Goal: Information Seeking & Learning: Find specific fact

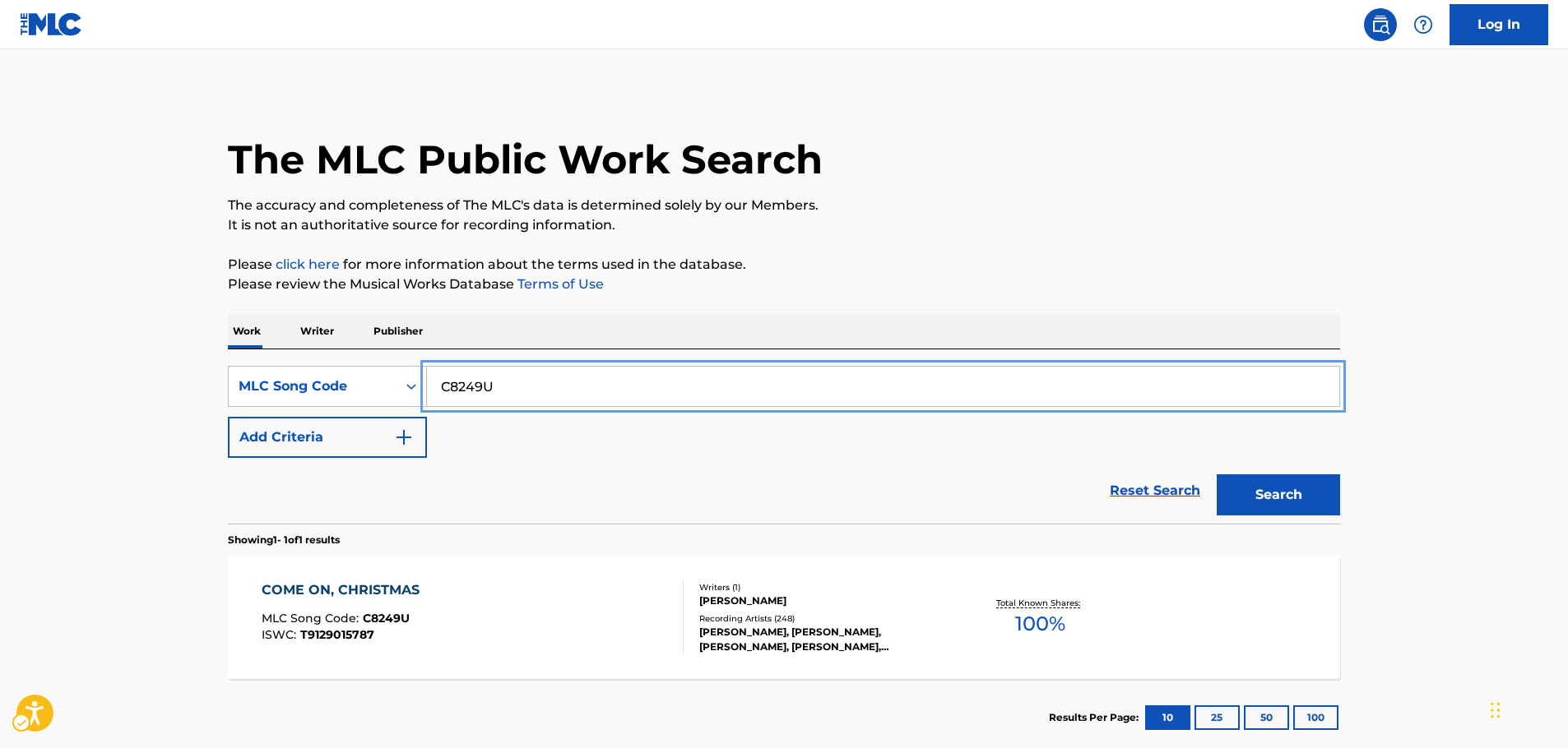
drag, startPoint x: 556, startPoint y: 394, endPoint x: 578, endPoint y: 410, distance: 27.2
click at [396, 388] on div "SearchWithCriteria6d605644-14da-4f10-8272-7a8bcf8b4217 MLC Song Code C8249U" at bounding box center [784, 386] width 1113 height 41
paste input "R59800"
type input "R59800"
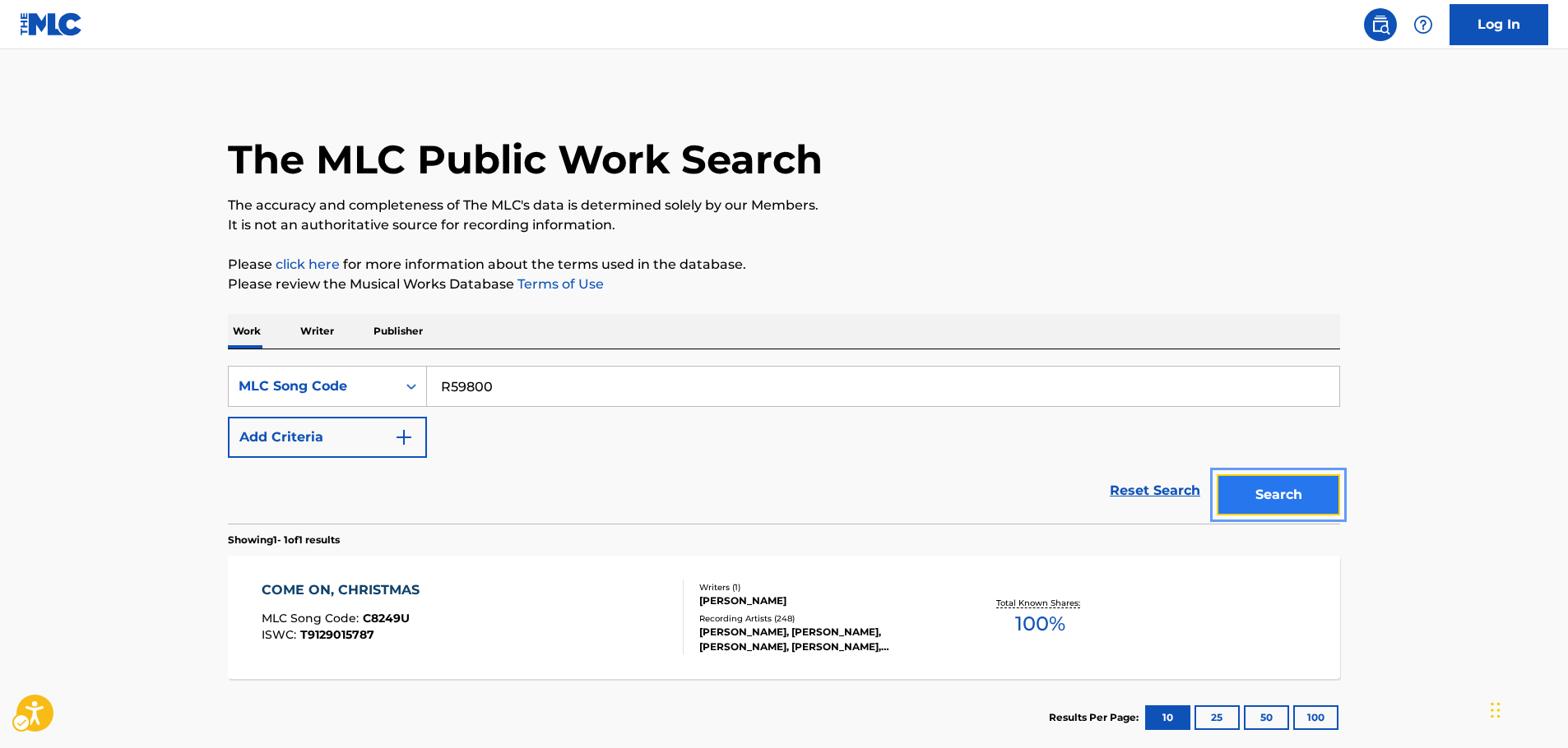
click at [1252, 500] on button "Search" at bounding box center [1279, 495] width 123 height 41
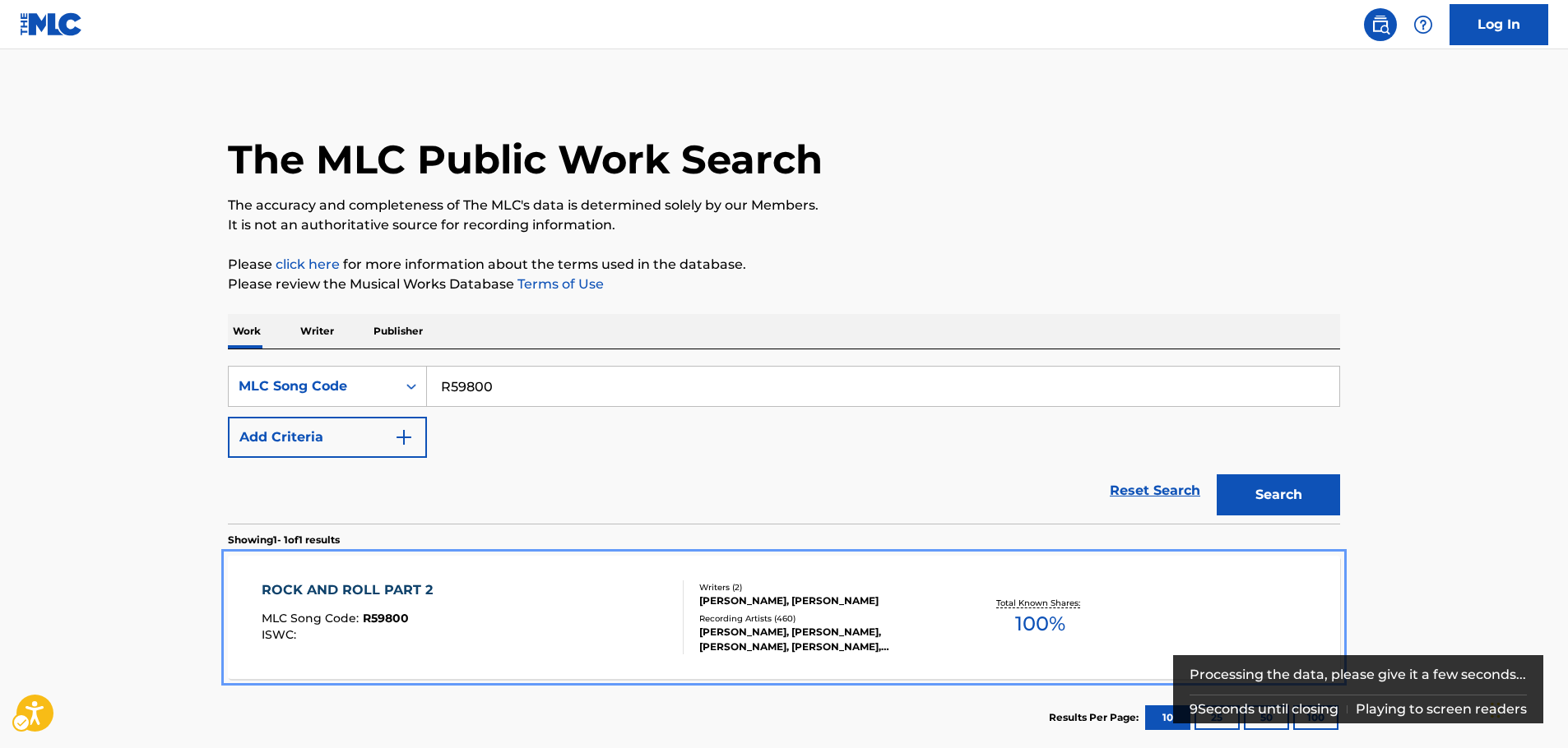
click at [535, 631] on div "ROCK AND ROLL PART 2 MLC Song Code : R59800 ISWC :" at bounding box center [472, 618] width 423 height 74
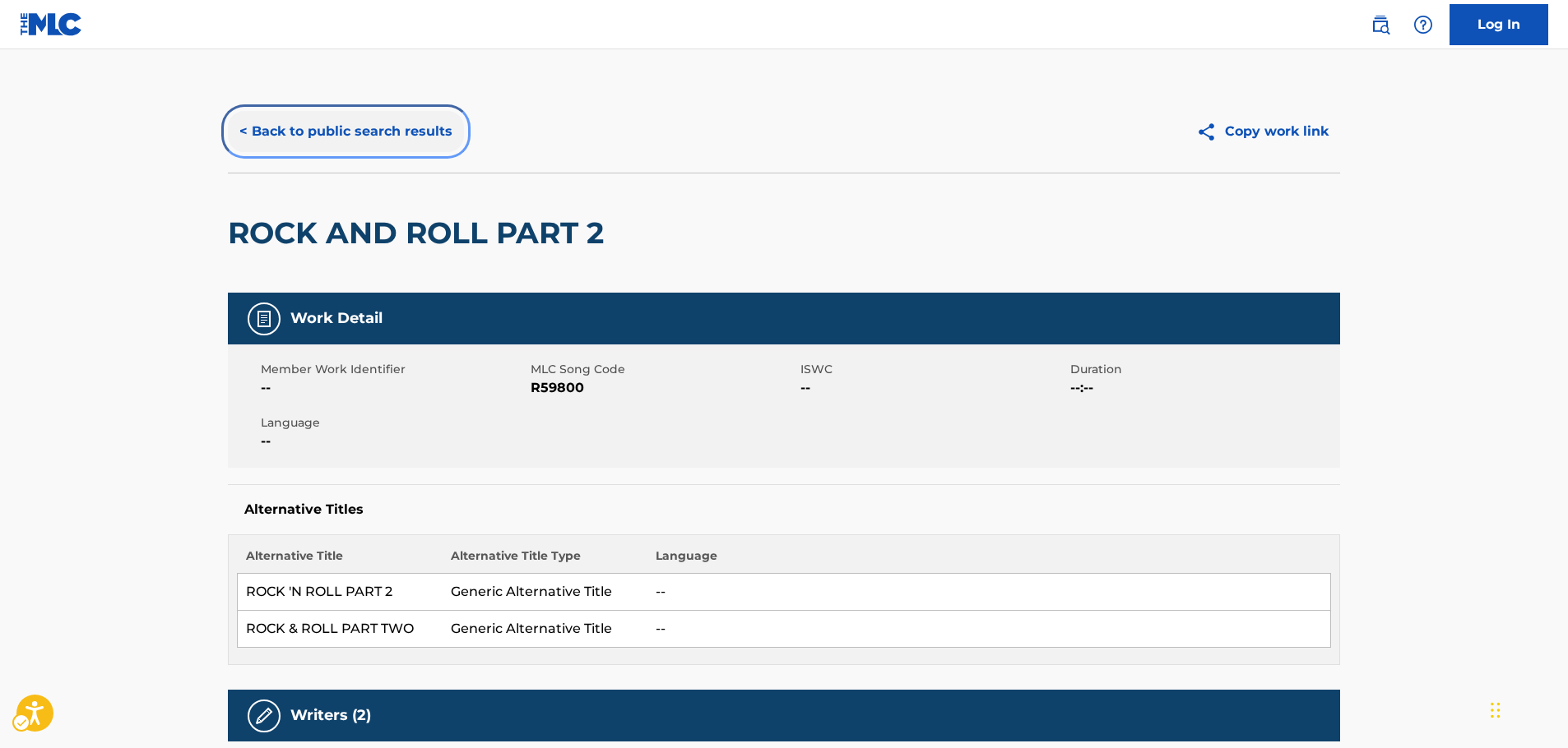
click at [382, 125] on button "< Back to public search results" at bounding box center [345, 132] width 236 height 41
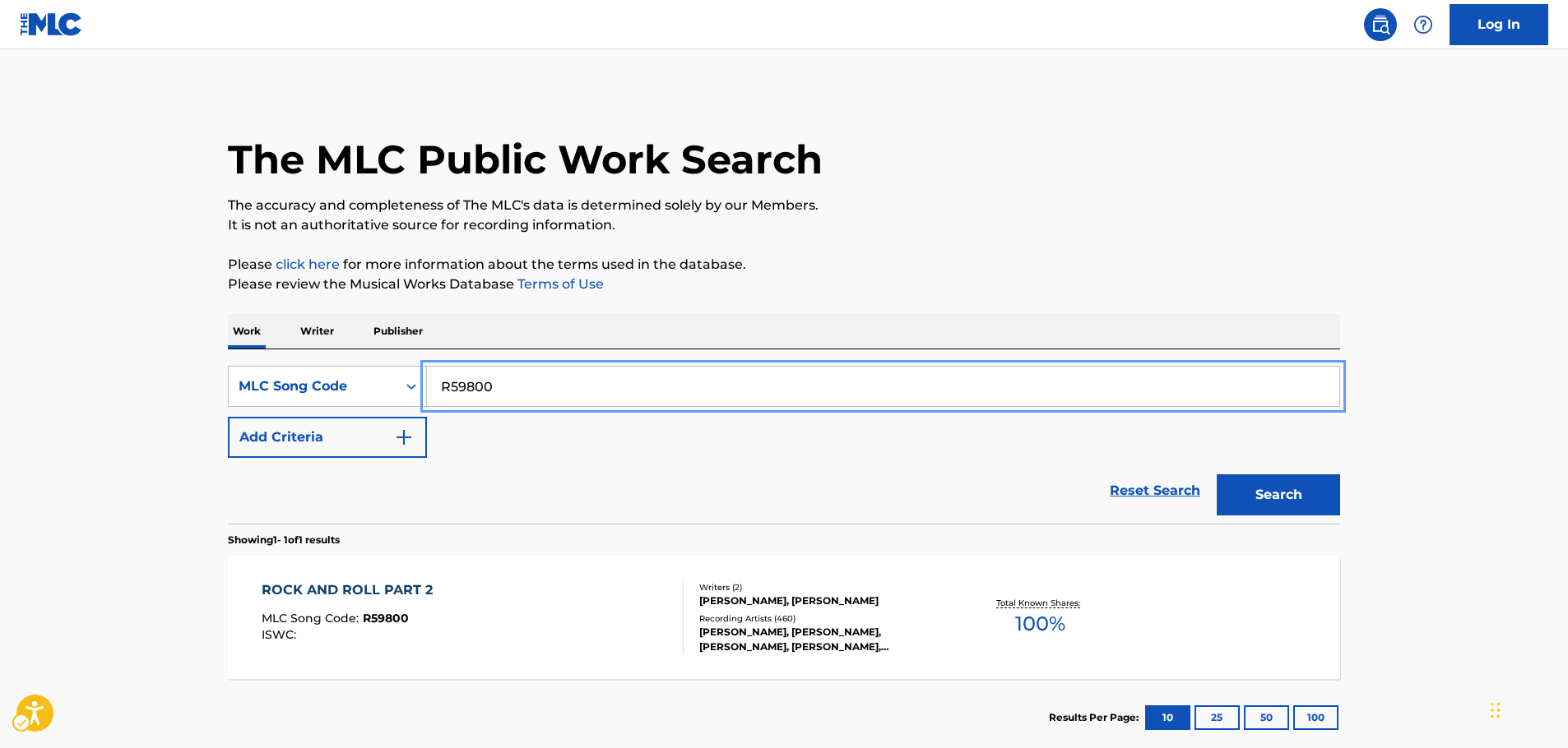
drag, startPoint x: 532, startPoint y: 388, endPoint x: 652, endPoint y: 410, distance: 122.0
paste input "H06149"
type input "H06149"
click at [1275, 499] on button "Search" at bounding box center [1279, 495] width 123 height 41
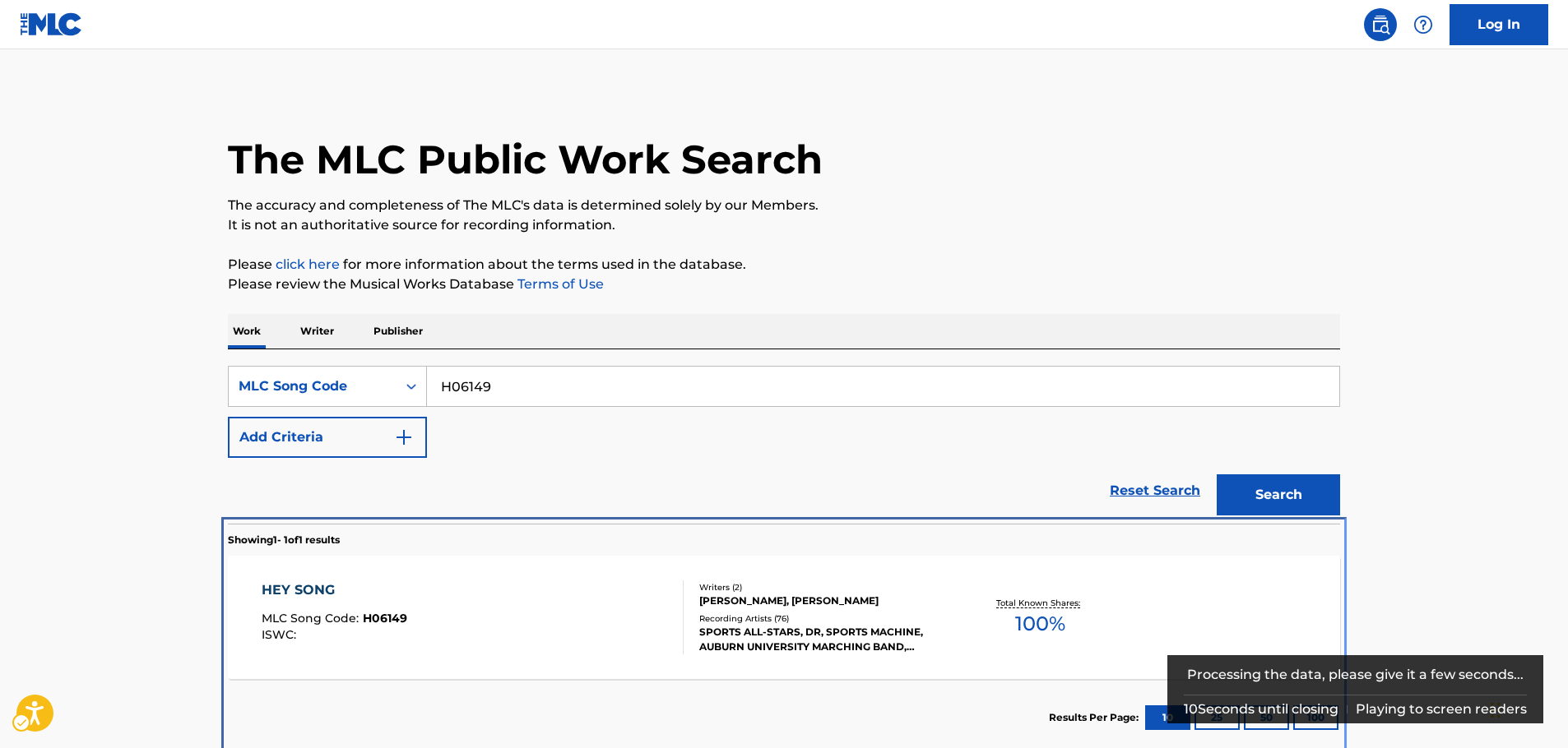
scroll to position [9, 0]
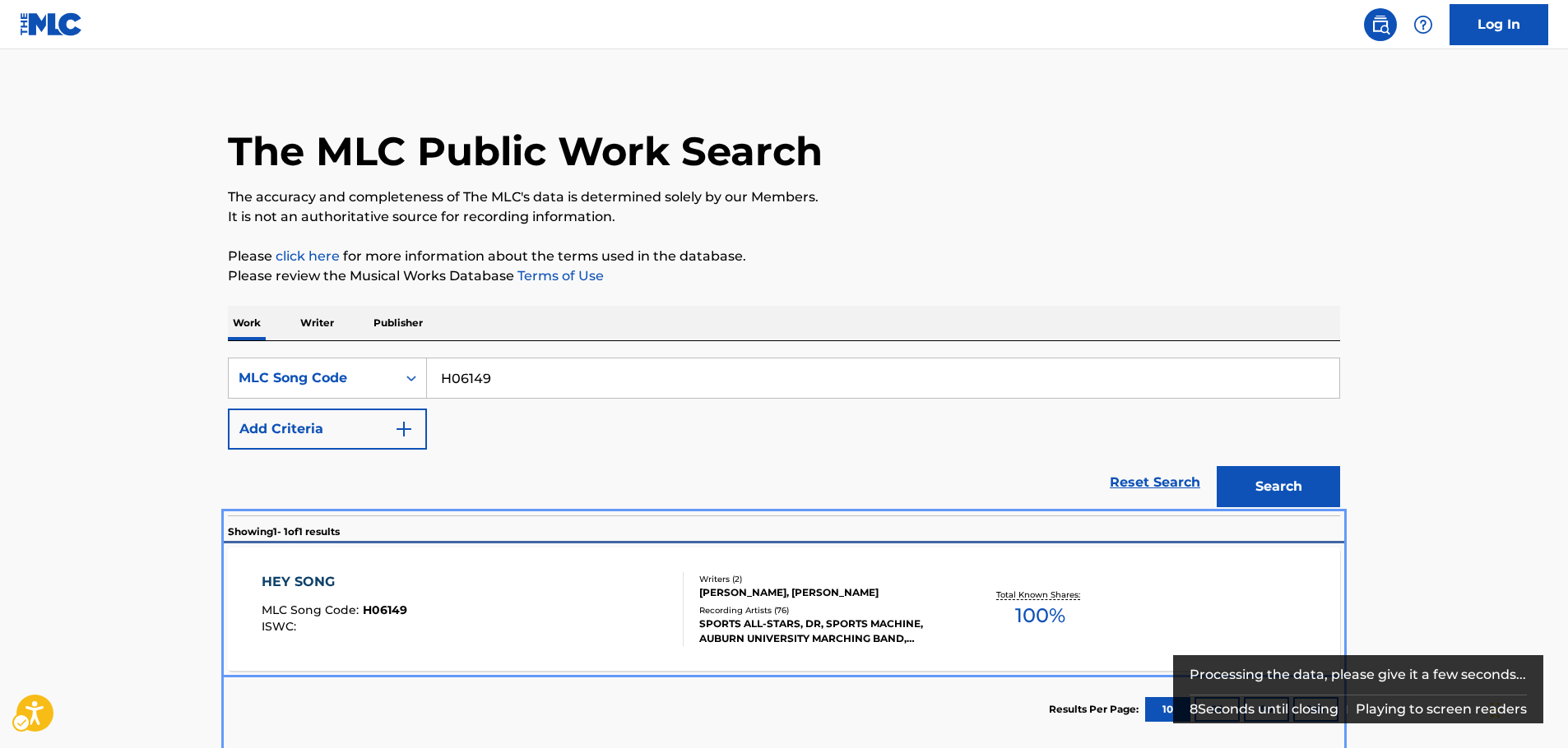
click at [474, 618] on div "HEY SONG MLC Song Code : H06149 ISWC :" at bounding box center [472, 609] width 423 height 74
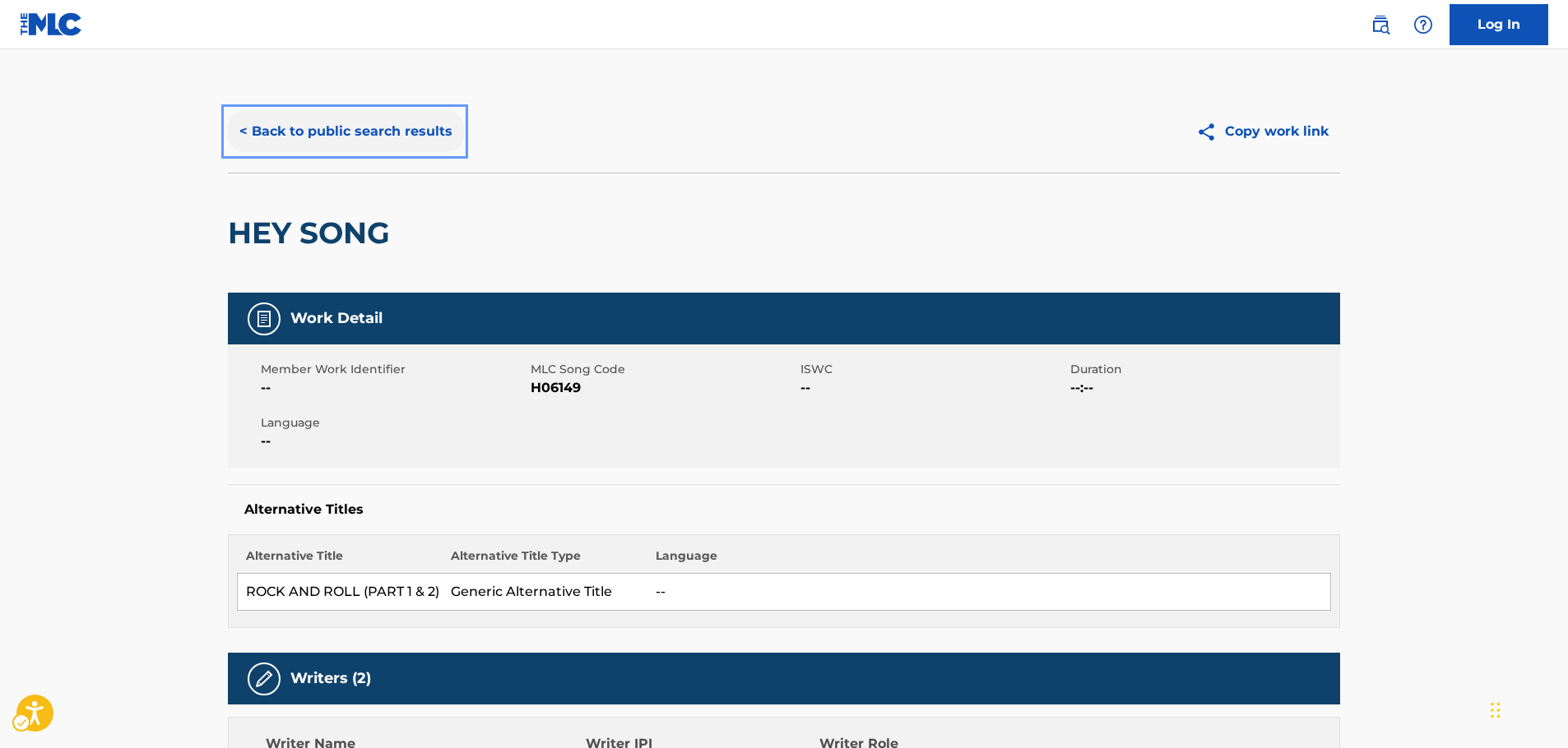
click at [327, 129] on button "< Back to public search results" at bounding box center [345, 132] width 236 height 41
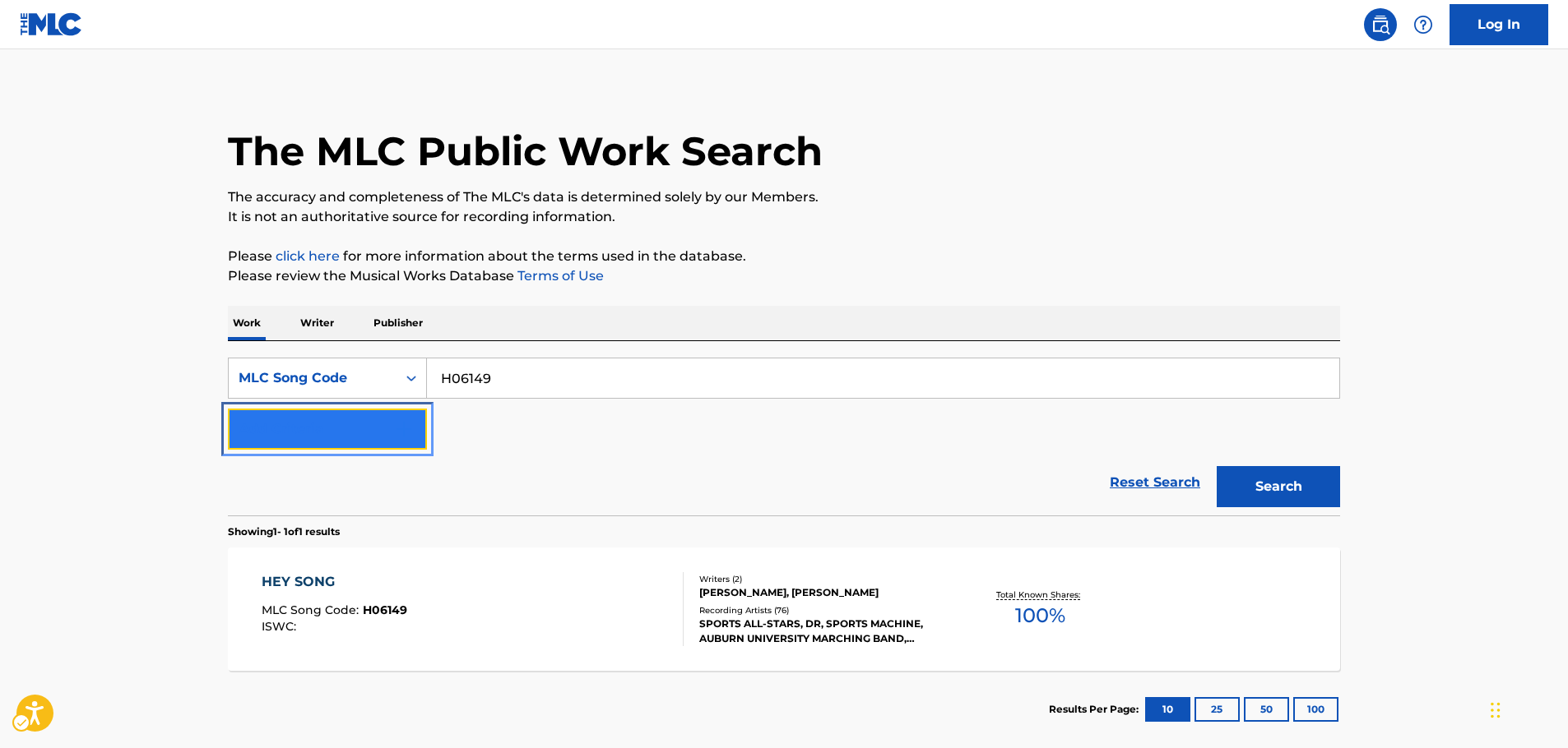
click at [401, 440] on button "Add Criteria" at bounding box center [327, 429] width 199 height 41
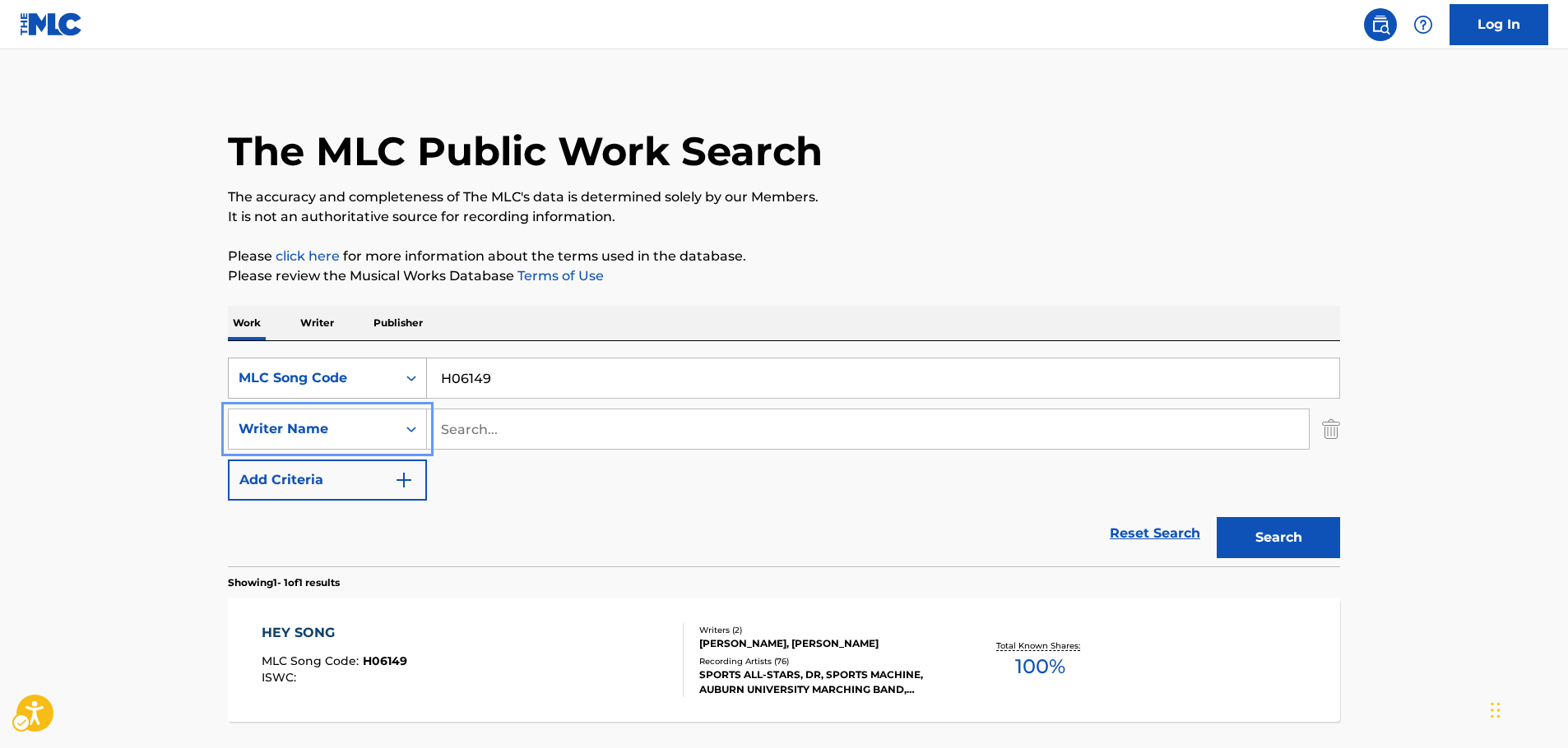
click at [404, 383] on icon "Search Form" at bounding box center [411, 378] width 16 height 16
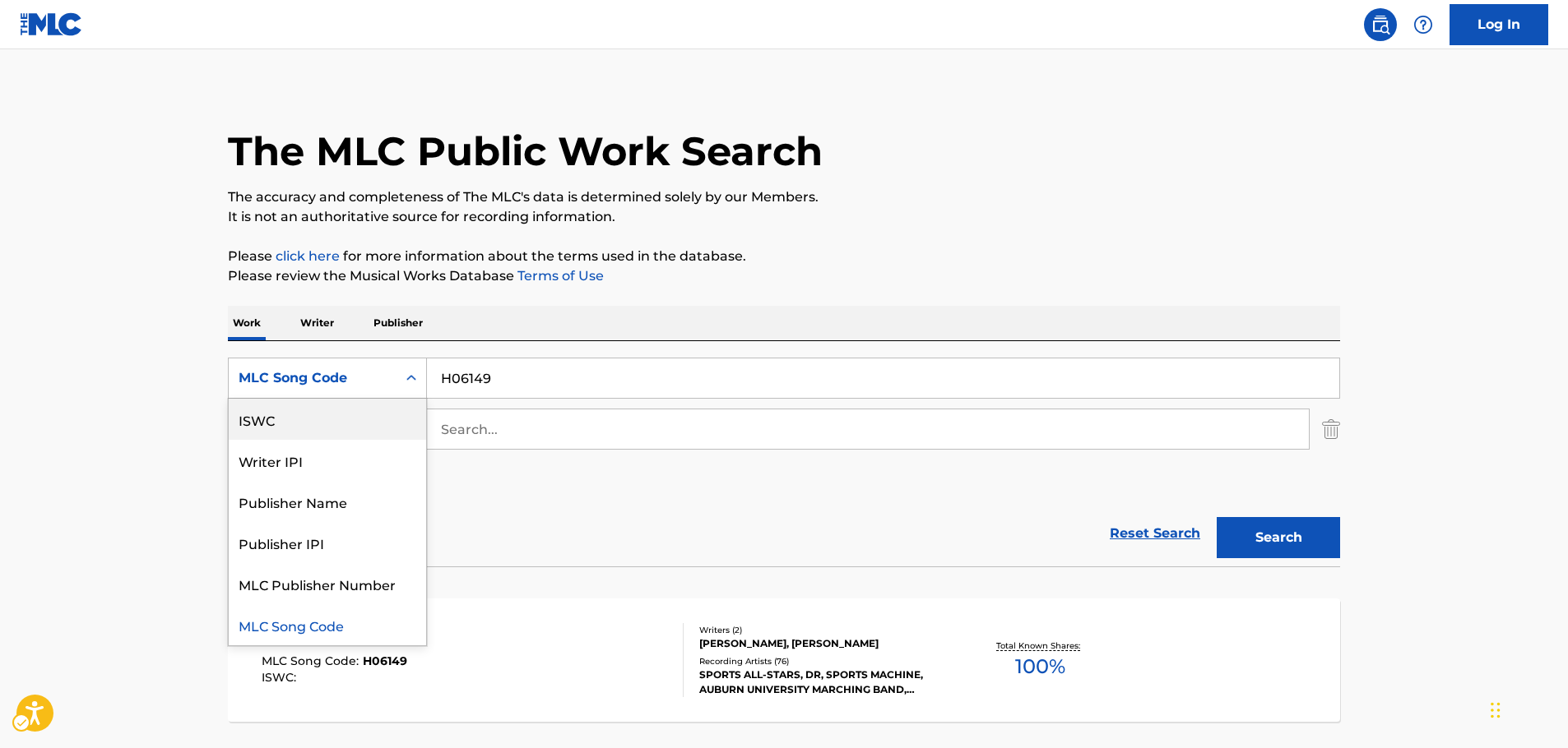
scroll to position [0, 0]
click at [330, 417] on div "Work Title" at bounding box center [327, 420] width 197 height 41
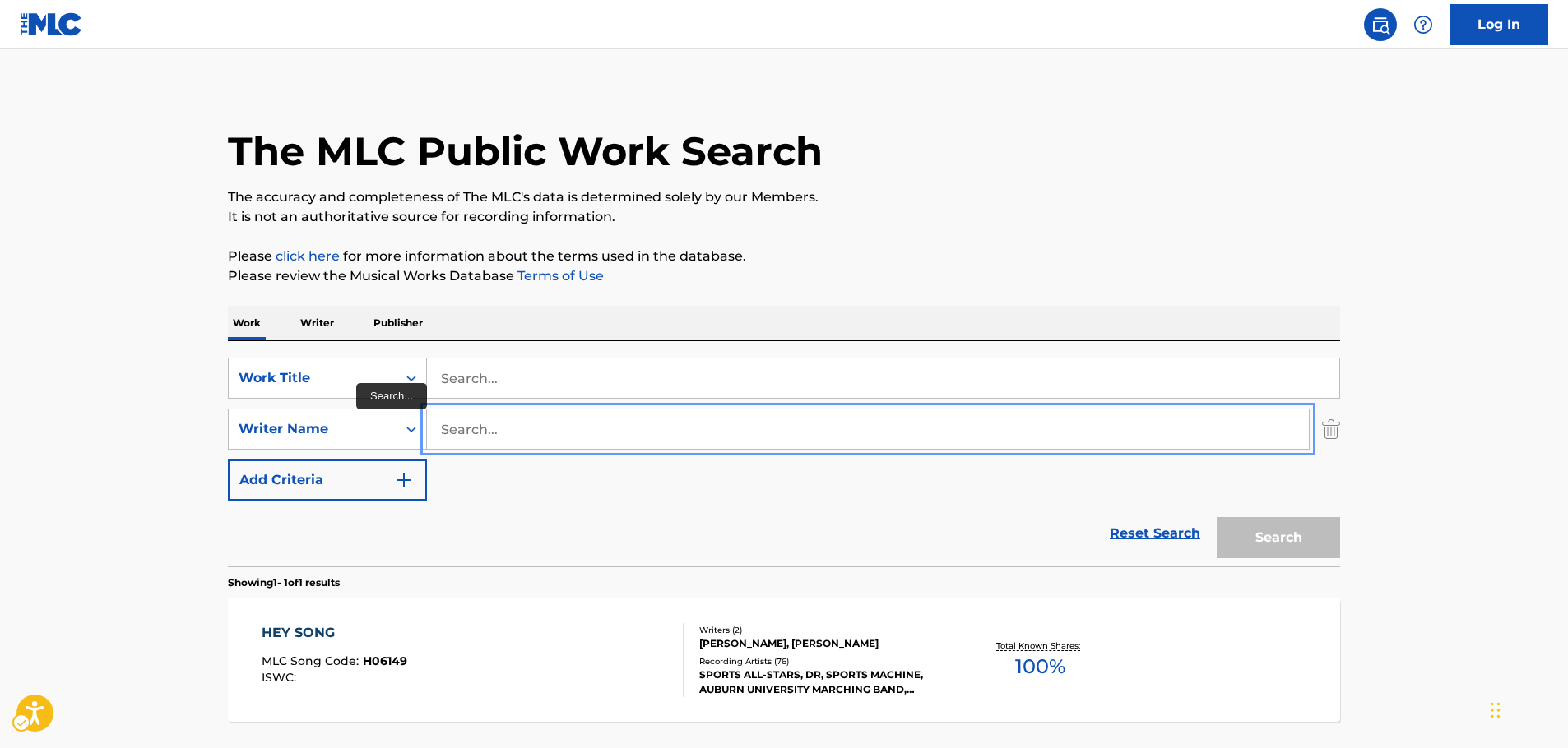
paste input "[PERSON_NAME]"
type input "[PERSON_NAME]"
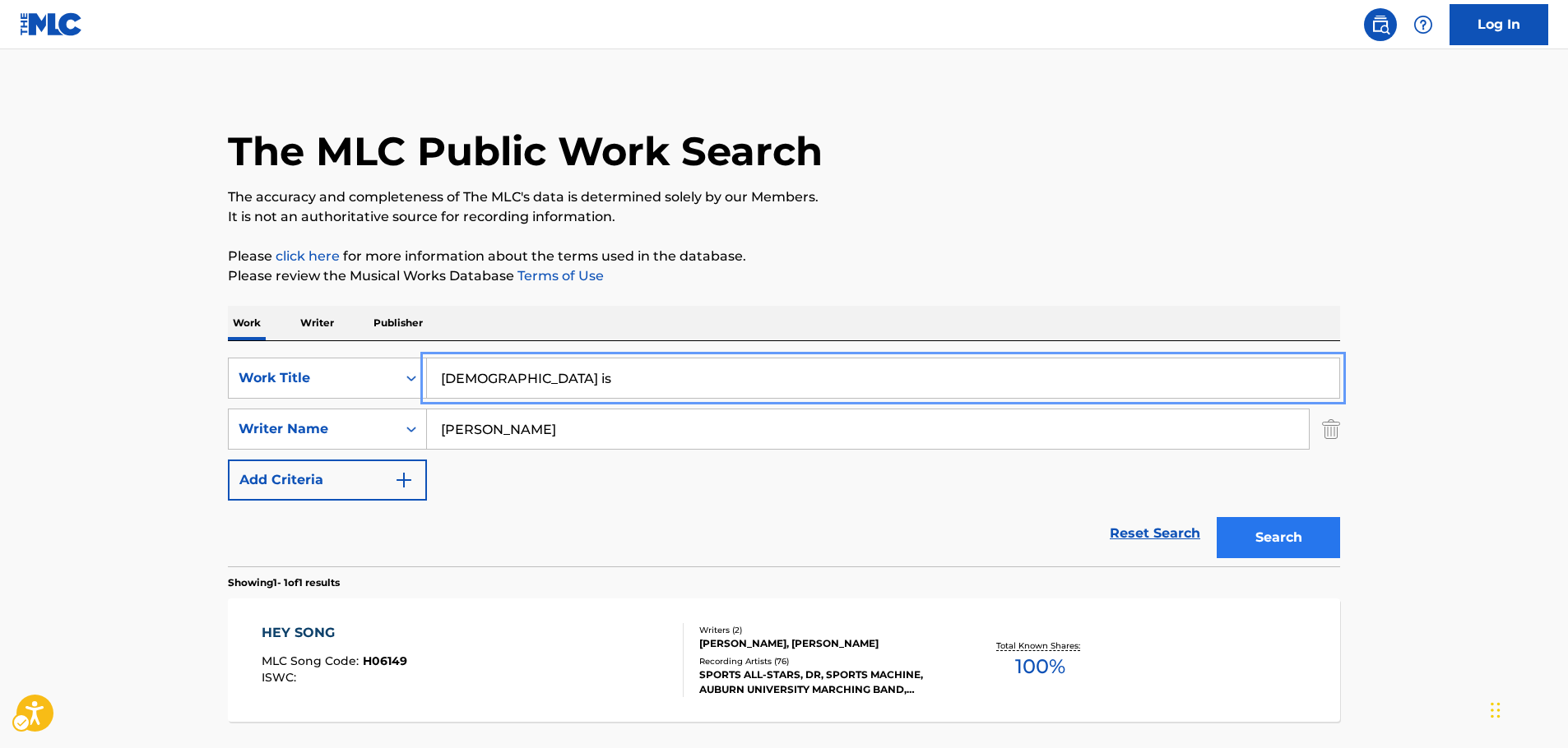
type input "[DEMOGRAPHIC_DATA] is"
click at [1323, 525] on button "Search" at bounding box center [1279, 538] width 123 height 41
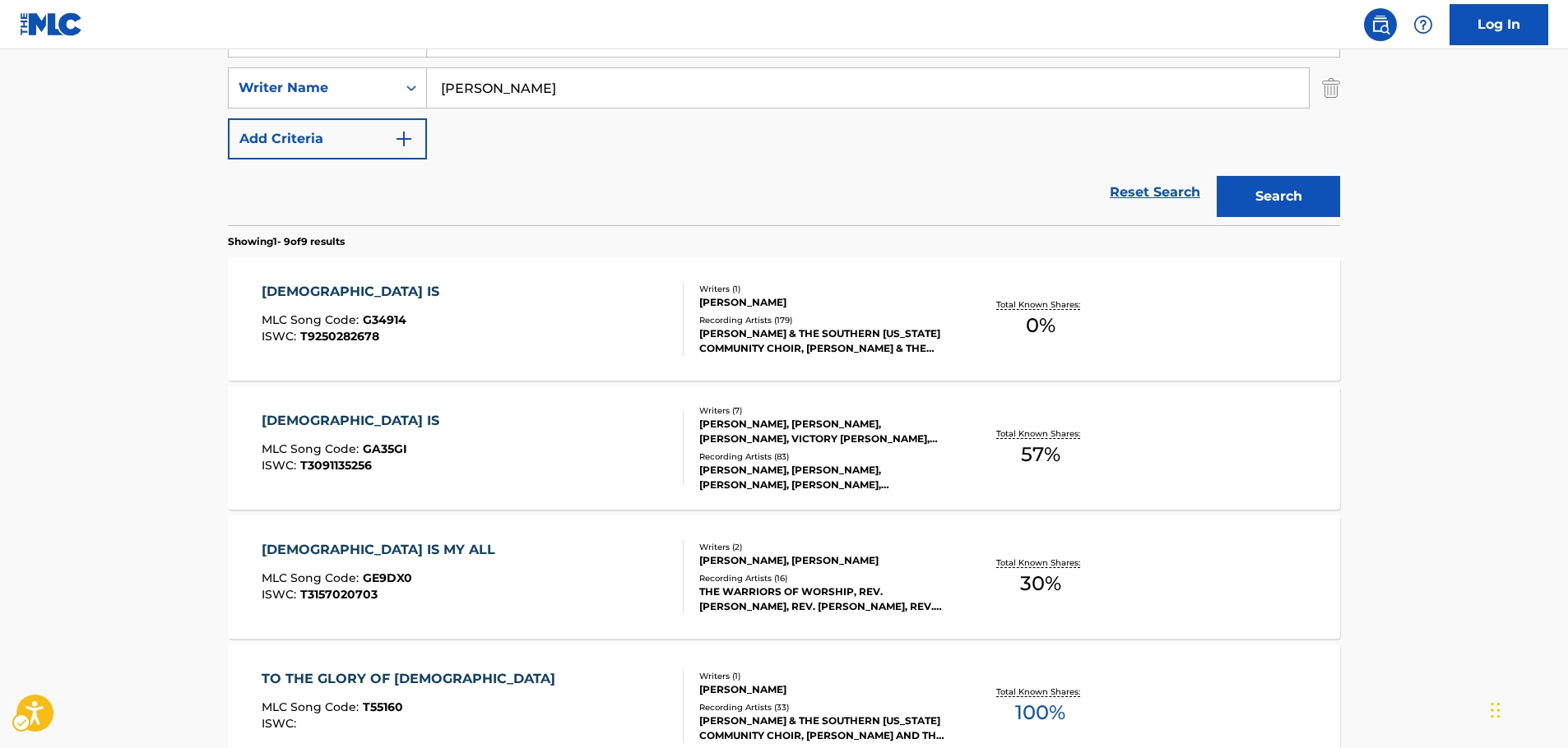
scroll to position [103, 0]
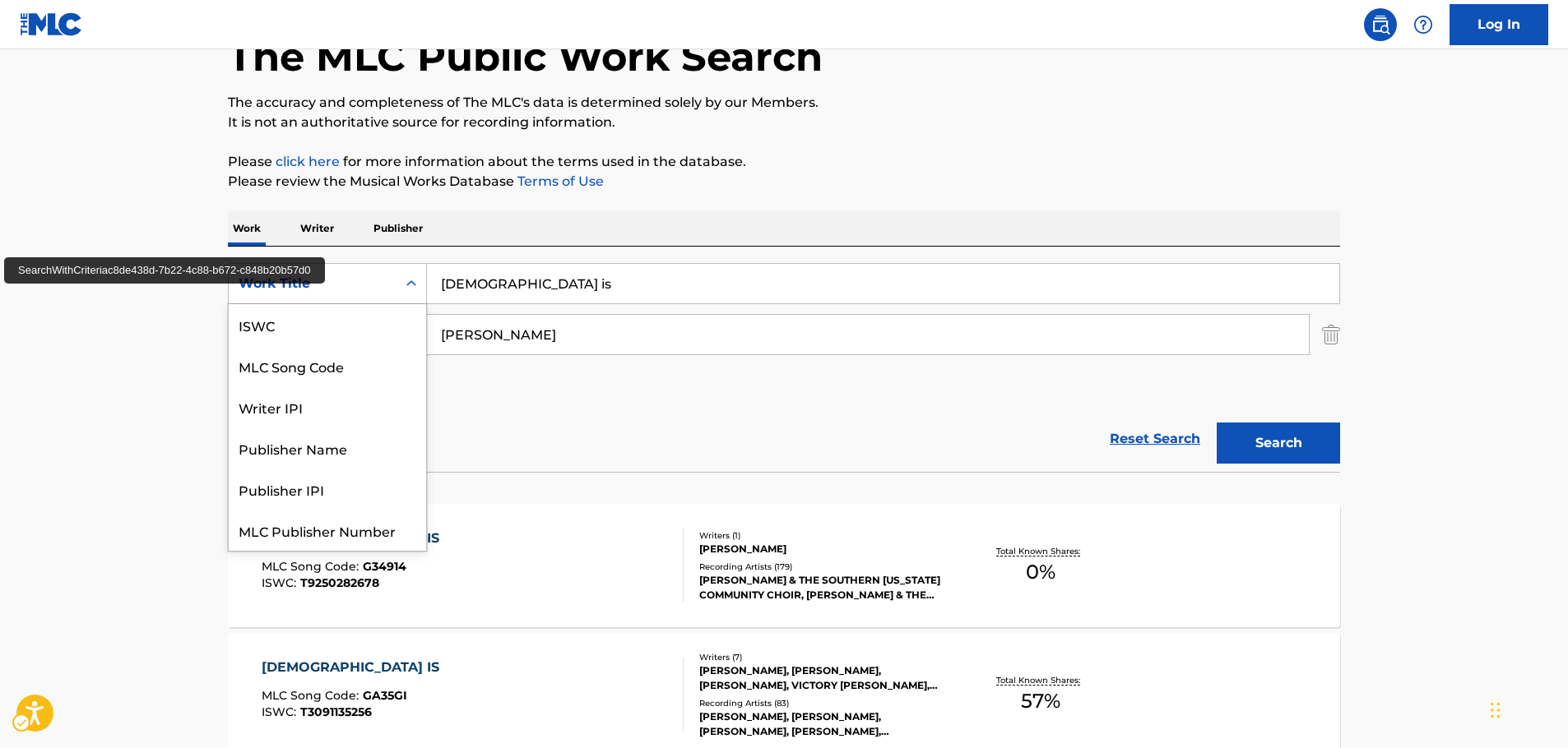
click at [413, 283] on icon "Search Form" at bounding box center [412, 283] width 10 height 6
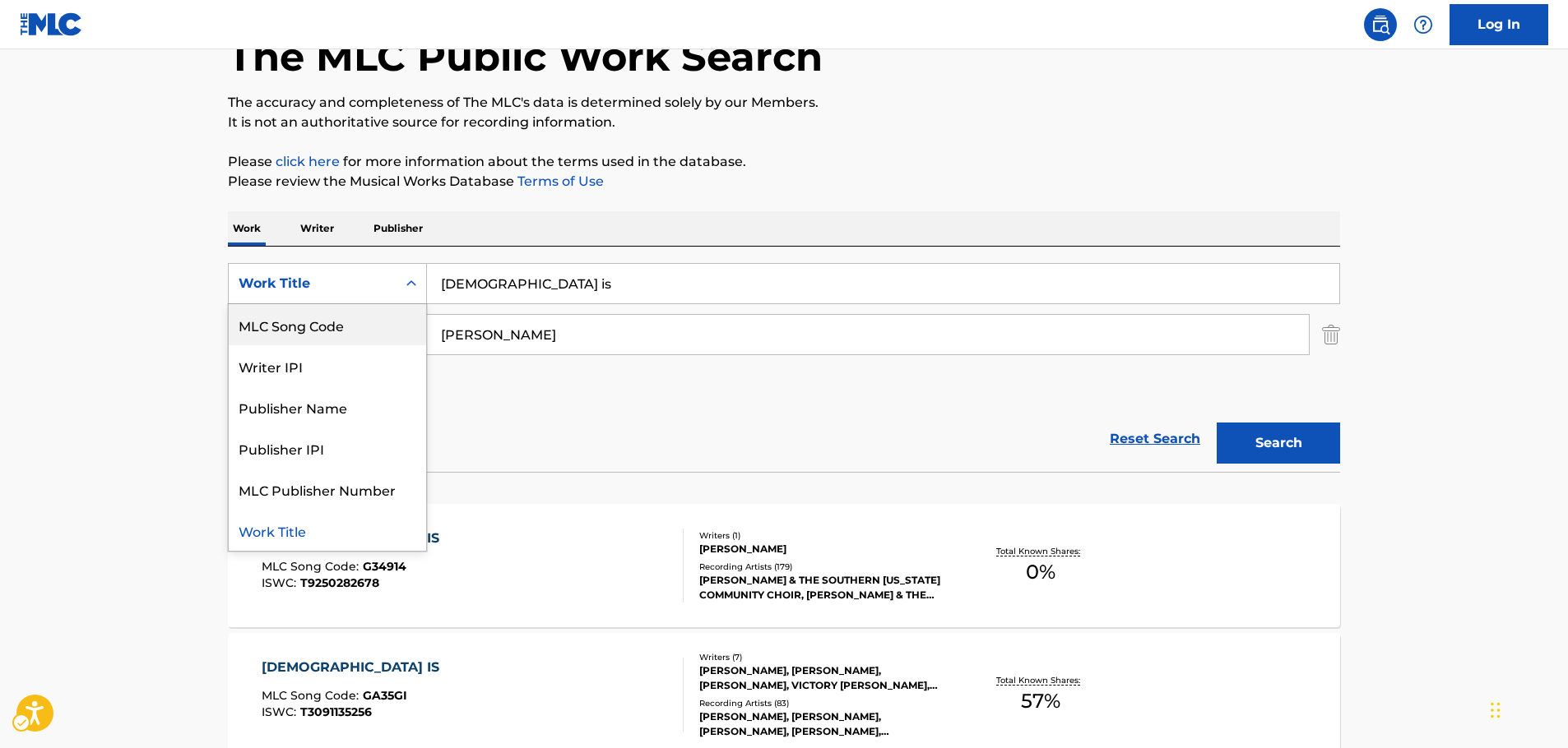
click at [340, 321] on div "MLC Song Code" at bounding box center [327, 325] width 197 height 41
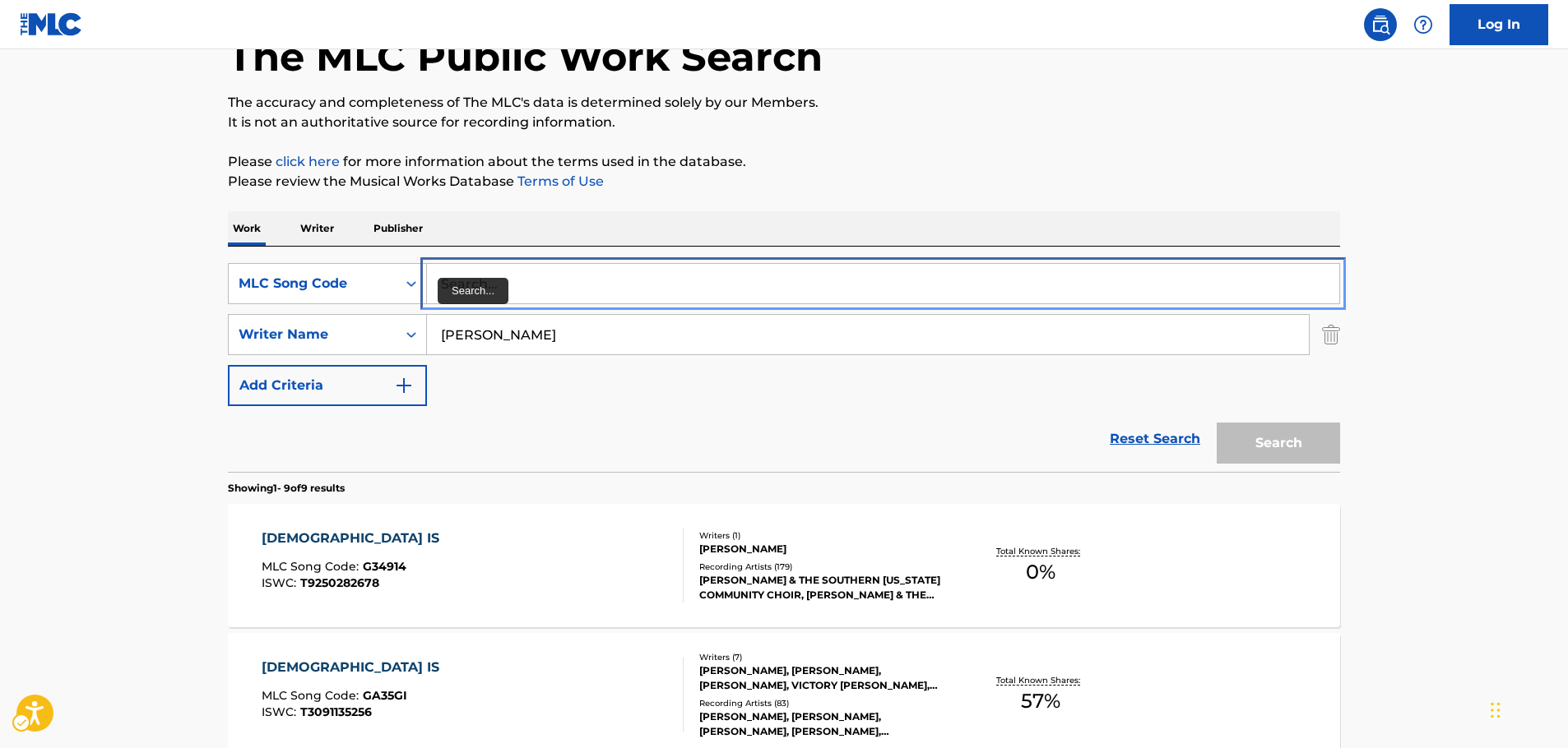
drag, startPoint x: 461, startPoint y: 272, endPoint x: 464, endPoint y: 284, distance: 12.4
paste input "G23198"
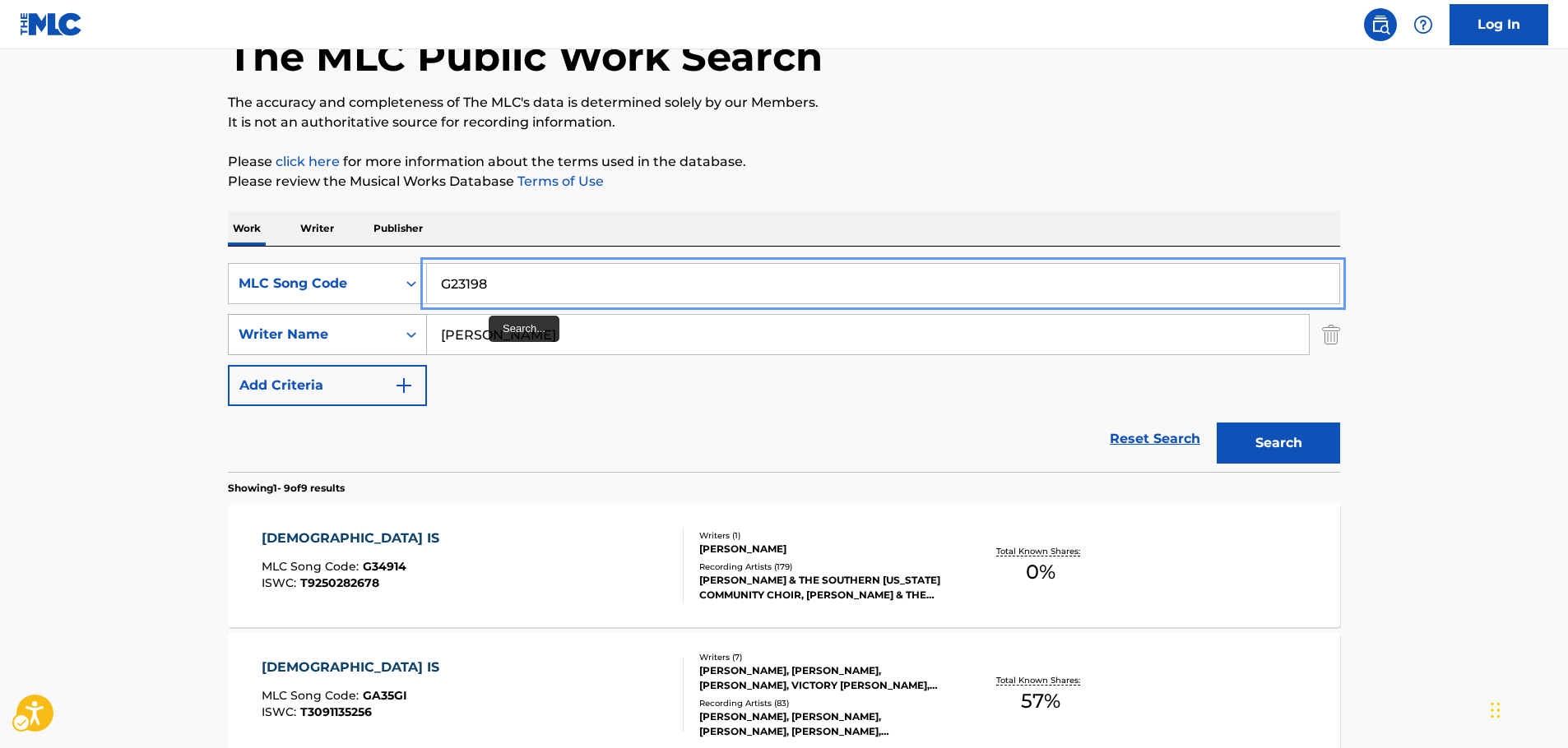
type input "G23198"
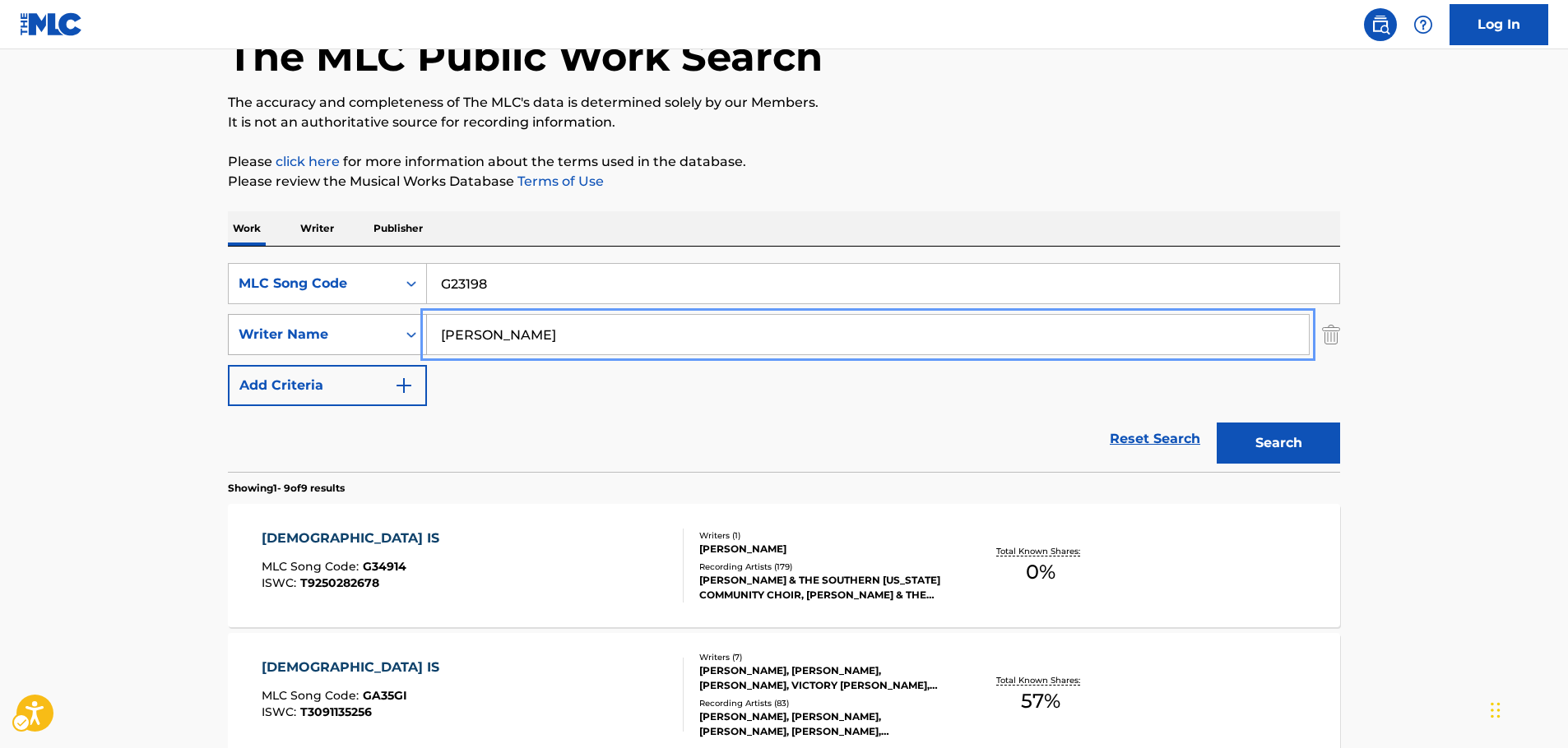
drag, startPoint x: 392, startPoint y: 332, endPoint x: 317, endPoint y: 328, distance: 75.1
click at [332, 332] on div "SearchWithCriteria9bea309a-0010-4978-8509-0b147f86fe60 Writer Name [PERSON_NAME]" at bounding box center [784, 335] width 1113 height 41
click at [1217, 422] on button "Search" at bounding box center [1279, 443] width 123 height 41
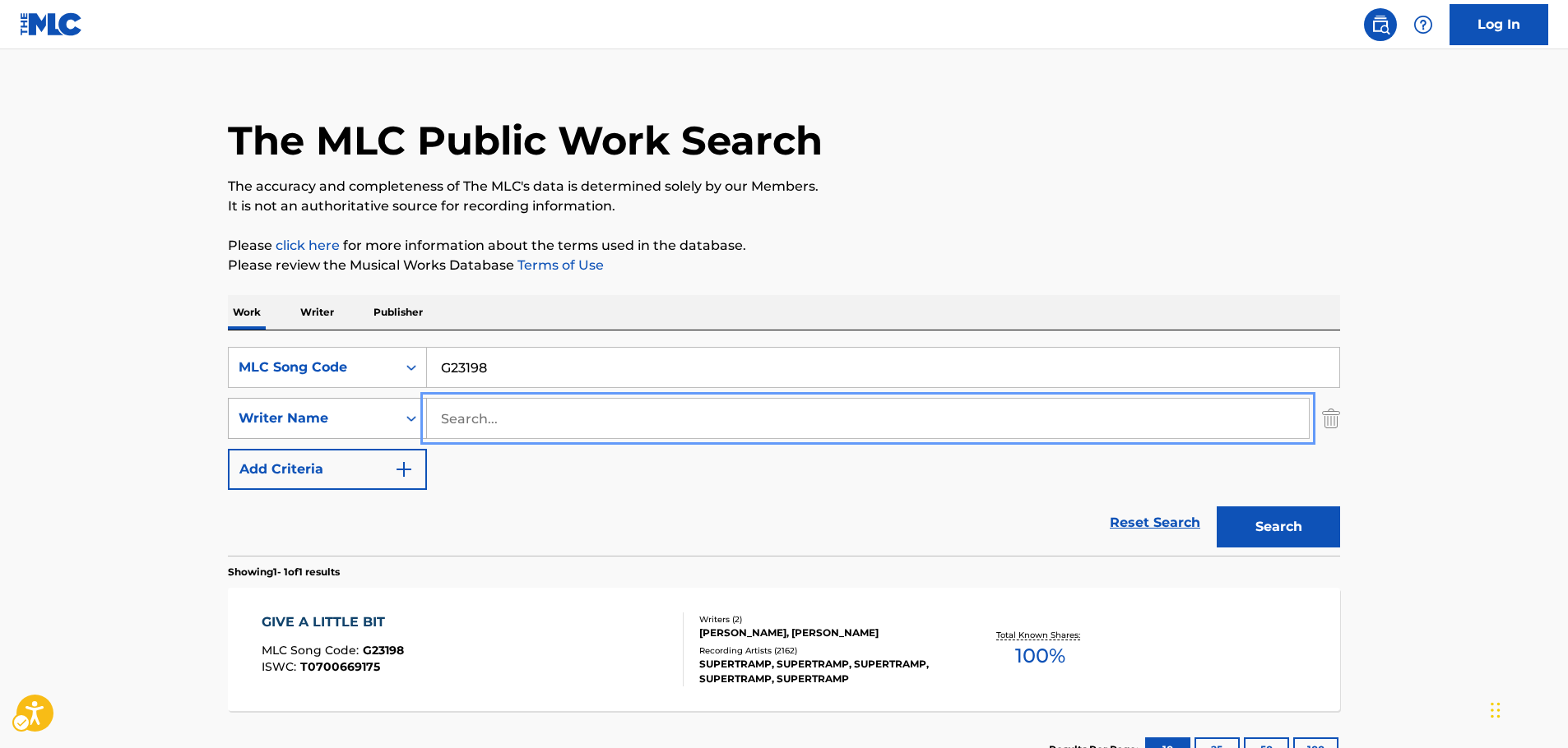
scroll to position [103, 0]
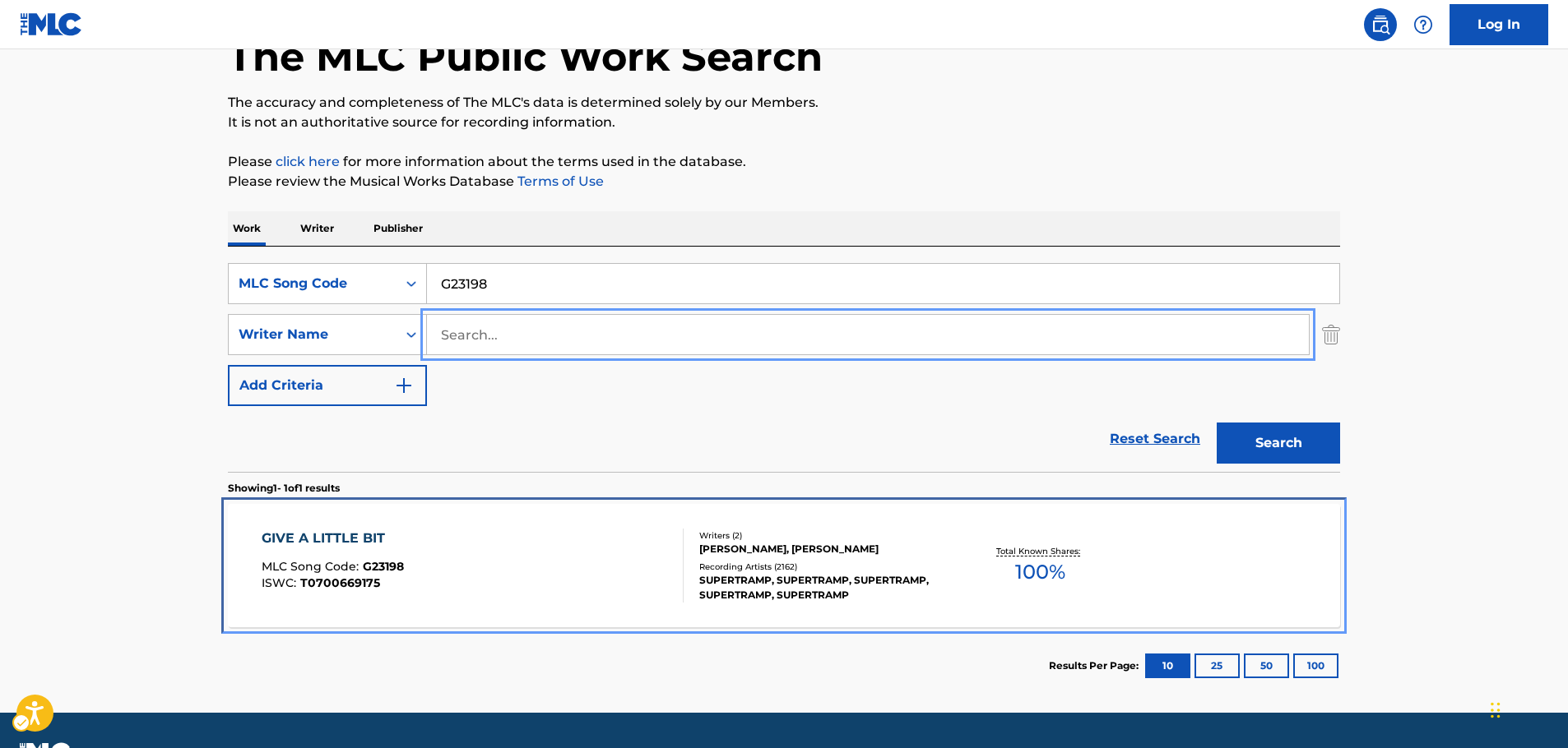
click at [502, 583] on div "GIVE A LITTLE BIT MLC Song Code : G23198 ISWC : T0700669175" at bounding box center [472, 565] width 423 height 74
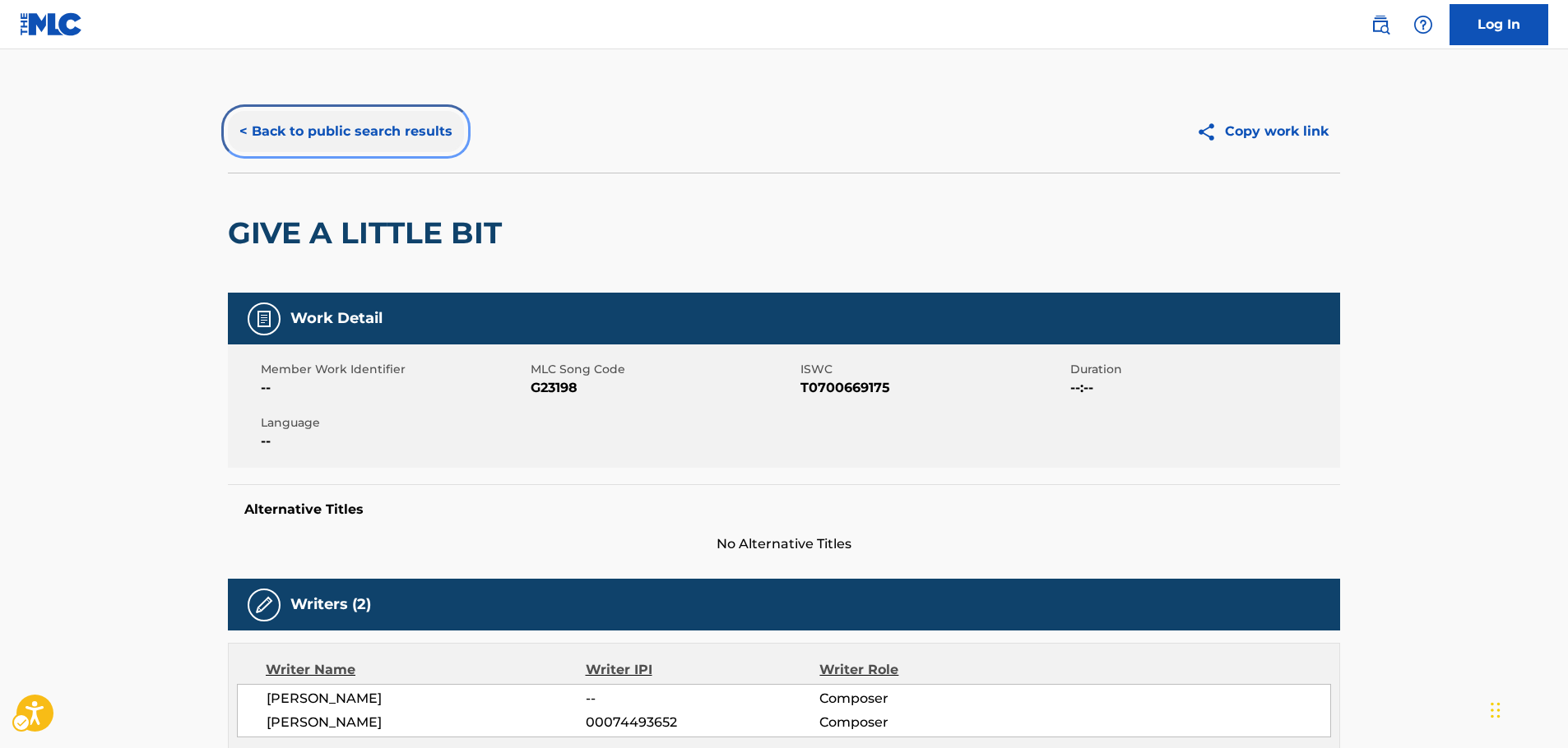
drag, startPoint x: 293, startPoint y: 129, endPoint x: 3, endPoint y: 310, distance: 341.8
click at [293, 129] on button "< Back to public search results" at bounding box center [345, 132] width 236 height 41
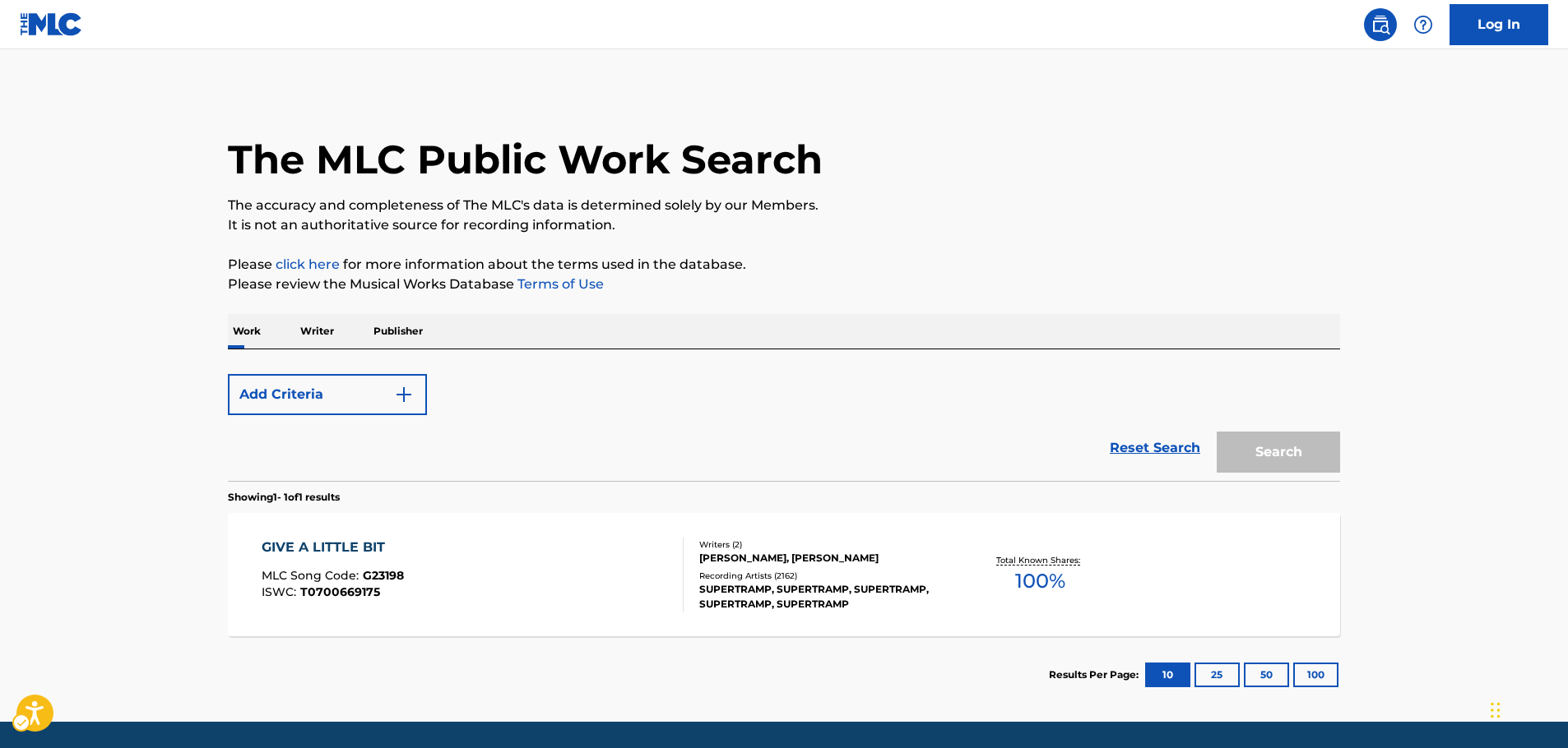
scroll to position [52, 0]
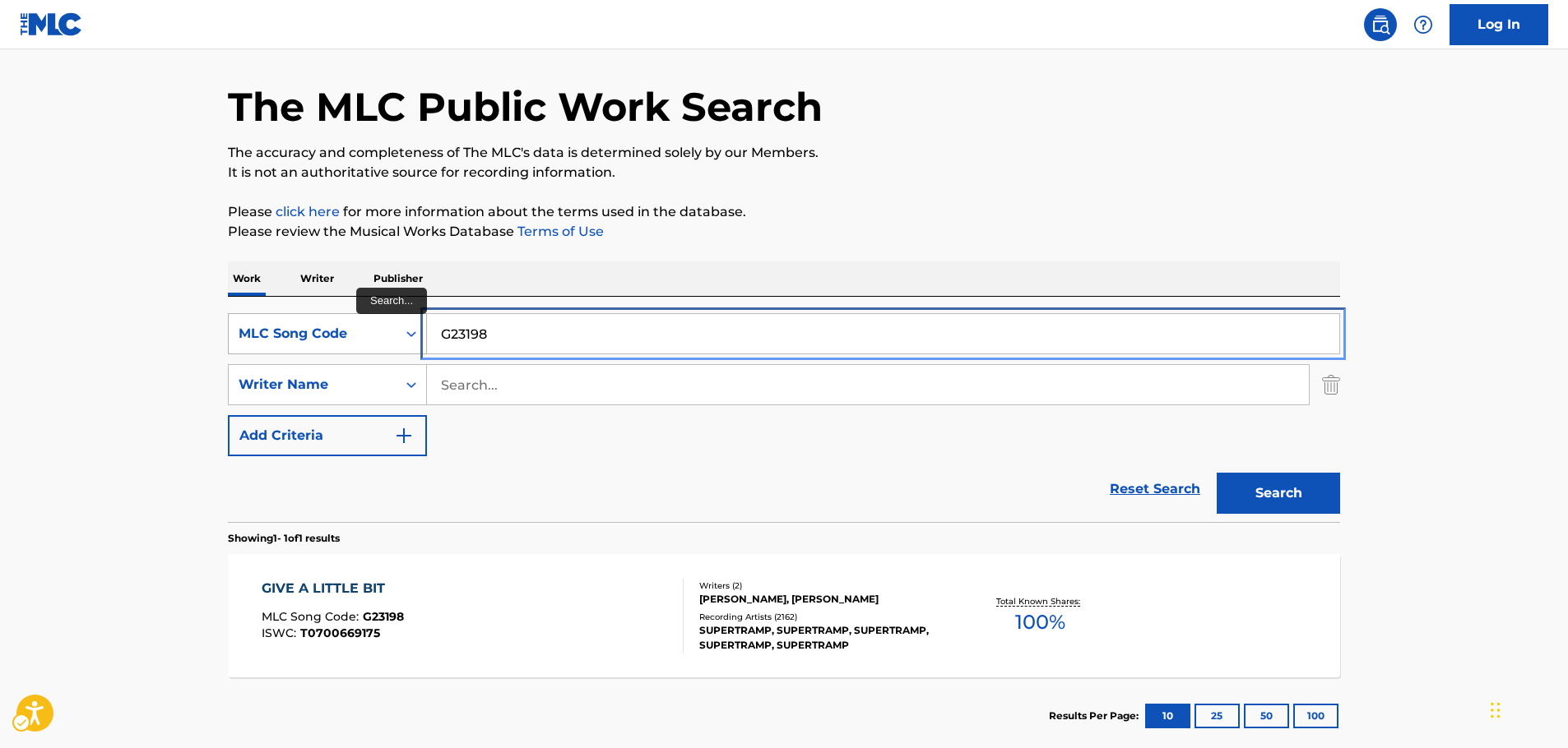
drag, startPoint x: 349, startPoint y: 323, endPoint x: 333, endPoint y: 321, distance: 16.1
paste input "I15960"
type input "I15960"
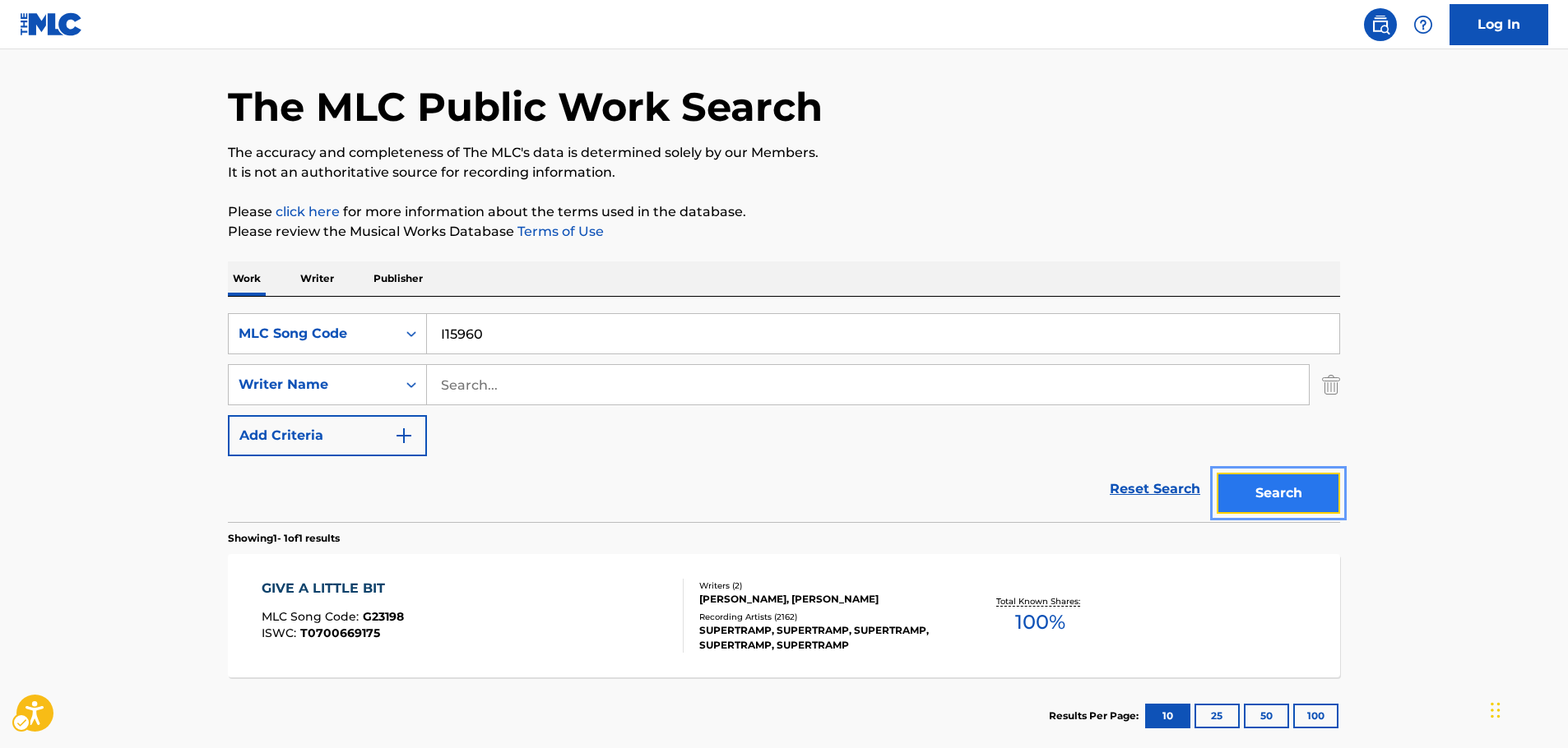
click at [1300, 500] on button "Search" at bounding box center [1279, 494] width 123 height 41
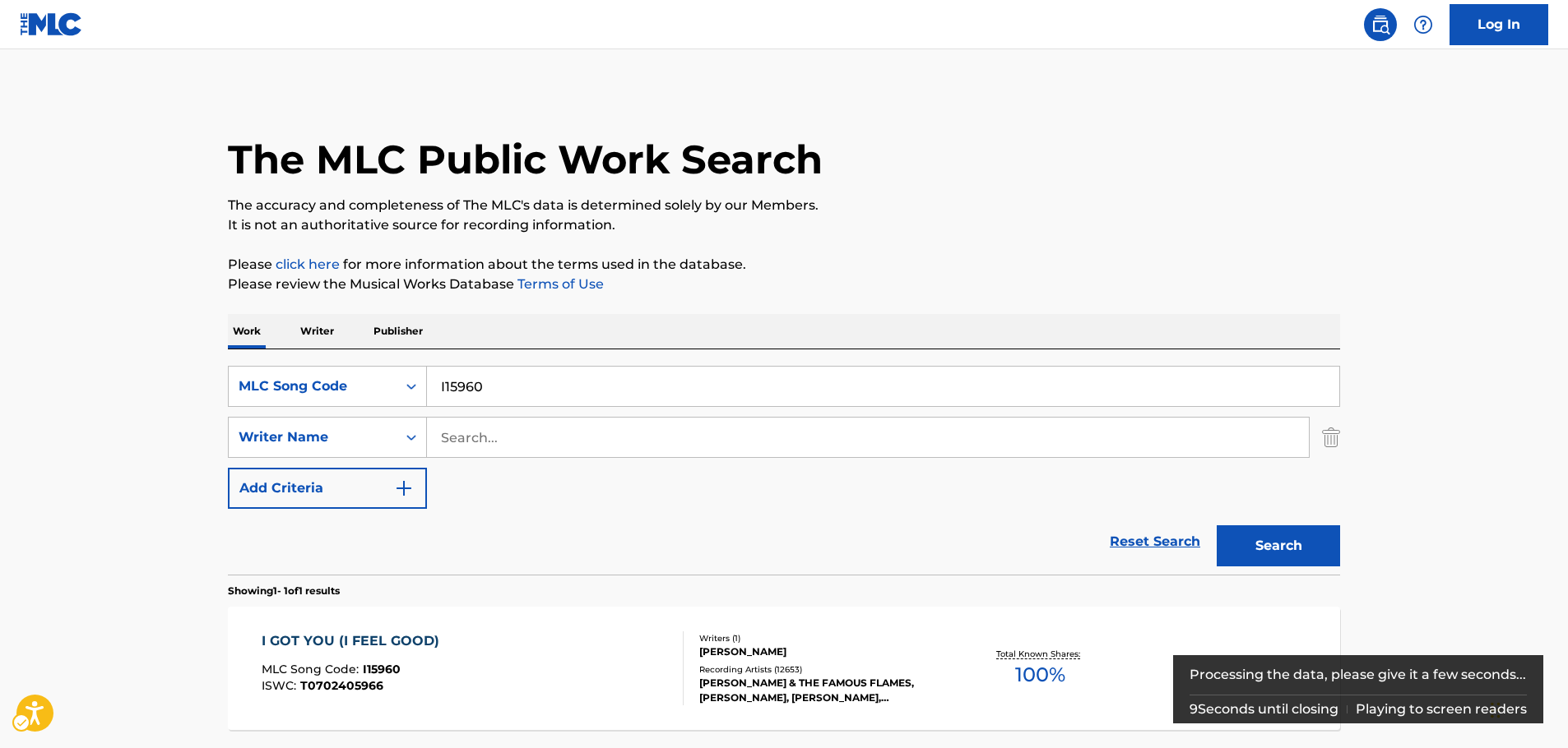
scroll to position [147, 0]
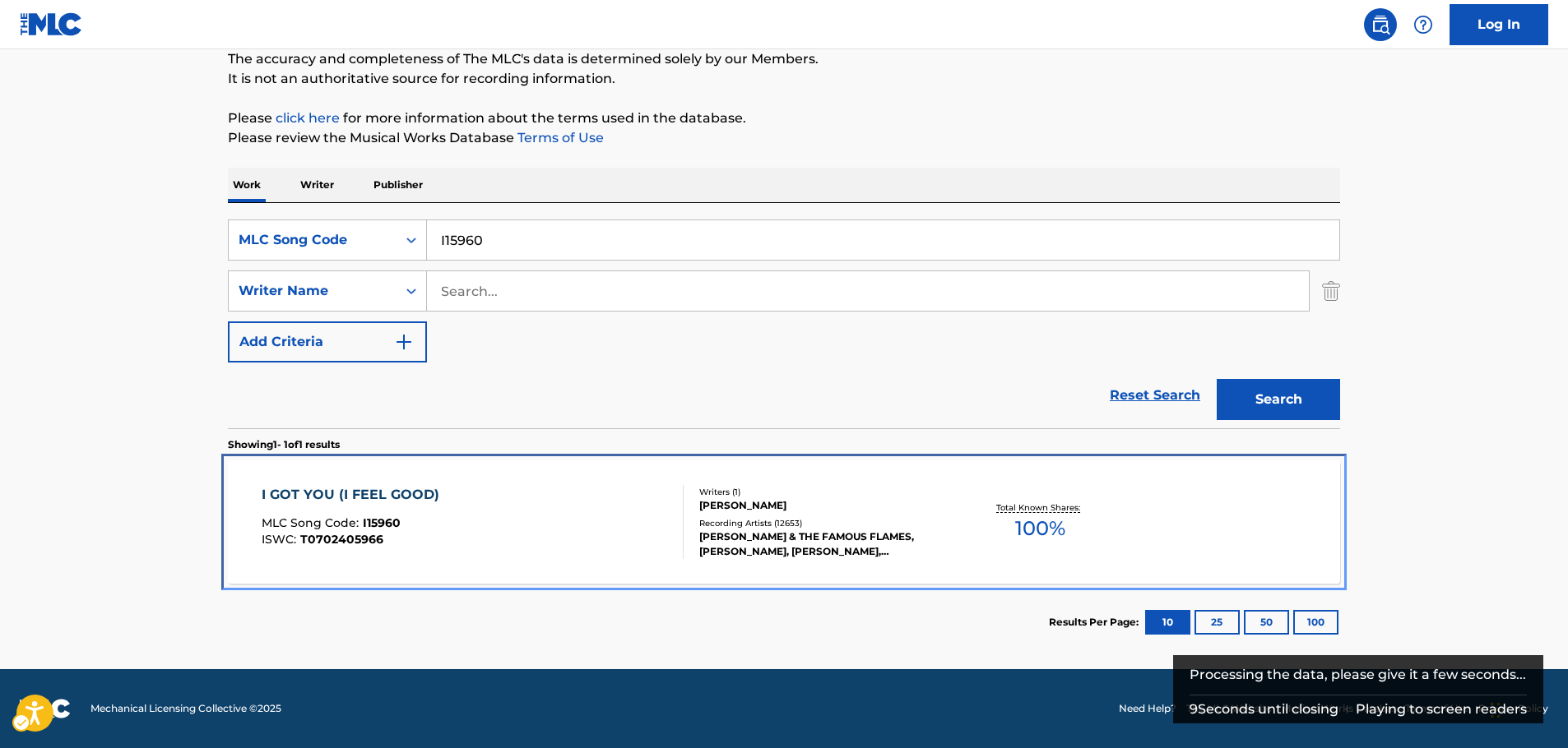
click at [466, 496] on div "I GOT YOU (I FEEL GOOD) MLC Song Code : I15960 ISWC : T0702405966" at bounding box center [472, 522] width 423 height 74
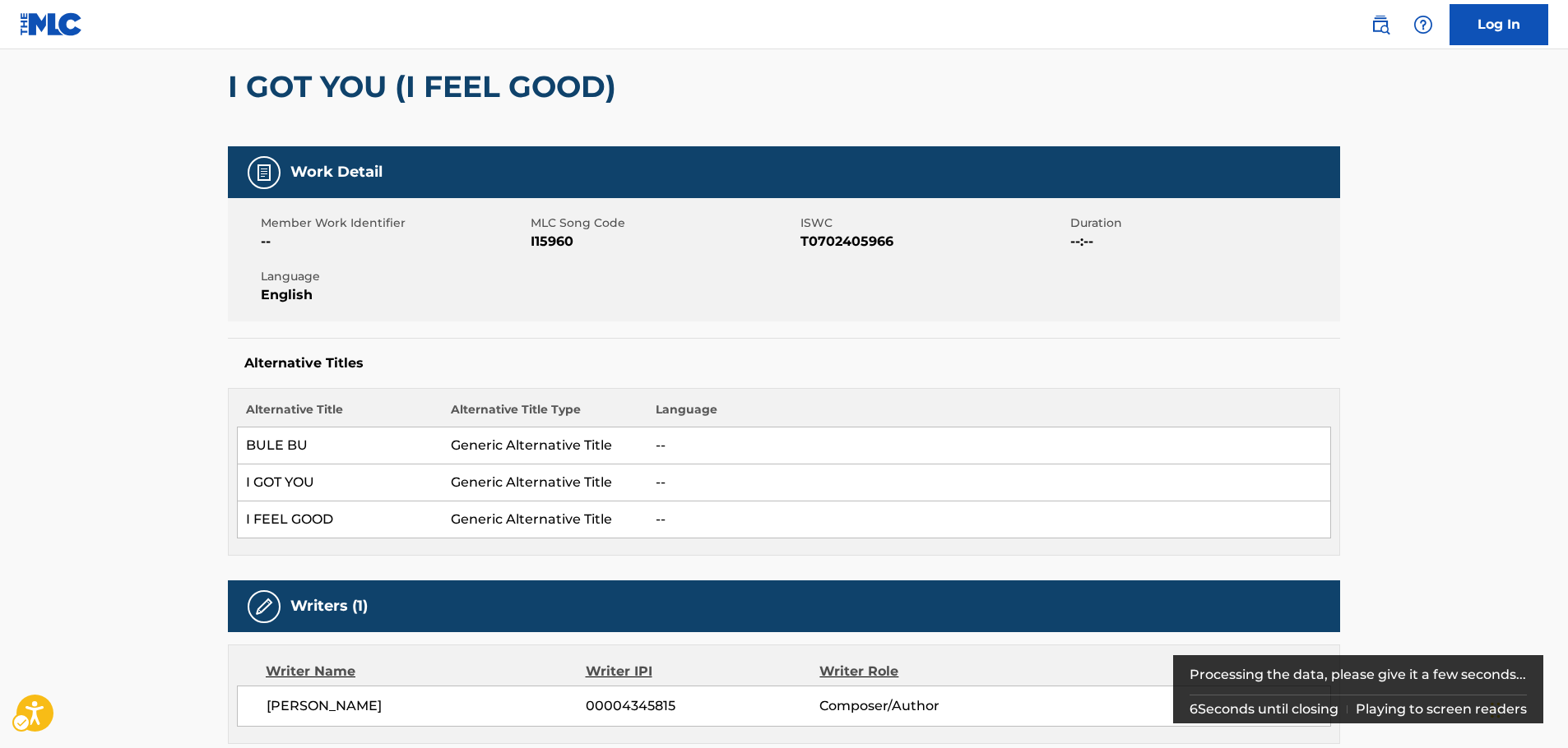
scroll to position [19, 0]
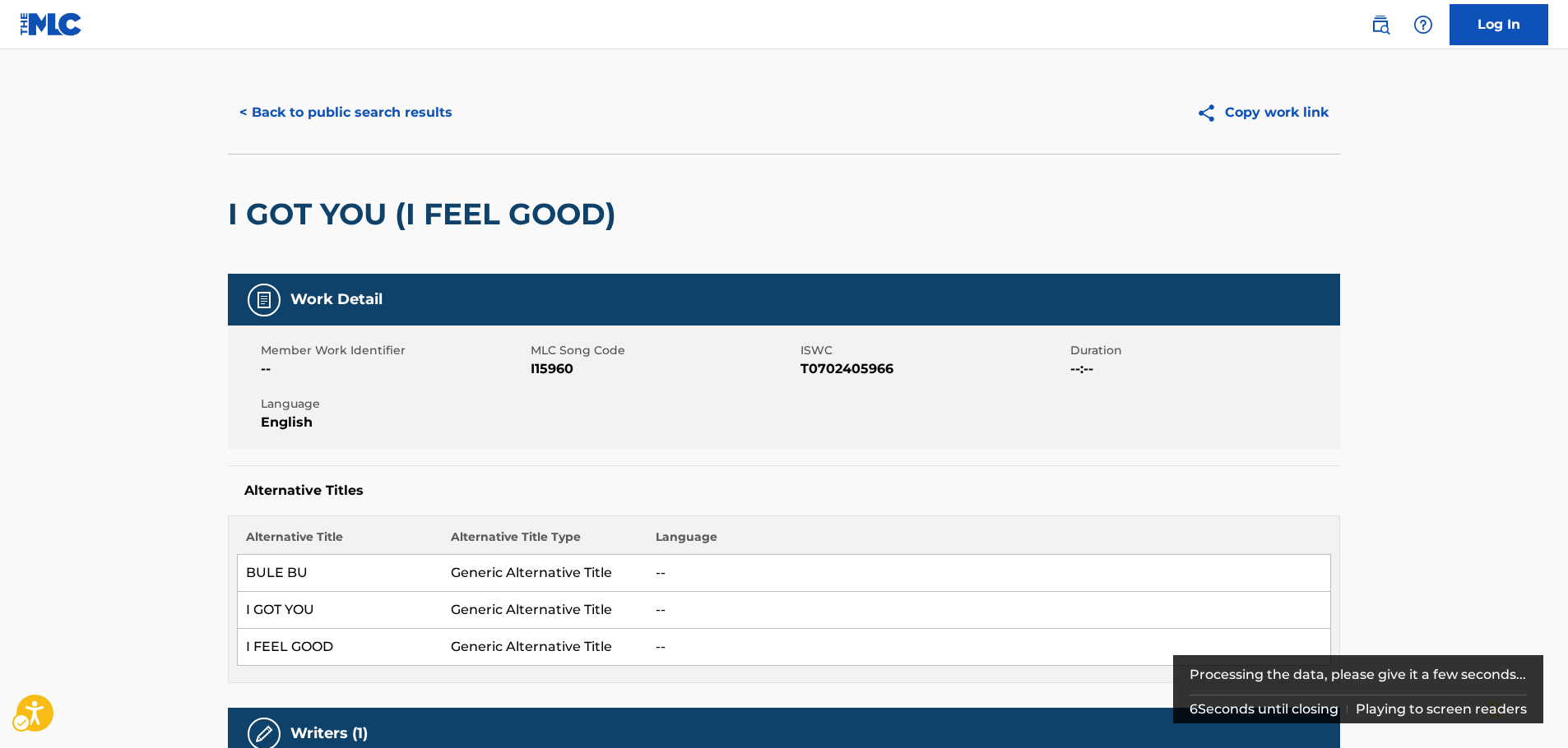
click at [832, 365] on span "ISWC - T0702405966" at bounding box center [934, 368] width 266 height 20
copy span "T0702405966"
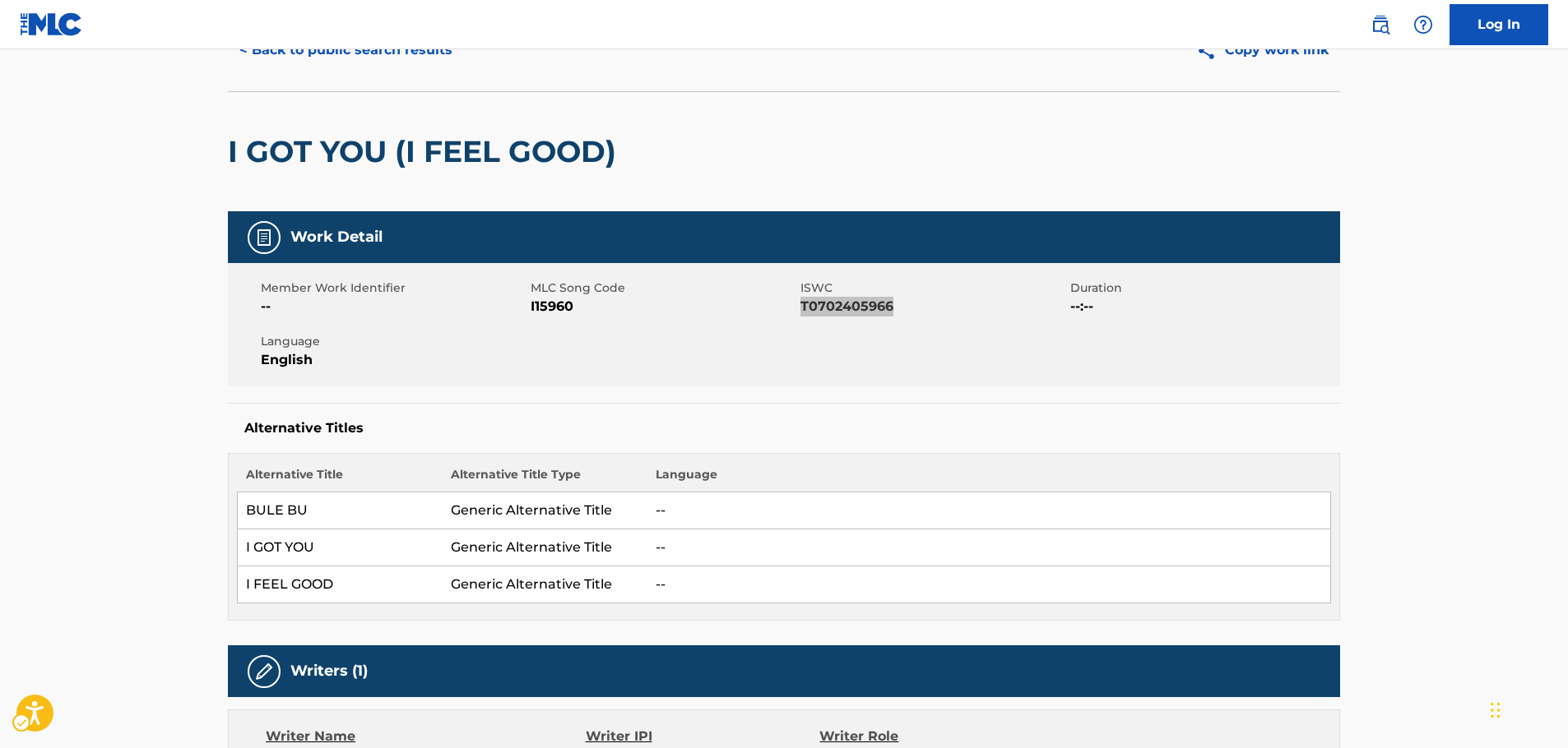
scroll to position [0, 0]
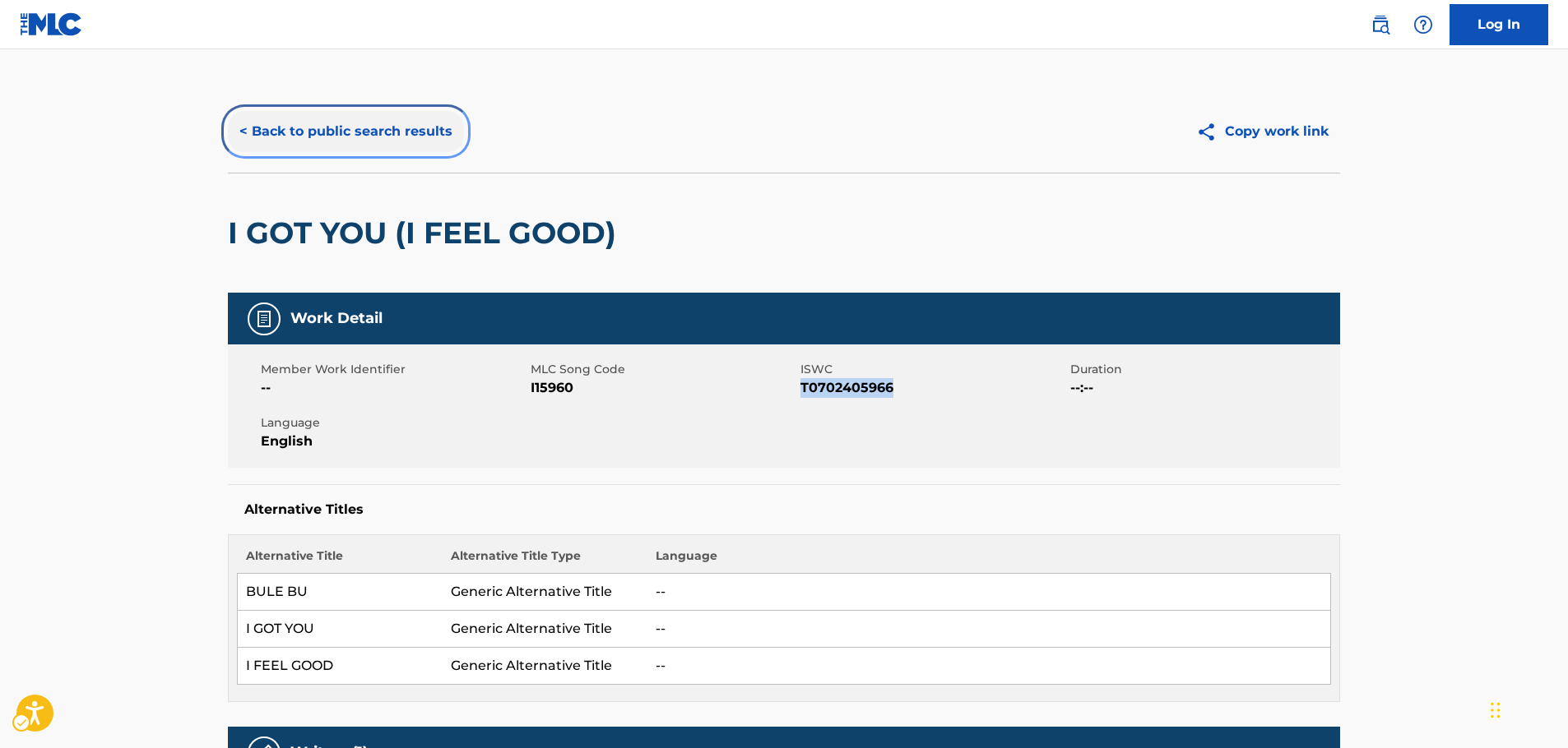
click at [336, 138] on button "< Back to public search results" at bounding box center [345, 132] width 236 height 41
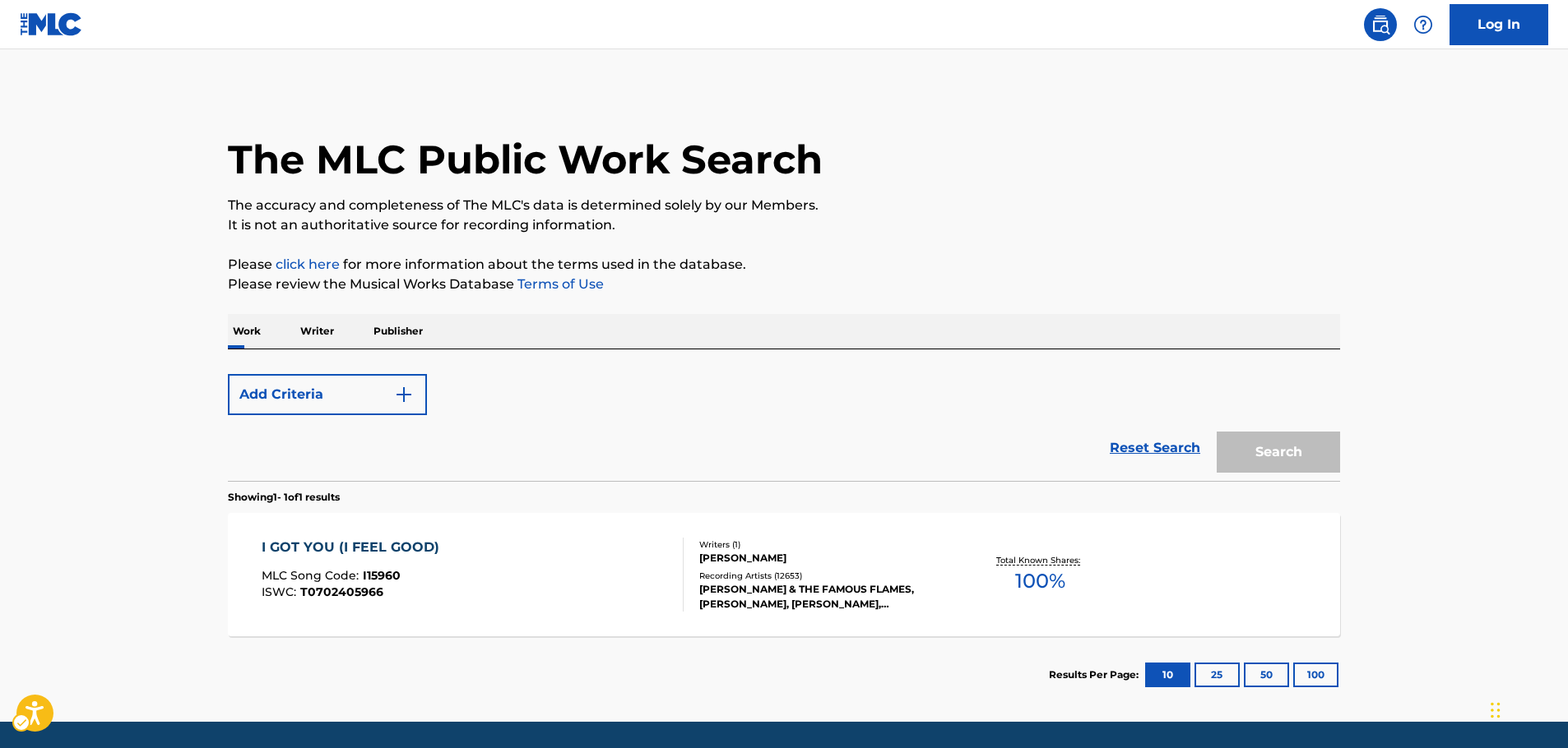
scroll to position [52, 0]
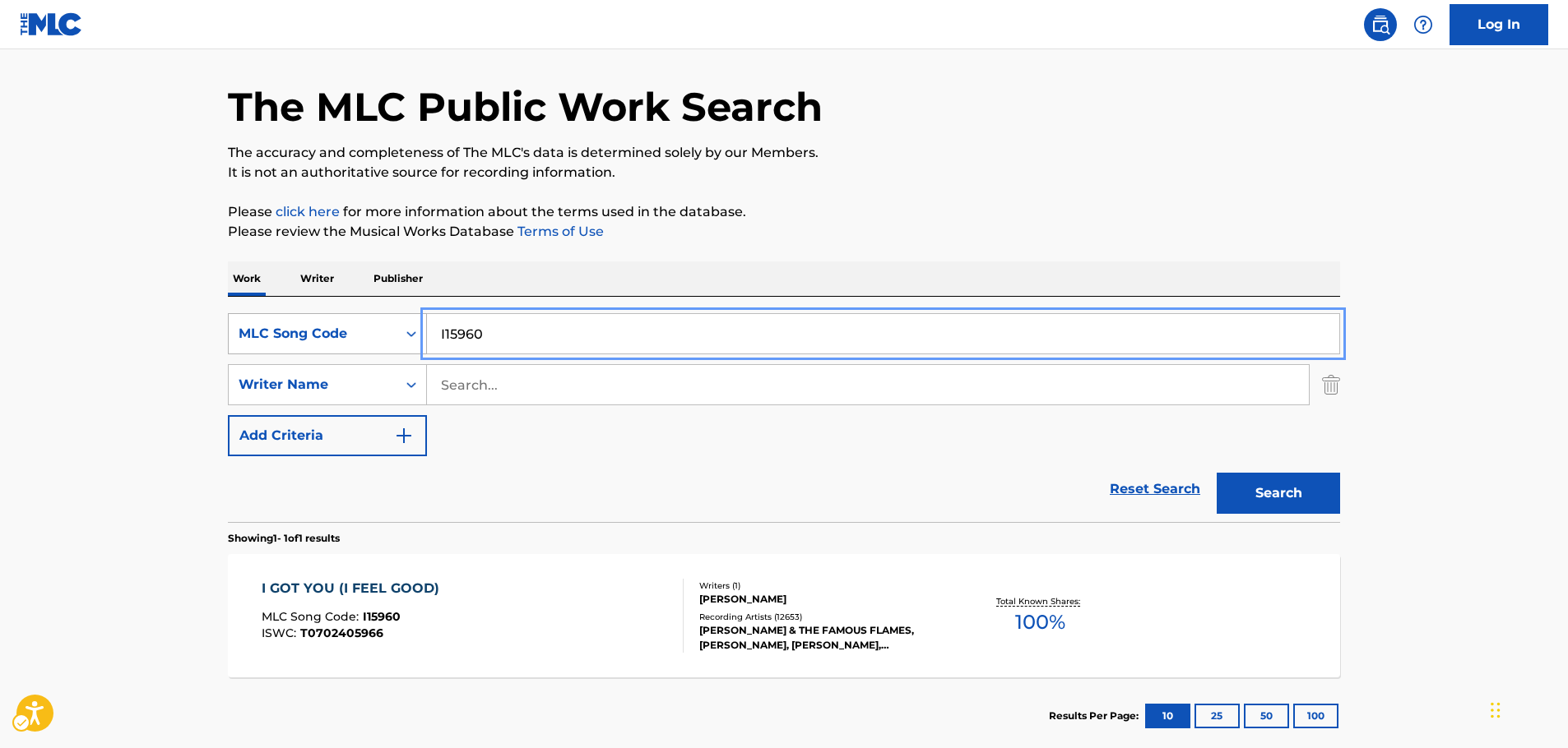
drag, startPoint x: 475, startPoint y: 327, endPoint x: 381, endPoint y: 324, distance: 94.0
paste input "HV798"
type input "HV7980"
click at [1270, 503] on button "Search" at bounding box center [1279, 494] width 123 height 41
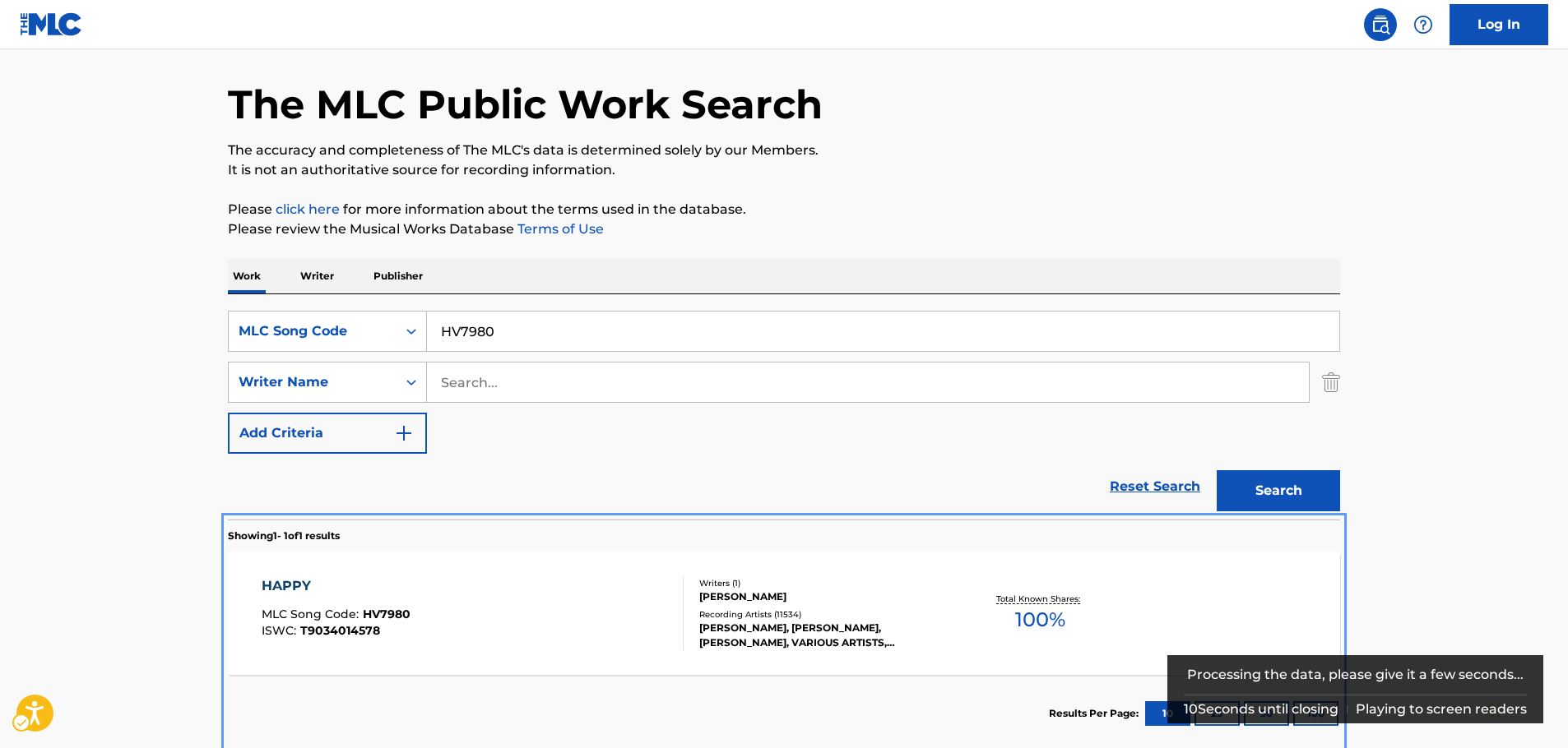
scroll to position [82, 0]
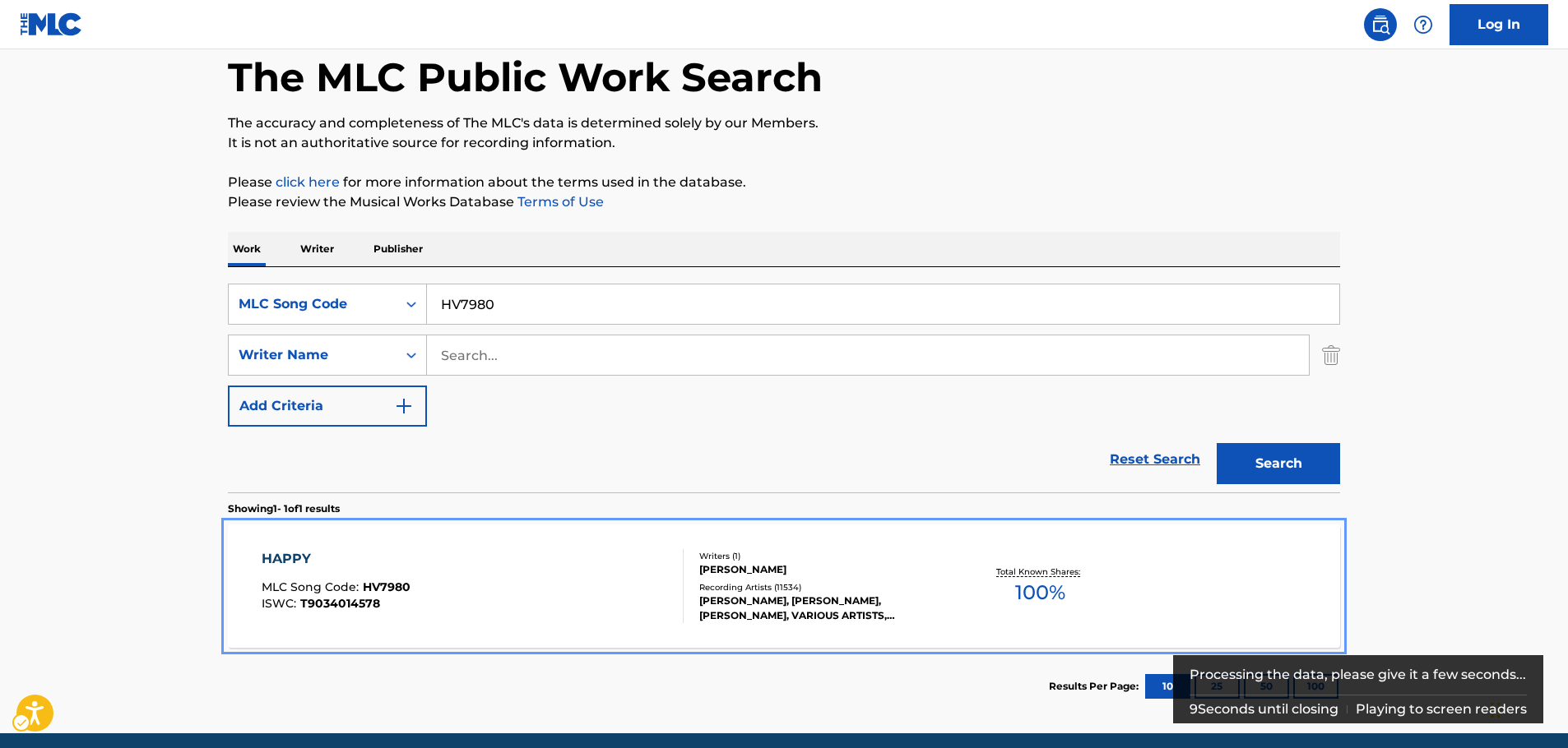
click at [553, 592] on div "HAPPY MLC Song Code : HV7980 ISWC : T9034014578" at bounding box center [472, 586] width 423 height 74
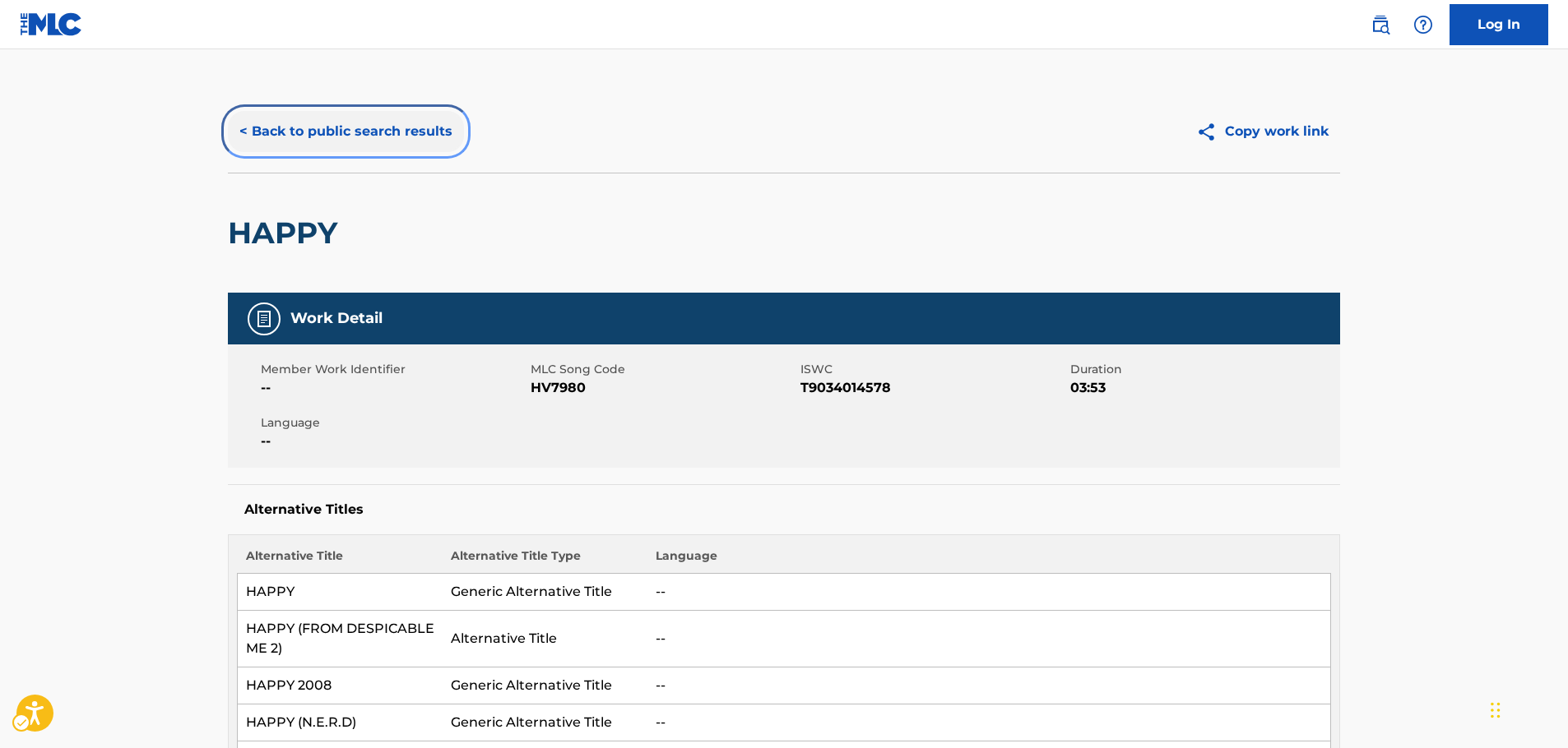
click at [337, 138] on button "< Back to public search results" at bounding box center [345, 132] width 236 height 41
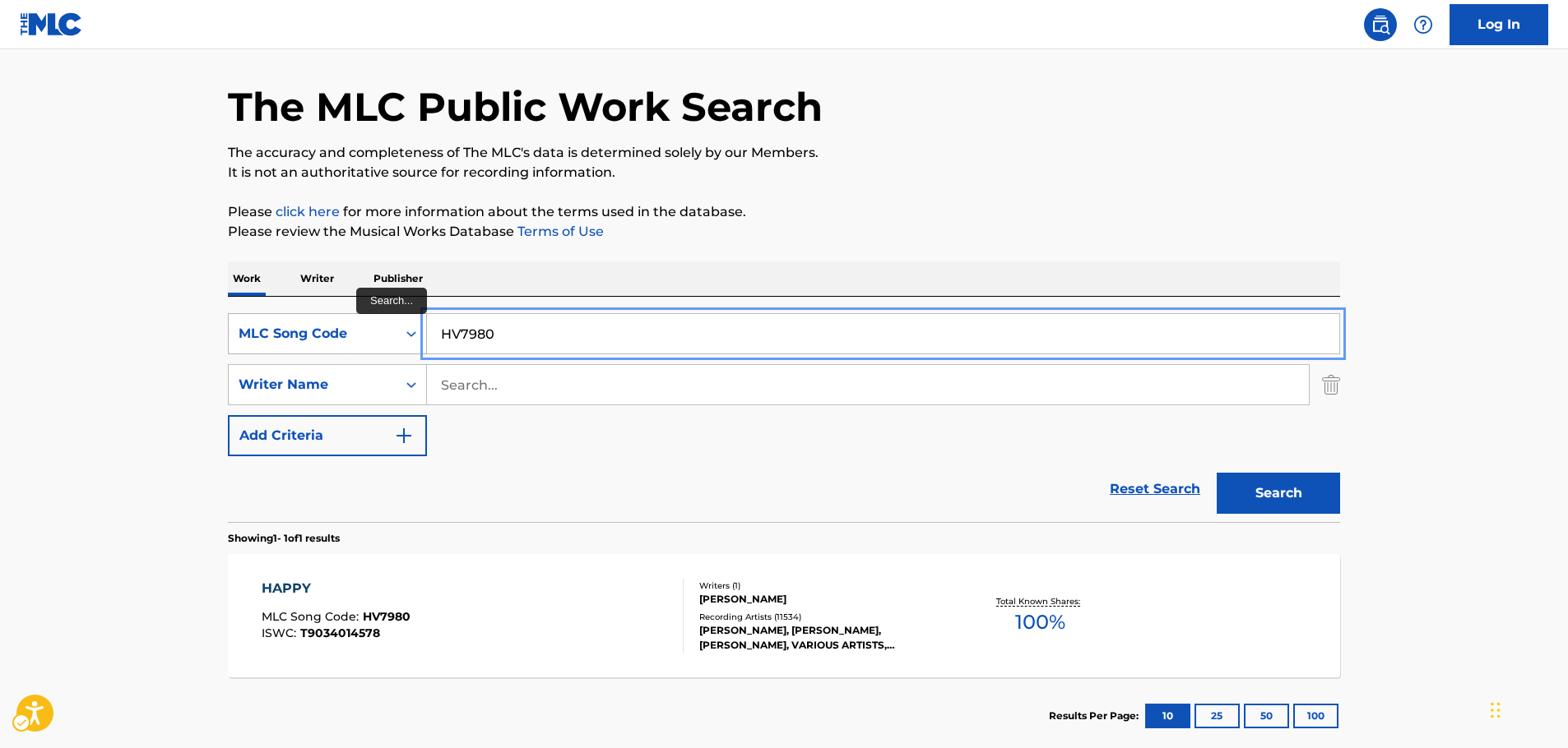
drag, startPoint x: 484, startPoint y: 330, endPoint x: 408, endPoint y: 332, distance: 76.0
paste input "G34914"
click at [1256, 513] on button "Search" at bounding box center [1279, 494] width 123 height 41
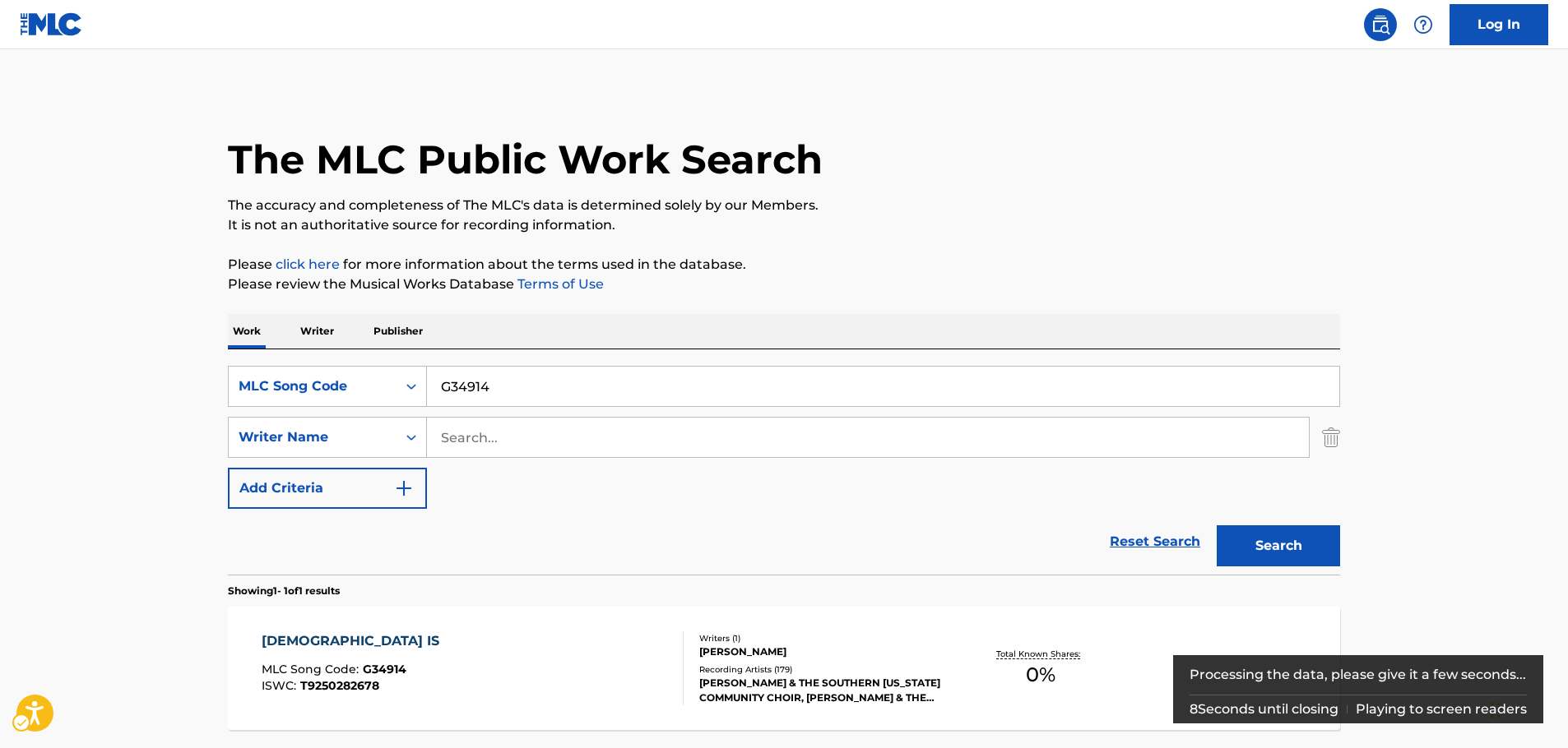
scroll to position [59, 0]
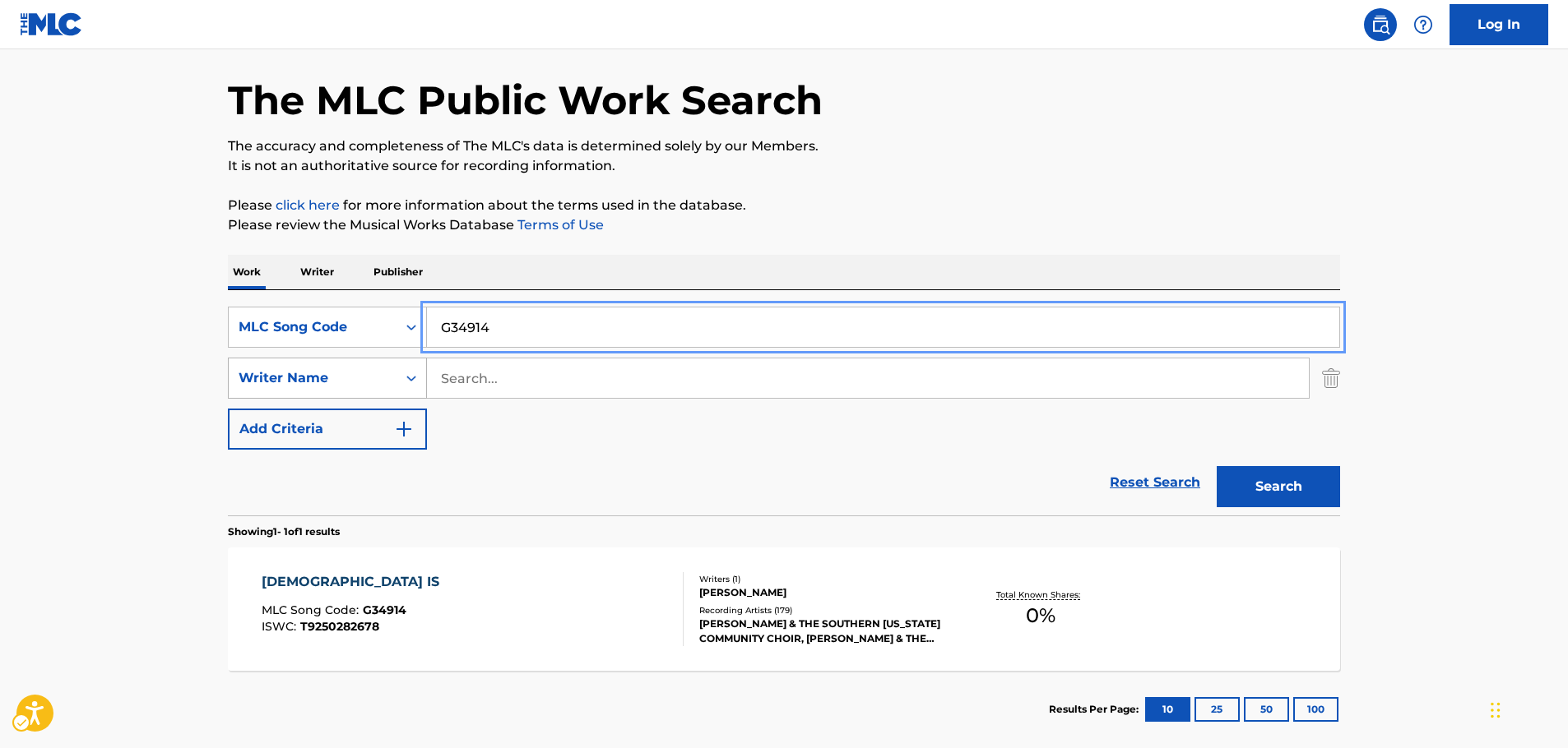
drag, startPoint x: 320, startPoint y: 351, endPoint x: 392, endPoint y: 375, distance: 75.9
click at [262, 356] on div "SearchWithCriteria0d74d1cb-74fa-482c-942d-89fa93ed3c13 MLC Song Code G34914 Sea…" at bounding box center [784, 378] width 1113 height 143
paste input "O0860L"
type input "O0860L"
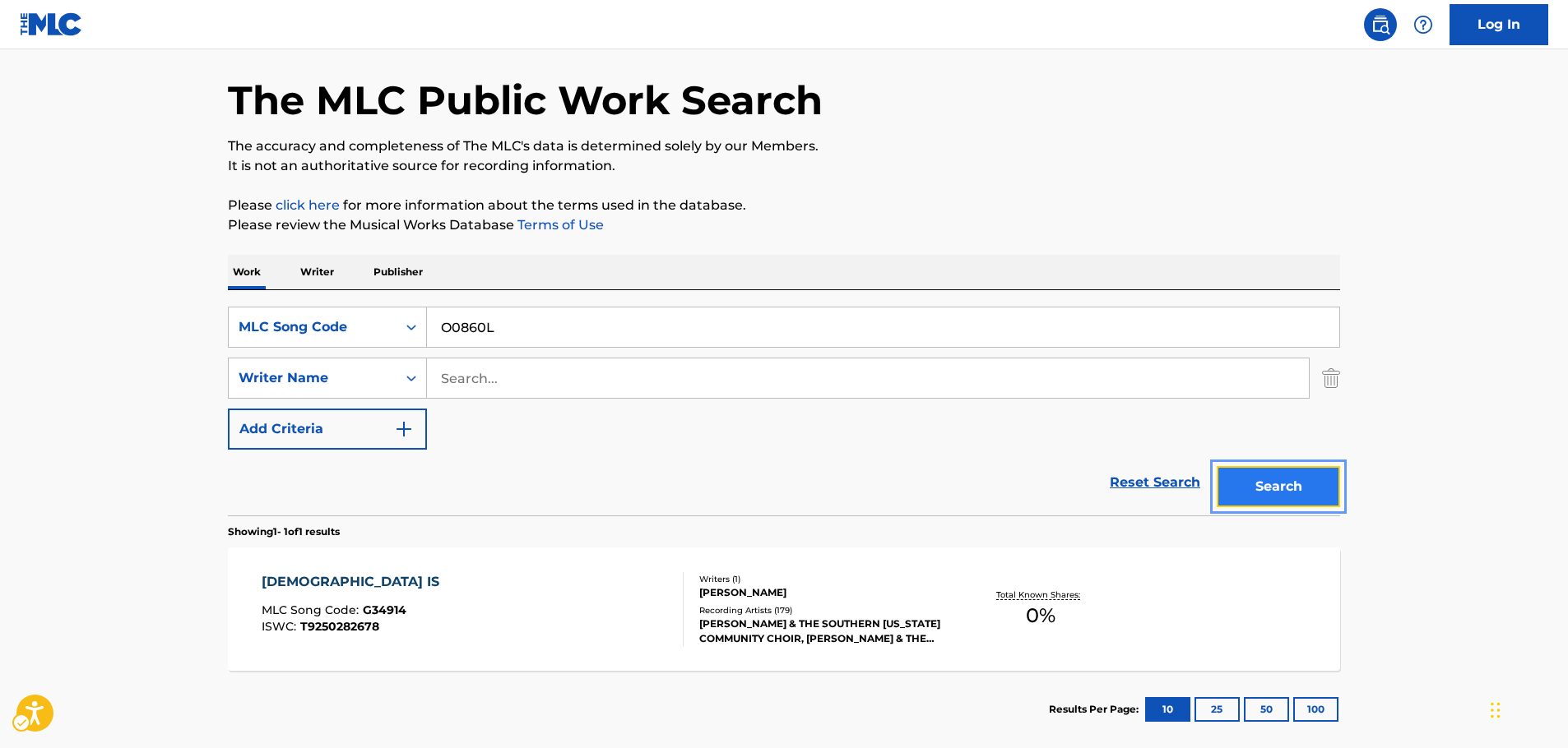
click at [1323, 496] on button "Search" at bounding box center [1279, 487] width 123 height 41
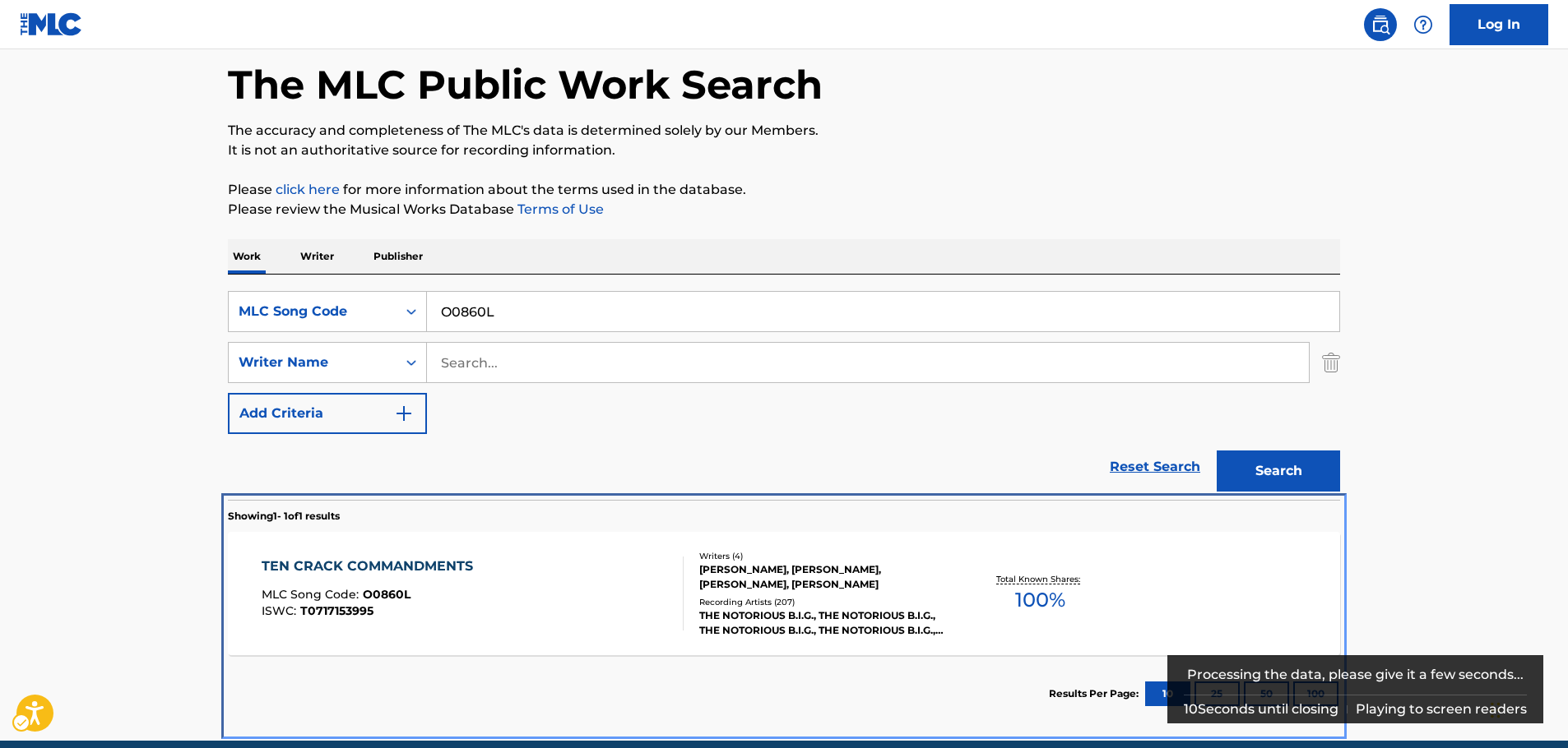
scroll to position [147, 0]
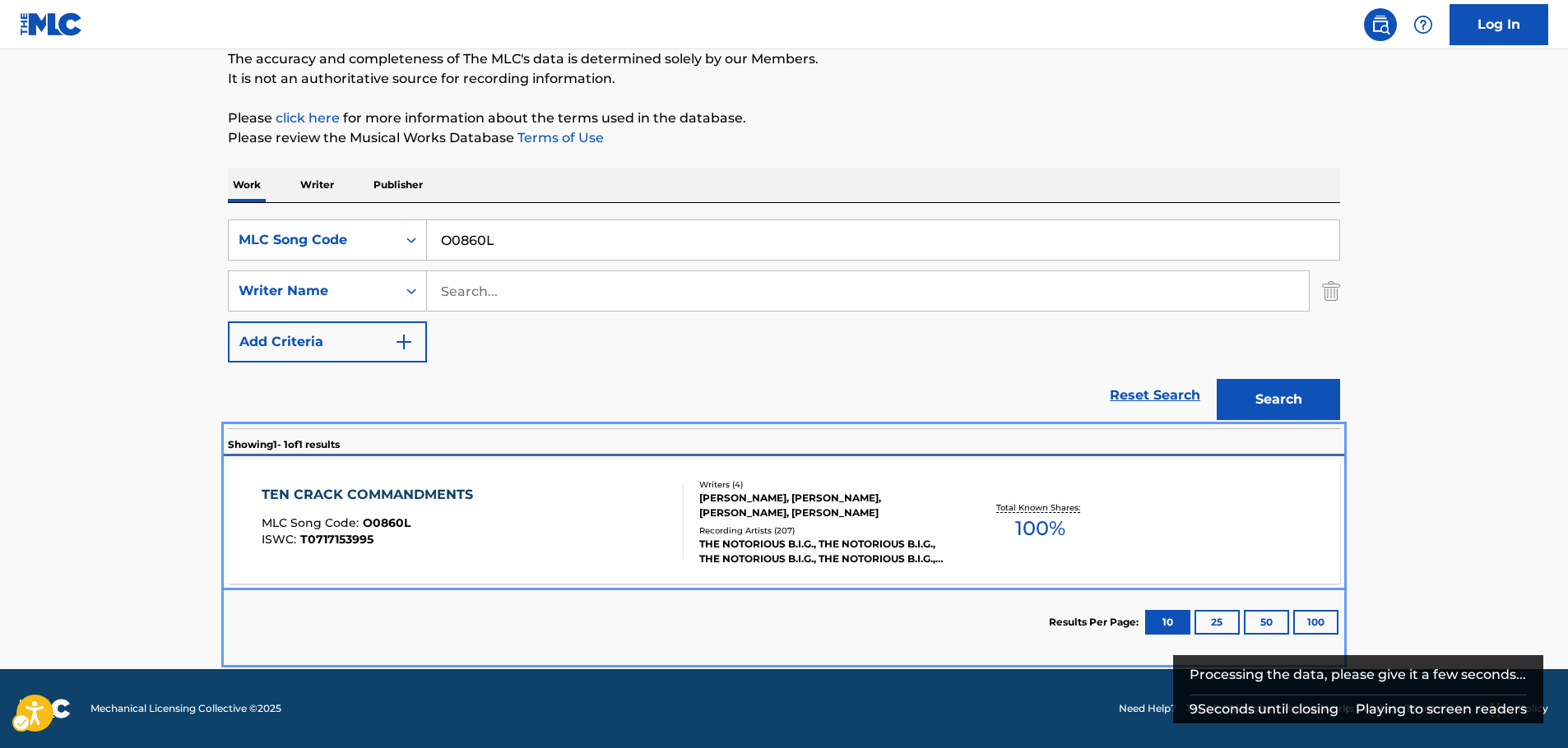
click at [566, 542] on div "TEN CRACK COMMANDMENTS MLC Song Code : O0860L ISWC : T0717153995" at bounding box center [472, 522] width 423 height 74
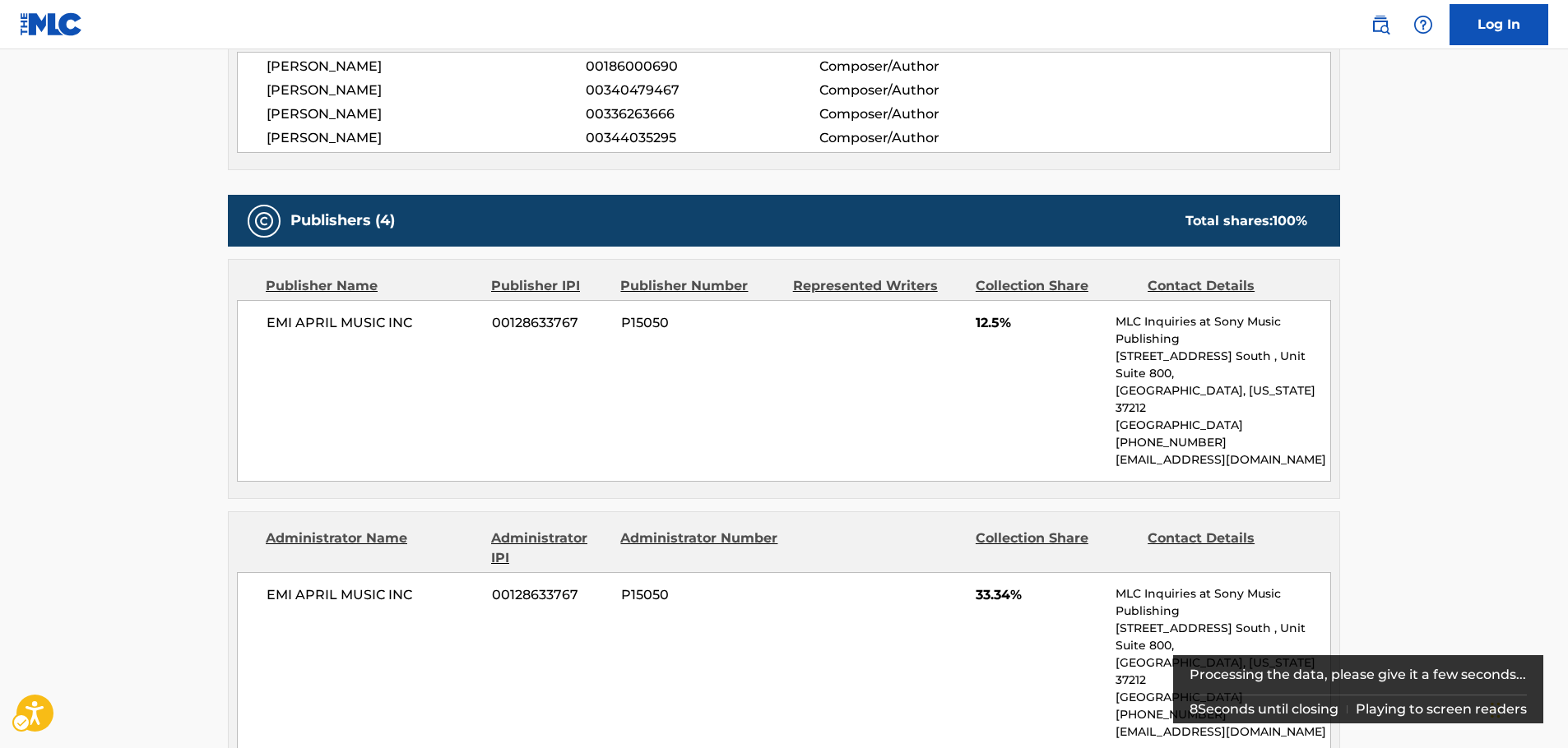
click at [865, 386] on div "EMI APRIL MUSIC INC 00128633767 P15050 12.5% MLC Inquiries at Sony Music Publis…" at bounding box center [784, 391] width 1095 height 182
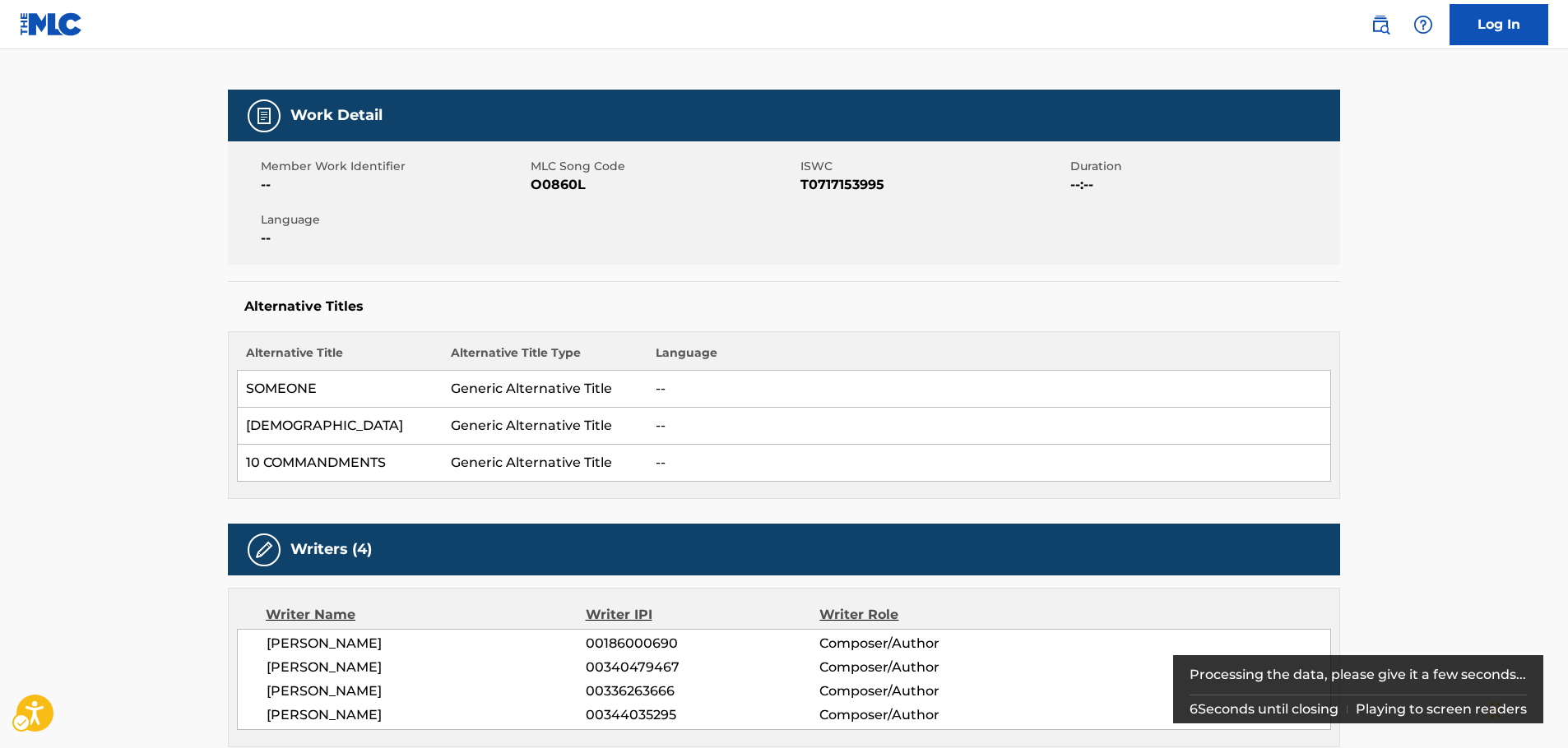
scroll to position [123, 0]
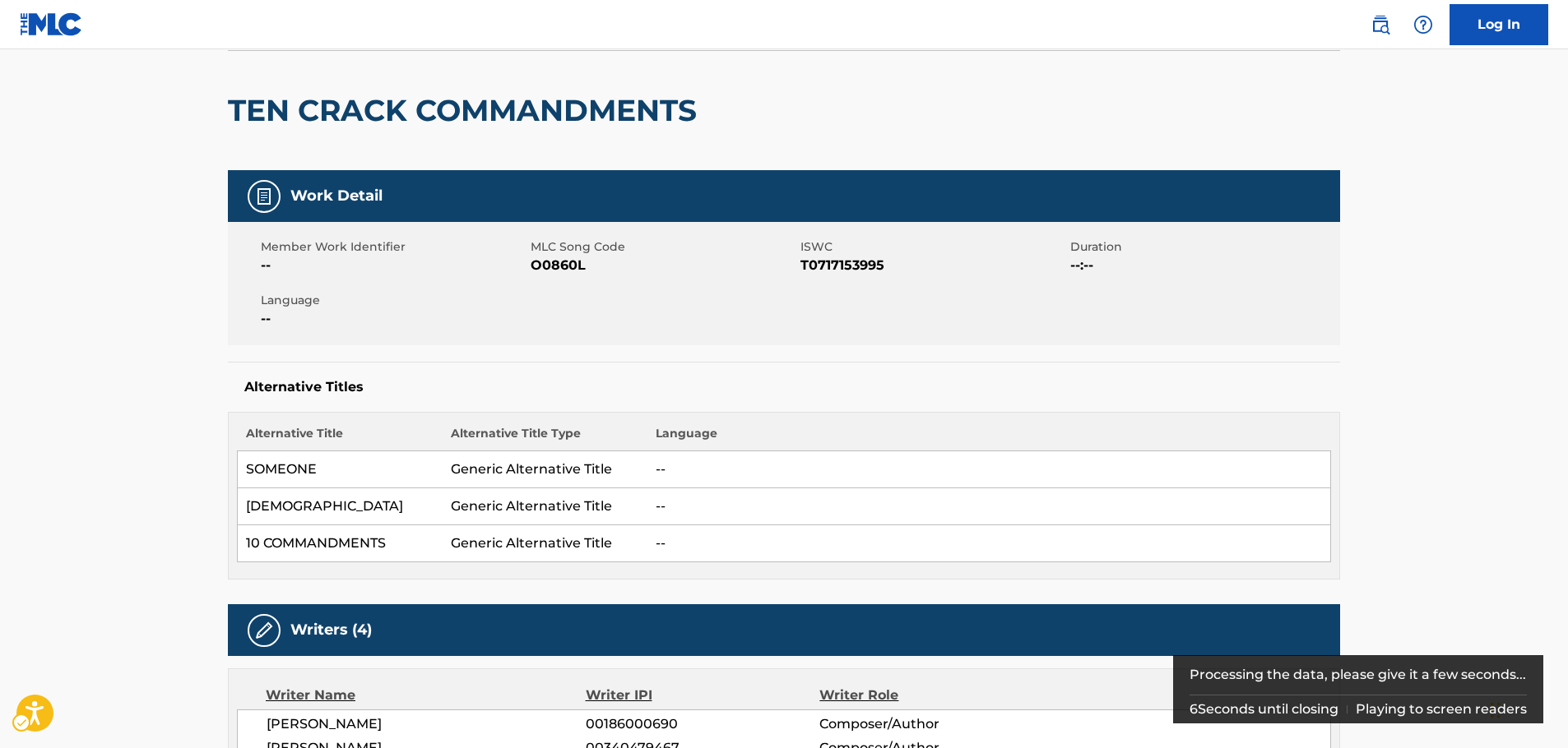
click at [848, 266] on span "ISWC - T0717153995" at bounding box center [934, 266] width 266 height 20
copy span "T0717153995"
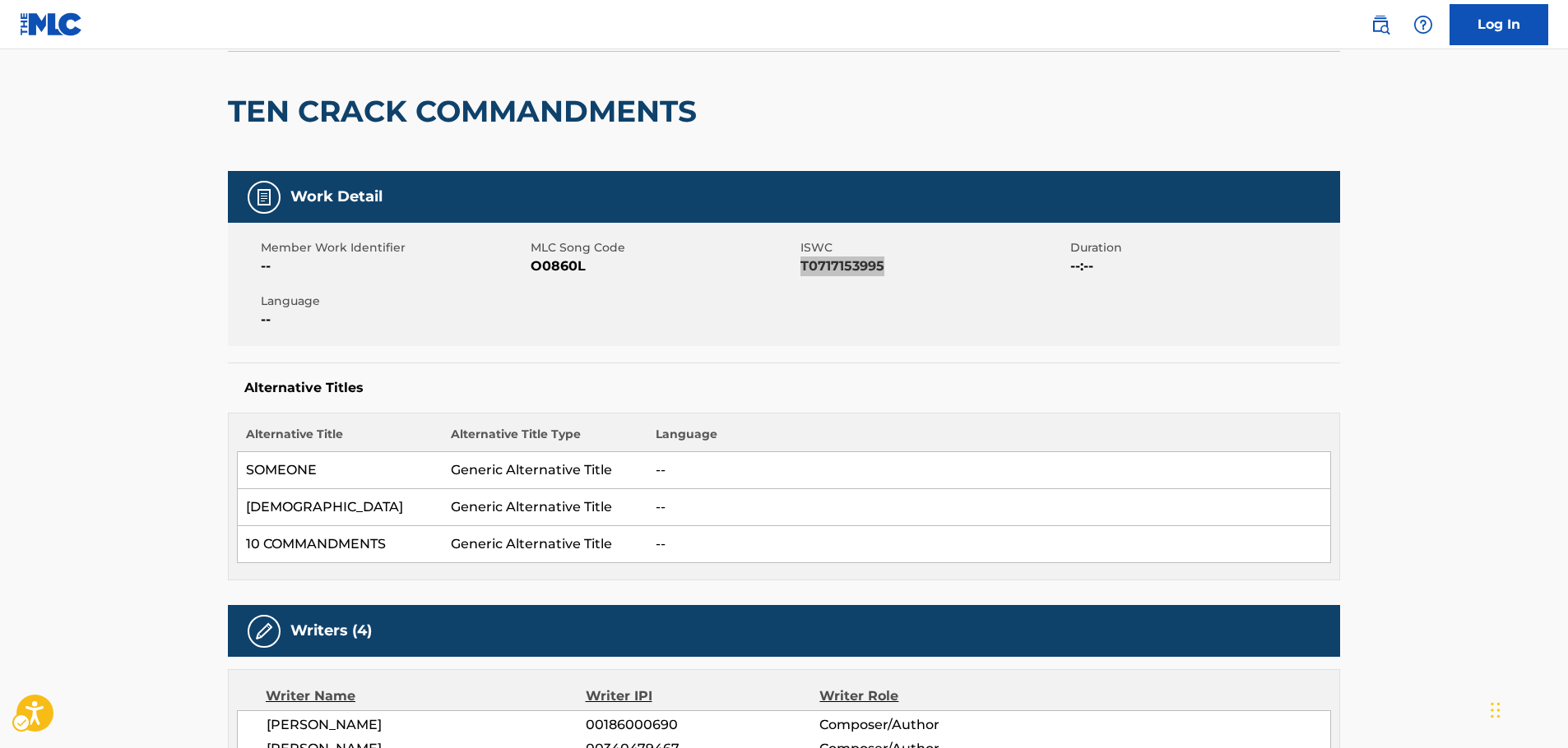
scroll to position [0, 0]
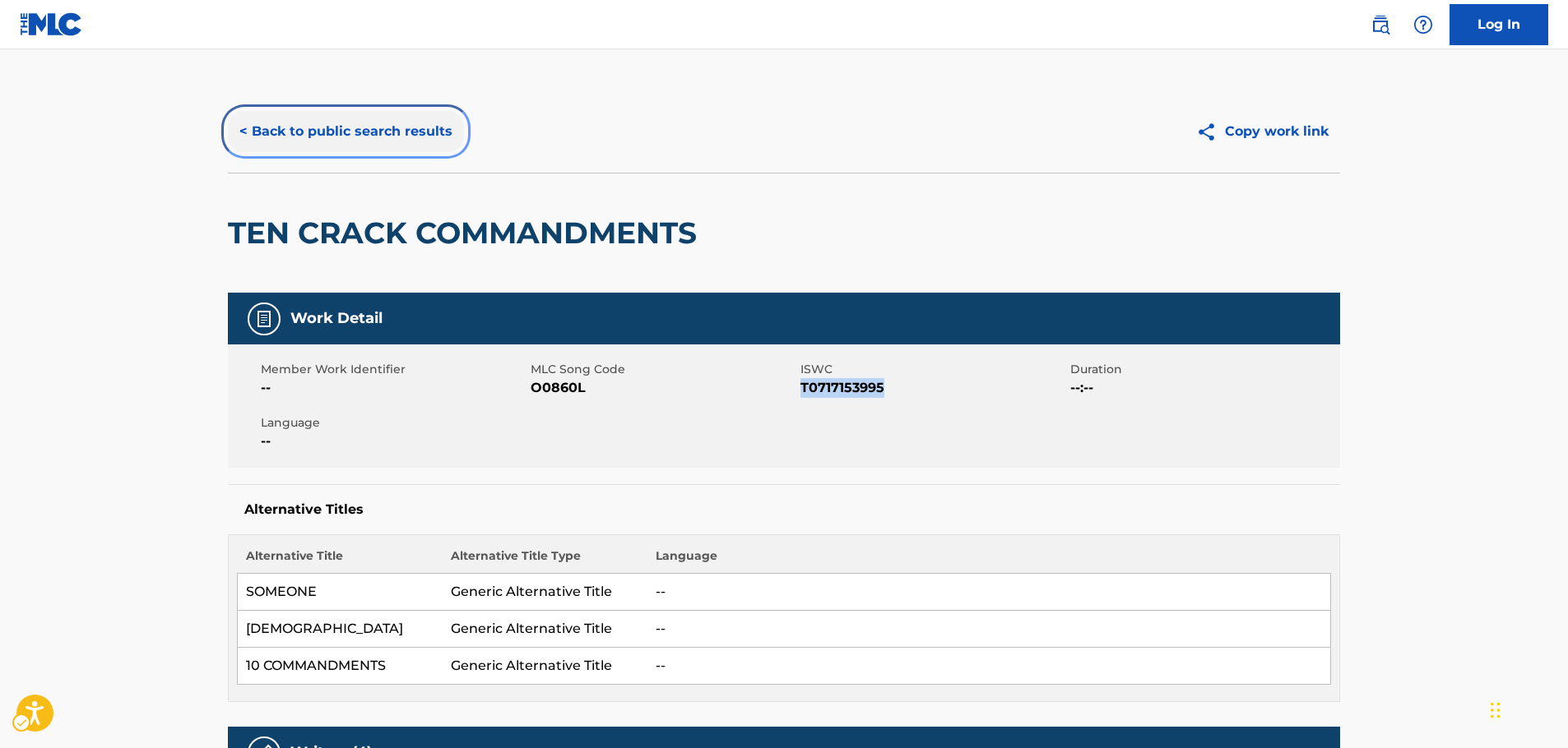
drag, startPoint x: 377, startPoint y: 123, endPoint x: 367, endPoint y: 123, distance: 10.0
click at [377, 123] on button "< Back to public search results" at bounding box center [345, 132] width 236 height 41
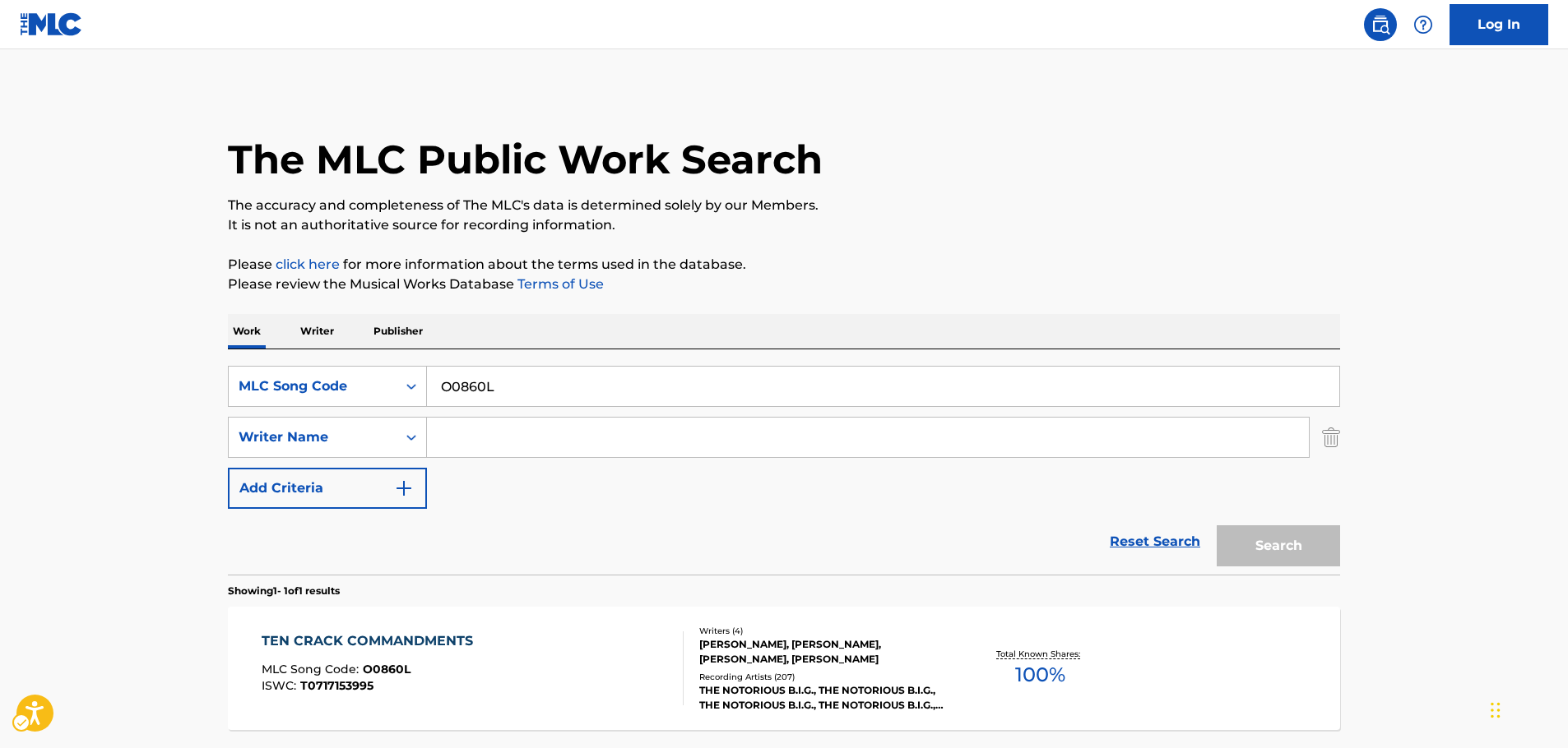
scroll to position [52, 0]
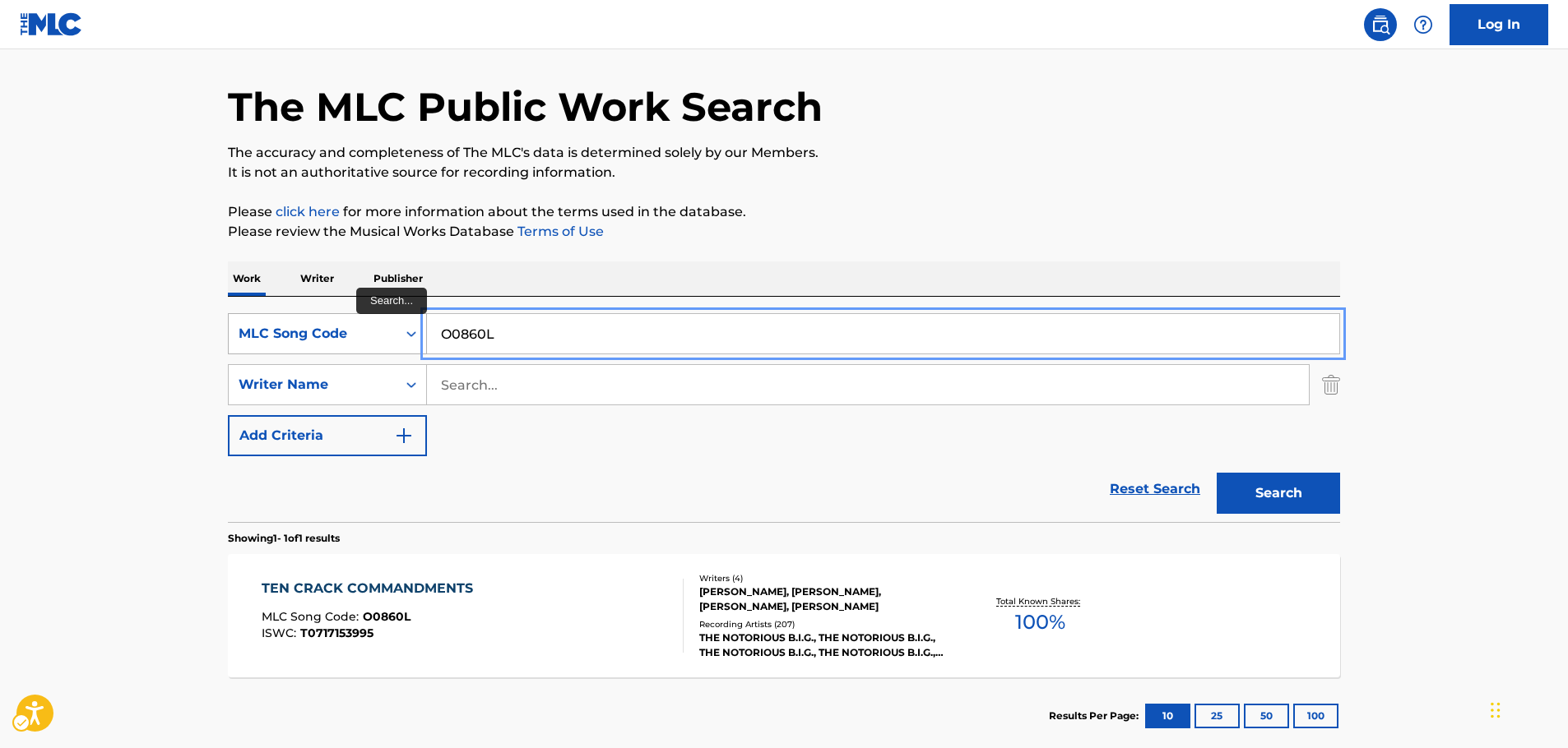
drag, startPoint x: 535, startPoint y: 329, endPoint x: 401, endPoint y: 335, distance: 134.1
paste input "K01718"
type input "K01718"
click at [1296, 491] on button "Search" at bounding box center [1279, 494] width 123 height 41
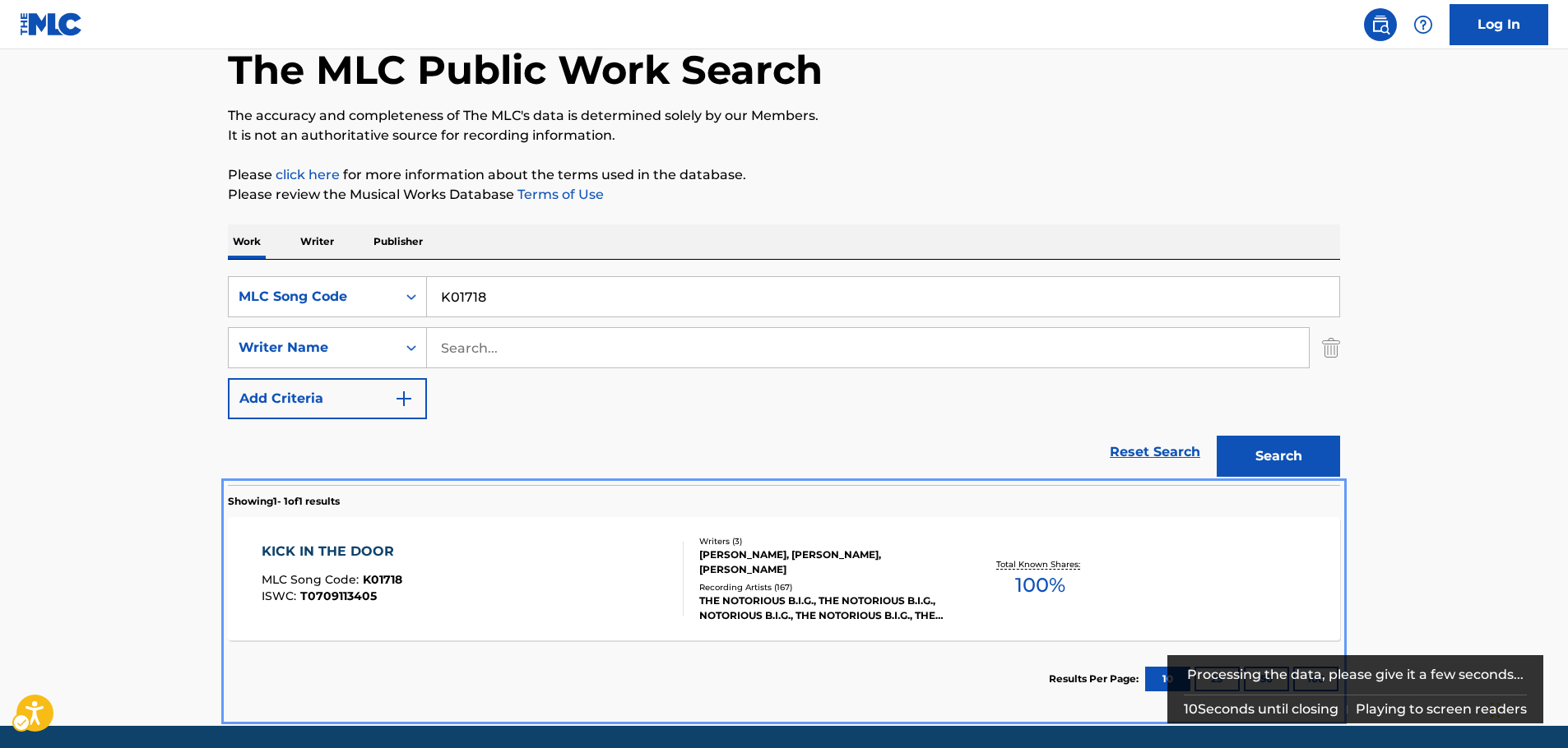
scroll to position [141, 0]
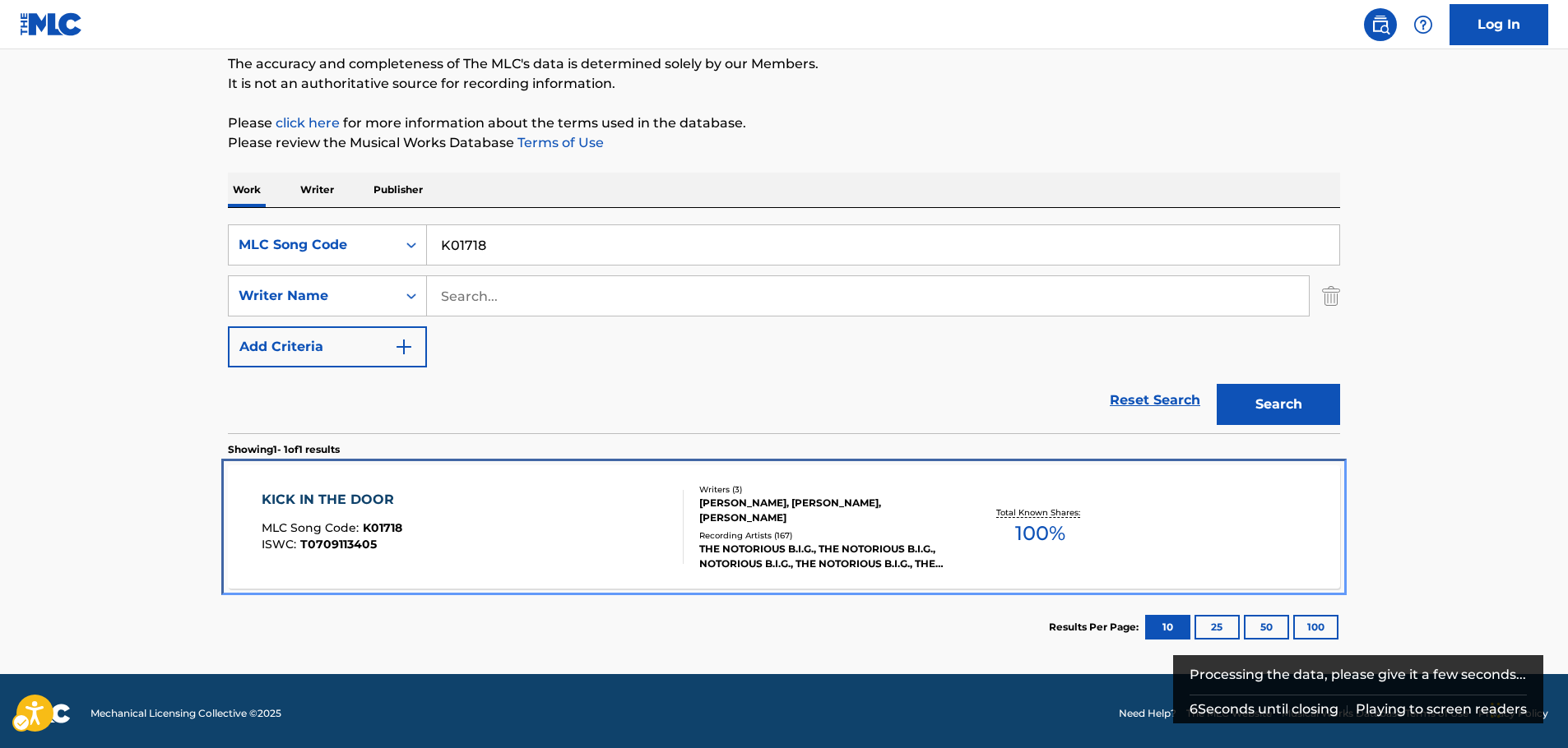
click at [500, 521] on div "KICK IN THE DOOR MLC Song Code : K01718 ISWC : T0709113405" at bounding box center [472, 527] width 423 height 74
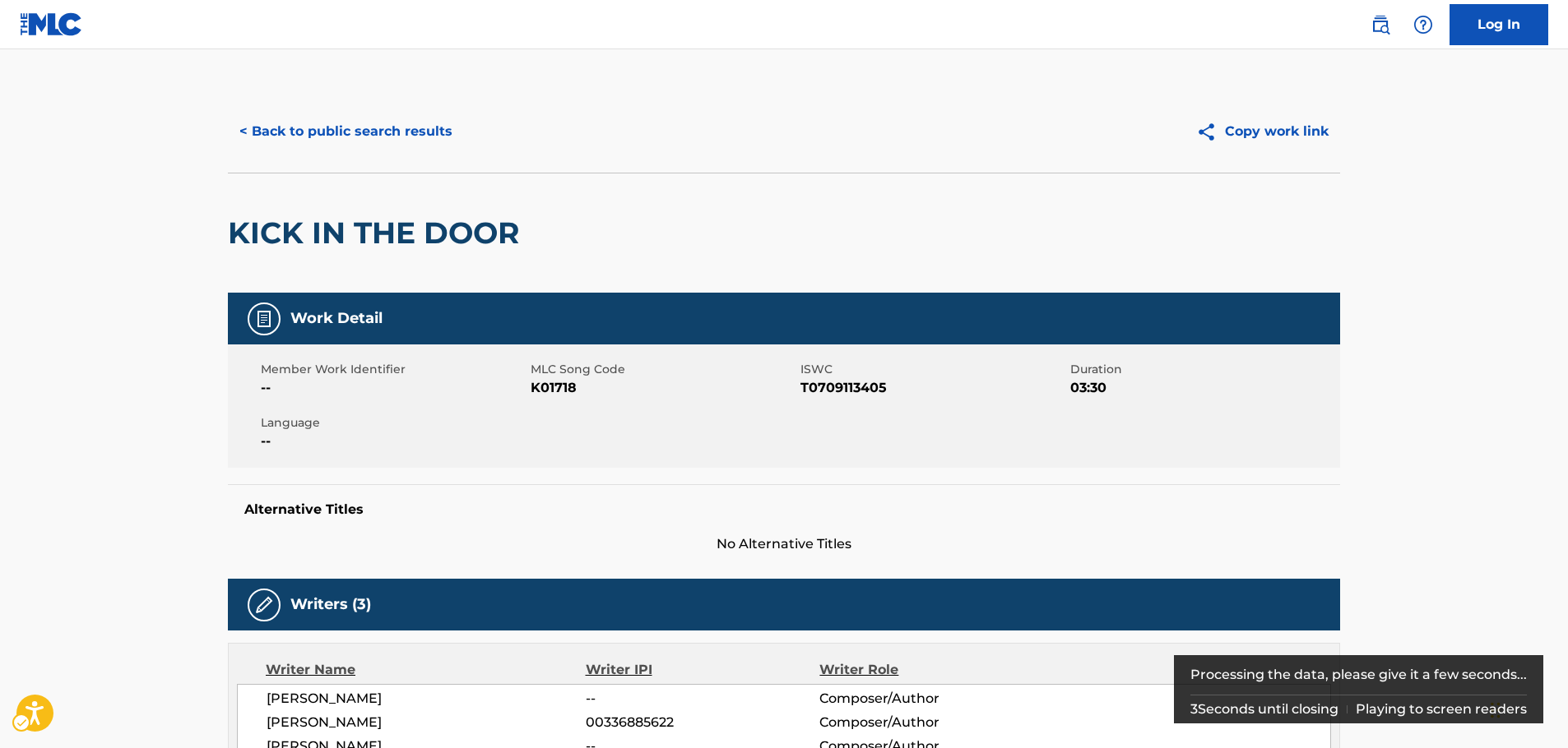
click at [862, 391] on span "ISWC - T0709113405" at bounding box center [934, 388] width 266 height 20
click at [861, 391] on span "ISWC - T0709113405" at bounding box center [934, 388] width 266 height 20
copy span "T0709113405"
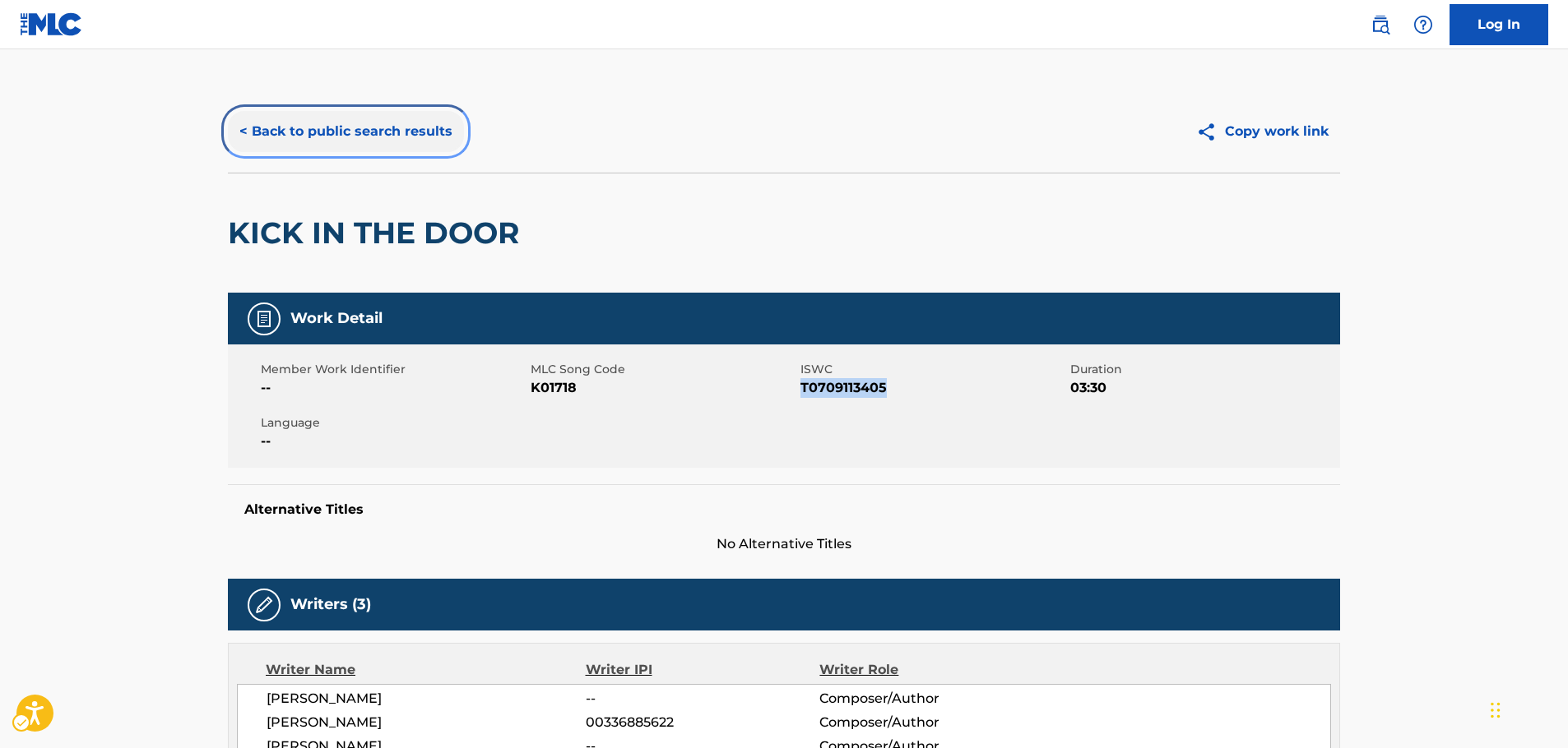
drag, startPoint x: 404, startPoint y: 122, endPoint x: 9, endPoint y: 281, distance: 425.8
click at [404, 122] on button "< Back to public search results" at bounding box center [345, 132] width 236 height 41
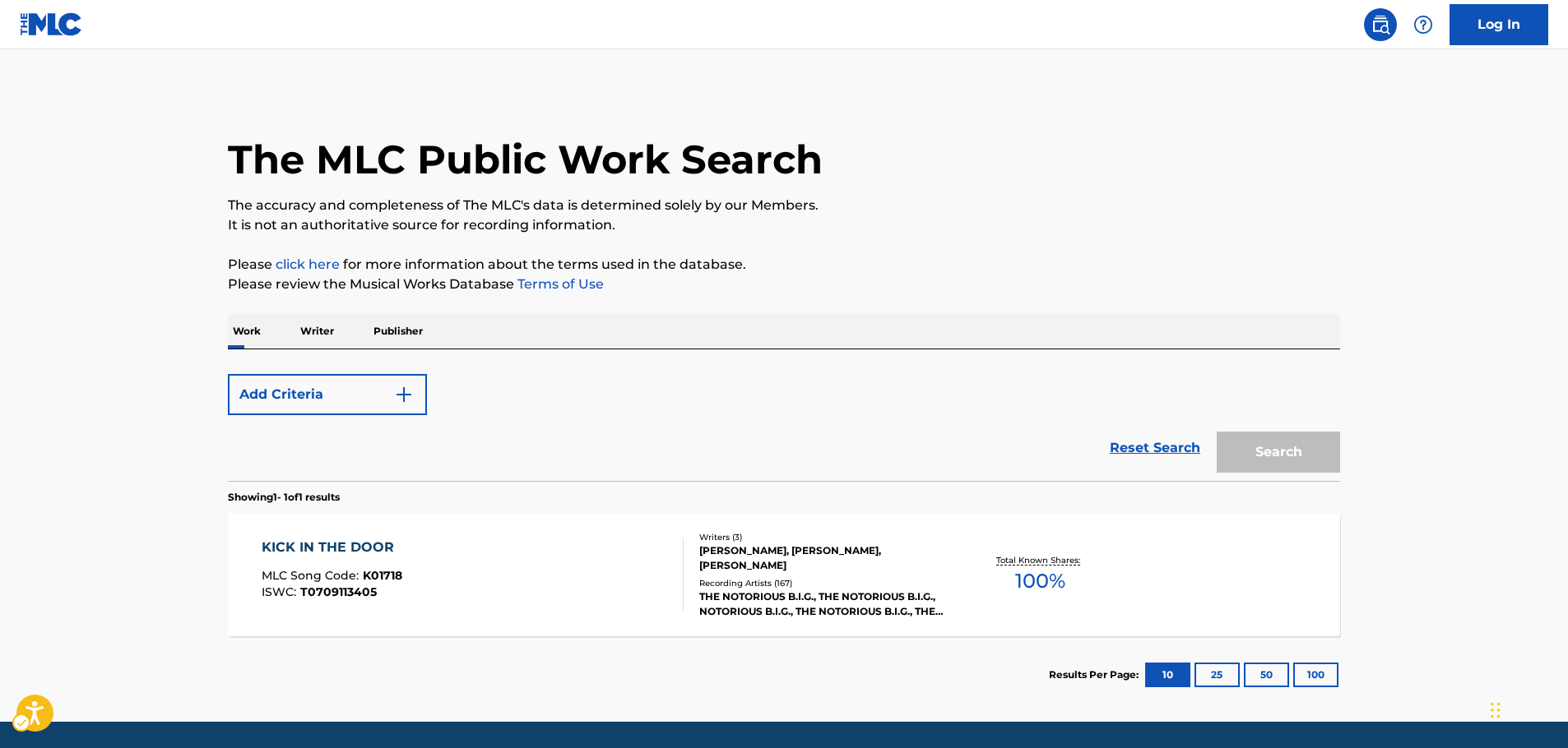
scroll to position [52, 0]
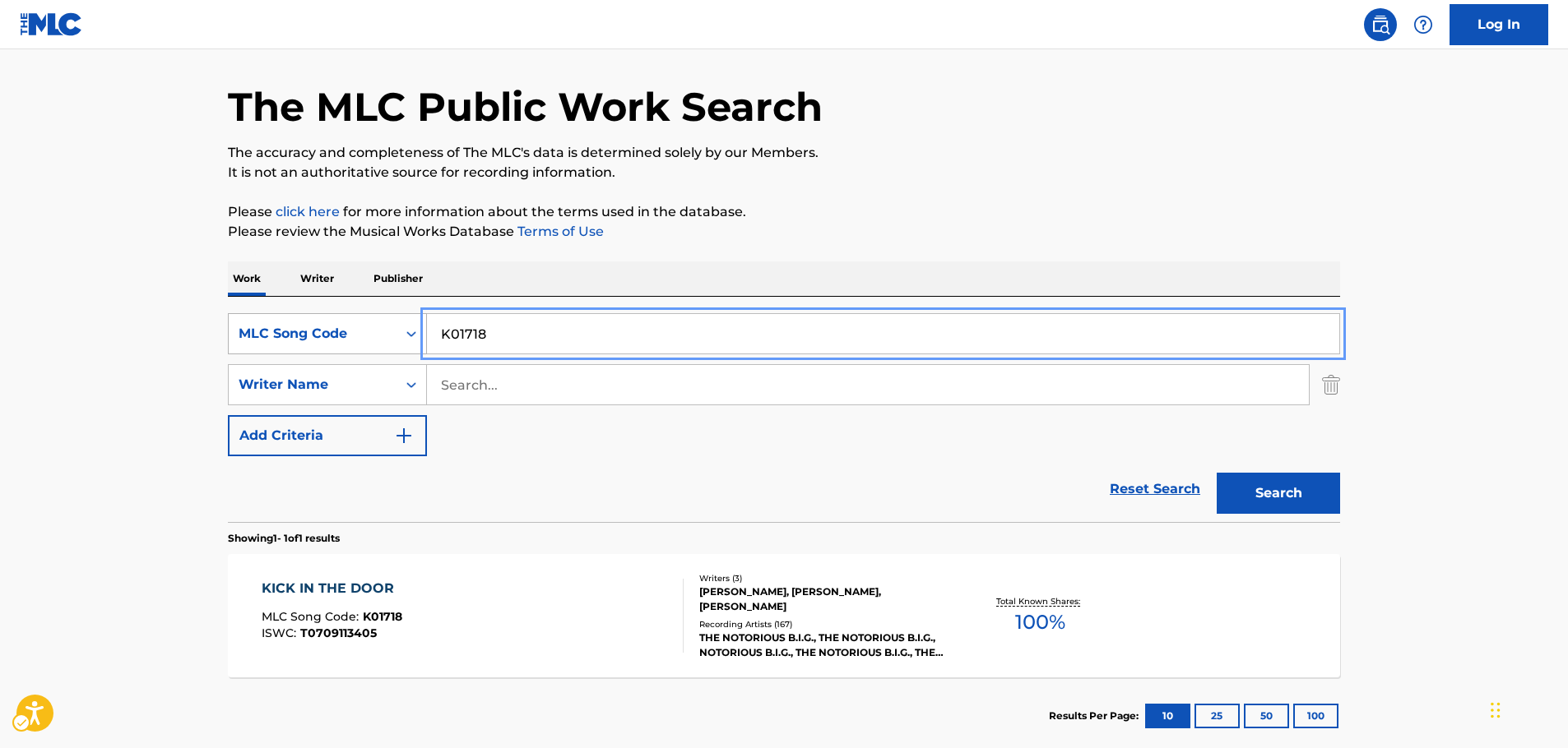
drag, startPoint x: 520, startPoint y: 339, endPoint x: 400, endPoint y: 339, distance: 120.0
paste input "B05905"
type input "B05905"
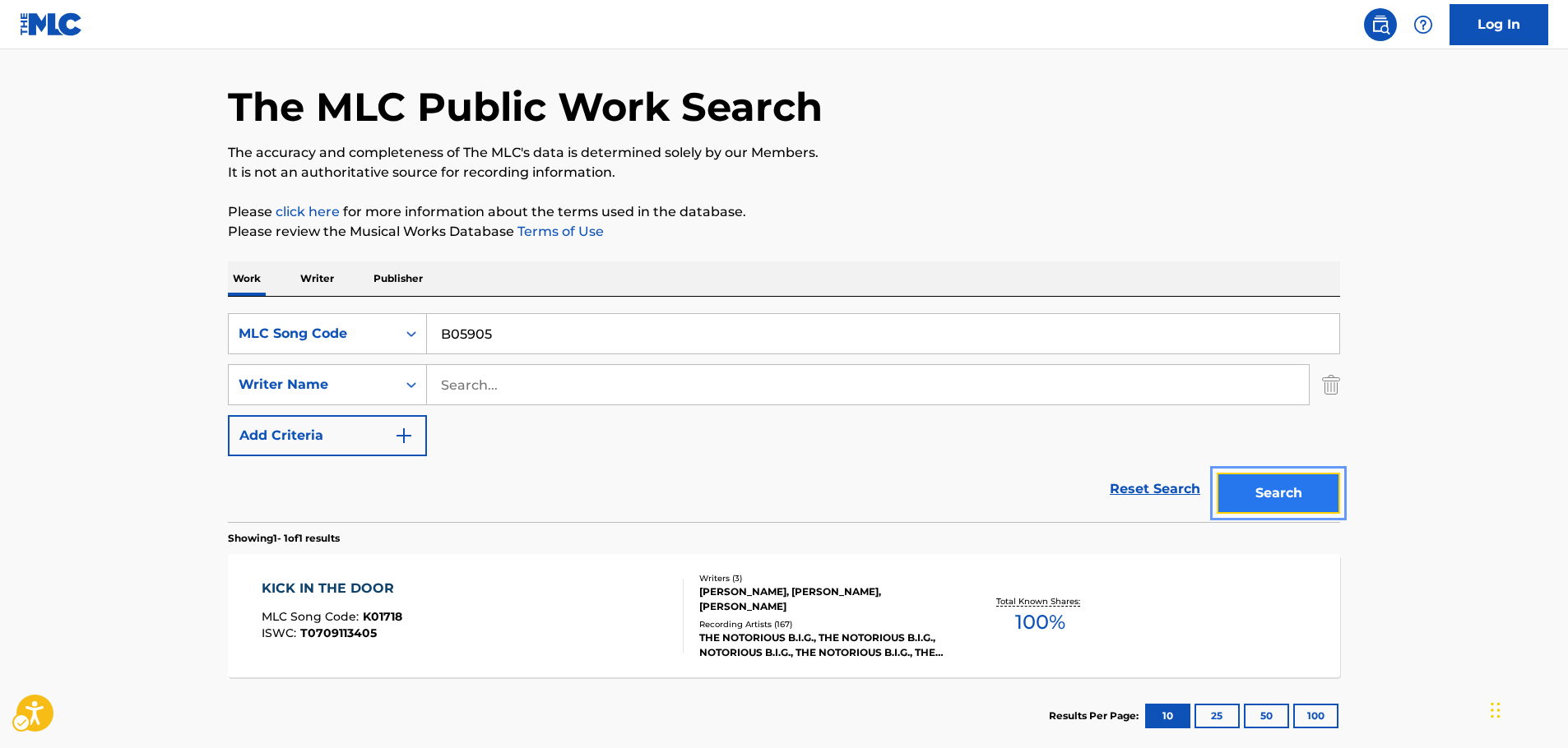
click at [1334, 494] on button "Search" at bounding box center [1279, 494] width 123 height 41
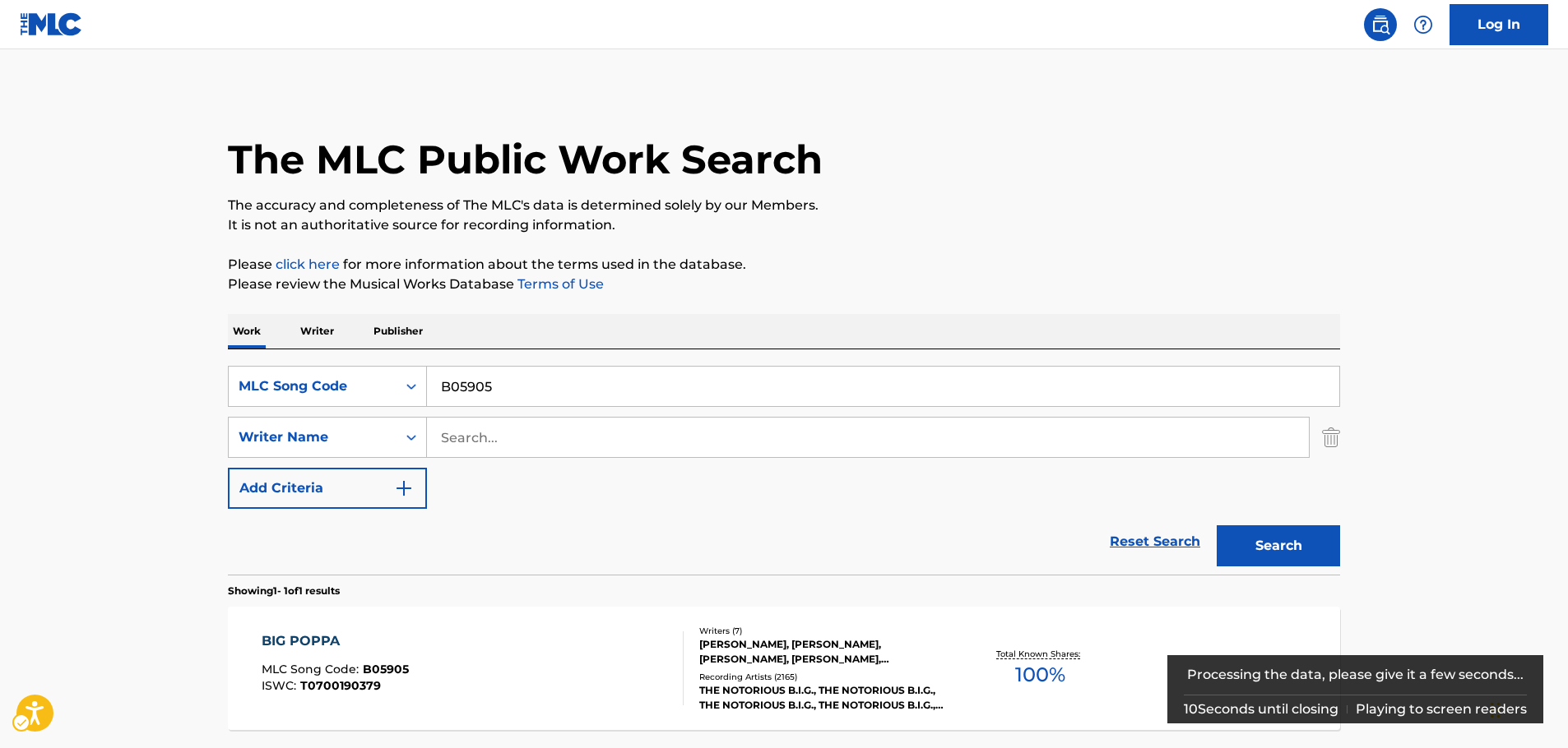
scroll to position [147, 0]
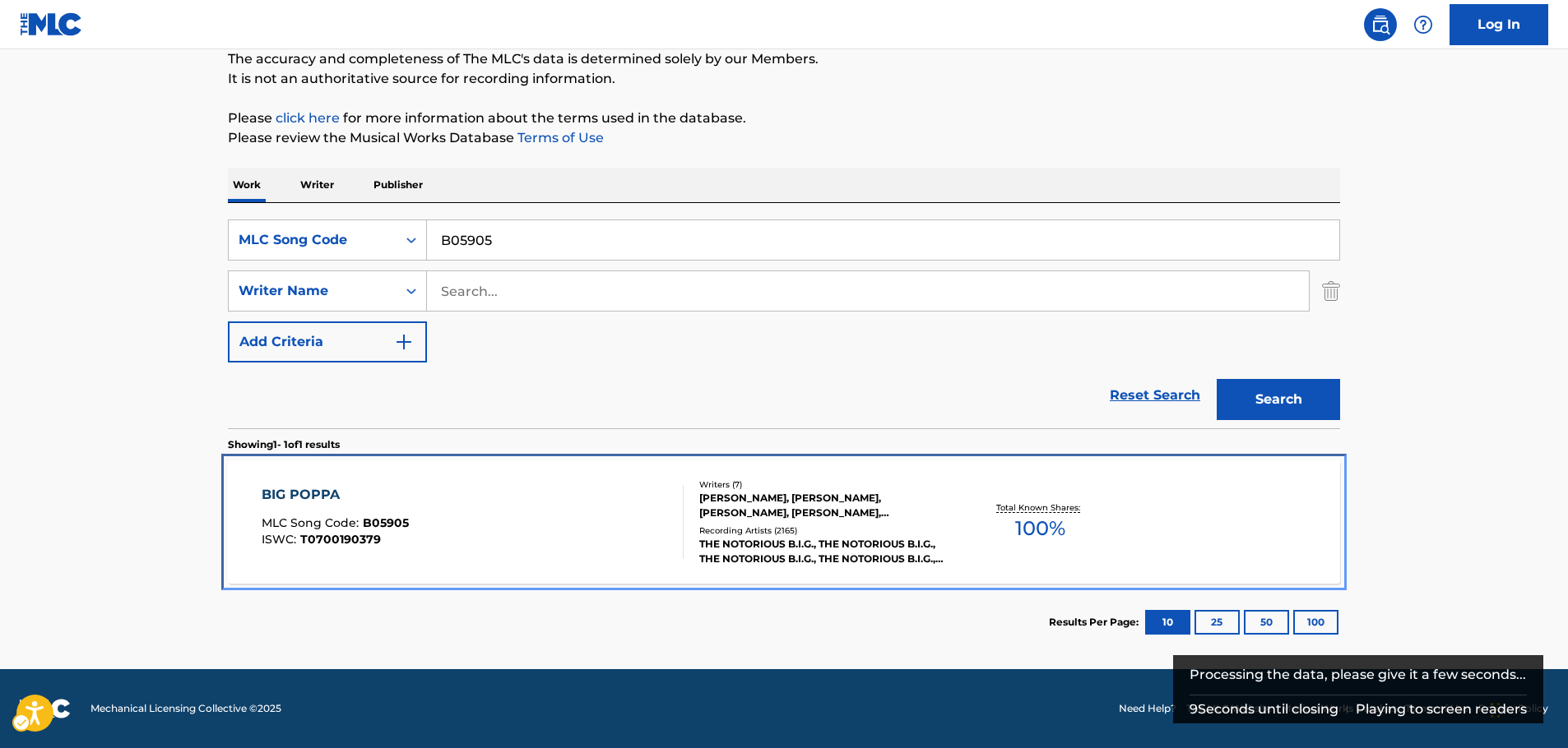
click at [486, 516] on div "BIG POPPA MLC Song Code : B05905 ISWC : T0700190379" at bounding box center [472, 522] width 423 height 74
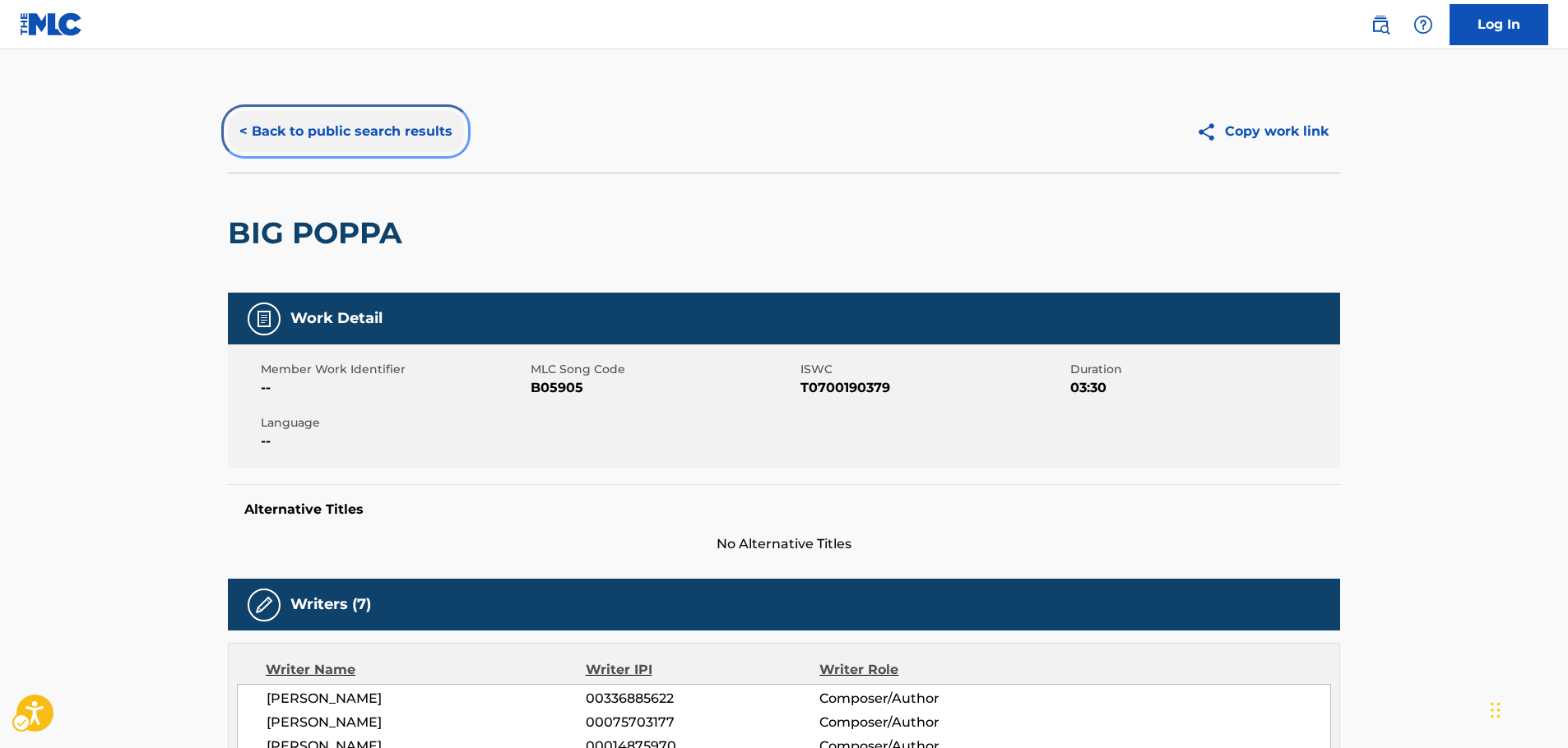
click at [342, 137] on button "< Back to public search results" at bounding box center [345, 132] width 236 height 41
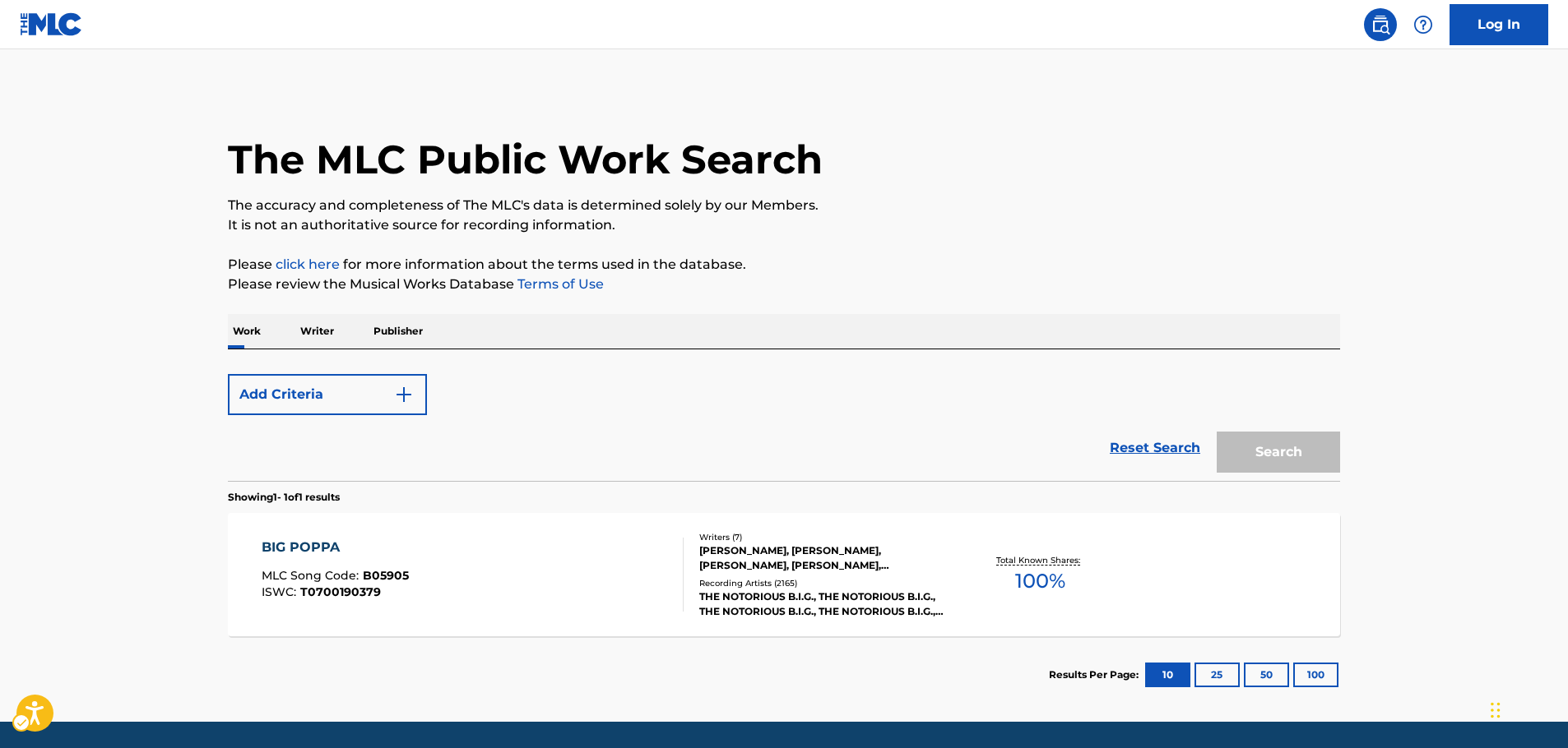
scroll to position [52, 0]
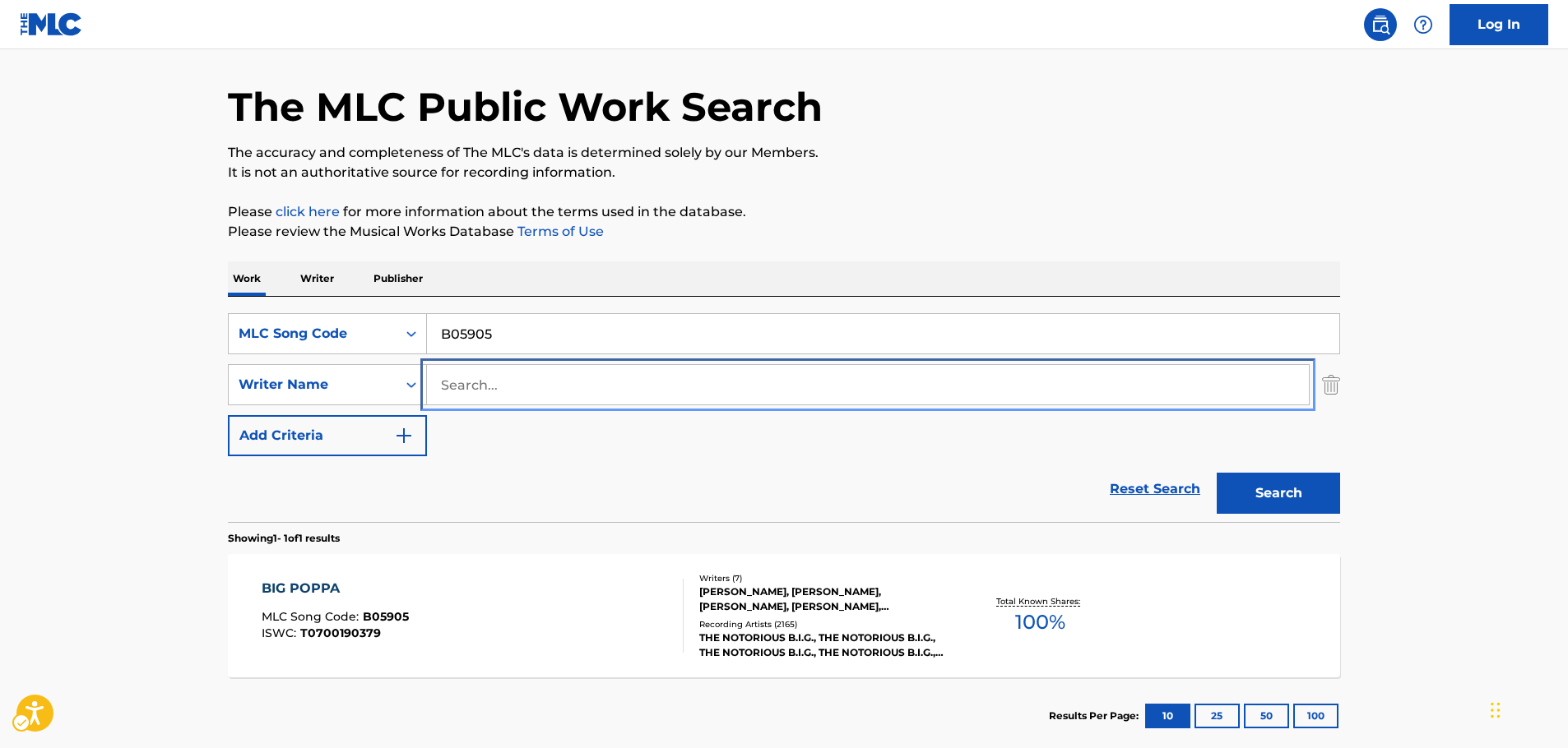
drag, startPoint x: 451, startPoint y: 380, endPoint x: 420, endPoint y: 356, distance: 39.2
paste input "[PERSON_NAME]"
type input "[PERSON_NAME]"
click at [409, 332] on icon "Search Form" at bounding box center [412, 334] width 10 height 6
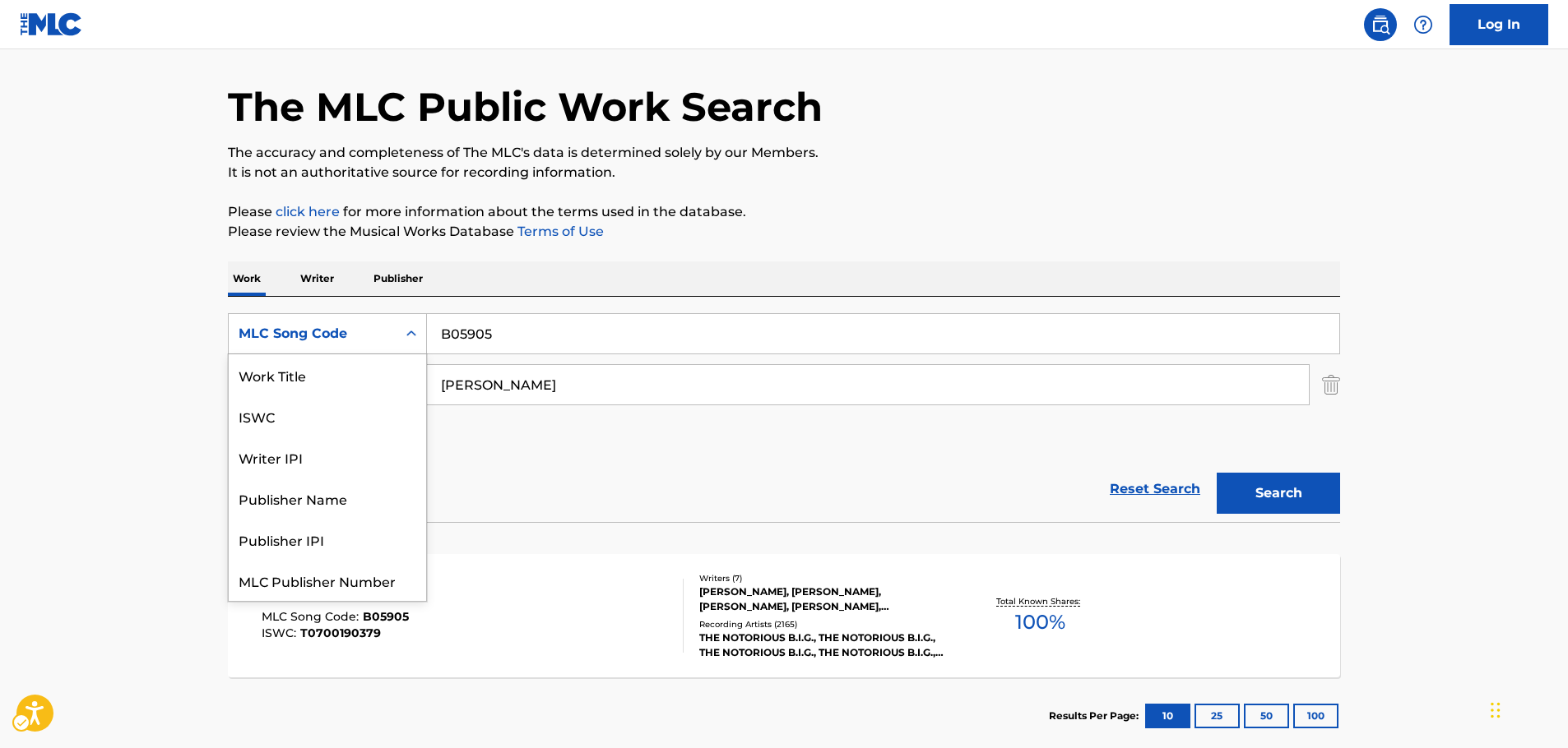
scroll to position [0, 0]
drag, startPoint x: 328, startPoint y: 378, endPoint x: 412, endPoint y: 359, distance: 86.1
click at [327, 378] on div "Work Title" at bounding box center [327, 375] width 197 height 41
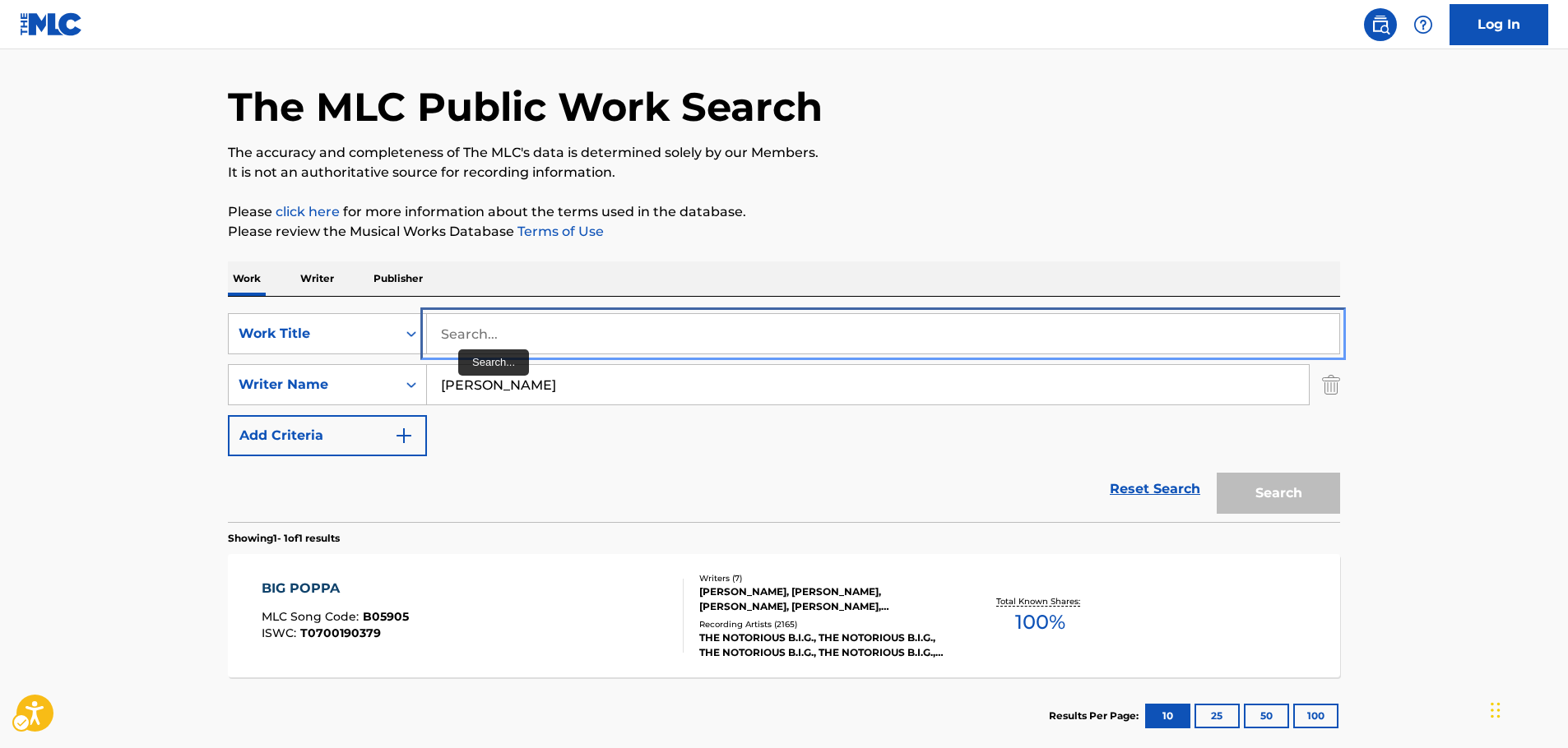
drag, startPoint x: 482, startPoint y: 343, endPoint x: 480, endPoint y: 328, distance: 15.1
paste input "Zwei Herzen Im Dreivierteltakt"
type input "Zwei Herzen Im Dreivierteltakt"
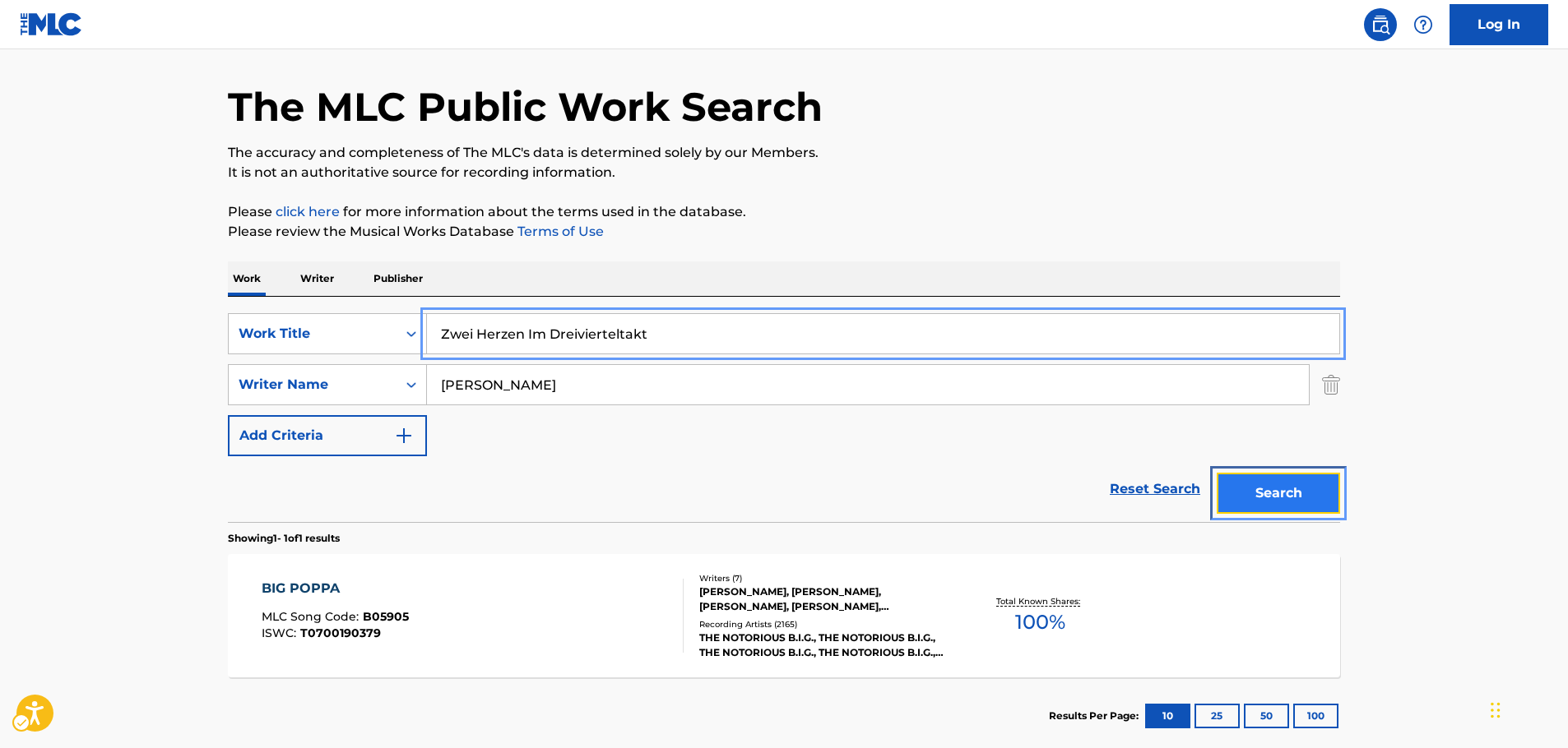
click at [1288, 498] on button "Search" at bounding box center [1279, 494] width 123 height 41
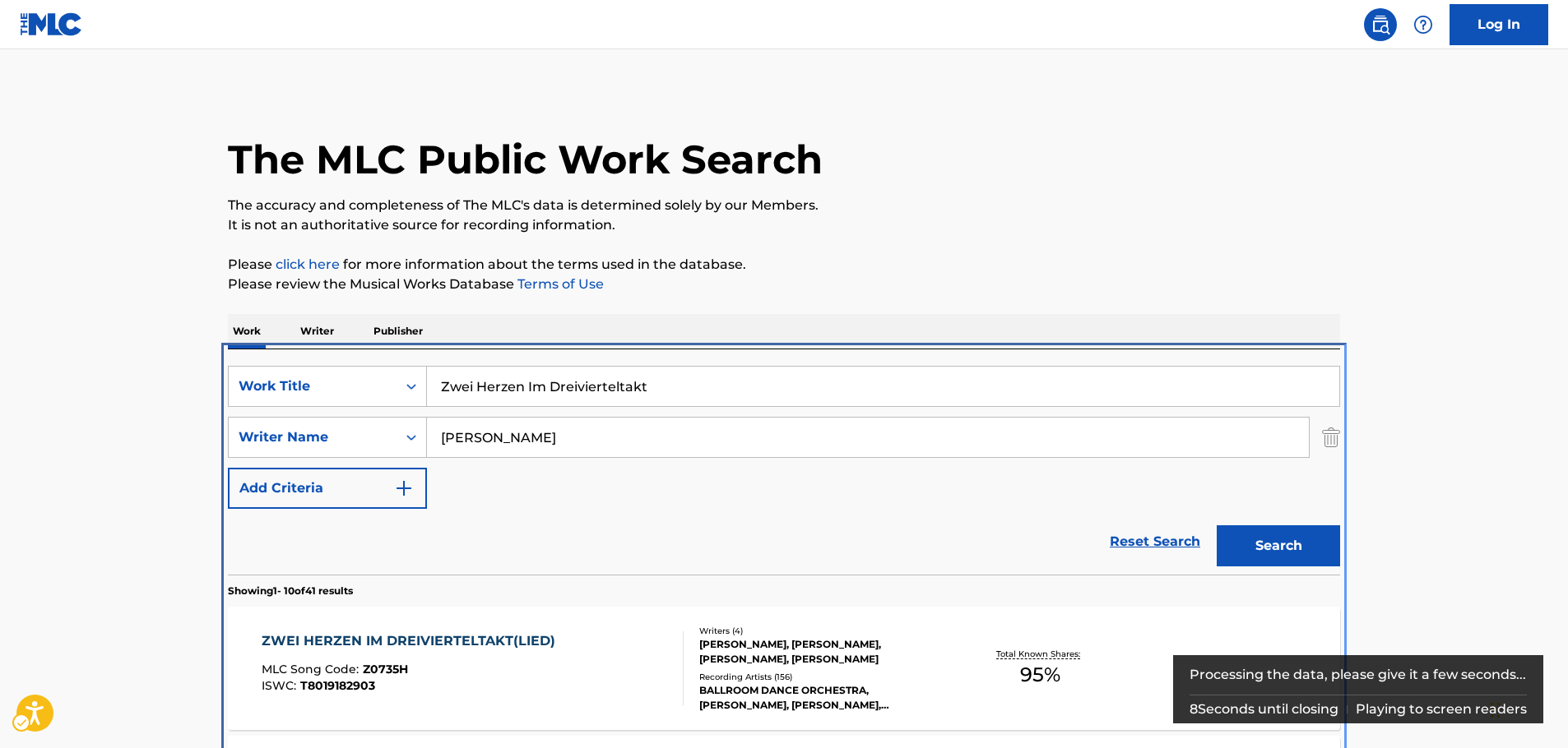
scroll to position [350, 0]
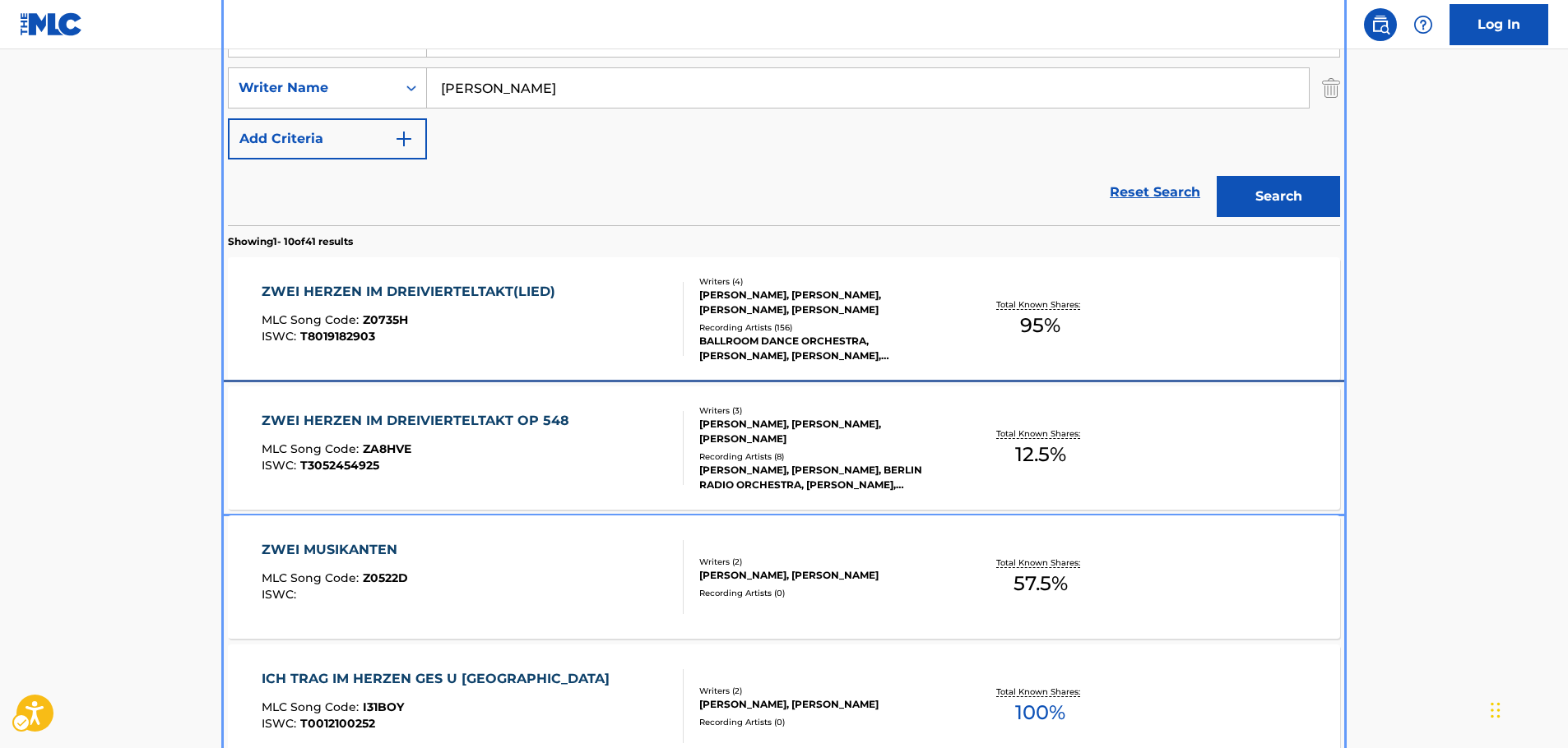
click at [506, 458] on div "MLC Song Code : ZA8HVE" at bounding box center [419, 451] width 316 height 16
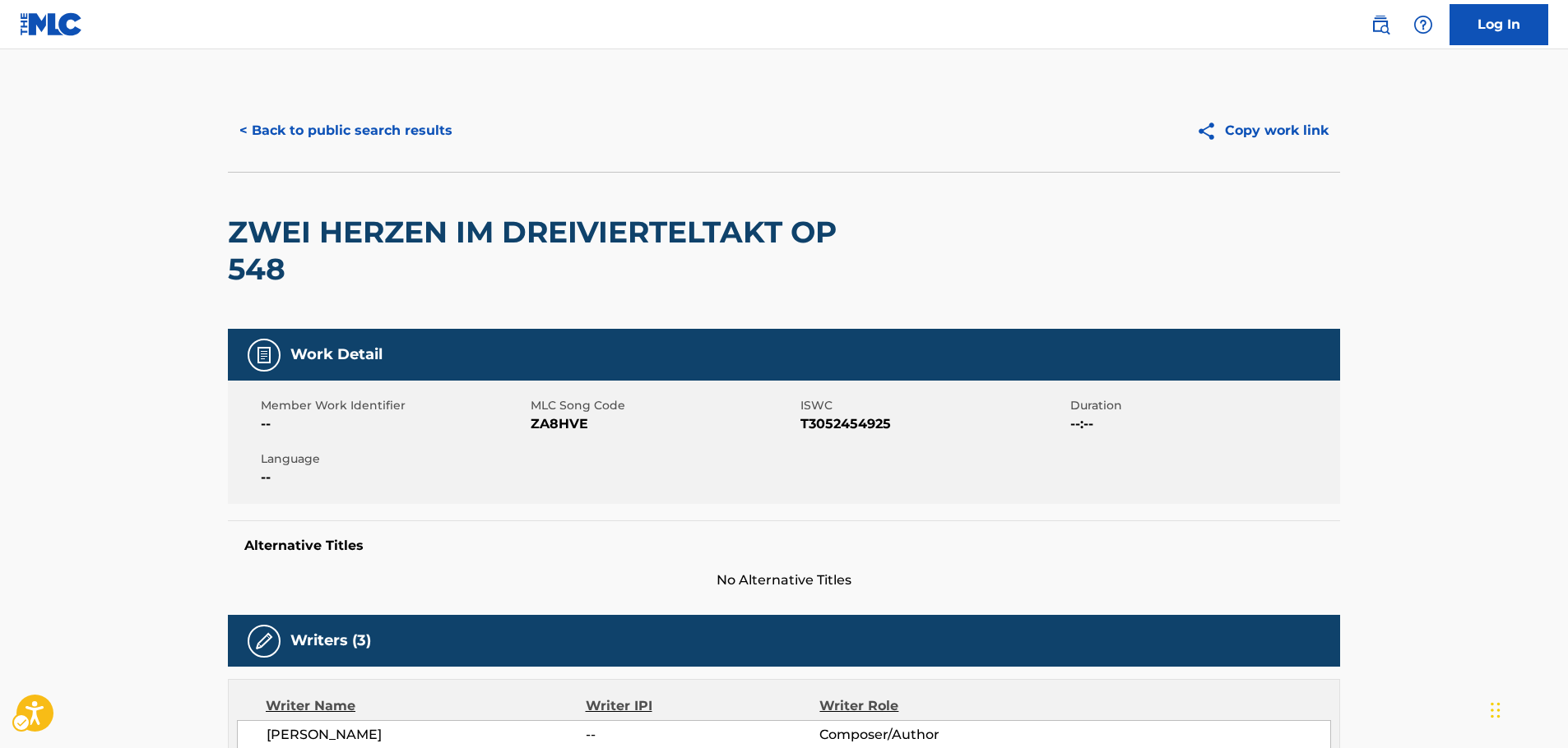
scroll to position [329, 0]
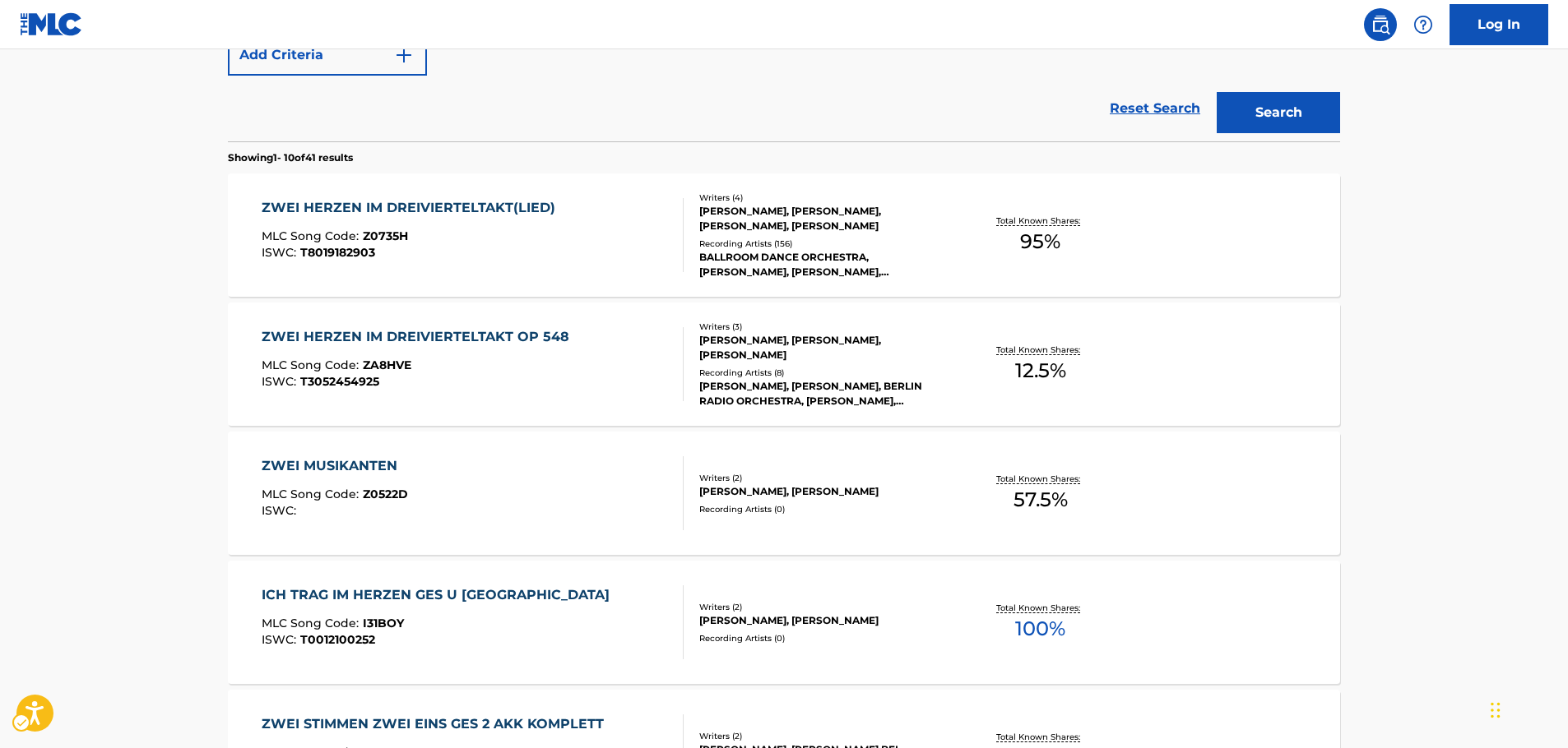
scroll to position [432, 0]
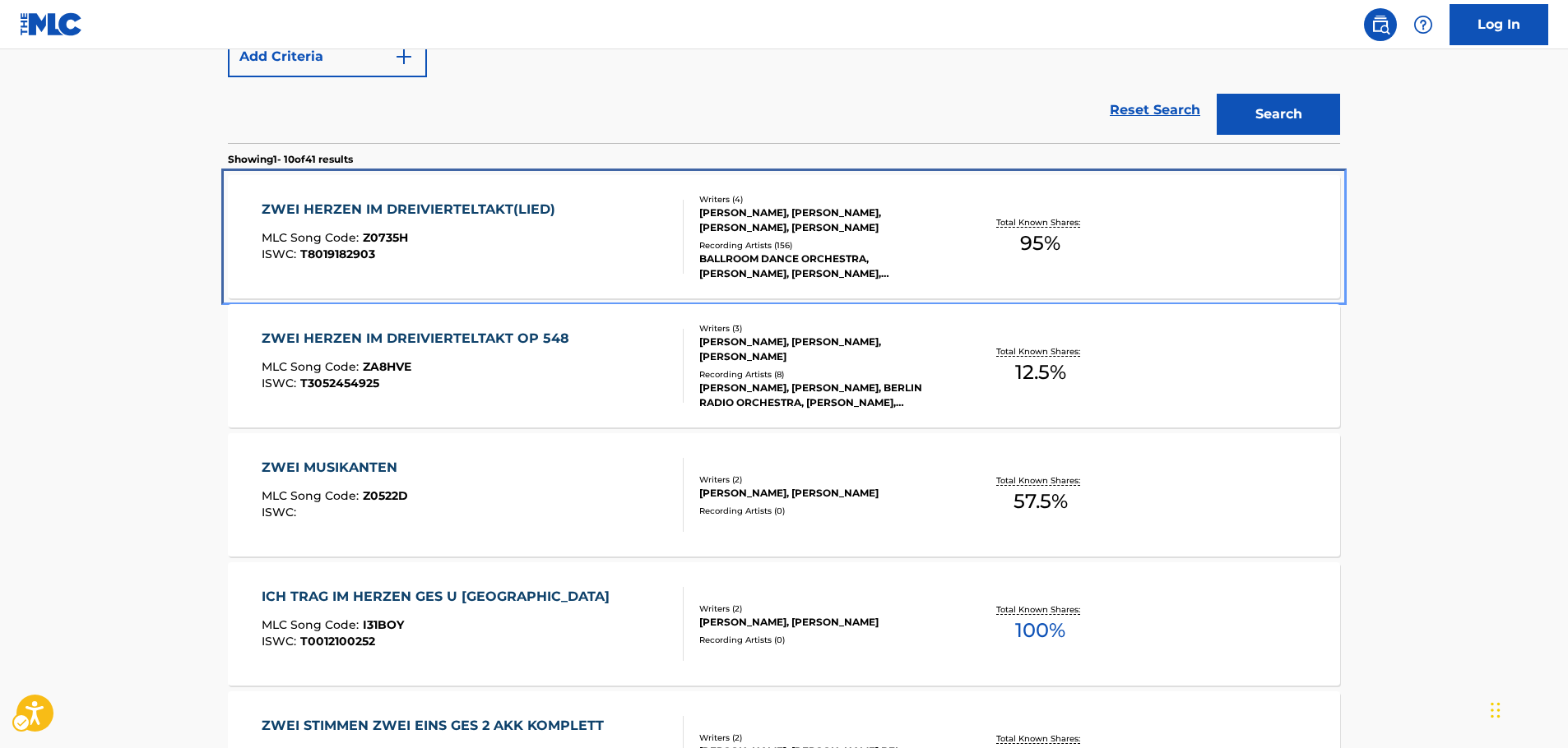
click at [482, 240] on div "MLC Song Code : Z0735H" at bounding box center [412, 240] width 302 height 16
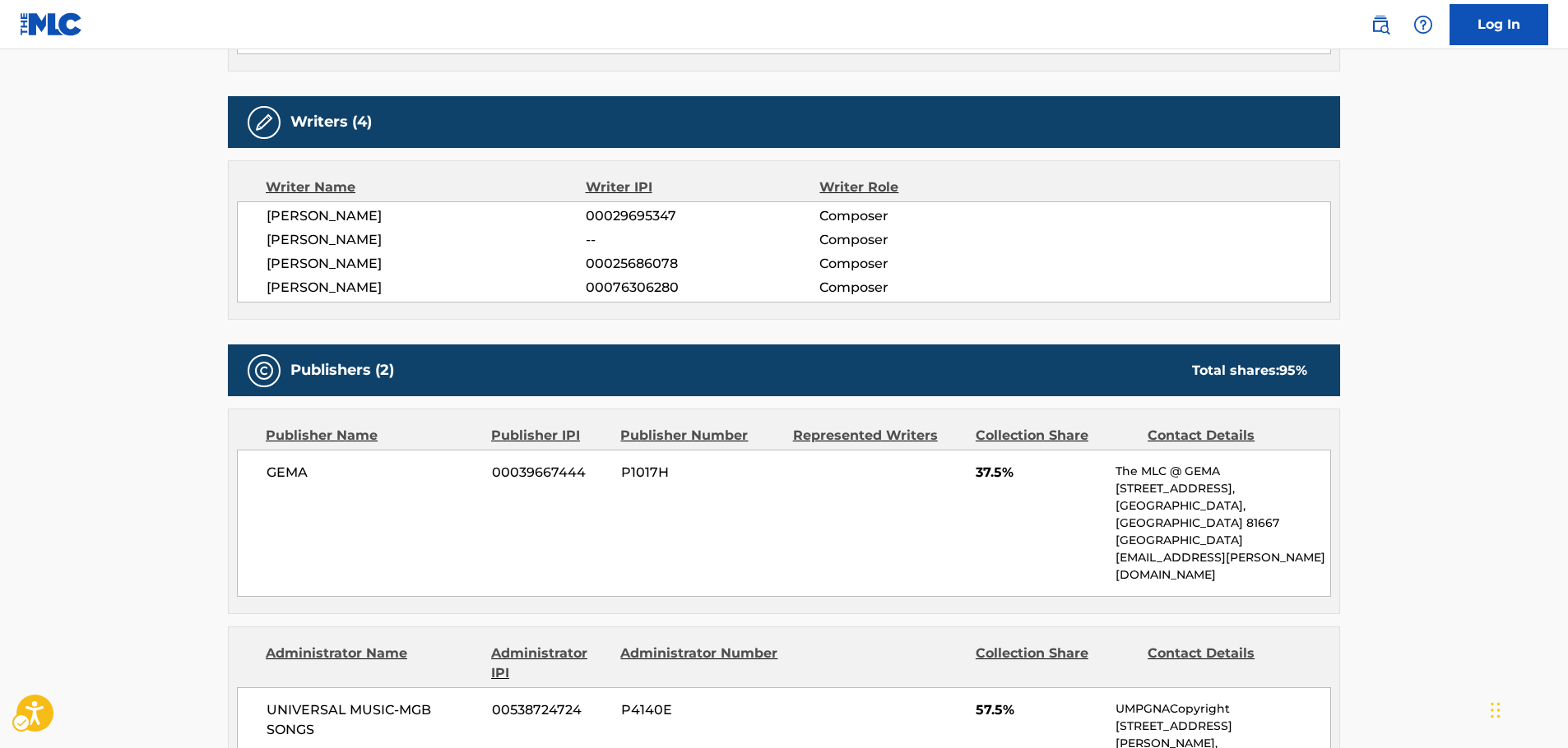
scroll to position [576, 0]
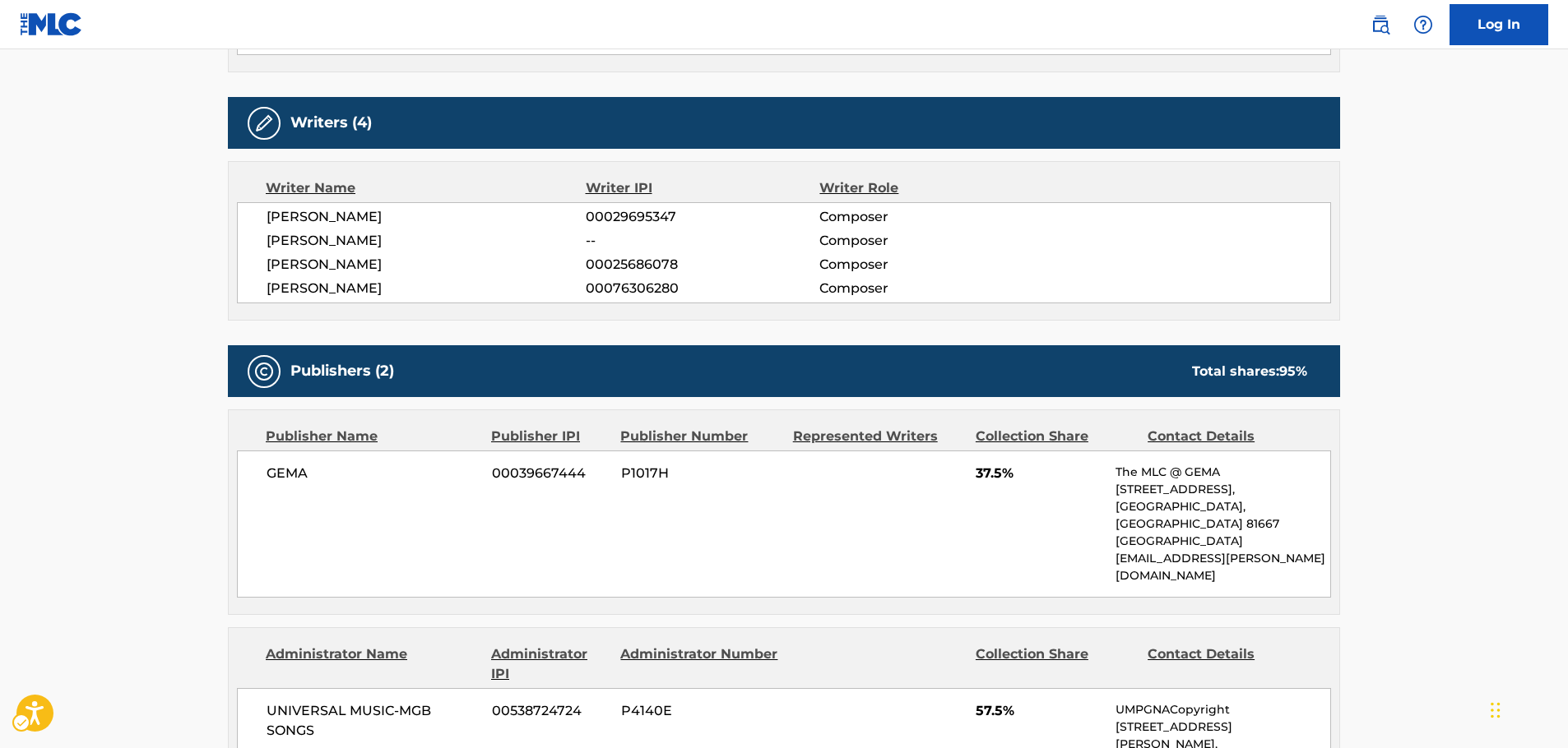
drag, startPoint x: 396, startPoint y: 280, endPoint x: 263, endPoint y: 284, distance: 133.1
click at [263, 284] on div "[PERSON_NAME] 00029695347 Composer [PERSON_NAME] -- Composer [PERSON_NAME] 0002…" at bounding box center [784, 253] width 1095 height 101
copy span "[PERSON_NAME]"
drag, startPoint x: 382, startPoint y: 239, endPoint x: 266, endPoint y: 240, distance: 116.0
click at [266, 240] on div "[PERSON_NAME] 00029695347 Composer [PERSON_NAME] -- Composer [PERSON_NAME] 0002…" at bounding box center [784, 253] width 1095 height 101
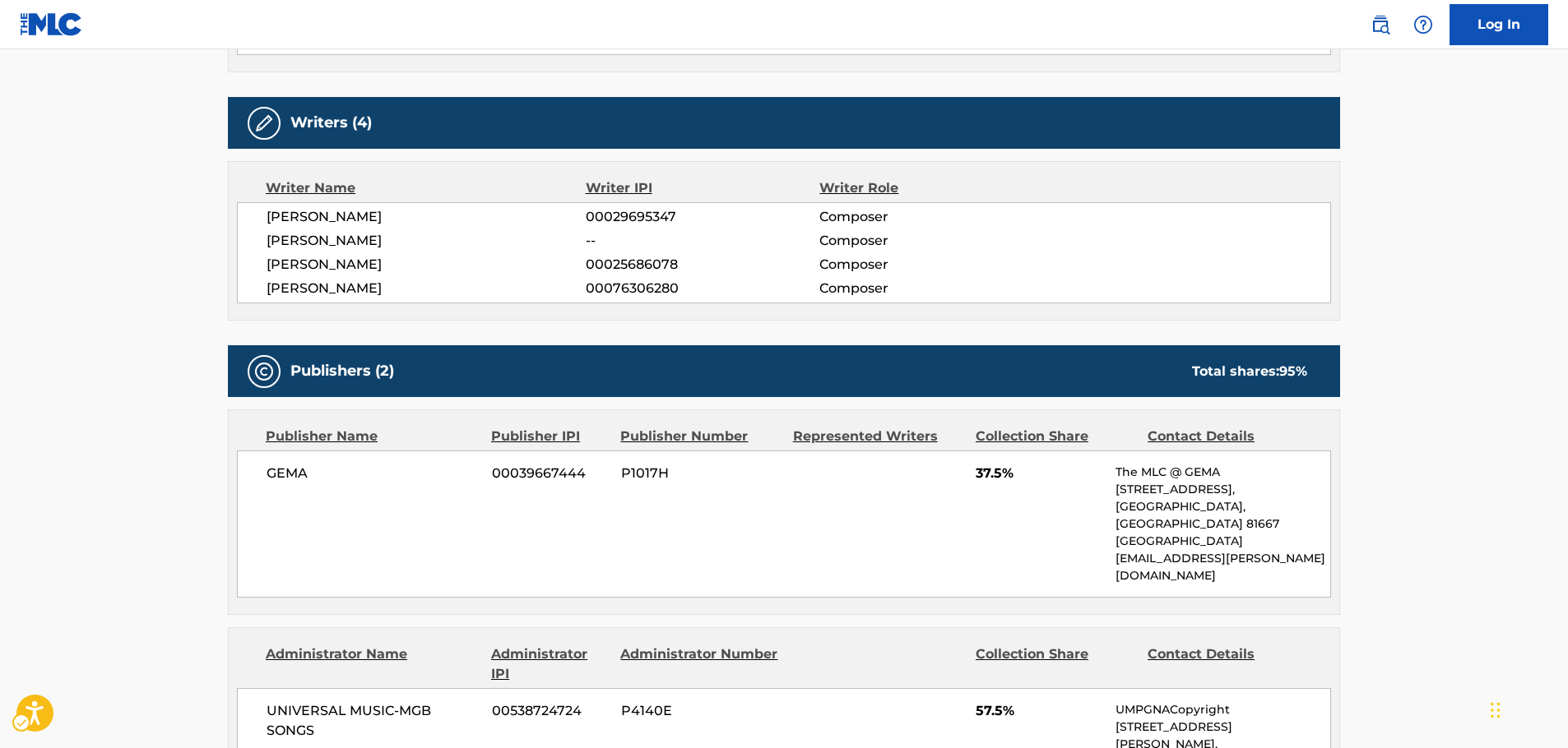
copy span "[PERSON_NAME]"
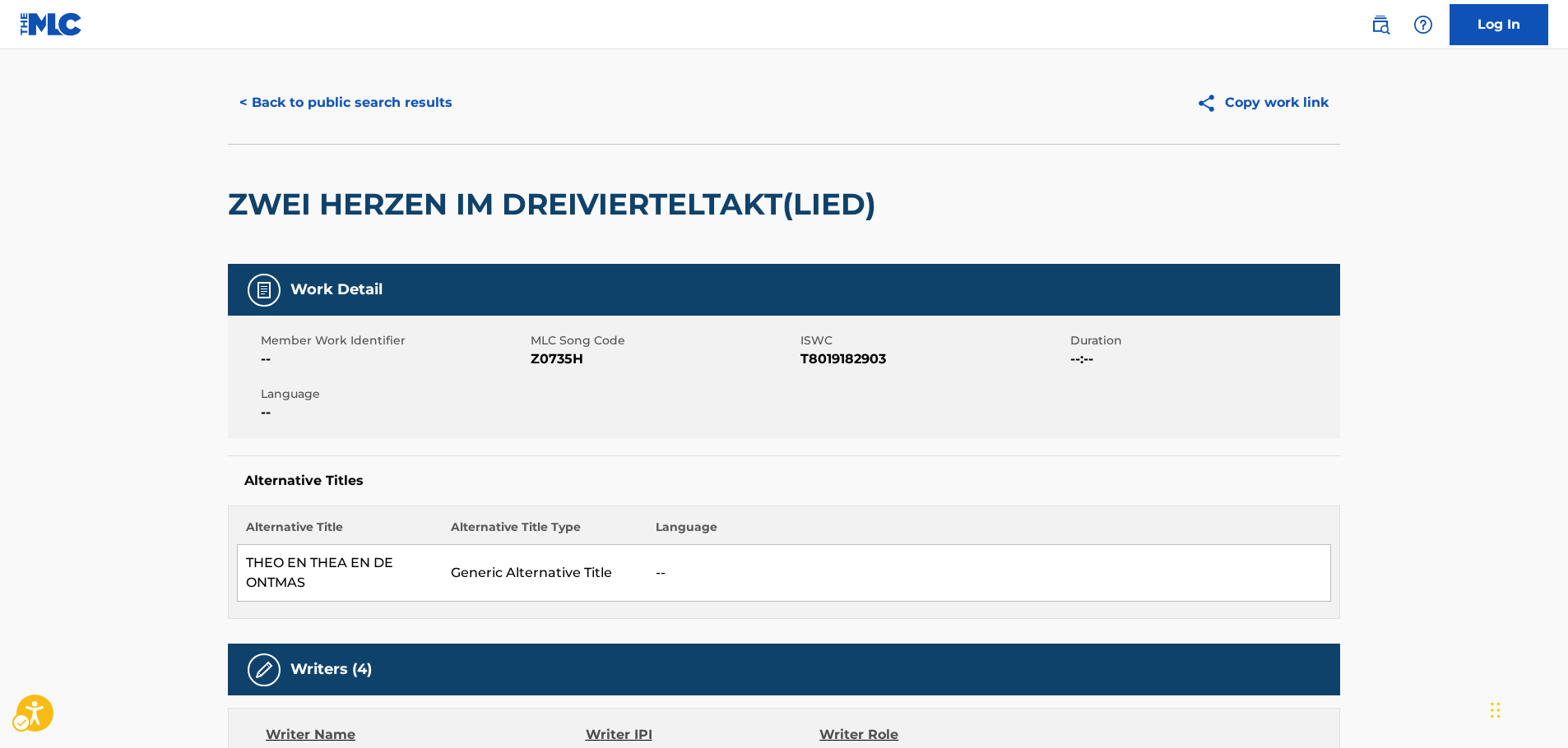
scroll to position [0, 0]
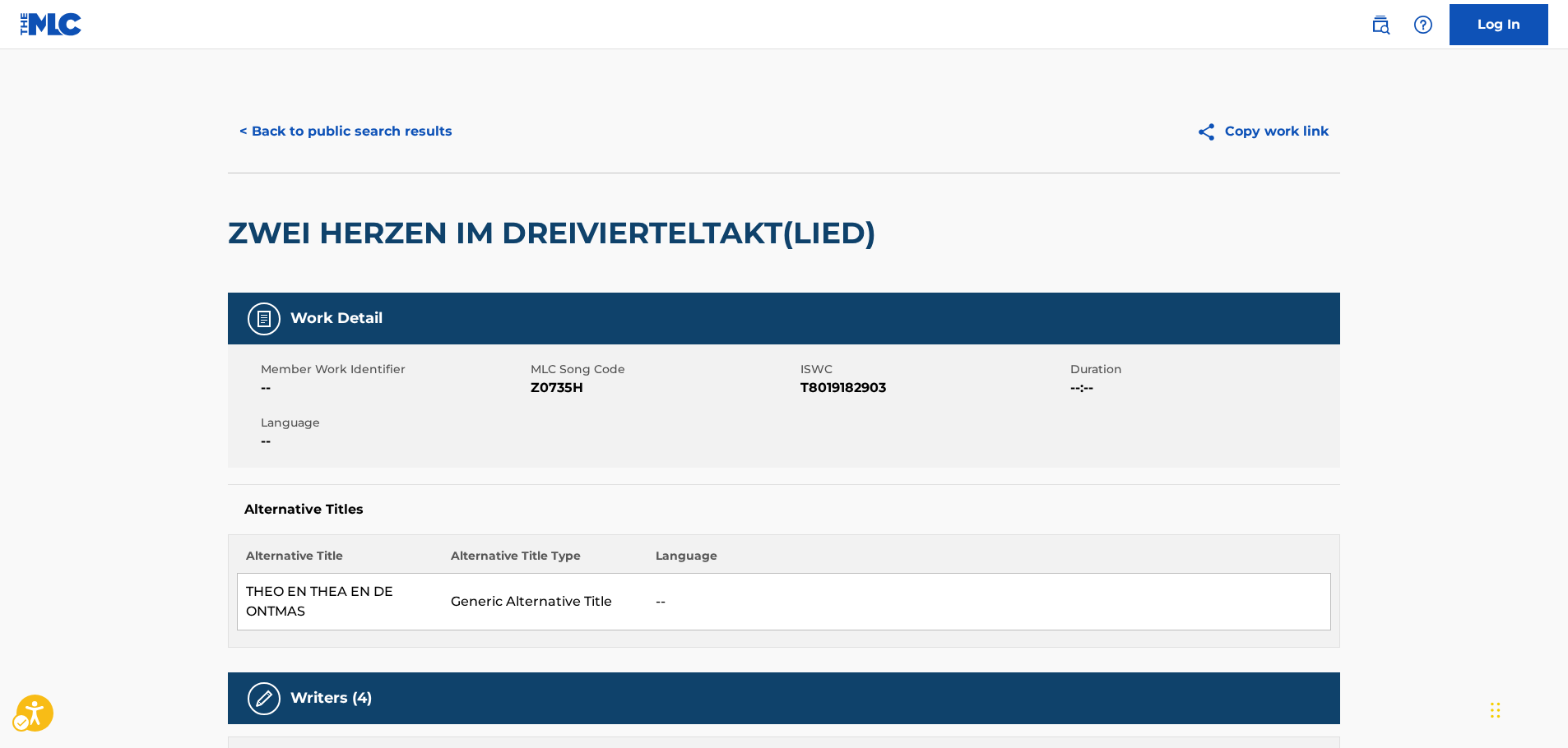
click at [554, 389] on span "MLC Song Code - Z0735H" at bounding box center [664, 388] width 266 height 20
copy span "Z0735H"
click at [855, 386] on span "ISWC - T8019182903" at bounding box center [934, 388] width 266 height 20
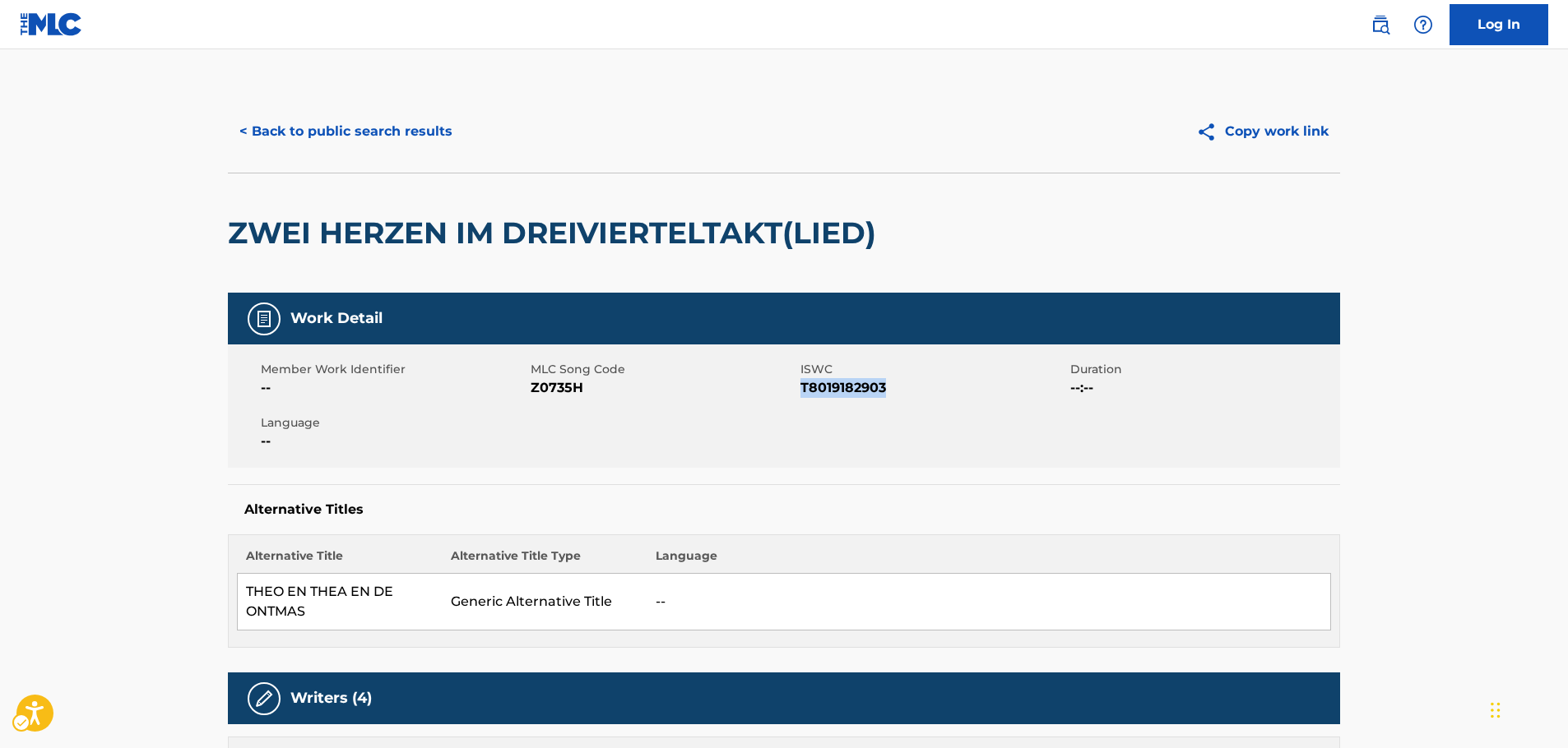
copy span "T8019182903"
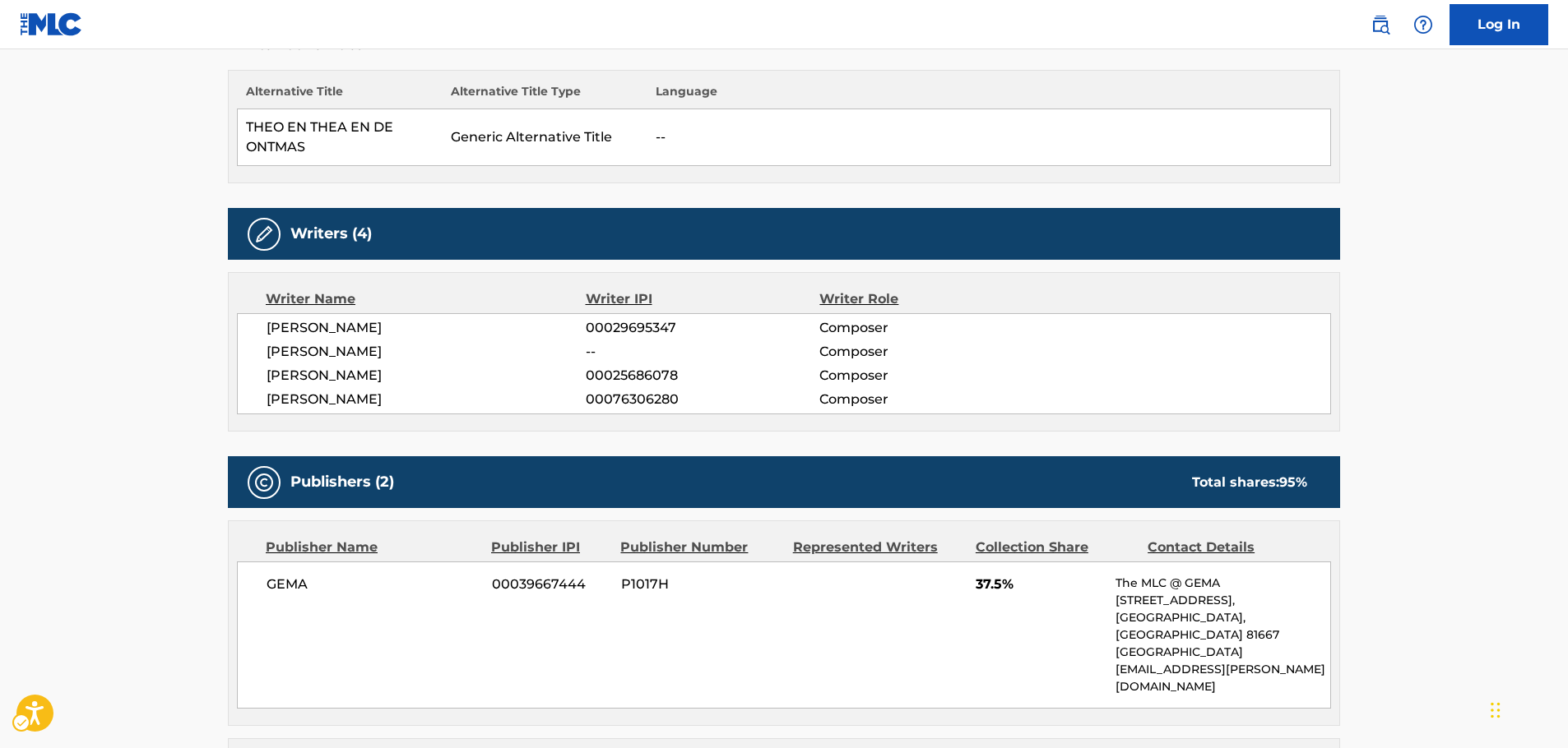
scroll to position [494, 0]
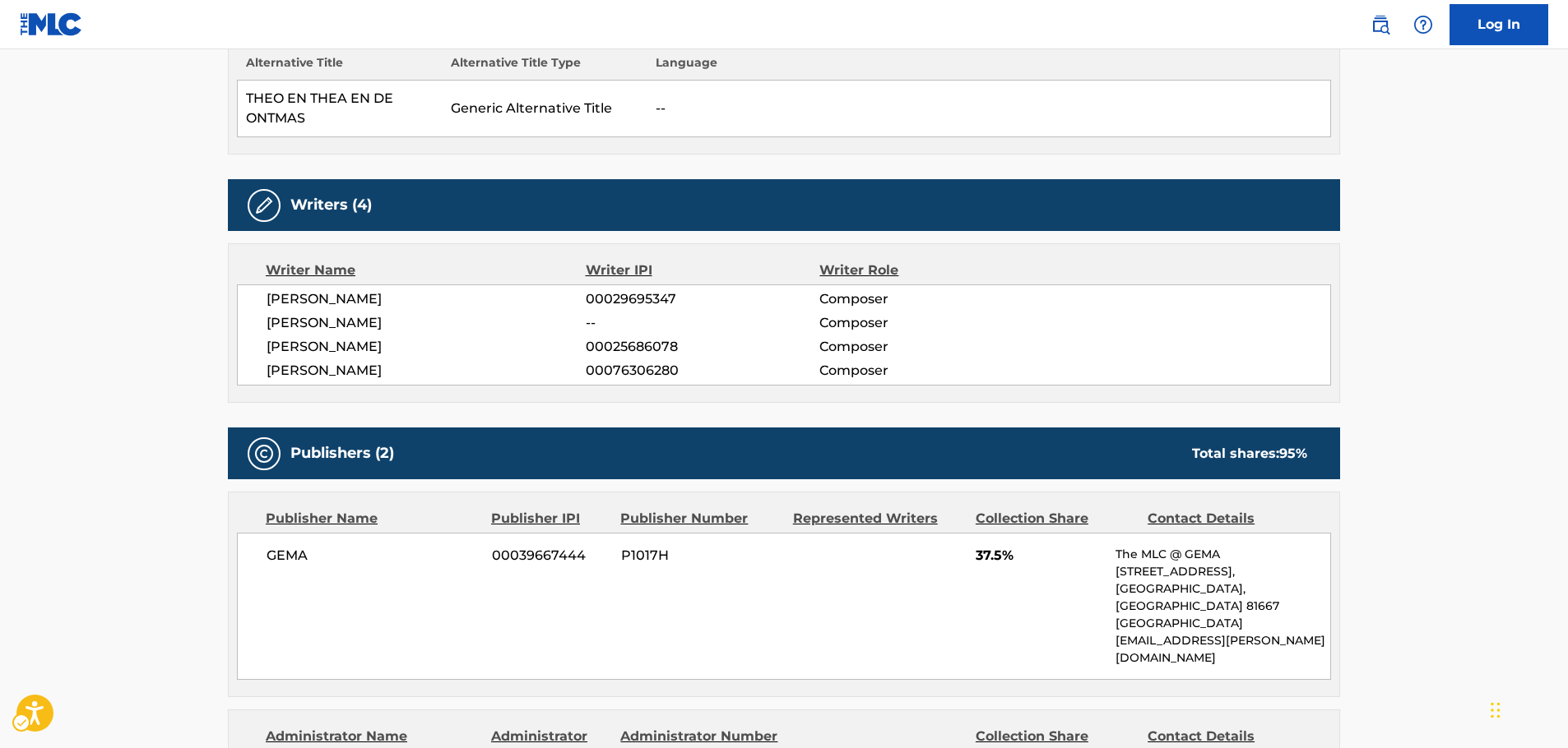
drag, startPoint x: 424, startPoint y: 370, endPoint x: 260, endPoint y: 308, distance: 175.3
click at [260, 308] on div "[PERSON_NAME] 00029695347 Composer [PERSON_NAME] -- Composer [PERSON_NAME] 0002…" at bounding box center [784, 335] width 1095 height 101
copy div "[PERSON_NAME] 00029695347 Composer [PERSON_NAME] -- Composer [PERSON_NAME] 0002…"
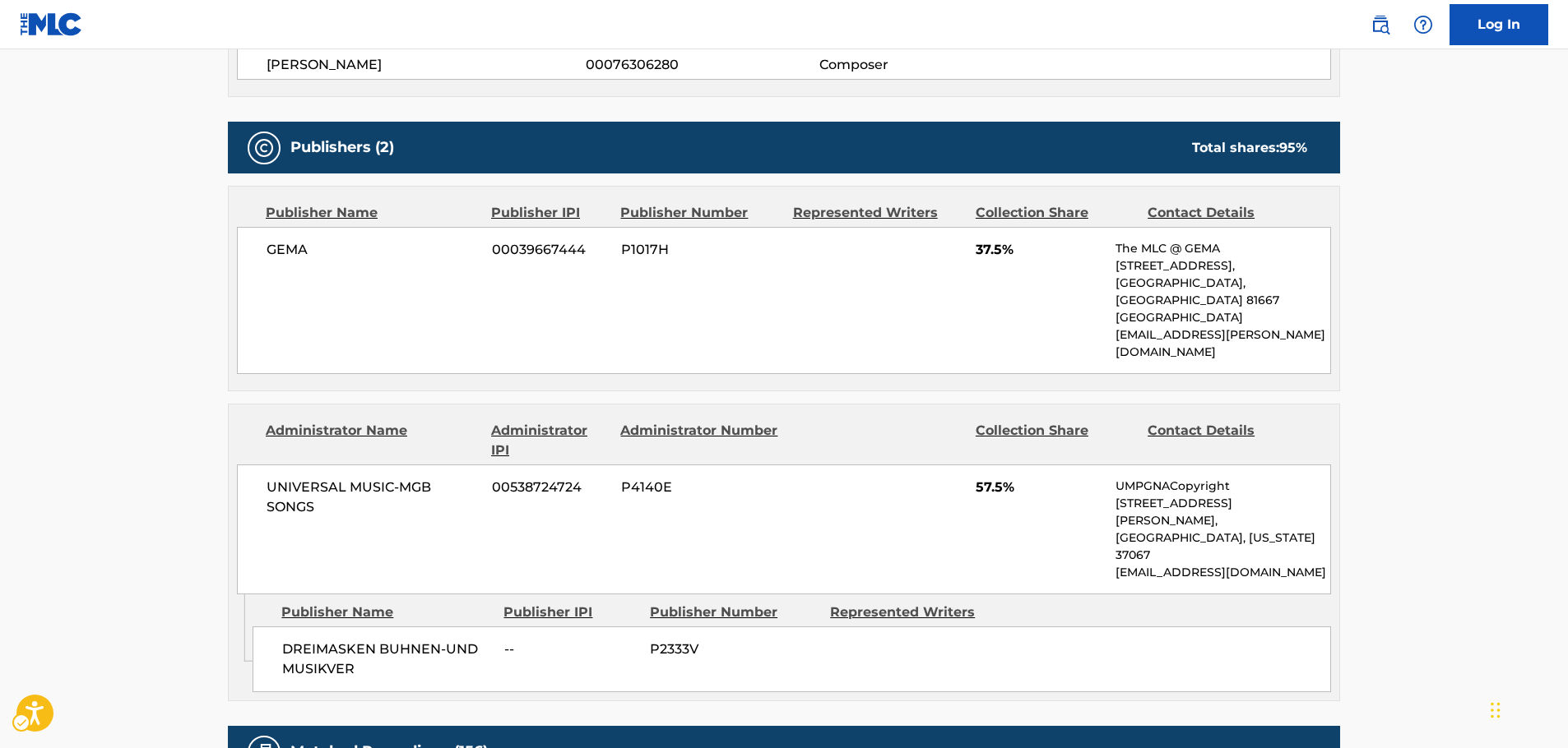
scroll to position [823, 0]
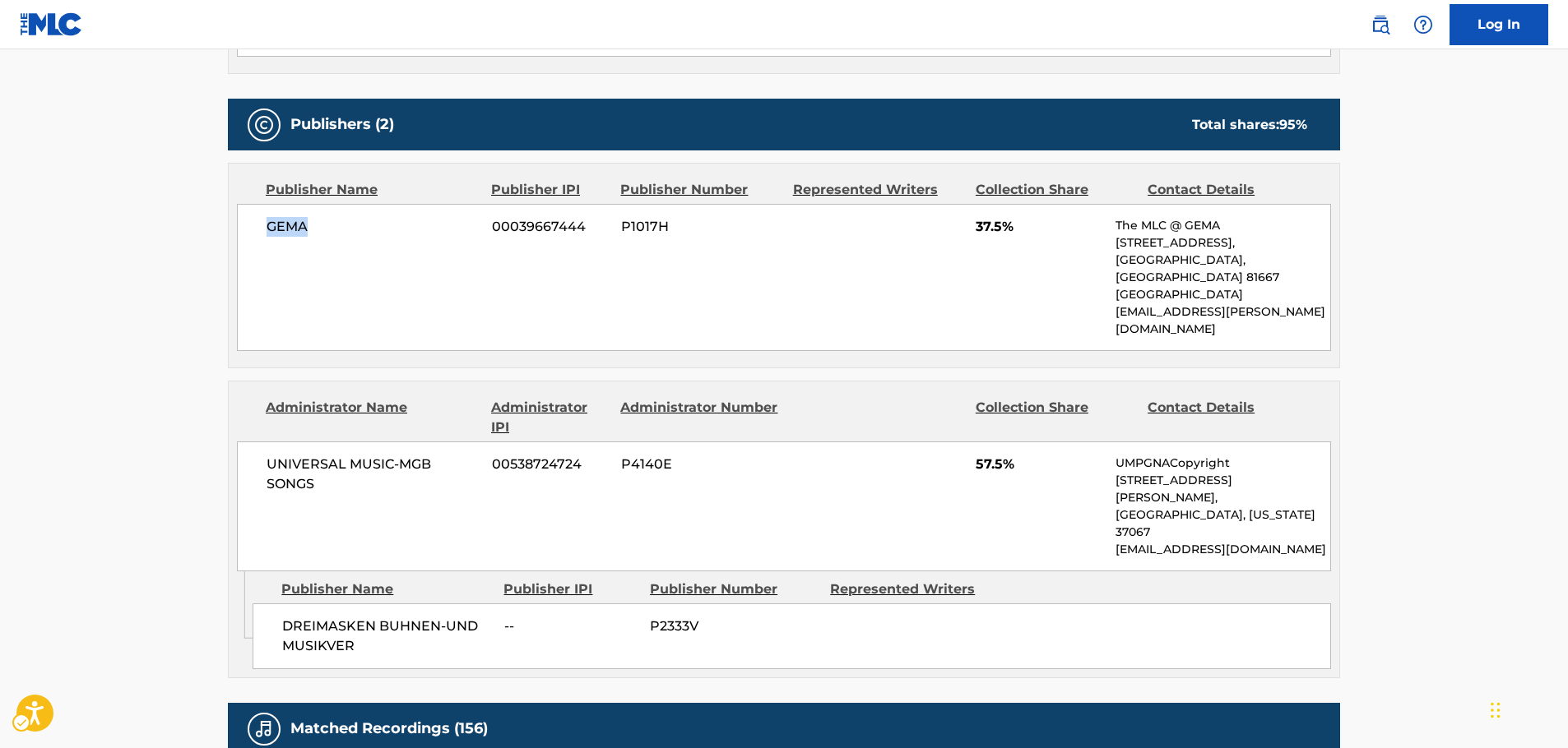
drag, startPoint x: 306, startPoint y: 248, endPoint x: 254, endPoint y: 245, distance: 52.1
click at [254, 245] on div "[PERSON_NAME] 00039667444 P1017H 37.5% The MLC @ GEMA [STREET_ADDRESS] [EMAIL_A…" at bounding box center [784, 278] width 1095 height 147
copy span "GEMA"
drag, startPoint x: 394, startPoint y: 575, endPoint x: 227, endPoint y: 562, distance: 167.5
click at [284, 617] on span "DREIMASKEN BUHNEN-UND MUSIKVER" at bounding box center [387, 637] width 210 height 39
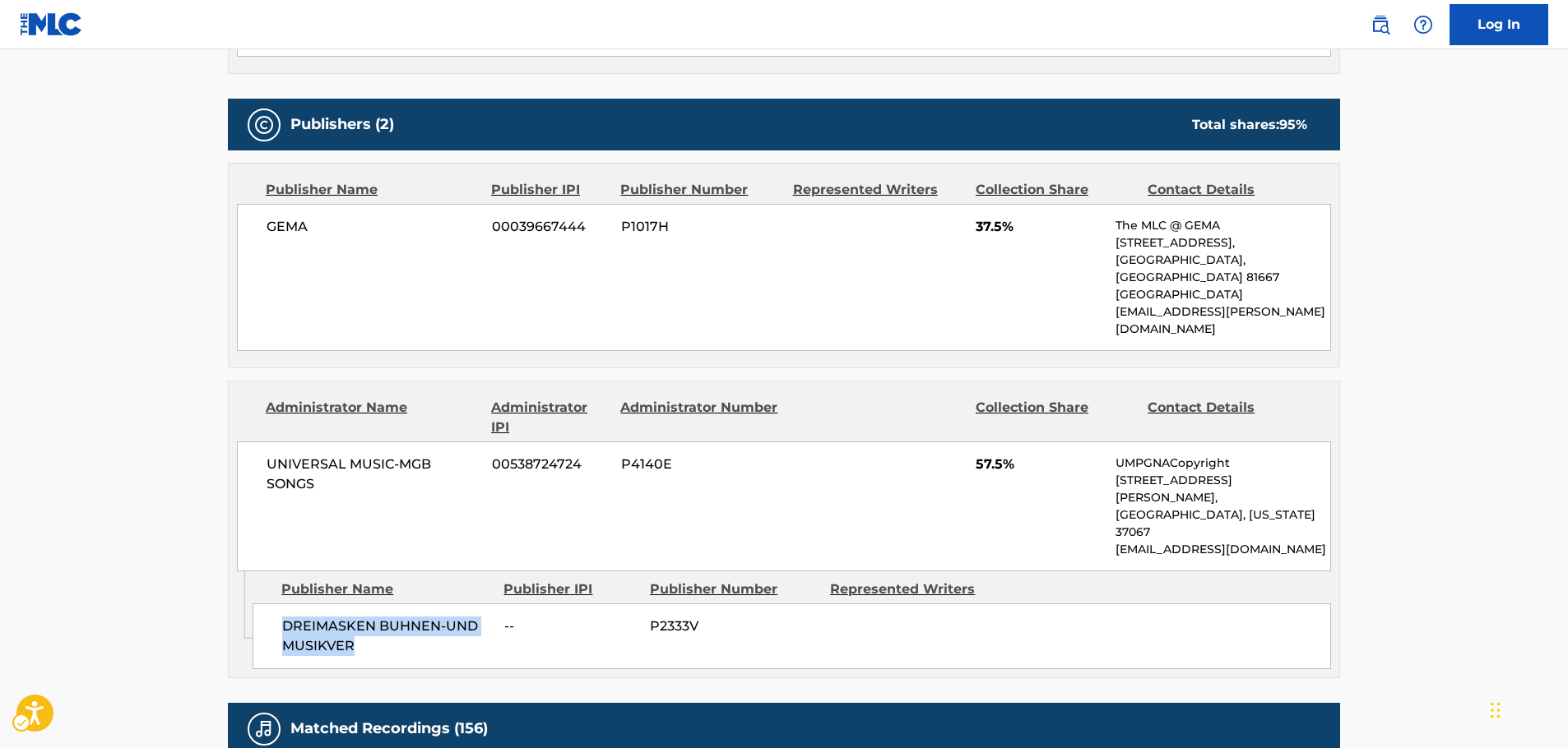
copy span "DREIMASKEN BUHNEN-UND MUSIKVER"
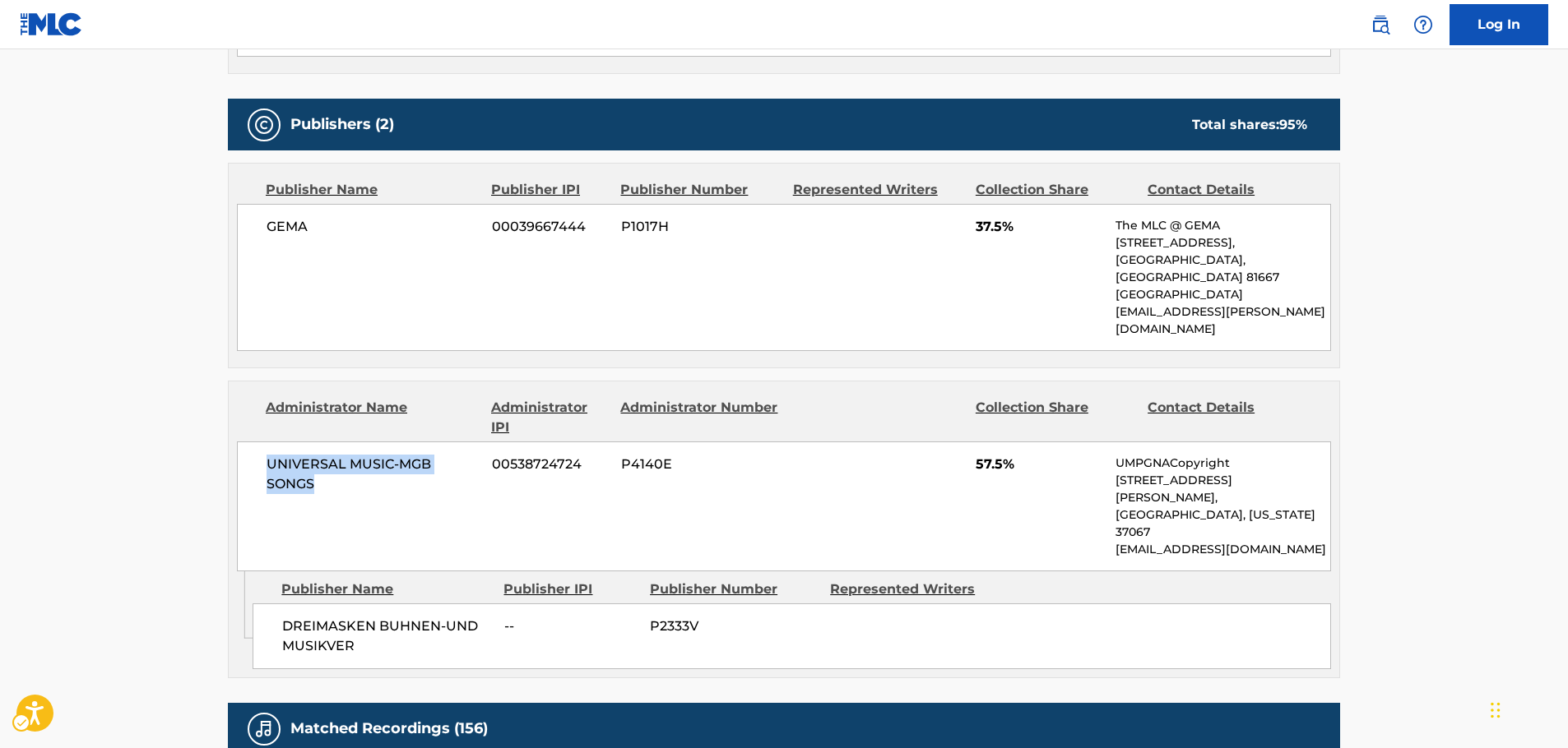
drag, startPoint x: 297, startPoint y: 440, endPoint x: 256, endPoint y: 427, distance: 43.0
click at [256, 441] on div "UNIVERSAL MUSIC-MGB SONGS 00538724724 P4140E 57.5% UMPGNACopyright [STREET_ADDR…" at bounding box center [784, 506] width 1095 height 130
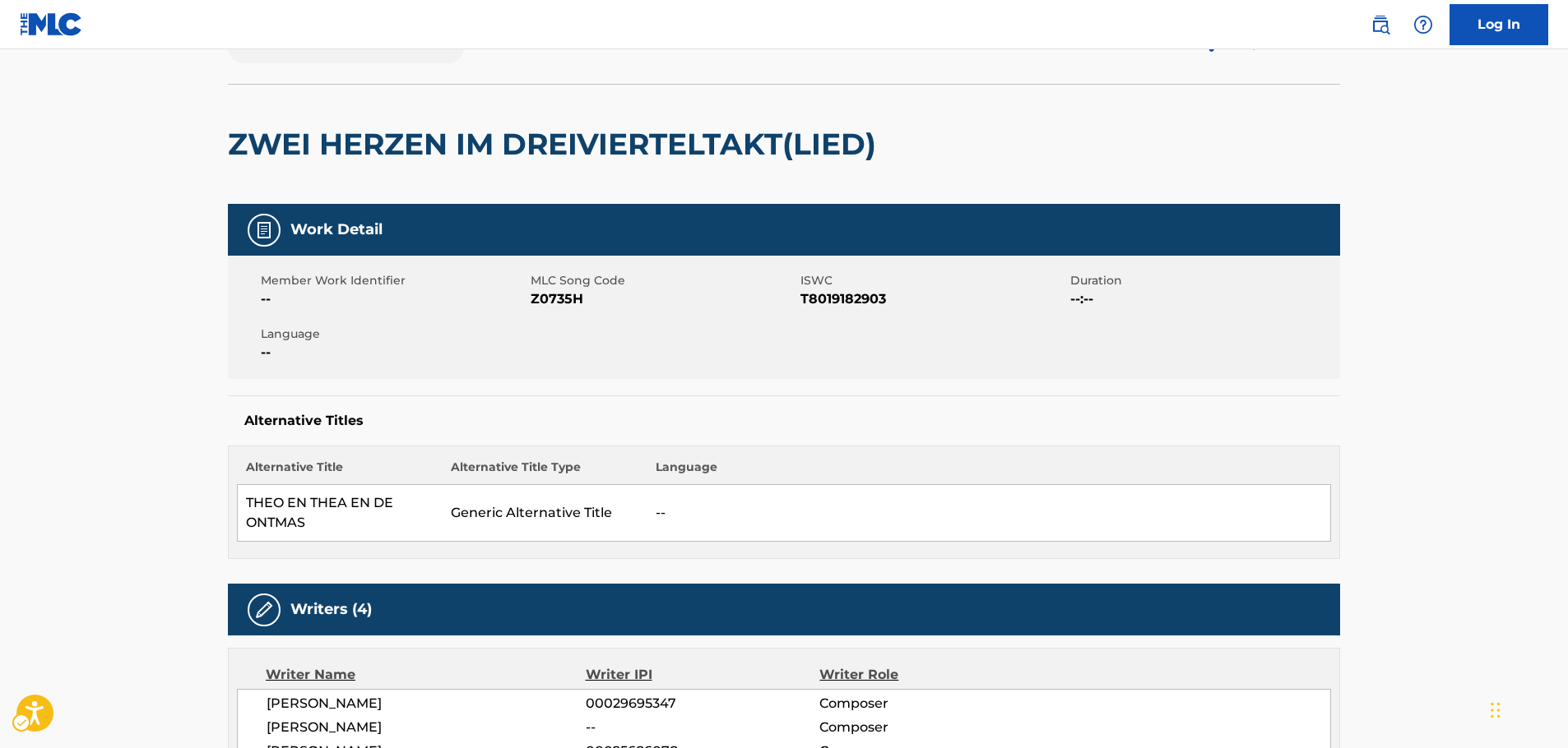
scroll to position [0, 0]
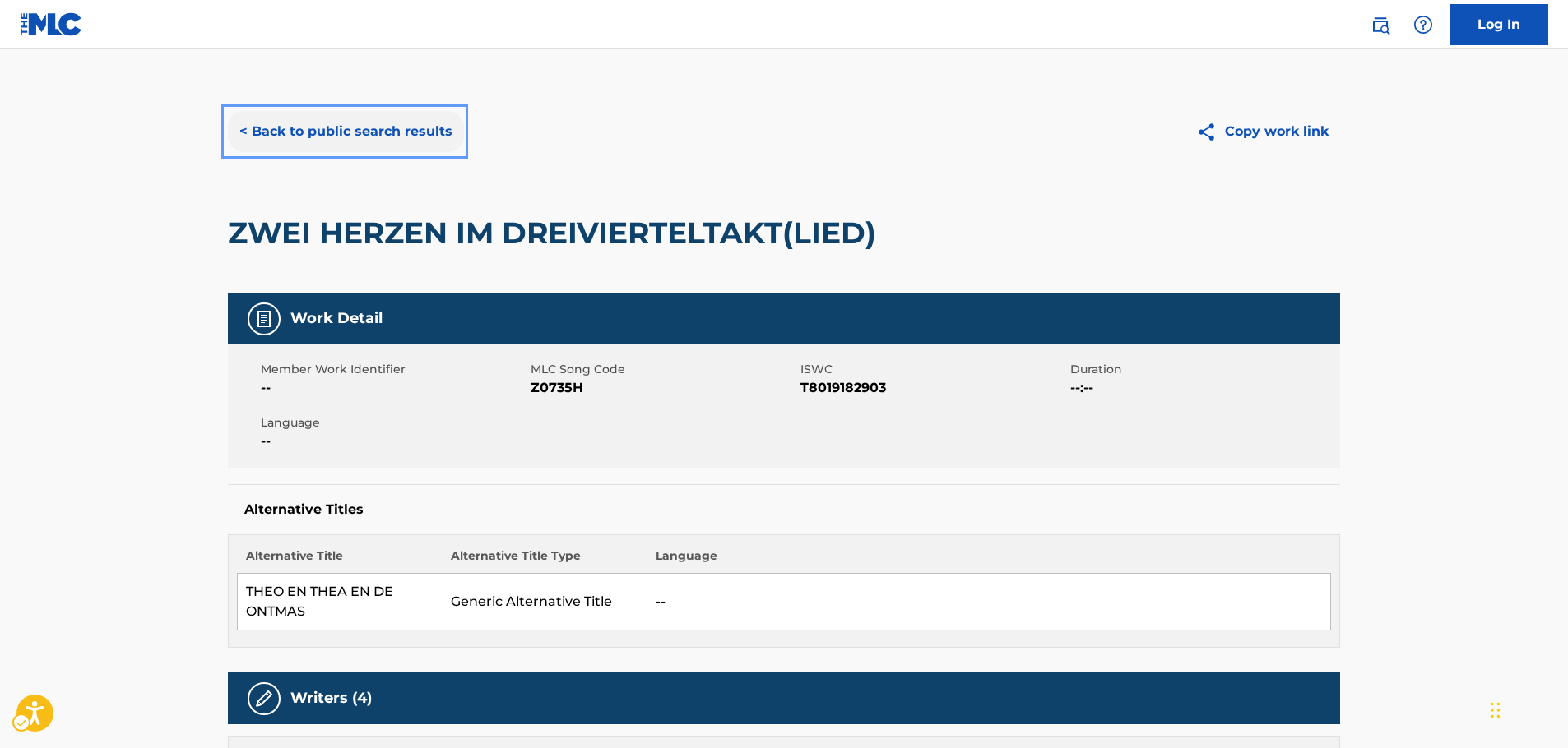
click at [327, 133] on button "< Back to public search results" at bounding box center [345, 132] width 236 height 41
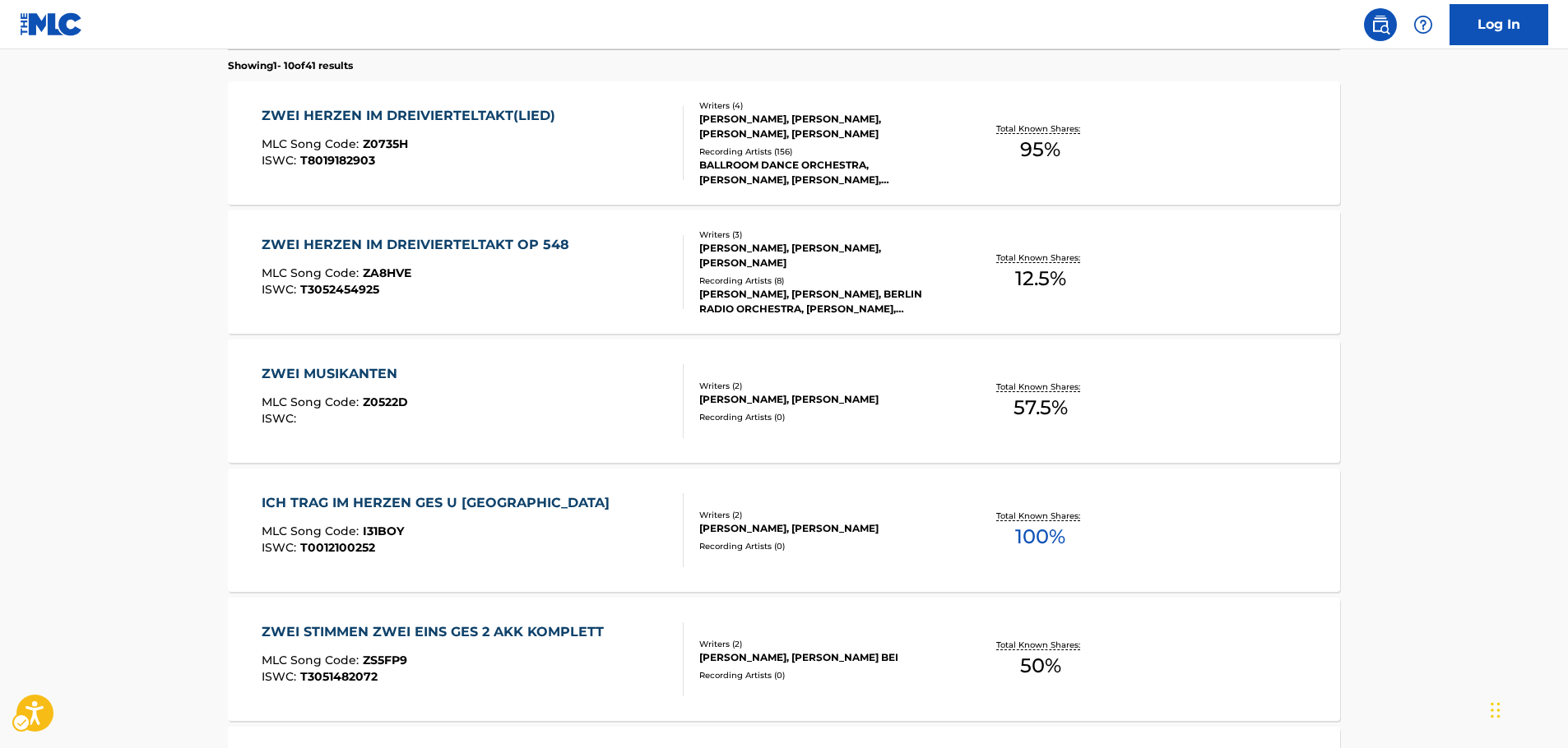
scroll to position [32, 0]
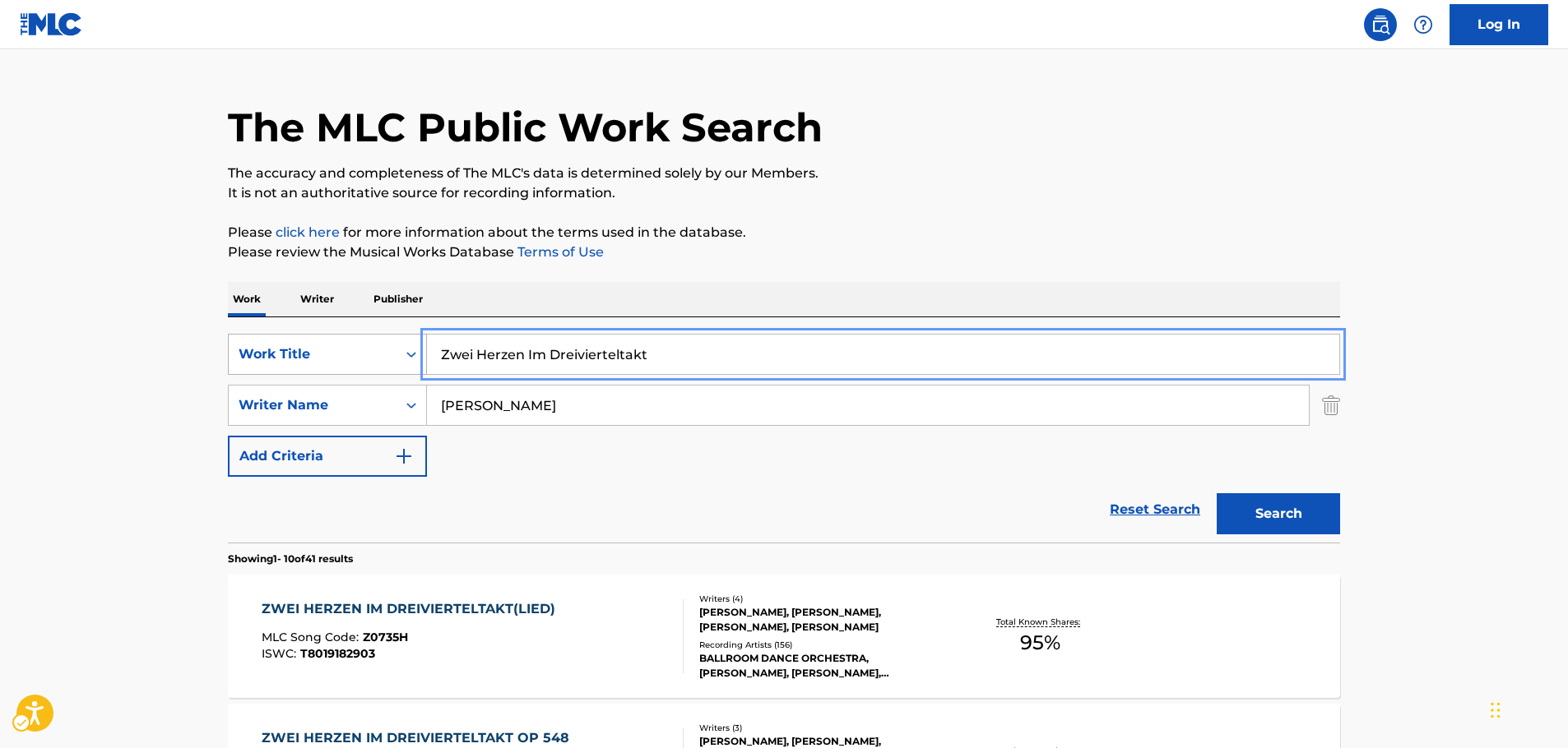
drag, startPoint x: 459, startPoint y: 356, endPoint x: 291, endPoint y: 355, distance: 168.0
paste input "Nebo Vsegda Za Nas"
type input "Nebo Vsegda Za Nas"
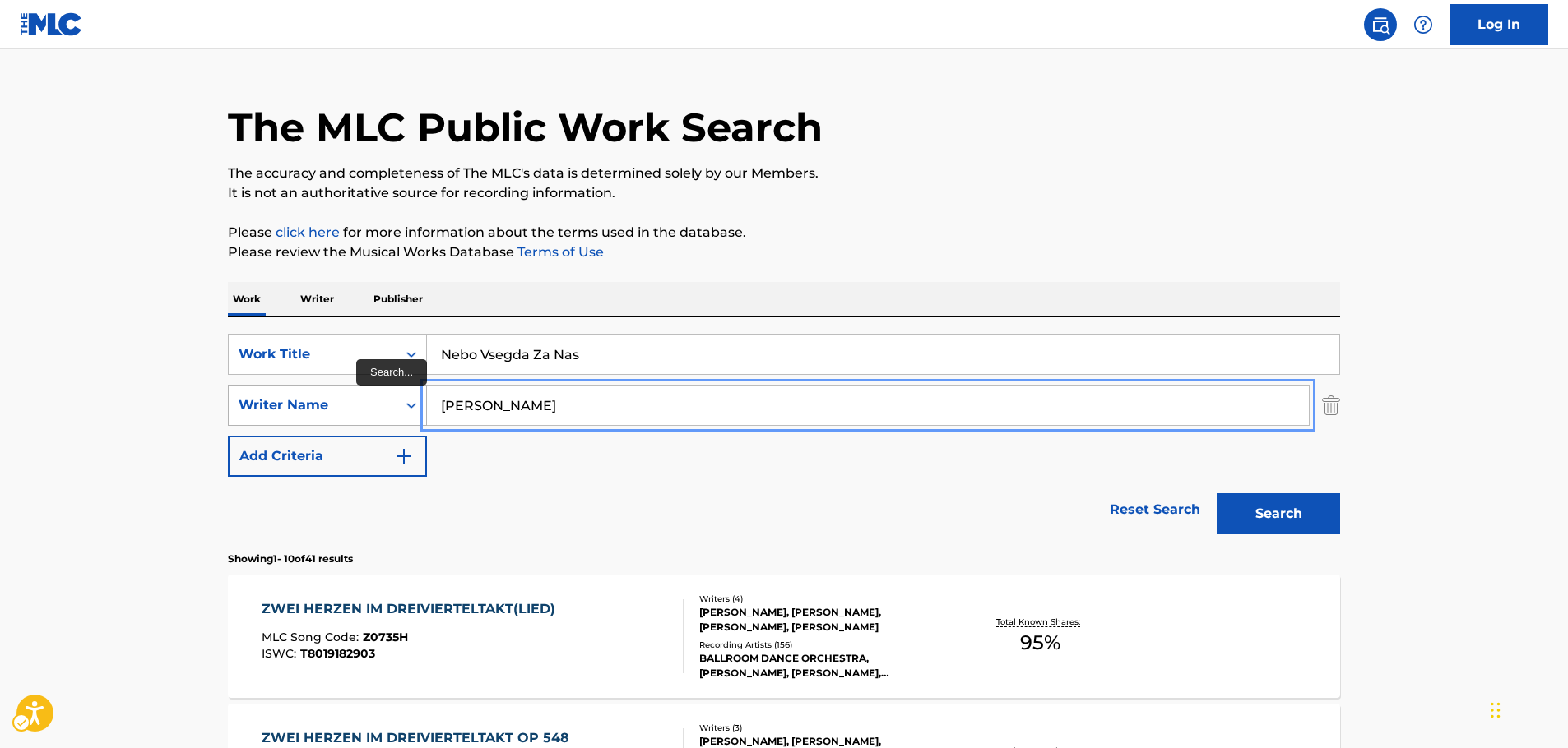
drag, startPoint x: 516, startPoint y: 419, endPoint x: 294, endPoint y: 404, distance: 222.5
click at [1217, 494] on button "Search" at bounding box center [1279, 514] width 123 height 41
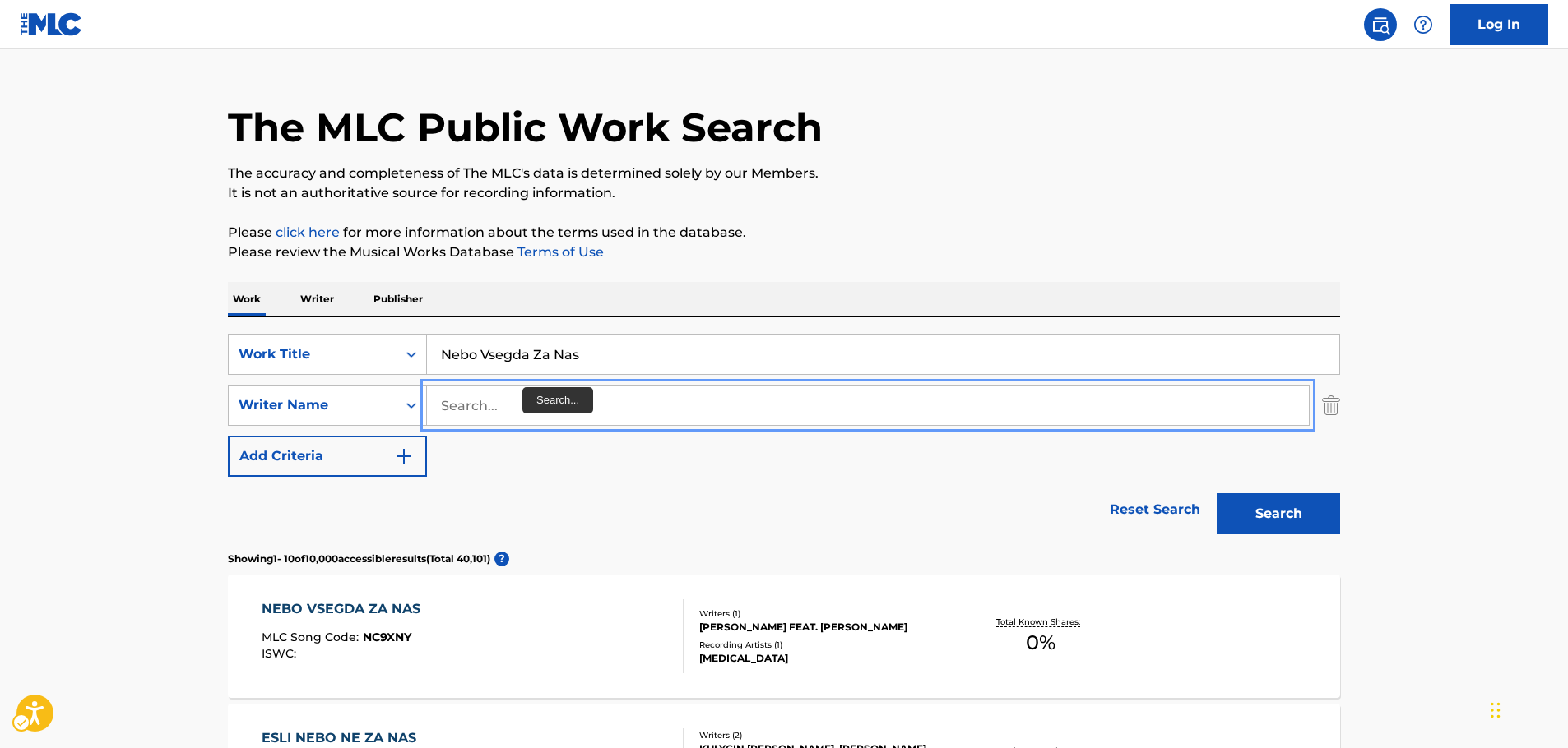
paste input "[PERSON_NAME]"
type input "[PERSON_NAME]"
click at [1287, 512] on button "Search" at bounding box center [1279, 514] width 123 height 41
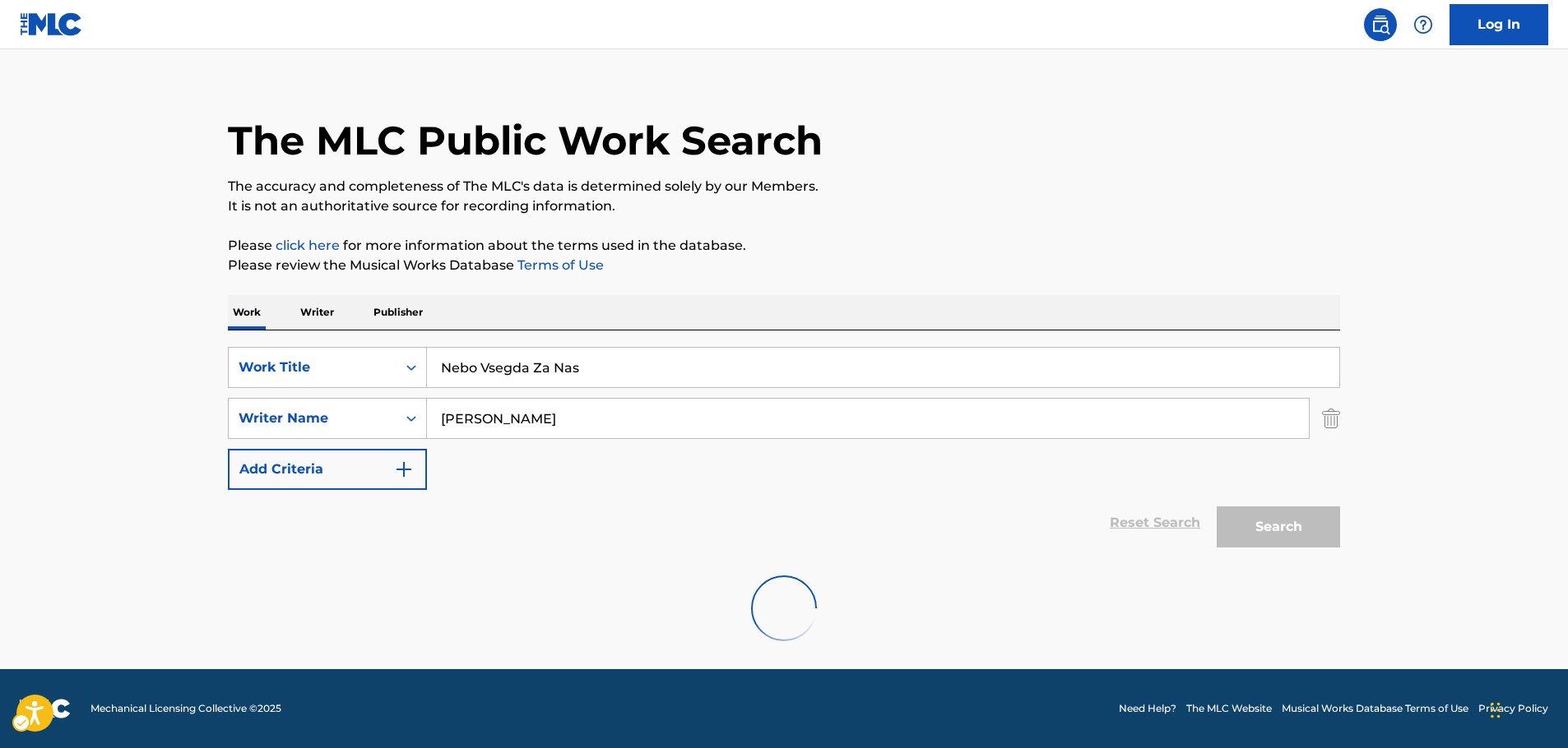
scroll to position [0, 0]
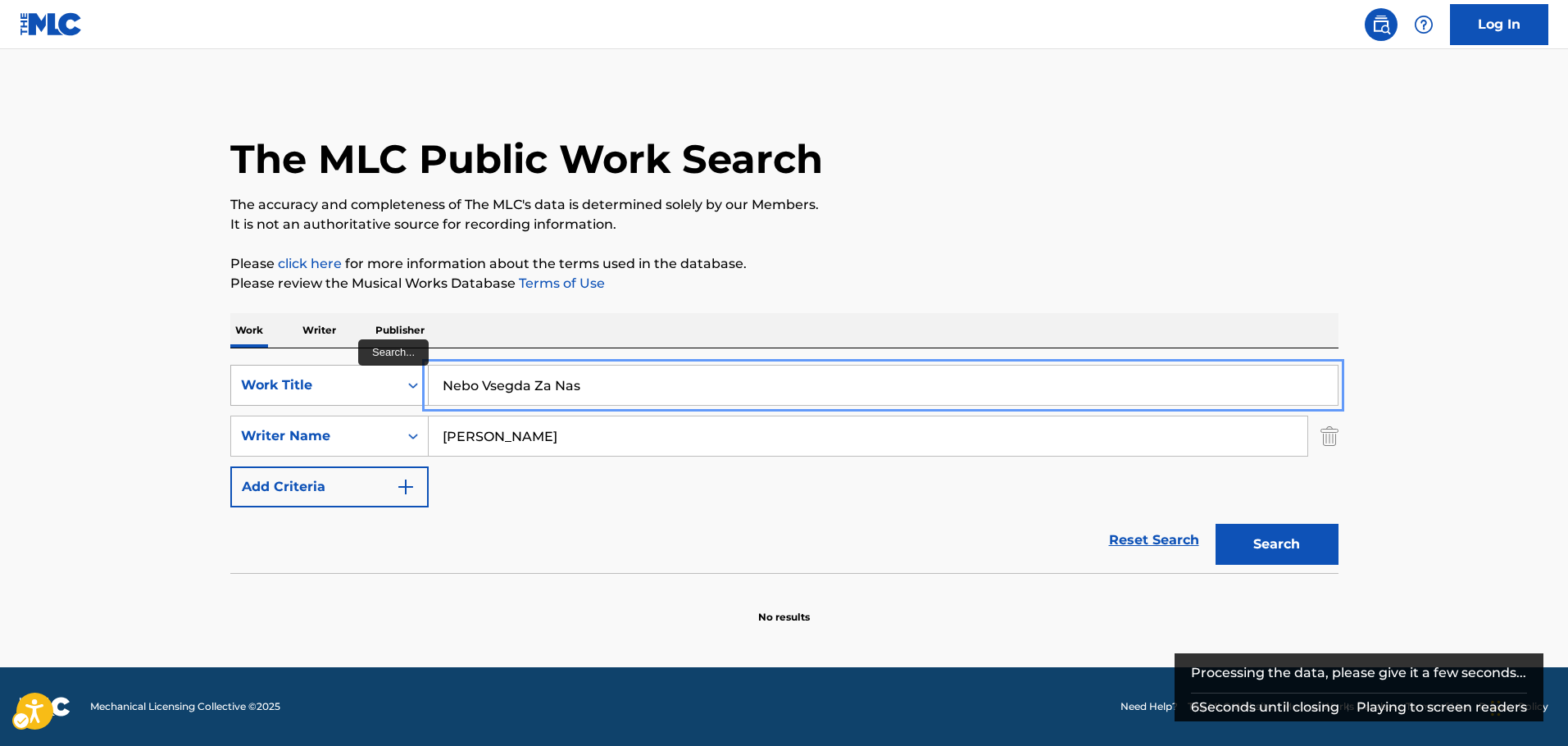
drag, startPoint x: 465, startPoint y: 383, endPoint x: 405, endPoint y: 386, distance: 60.1
click at [393, 384] on div "SearchWithCriteria4f2403e5-2f8f-4268-ad81-f25cedcad554 Work Title Nebo Vsegda Z…" at bounding box center [785, 385] width 1109 height 41
paste input "Небо Всегда За Нас"
type input "Небо Всегда За Нас"
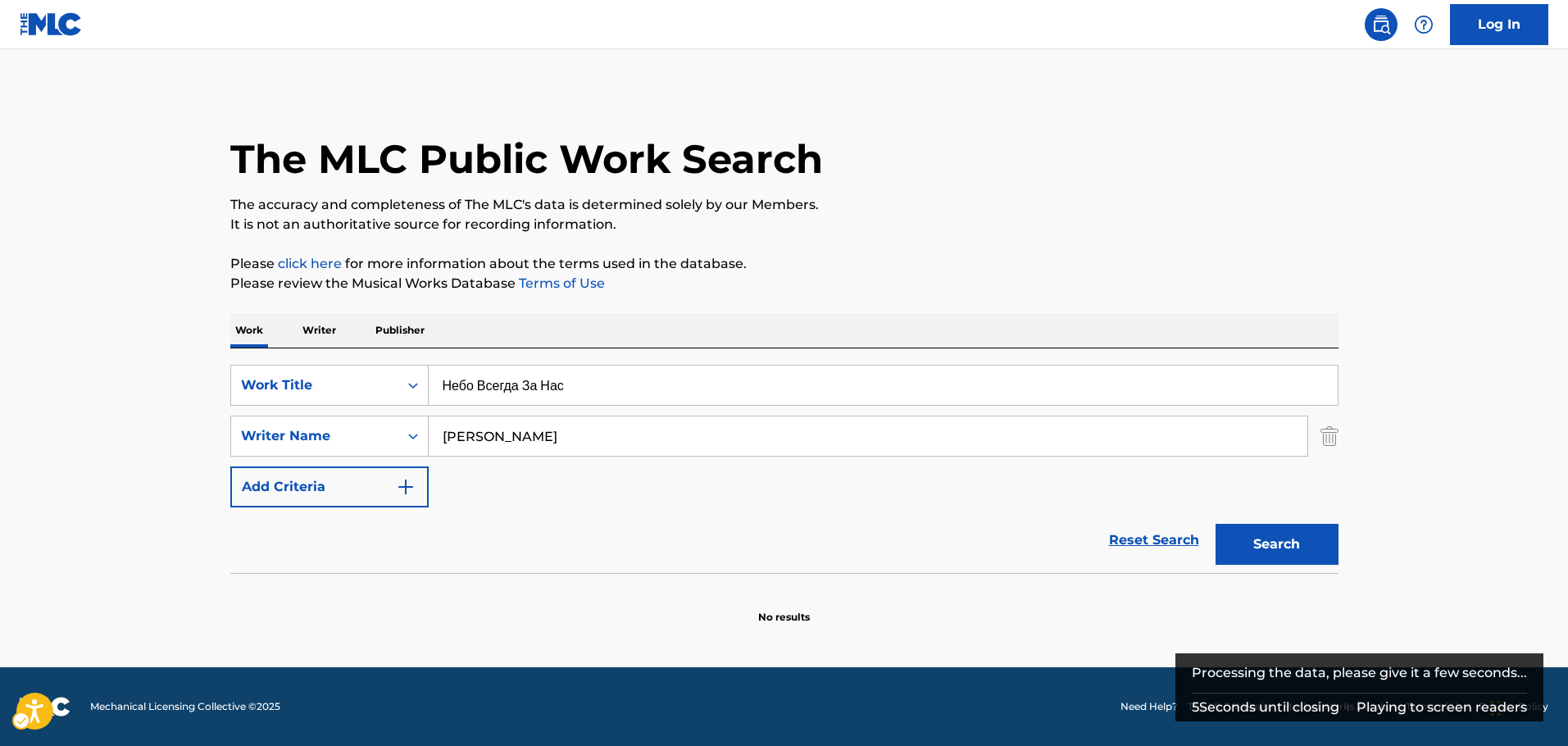
click at [1272, 567] on div "Search" at bounding box center [1273, 540] width 132 height 66
click at [1276, 556] on button "Search" at bounding box center [1277, 544] width 123 height 41
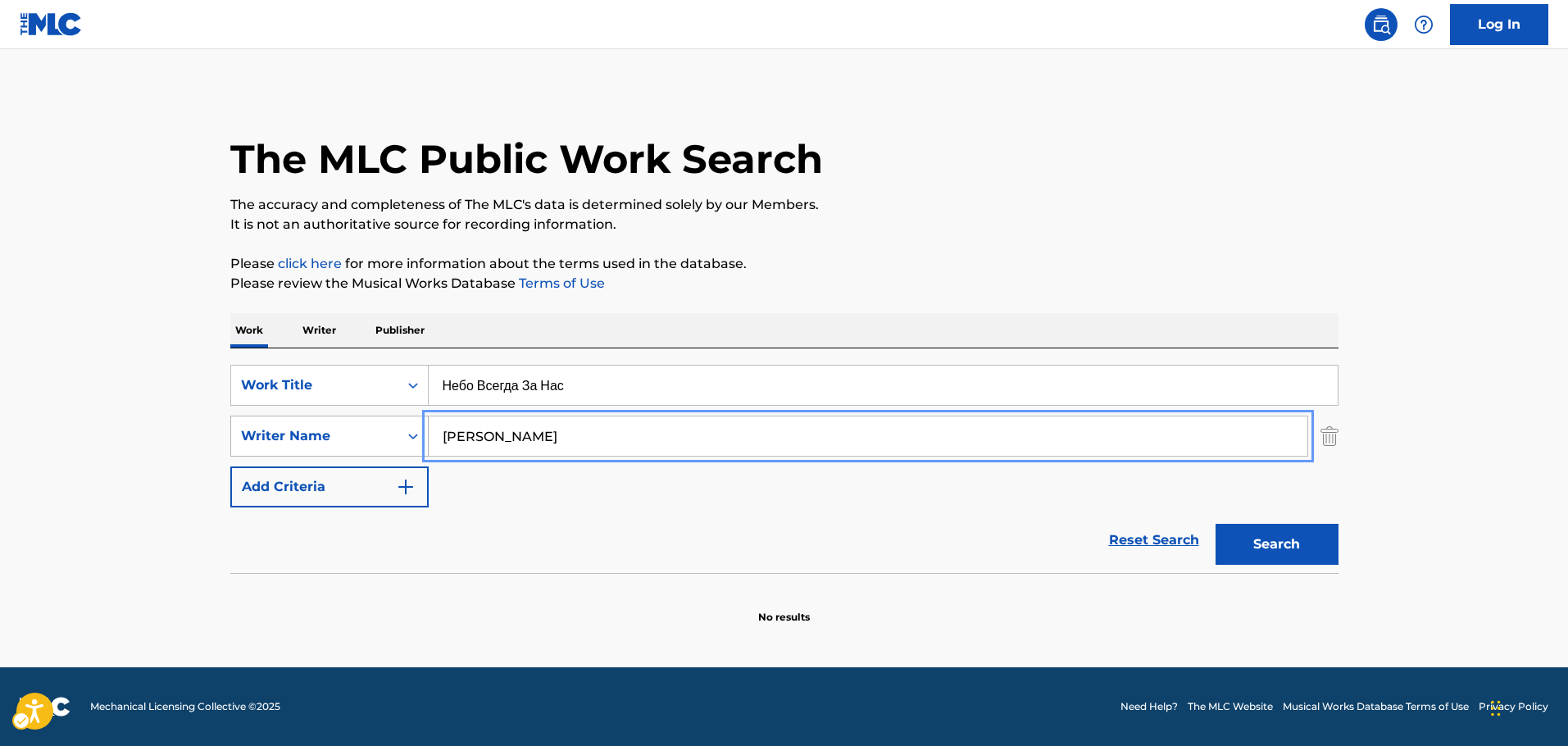
drag, startPoint x: 507, startPoint y: 437, endPoint x: 325, endPoint y: 440, distance: 182.0
click at [325, 440] on div "SearchWithCriteria9bea309a-0010-4978-8509-0b147f86fe60 Writer Name [PERSON_NAME]" at bounding box center [785, 437] width 1109 height 41
paste input "Olkhansky"
type input "Olkhansky"
drag, startPoint x: 1320, startPoint y: 545, endPoint x: 1322, endPoint y: 527, distance: 18.1
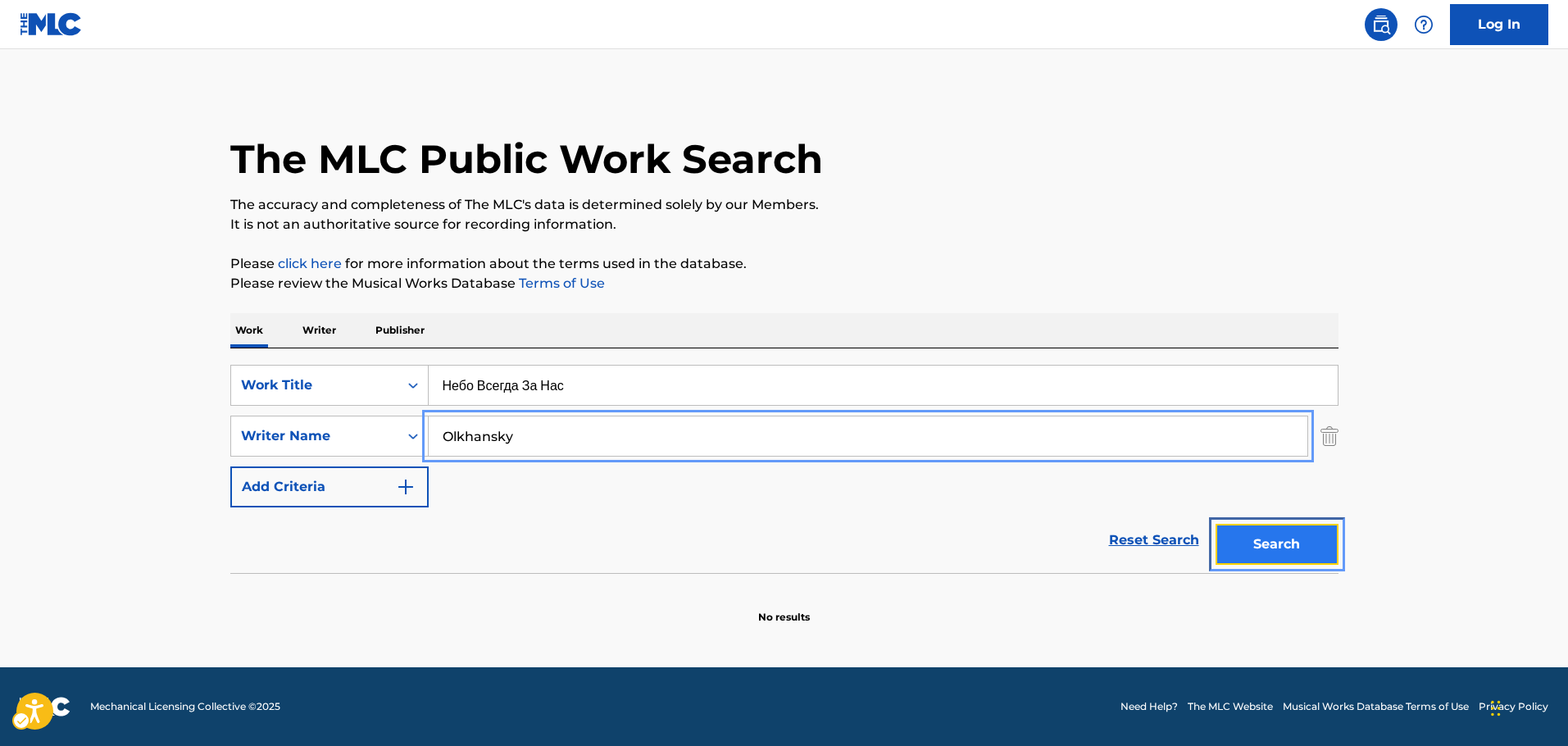
click at [1319, 545] on button "Search" at bounding box center [1277, 544] width 123 height 41
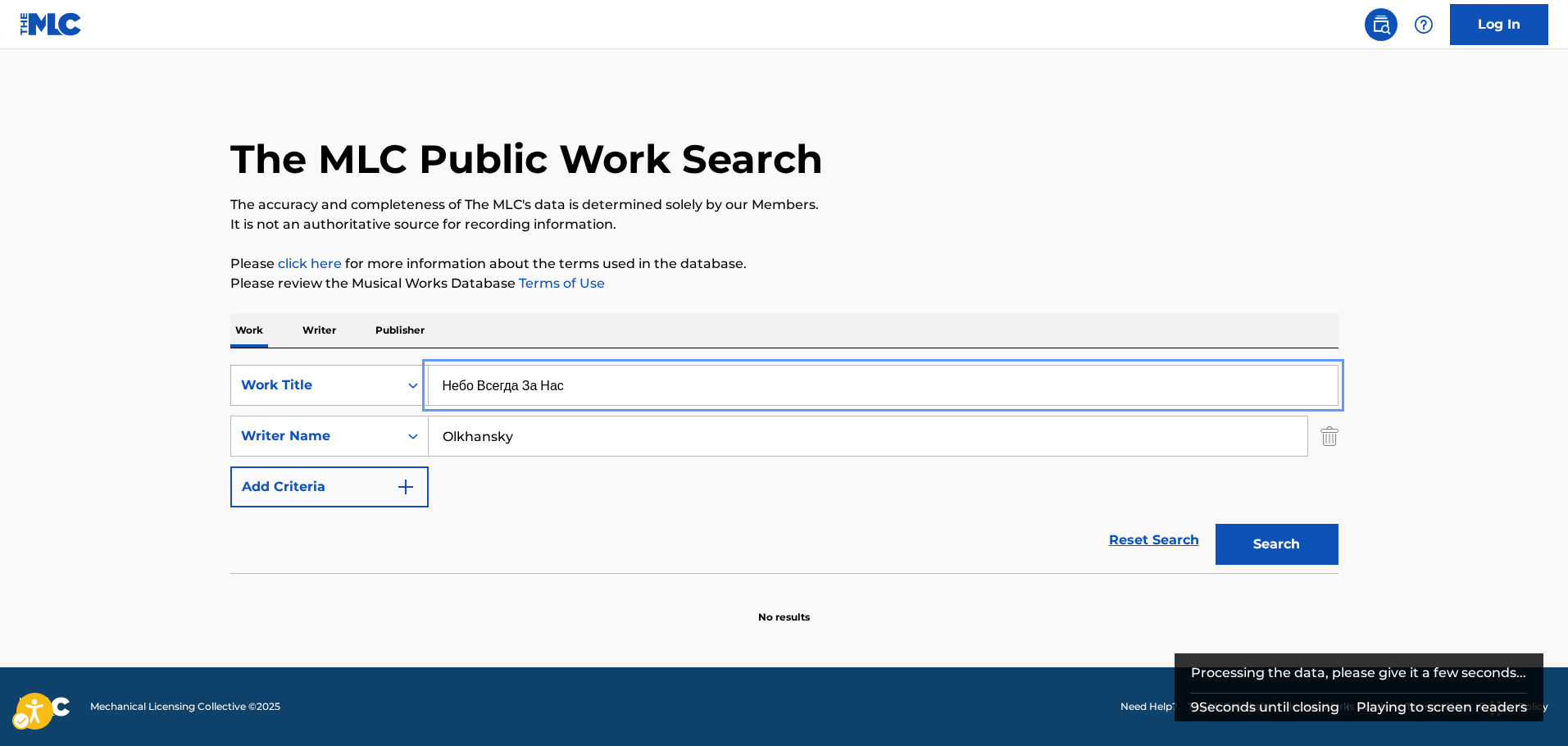
drag, startPoint x: 378, startPoint y: 379, endPoint x: 296, endPoint y: 390, distance: 82.7
click at [295, 389] on div "SearchWithCriteria4f2403e5-2f8f-4268-ad81-f25cedcad554 Work Title Небо Всегда З…" at bounding box center [785, 385] width 1109 height 41
paste input "Nebo Vsegda Za Nas"
type input "Nebo Vsegda Za Nas"
click at [1275, 535] on button "Search" at bounding box center [1277, 544] width 123 height 41
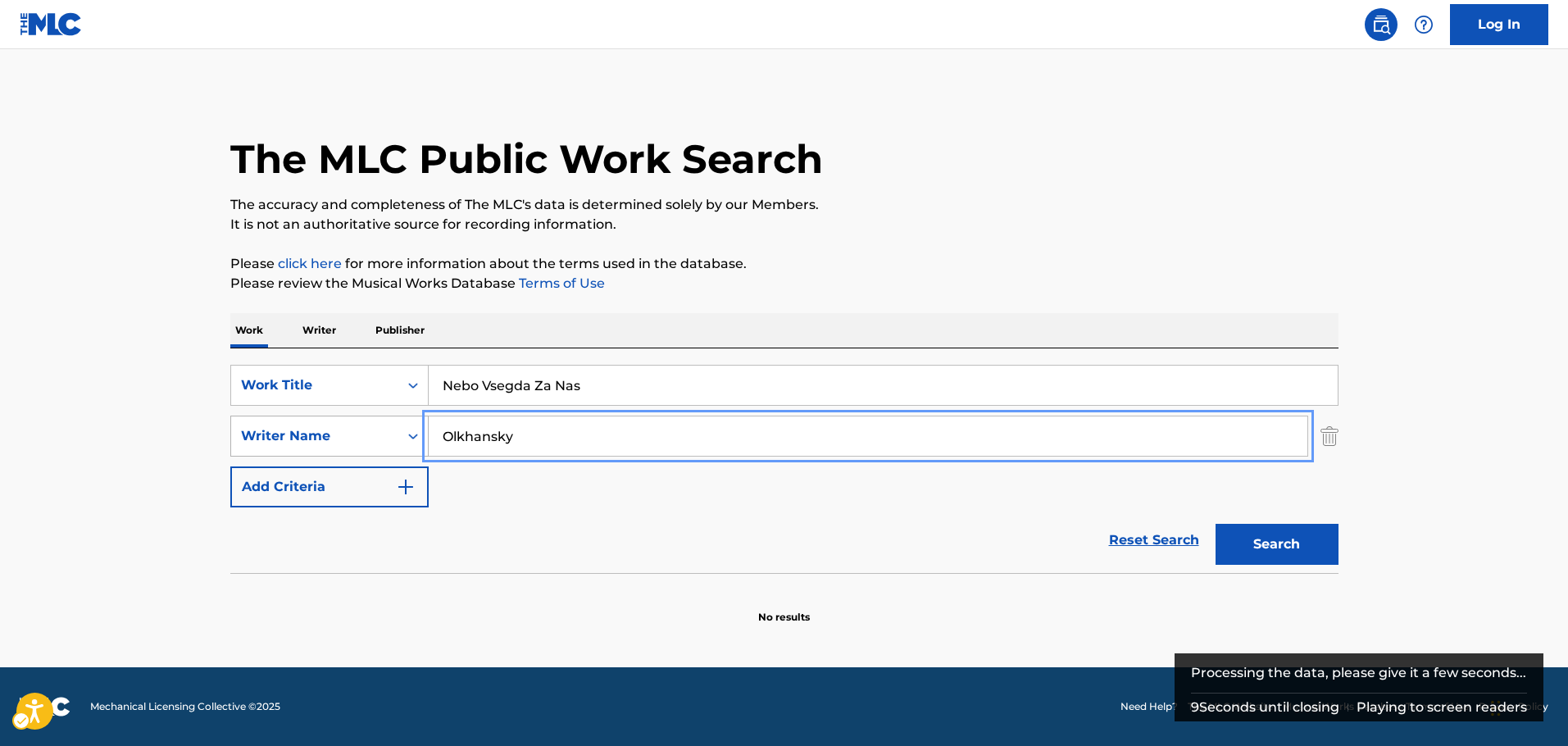
drag, startPoint x: 578, startPoint y: 443, endPoint x: 260, endPoint y: 435, distance: 318.1
click at [262, 435] on div "SearchWithCriteria9bea309a-0010-4978-8509-0b147f86fe60 Writer Name [PERSON_NAME]" at bounding box center [785, 437] width 1109 height 41
click at [1215, 524] on button "Search" at bounding box center [1277, 544] width 123 height 41
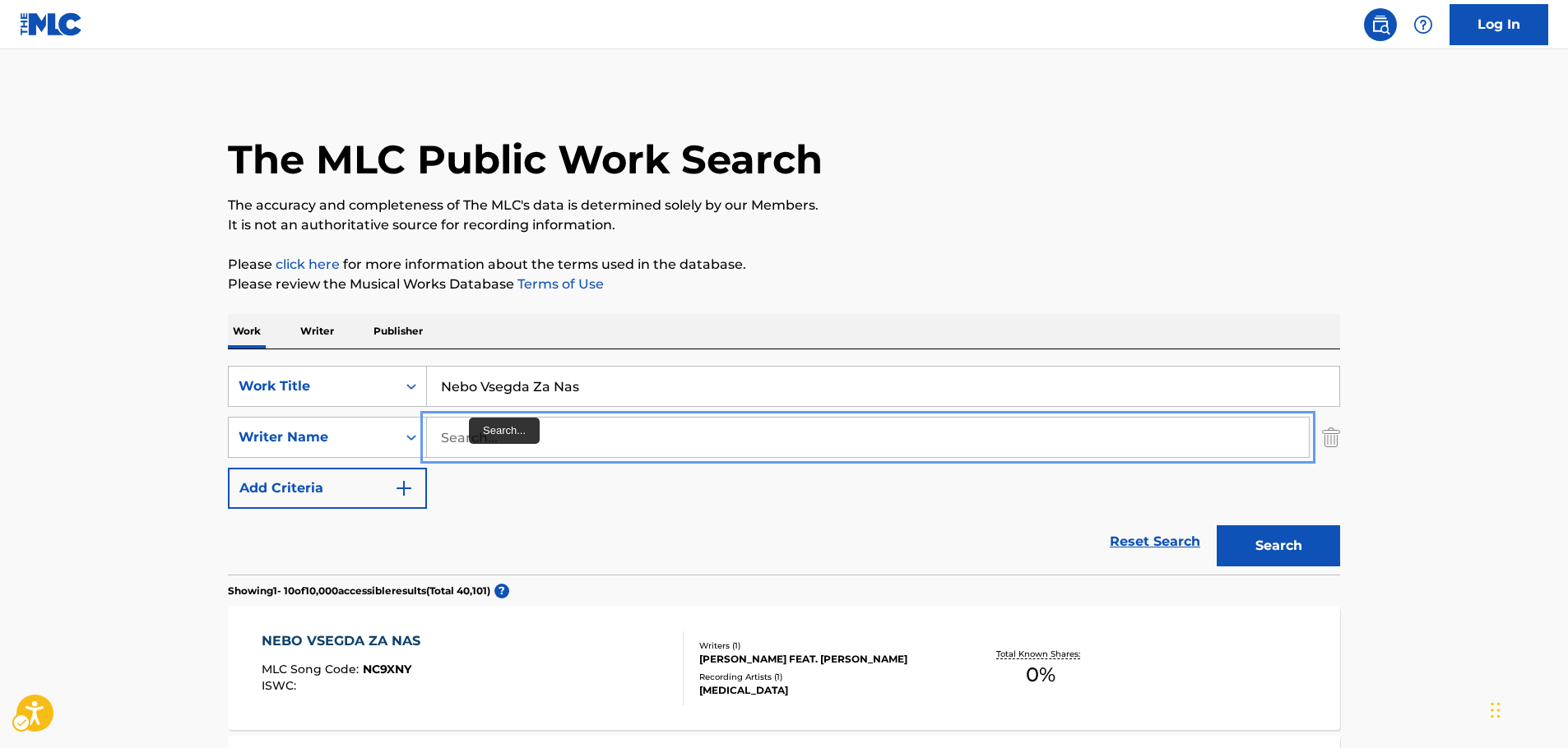
paste input "Krabman"
type input "Krabman"
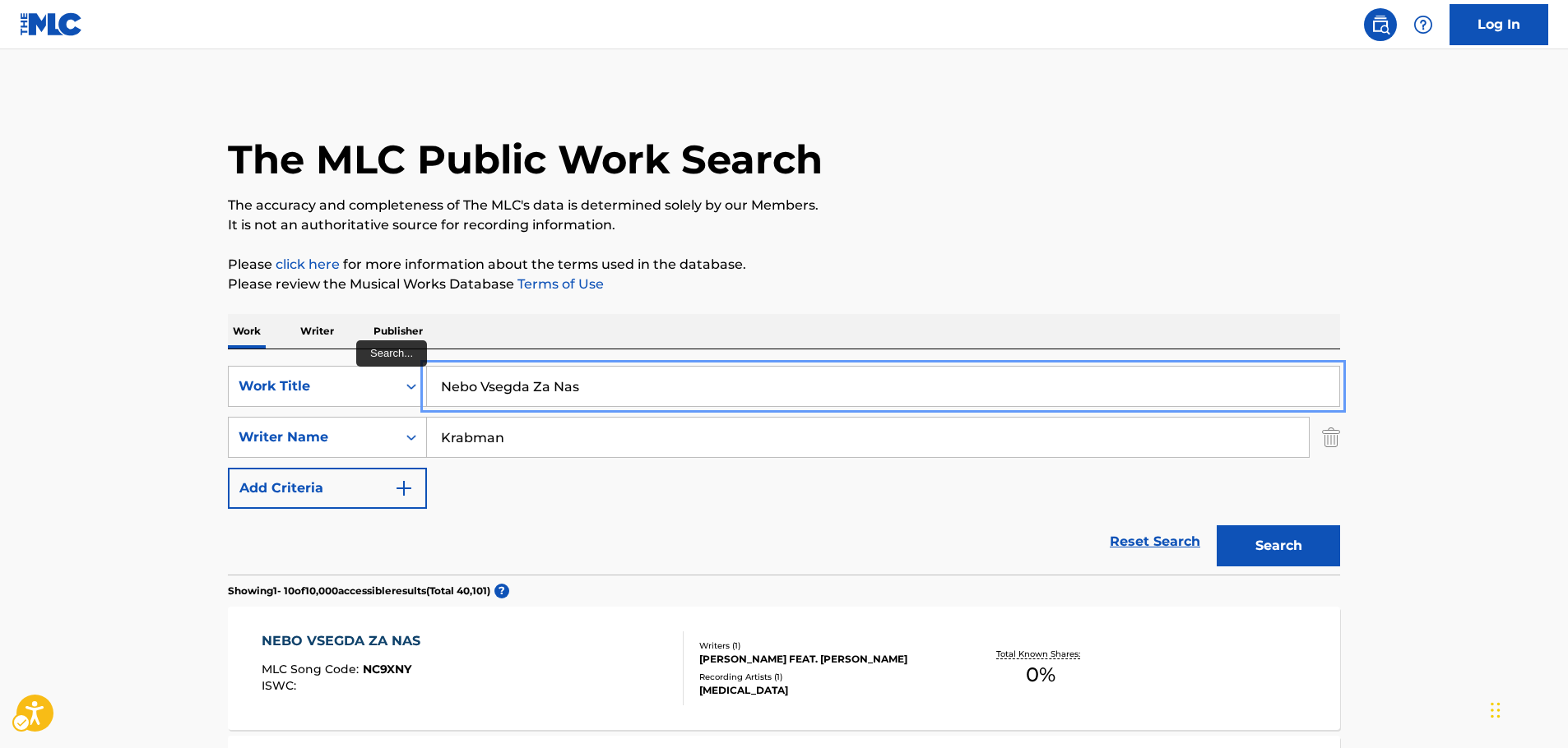
drag, startPoint x: 599, startPoint y: 390, endPoint x: 356, endPoint y: 358, distance: 245.1
click at [357, 392] on div "SearchWithCriteria4f2403e5-2f8f-4268-ad81-f25cedcad554 Work Title Nebo Vsegda Z…" at bounding box center [784, 386] width 1113 height 41
paste input "C'est la Vie"
type input "C'est la Vie"
click at [1317, 545] on button "Search" at bounding box center [1279, 546] width 123 height 41
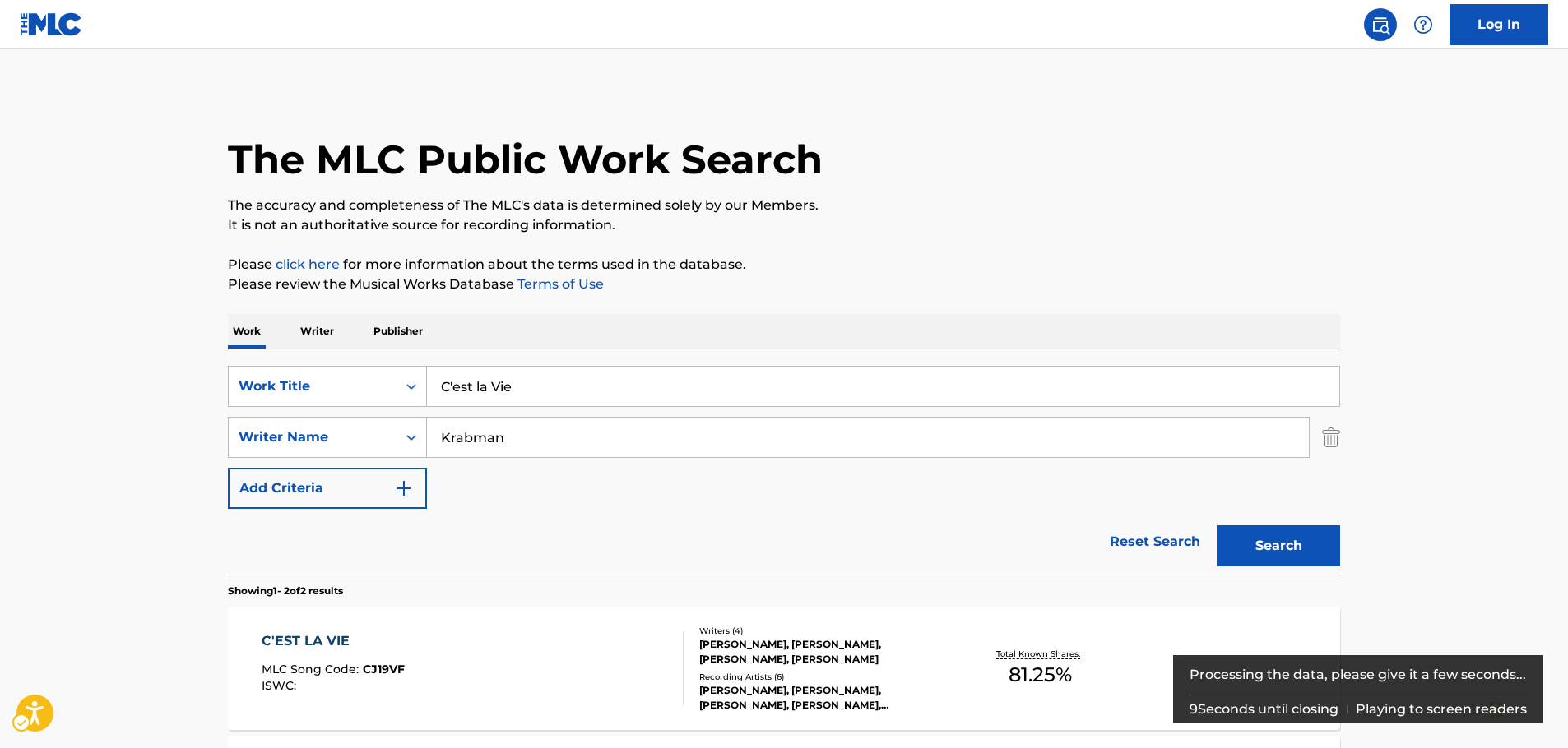
scroll to position [247, 0]
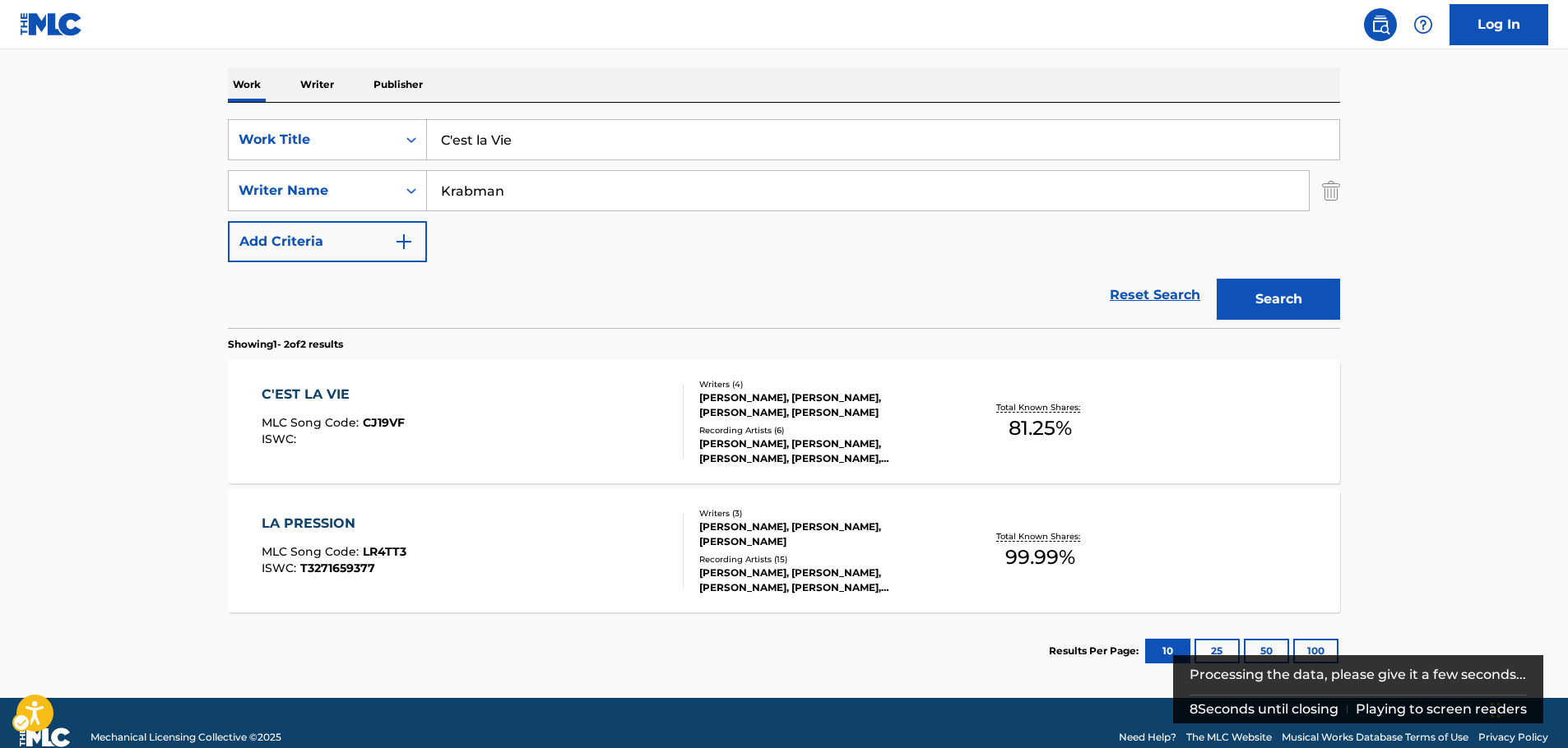
click at [401, 405] on div "C'EST LA VIE MLC Song Code : CJ19VF ISWC :" at bounding box center [333, 422] width 143 height 74
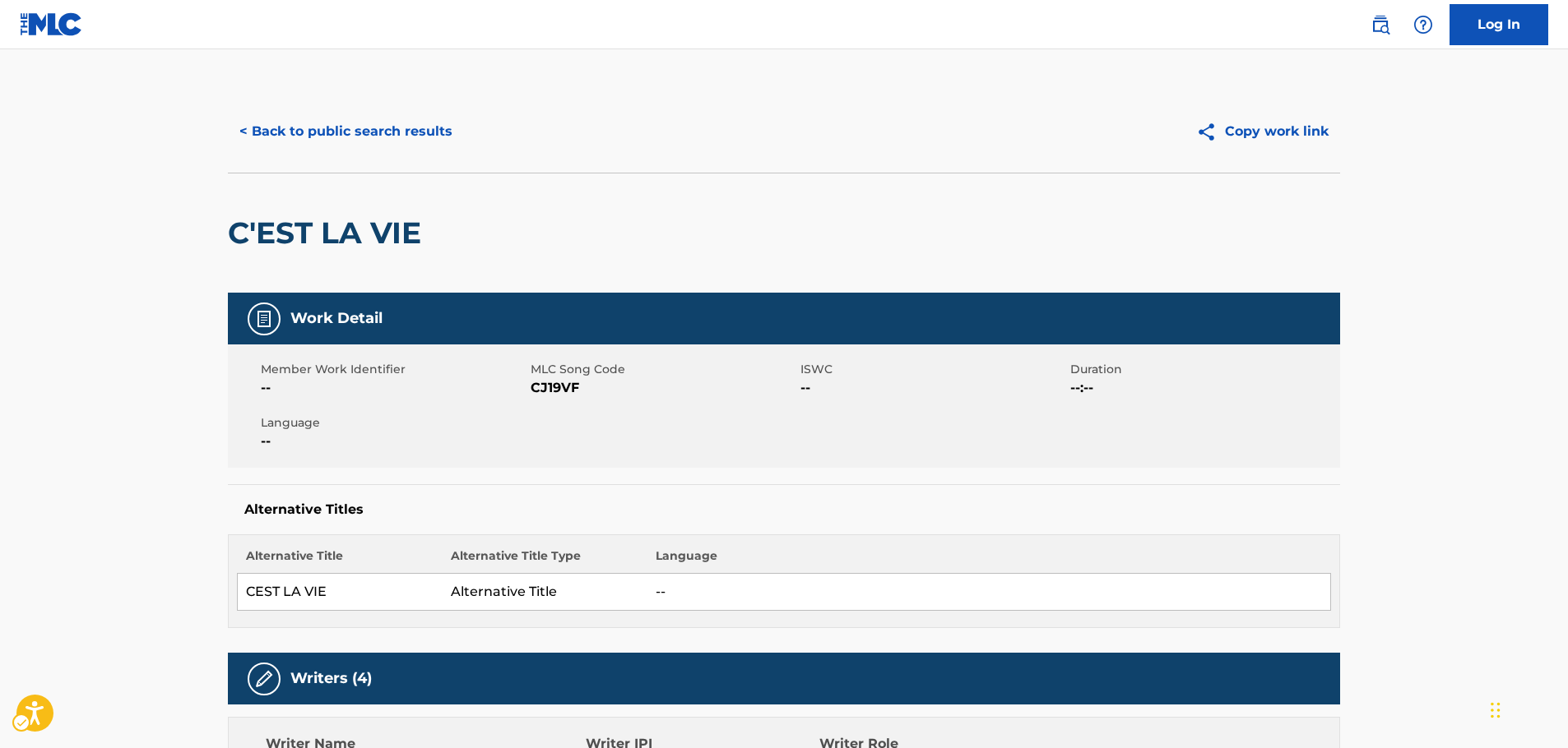
click at [560, 390] on span "MLC Song Code - CJ19VF" at bounding box center [664, 388] width 266 height 20
click at [559, 390] on span "MLC Song Code - CJ19VF" at bounding box center [664, 388] width 266 height 20
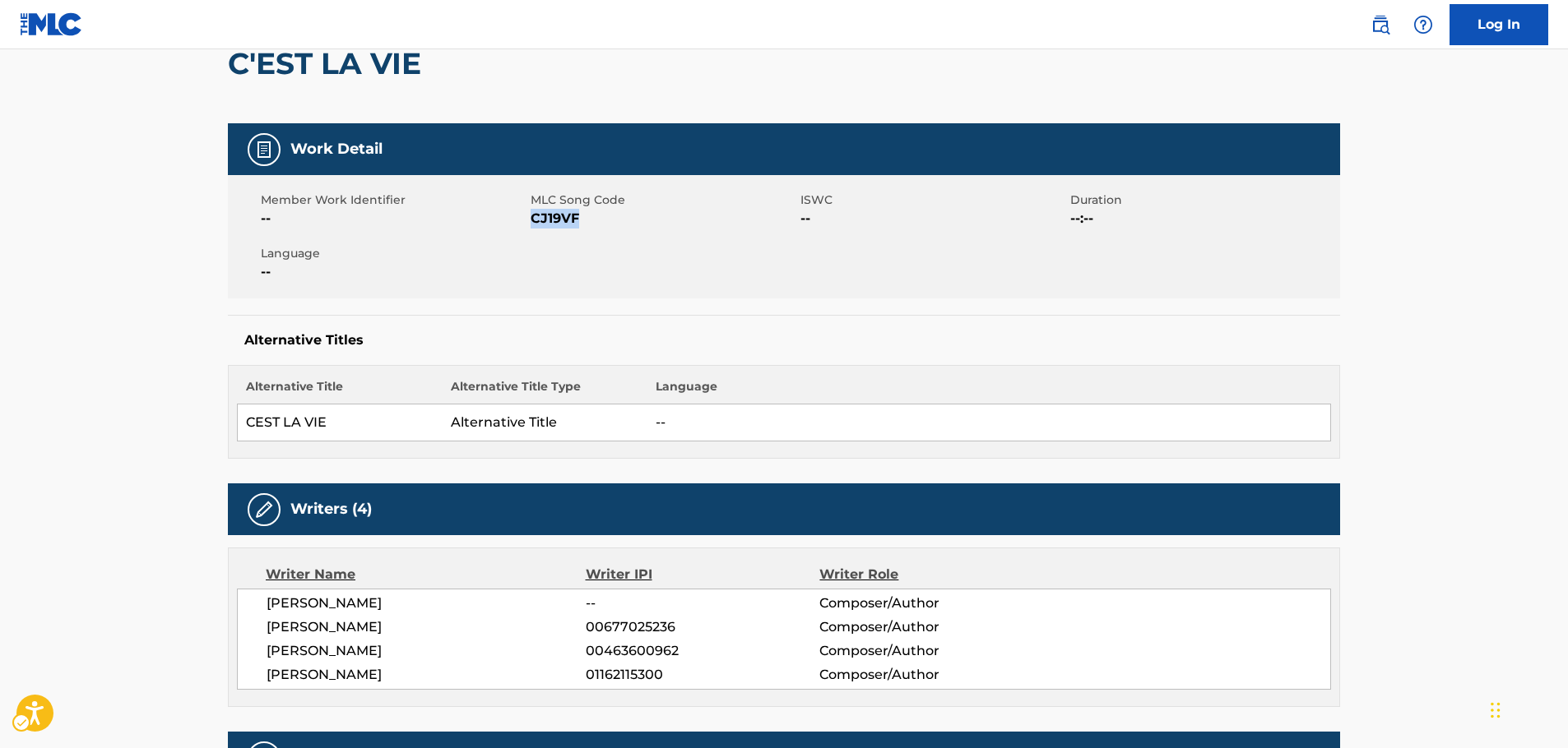
scroll to position [247, 0]
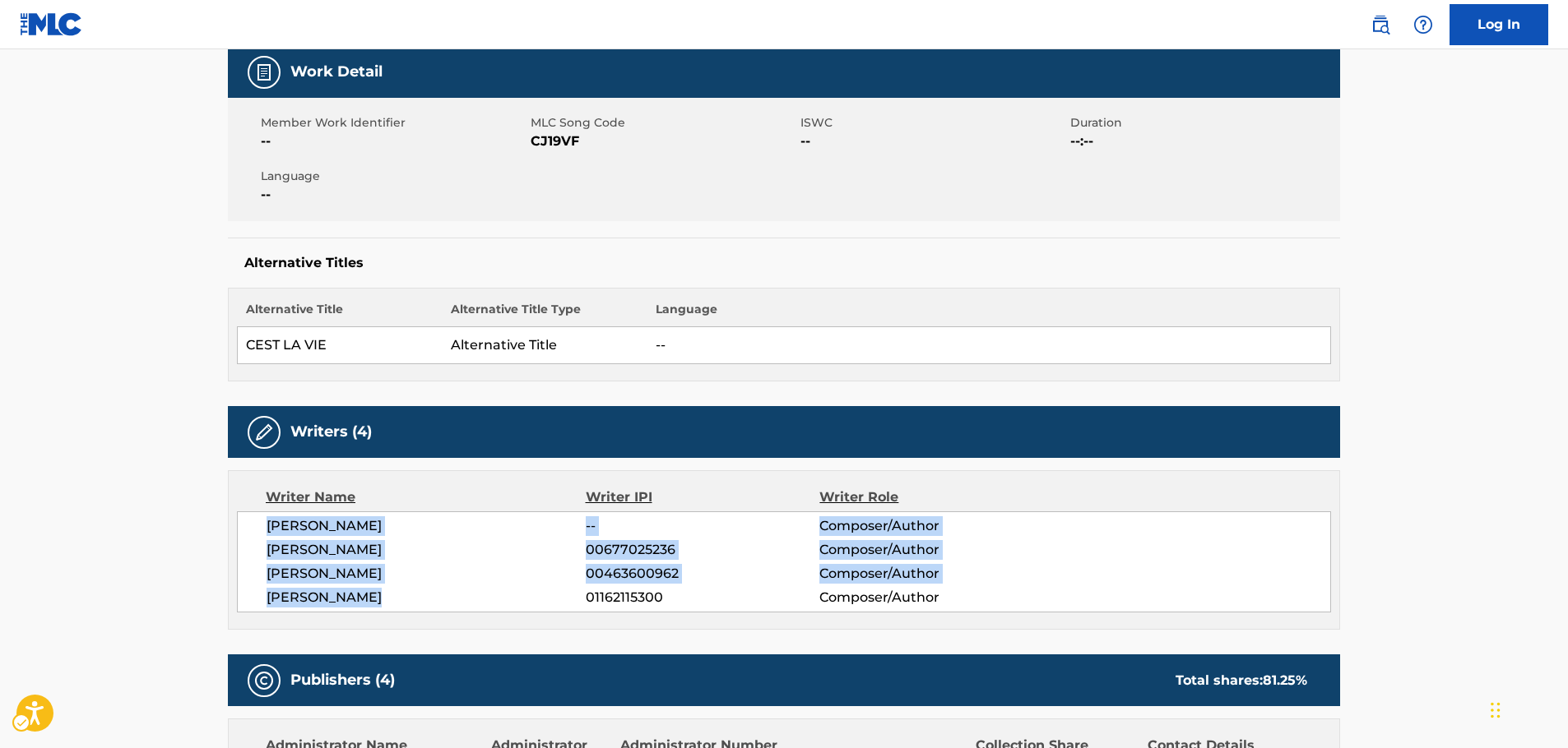
drag, startPoint x: 394, startPoint y: 598, endPoint x: 258, endPoint y: 531, distance: 151.6
click at [258, 531] on div "[PERSON_NAME] -- Composer/Author [PERSON_NAME] 00677025236 Composer/Author [PER…" at bounding box center [784, 562] width 1095 height 101
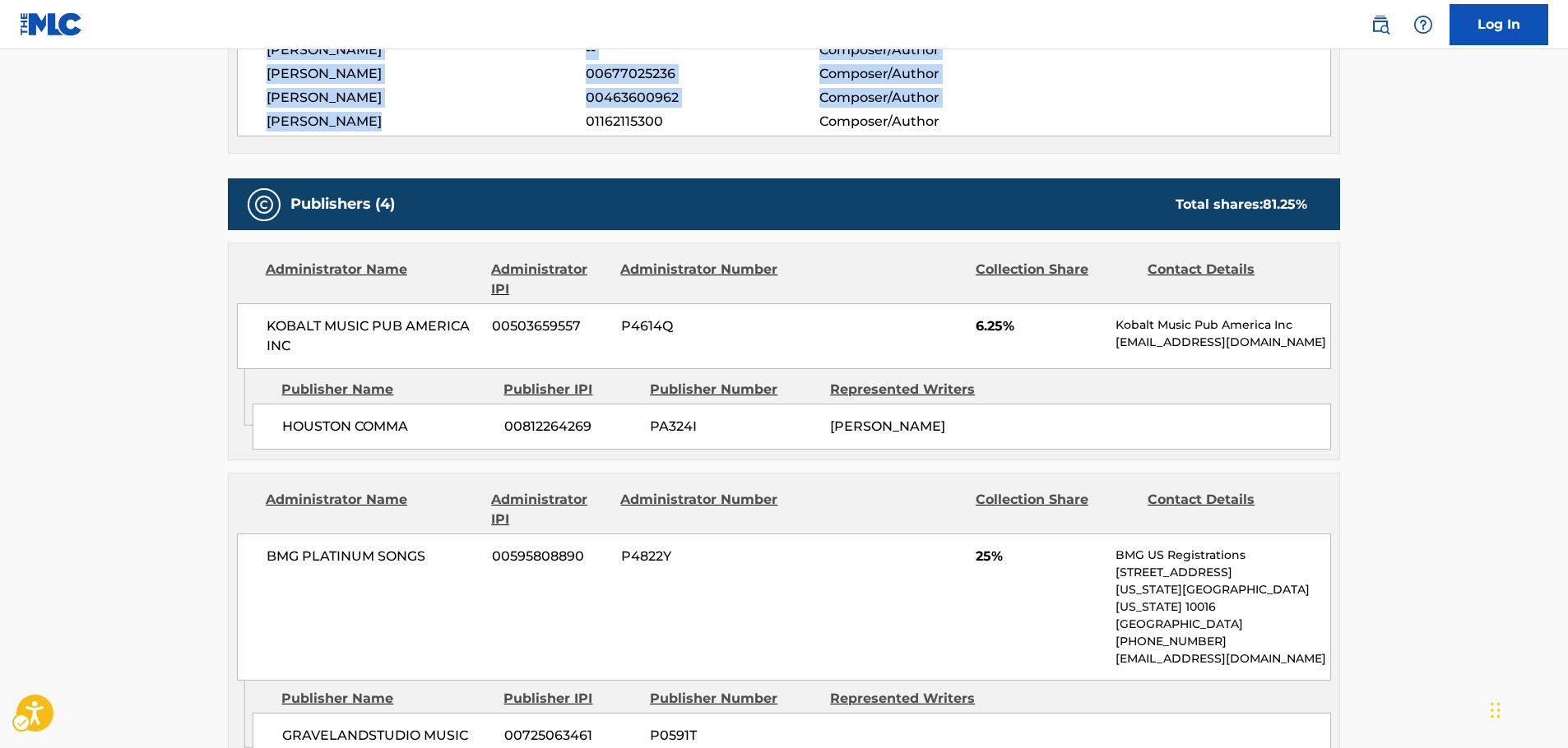
scroll to position [823, 0]
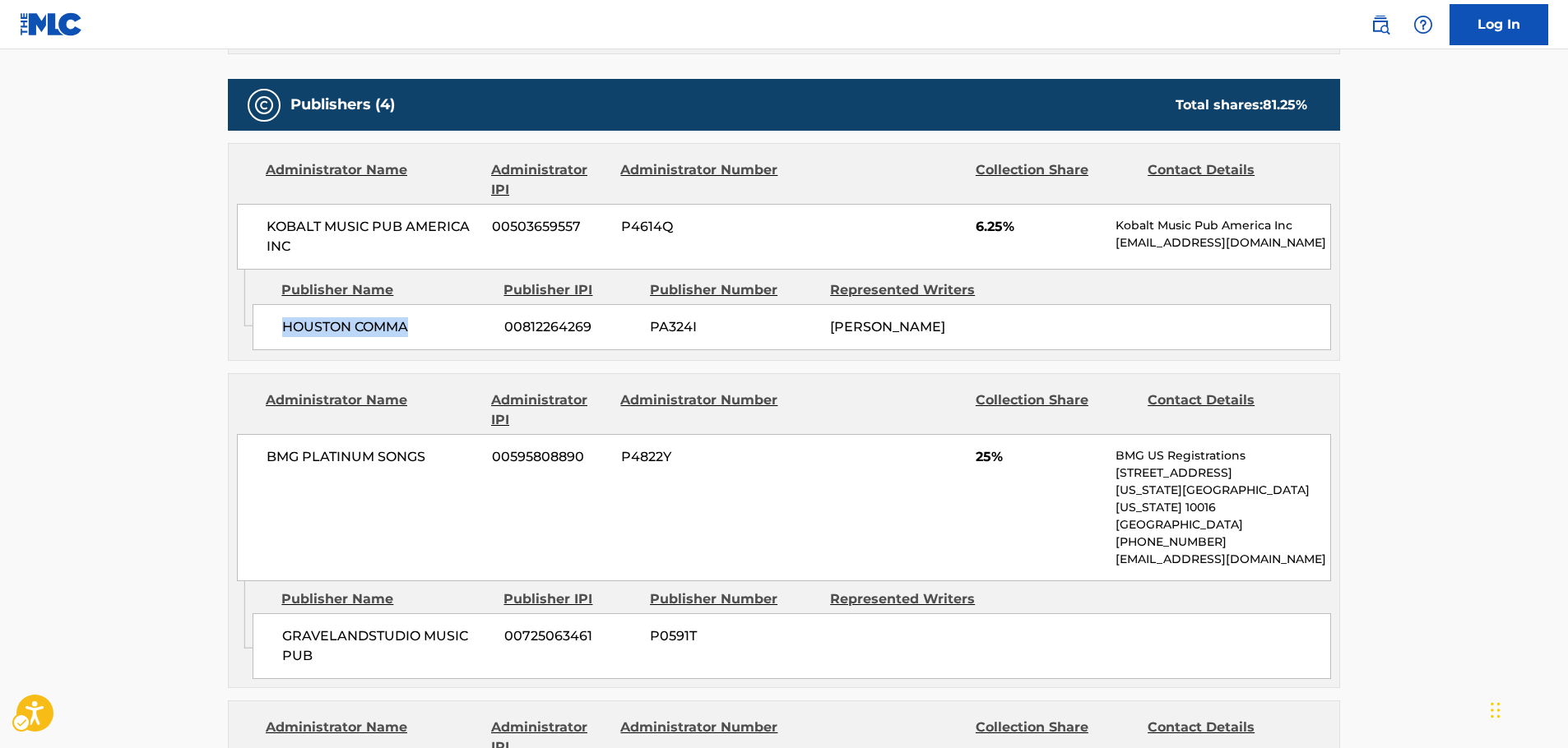
drag, startPoint x: 419, startPoint y: 329, endPoint x: 281, endPoint y: 326, distance: 138.0
click at [281, 326] on div "HOUSTON COMMA 00812264269 PA324I [PERSON_NAME]" at bounding box center [792, 327] width 1078 height 46
drag, startPoint x: 297, startPoint y: 242, endPoint x: 210, endPoint y: 233, distance: 87.5
click at [264, 229] on div "KOBALT MUSIC PUB AMERICA INC 00503659557 P4614Q 6.25% Kobalt Music Pub America …" at bounding box center [784, 236] width 1095 height 66
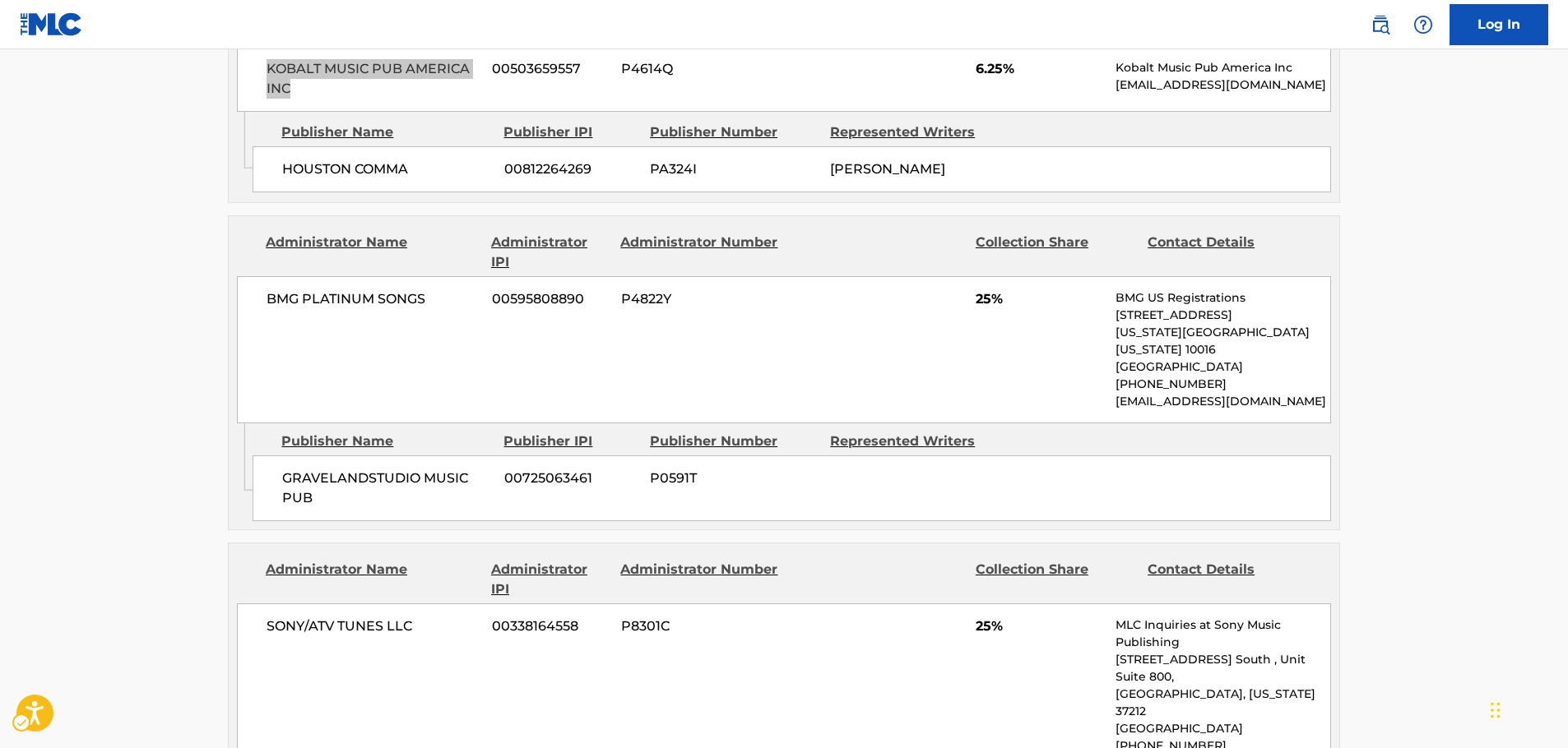
scroll to position [987, 0]
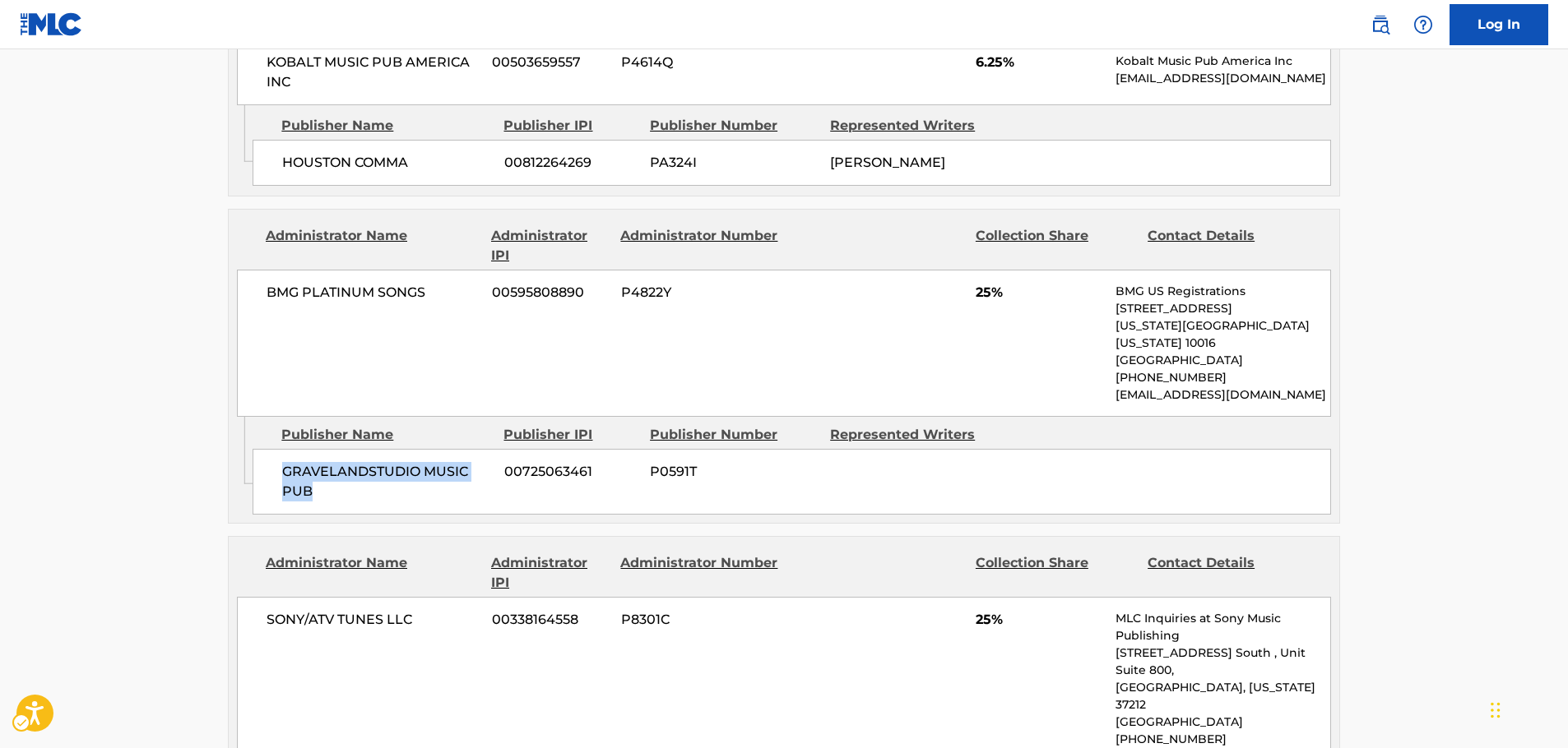
drag, startPoint x: 313, startPoint y: 466, endPoint x: 284, endPoint y: 458, distance: 30.1
click at [284, 462] on span "GRAVELANDSTUDIO MUSIC PUB" at bounding box center [387, 482] width 210 height 39
drag, startPoint x: 449, startPoint y: 297, endPoint x: 256, endPoint y: 303, distance: 193.1
click at [256, 303] on div "BMG PLATINUM SONGS 00595808890 P4822Y 25% BMG US Registrations [STREET_ADDRESS]…" at bounding box center [784, 344] width 1095 height 147
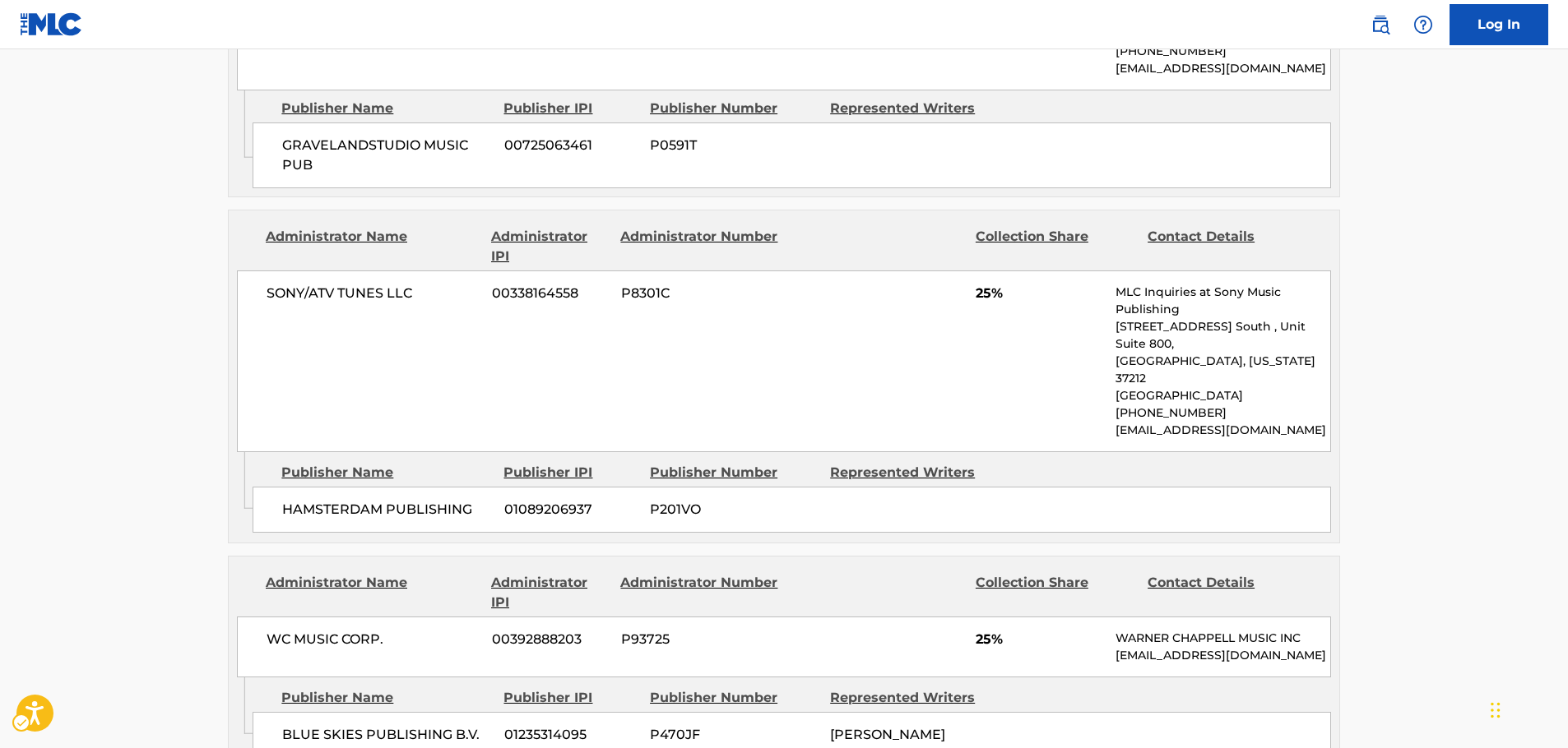
scroll to position [1316, 0]
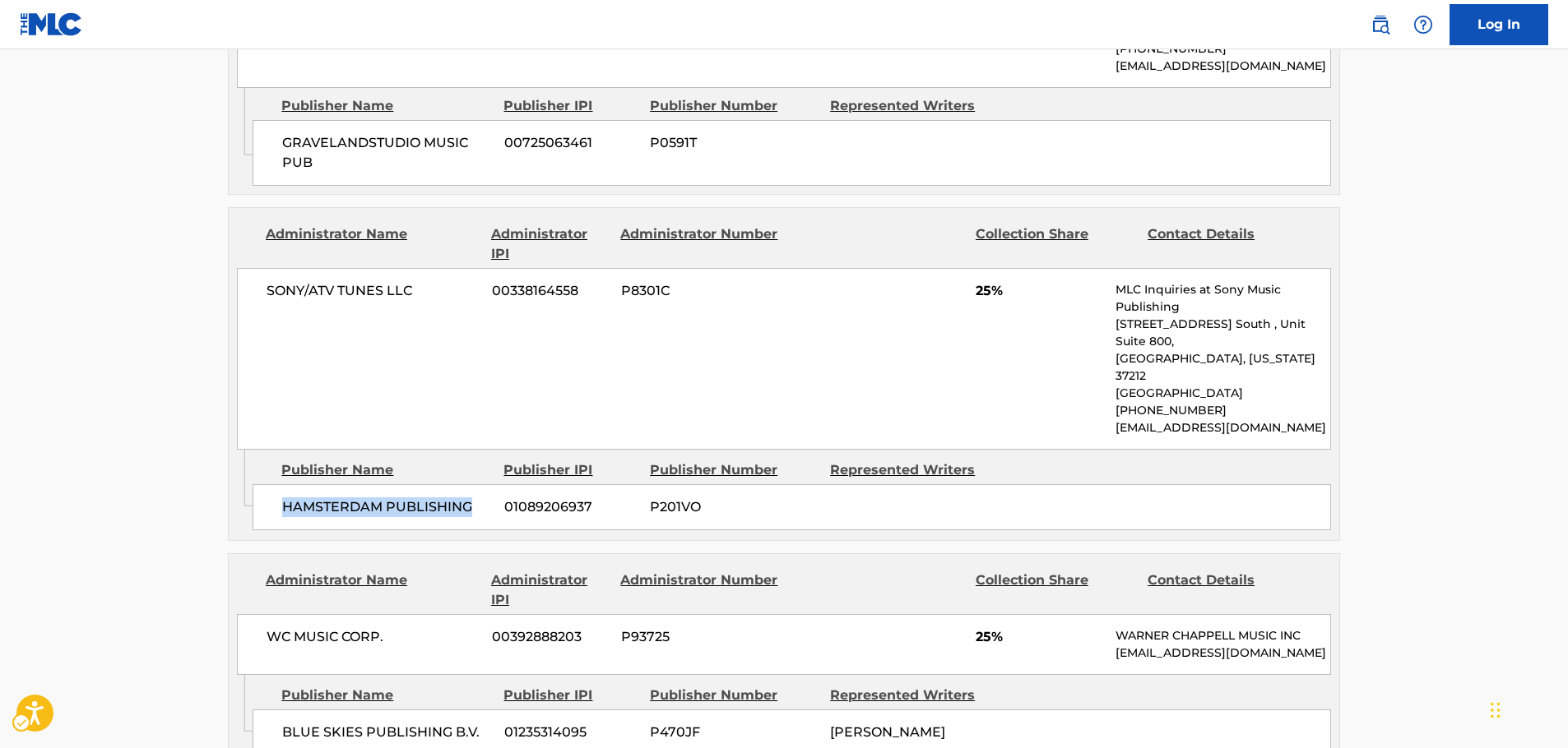
drag, startPoint x: 489, startPoint y: 461, endPoint x: 268, endPoint y: 463, distance: 221.0
click at [268, 484] on div "HAMSTERDAM PUBLISHING 01089206937 P201VO" at bounding box center [792, 507] width 1078 height 46
drag, startPoint x: 435, startPoint y: 277, endPoint x: 265, endPoint y: 276, distance: 170.0
click at [265, 276] on div "SONY/ATV TUNES LLC 00338164558 P8301C 25% MLC Inquiries at Sony Music Publishin…" at bounding box center [784, 359] width 1095 height 182
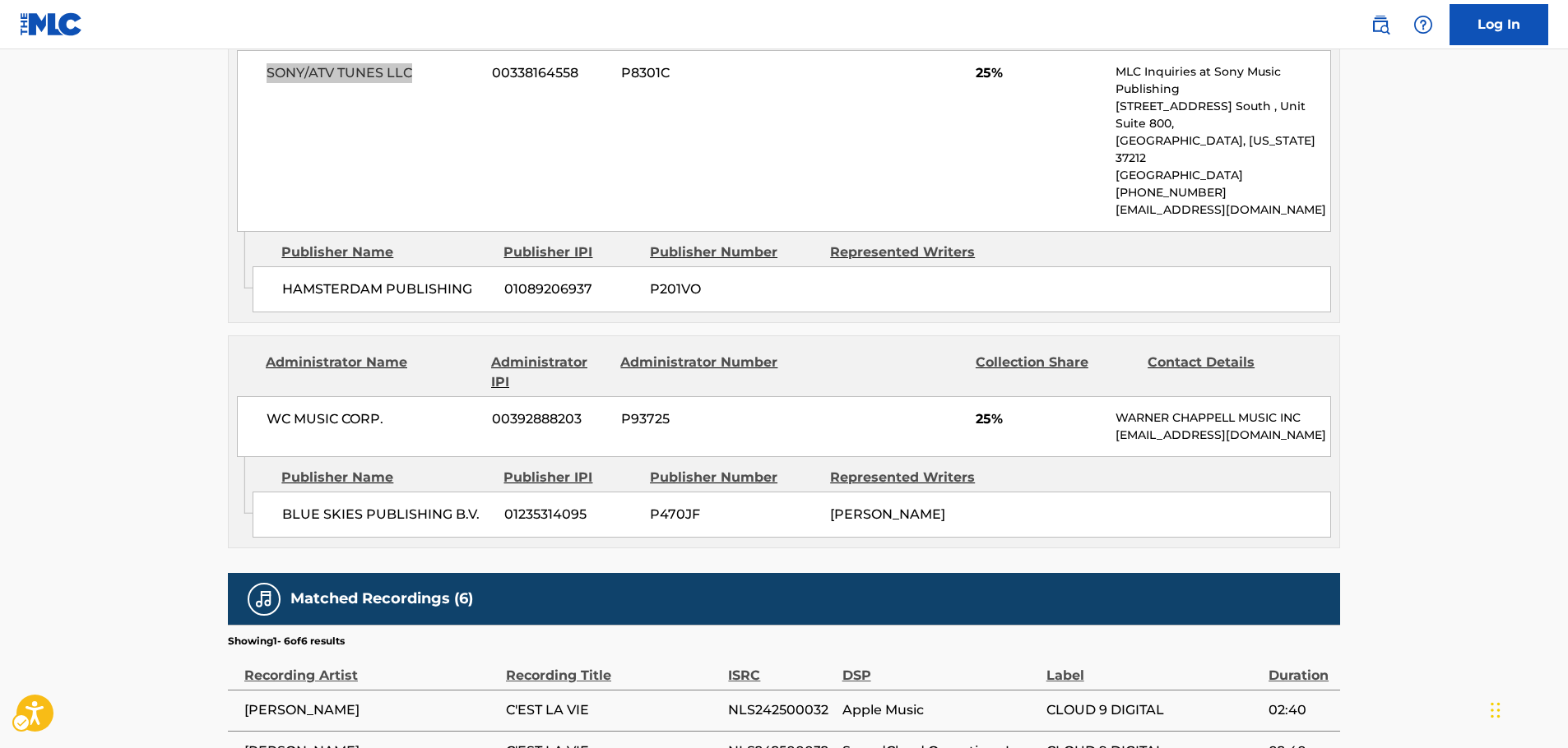
scroll to position [1563, 0]
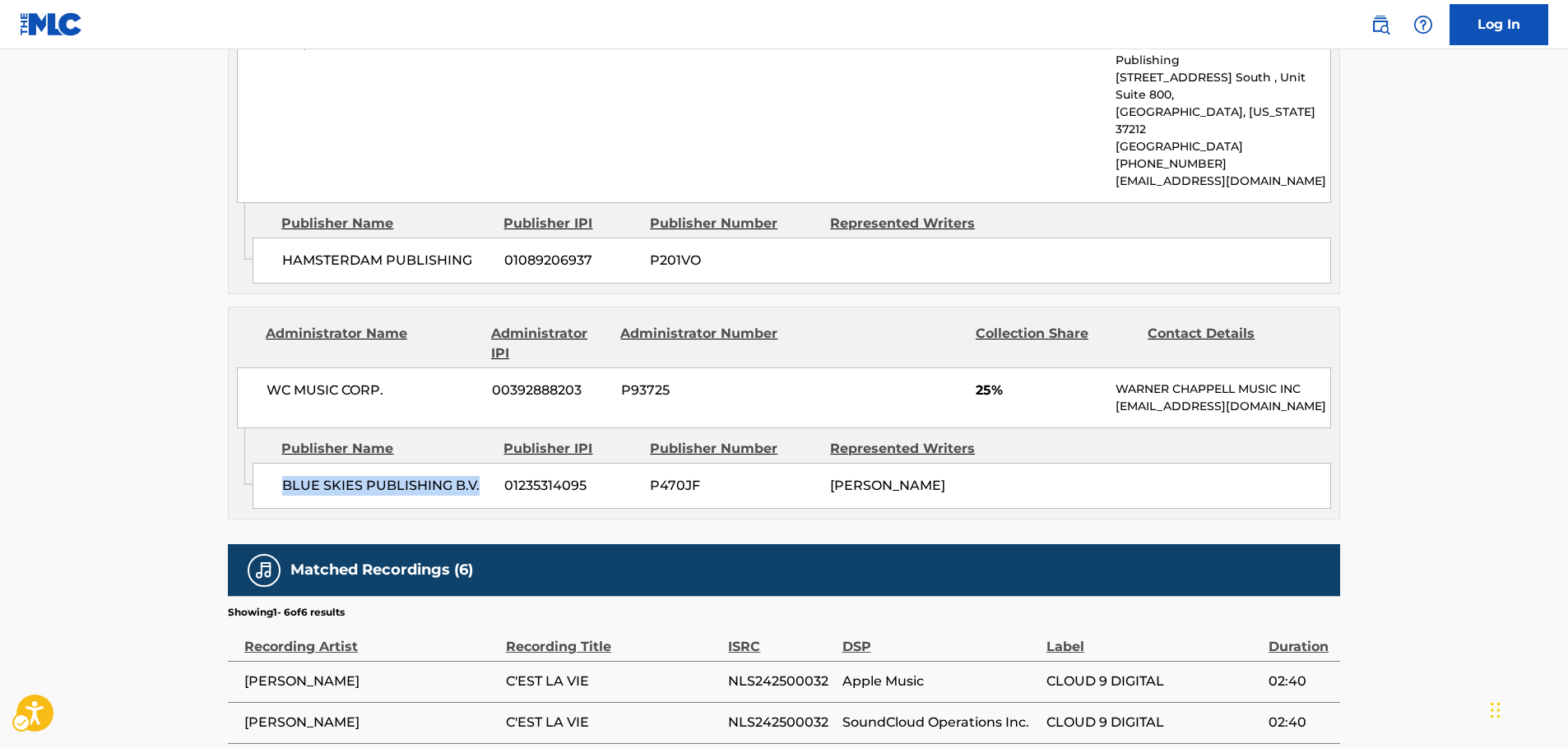
drag, startPoint x: 407, startPoint y: 456, endPoint x: 273, endPoint y: 456, distance: 134.0
click at [273, 463] on div "BLUE SKIES PUBLISHING B.V. 01235314095 P470JF [PERSON_NAME]" at bounding box center [792, 486] width 1078 height 46
drag, startPoint x: 439, startPoint y: 361, endPoint x: 263, endPoint y: 360, distance: 176.0
click at [263, 368] on div "WC MUSIC CORP. 00392888203 P93725 25% [PERSON_NAME] MUSIC INC [EMAIL_ADDRESS][D…" at bounding box center [784, 398] width 1095 height 61
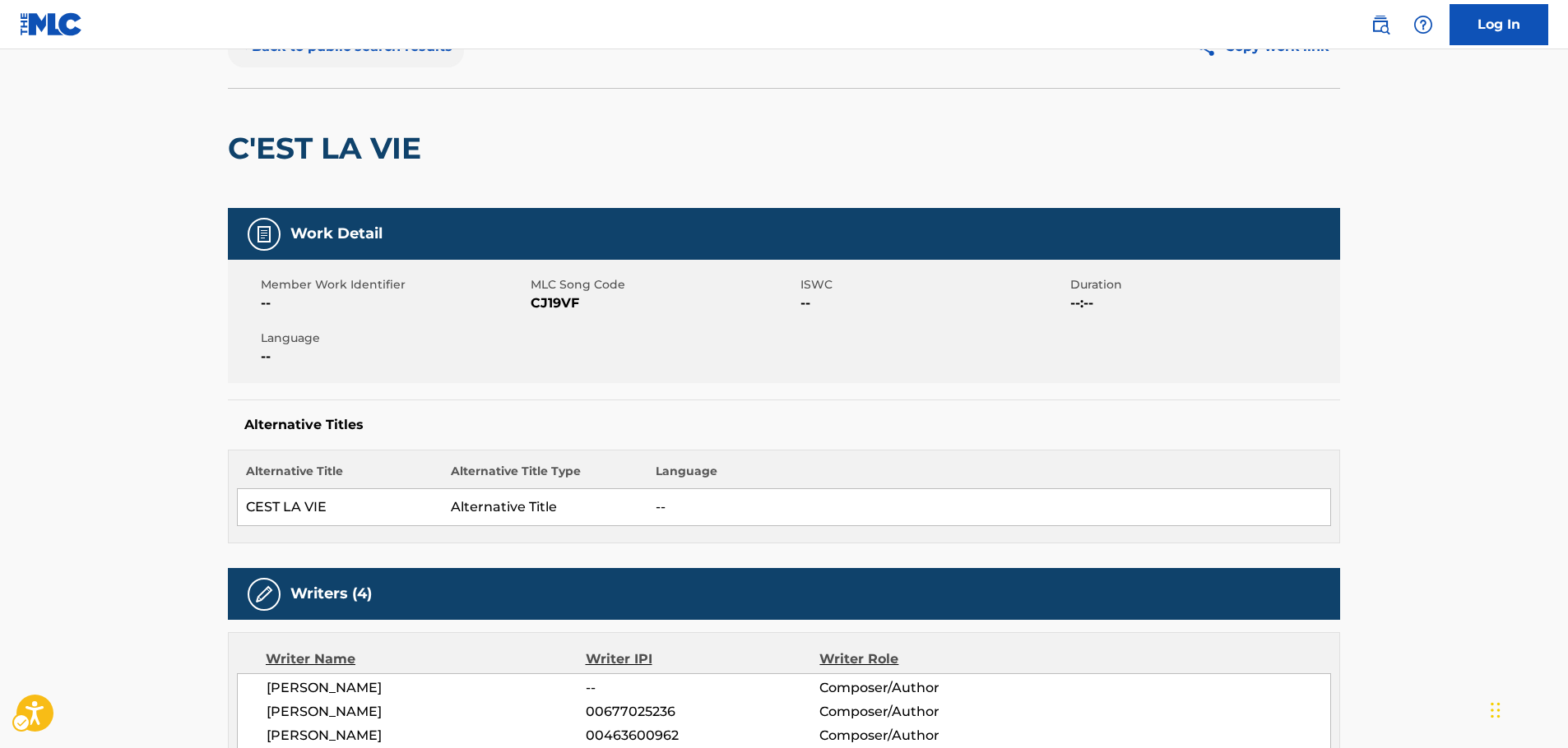
scroll to position [0, 0]
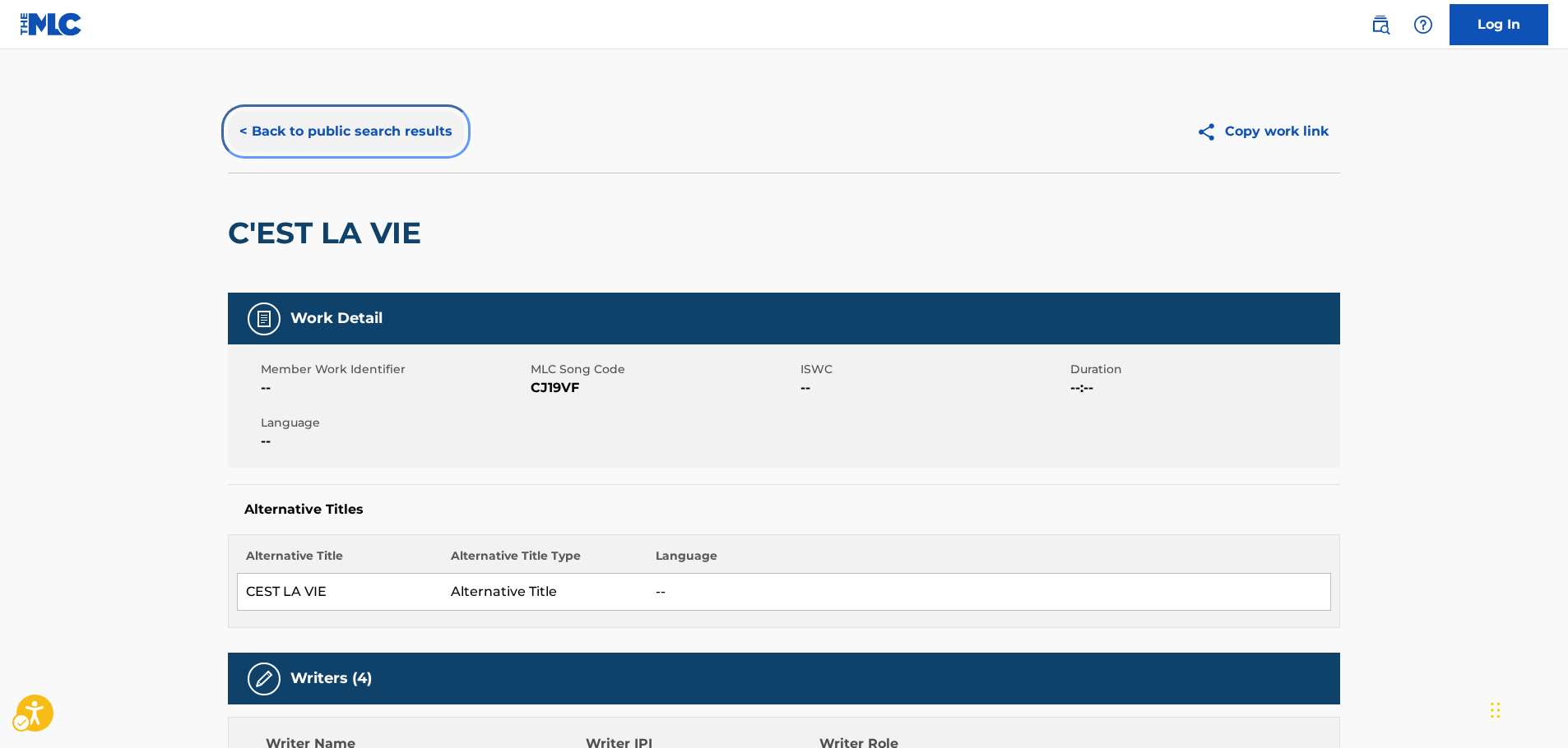
click at [317, 133] on button "< Back to public search results" at bounding box center [345, 132] width 236 height 41
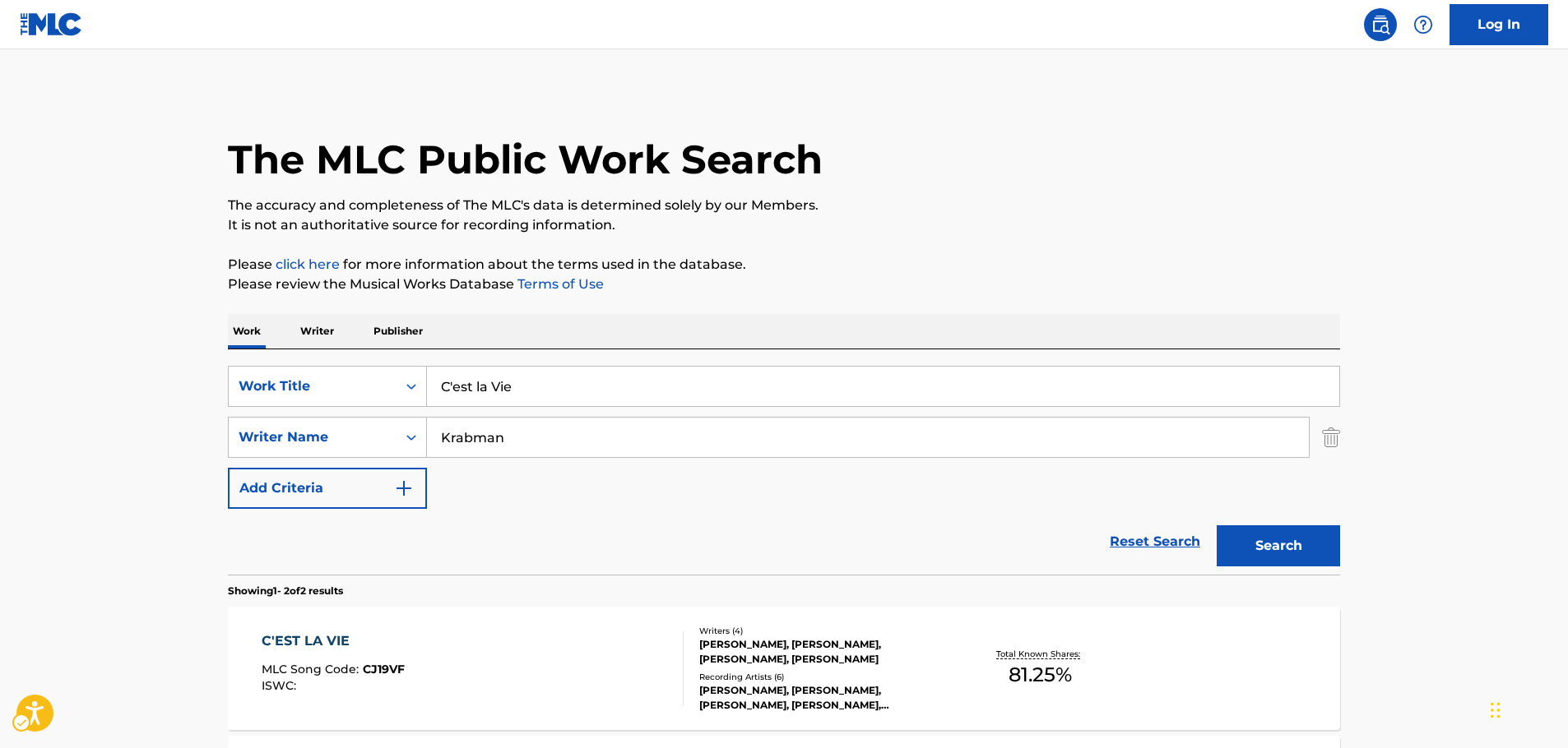
scroll to position [182, 0]
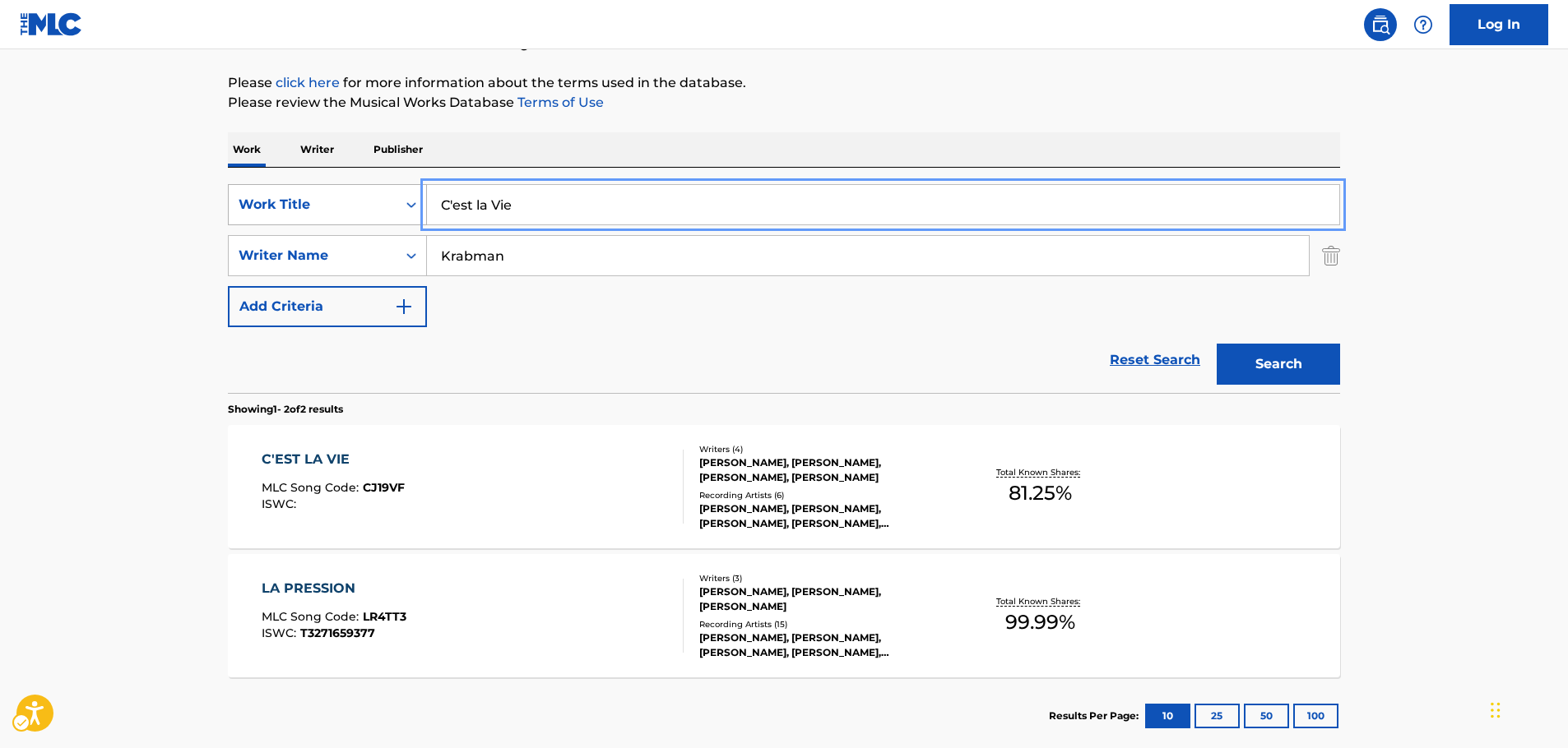
drag, startPoint x: 394, startPoint y: 203, endPoint x: 252, endPoint y: 205, distance: 142.0
paste input "bo el hachagiga"
type input "bo el hachagiga"
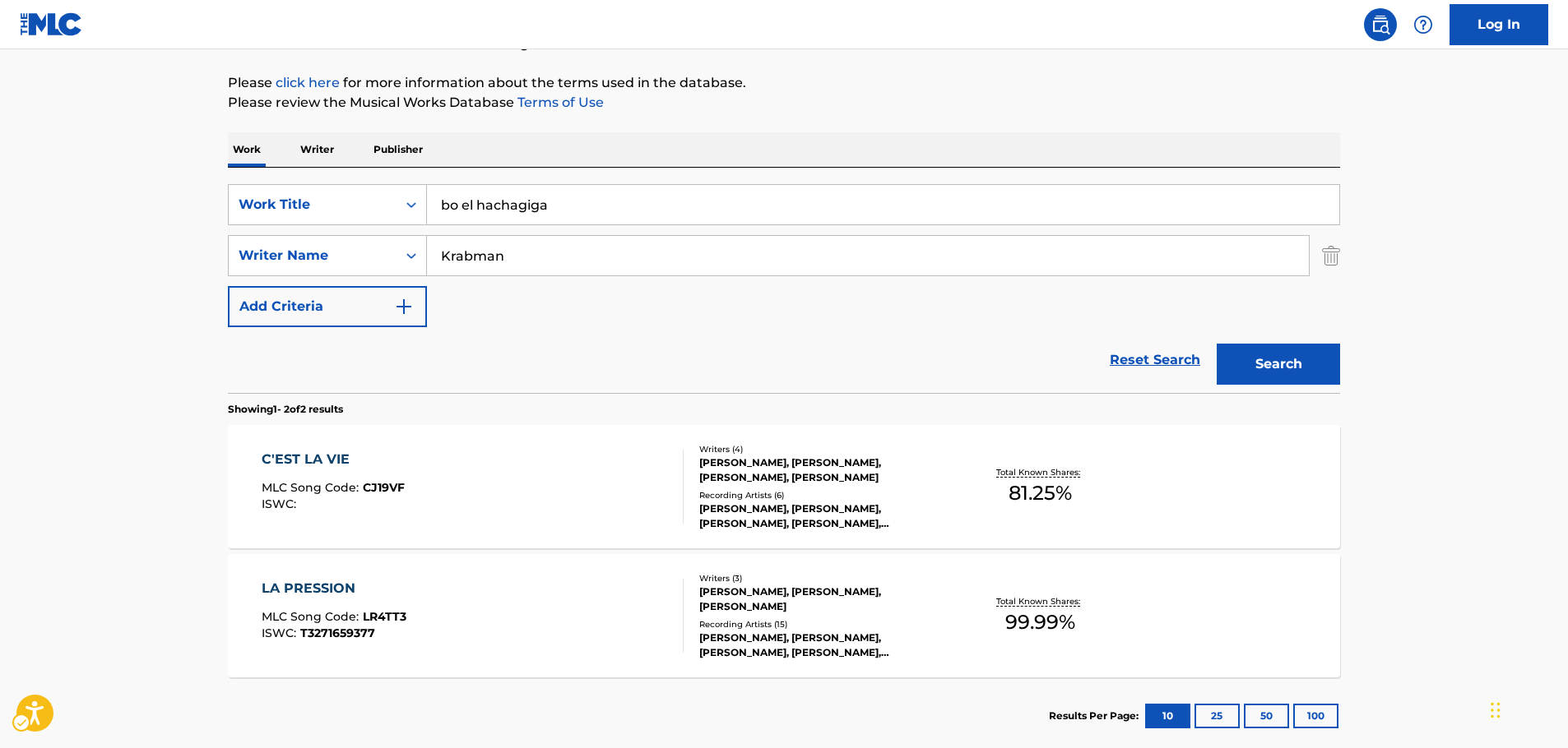
click at [179, 208] on main "The MLC Public Work Search The accuracy and completeness of The MLC's data is d…" at bounding box center [784, 314] width 1568 height 895
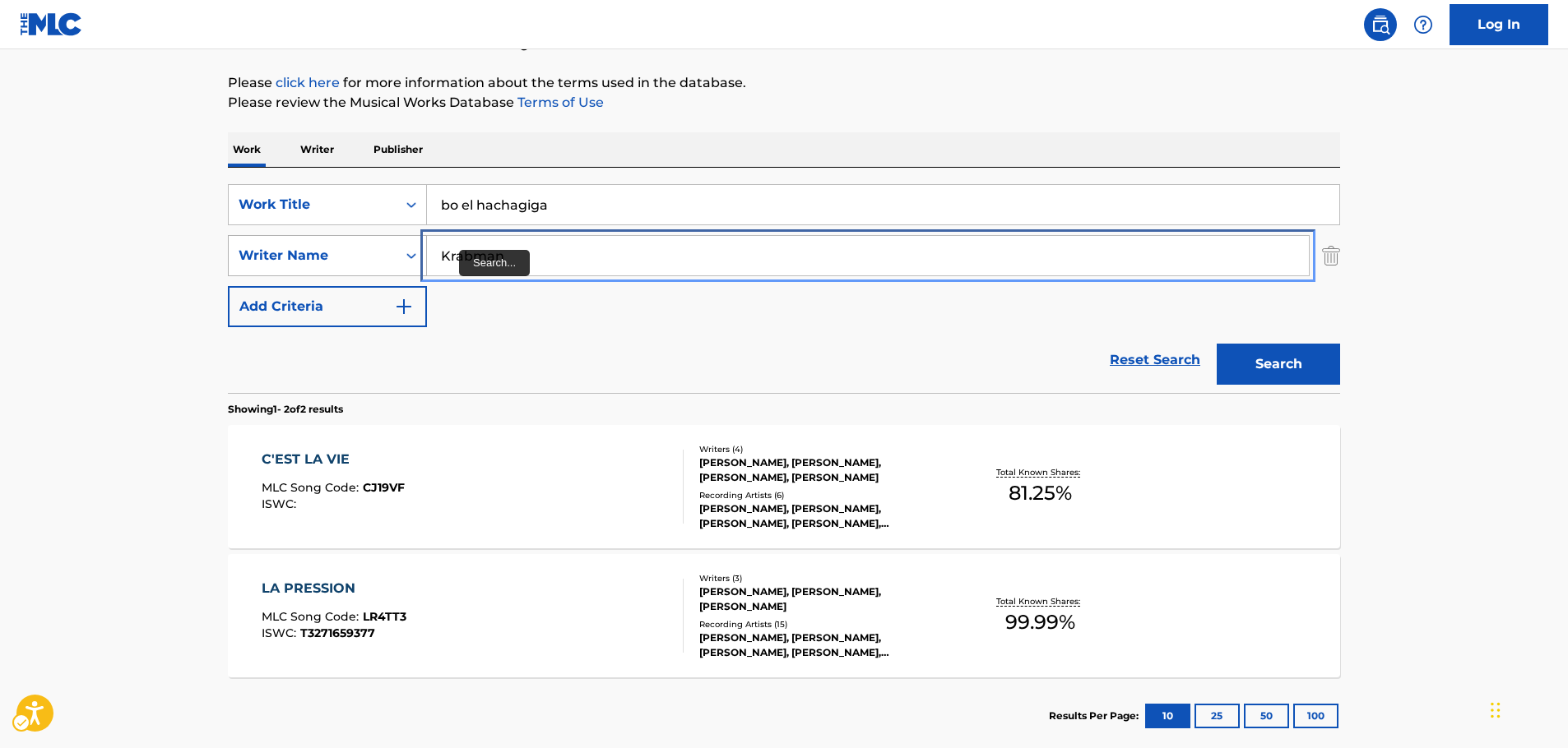
drag, startPoint x: 520, startPoint y: 256, endPoint x: 368, endPoint y: 257, distance: 152.0
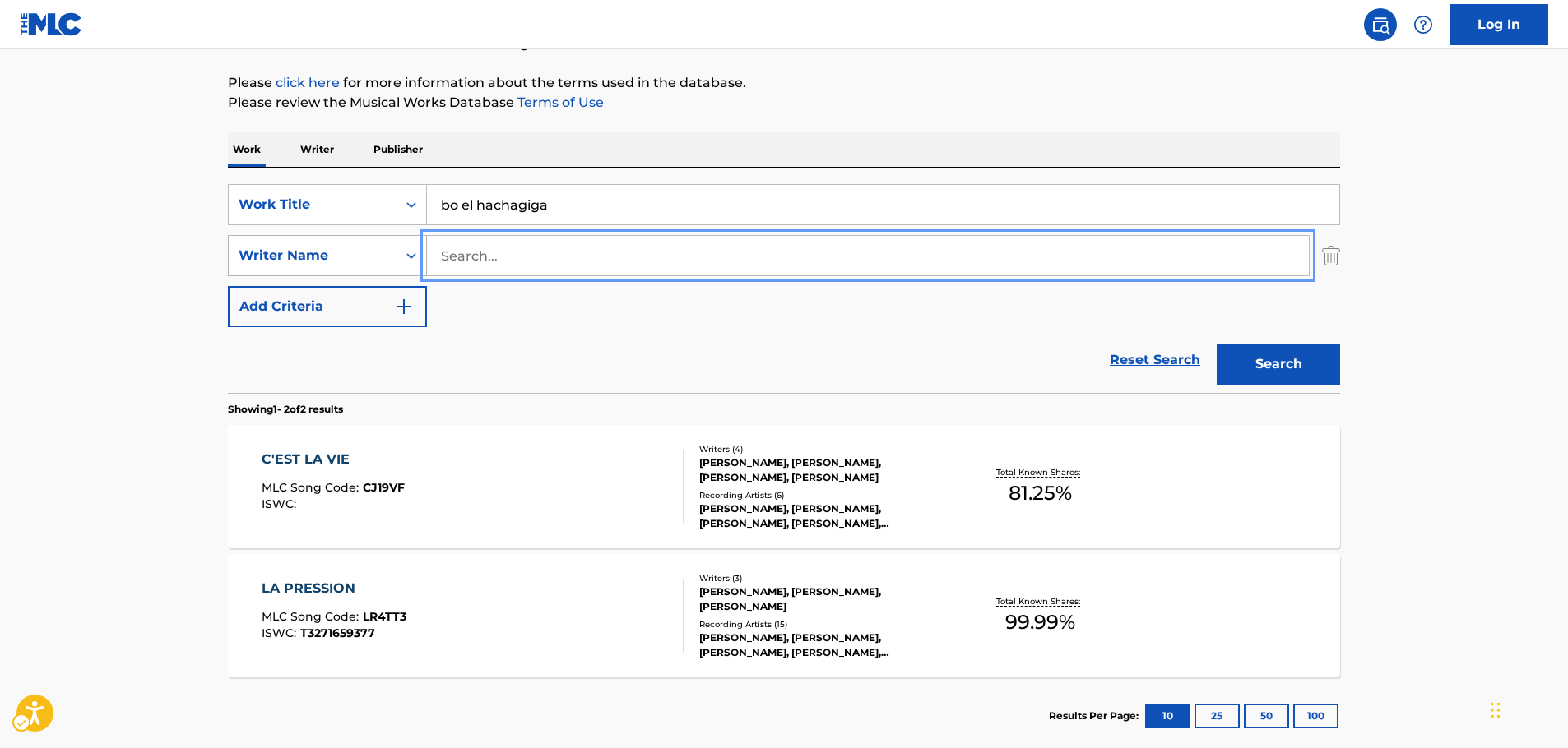
click at [1217, 344] on button "Search" at bounding box center [1279, 364] width 123 height 41
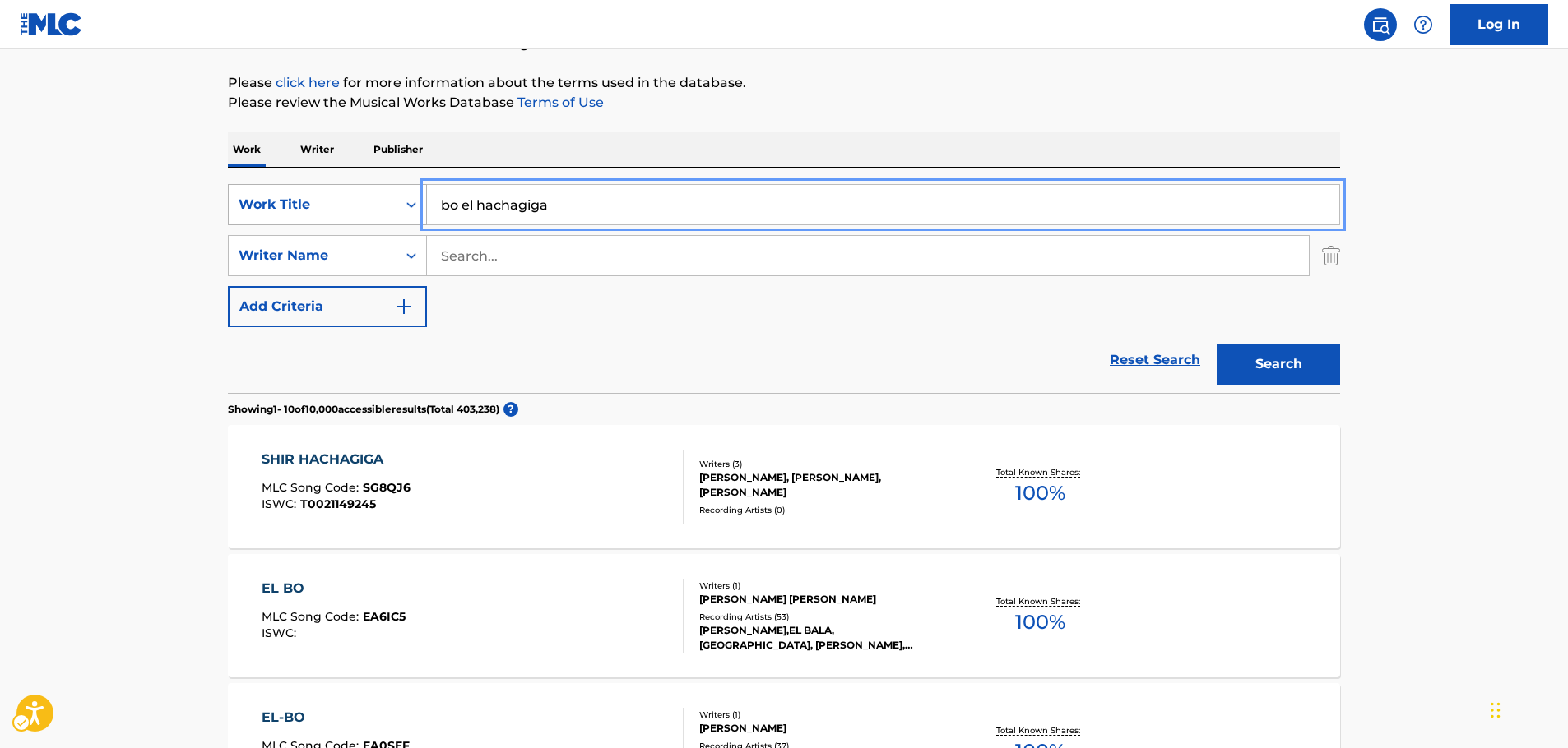
drag, startPoint x: 358, startPoint y: 204, endPoint x: 333, endPoint y: 206, distance: 25.1
click at [330, 204] on div "SearchWithCriteria4f2403e5-2f8f-4268-ad81-f25cedcad554 Work Title bo el hachagi…" at bounding box center [784, 205] width 1113 height 41
paste input "בוא אל החגיגה"
type input "בוא אל החגיגה"
drag, startPoint x: 1293, startPoint y: 358, endPoint x: 1178, endPoint y: 350, distance: 115.3
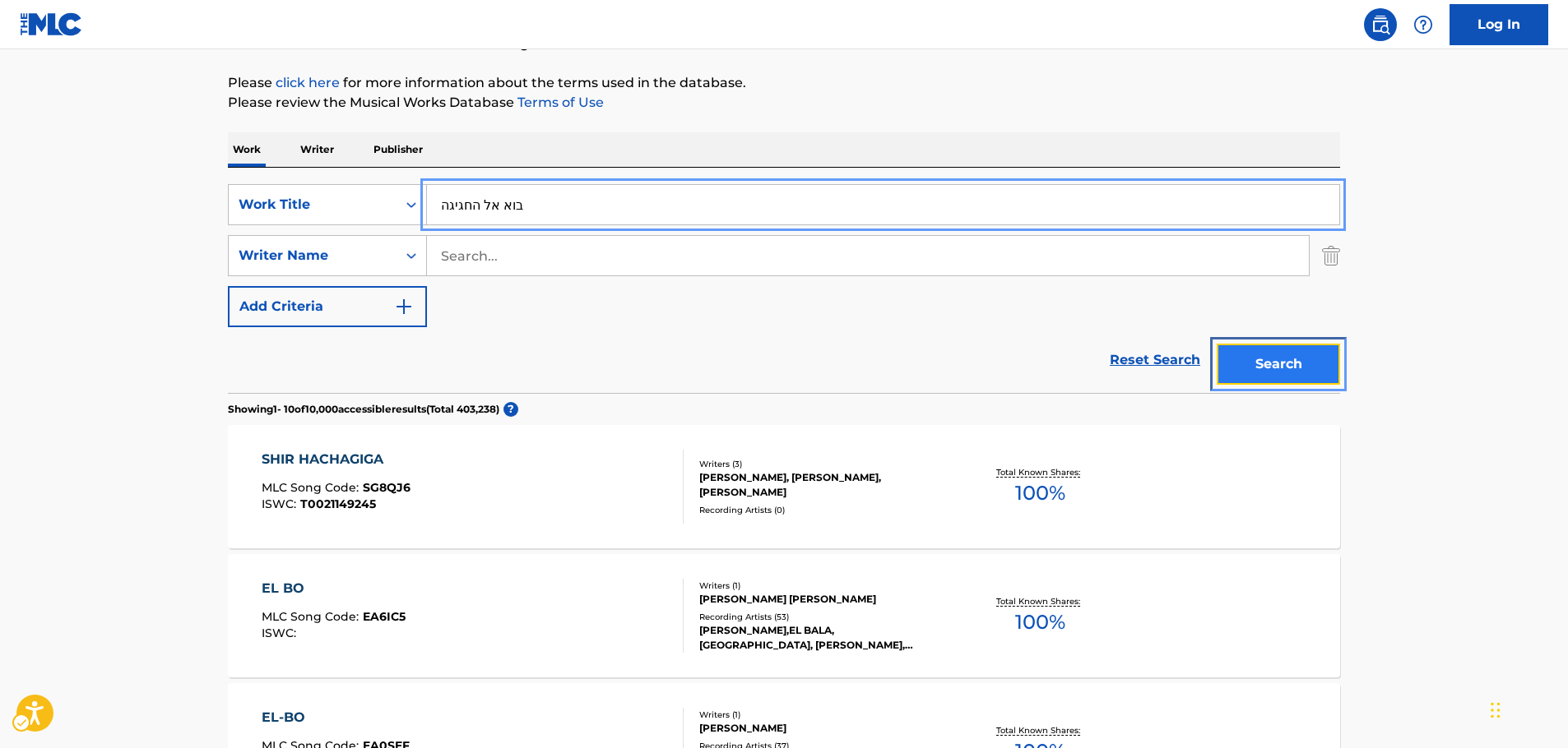
click at [1289, 358] on button "Search" at bounding box center [1279, 364] width 123 height 41
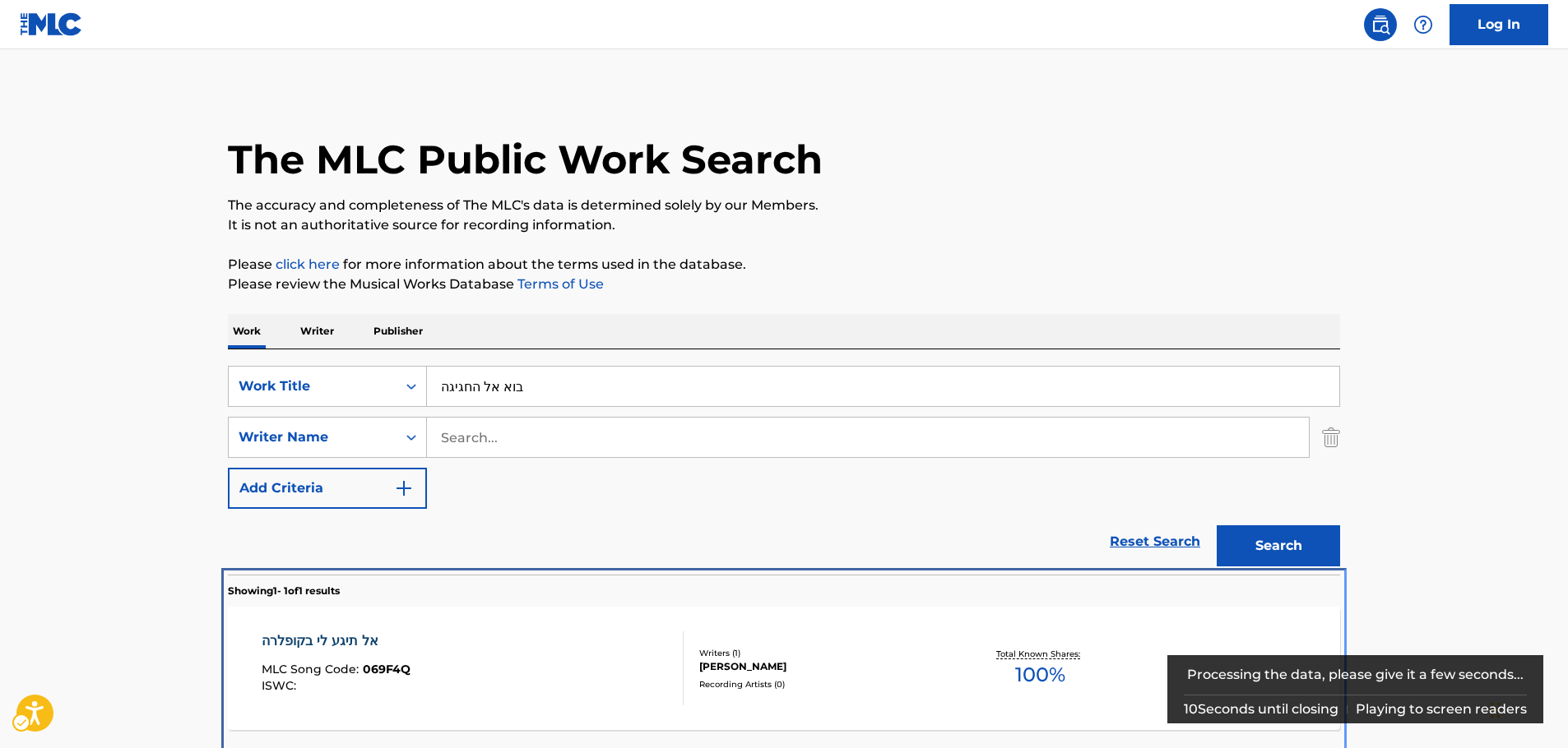
scroll to position [59, 0]
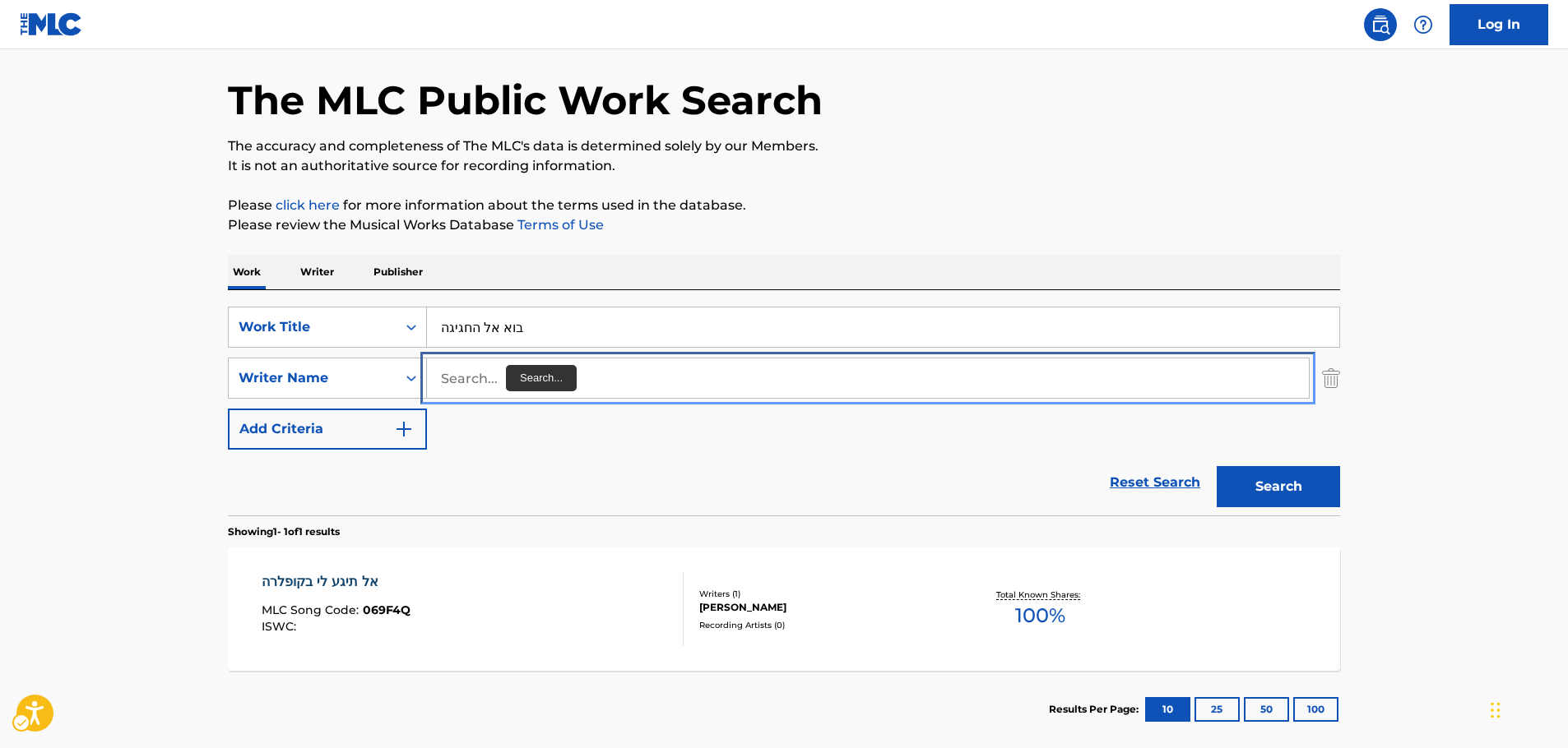
click at [484, 383] on input "Search..." at bounding box center [868, 378] width 882 height 39
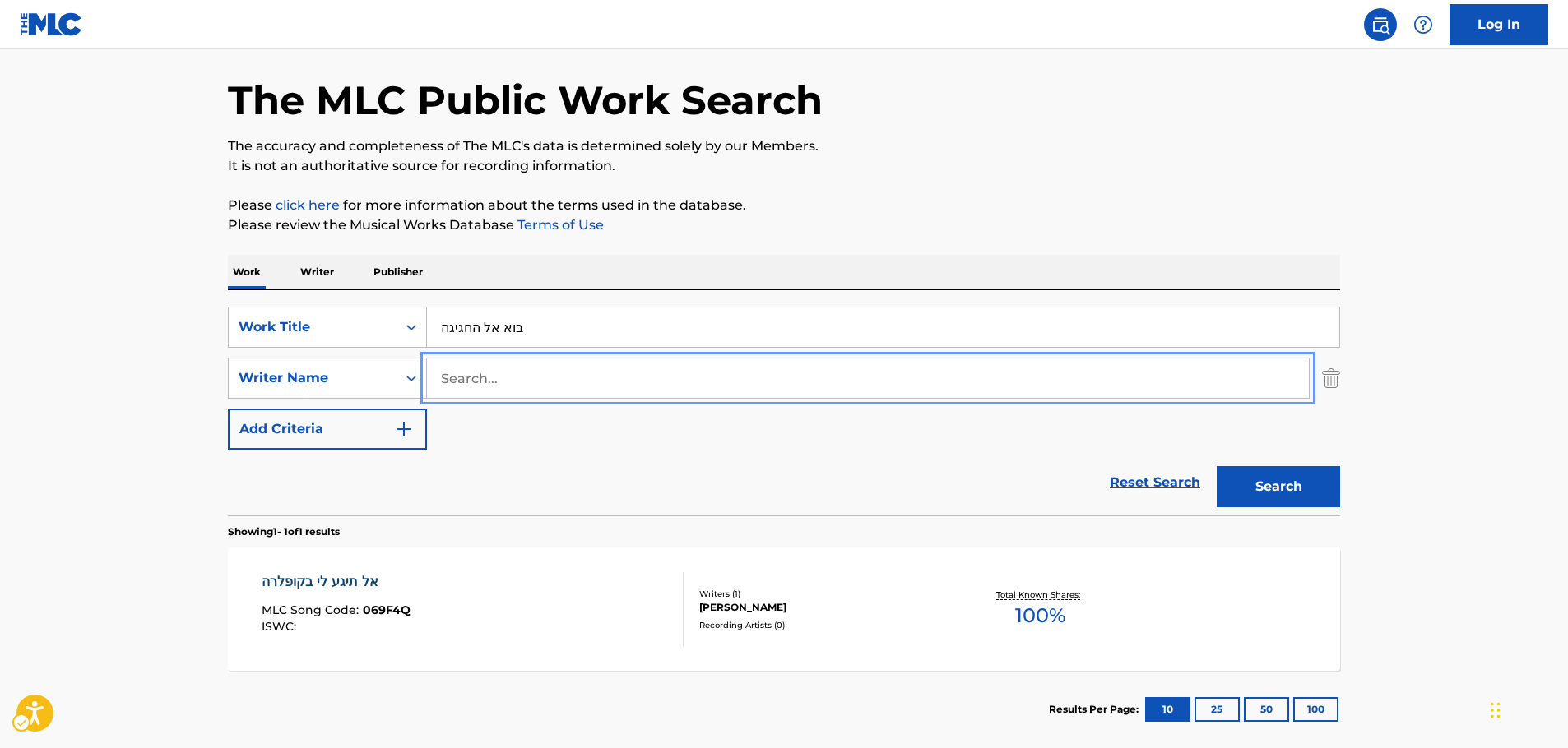
paste input "Avital"
type input "Avital"
click at [1271, 488] on button "Search" at bounding box center [1279, 487] width 123 height 41
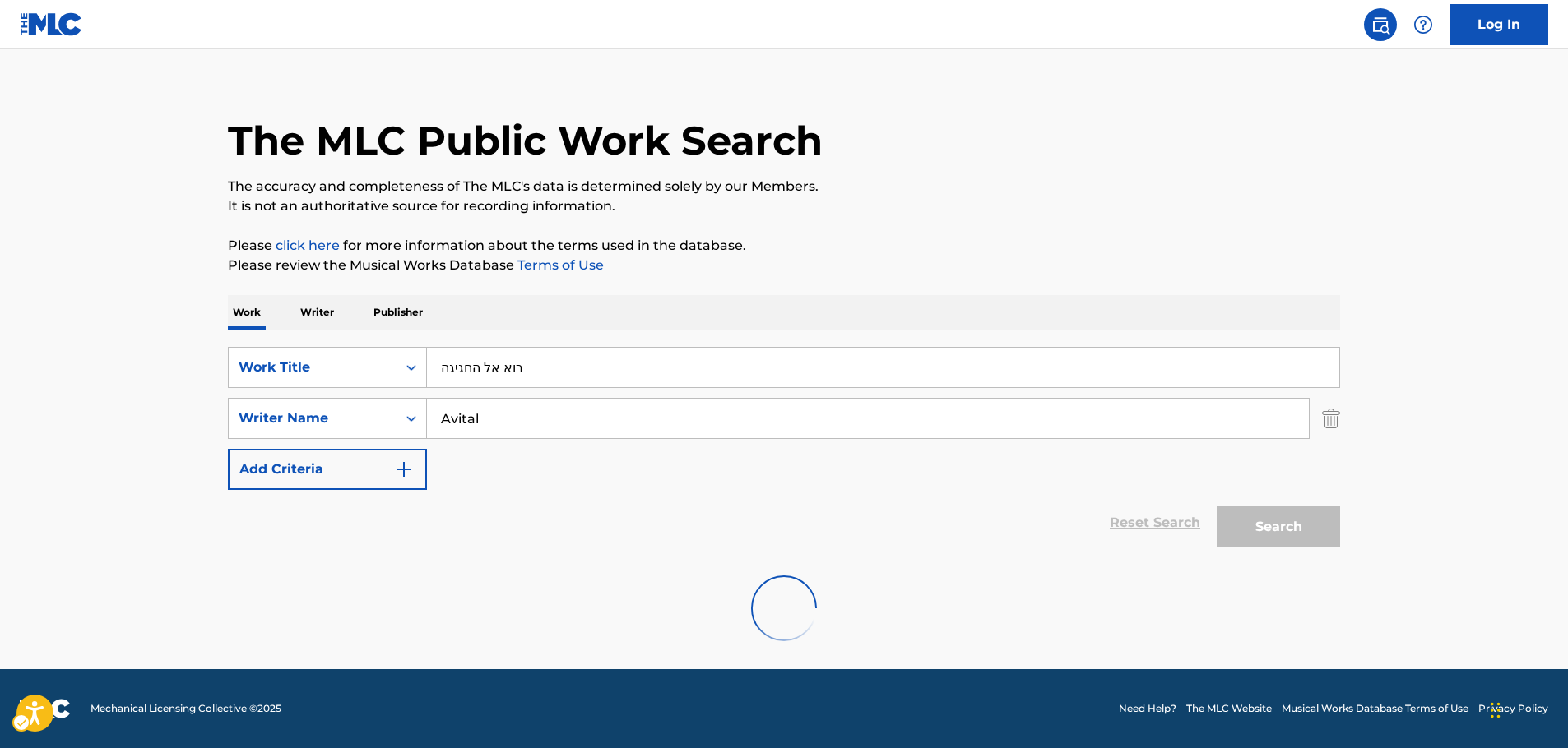
scroll to position [0, 0]
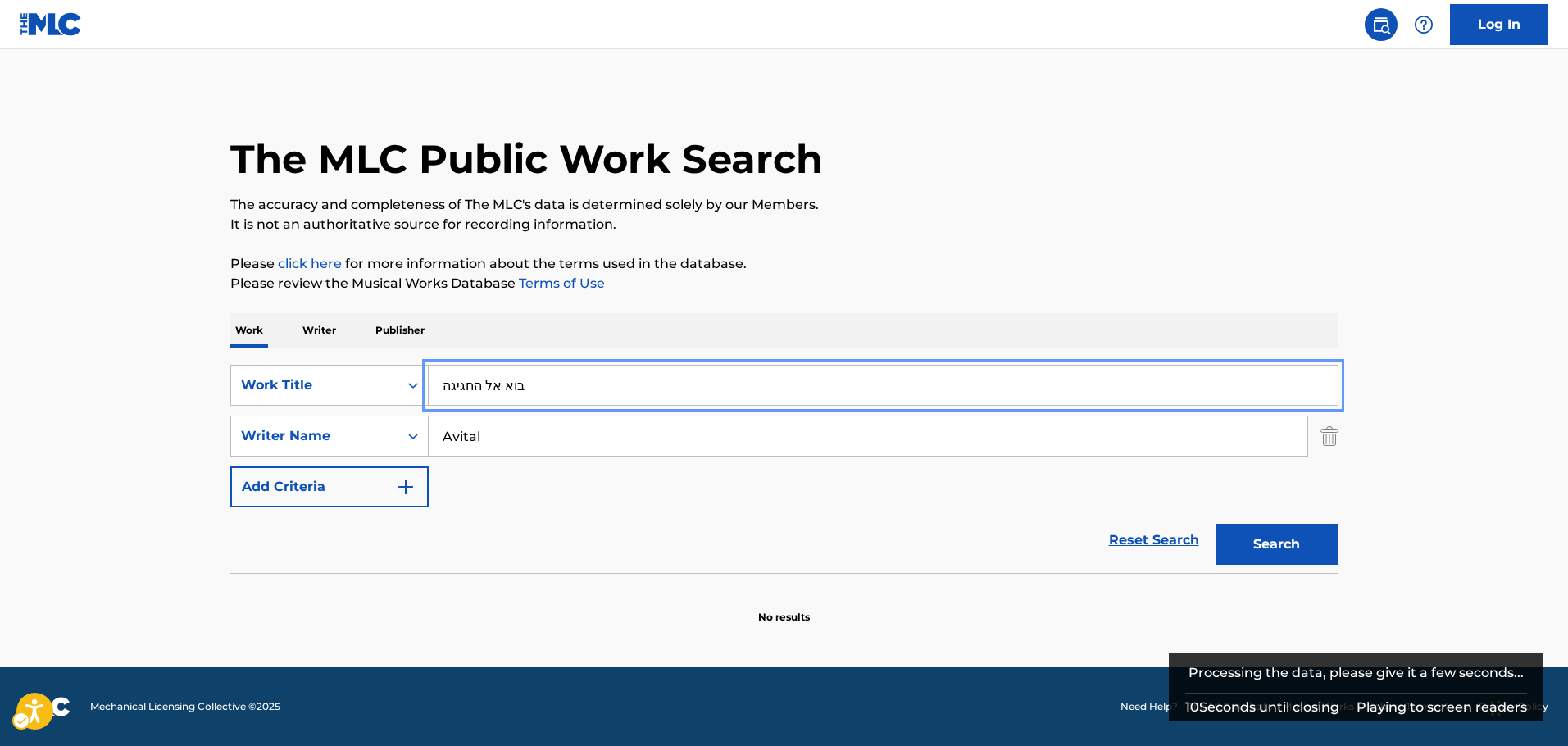
drag, startPoint x: 550, startPoint y: 391, endPoint x: 879, endPoint y: 28, distance: 489.9
click at [293, 388] on div "SearchWithCriteria4f2403e5-2f8f-4268-ad81-f25cedcad554 Work Title בוא אל החגיגה" at bounding box center [785, 385] width 1109 height 41
paste input "bo el hachagiga"
type input "bo el hachagiga"
click at [1260, 543] on button "Search" at bounding box center [1277, 544] width 123 height 41
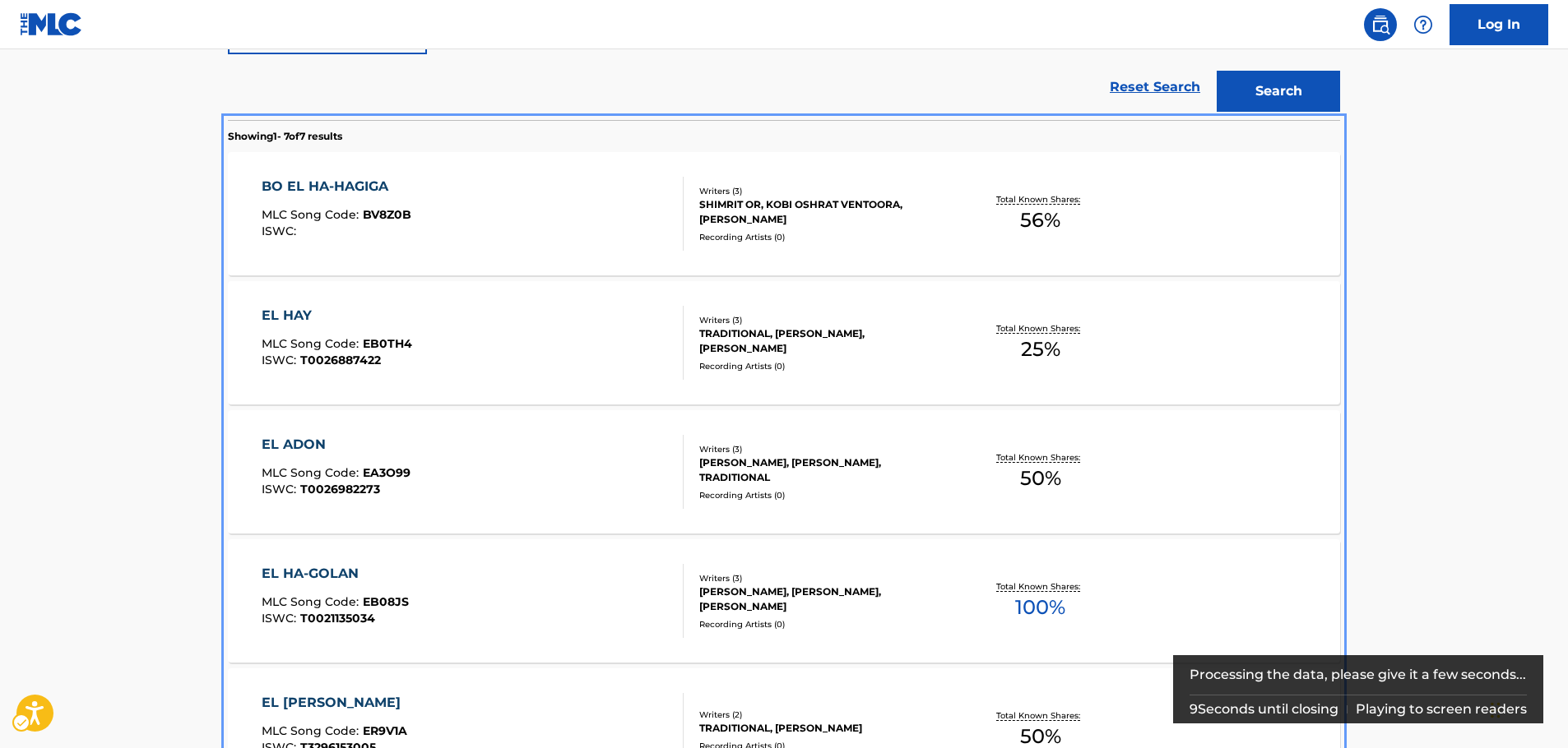
scroll to position [164, 0]
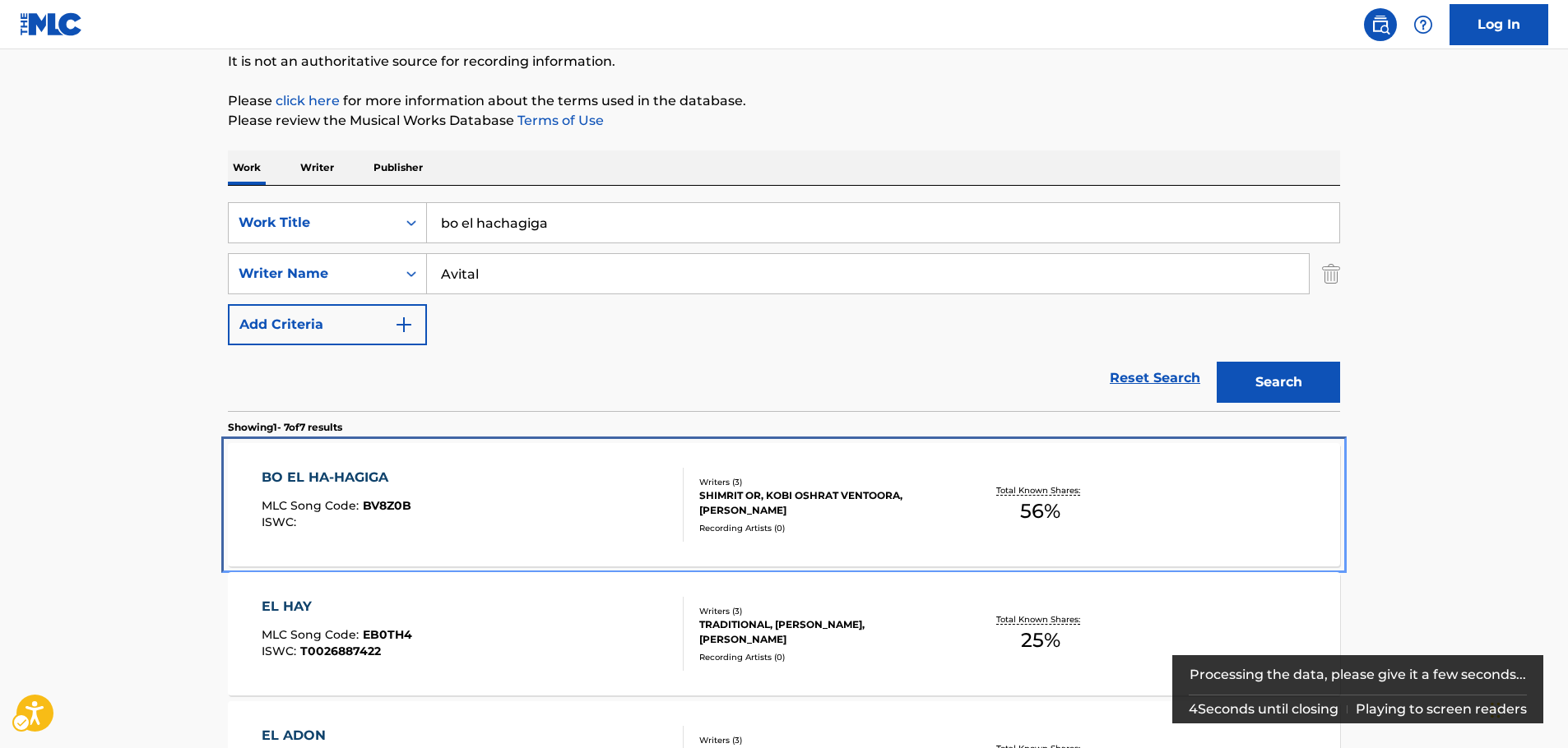
click at [437, 504] on div "BO EL HA-HAGIGA MLC Song Code : BV8Z0B ISWC :" at bounding box center [472, 505] width 423 height 74
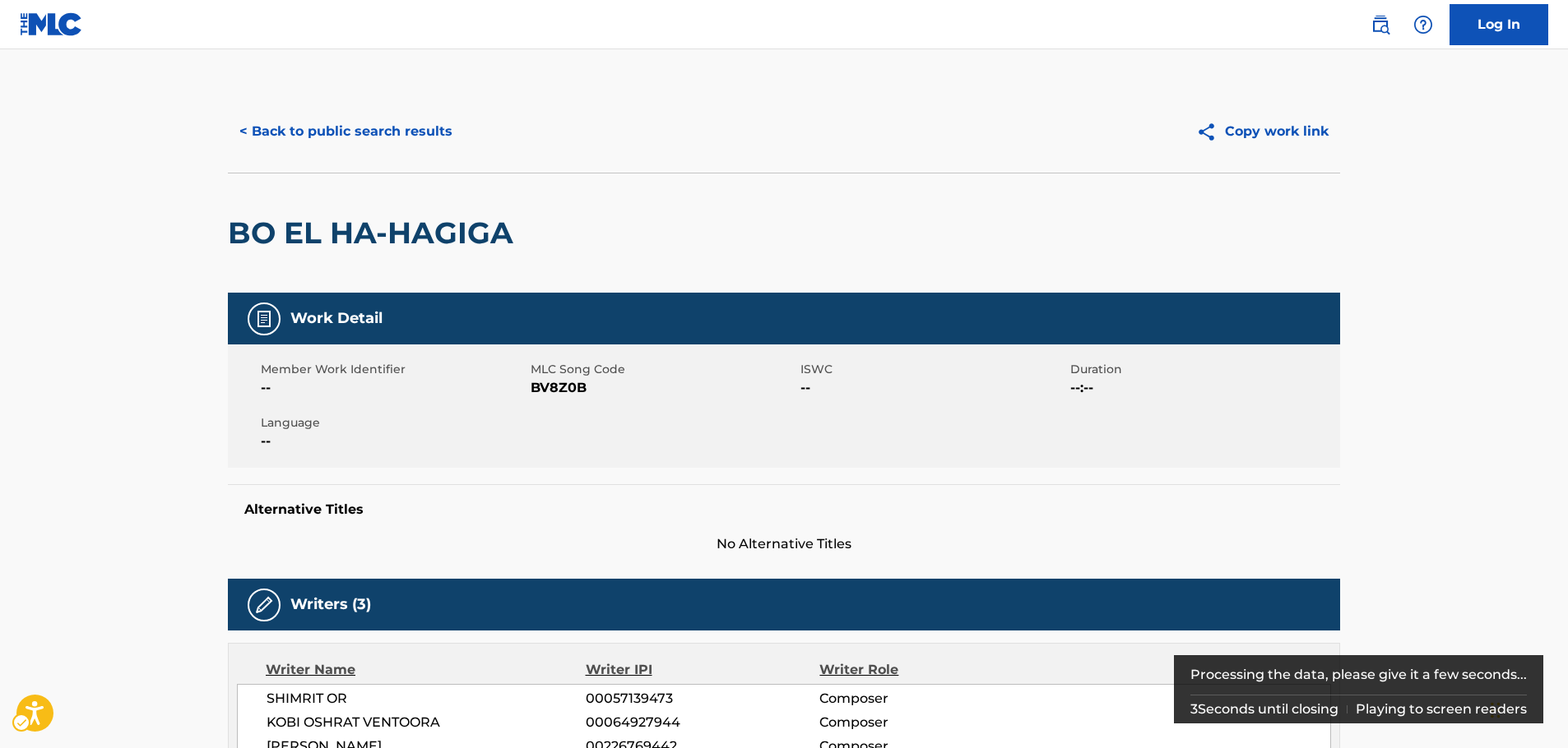
click at [544, 382] on span "MLC Song Code - BV8Z0B" at bounding box center [664, 388] width 266 height 20
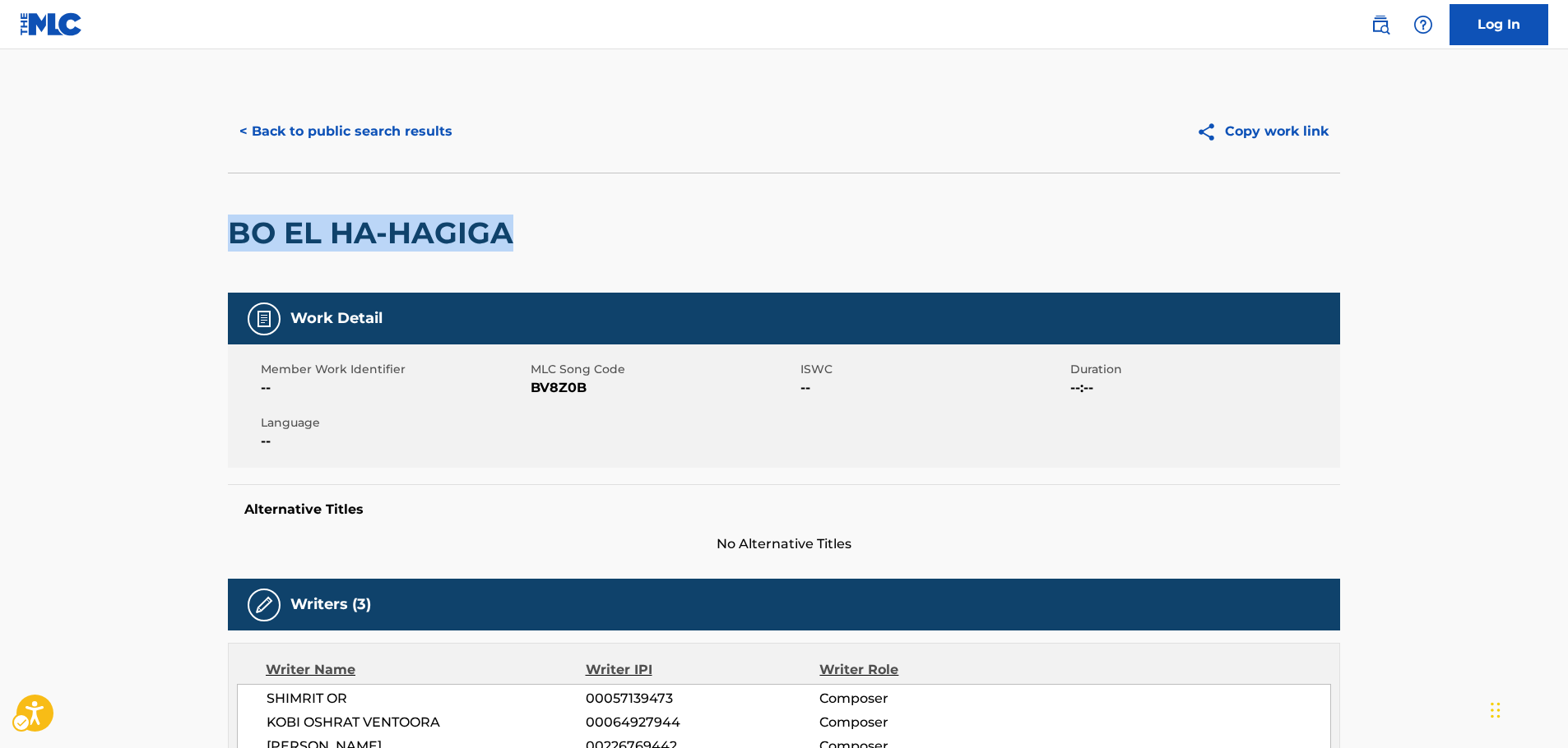
drag, startPoint x: 396, startPoint y: 242, endPoint x: 244, endPoint y: 236, distance: 152.1
click at [232, 248] on div "BO EL HA-HAGIGA" at bounding box center [784, 233] width 1113 height 120
click at [566, 387] on span "MLC Song Code - BV8Z0B" at bounding box center [664, 388] width 266 height 20
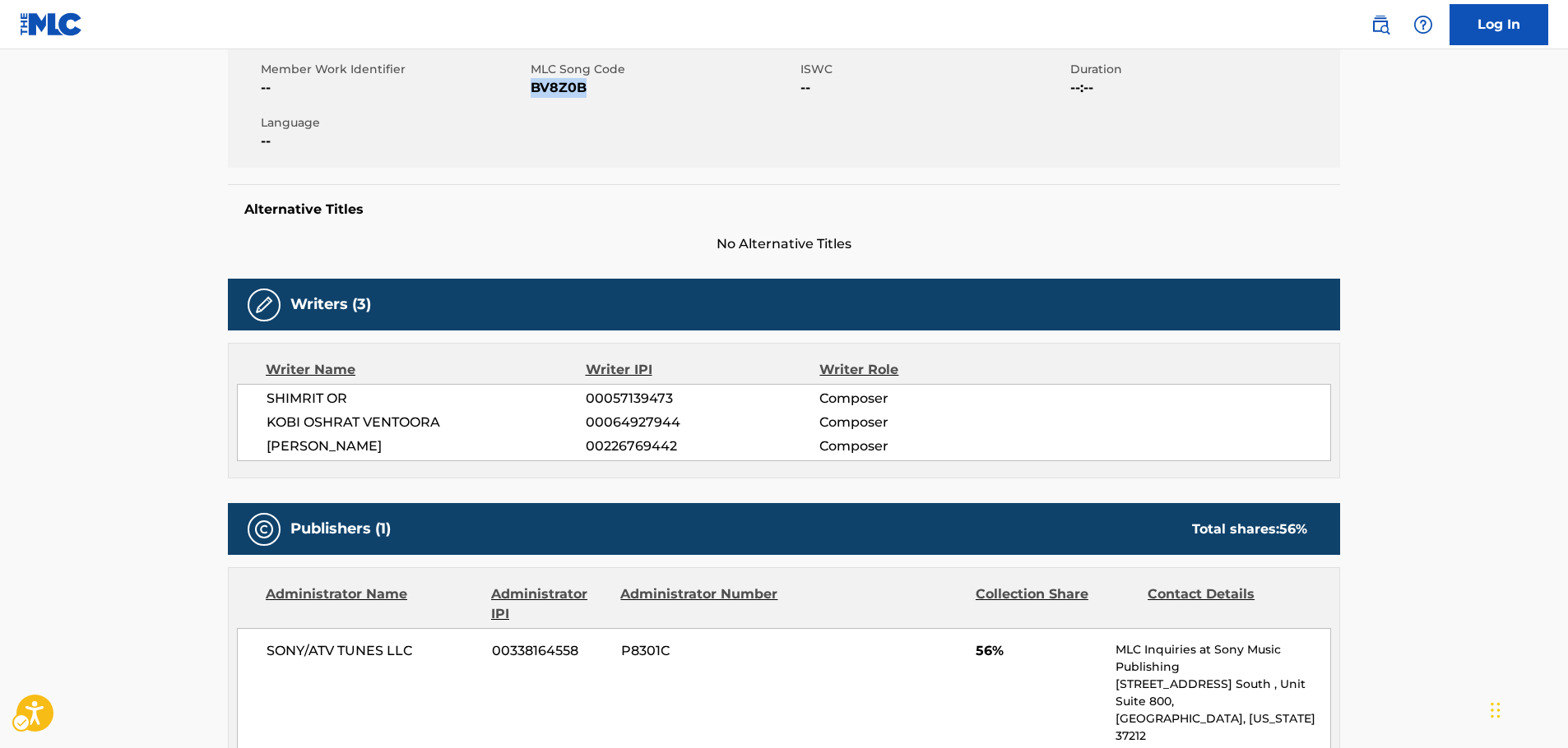
scroll to position [329, 0]
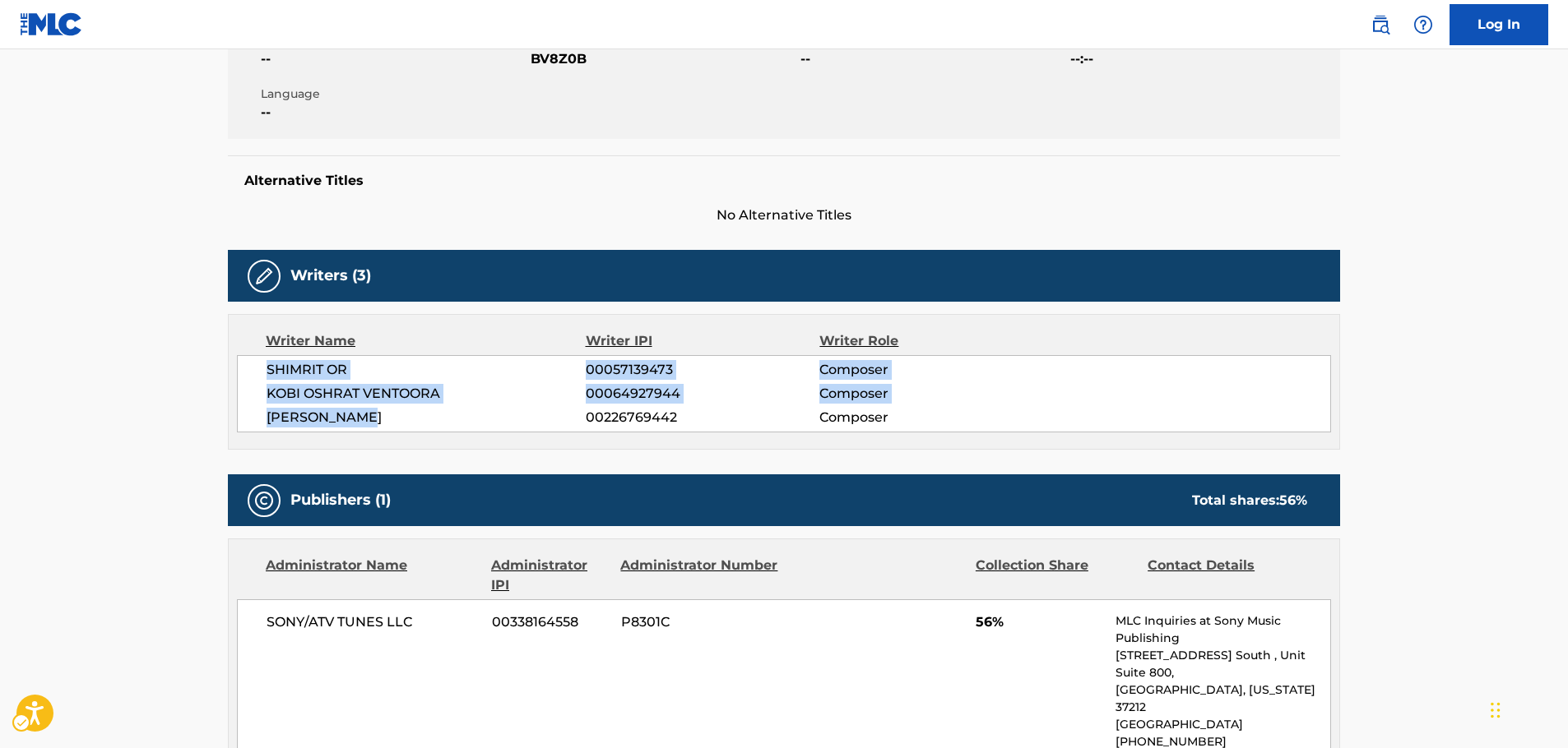
drag, startPoint x: 384, startPoint y: 419, endPoint x: 251, endPoint y: 357, distance: 146.7
click at [260, 374] on div "SHIMRIT OR 00057139473 Composer [PERSON_NAME] VENTOORA 00064927944 Composer [PE…" at bounding box center [784, 394] width 1095 height 77
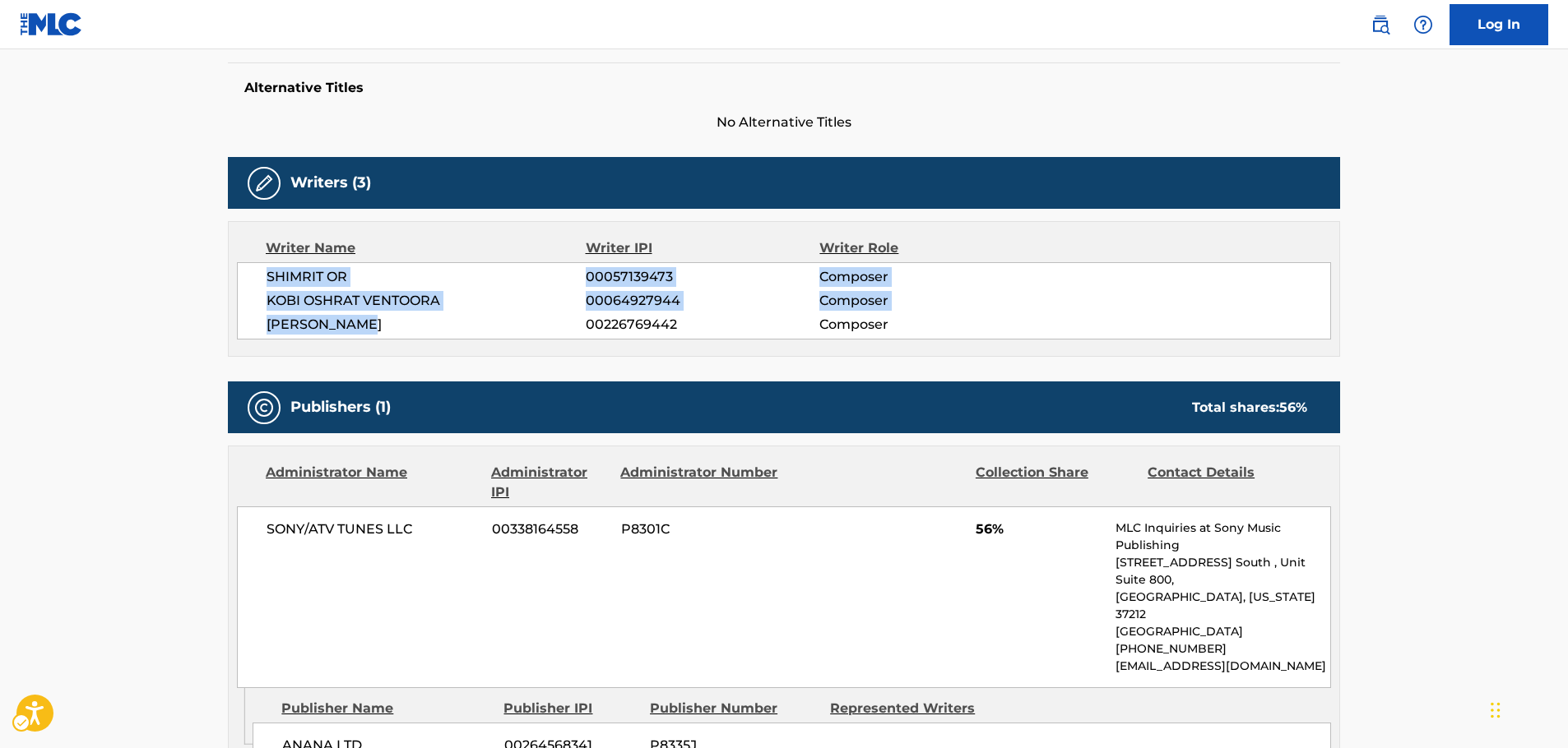
scroll to position [651, 0]
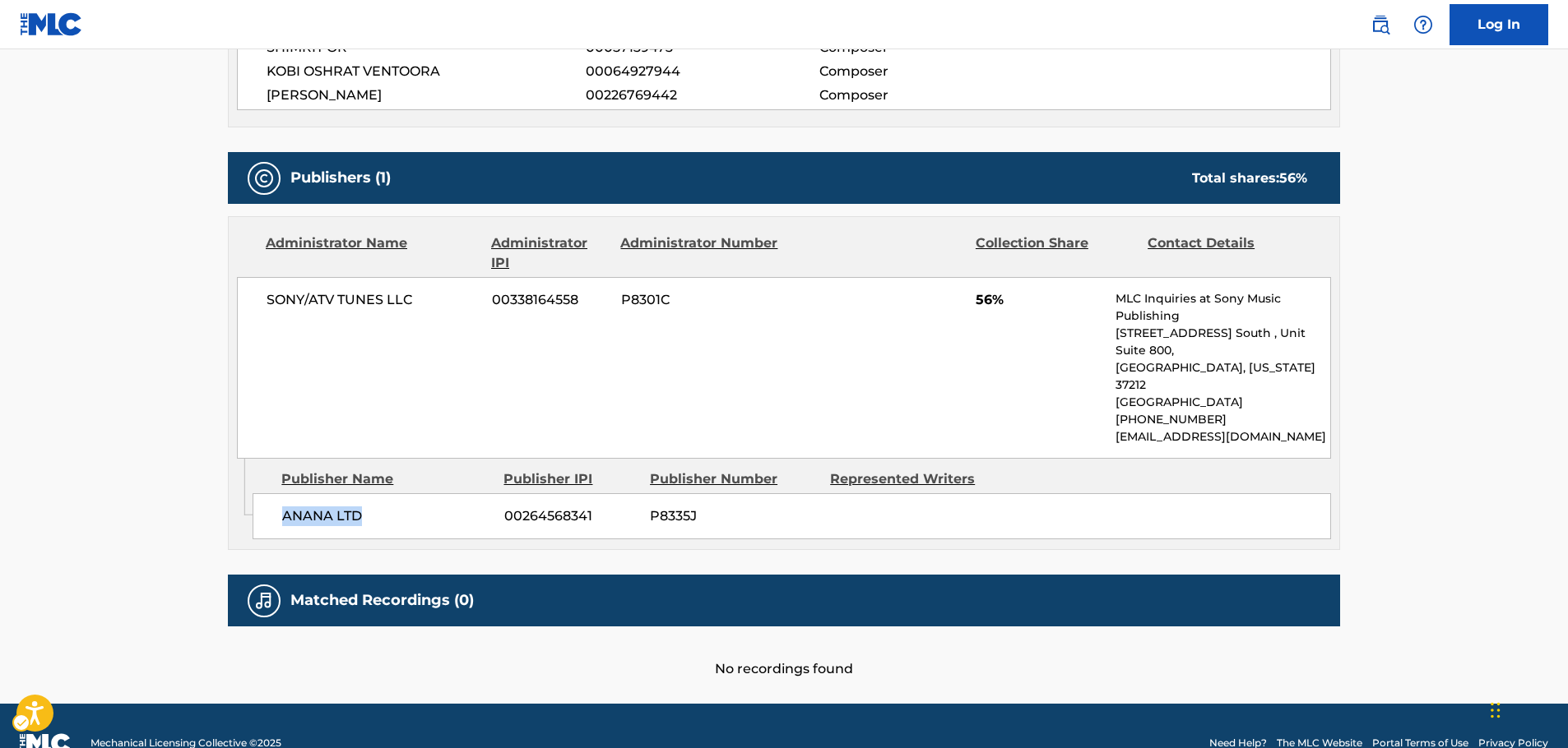
drag, startPoint x: 368, startPoint y: 487, endPoint x: 255, endPoint y: 487, distance: 113.0
click at [255, 494] on div "ANANA LTD 00264568341 P8335J" at bounding box center [792, 517] width 1078 height 46
drag, startPoint x: 419, startPoint y: 311, endPoint x: 246, endPoint y: 309, distance: 173.0
click at [251, 309] on div "SONY/ATV TUNES LLC 00338164558 P8301C 56% MLC Inquiries at Sony Music Publishin…" at bounding box center [784, 368] width 1095 height 182
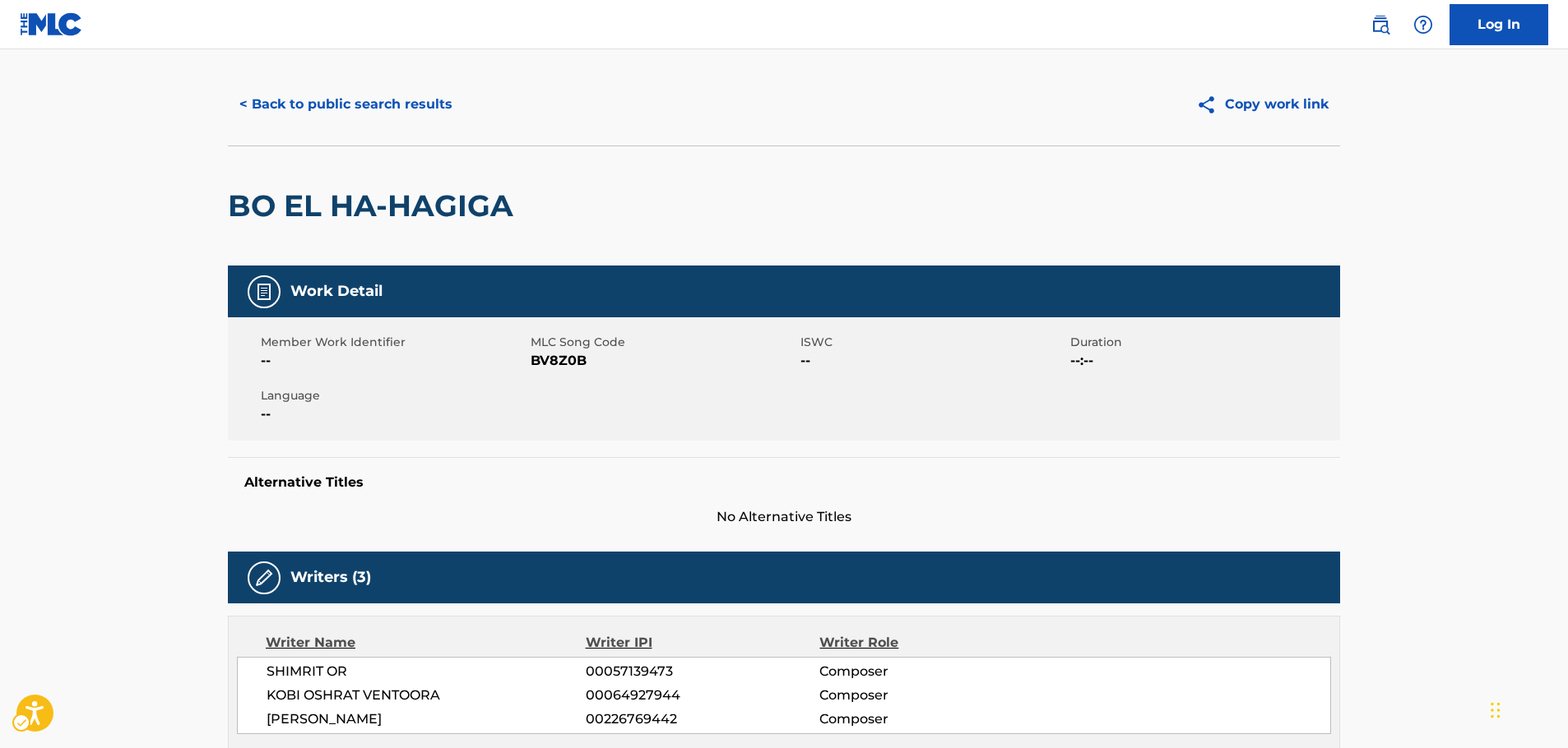
scroll to position [0, 0]
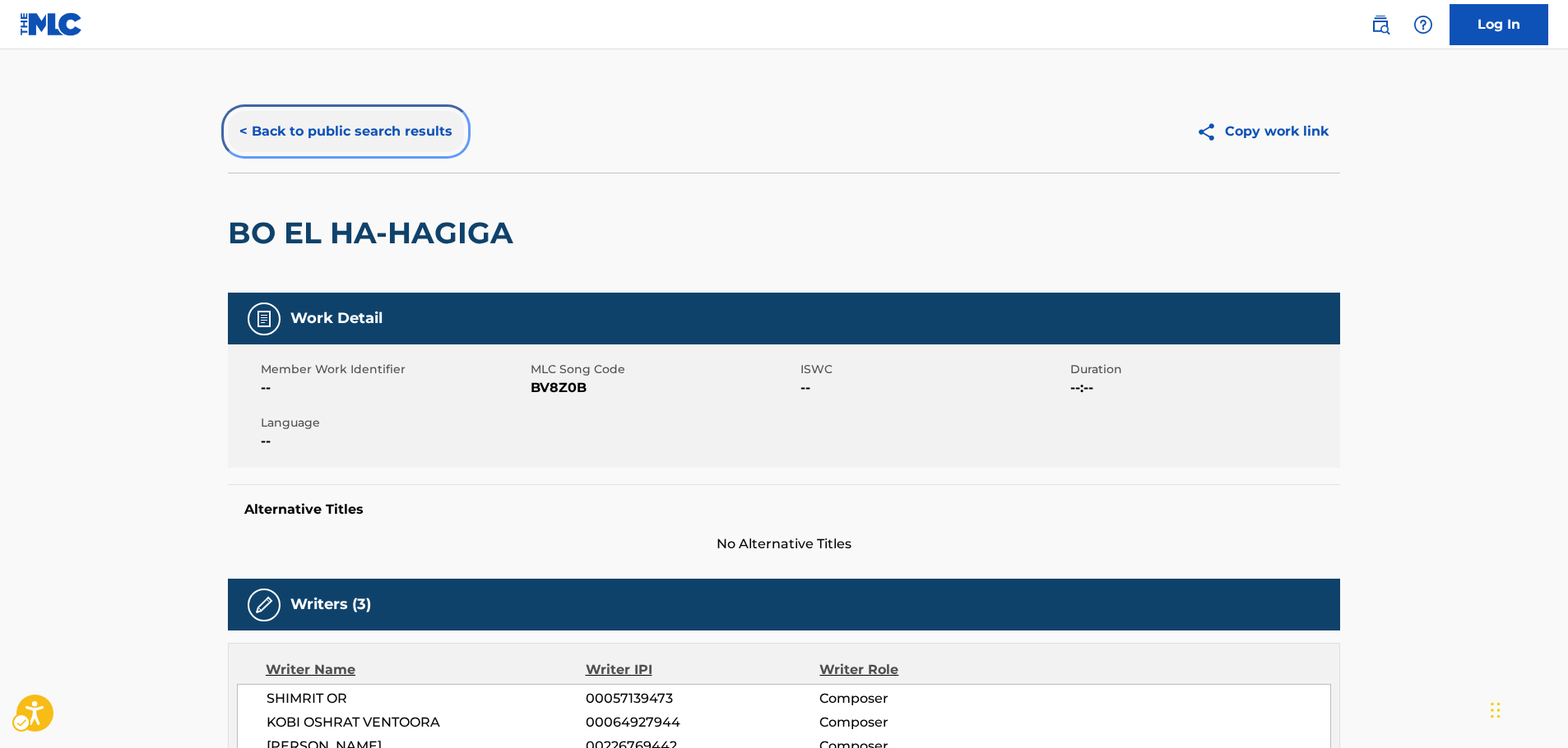
click at [325, 133] on button "< Back to public search results" at bounding box center [345, 132] width 236 height 41
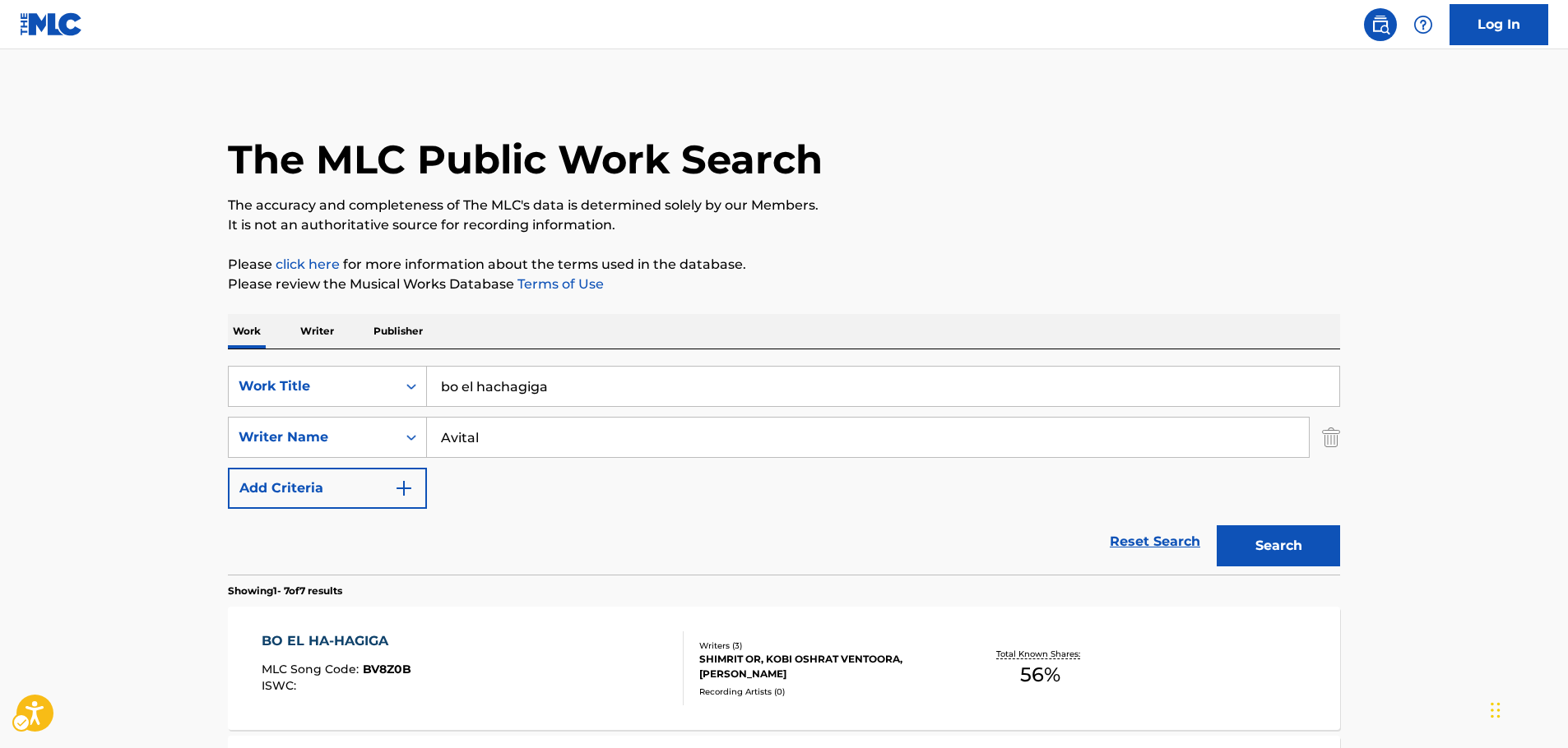
scroll to position [164, 0]
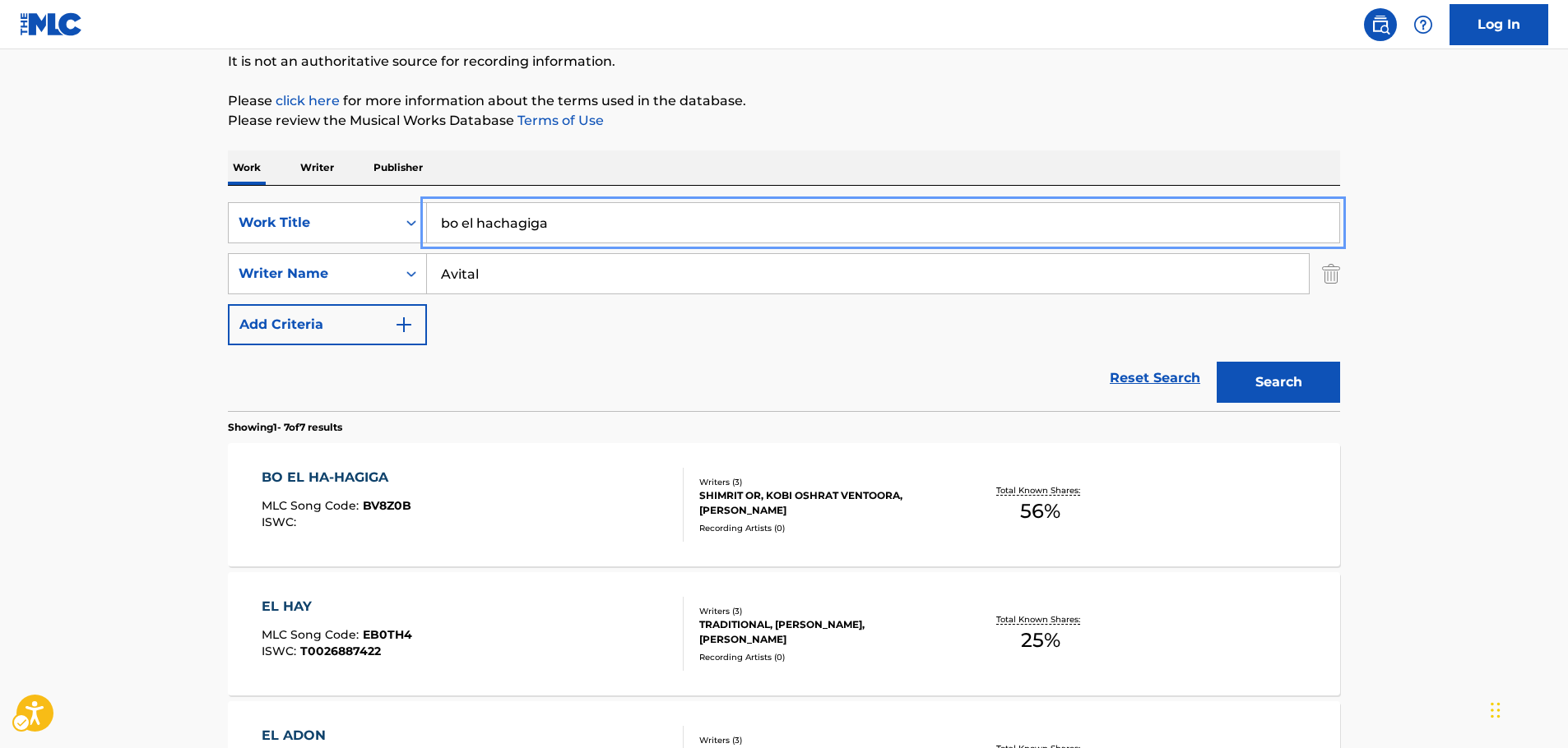
drag, startPoint x: 632, startPoint y: 231, endPoint x: 345, endPoint y: 200, distance: 288.7
paste input "Mother"
type input "Mother"
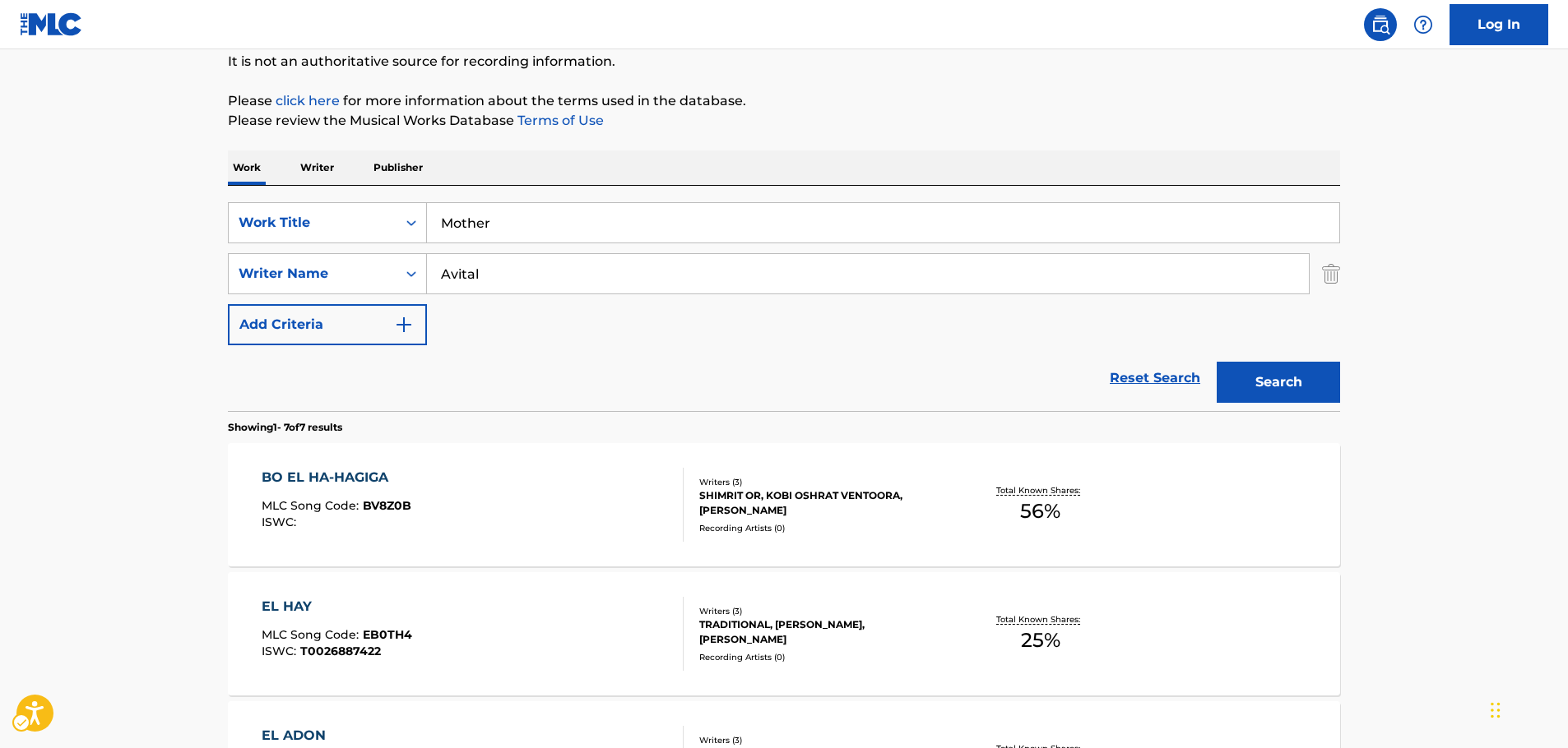
click at [74, 290] on main "The MLC Public Work Search The accuracy and completeness of The MLC's data is d…" at bounding box center [784, 656] width 1568 height 1541
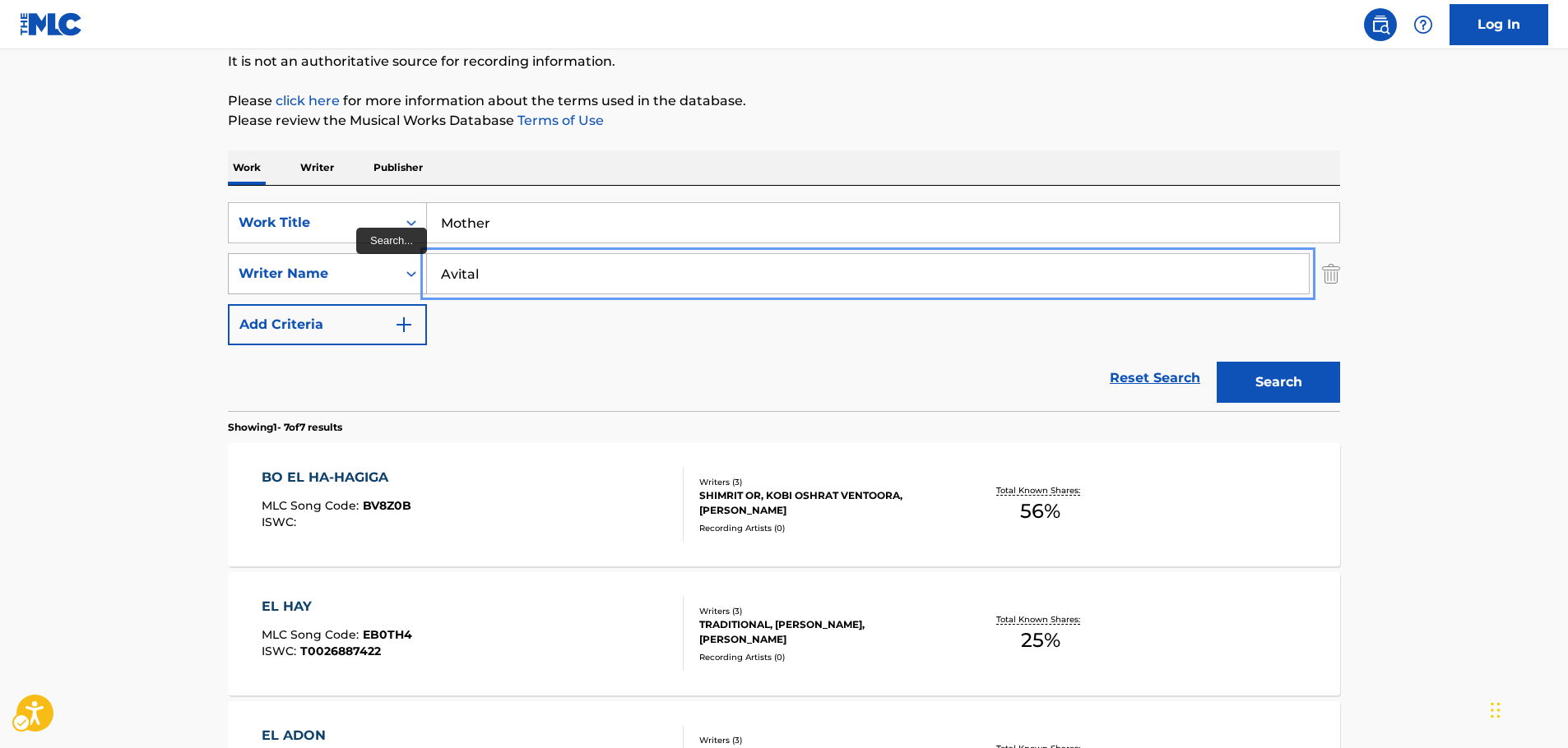
drag, startPoint x: 530, startPoint y: 274, endPoint x: 237, endPoint y: 286, distance: 293.2
type input "buble"
click at [1217, 362] on button "Search" at bounding box center [1279, 382] width 123 height 41
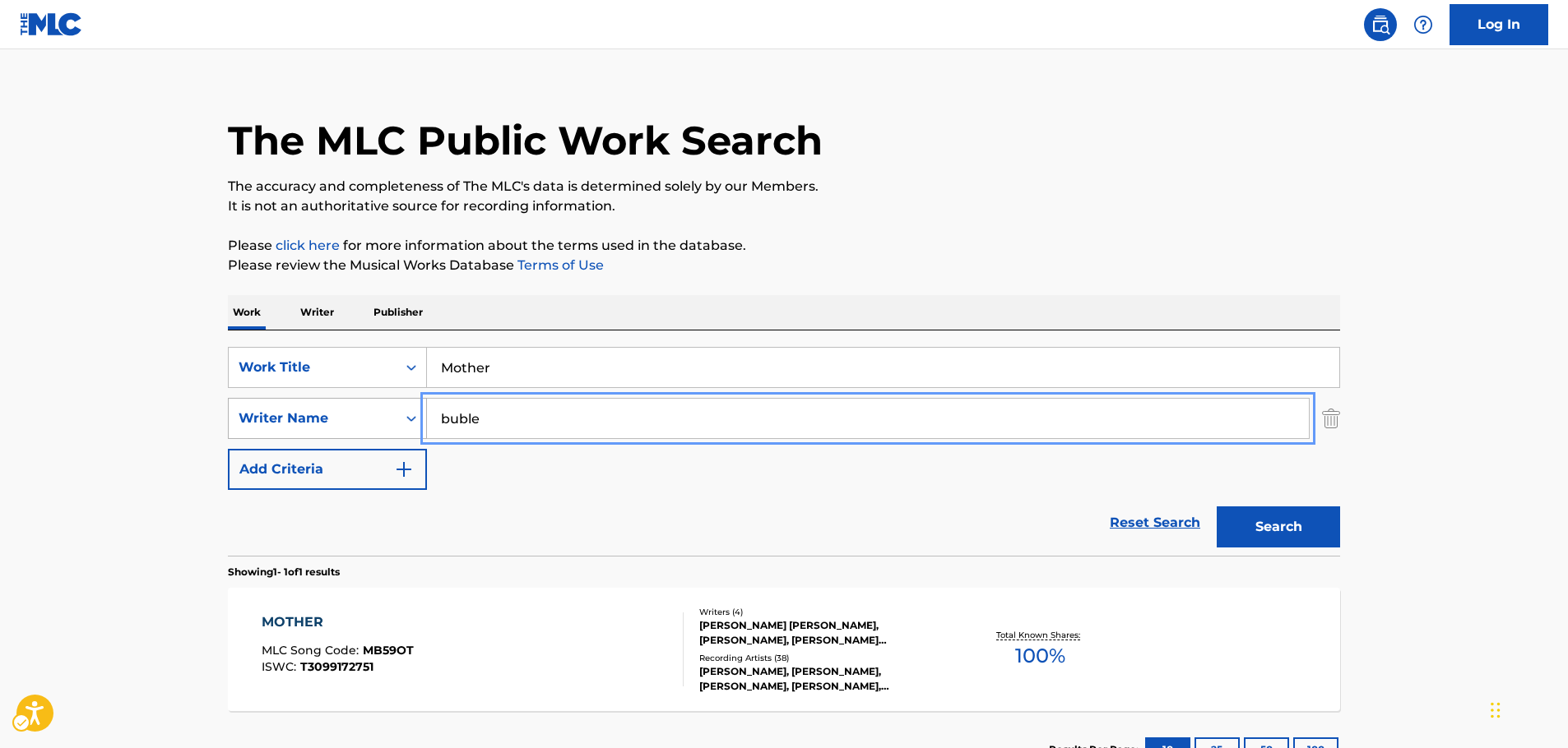
scroll to position [147, 0]
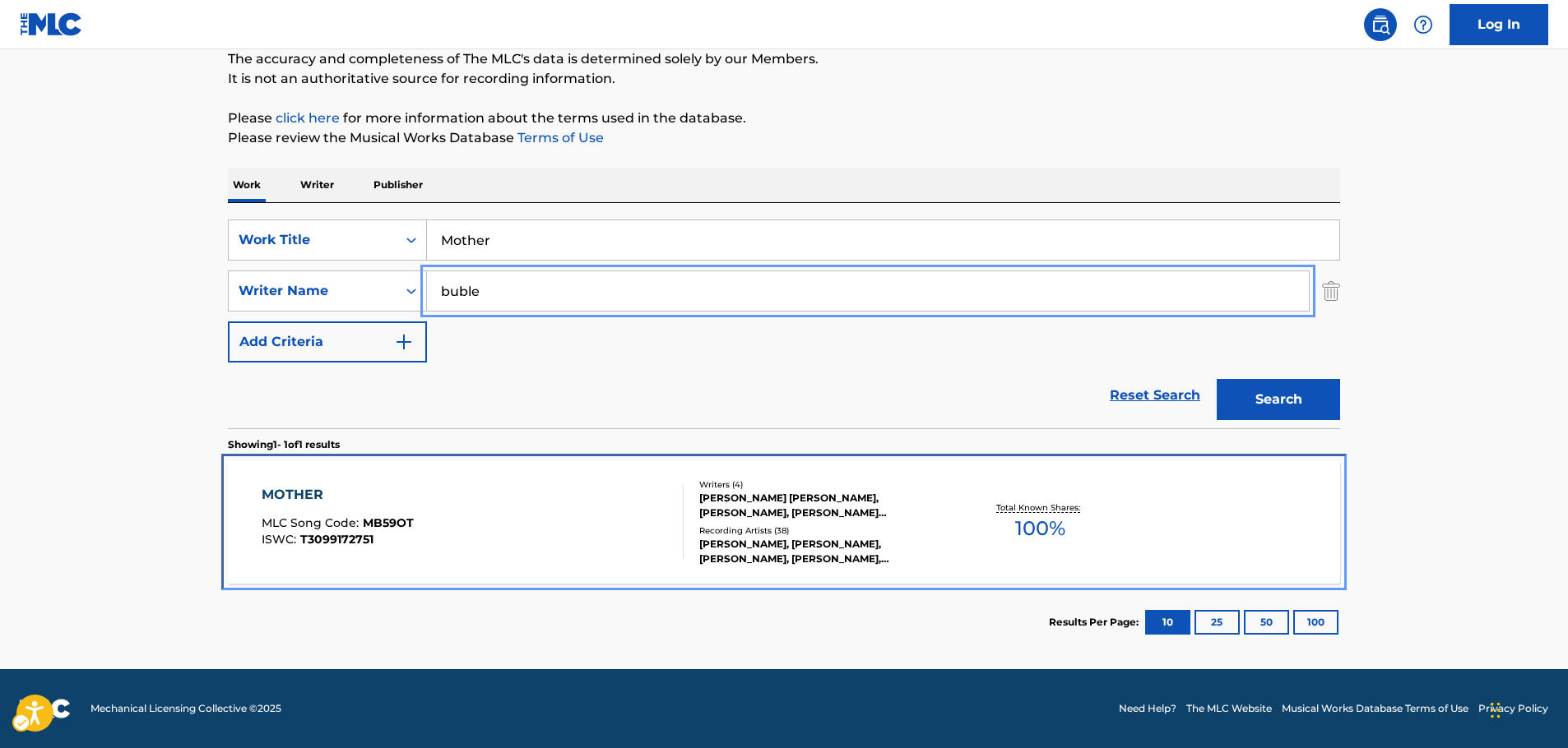
click at [436, 504] on div "MOTHER MLC Song Code : MB59OT ISWC : T3099172751" at bounding box center [472, 522] width 423 height 74
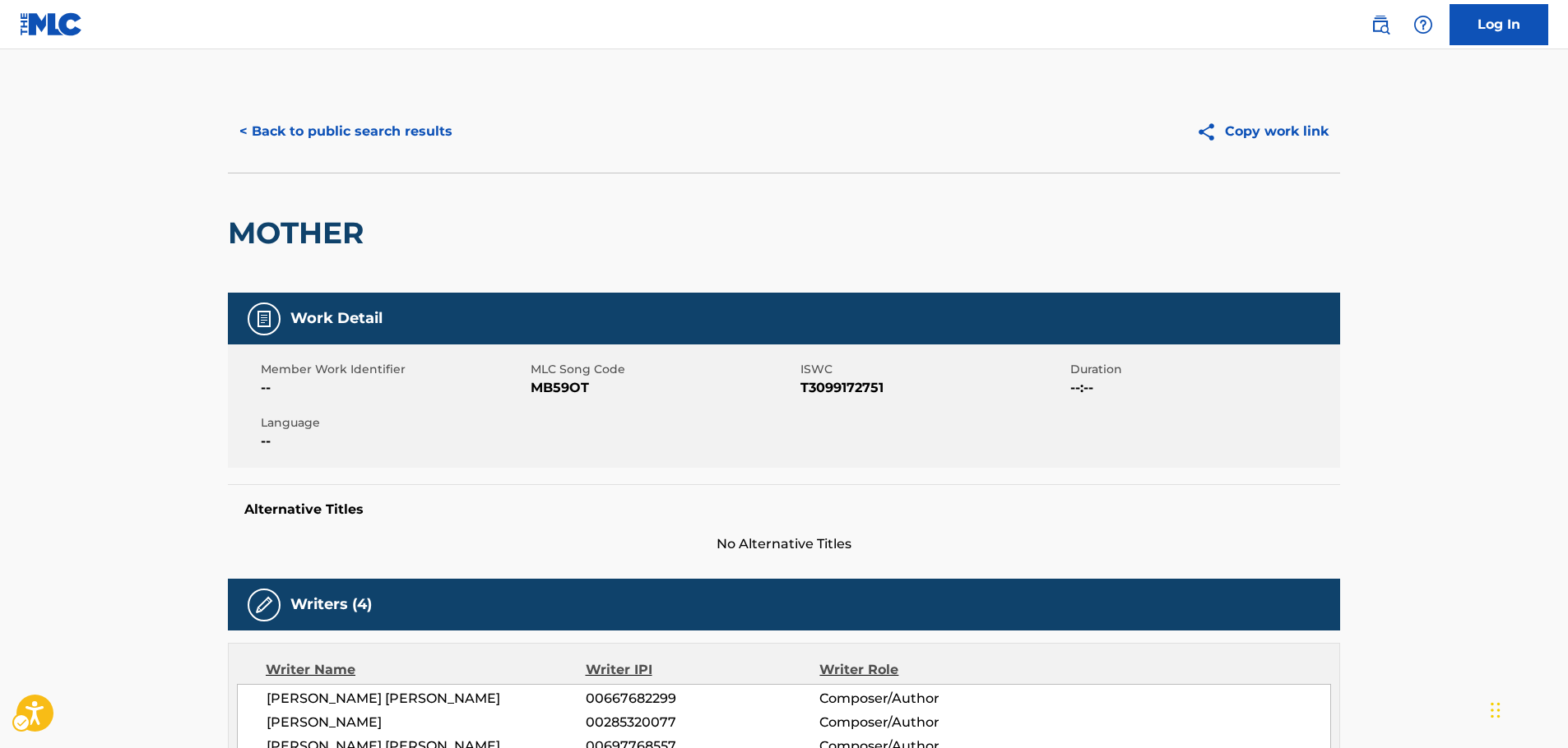
click at [563, 385] on span "MLC Song Code - MB59OT" at bounding box center [664, 388] width 266 height 20
click at [842, 385] on span "ISWC - T3099172751" at bounding box center [934, 388] width 266 height 20
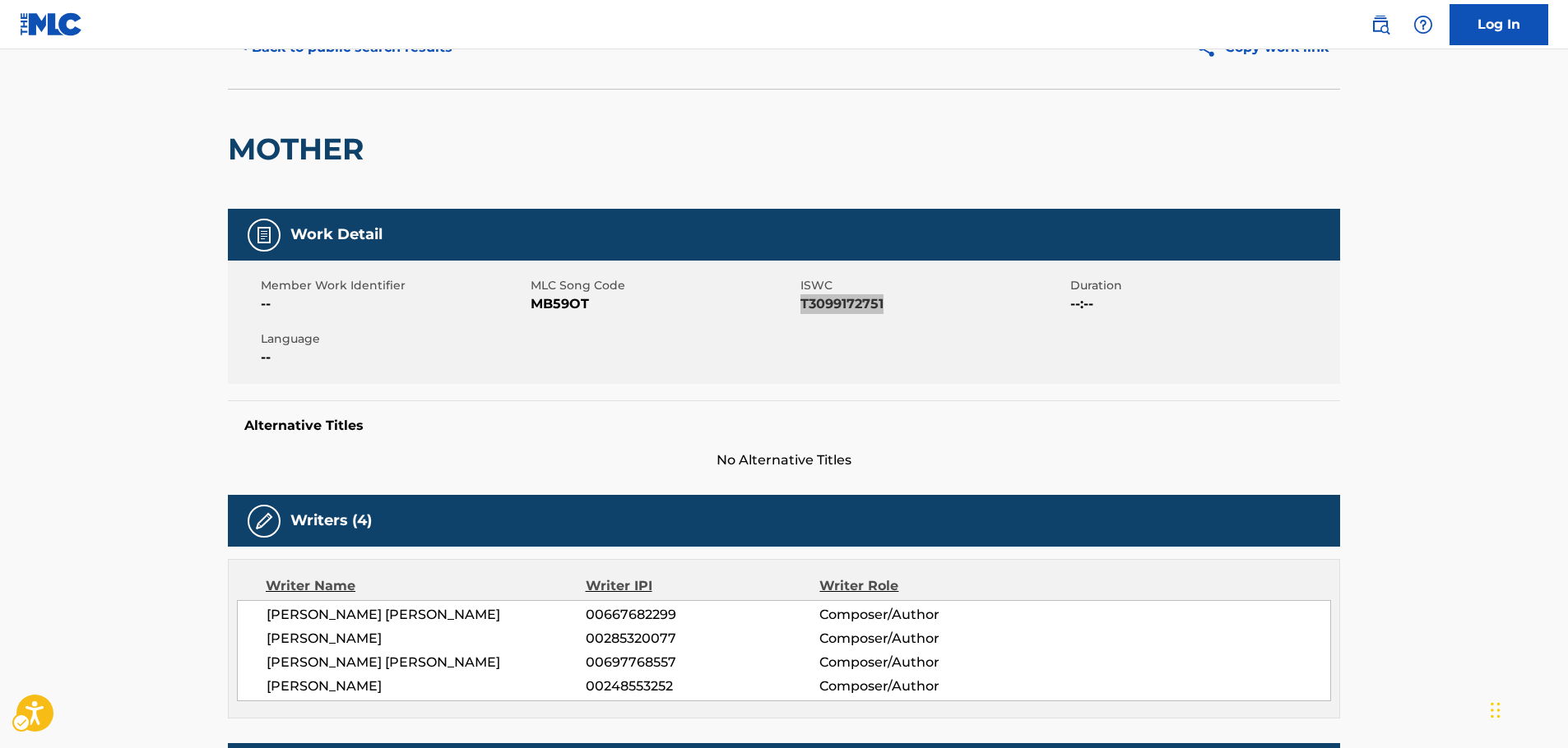
scroll to position [165, 0]
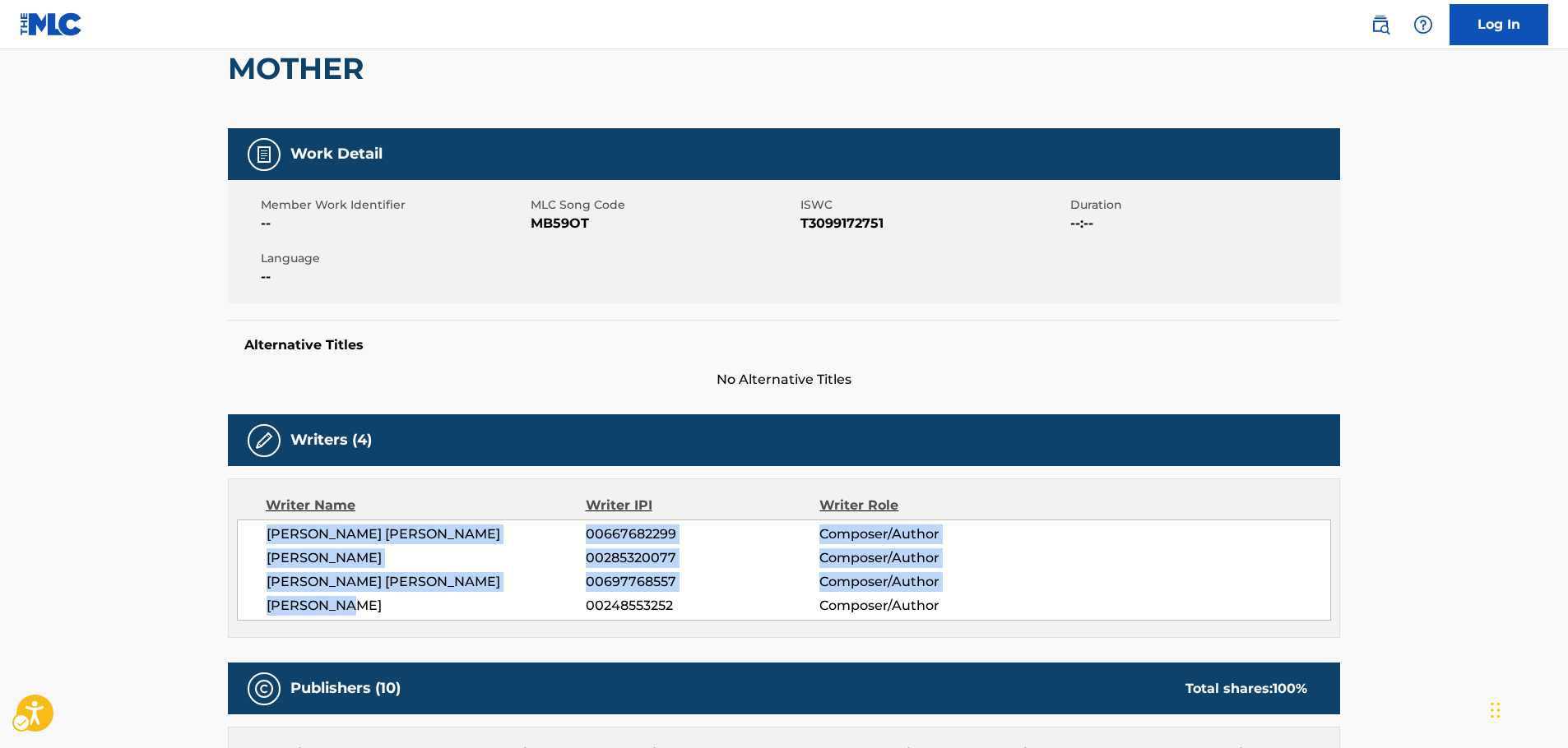
drag, startPoint x: 356, startPoint y: 607, endPoint x: 241, endPoint y: 537, distance: 134.6
click at [241, 537] on div "[PERSON_NAME] [PERSON_NAME] 00667682299 Composer/Author [PERSON_NAME] 002853200…" at bounding box center [784, 571] width 1095 height 101
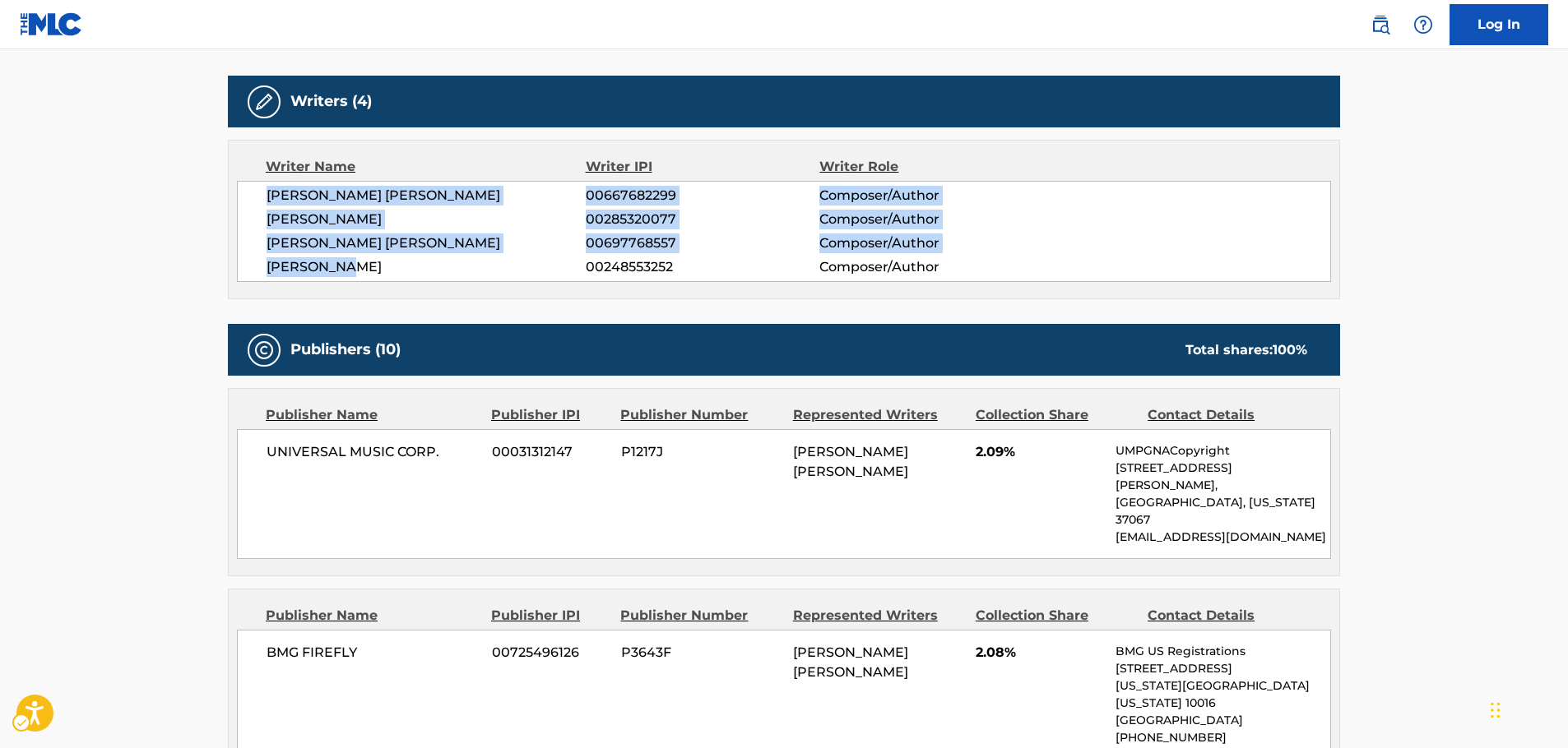
scroll to position [658, 0]
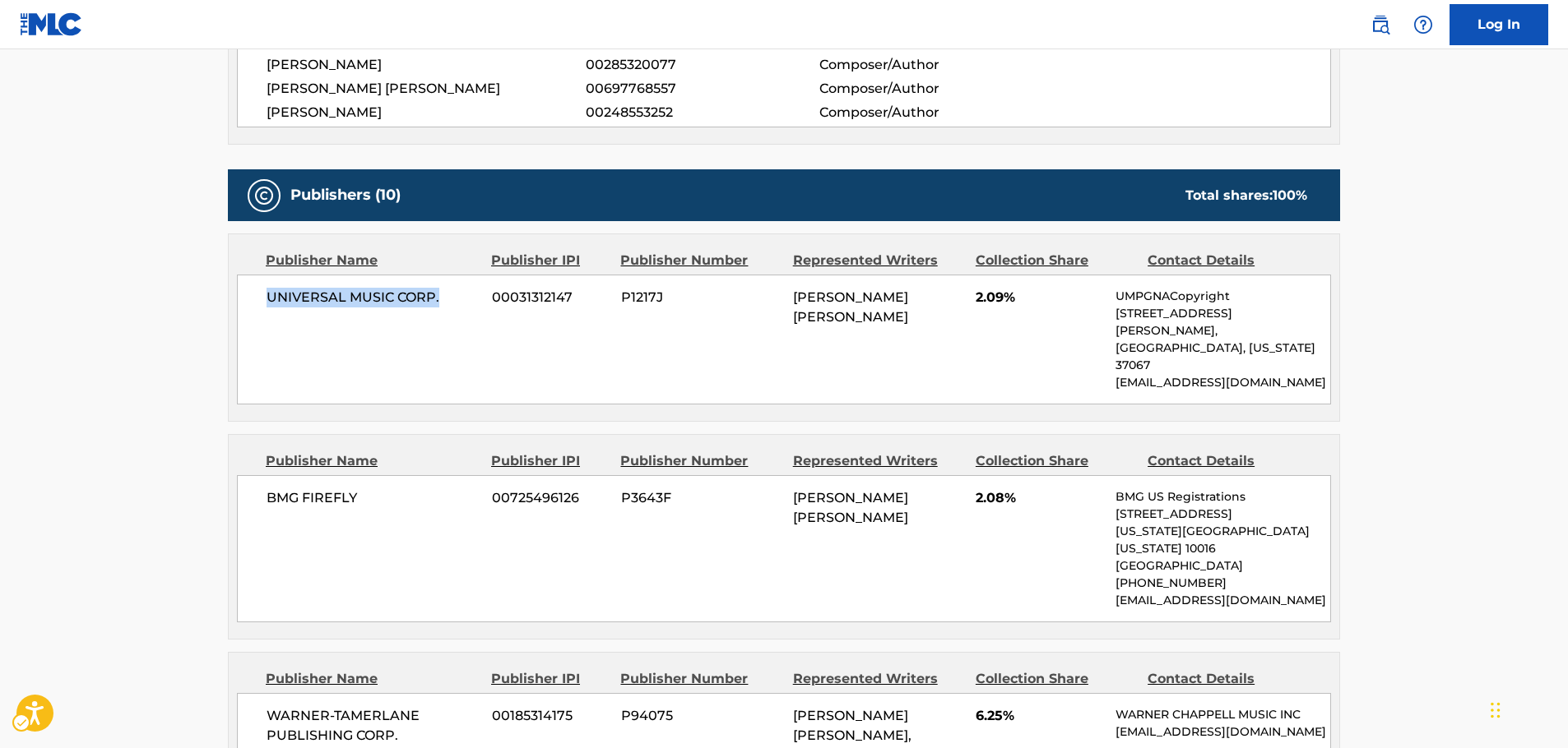
drag, startPoint x: 451, startPoint y: 298, endPoint x: 255, endPoint y: 313, distance: 196.6
click at [255, 313] on div "UNIVERSAL MUSIC CORP. 00031312147 P1217J [PERSON_NAME] [PERSON_NAME] 2.09% UMPG…" at bounding box center [784, 340] width 1095 height 130
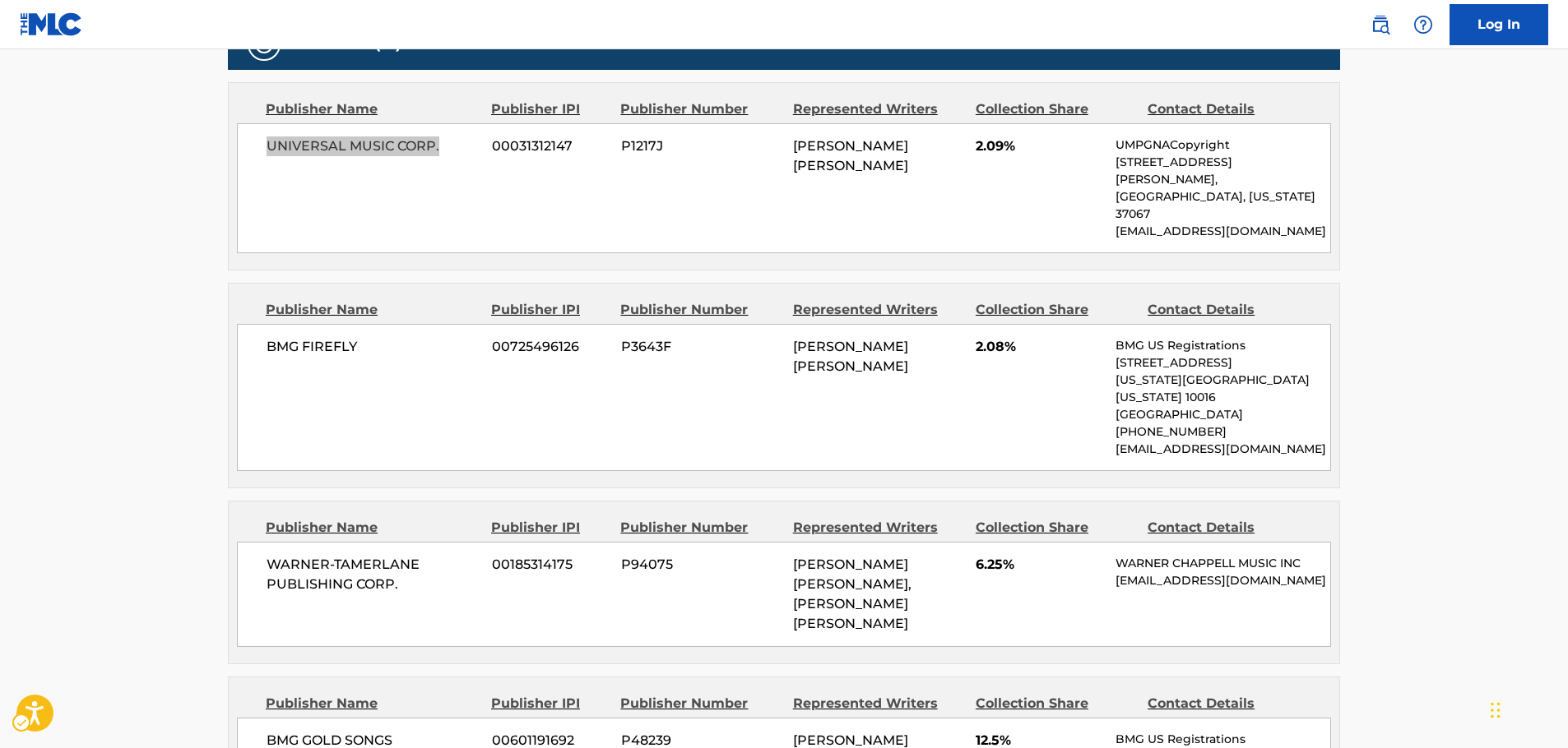
scroll to position [823, 0]
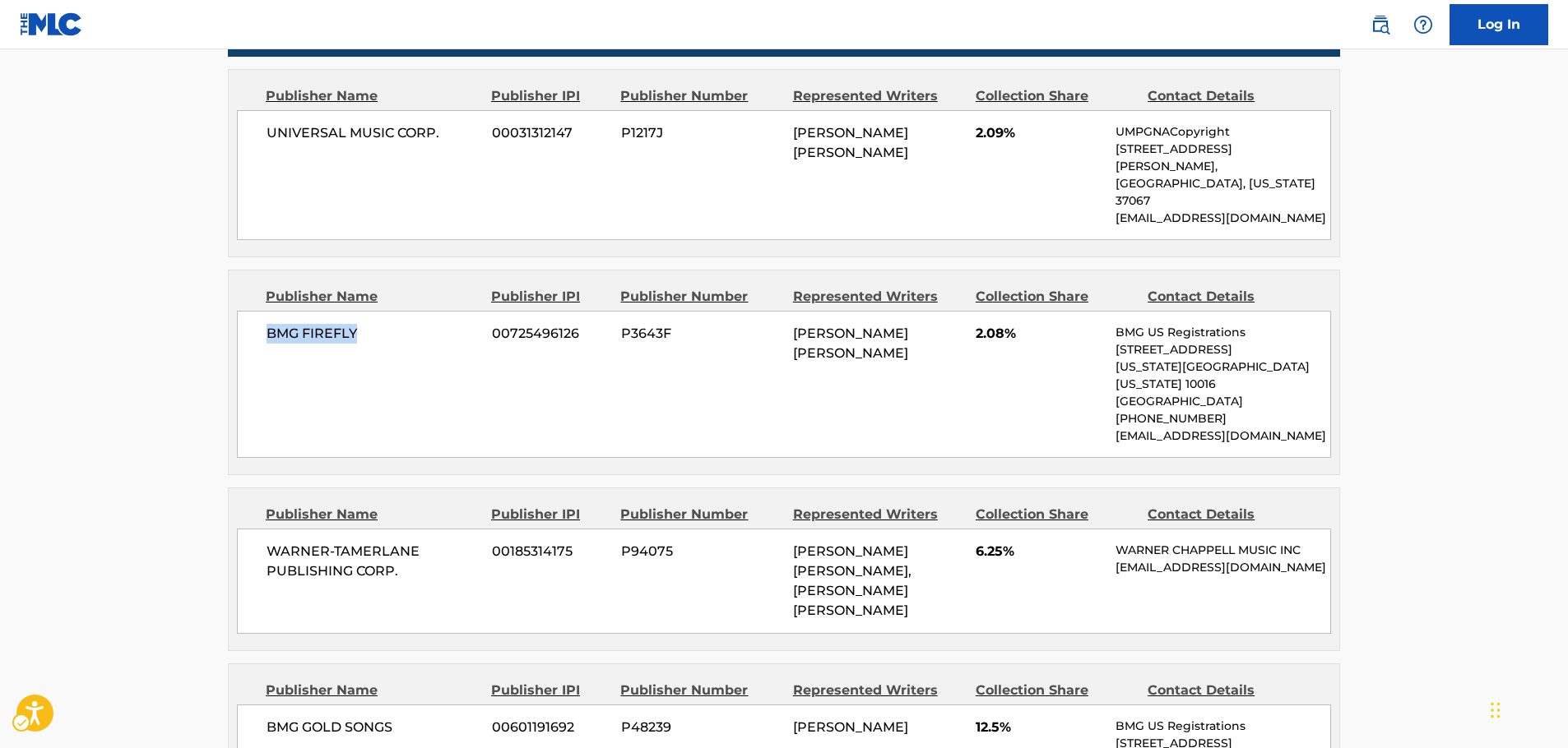
drag, startPoint x: 304, startPoint y: 300, endPoint x: 259, endPoint y: 300, distance: 45.0
click at [259, 311] on div "BMG FIREFLY 00725496126 P3643F [PERSON_NAME] [PERSON_NAME] 2.08% BMG US Registr…" at bounding box center [784, 385] width 1095 height 147
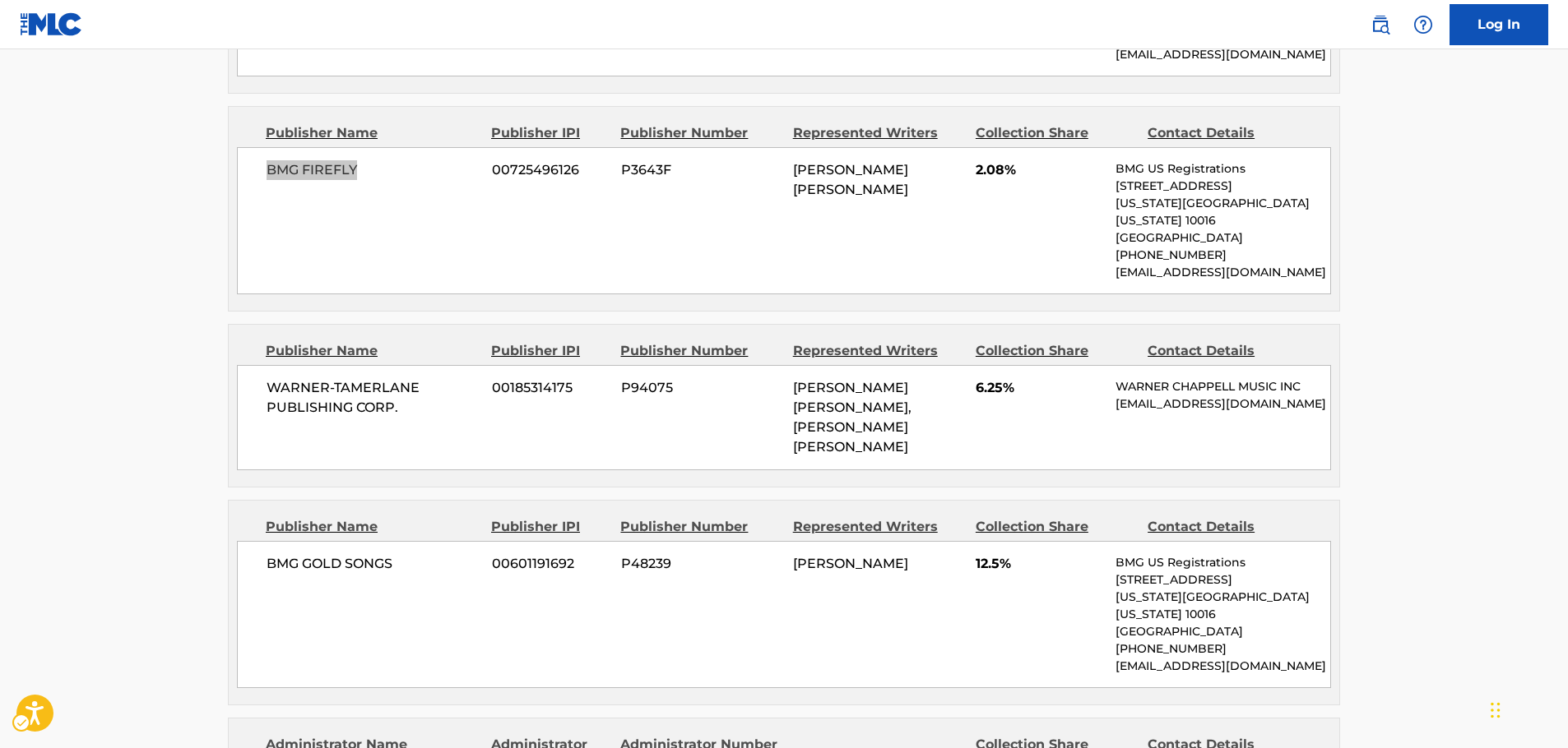
scroll to position [987, 0]
drag, startPoint x: 419, startPoint y: 359, endPoint x: 260, endPoint y: 339, distance: 160.3
click at [260, 364] on div "WARNER-[PERSON_NAME] PUBLISHING CORP. 00185314175 P94075 [PERSON_NAME] [PERSON_…" at bounding box center [784, 416] width 1095 height 105
drag, startPoint x: 440, startPoint y: 540, endPoint x: 255, endPoint y: 550, distance: 185.3
click at [255, 550] on div "BMG GOLD SONGS 00601191692 P48239 [PERSON_NAME] 12.5% BMG US Registrations [STR…" at bounding box center [784, 614] width 1095 height 147
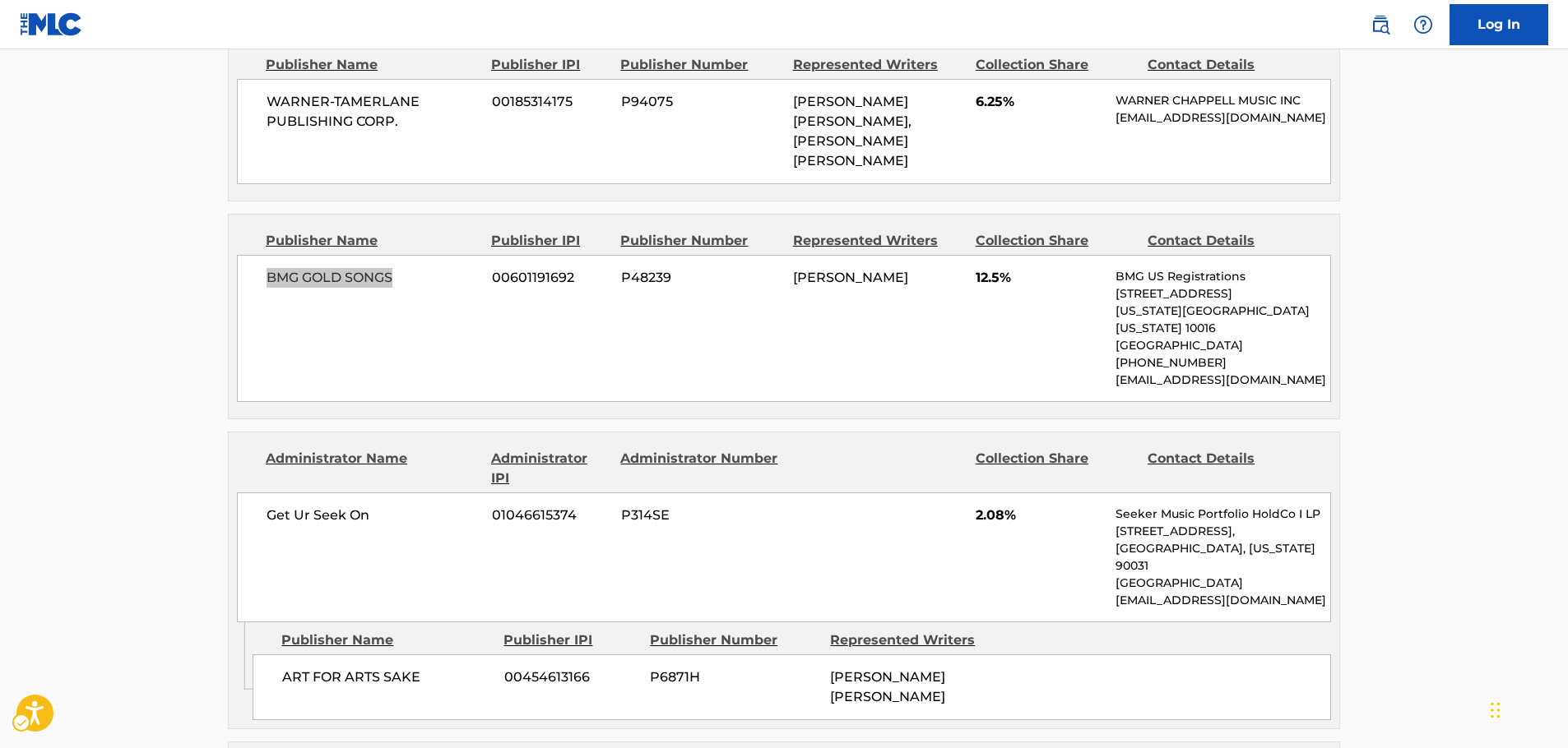
scroll to position [1316, 0]
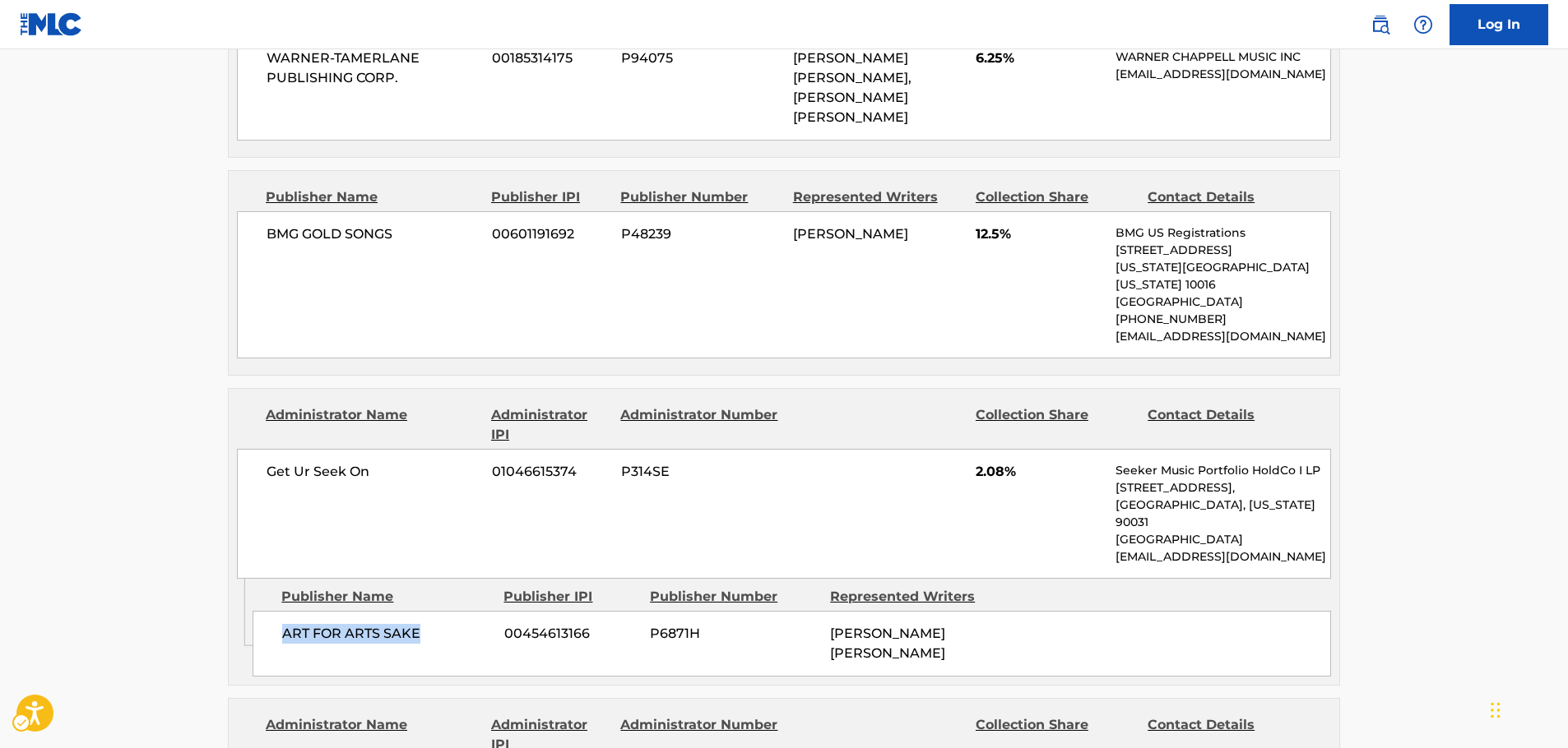
drag, startPoint x: 435, startPoint y: 580, endPoint x: 271, endPoint y: 578, distance: 164.0
click at [271, 611] on div "ART FOR ARTS SAKE 00454613166 P6871H [PERSON_NAME] [PERSON_NAME]" at bounding box center [792, 643] width 1078 height 66
drag, startPoint x: 305, startPoint y: 431, endPoint x: 253, endPoint y: 431, distance: 52.0
click at [253, 449] on div "Get Ur Seek On 01046615374 P314SE 2.08% Seeker Music Portfolio HoldCo I LP [STR…" at bounding box center [784, 514] width 1095 height 130
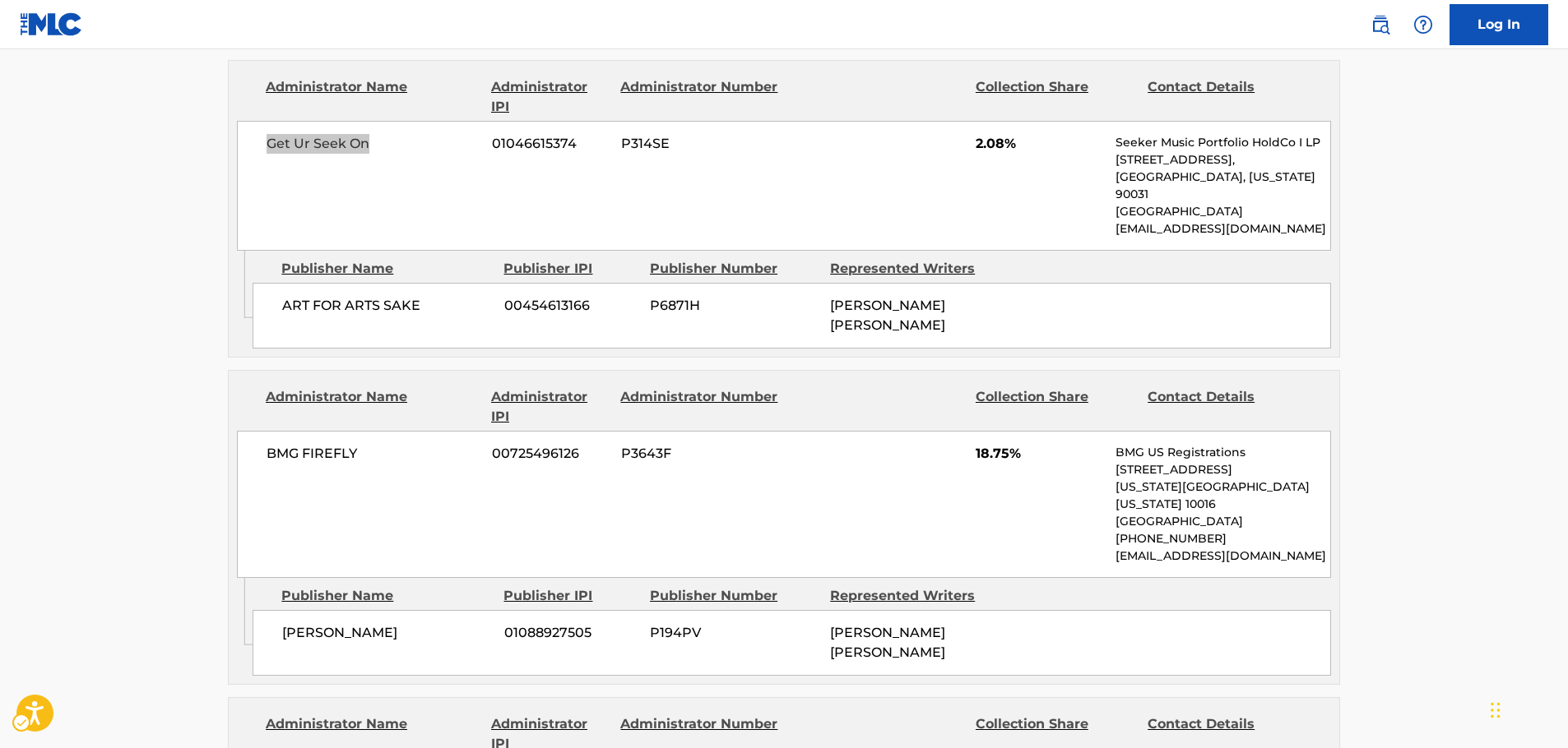
scroll to position [1645, 0]
drag, startPoint x: 375, startPoint y: 544, endPoint x: 270, endPoint y: 548, distance: 105.1
click at [270, 609] on div "[PERSON_NAME] 01088927505 P194PV [PERSON_NAME] [PERSON_NAME]" at bounding box center [792, 642] width 1078 height 66
drag, startPoint x: 381, startPoint y: 396, endPoint x: 267, endPoint y: 395, distance: 114.0
click at [267, 443] on span "BMG FIREFLY" at bounding box center [373, 452] width 213 height 20
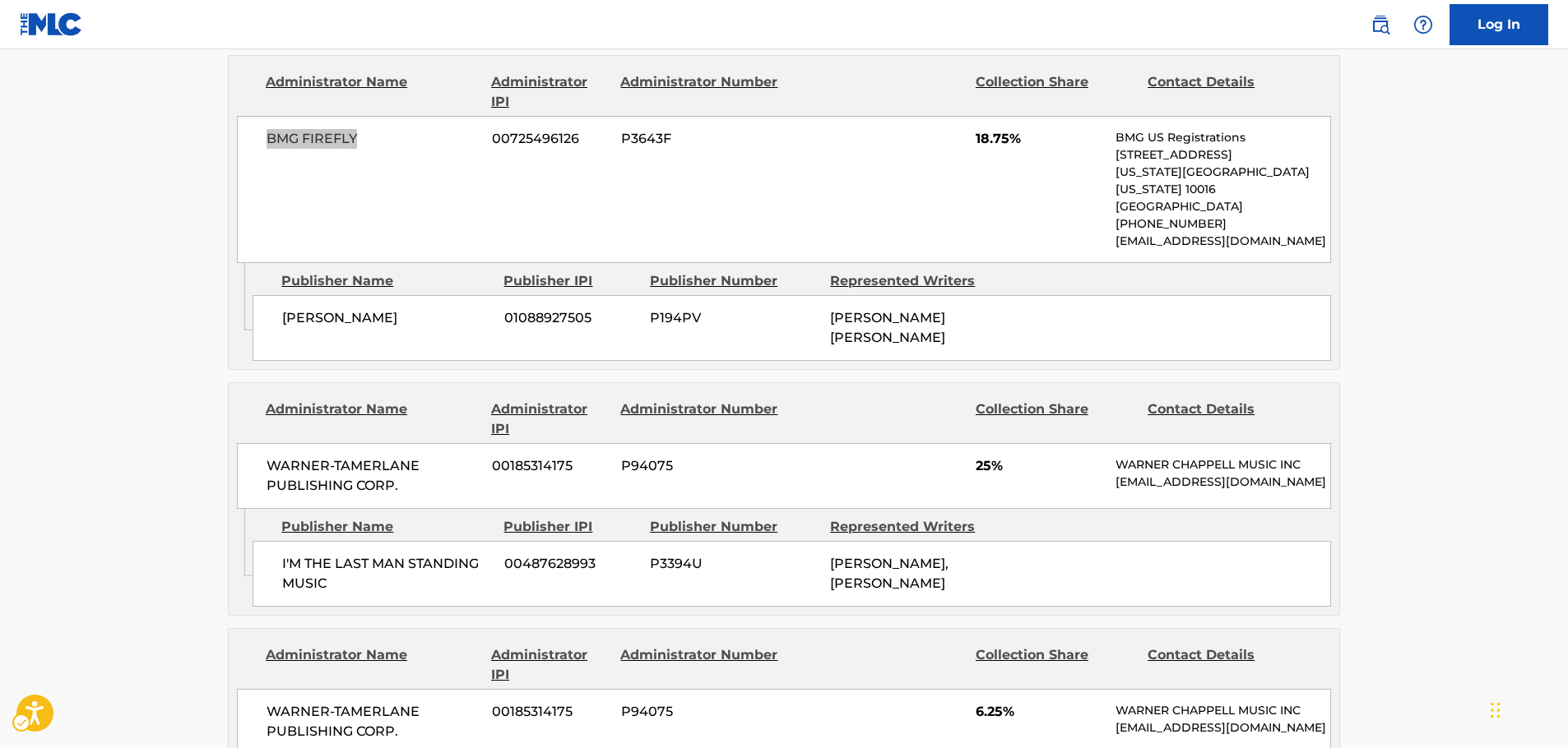
scroll to position [1974, 0]
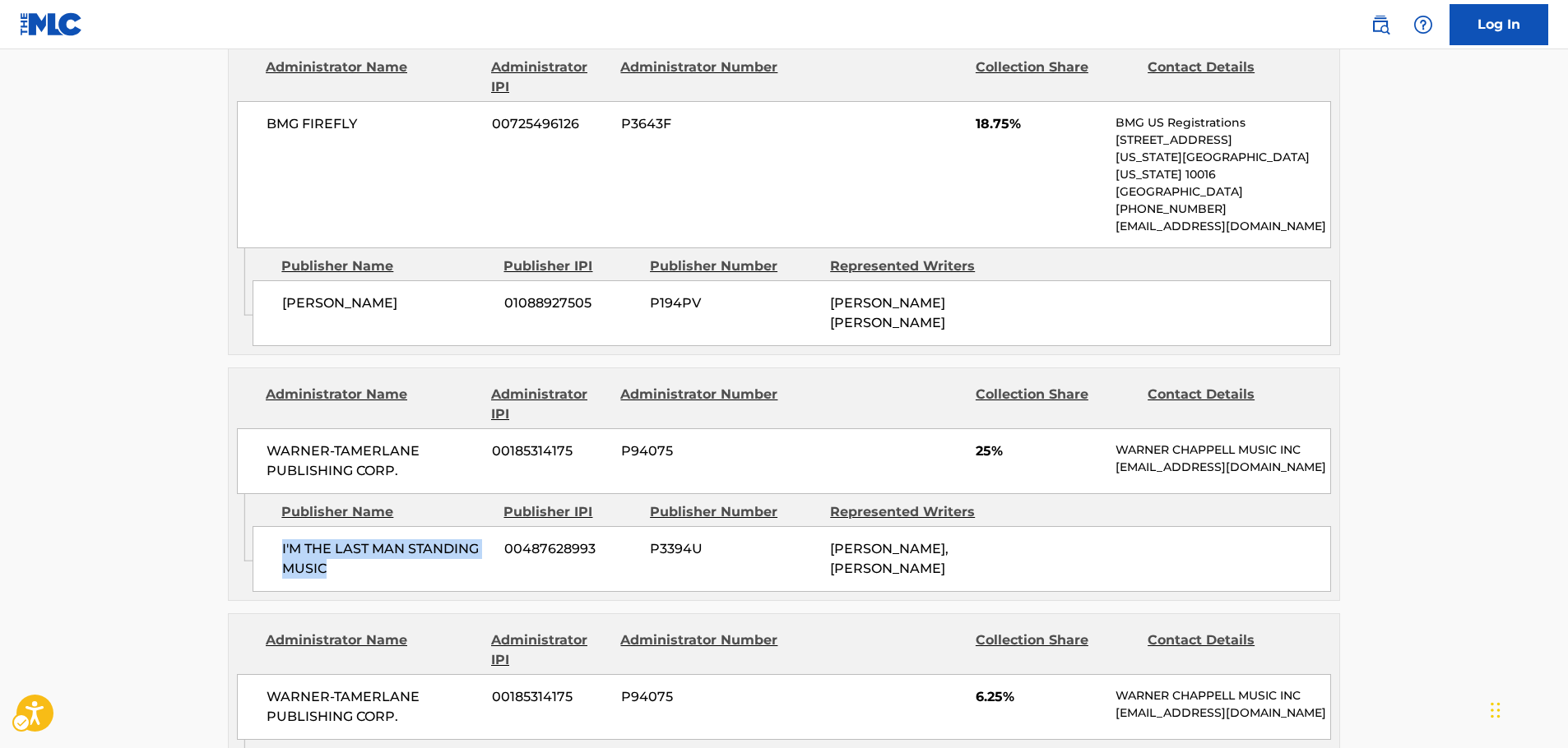
drag, startPoint x: 343, startPoint y: 505, endPoint x: 277, endPoint y: 483, distance: 69.6
click at [277, 526] on div "I'M THE LAST MAN STANDING MUSIC 00487628993 P3394U [PERSON_NAME], [PERSON_NAME]" at bounding box center [792, 559] width 1078 height 66
drag, startPoint x: 420, startPoint y: 386, endPoint x: 216, endPoint y: 363, distance: 205.3
click at [261, 428] on div "WARNER-[PERSON_NAME] PUBLISHING CORP. 00185314175 P94075 25% [PERSON_NAME] MUSI…" at bounding box center [784, 461] width 1095 height 66
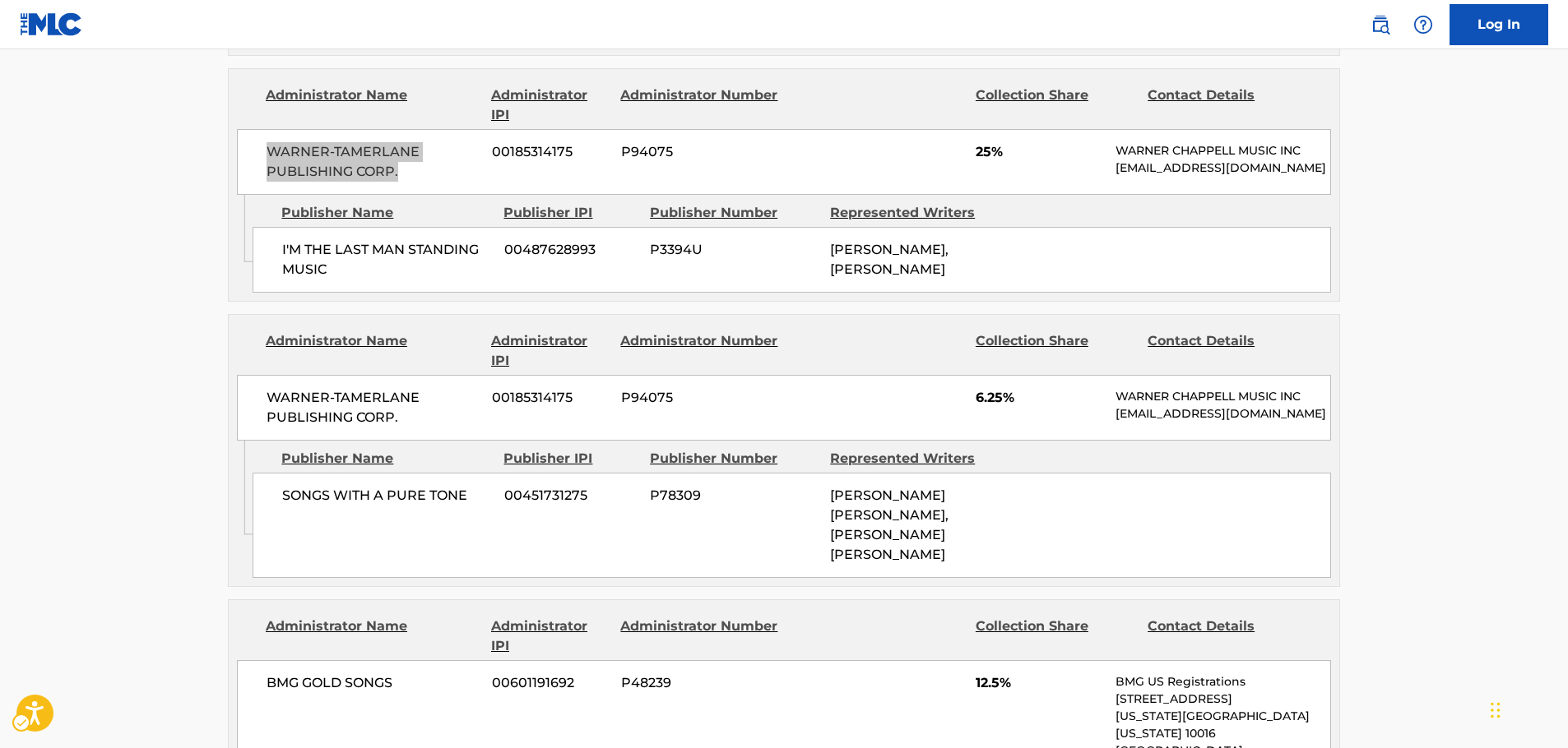
scroll to position [2303, 0]
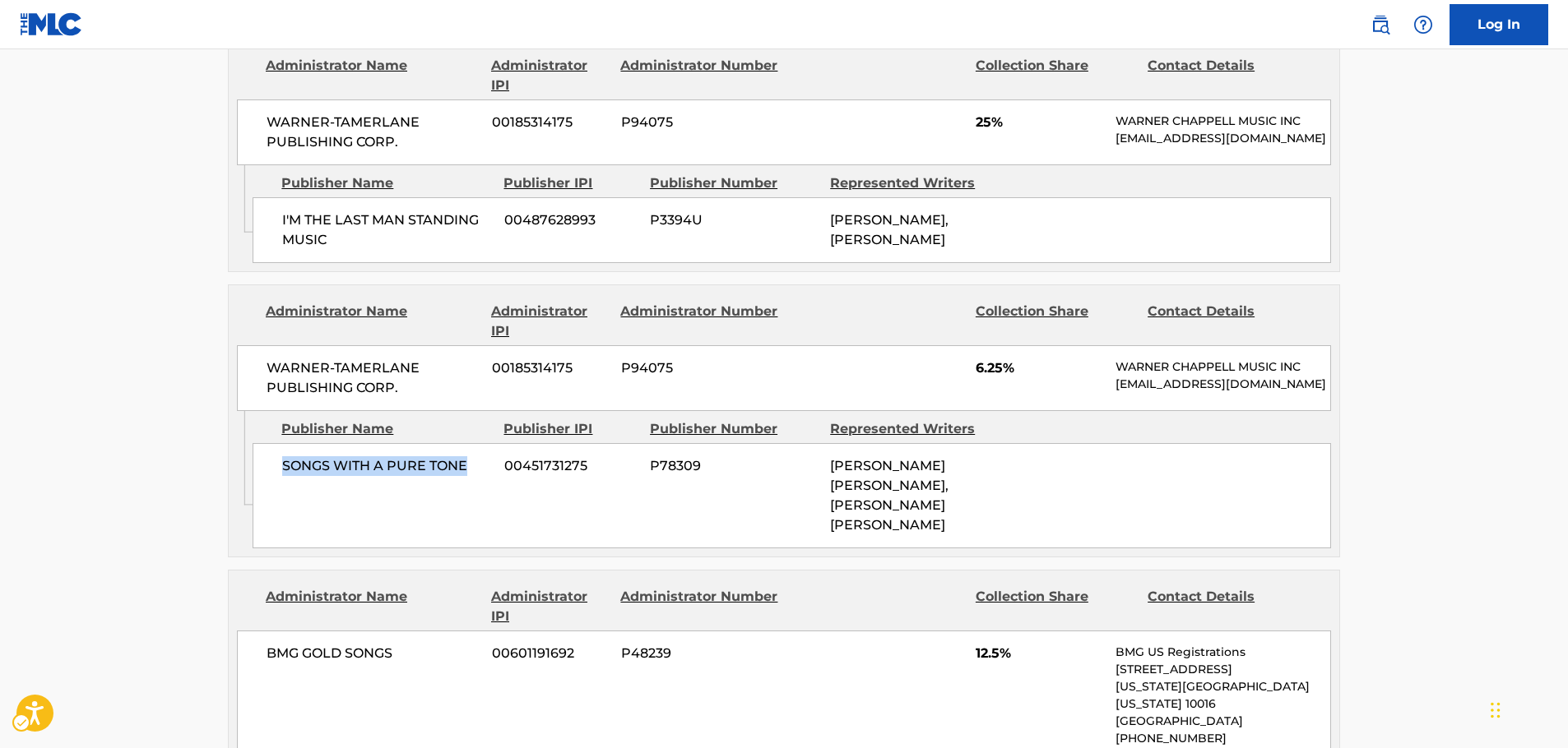
drag, startPoint x: 472, startPoint y: 431, endPoint x: 282, endPoint y: 434, distance: 190.0
click at [282, 457] on span "SONGS WITH A PURE TONE" at bounding box center [387, 466] width 210 height 20
drag, startPoint x: 405, startPoint y: 339, endPoint x: 265, endPoint y: 322, distance: 141.0
click at [265, 345] on div "WARNER-[PERSON_NAME] PUBLISHING CORP. 00185314175 P94075 6.25% [PERSON_NAME] MU…" at bounding box center [784, 378] width 1095 height 66
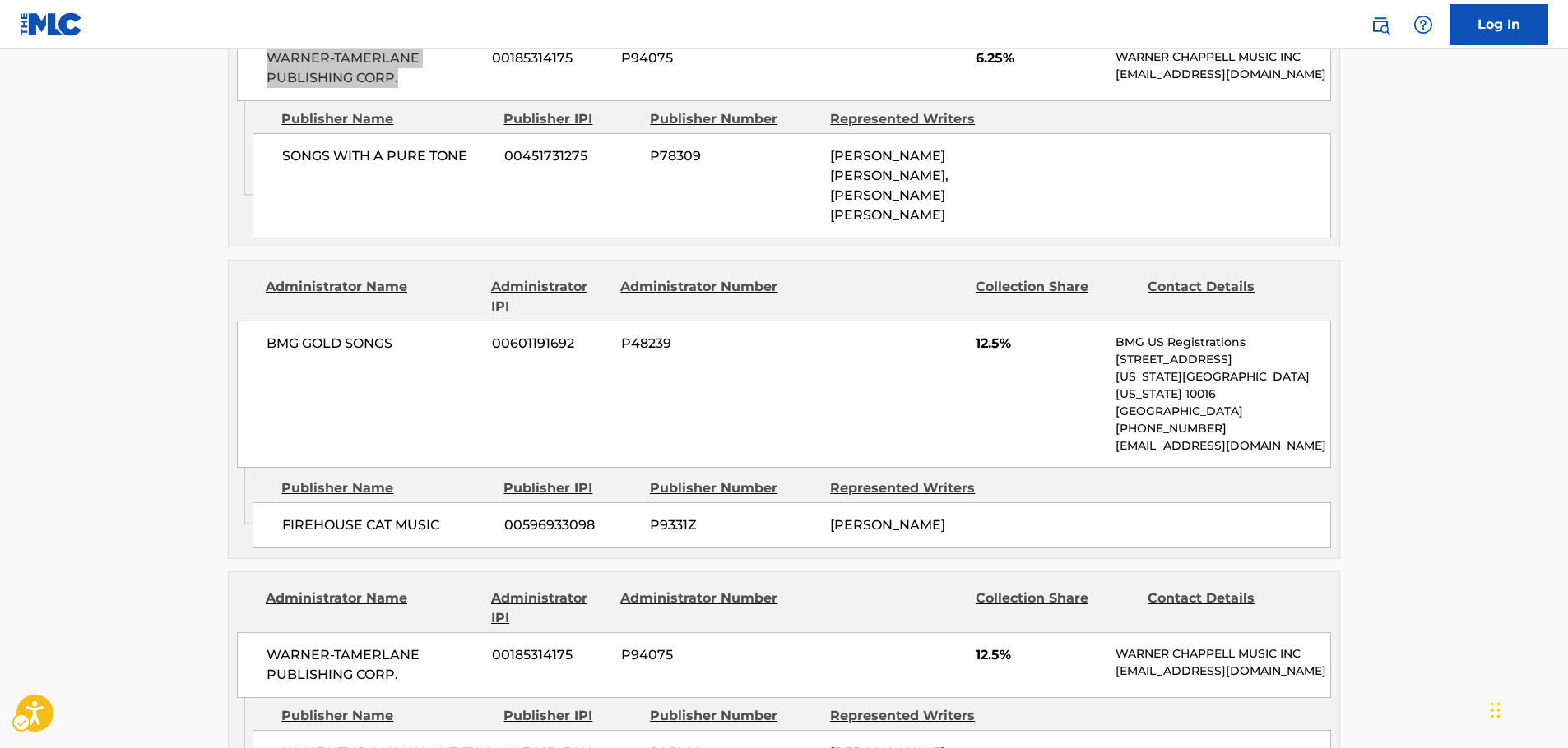
scroll to position [2632, 0]
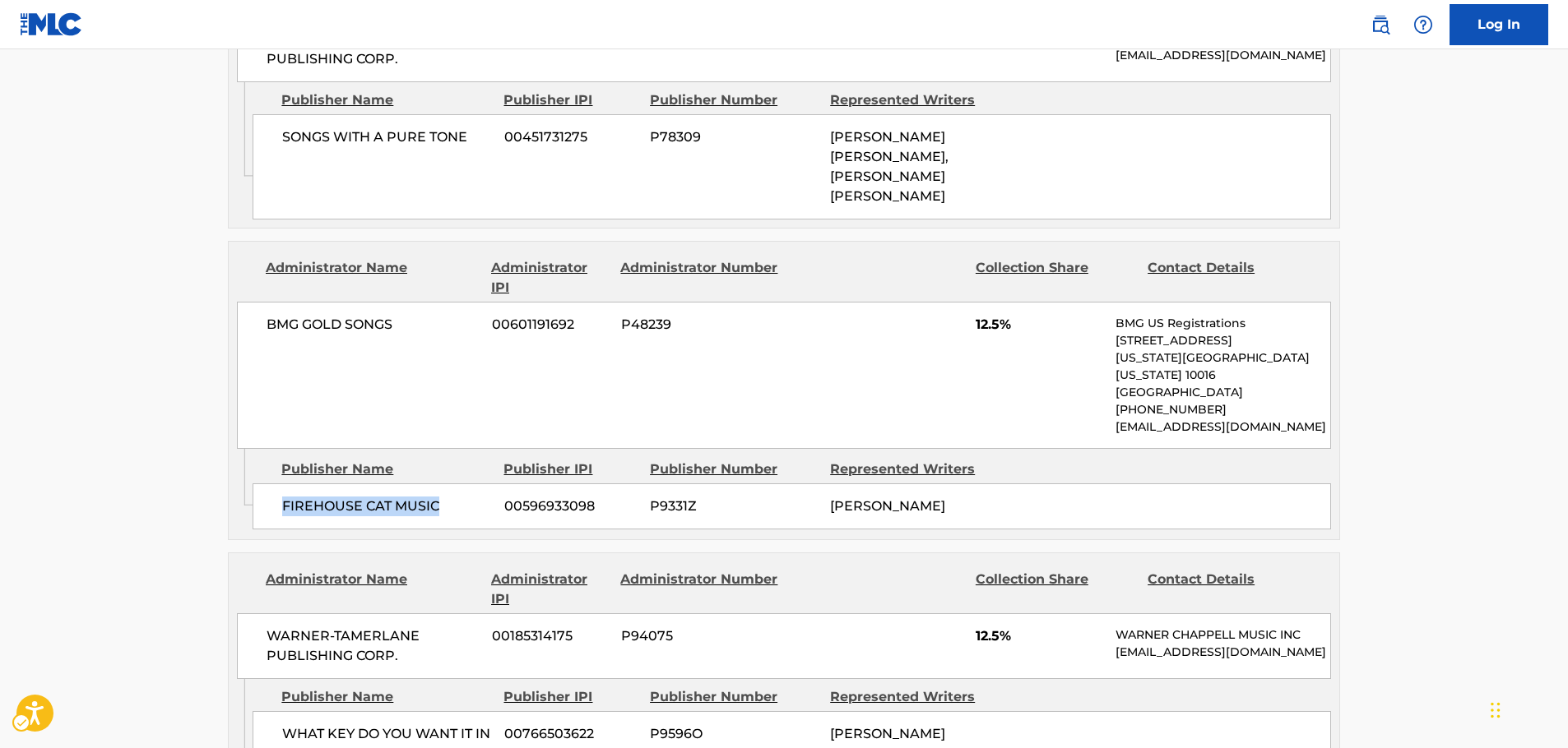
drag, startPoint x: 428, startPoint y: 434, endPoint x: 284, endPoint y: 435, distance: 144.0
click at [284, 497] on span "FIREHOUSE CAT MUSIC" at bounding box center [387, 506] width 210 height 20
drag, startPoint x: 442, startPoint y: 263, endPoint x: 250, endPoint y: 272, distance: 192.2
click at [250, 302] on div "BMG GOLD SONGS 00601191692 P48239 12.5% BMG US Registrations [STREET_ADDRESS][U…" at bounding box center [784, 375] width 1095 height 147
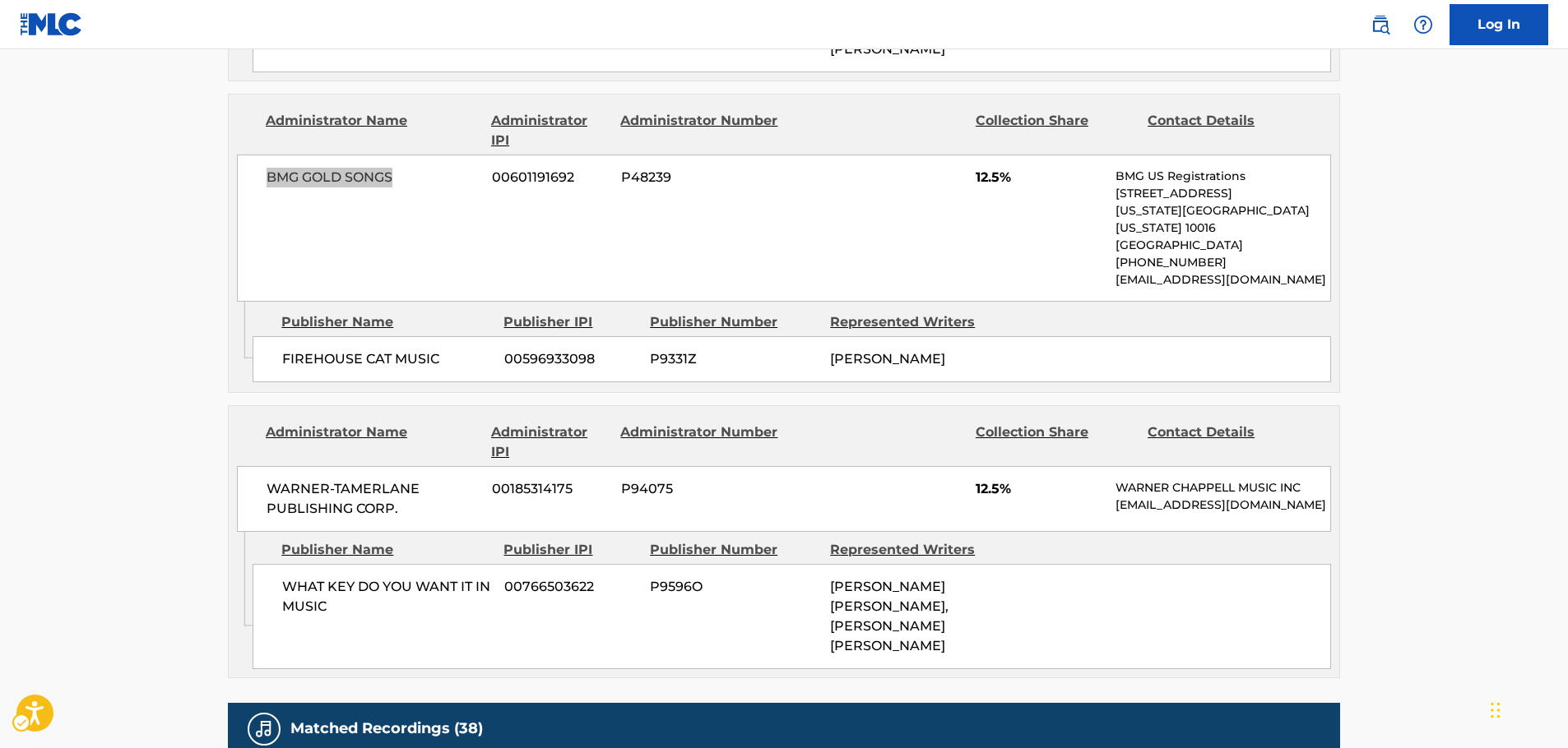
scroll to position [2878, 0]
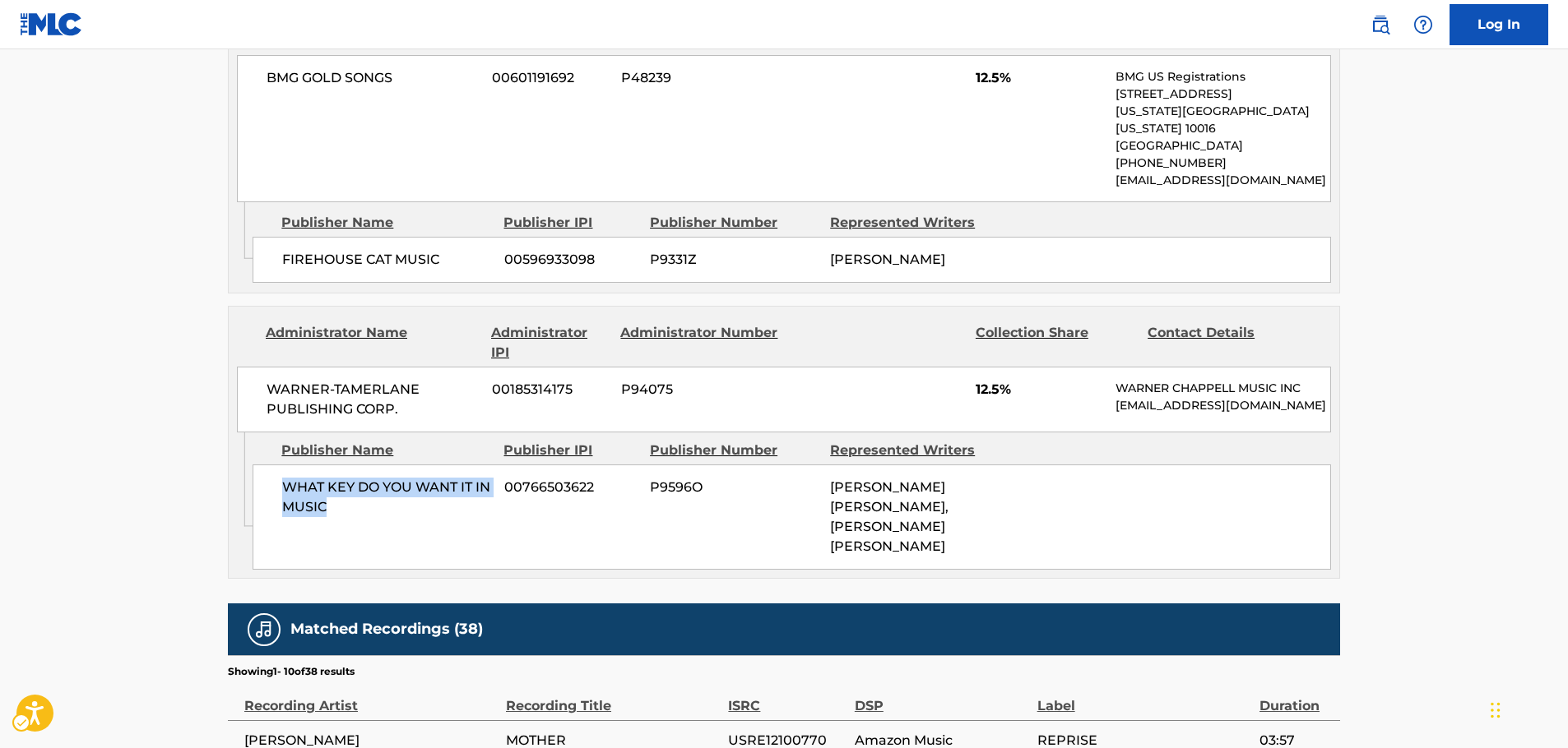
drag, startPoint x: 296, startPoint y: 439, endPoint x: 270, endPoint y: 431, distance: 27.2
click at [270, 464] on div "WHAT KEY DO YOU WANT IT IN MUSIC 00766503622 P9596O [PERSON_NAME] [PERSON_NAME]…" at bounding box center [792, 517] width 1078 height 105
drag, startPoint x: 420, startPoint y: 333, endPoint x: 81, endPoint y: 358, distance: 339.9
click at [263, 367] on div "WARNER-[PERSON_NAME] PUBLISHING CORP. 00185314175 P94075 12.5% [PERSON_NAME] MU…" at bounding box center [784, 399] width 1095 height 66
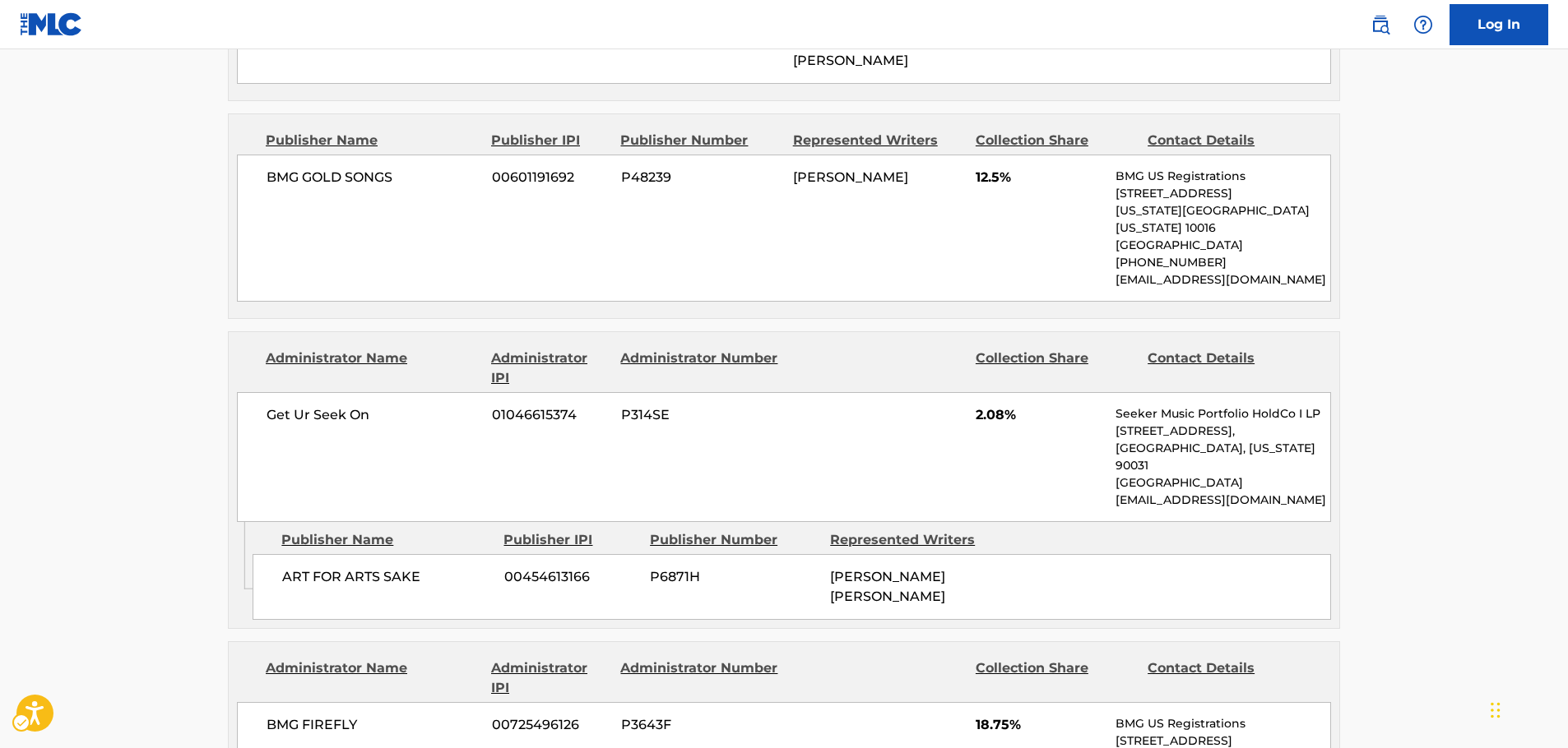
scroll to position [1398, 0]
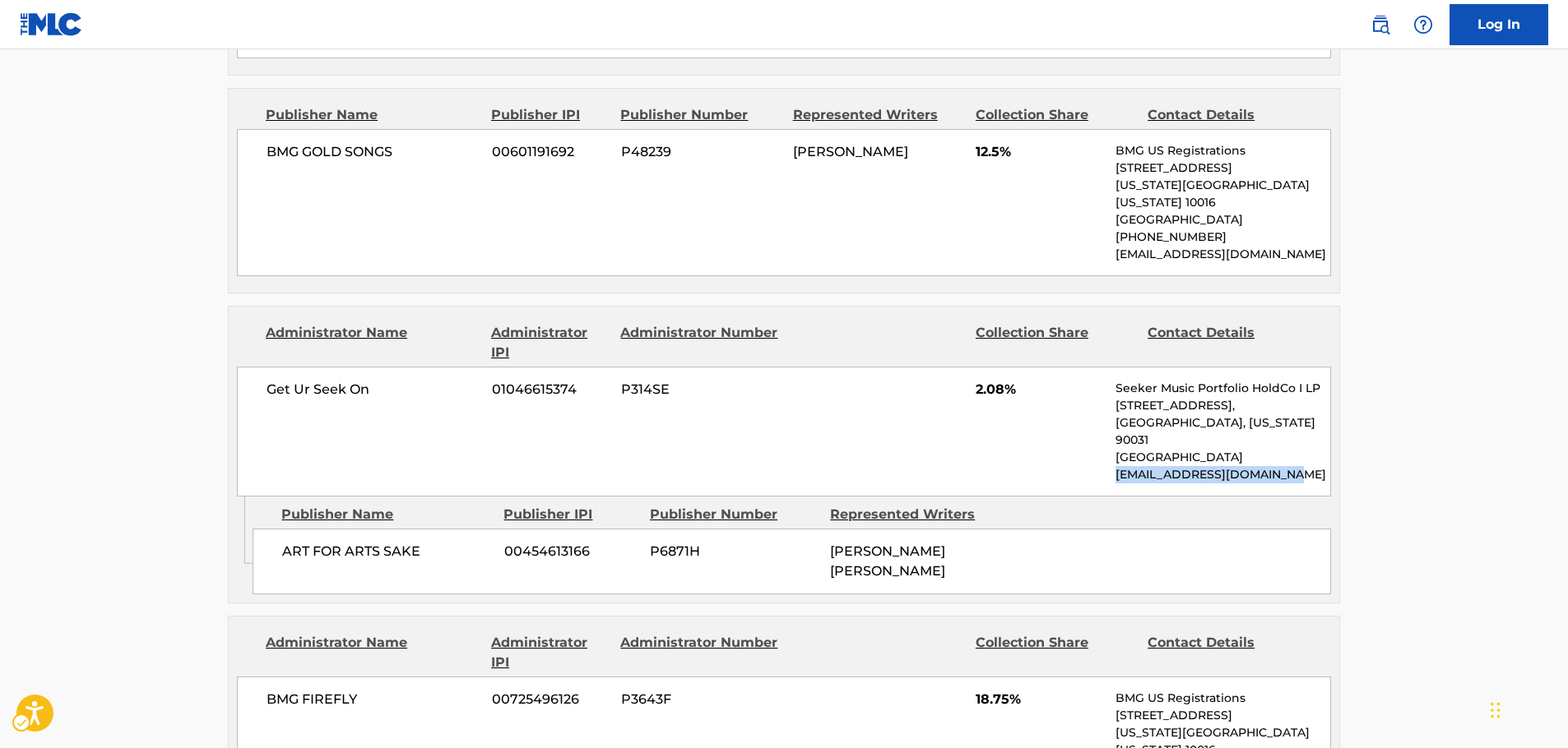
drag, startPoint x: 1295, startPoint y: 410, endPoint x: 1114, endPoint y: 412, distance: 181.0
click at [1114, 412] on div "Get Ur Seek On 01046615374 P314SE 2.08% Seeker Music Portfolio HoldCo I LP [STR…" at bounding box center [784, 432] width 1095 height 130
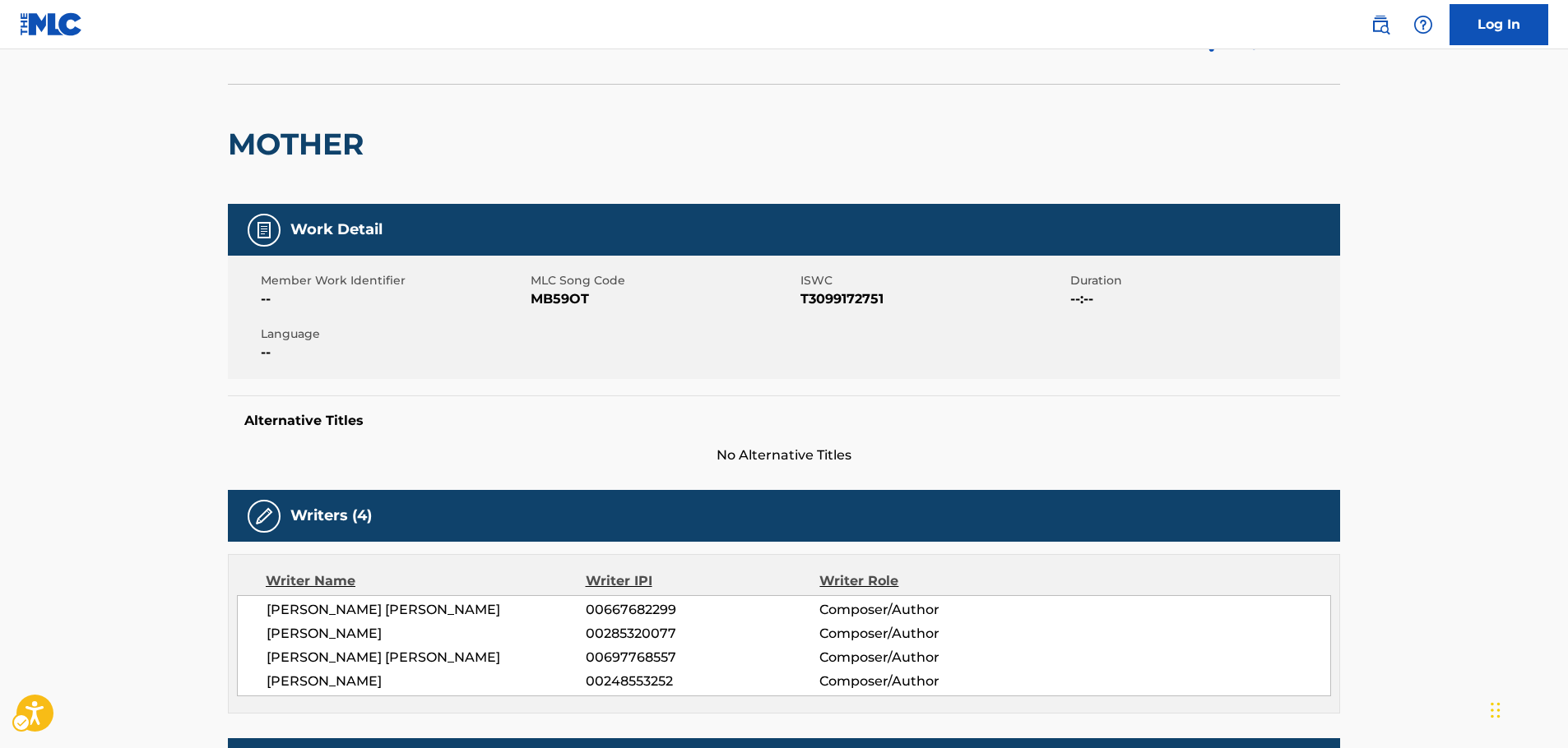
scroll to position [0, 0]
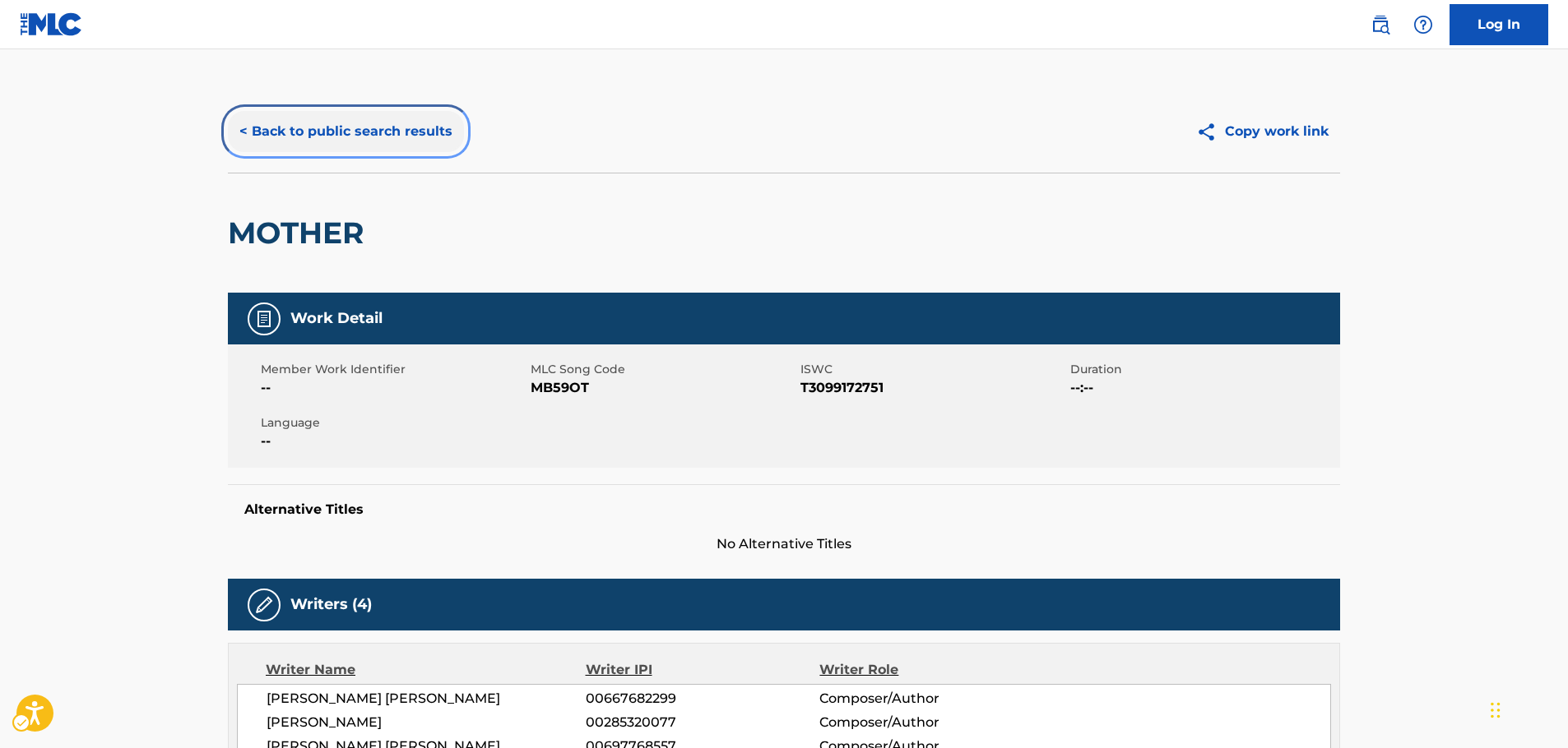
click at [322, 134] on button "< Back to public search results" at bounding box center [345, 132] width 236 height 41
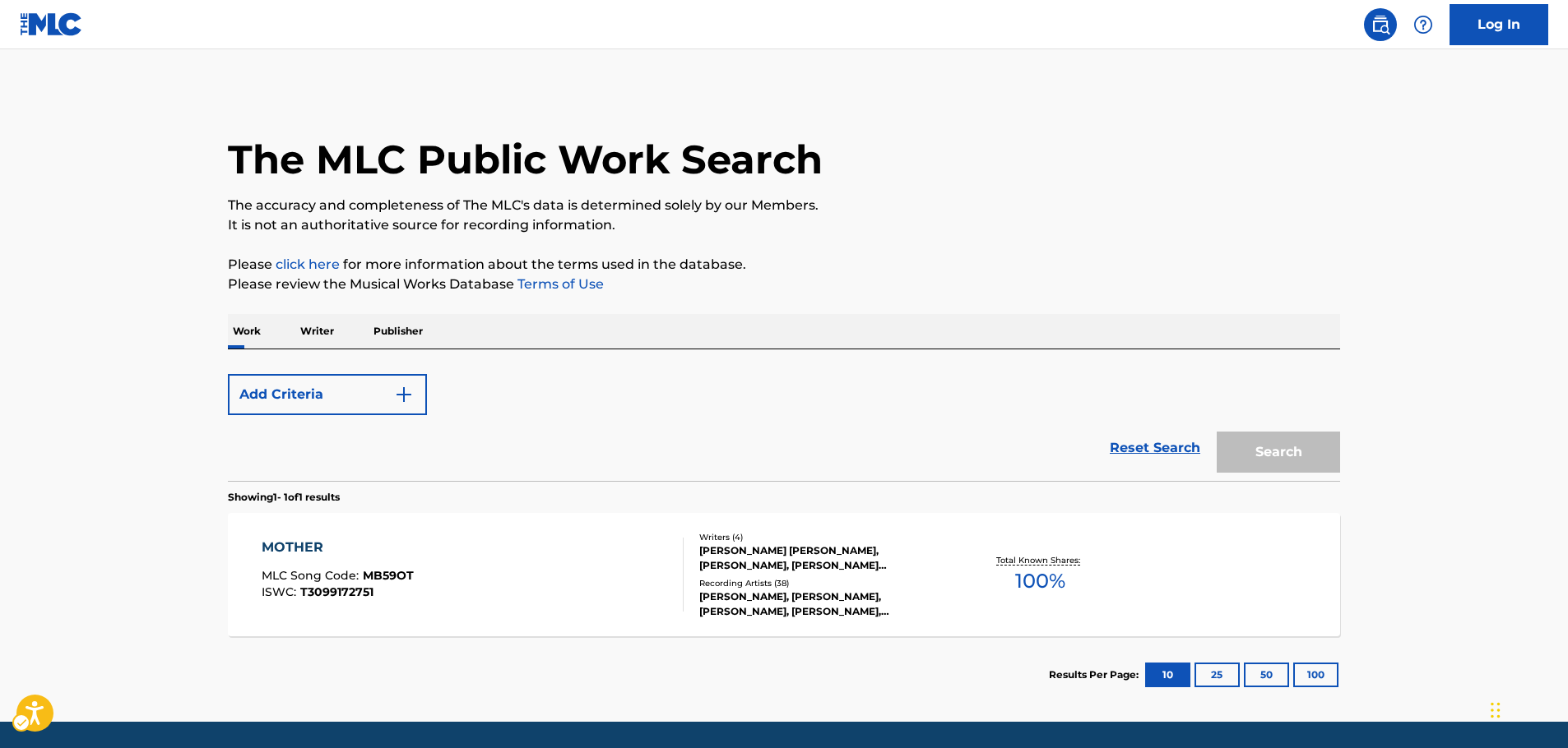
scroll to position [52, 0]
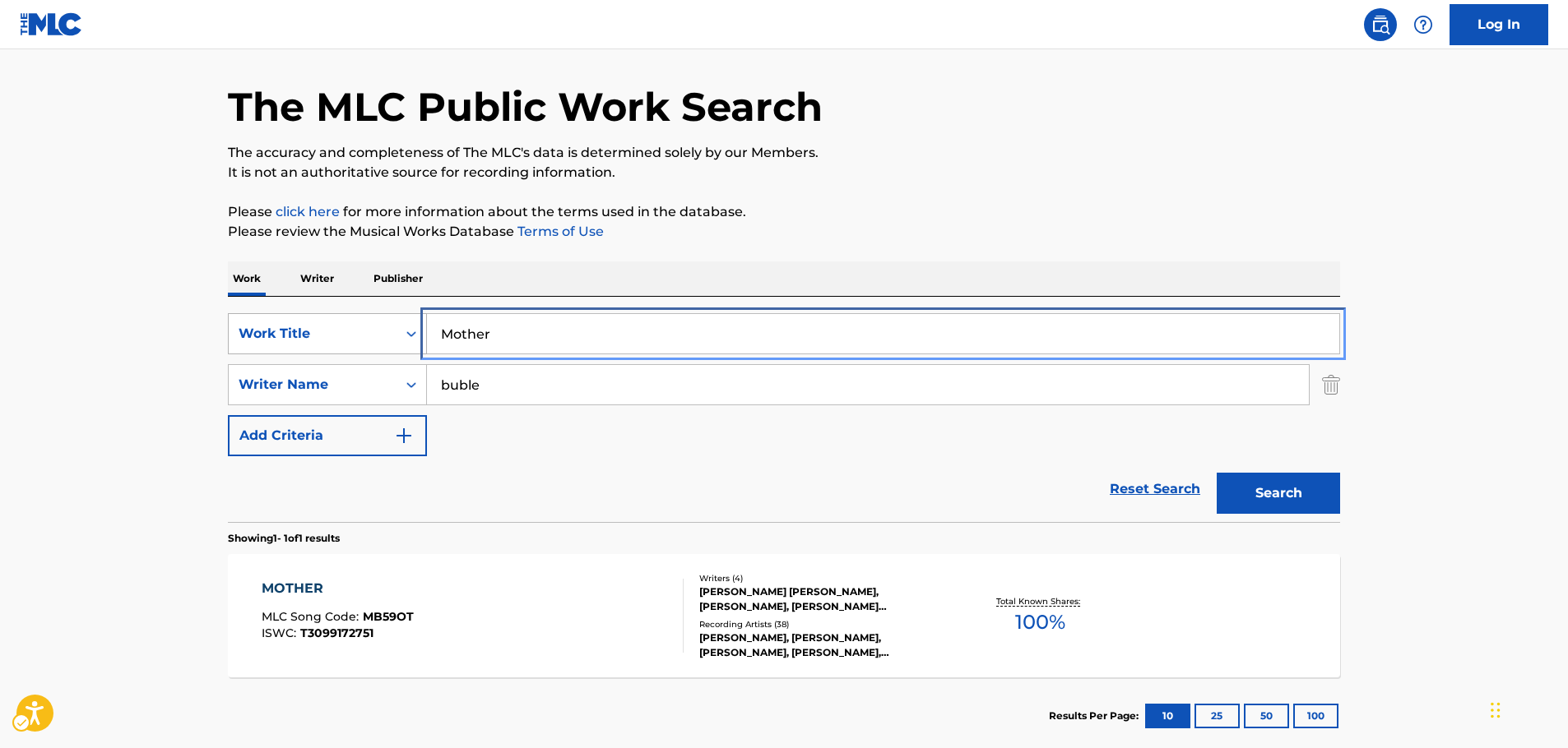
drag, startPoint x: 528, startPoint y: 340, endPoint x: 305, endPoint y: 338, distance: 223.0
paste input "ktan ze haki kef be'ulam"
type input "ktan ze haki kef be'ulam"
click at [147, 326] on main "The MLC Public Work Search The accuracy and completeness of The MLC's data is d…" at bounding box center [784, 380] width 1568 height 767
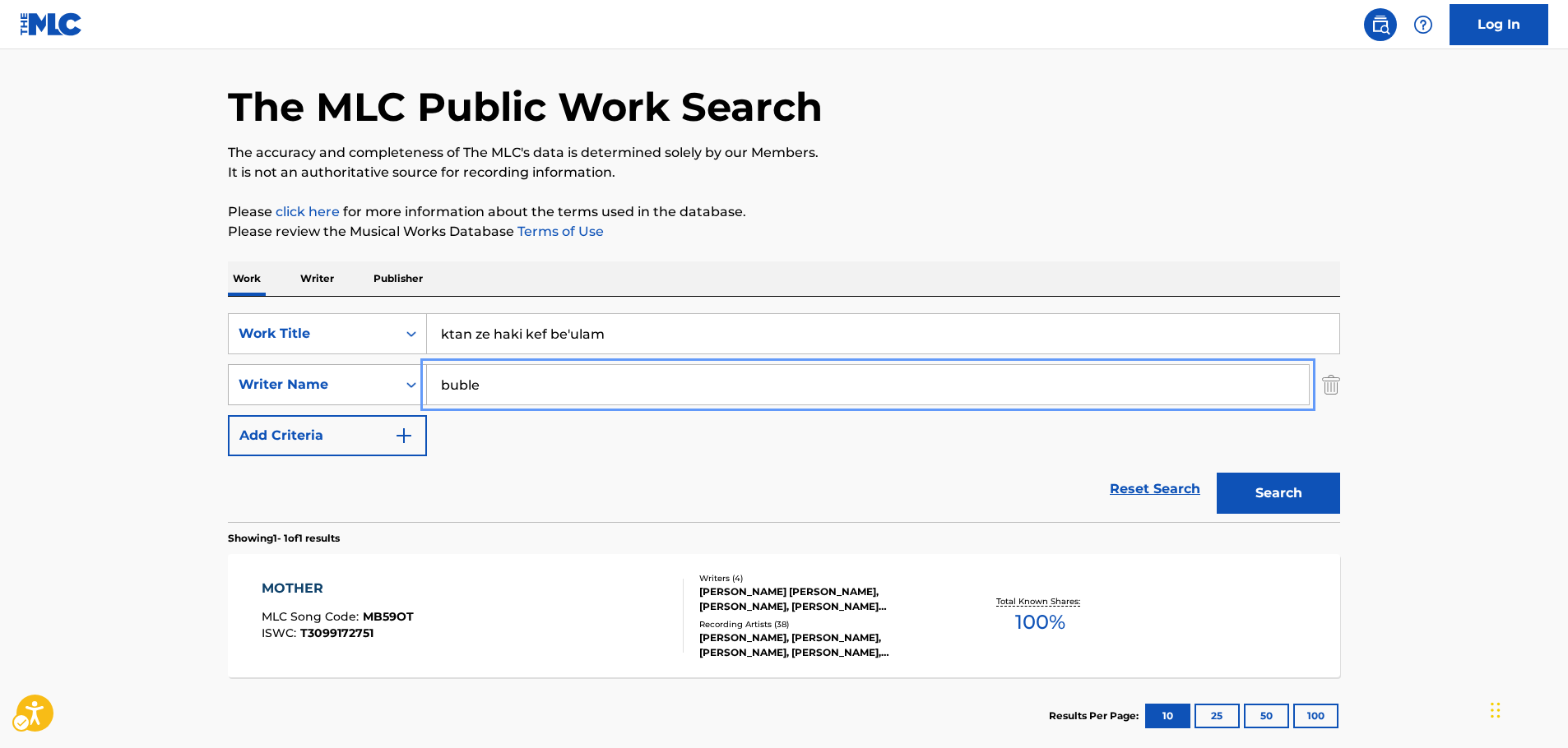
drag, startPoint x: 568, startPoint y: 398, endPoint x: 349, endPoint y: 393, distance: 219.1
click at [1217, 473] on button "Search" at bounding box center [1279, 494] width 123 height 41
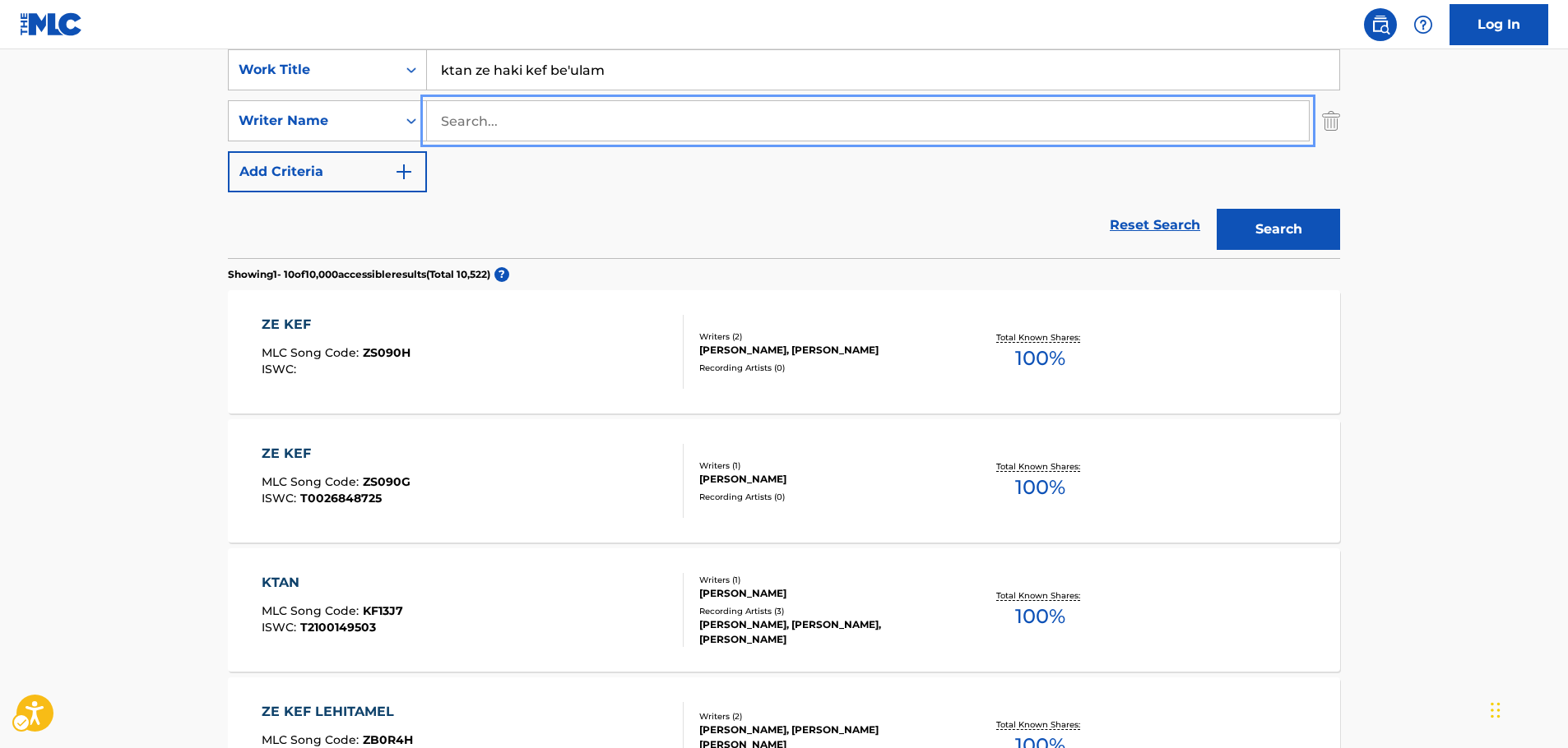
scroll to position [217, 0]
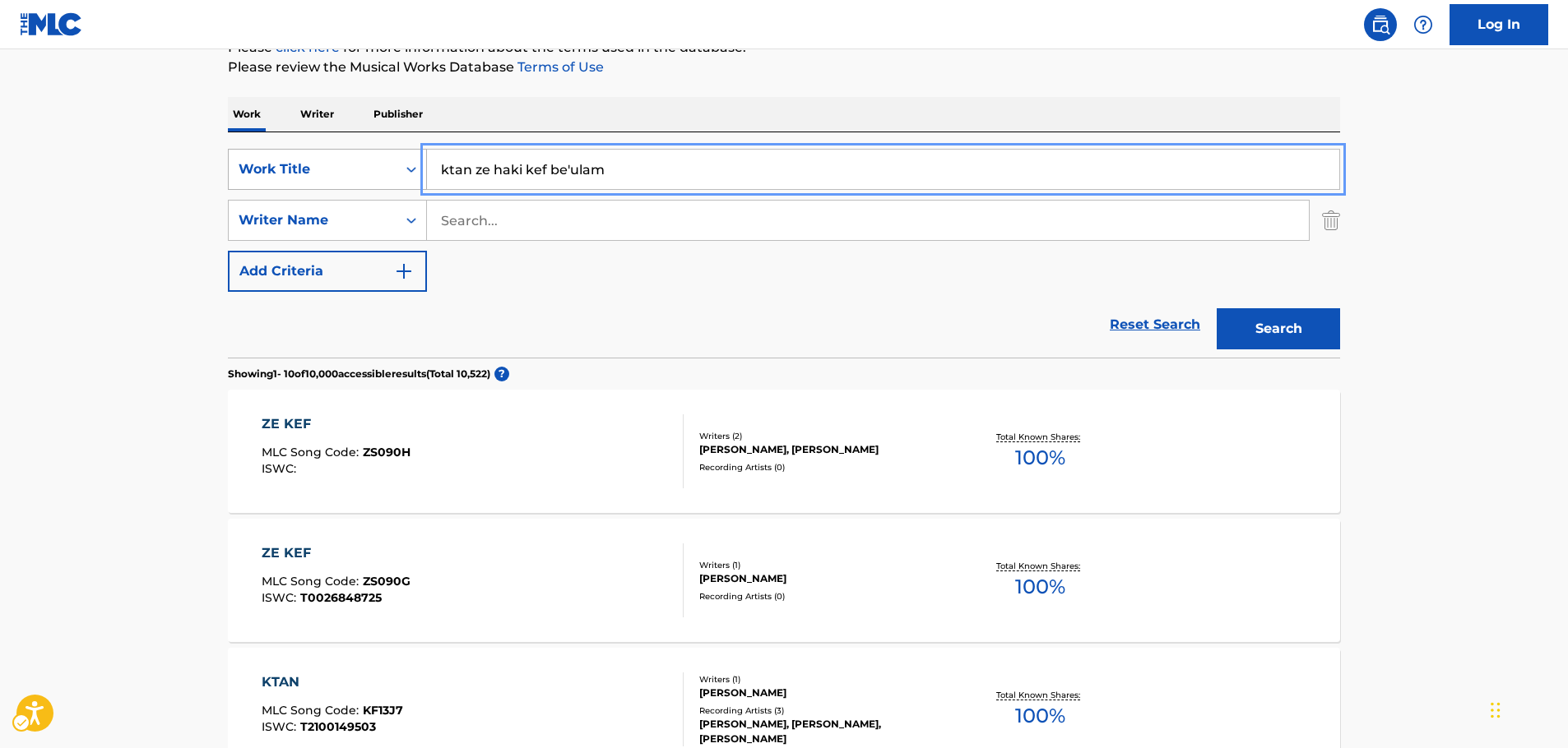
drag, startPoint x: 389, startPoint y: 176, endPoint x: 239, endPoint y: 183, distance: 150.2
click at [244, 183] on div "SearchWithCriteria4f2403e5-2f8f-4268-ad81-f25cedcad554 Work Title ktan ze haki …" at bounding box center [784, 170] width 1113 height 41
paste input "aba sipur"
type input "aba sipur"
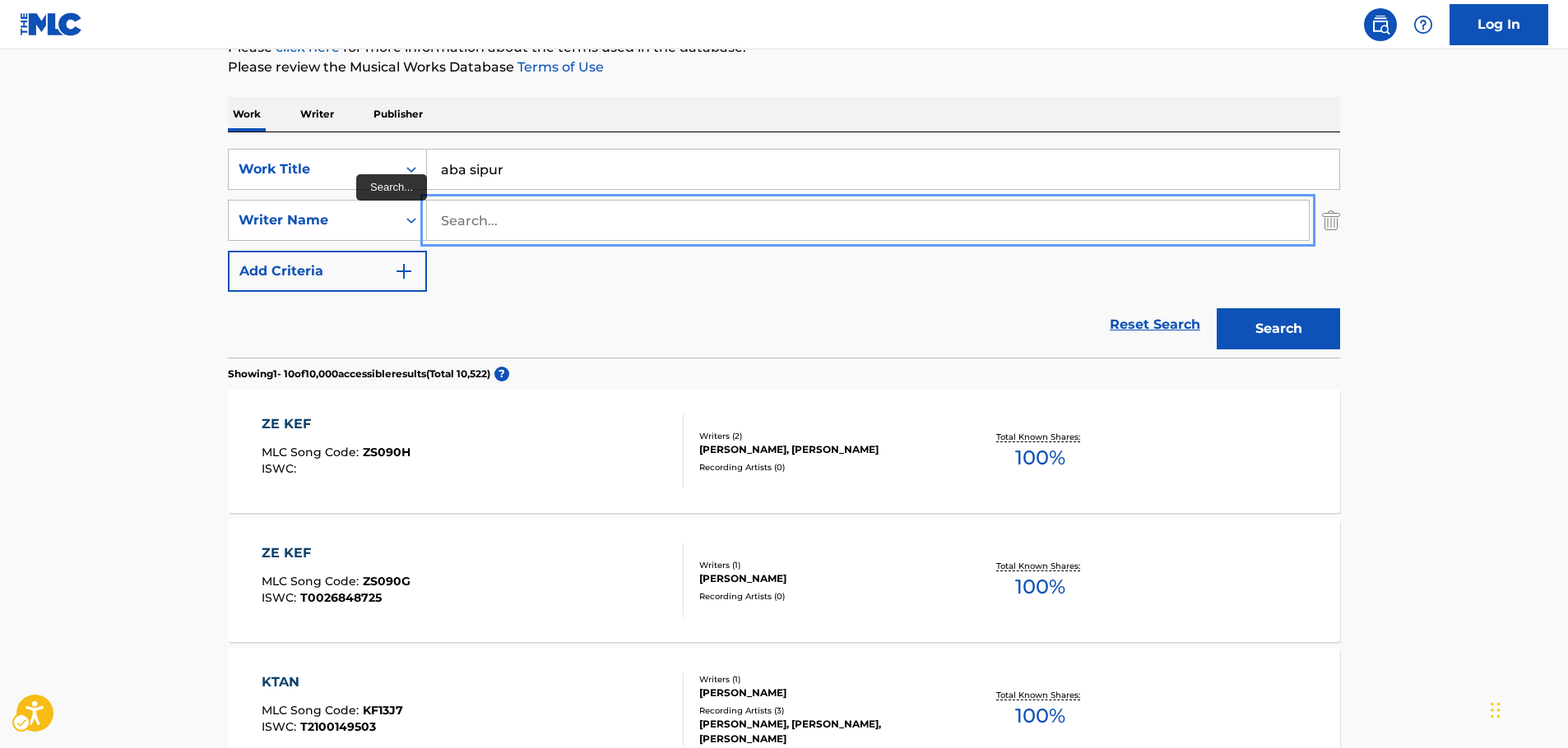
click at [488, 228] on input "Search..." at bounding box center [868, 220] width 882 height 39
type input "geffen"
click at [1217, 308] on button "Search" at bounding box center [1279, 329] width 123 height 41
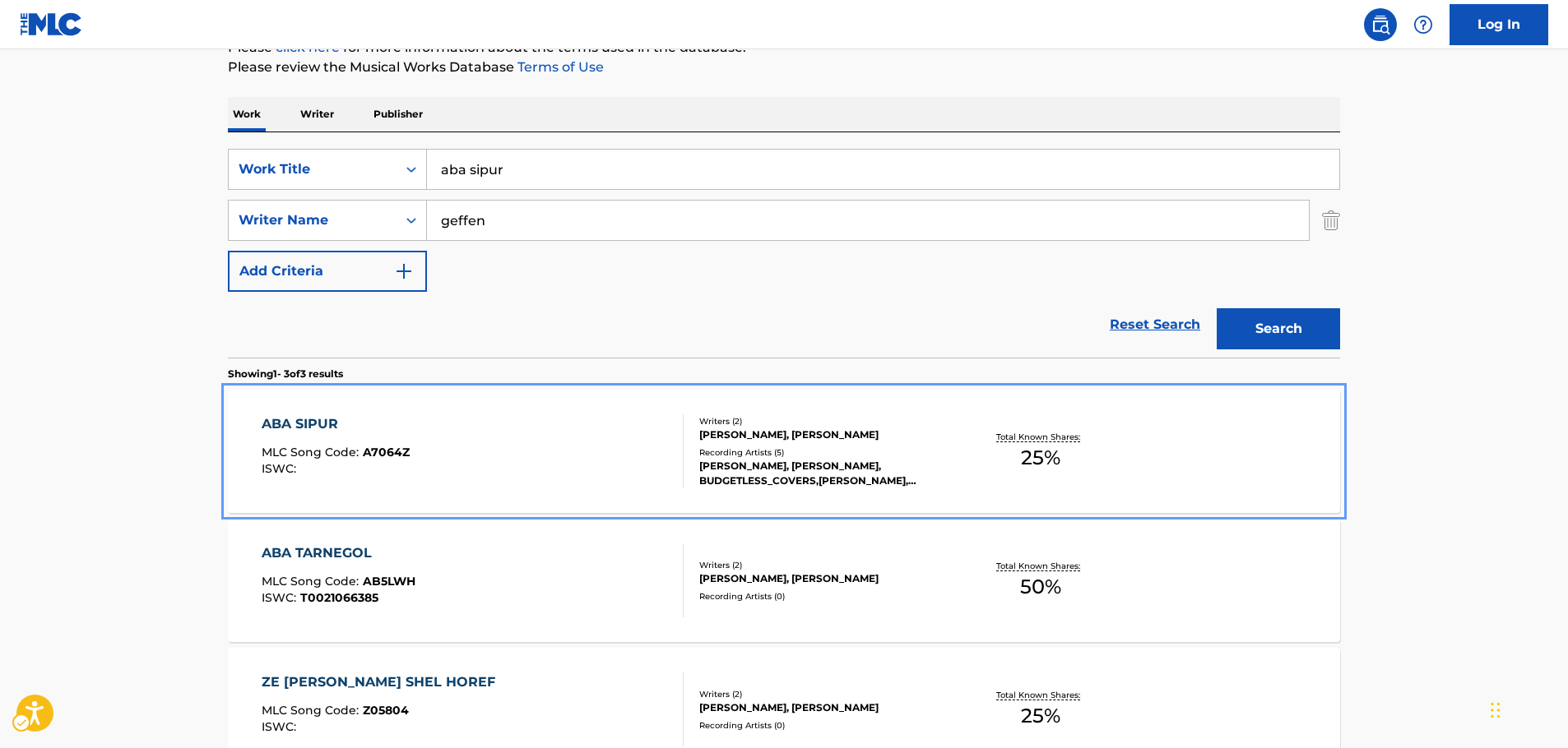
click at [544, 446] on div "ABA SIPUR MLC Song Code : A7064Z ISWC :" at bounding box center [472, 452] width 423 height 74
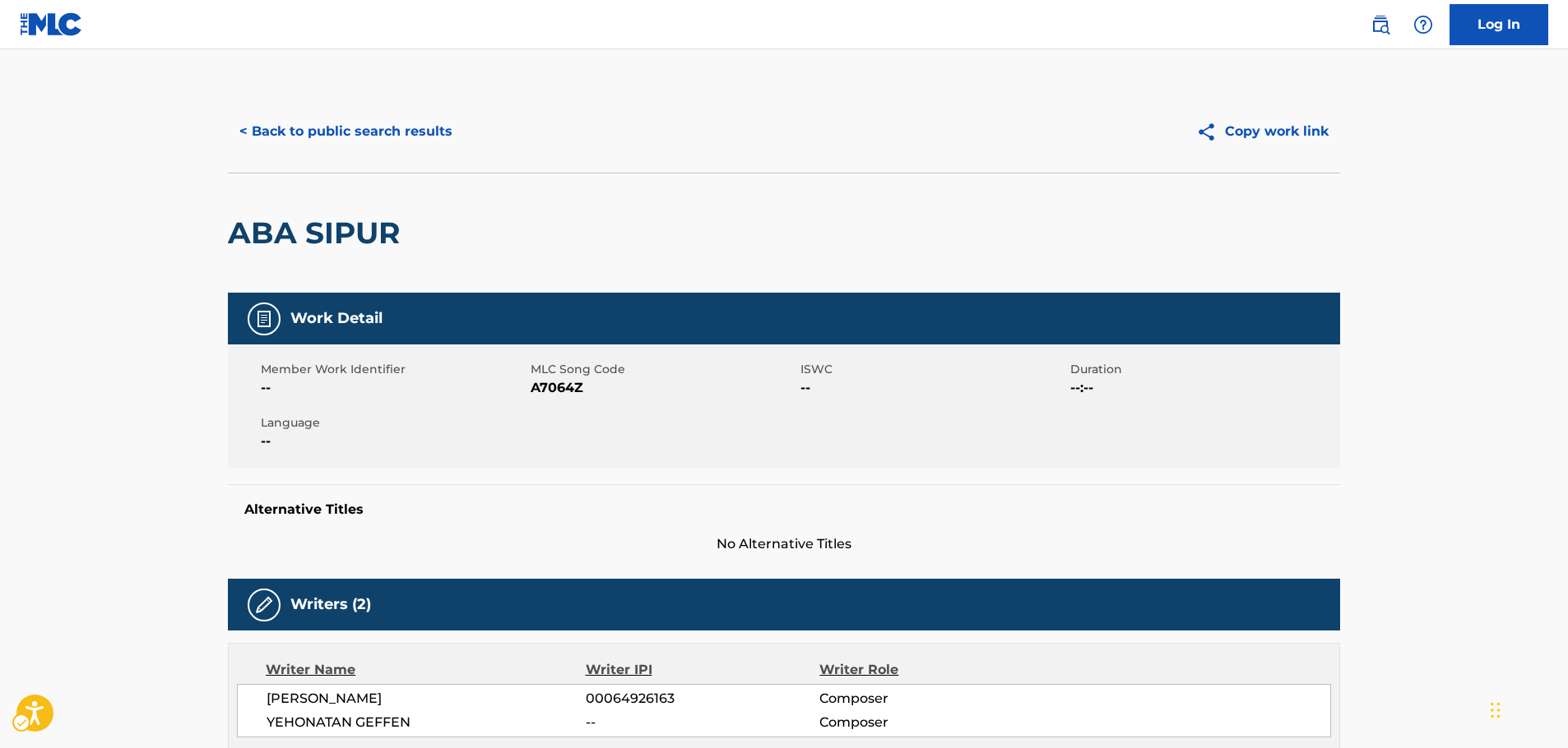
click at [549, 384] on span "MLC Song Code - A7064Z" at bounding box center [664, 388] width 266 height 20
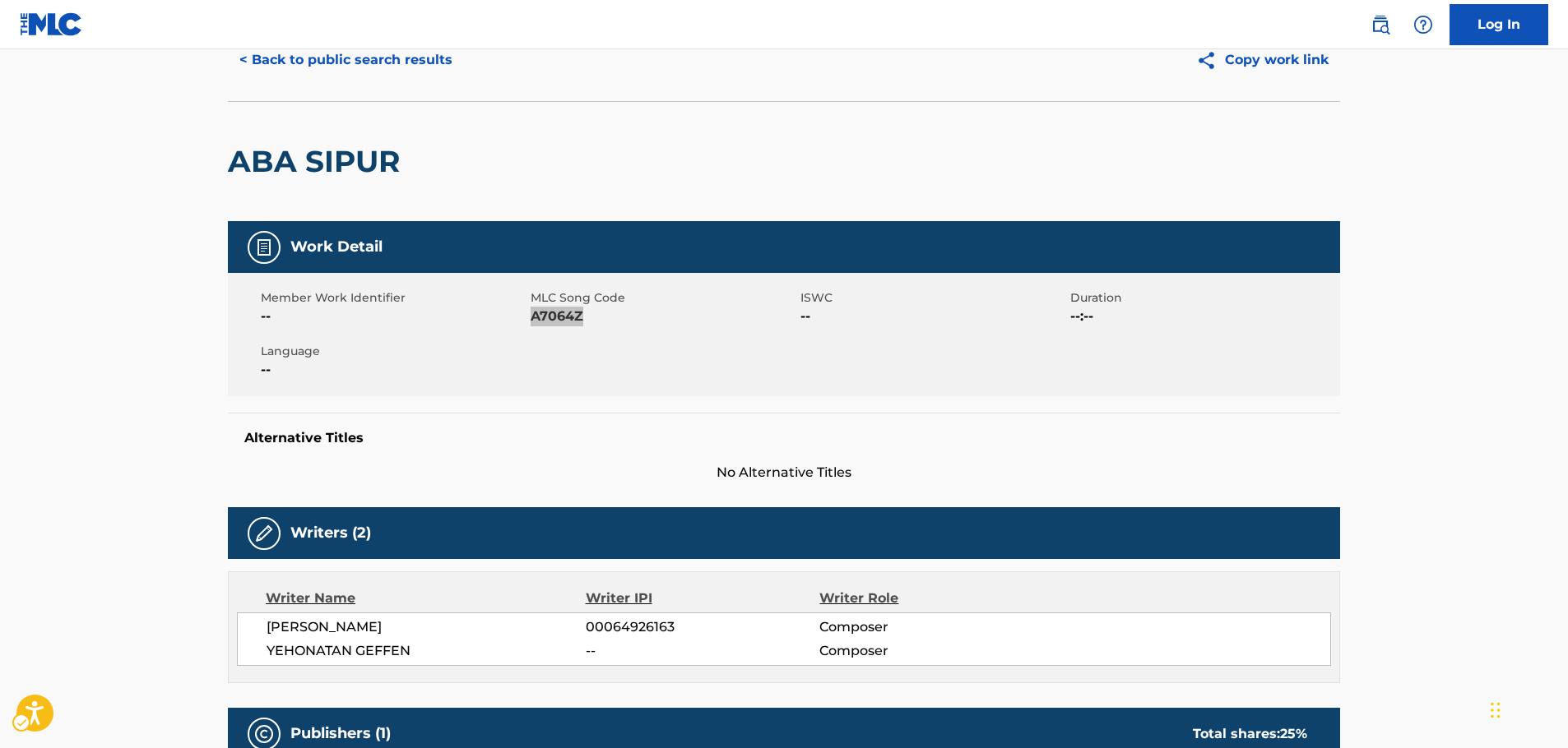
scroll to position [247, 0]
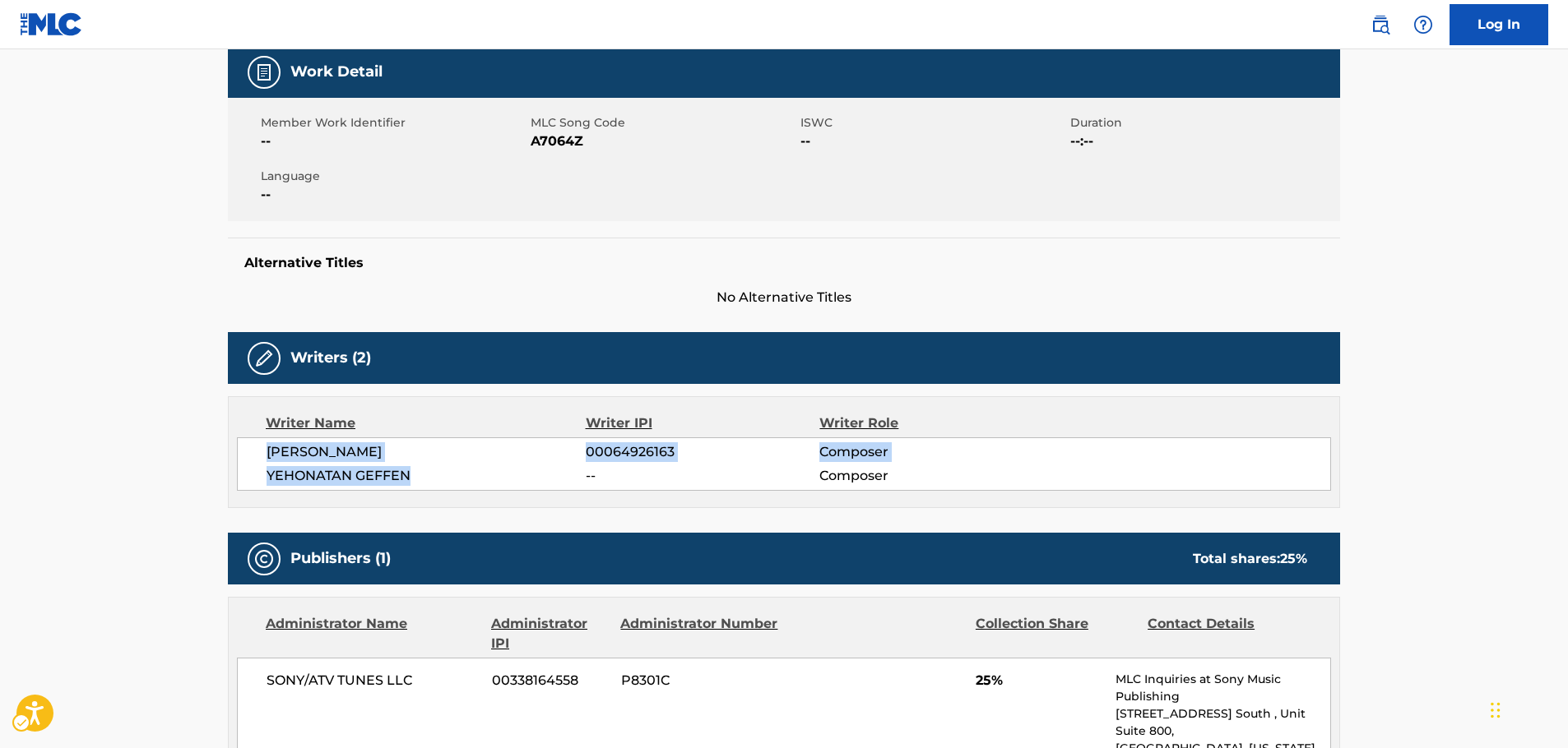
drag, startPoint x: 420, startPoint y: 475, endPoint x: 267, endPoint y: 453, distance: 154.6
click at [267, 453] on div "[PERSON_NAME] 00064926163 Composer [PERSON_NAME] -- Composer" at bounding box center [784, 464] width 1095 height 53
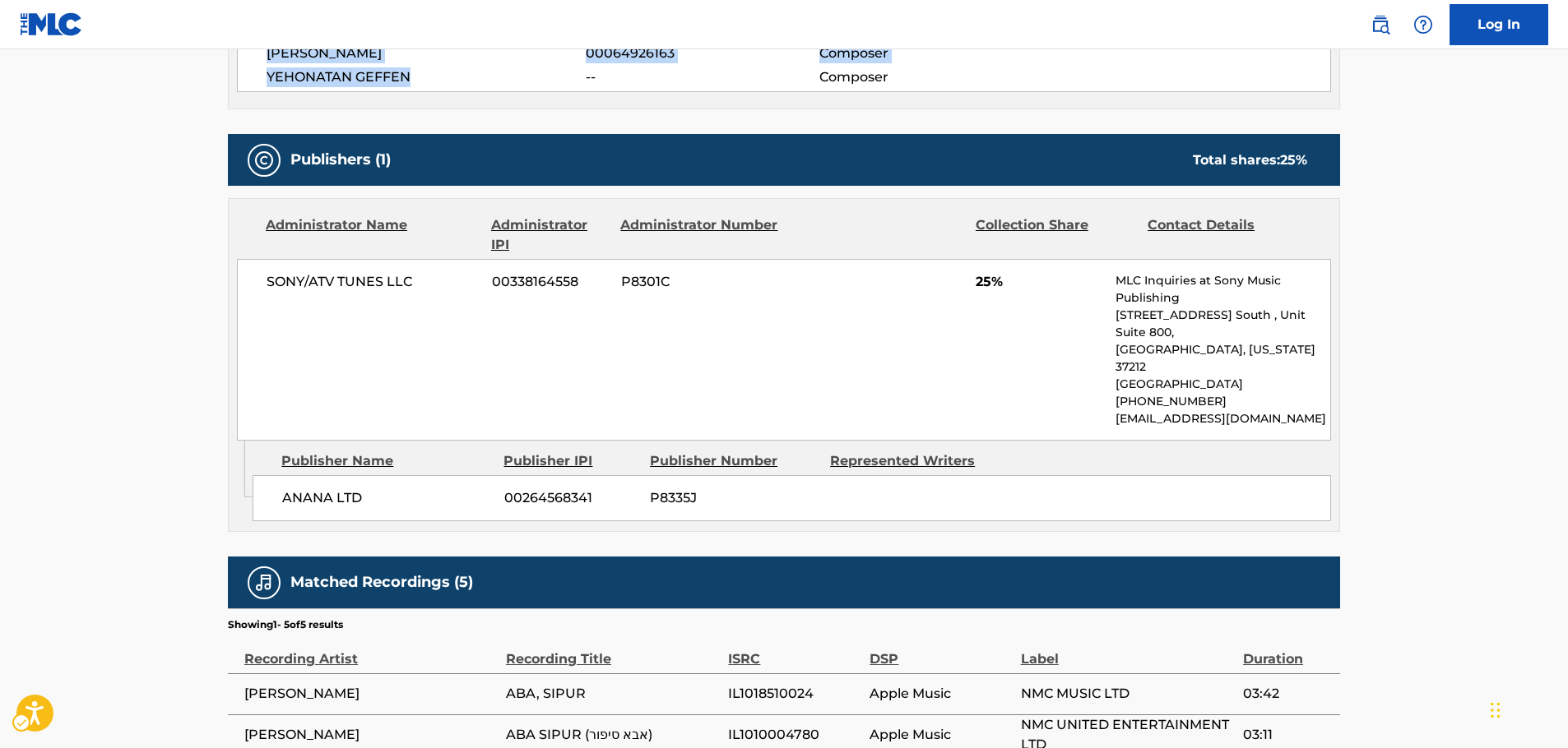
scroll to position [740, 0]
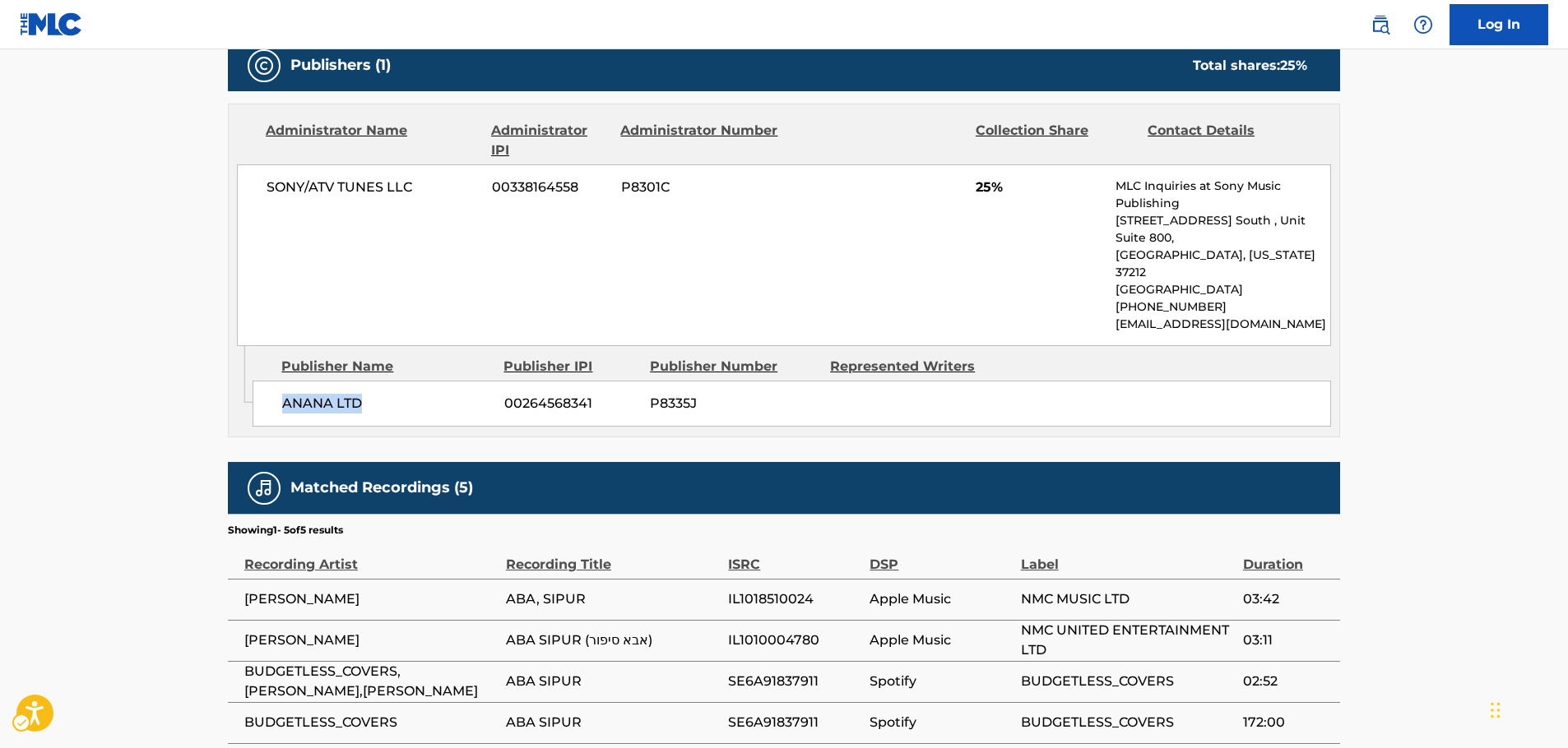
drag, startPoint x: 389, startPoint y: 368, endPoint x: 312, endPoint y: 318, distance: 91.8
click at [275, 381] on div "ANANA LTD 00264568341 P8335J" at bounding box center [792, 404] width 1078 height 46
drag, startPoint x: 362, startPoint y: 191, endPoint x: 248, endPoint y: 192, distance: 114.0
click at [248, 192] on div "SONY/ATV TUNES LLC 00338164558 P8301C 25% MLC Inquiries at Sony Music Publishin…" at bounding box center [784, 255] width 1095 height 182
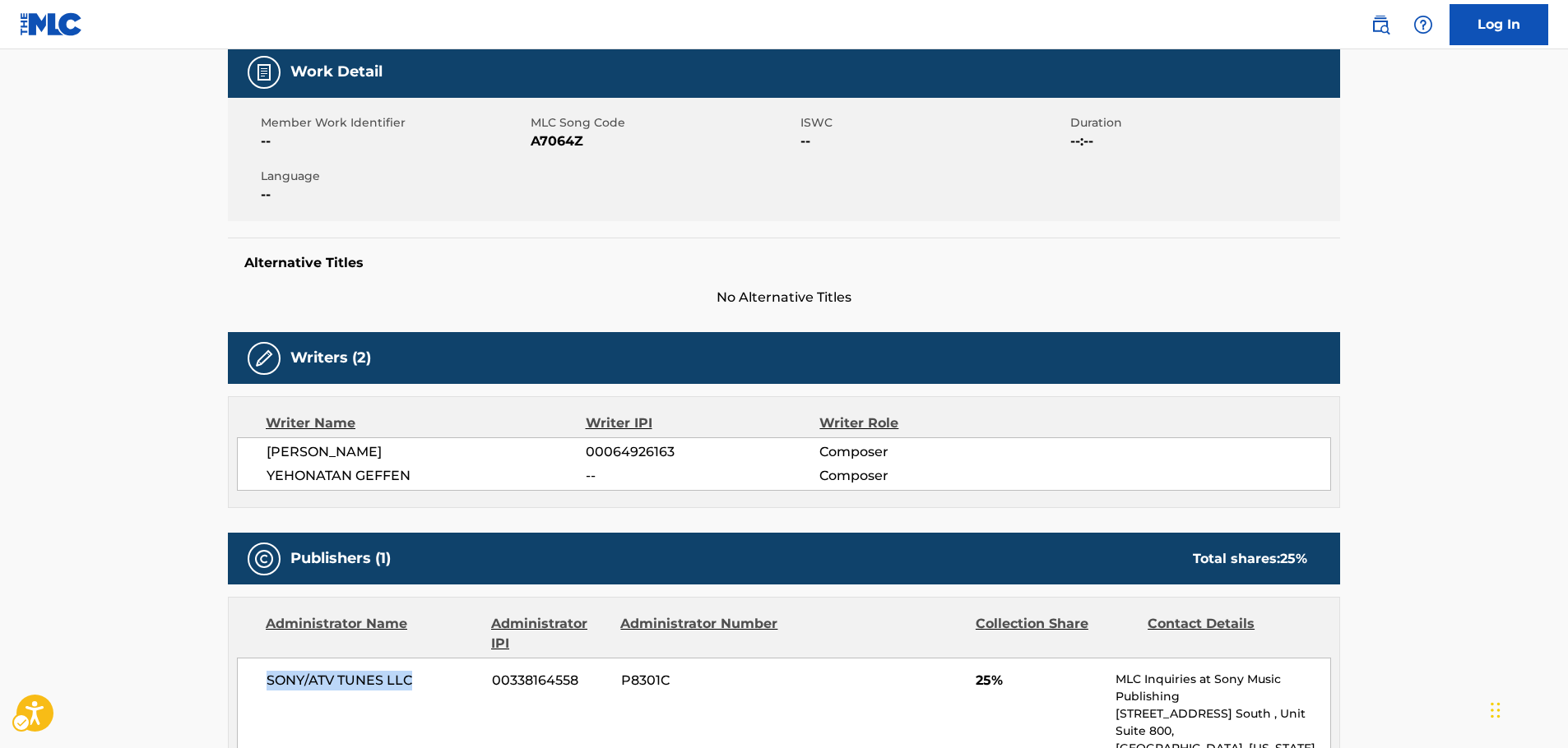
scroll to position [0, 0]
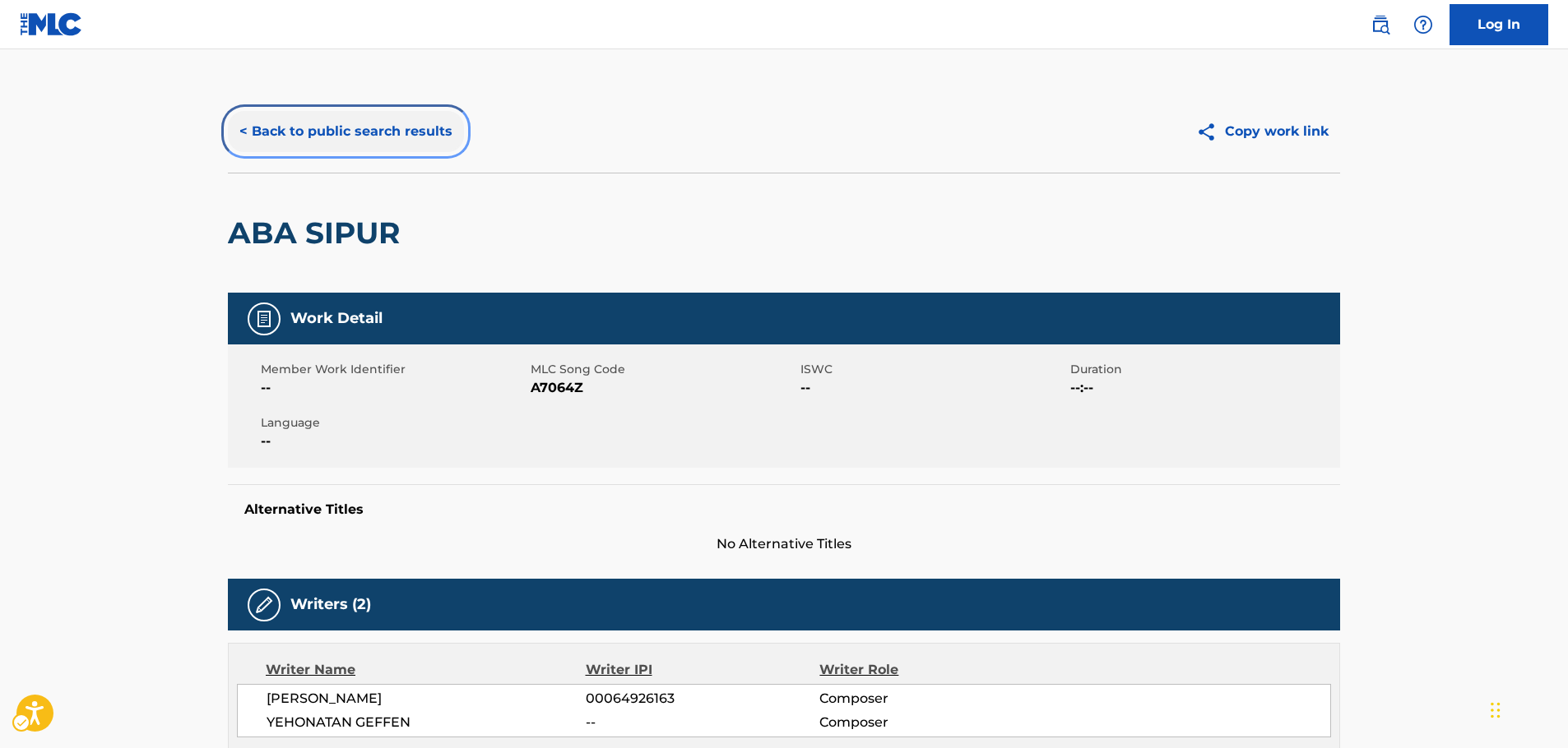
click at [378, 146] on button "< Back to public search results" at bounding box center [345, 132] width 236 height 41
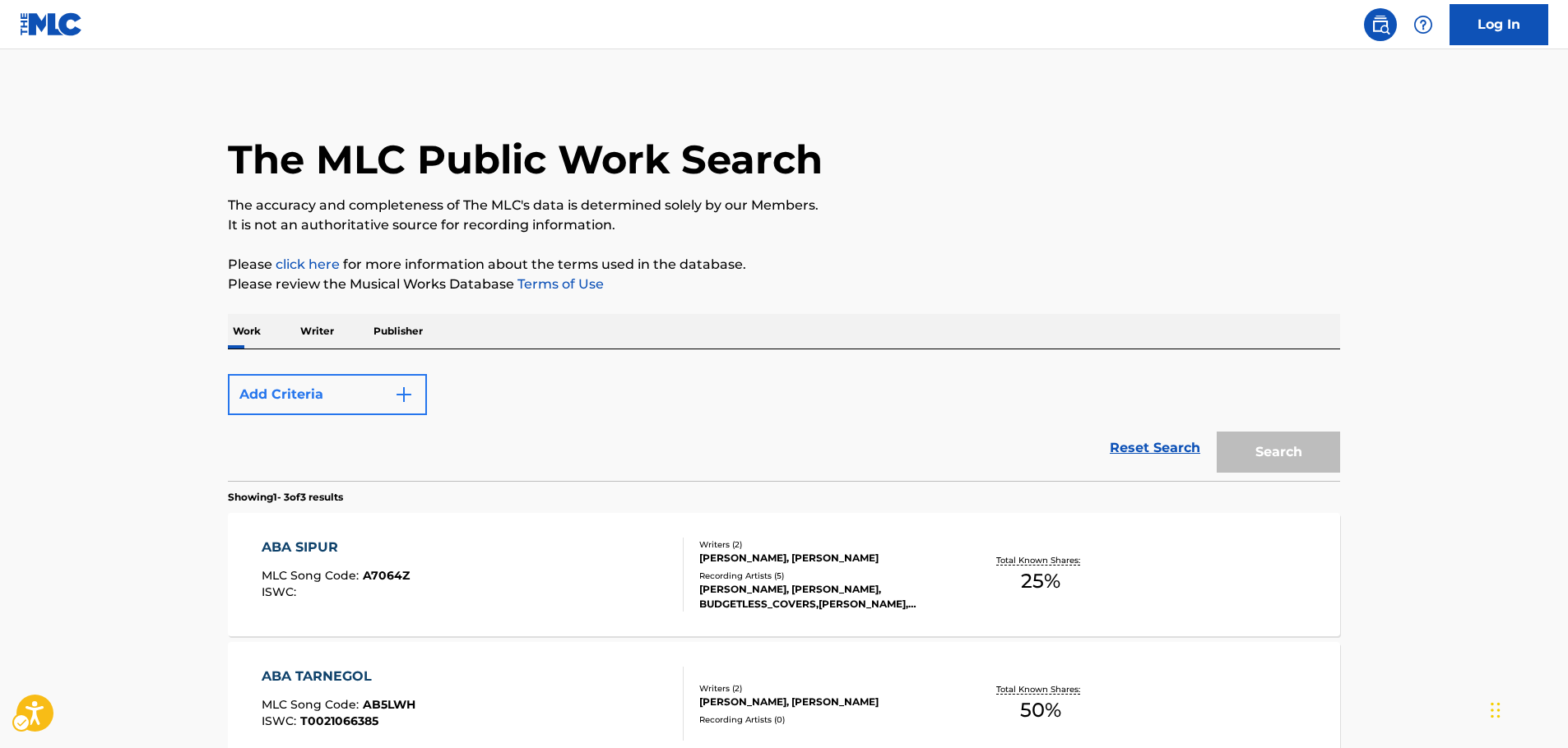
scroll to position [217, 0]
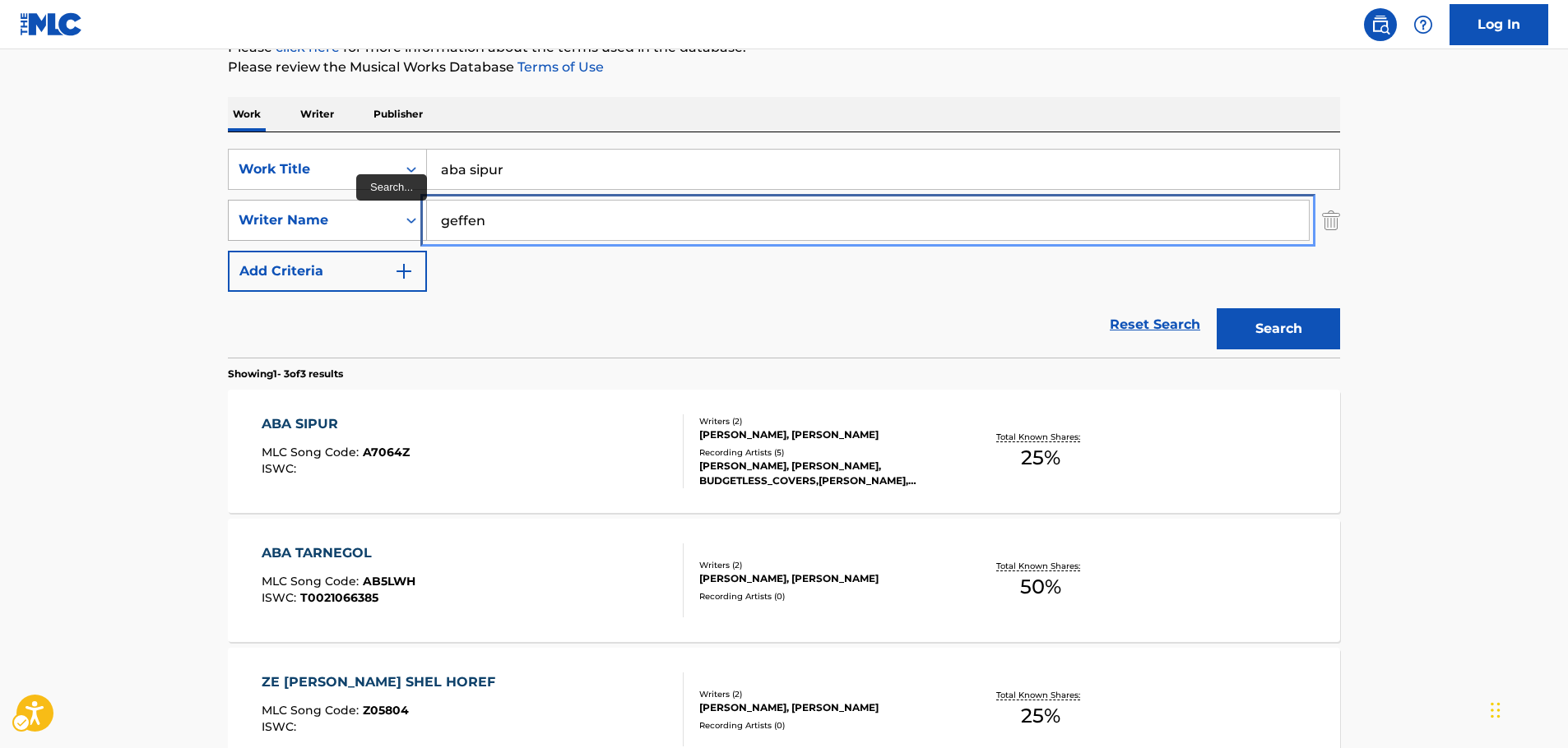
drag, startPoint x: 456, startPoint y: 228, endPoint x: 390, endPoint y: 222, distance: 66.3
paste input "Fabia"
type input "[PERSON_NAME]"
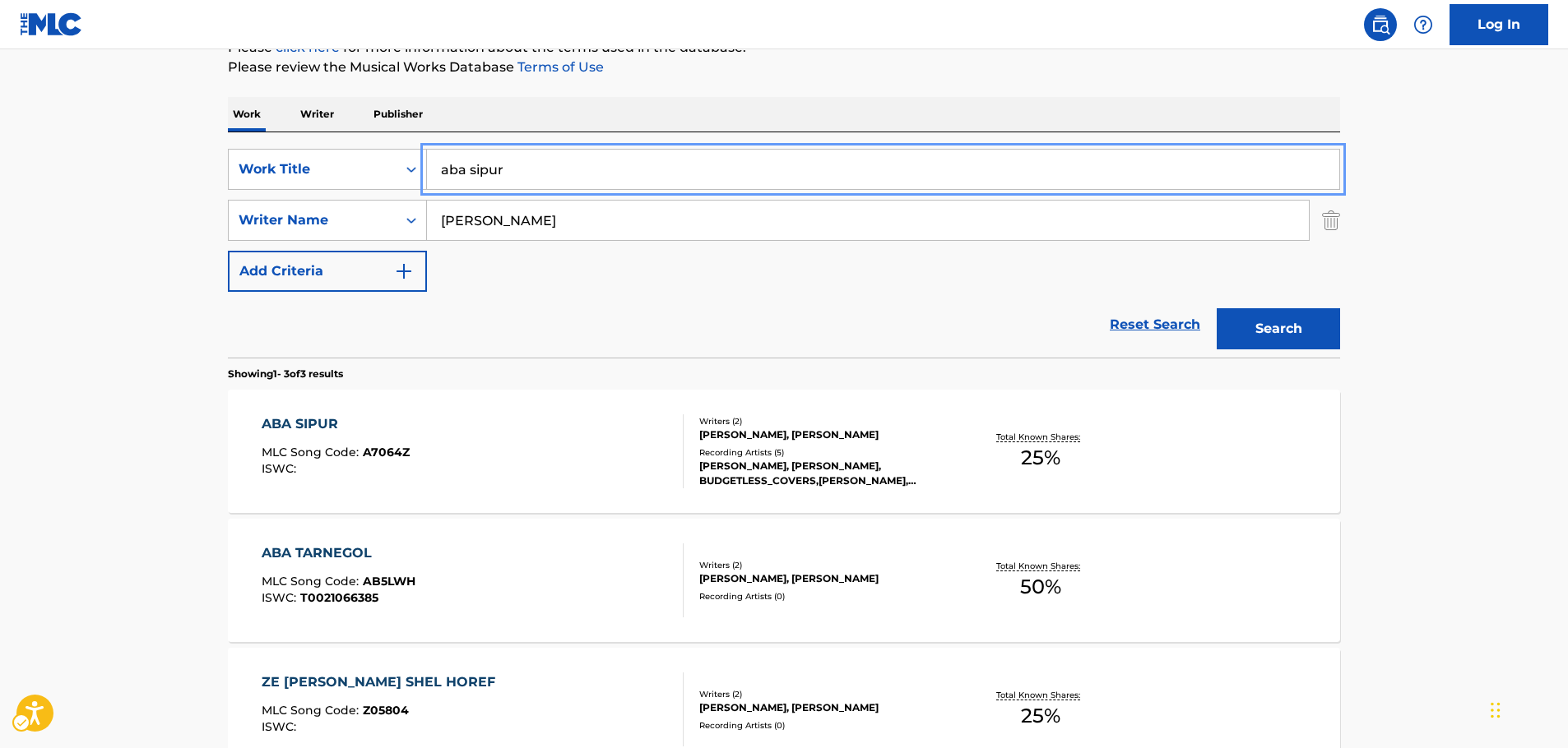
drag, startPoint x: 394, startPoint y: 173, endPoint x: 249, endPoint y: 198, distance: 147.1
paste input "Mon Autre"
type input "Mon Autre"
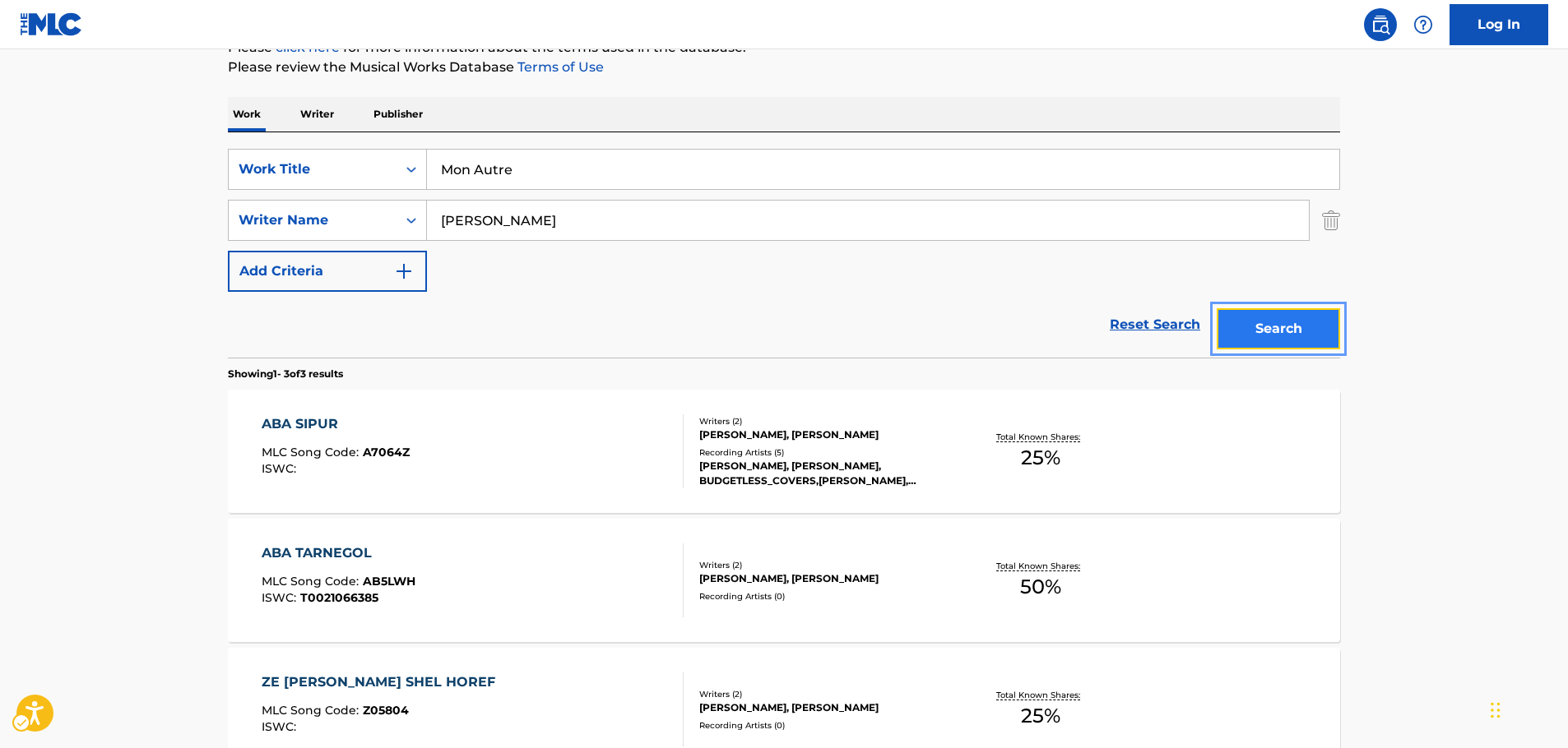
click at [1299, 326] on button "Search" at bounding box center [1279, 329] width 123 height 41
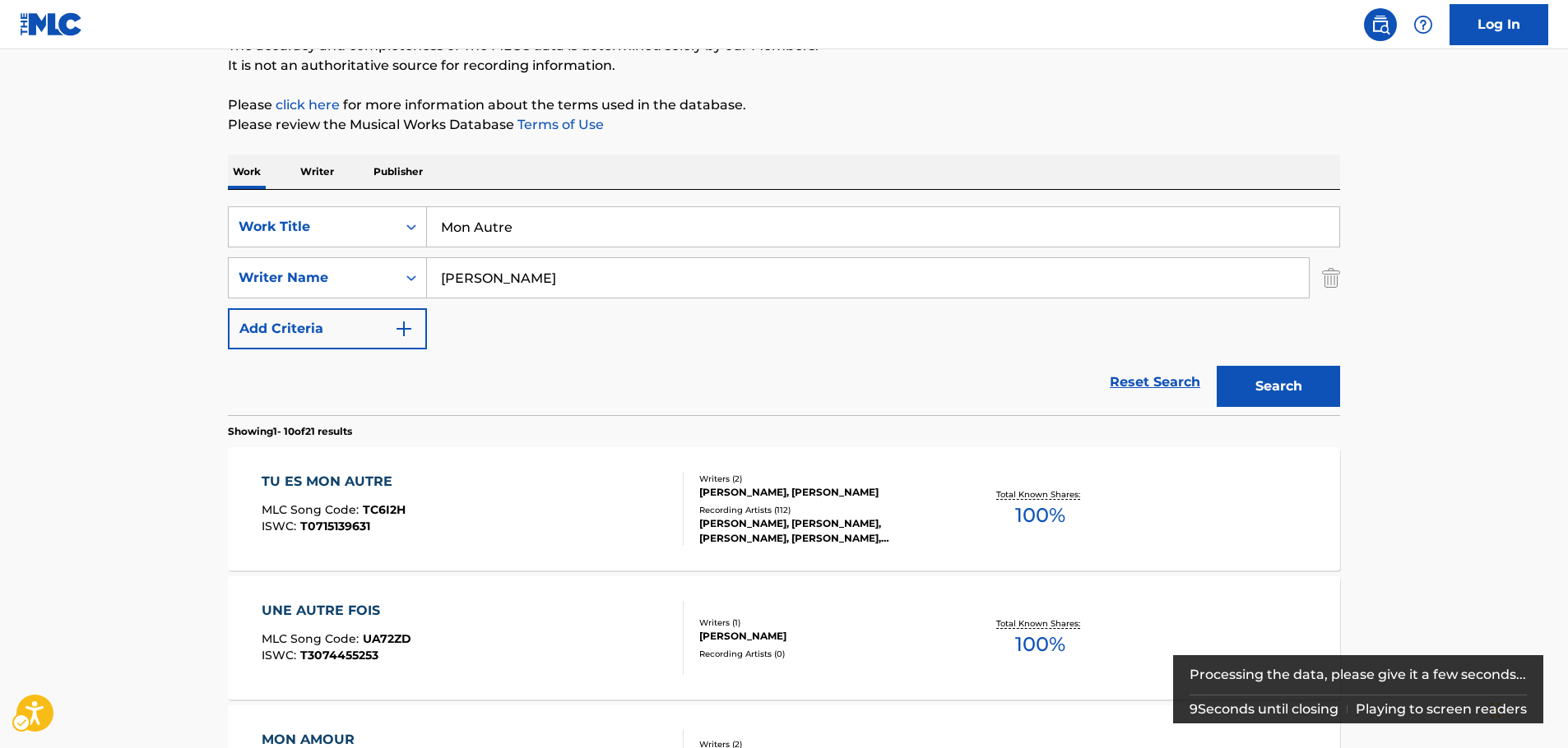
scroll to position [165, 0]
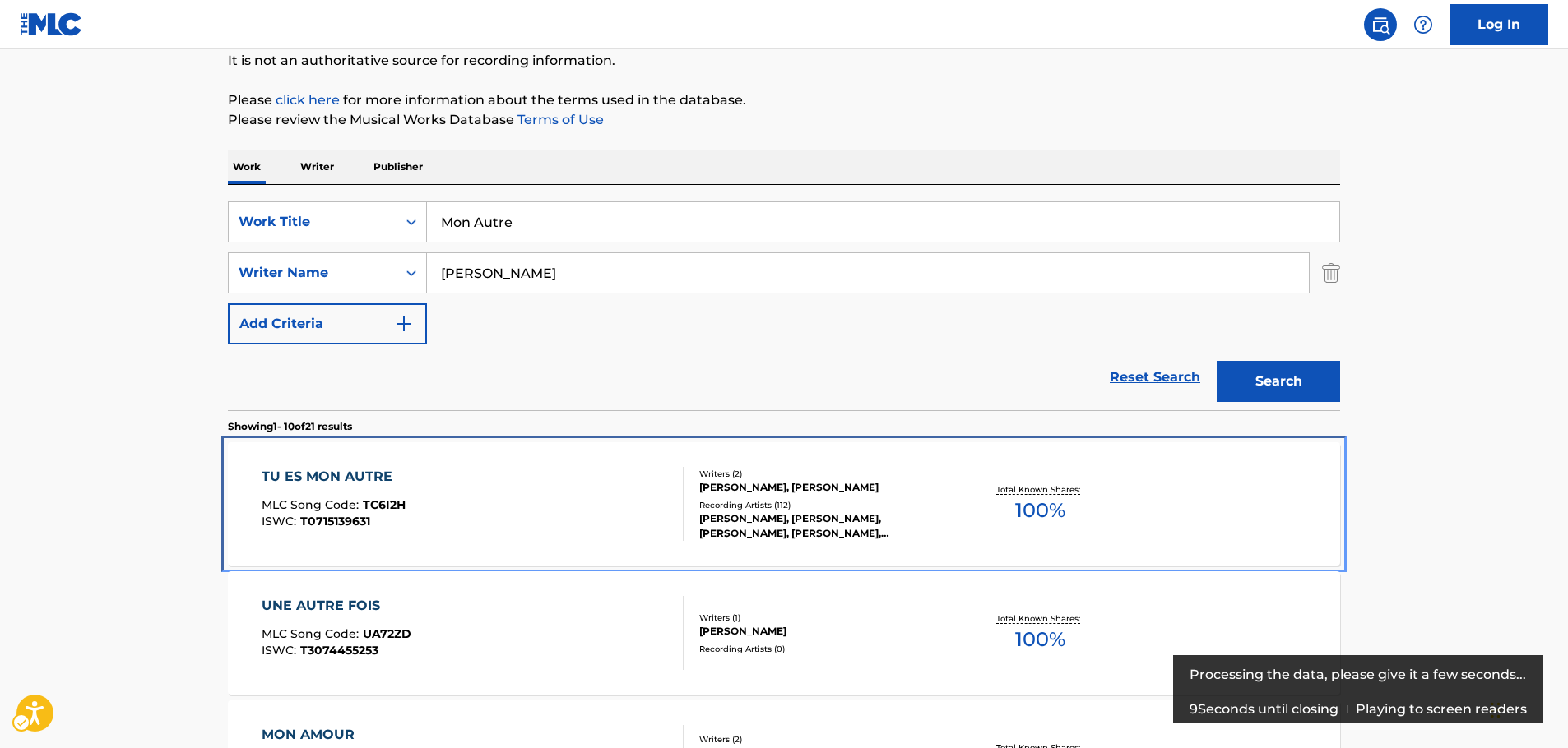
click at [490, 500] on div "TU ES MON AUTRE MLC Song Code : TC6I2H ISWC : T0715139631" at bounding box center [472, 504] width 423 height 74
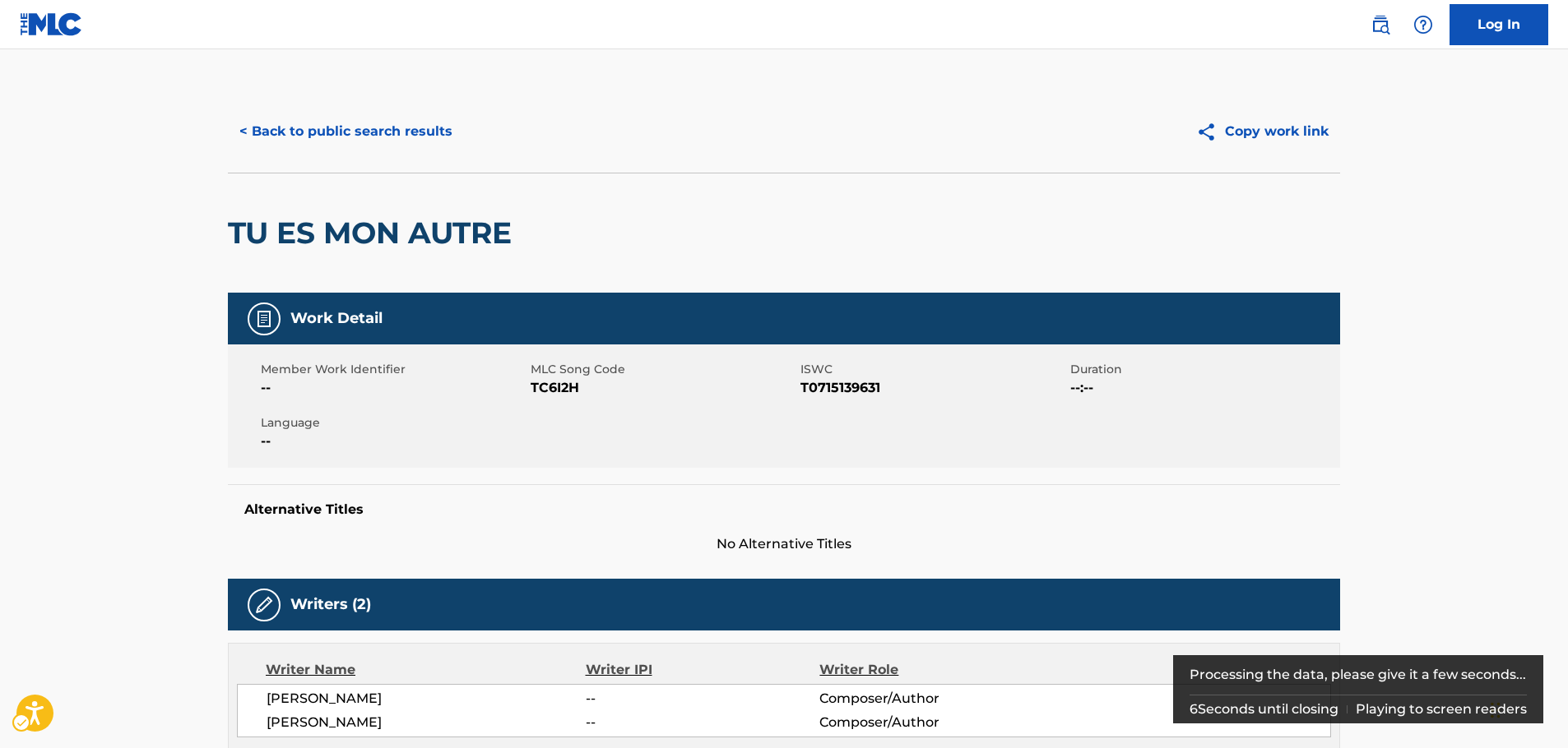
click at [548, 389] on span "MLC Song Code - TC6I2H" at bounding box center [664, 388] width 266 height 20
click at [843, 390] on span "ISWC - T0715139631" at bounding box center [934, 388] width 266 height 20
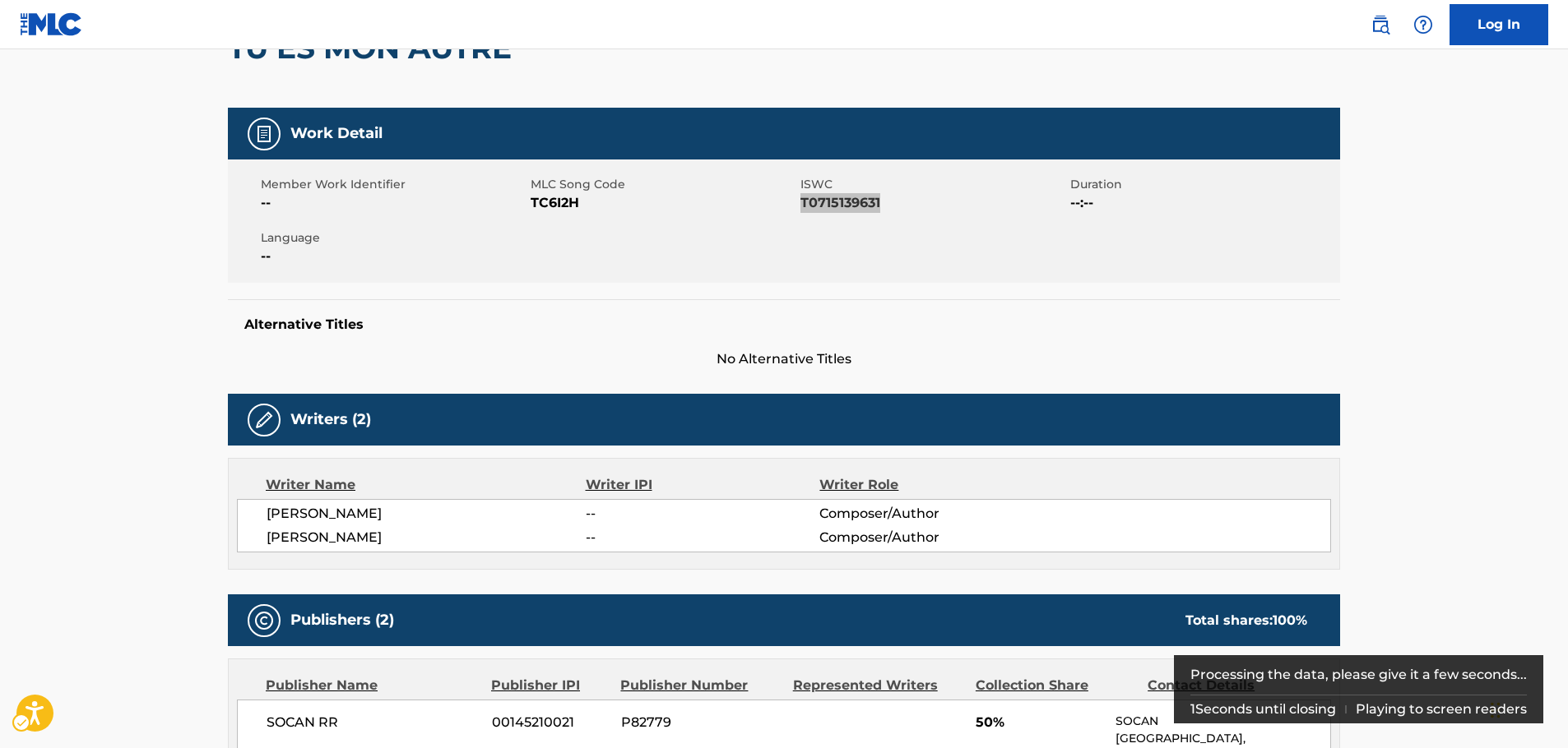
scroll to position [247, 0]
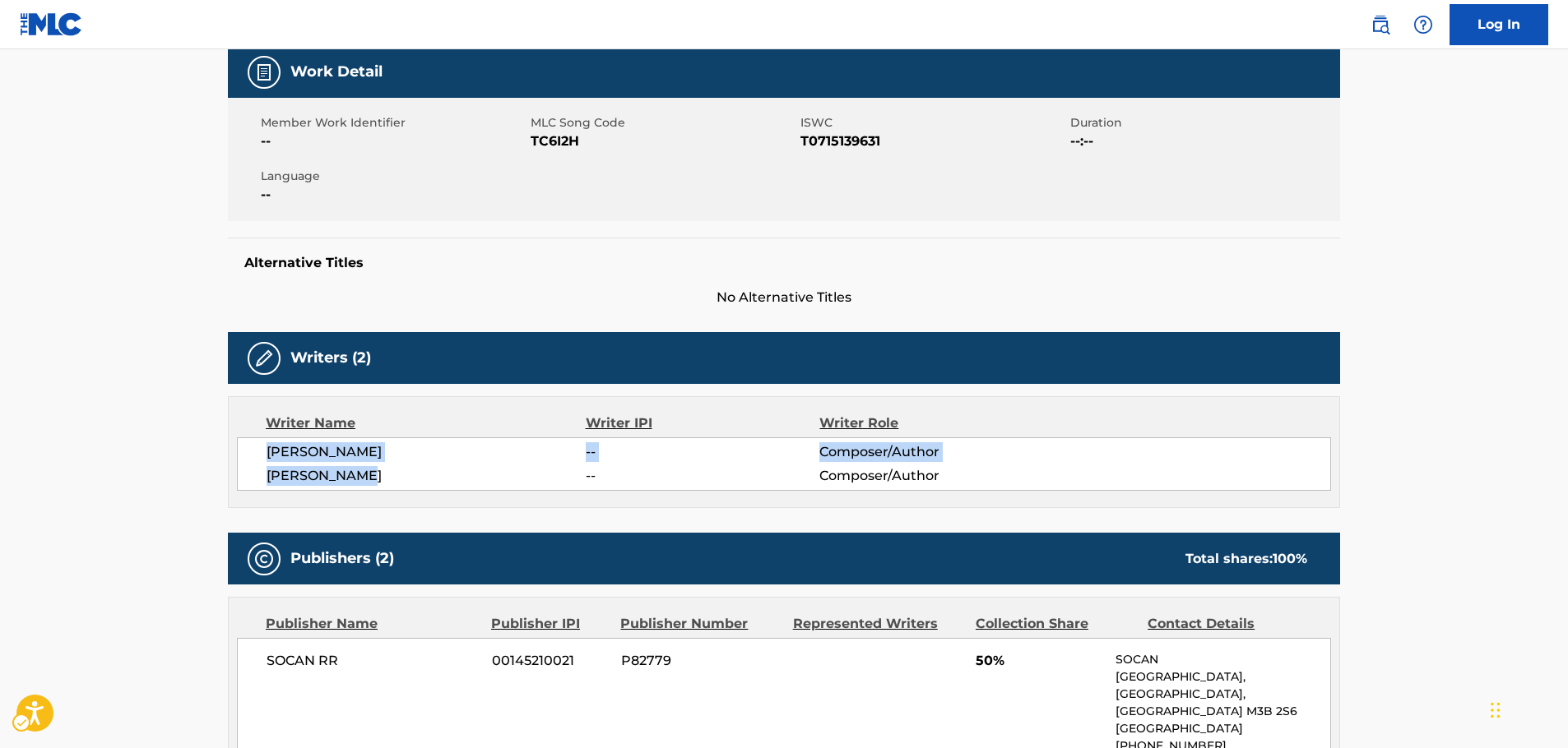
drag, startPoint x: 379, startPoint y: 477, endPoint x: 279, endPoint y: 445, distance: 105.0
click at [261, 455] on div "[PERSON_NAME] -- Composer/Author [PERSON_NAME] -- Composer/Author" at bounding box center [784, 464] width 1095 height 53
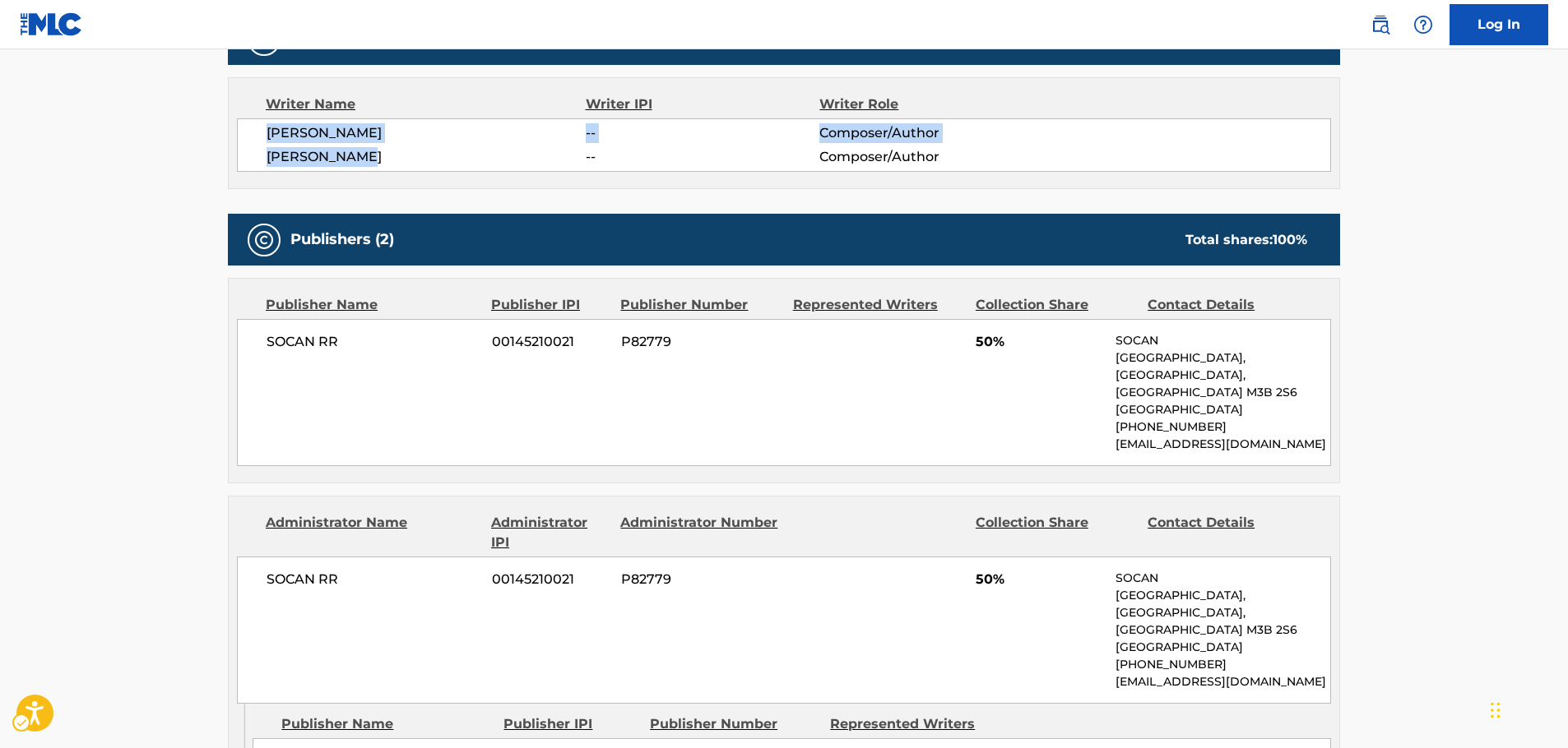
scroll to position [576, 0]
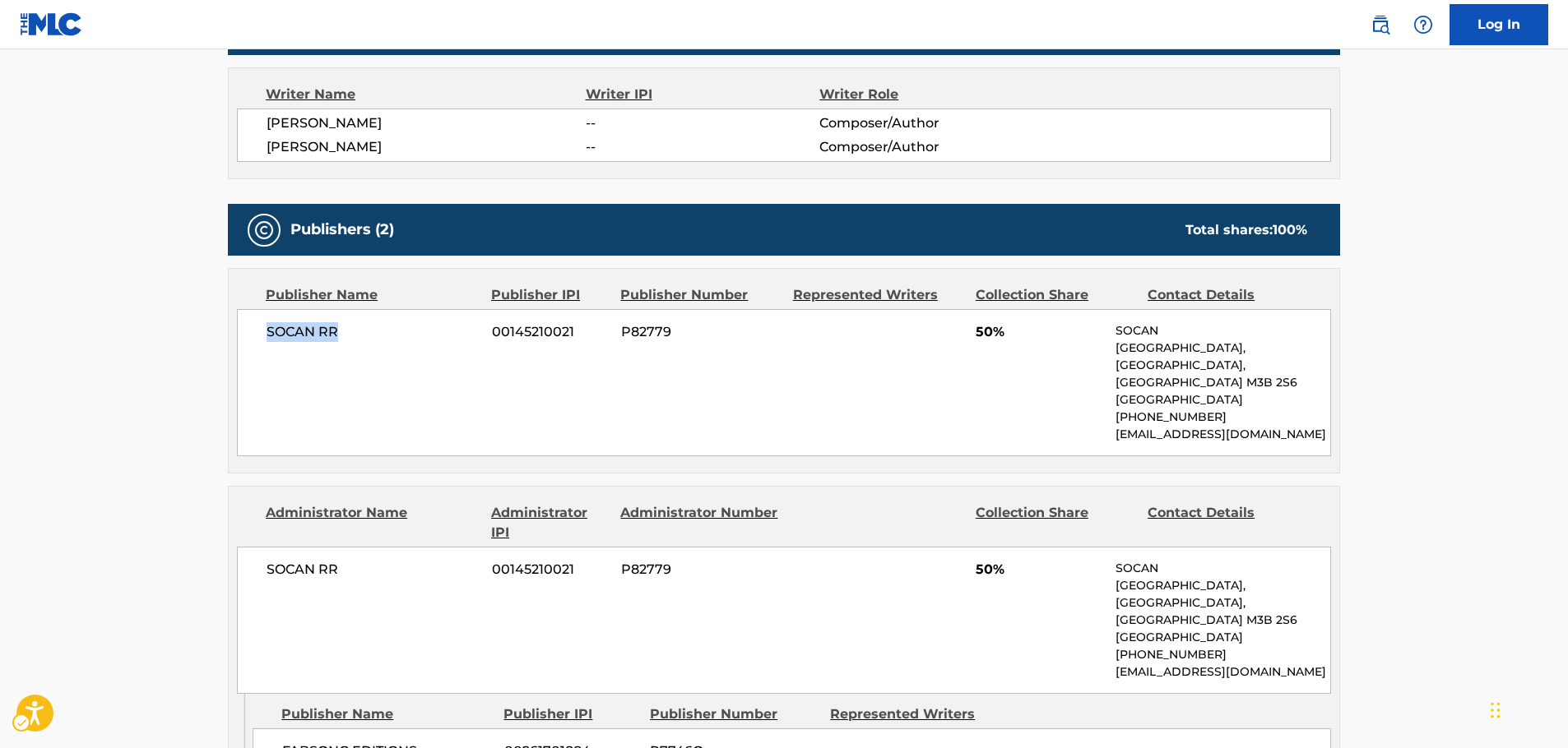
drag, startPoint x: 355, startPoint y: 341, endPoint x: 236, endPoint y: 344, distance: 119.0
click at [236, 344] on div "Publisher Name Publisher IPI Publisher Number Represented Writers Collection Sh…" at bounding box center [784, 371] width 1111 height 204
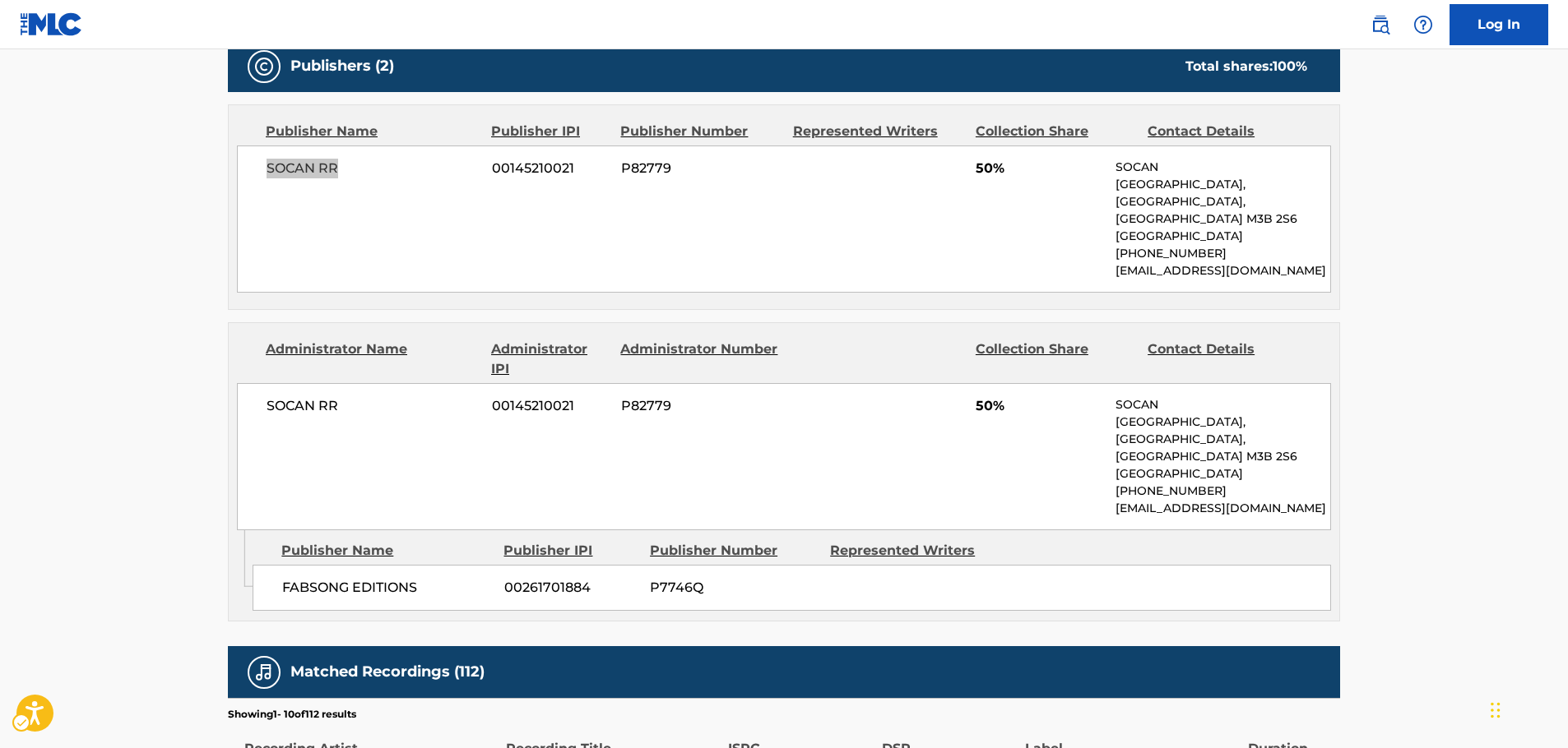
scroll to position [740, 0]
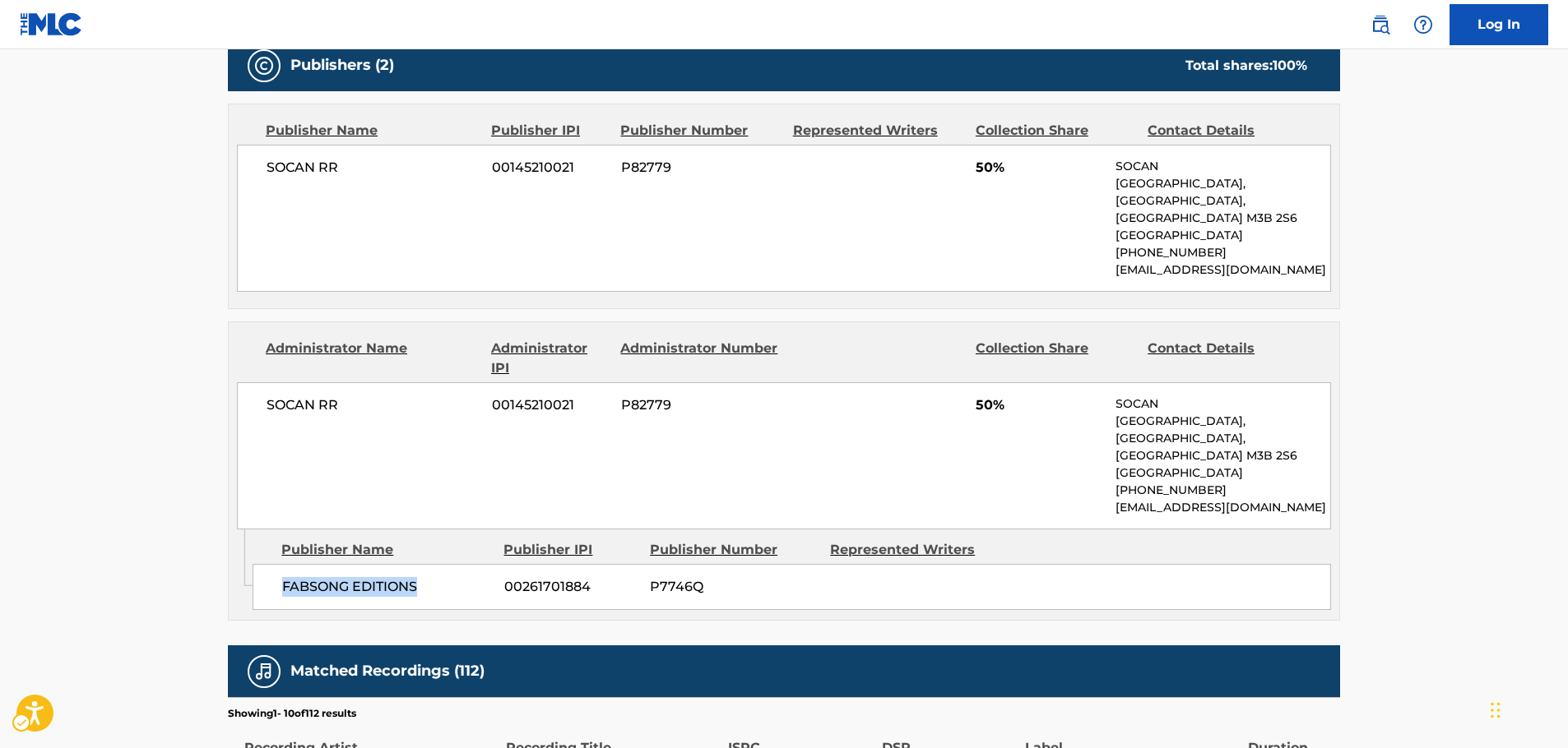
drag, startPoint x: 375, startPoint y: 565, endPoint x: 274, endPoint y: 567, distance: 101.0
click at [274, 567] on div "FABSONG EDITIONS 00261701884 P7746Q" at bounding box center [792, 587] width 1078 height 46
drag, startPoint x: 357, startPoint y: 406, endPoint x: 261, endPoint y: 402, distance: 96.1
click at [261, 402] on div "SOCAN RR 00145210021 P82779 [STREET_ADDRESS] [PHONE_NUMBER] [EMAIL_ADDRESS][DOM…" at bounding box center [784, 456] width 1095 height 147
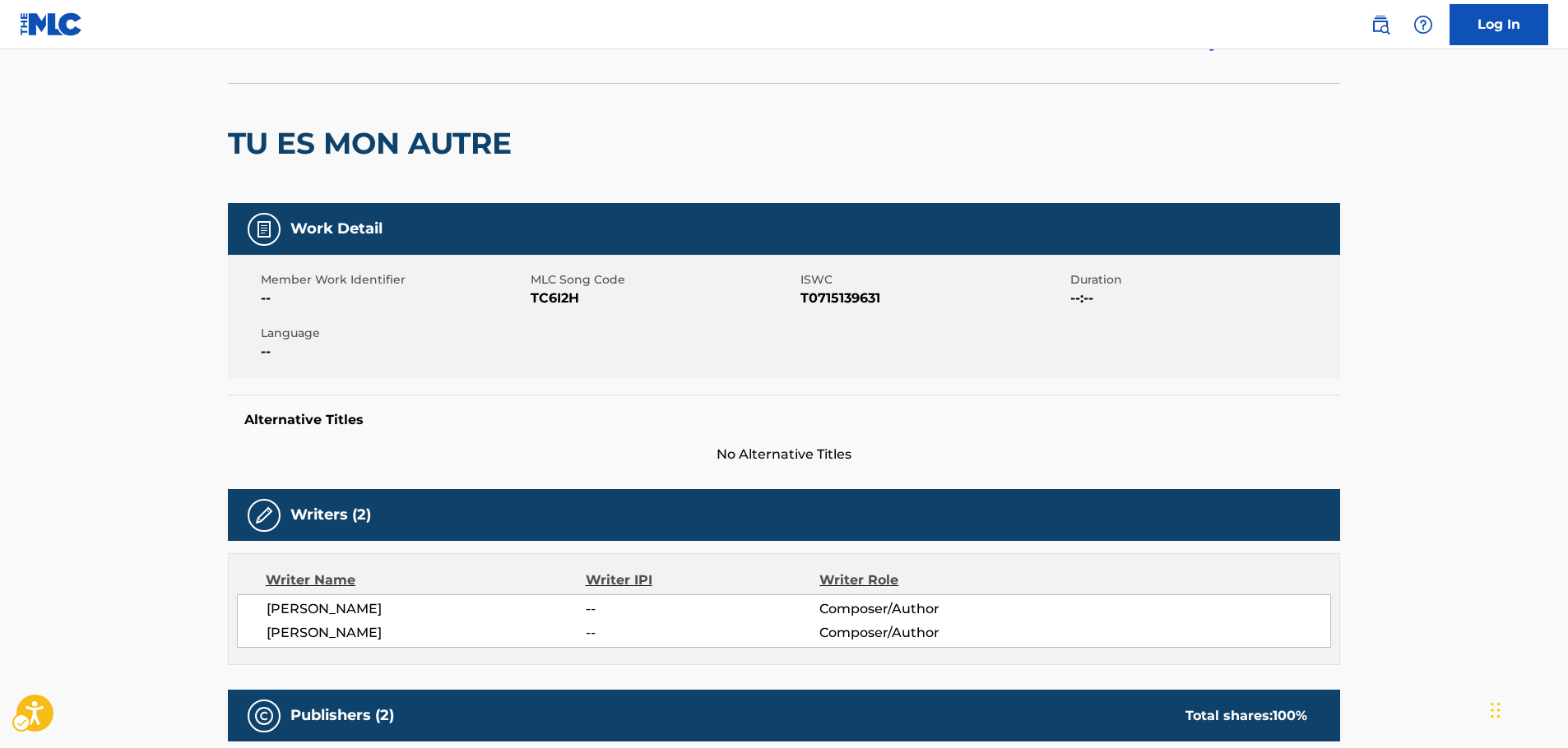
scroll to position [0, 0]
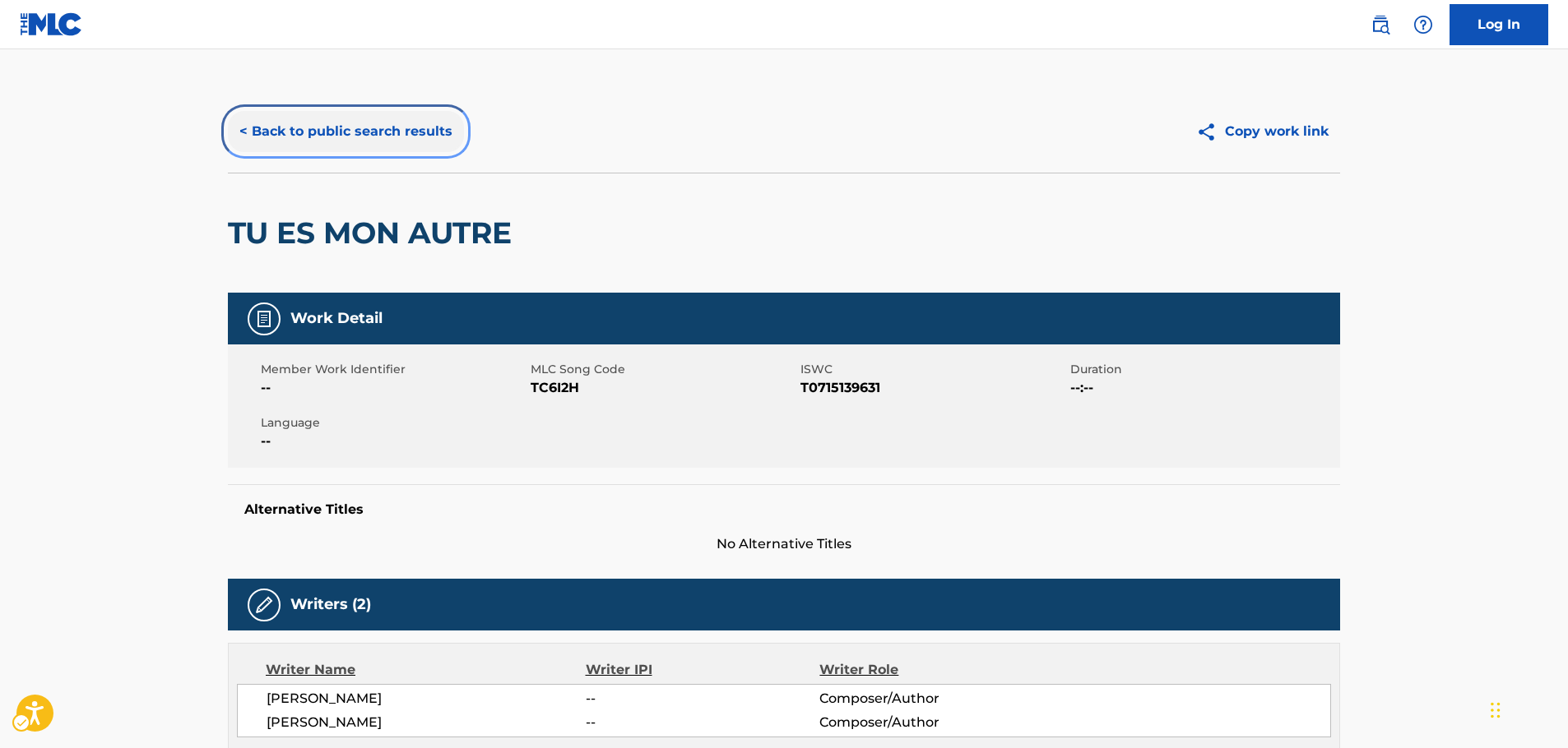
click at [386, 126] on button "< Back to public search results" at bounding box center [345, 132] width 236 height 41
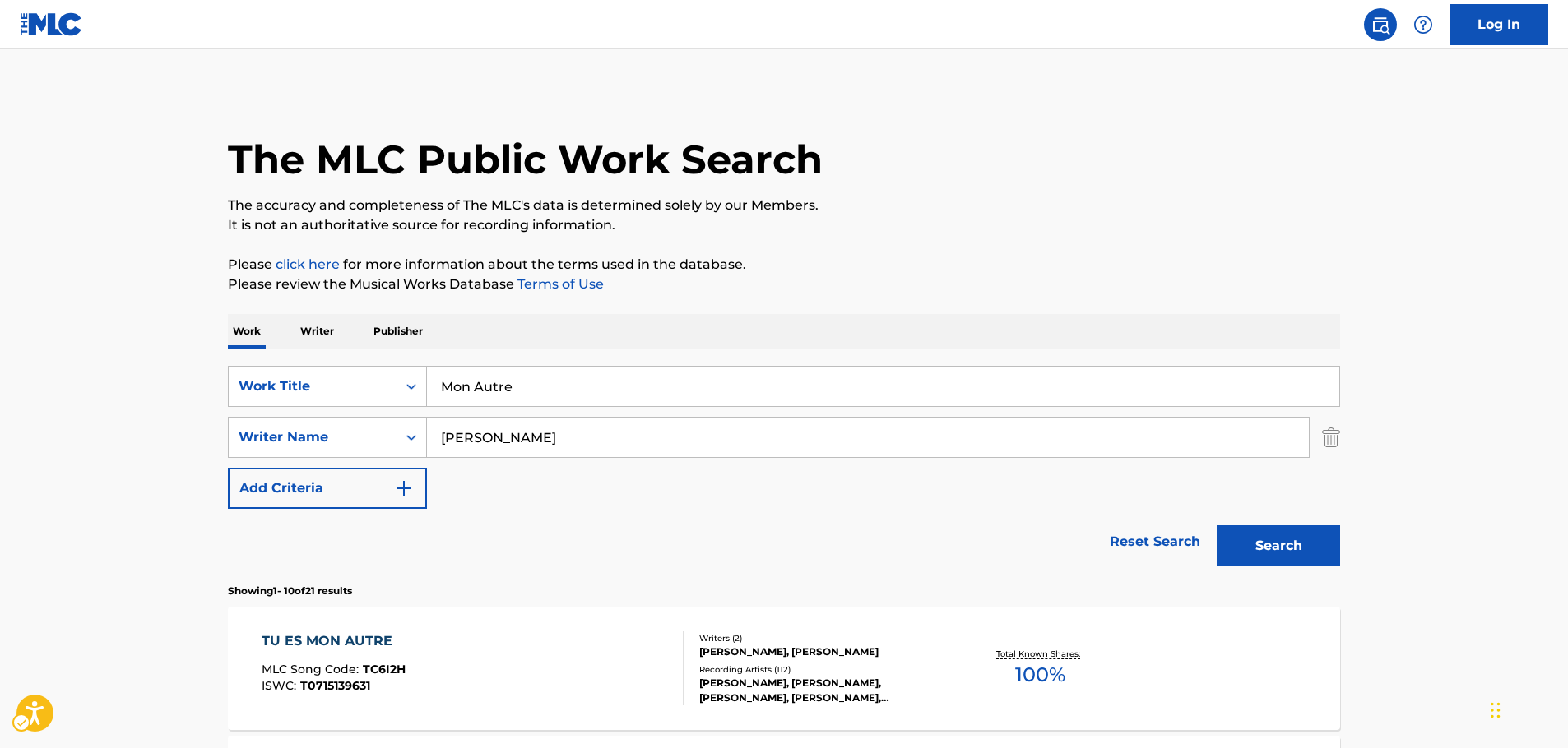
scroll to position [165, 0]
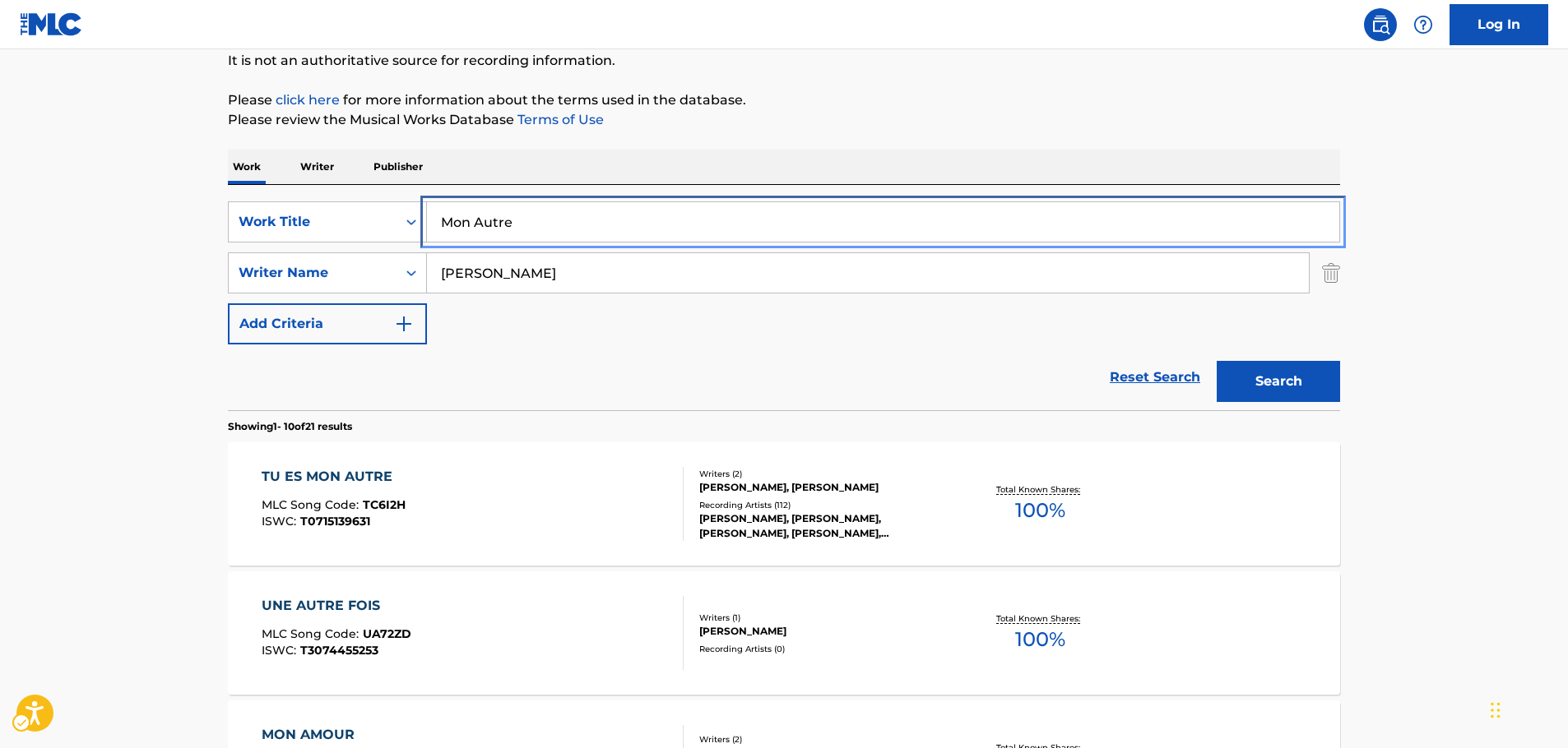
drag, startPoint x: 246, startPoint y: 228, endPoint x: 173, endPoint y: 223, distance: 73.2
paste input "Pigstep"
type input "Pigstep"
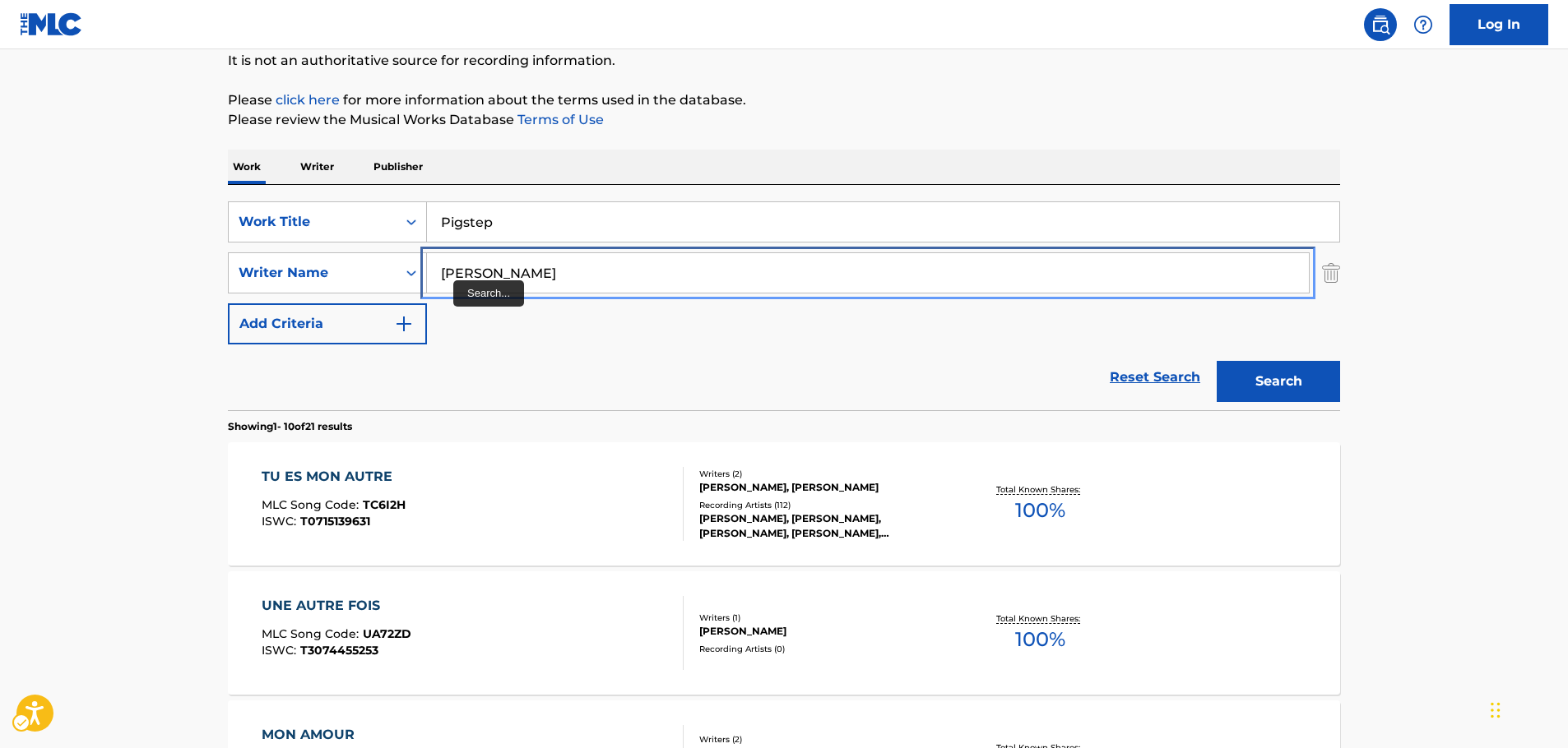
drag, startPoint x: 345, startPoint y: 273, endPoint x: 154, endPoint y: 266, distance: 191.1
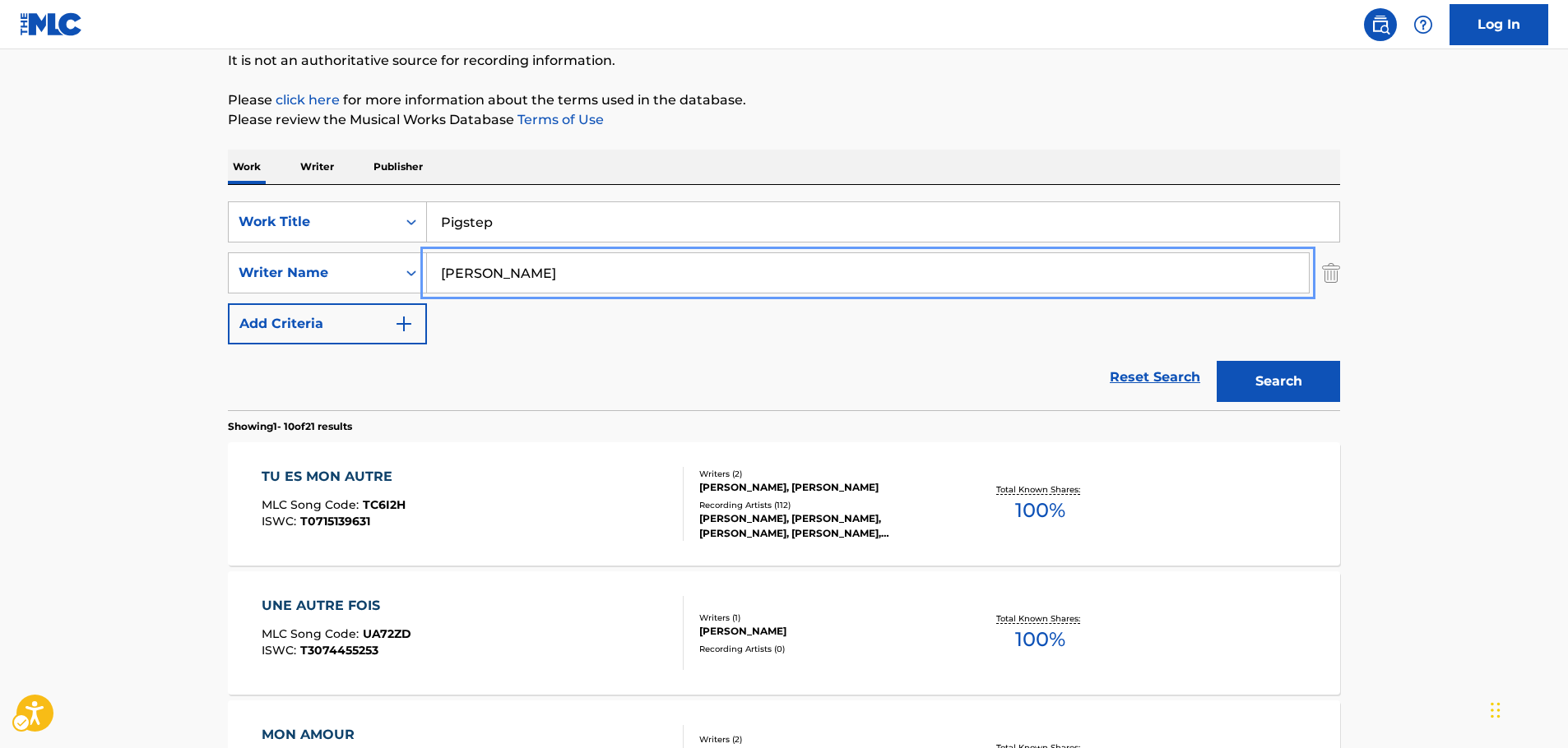
click at [1217, 361] on button "Search" at bounding box center [1279, 381] width 123 height 41
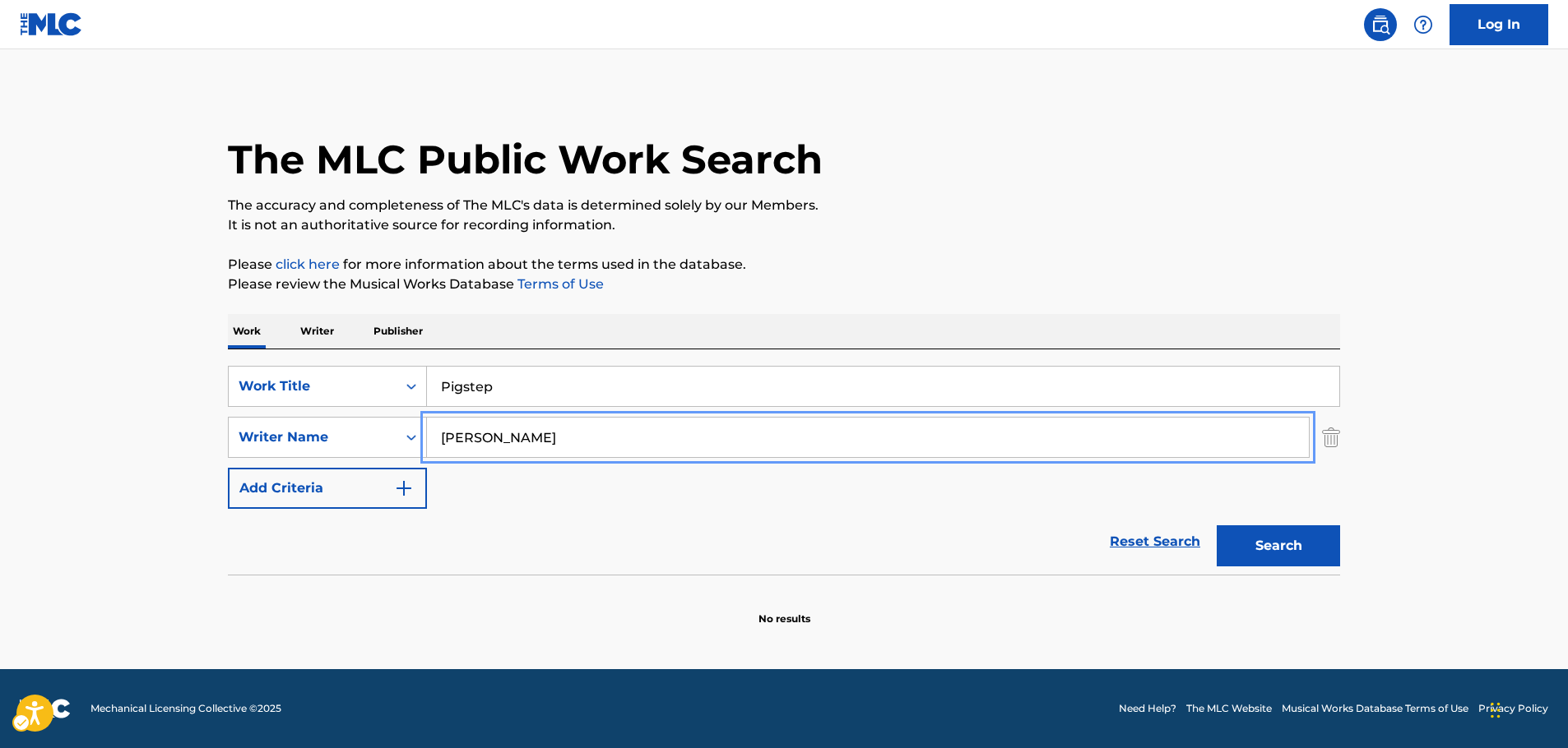
scroll to position [0, 0]
drag, startPoint x: 485, startPoint y: 443, endPoint x: 266, endPoint y: 424, distance: 219.8
click at [268, 434] on div "SearchWithCriteria9bea309a-0010-4978-8509-0b147f86fe60 Writer Name [PERSON_NAME]" at bounding box center [788, 438] width 1113 height 41
click at [1220, 525] on button "Search" at bounding box center [1282, 546] width 123 height 41
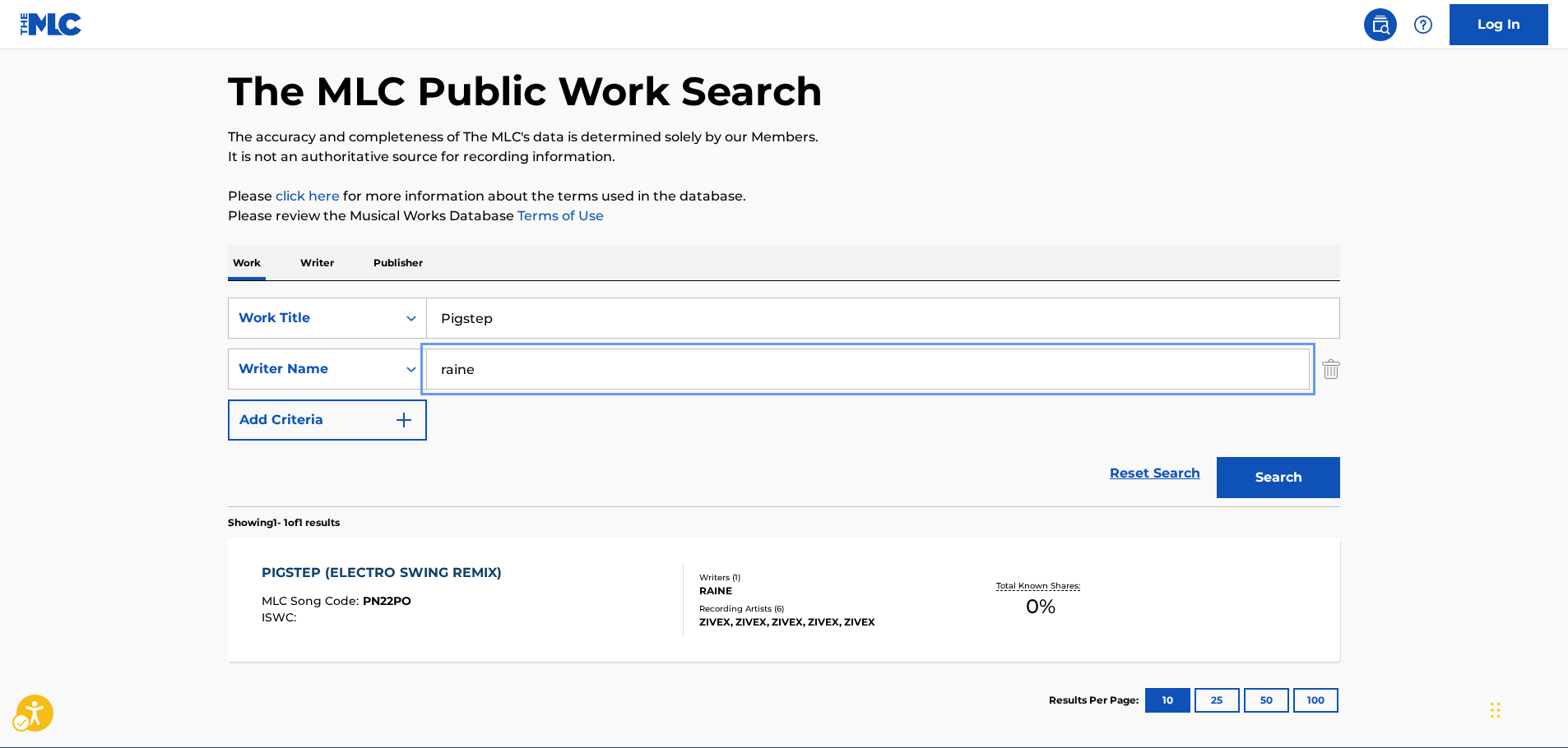
scroll to position [147, 0]
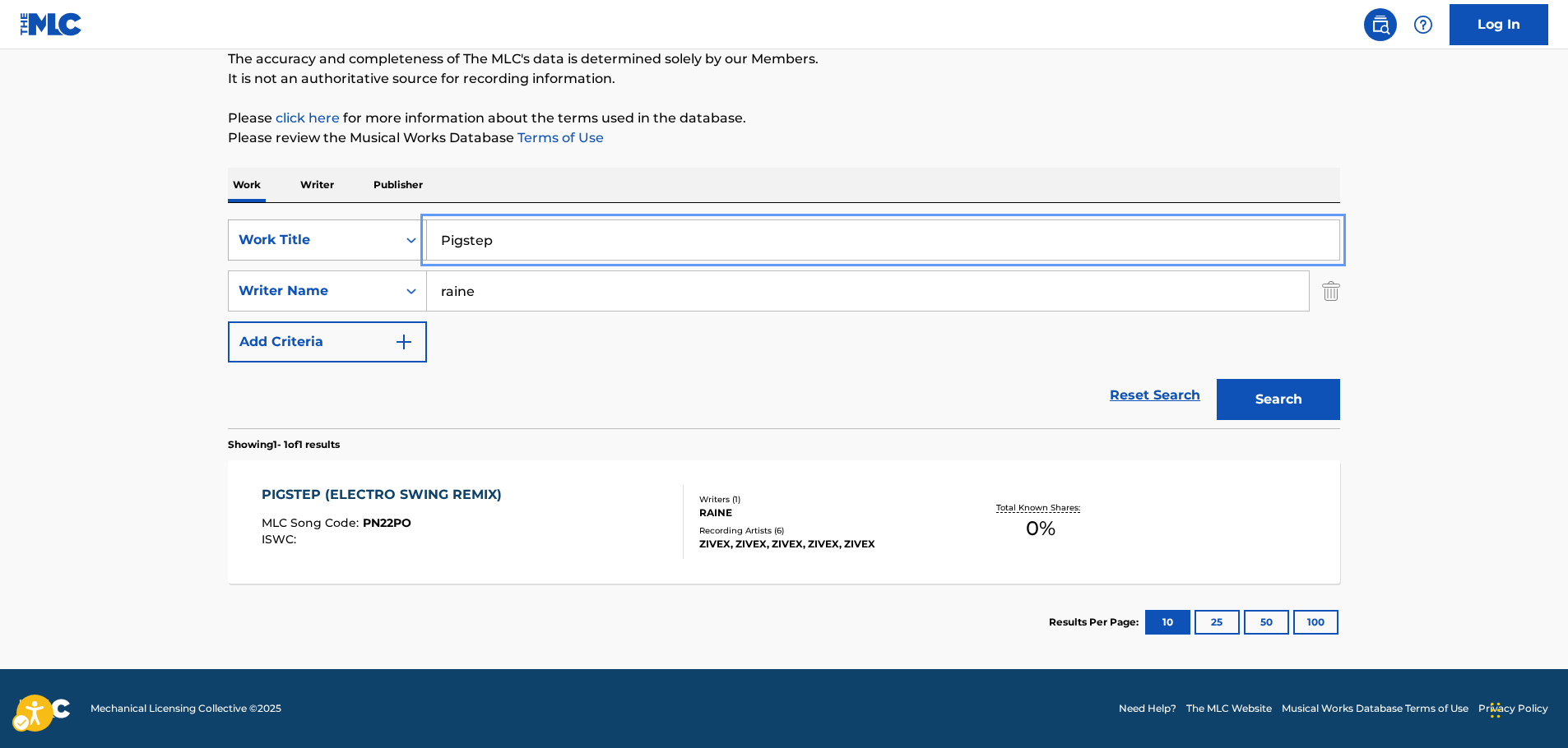
drag, startPoint x: 481, startPoint y: 235, endPoint x: 398, endPoint y: 238, distance: 83.1
click at [399, 238] on div "SearchWithCriteria4f2403e5-2f8f-4268-ad81-f25cedcad554 Work Title Pigstep" at bounding box center [784, 240] width 1113 height 41
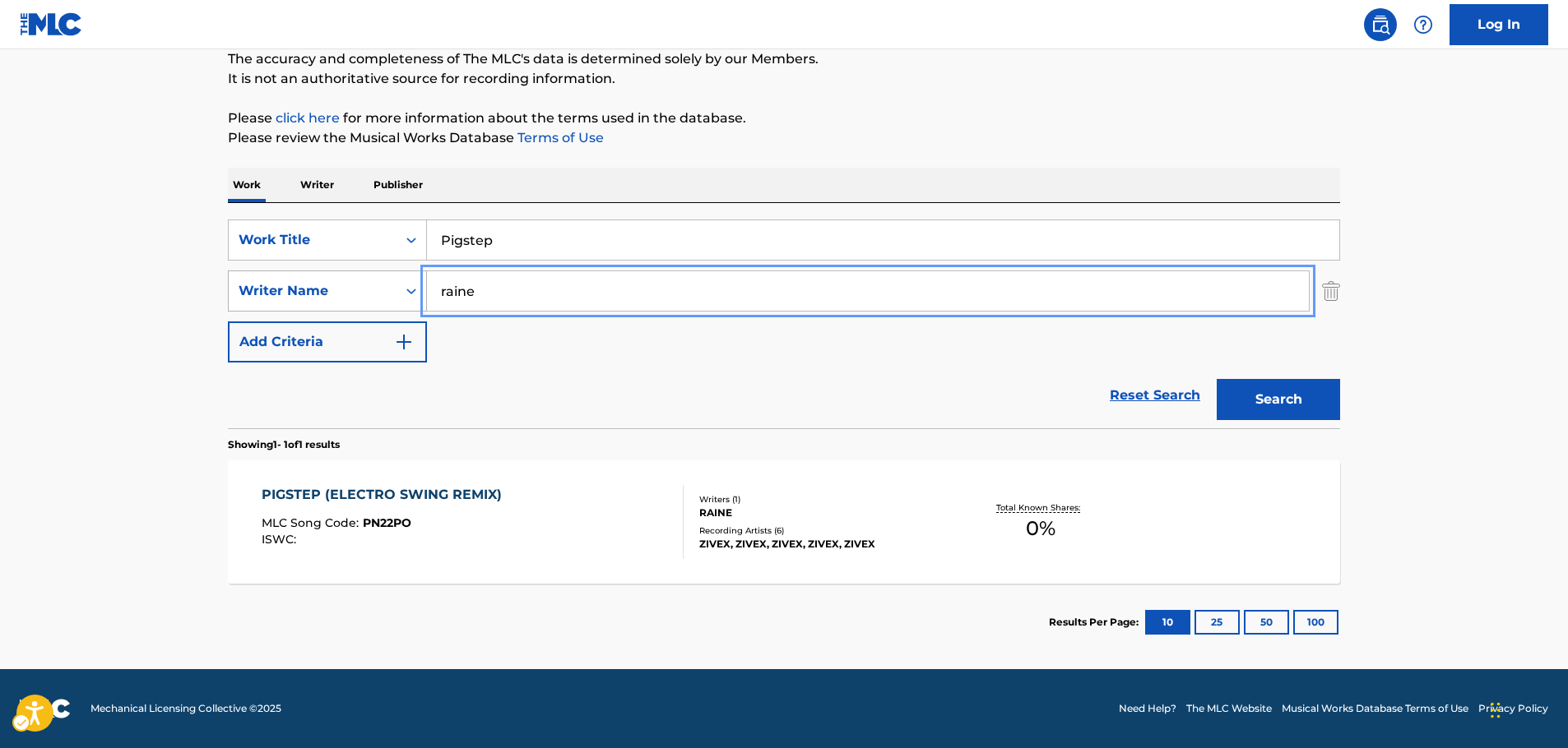
drag, startPoint x: 406, startPoint y: 288, endPoint x: 273, endPoint y: 289, distance: 133.0
click at [273, 289] on div "SearchWithCriteria9bea309a-0010-4978-8509-0b147f86fe60 Writer Name raine" at bounding box center [784, 291] width 1113 height 41
paste input "[PERSON_NAME]"
type input "[PERSON_NAME]"
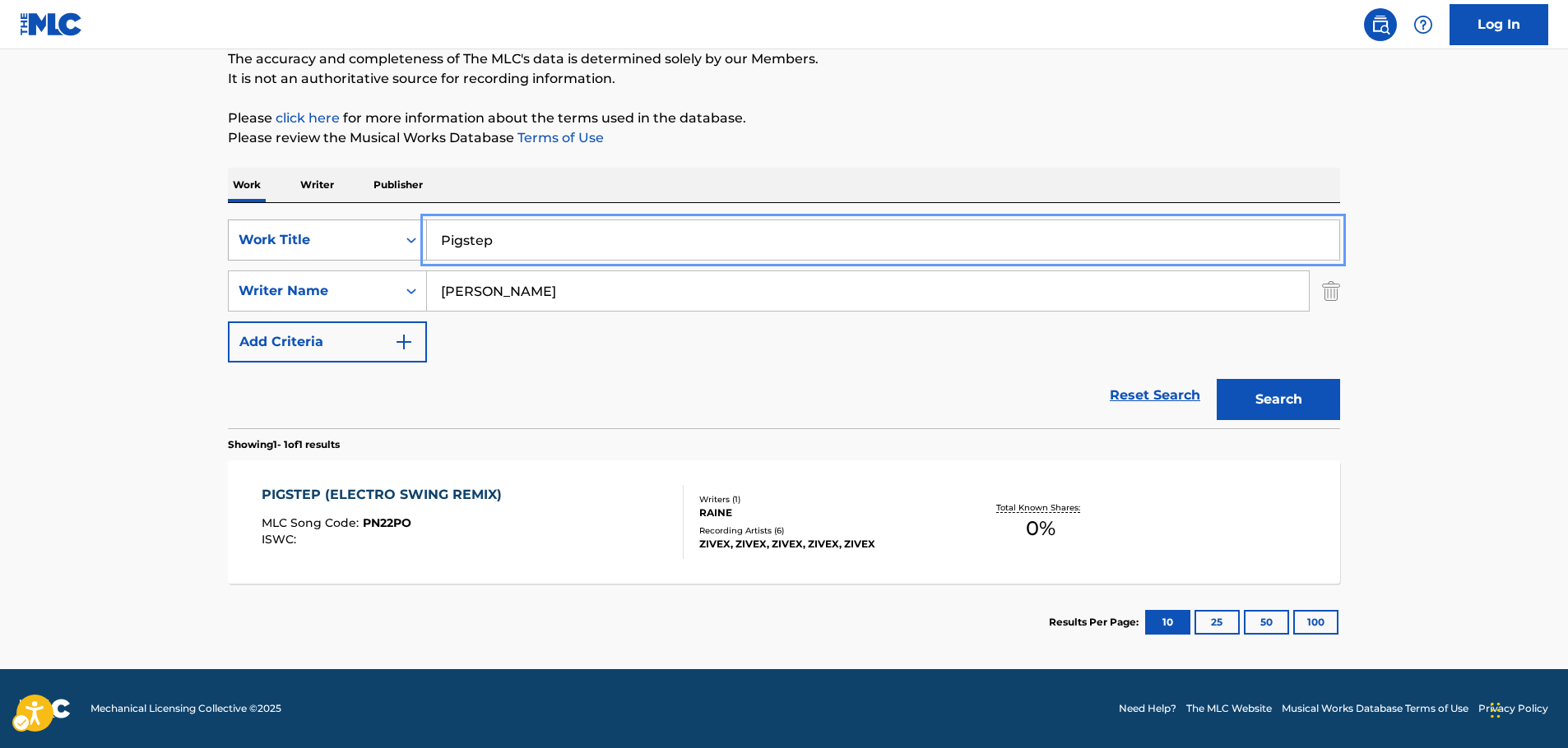
drag, startPoint x: 392, startPoint y: 244, endPoint x: 359, endPoint y: 245, distance: 33.0
click at [363, 244] on div "SearchWithCriteria4f2403e5-2f8f-4268-ad81-f25cedcad554 Work Title Pigstep" at bounding box center [784, 240] width 1113 height 41
paste input "Fluyendo"
type input "Fluyendo"
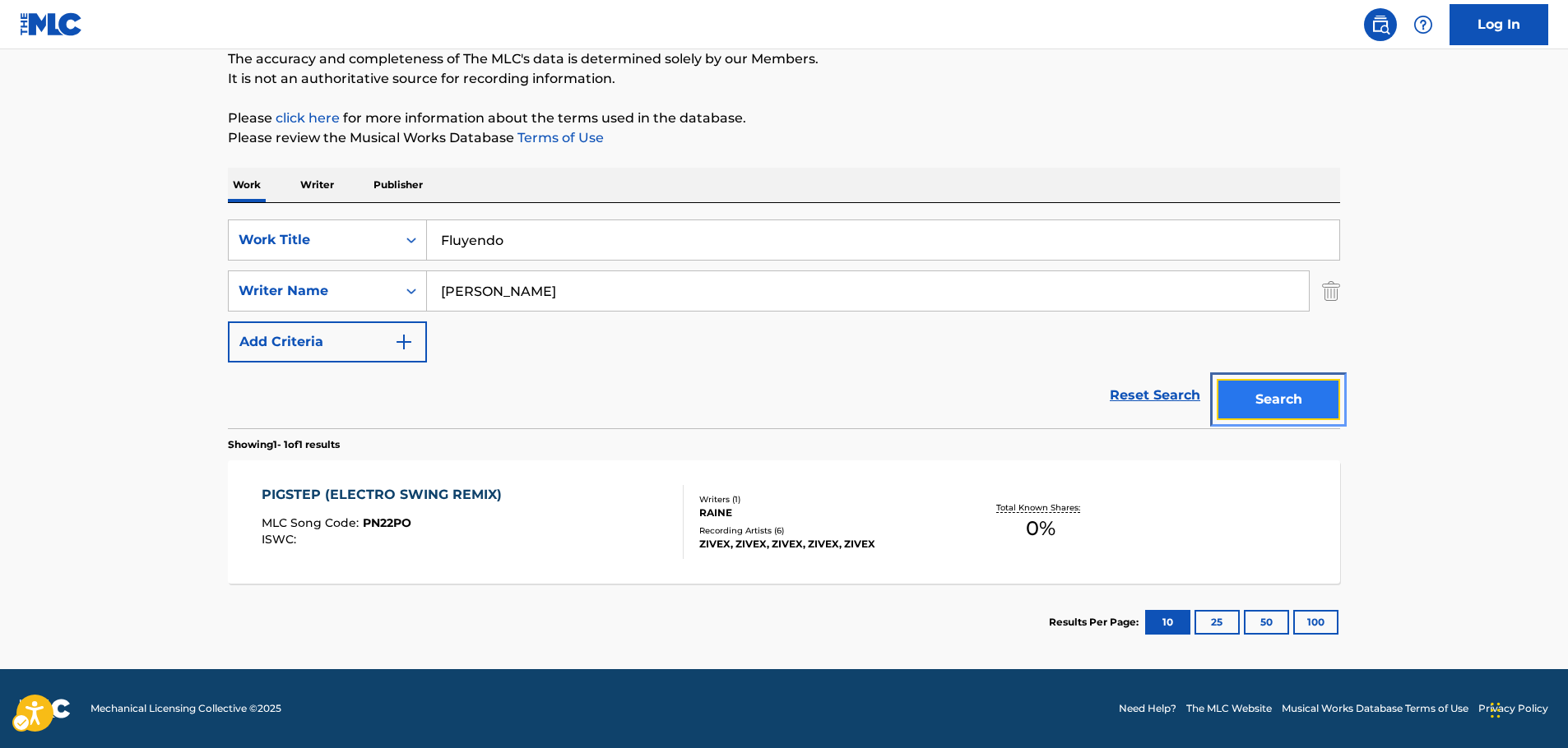
click at [1296, 398] on button "Search" at bounding box center [1279, 399] width 123 height 41
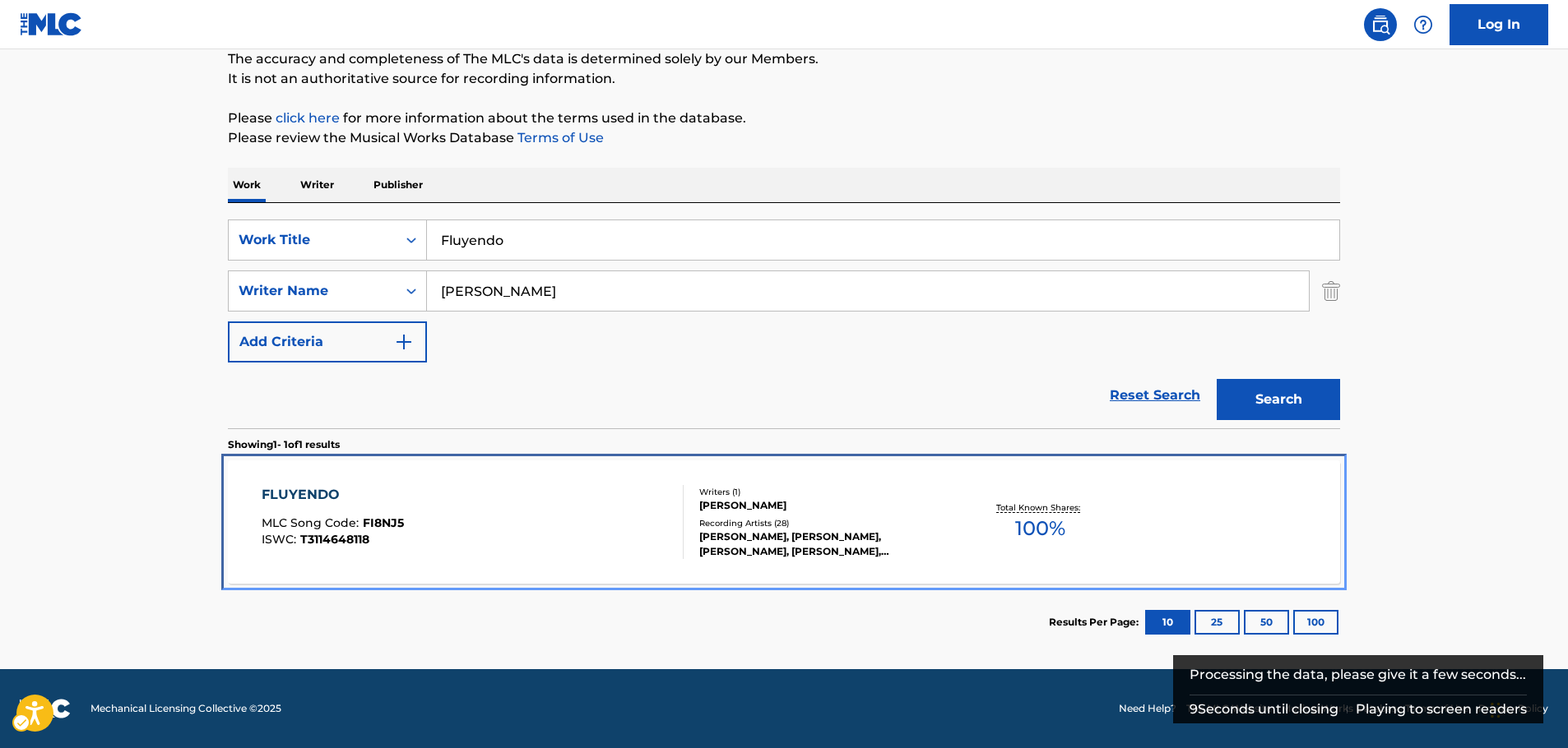
click at [520, 519] on div "FLUYENDO MLC Song Code : FI8NJ5 ISWC : T3114648118" at bounding box center [472, 522] width 423 height 74
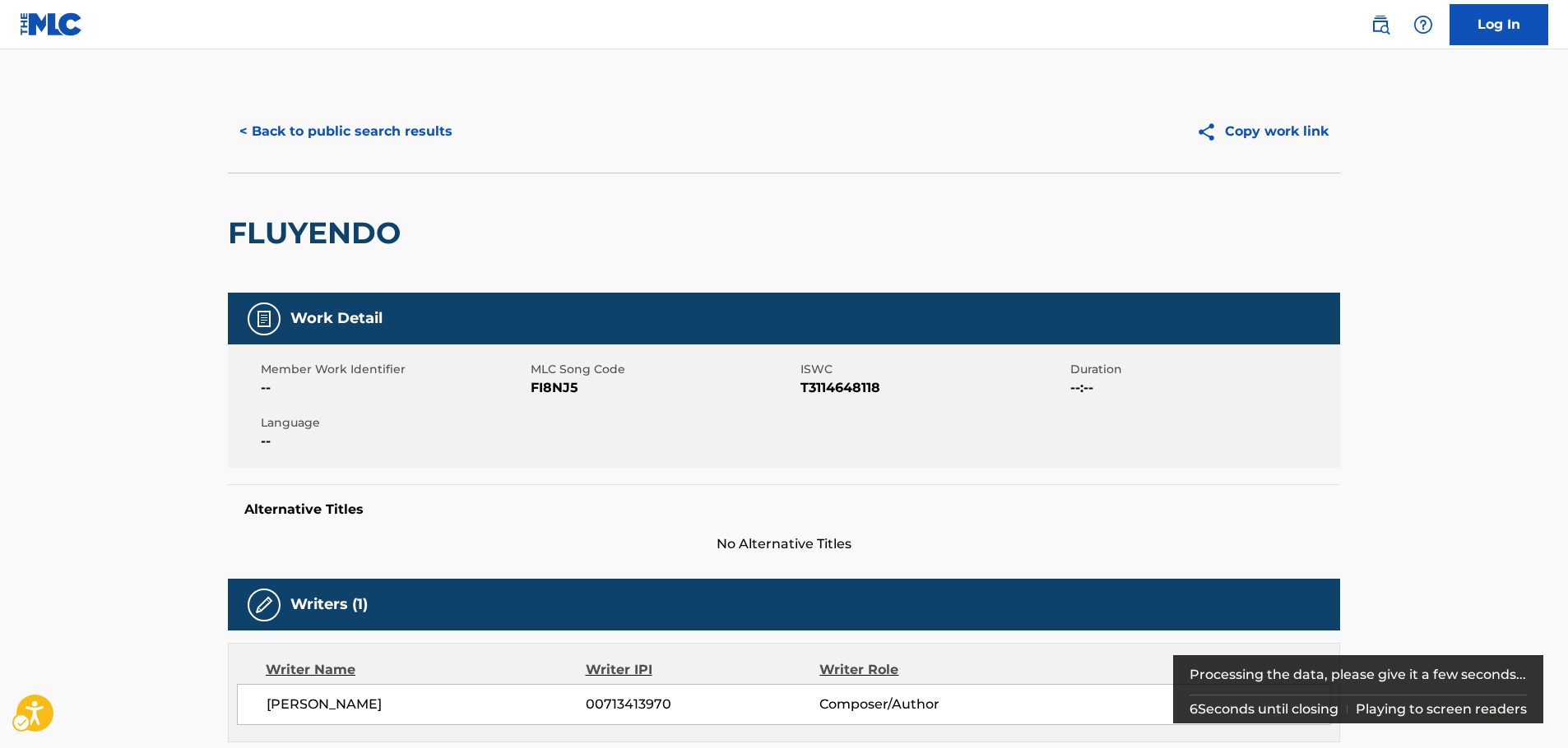
click at [562, 387] on span "MLC Song Code - FI8NJ5" at bounding box center [664, 388] width 266 height 20
click at [856, 392] on span "ISWC - T3114648118" at bounding box center [934, 388] width 266 height 20
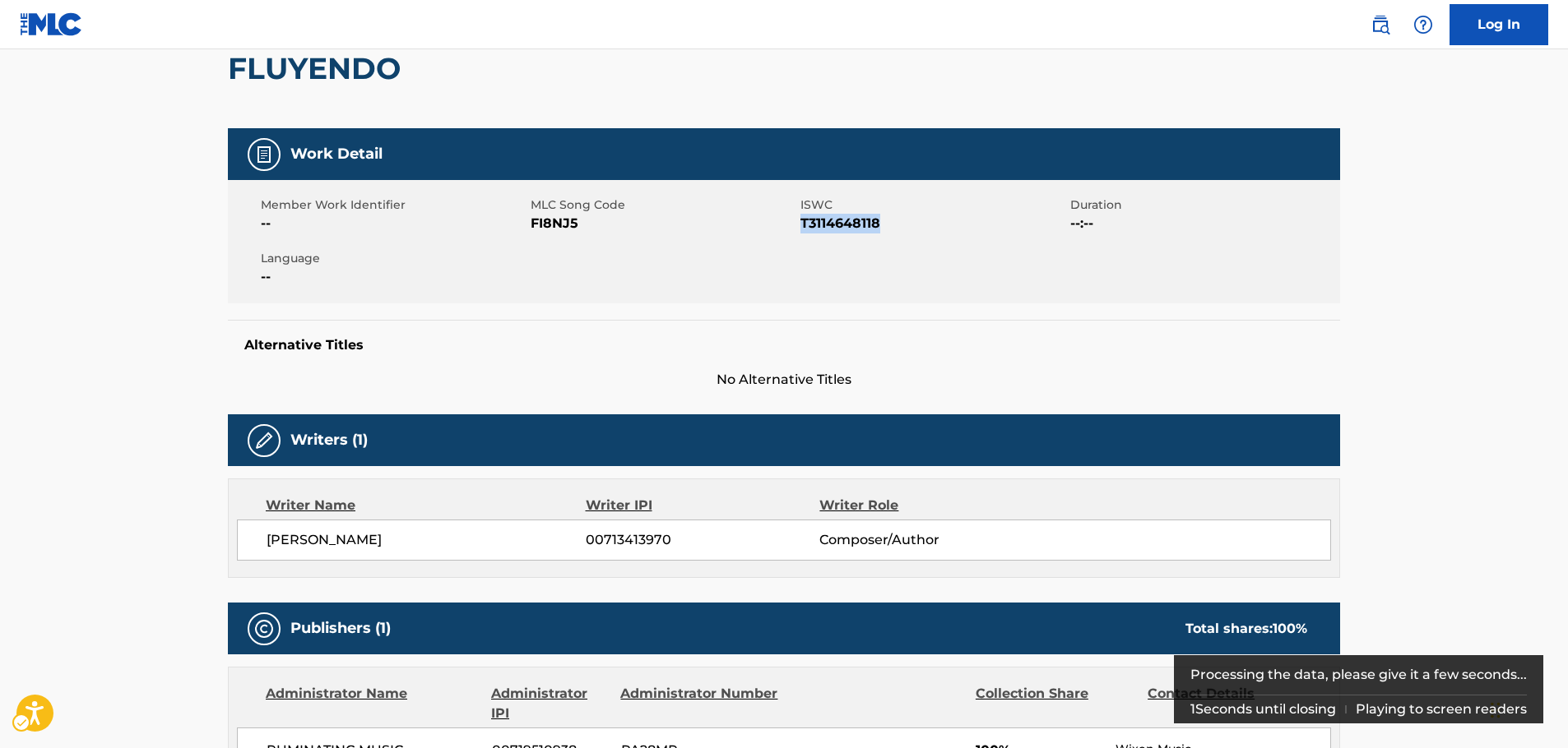
drag, startPoint x: 504, startPoint y: 537, endPoint x: 846, endPoint y: 275, distance: 430.8
click at [265, 540] on div "[PERSON_NAME] 00713413970 Composer/Author" at bounding box center [784, 541] width 1095 height 41
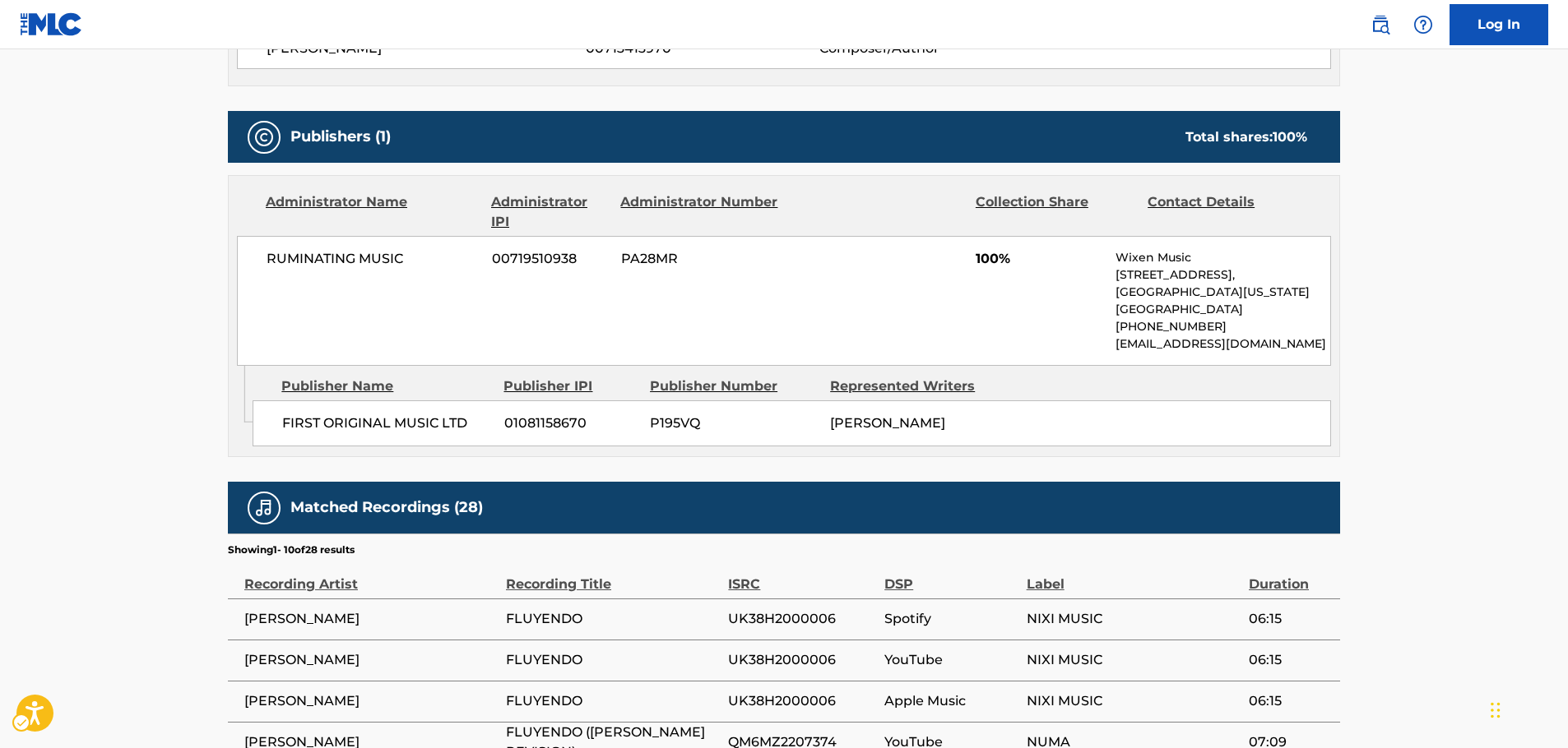
scroll to position [658, 0]
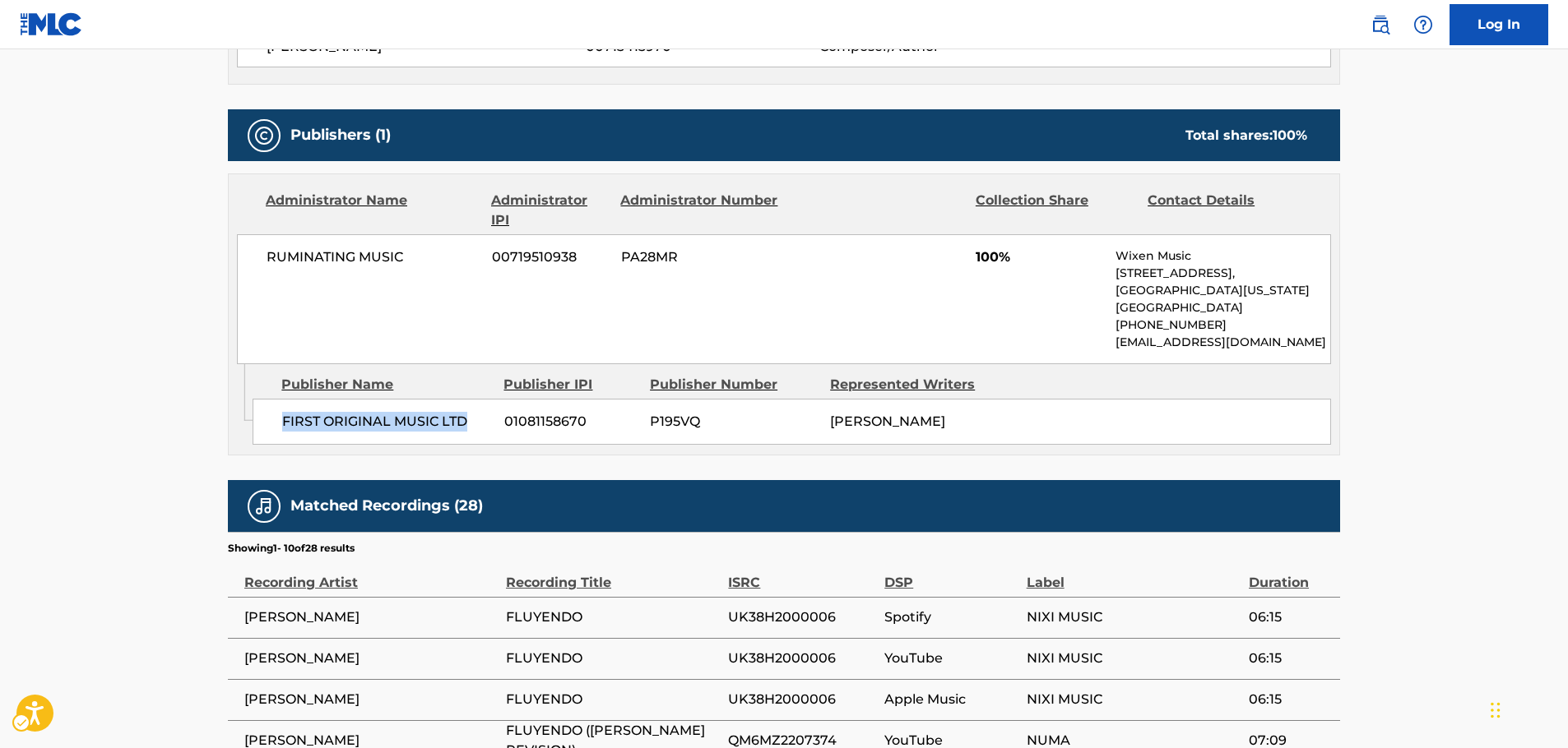
drag, startPoint x: 472, startPoint y: 424, endPoint x: 295, endPoint y: 378, distance: 182.9
click at [276, 425] on div "FIRST ORIGINAL MUSIC LTD 01081158670 P195VQ [PERSON_NAME]" at bounding box center [792, 422] width 1078 height 46
drag, startPoint x: 404, startPoint y: 262, endPoint x: 132, endPoint y: 286, distance: 273.1
click at [265, 266] on div "RUMINATING MUSIC 00719510938 PA28MR 100% Wixen Music [STREET_ADDRESS][US_STATE]…" at bounding box center [784, 300] width 1095 height 130
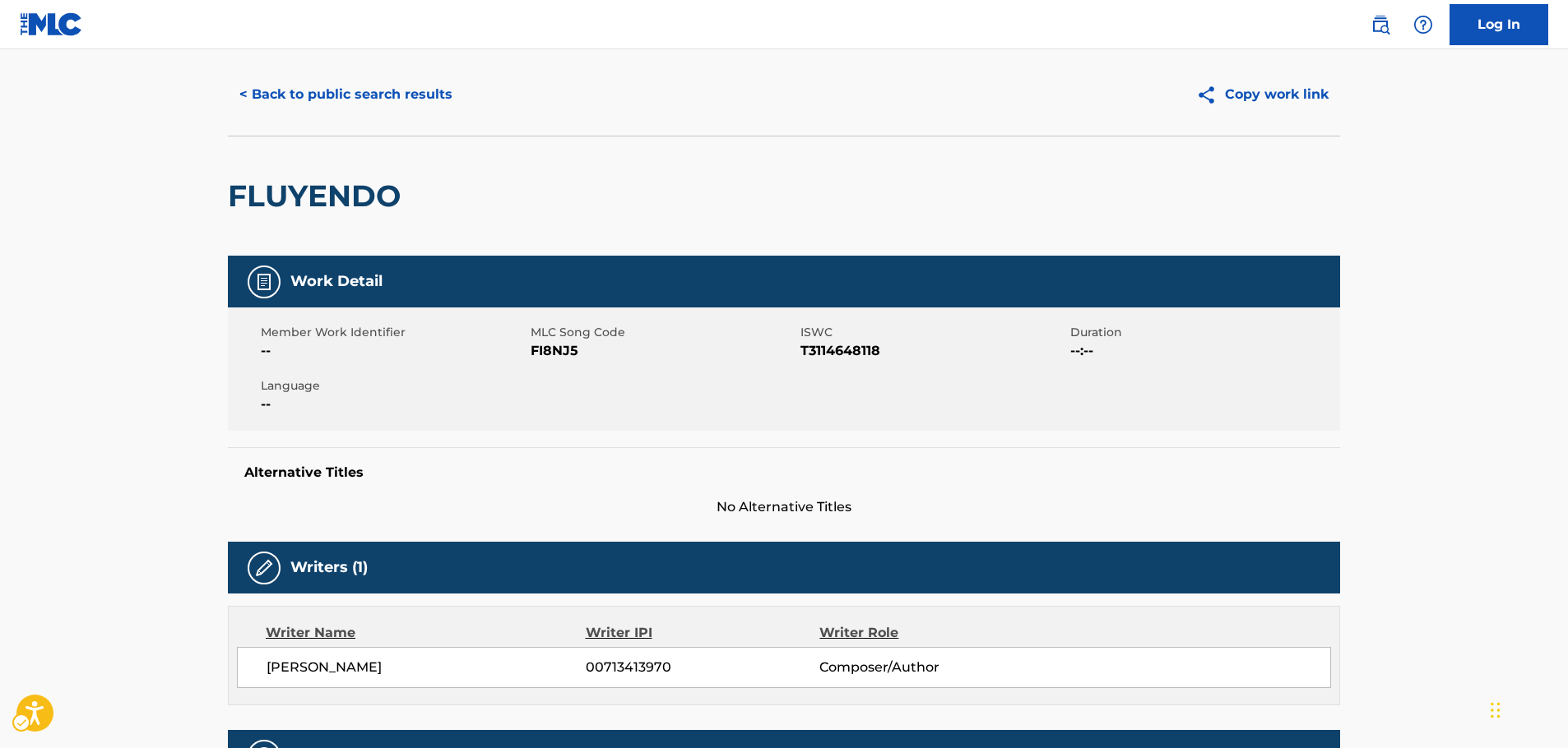
scroll to position [0, 0]
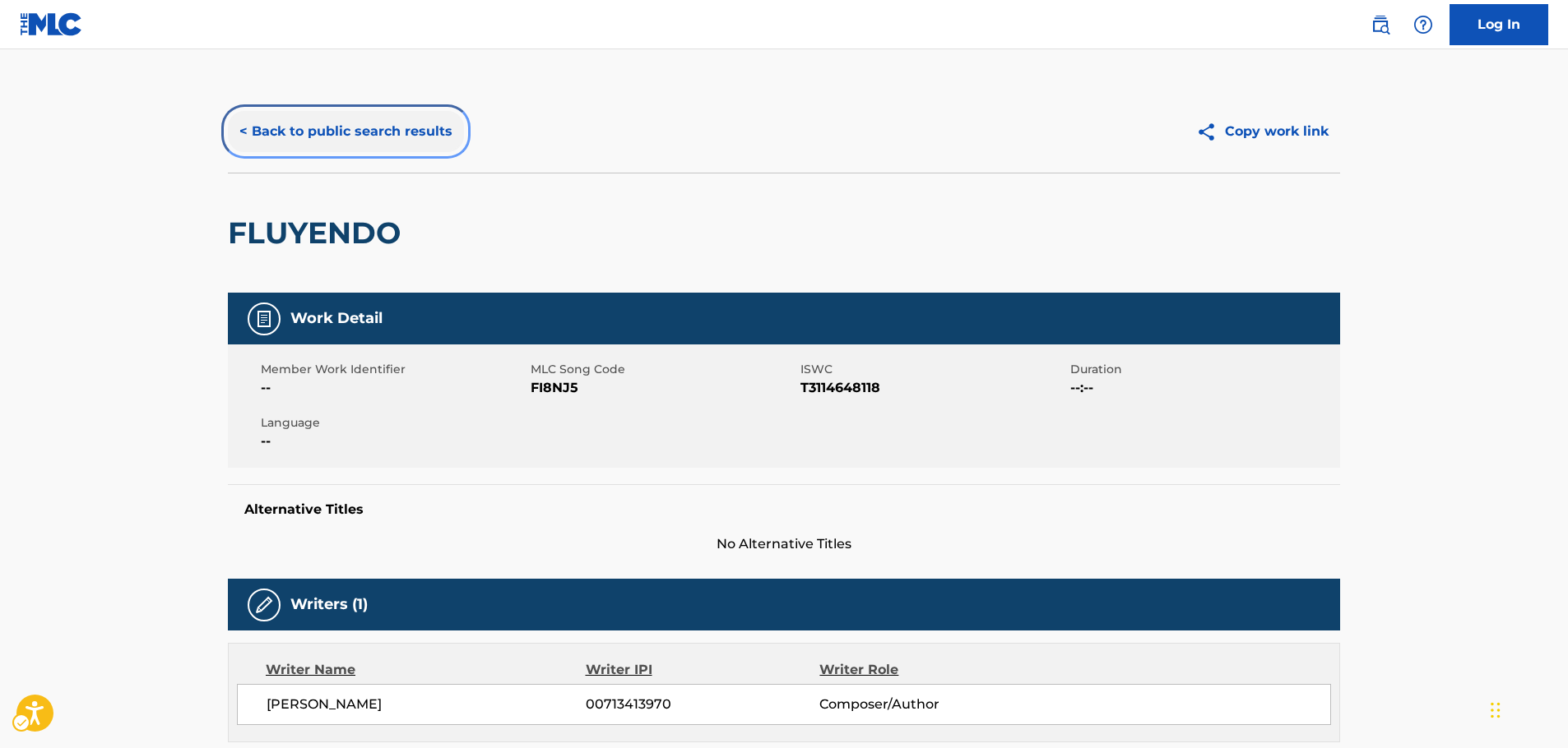
click at [325, 141] on button "< Back to public search results" at bounding box center [345, 132] width 236 height 41
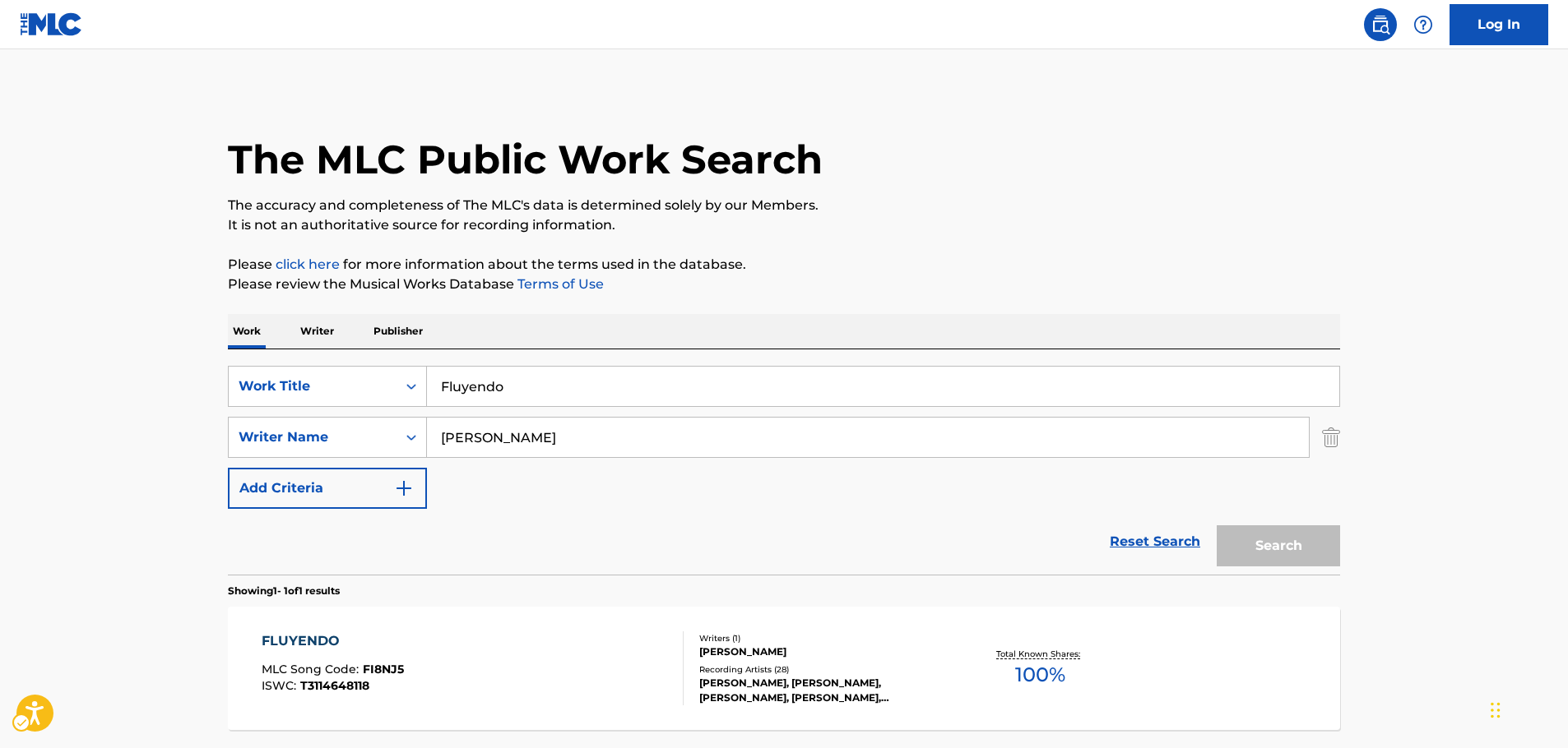
scroll to position [52, 0]
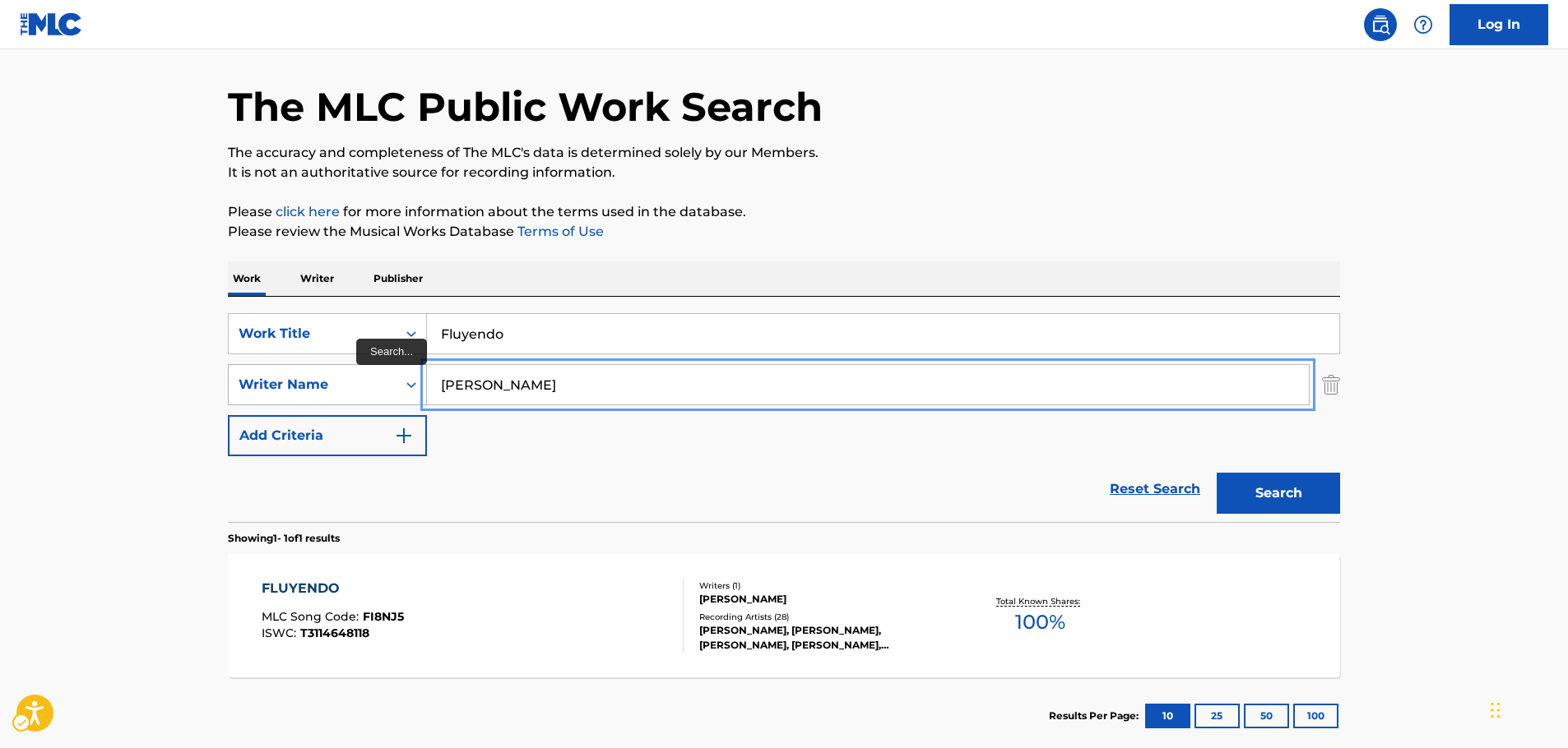
drag, startPoint x: 524, startPoint y: 383, endPoint x: 364, endPoint y: 381, distance: 160.0
paste input "[PERSON_NAME]"
type input "[PERSON_NAME]"
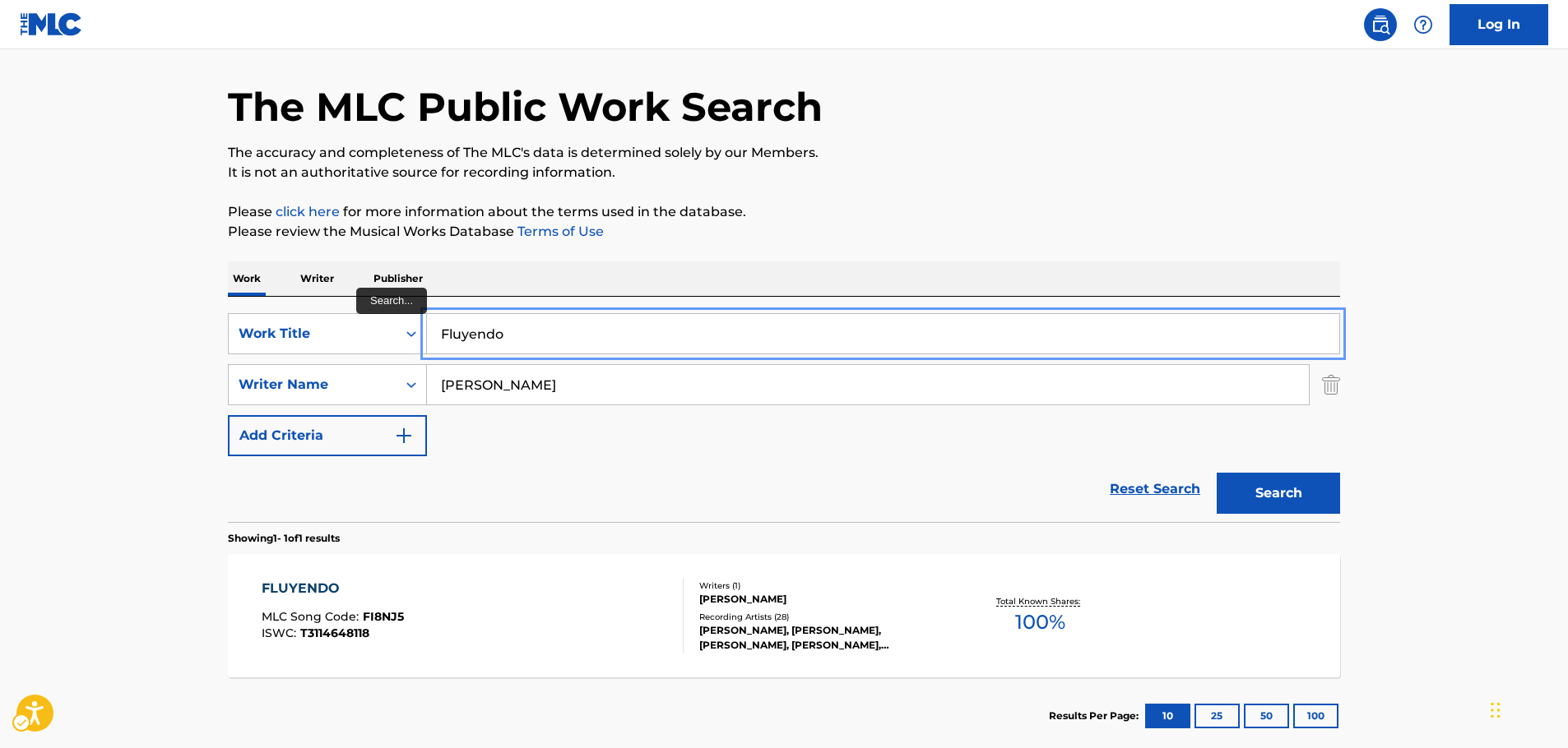
drag, startPoint x: 338, startPoint y: 339, endPoint x: 333, endPoint y: 293, distance: 46.3
paste input "[DATE]"
type input "[DATE]"
drag, startPoint x: 1307, startPoint y: 494, endPoint x: 1301, endPoint y: 460, distance: 34.5
click at [1307, 494] on button "Search" at bounding box center [1279, 494] width 123 height 41
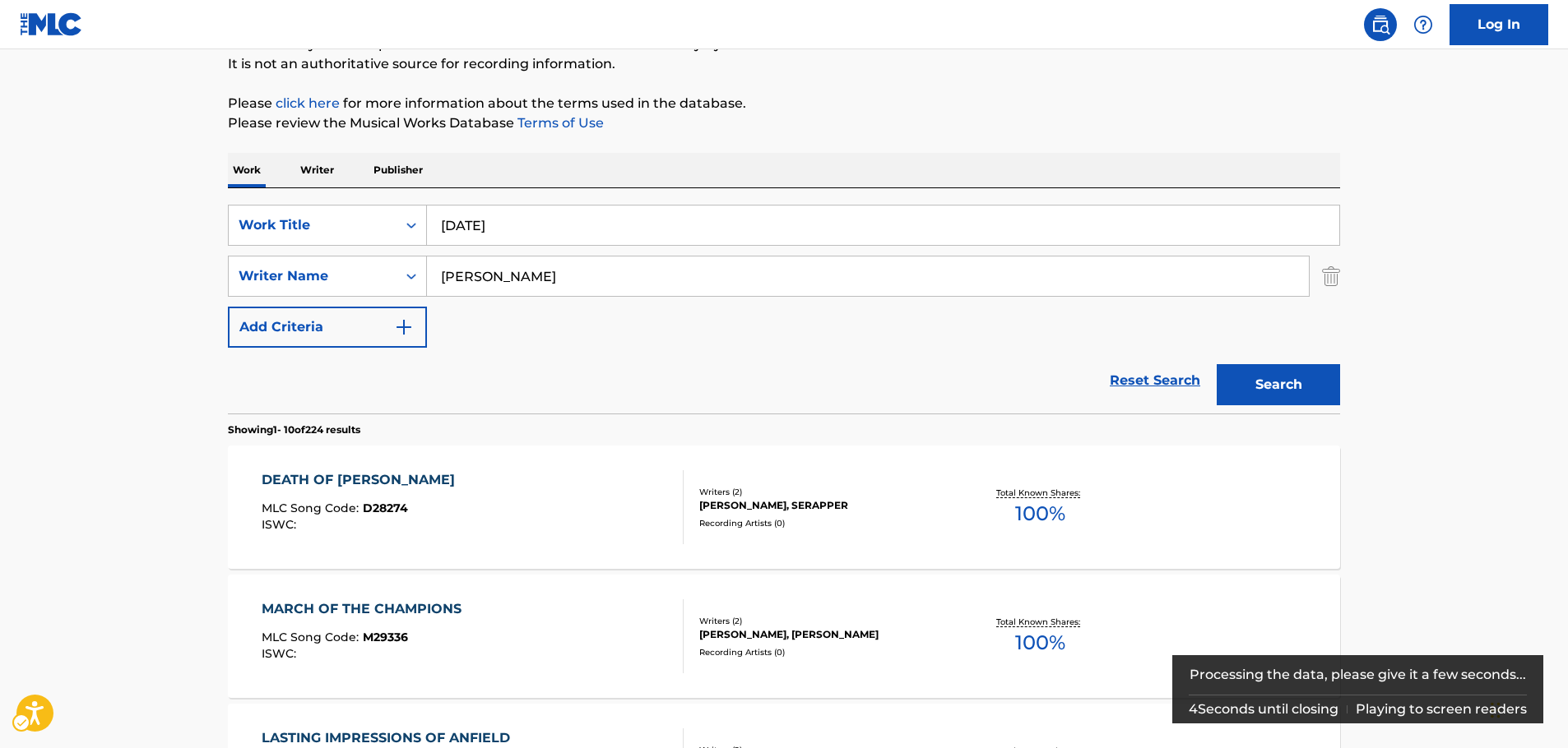
scroll to position [0, 0]
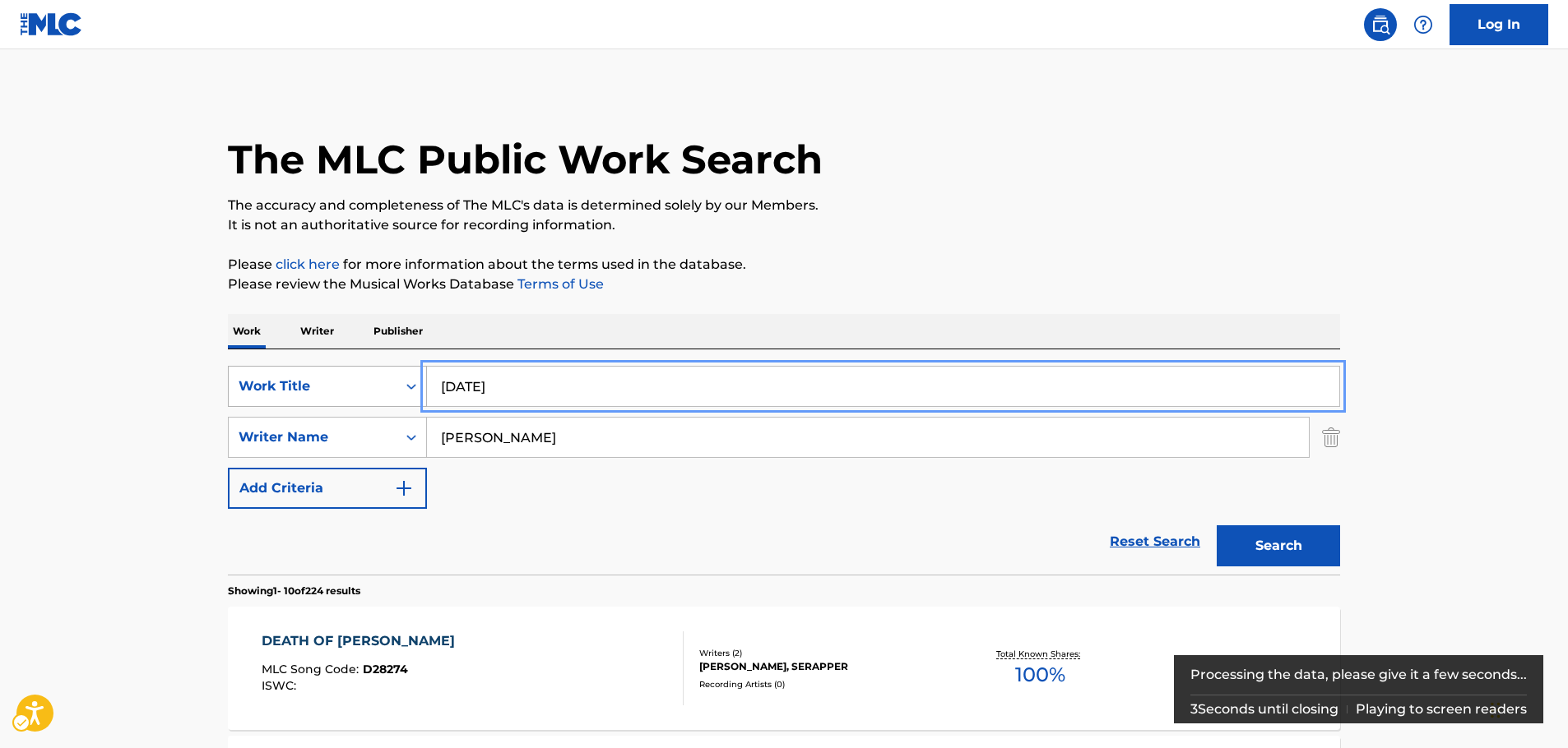
drag, startPoint x: 406, startPoint y: 392, endPoint x: 374, endPoint y: 393, distance: 32.0
click at [374, 393] on div "SearchWithCriteria4f2403e5-2f8f-4268-ad81-f25cedcad554 Work Title [DATE]" at bounding box center [784, 386] width 1113 height 41
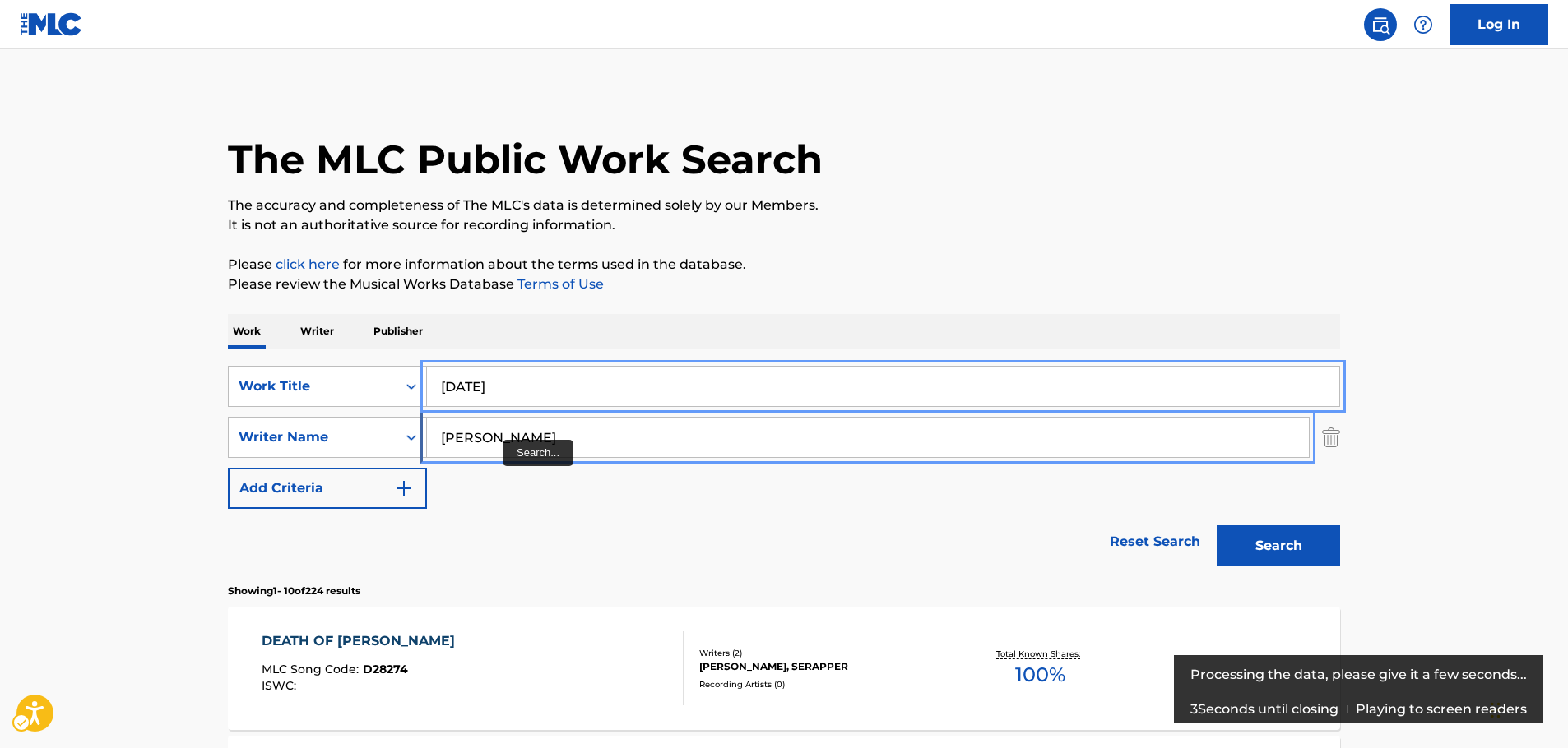
drag, startPoint x: 490, startPoint y: 438, endPoint x: 502, endPoint y: 438, distance: 12.0
click at [490, 438] on input "[PERSON_NAME]" at bounding box center [868, 438] width 882 height 39
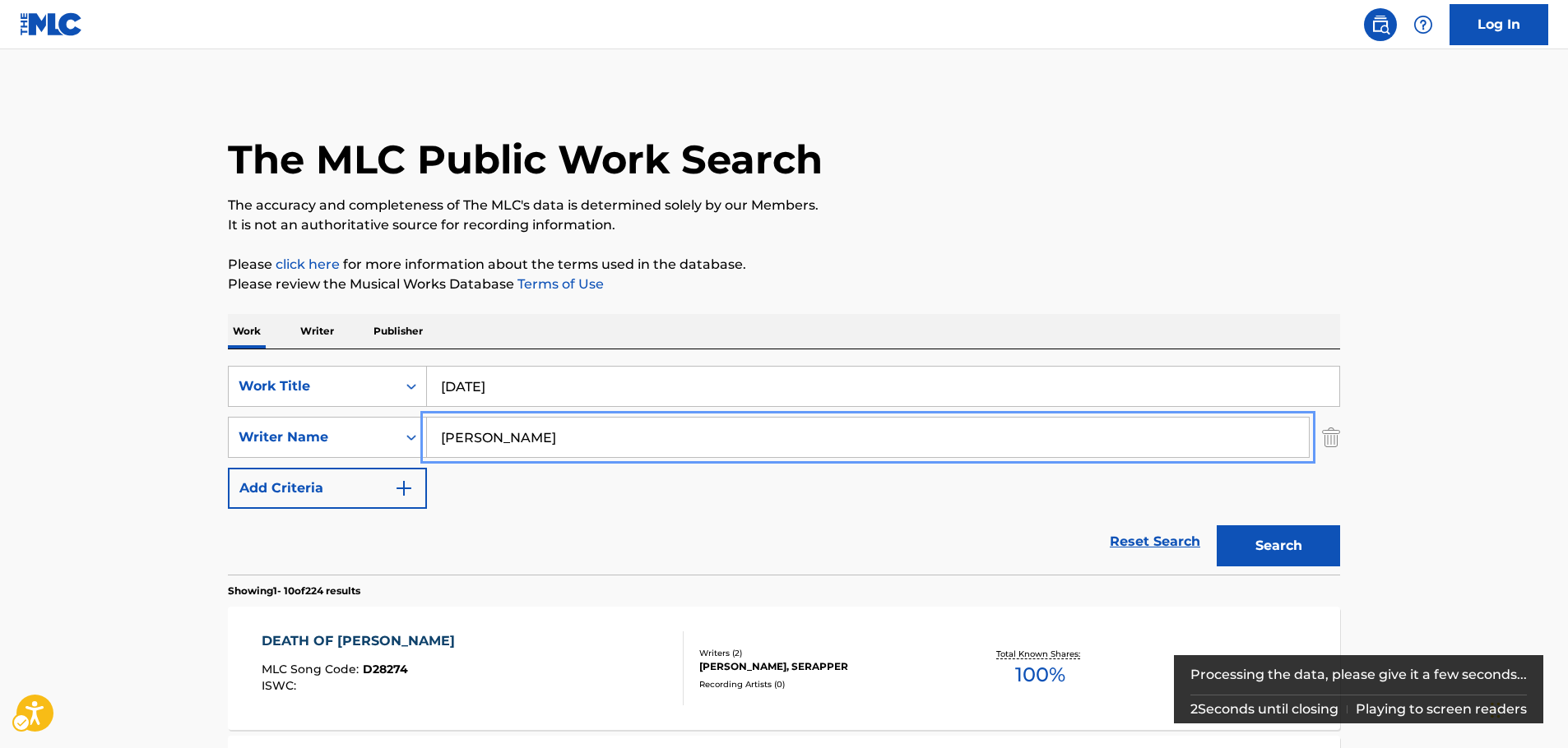
drag, startPoint x: 506, startPoint y: 438, endPoint x: 463, endPoint y: 482, distance: 61.5
click at [291, 440] on div "SearchWithCriteria9bea309a-0010-4978-8509-0b147f86fe60 Writer Name [PERSON_NAME]" at bounding box center [784, 438] width 1113 height 41
paste input "[PERSON_NAME]"
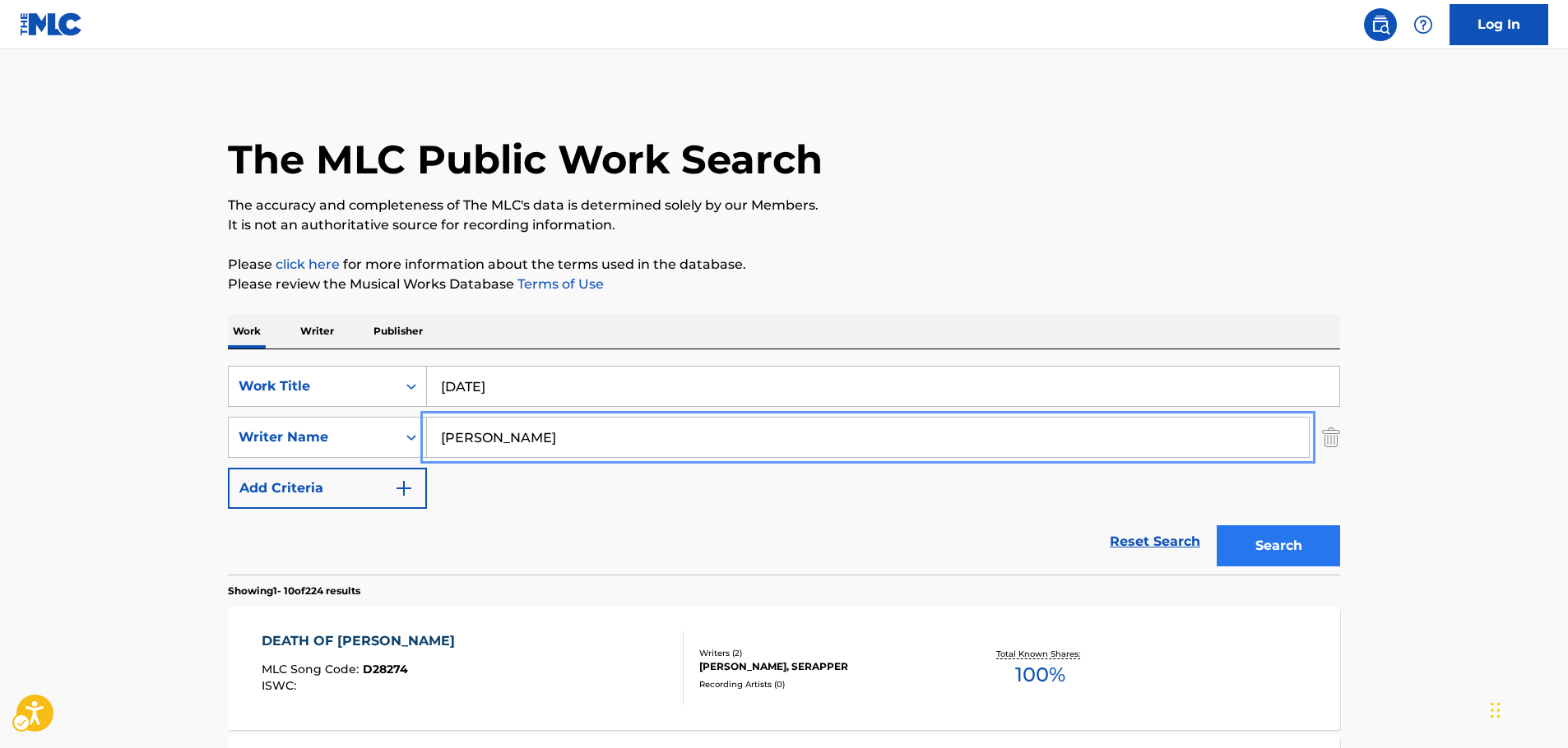
type input "[PERSON_NAME]"
click at [1264, 541] on button "Search" at bounding box center [1279, 546] width 123 height 41
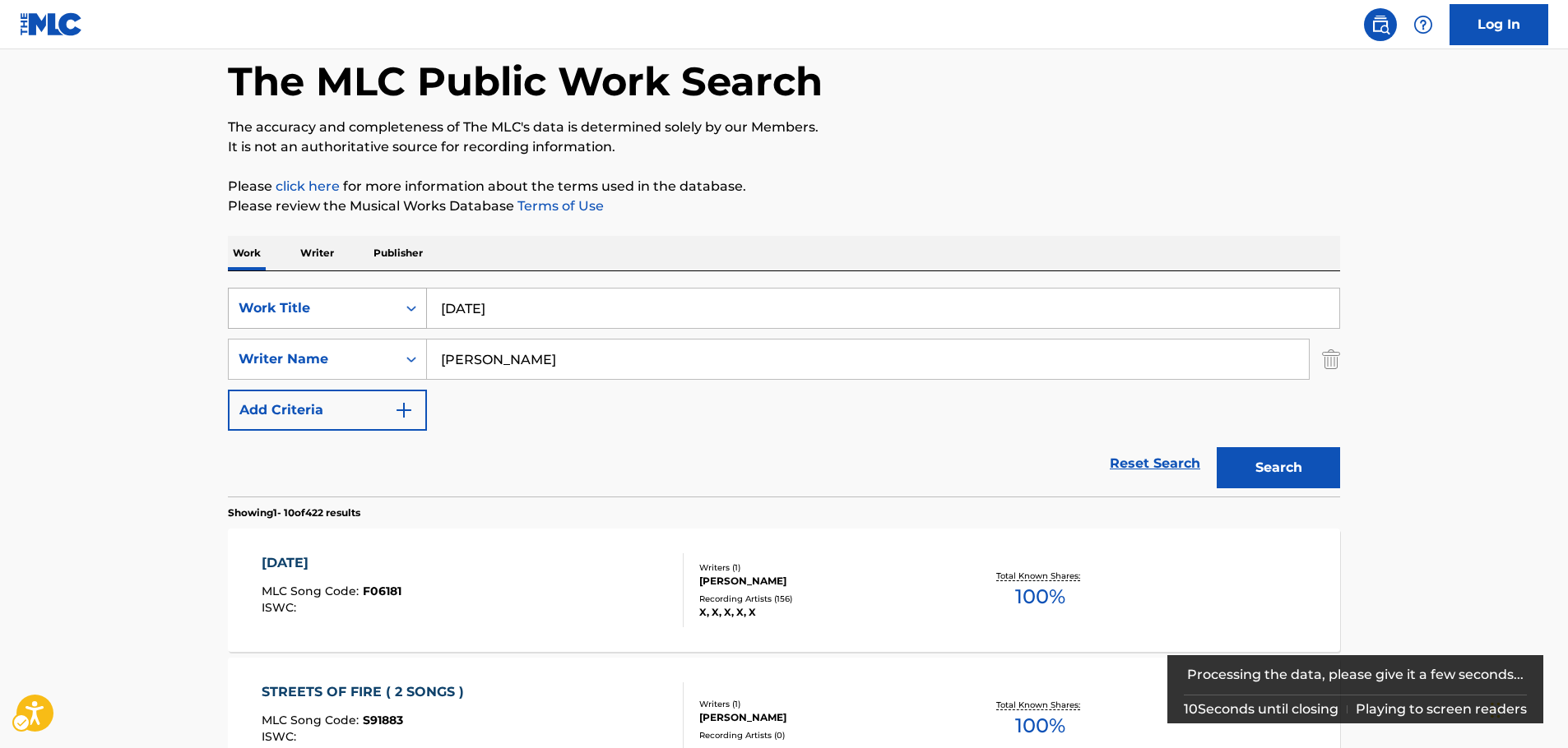
scroll to position [165, 0]
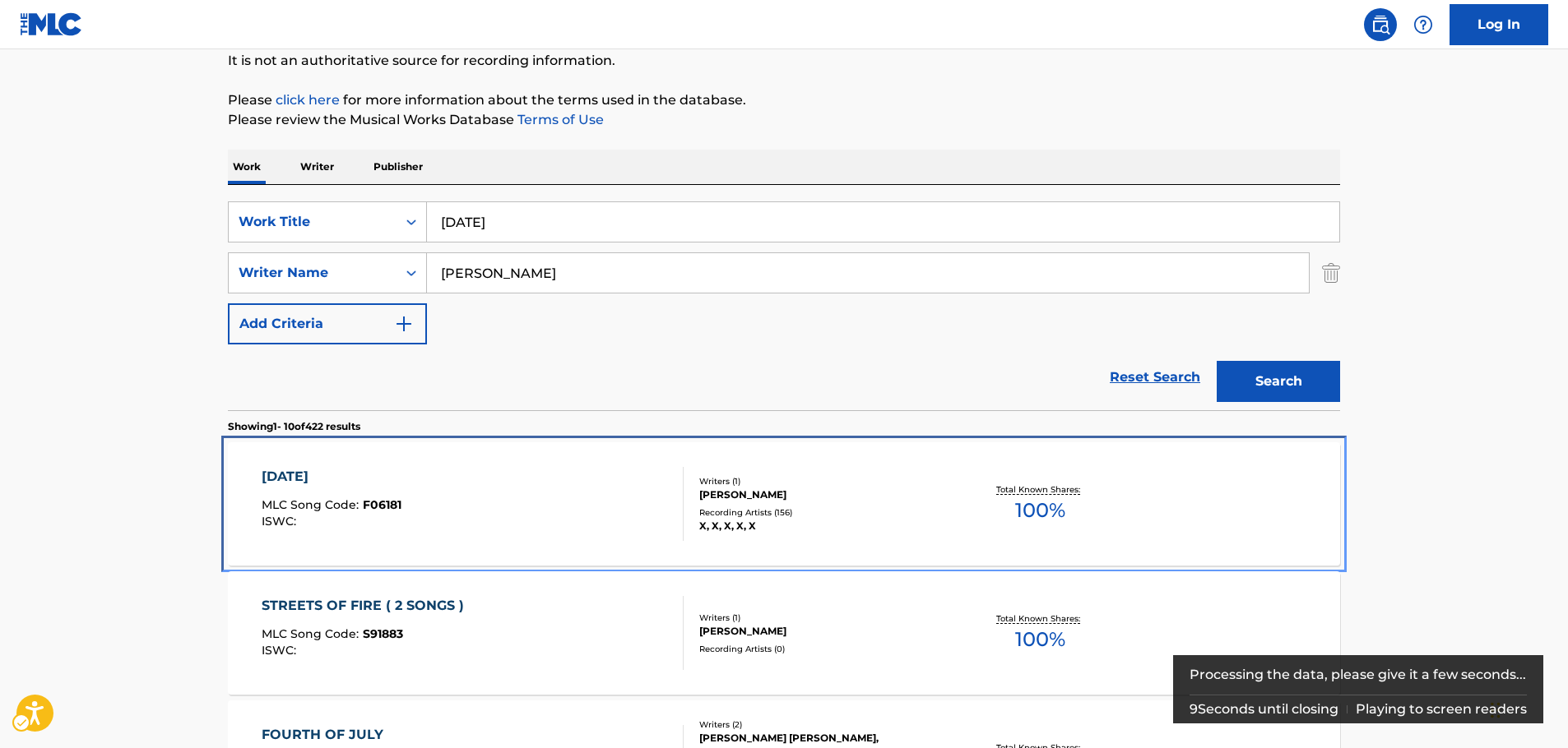
click at [453, 483] on div "[DATE] MLC Song Code : F06181 ISWC :" at bounding box center [472, 504] width 423 height 74
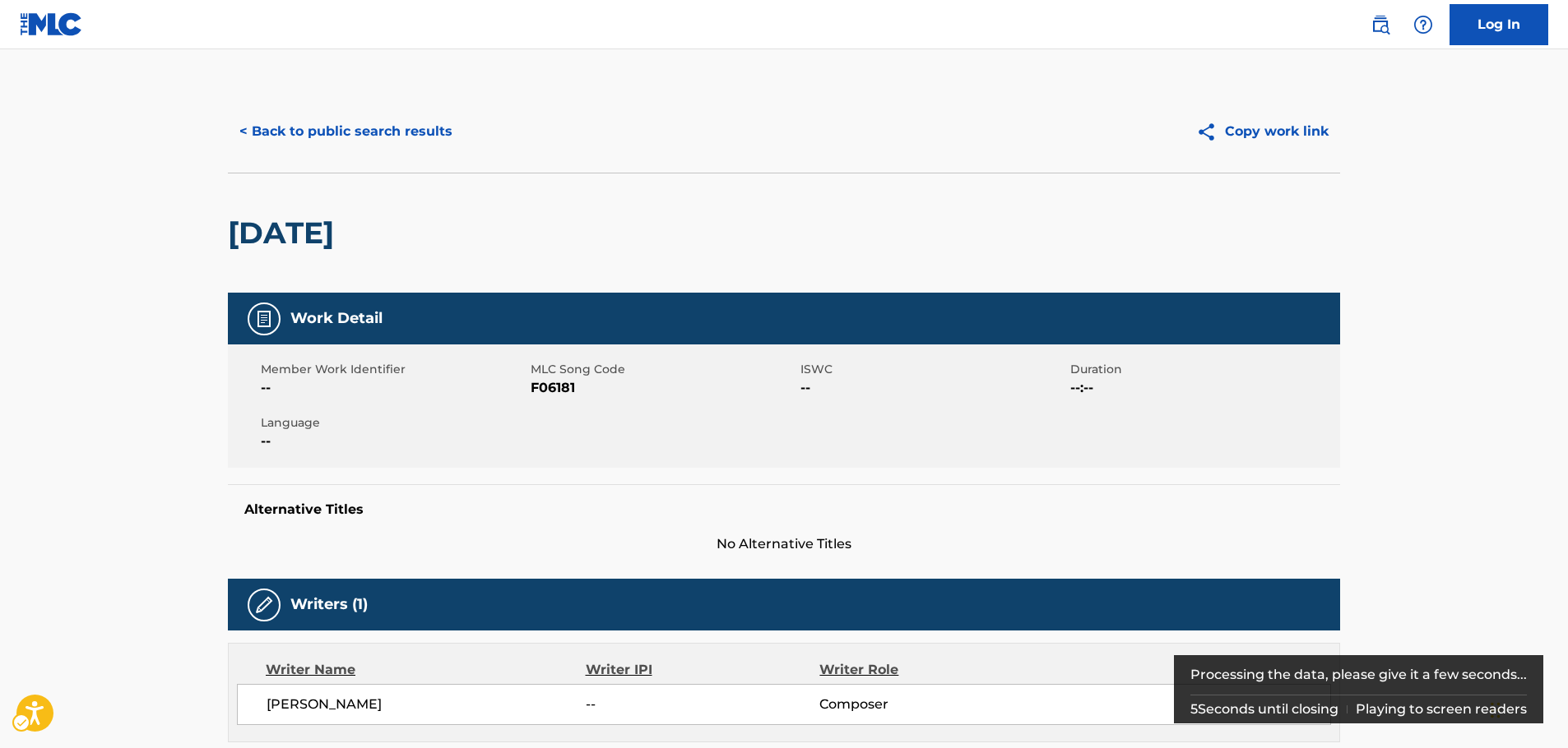
click at [556, 389] on span "MLC Song Code - F06181" at bounding box center [664, 388] width 266 height 20
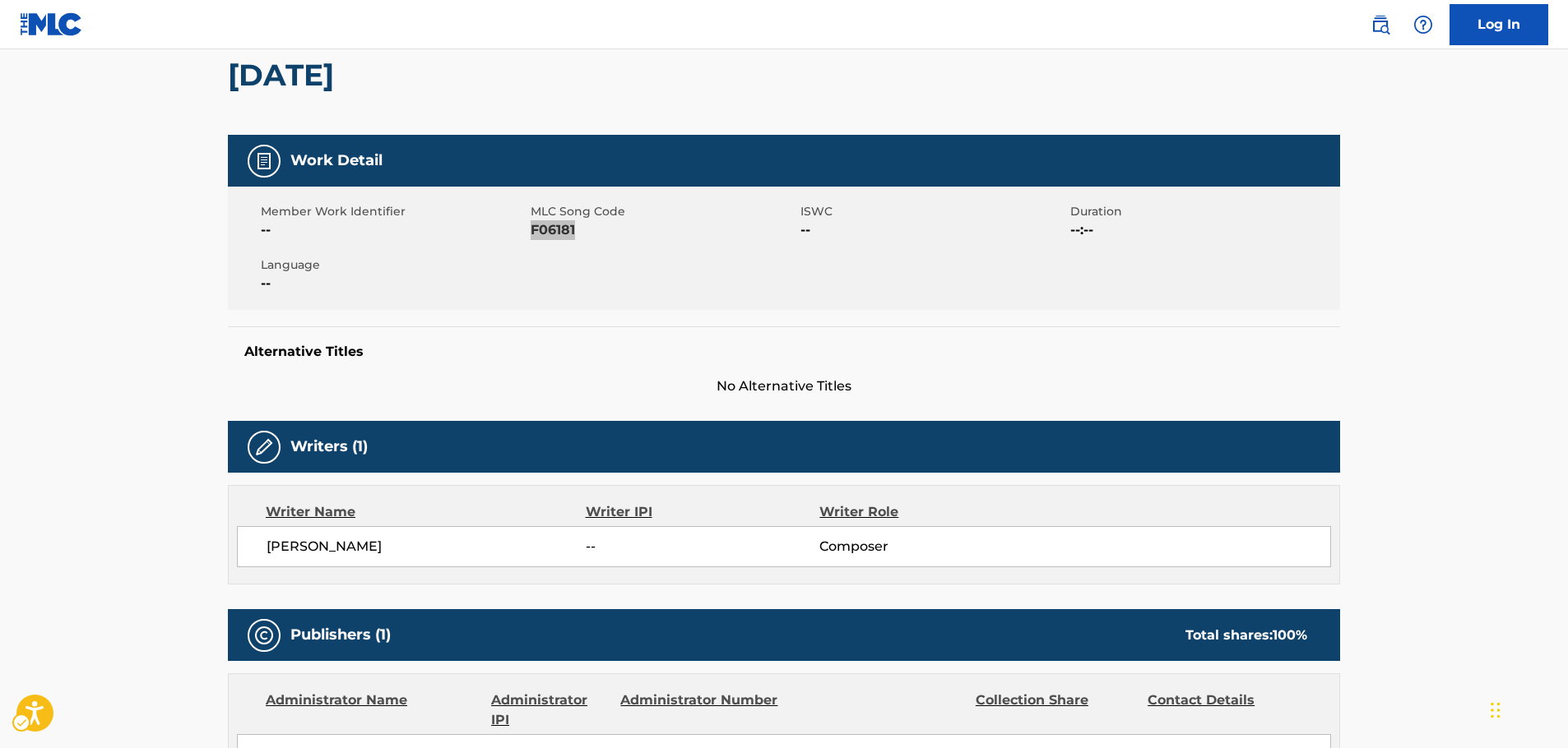
scroll to position [165, 0]
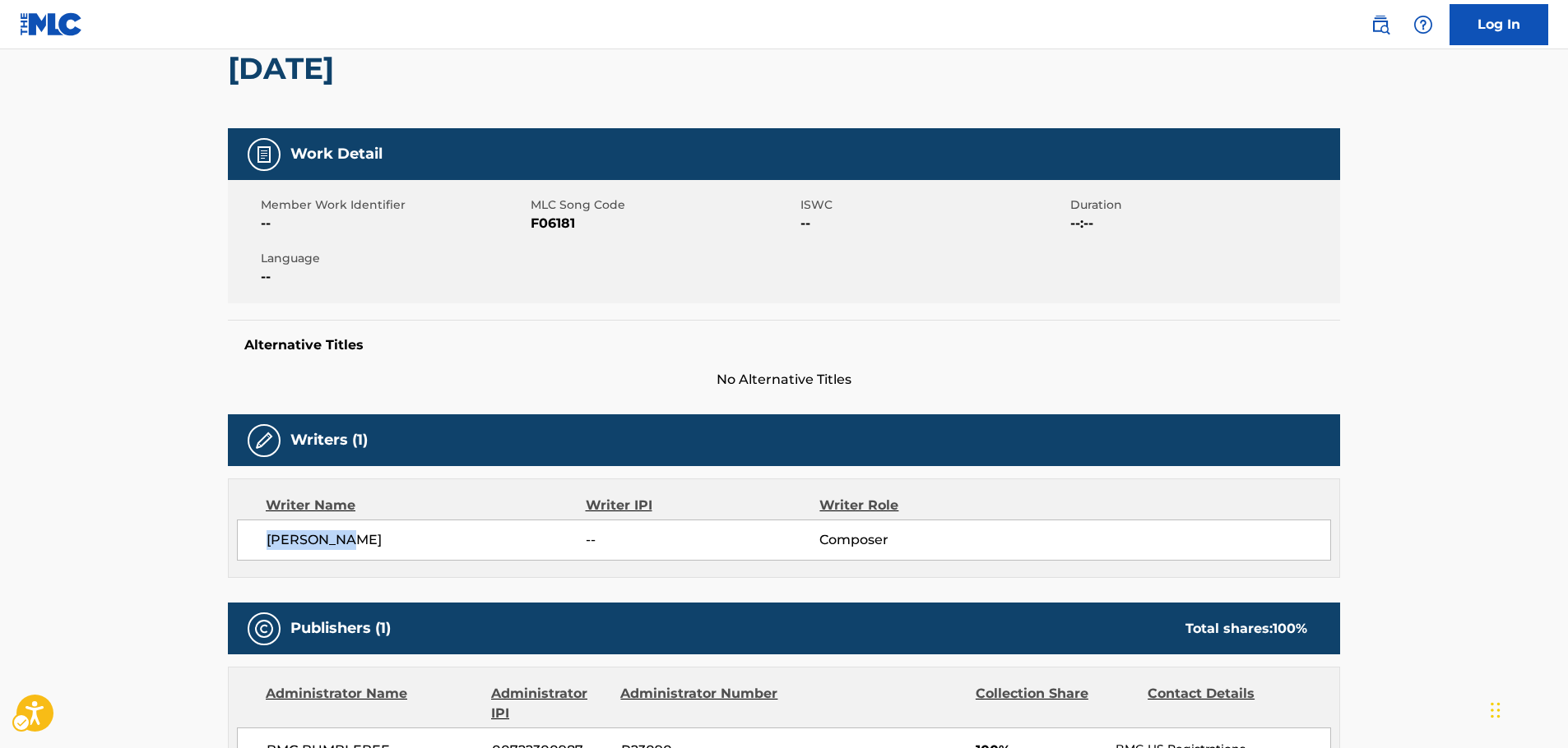
drag, startPoint x: 373, startPoint y: 542, endPoint x: 400, endPoint y: 432, distance: 113.3
click at [269, 524] on div "[PERSON_NAME] -- Composer" at bounding box center [784, 541] width 1095 height 41
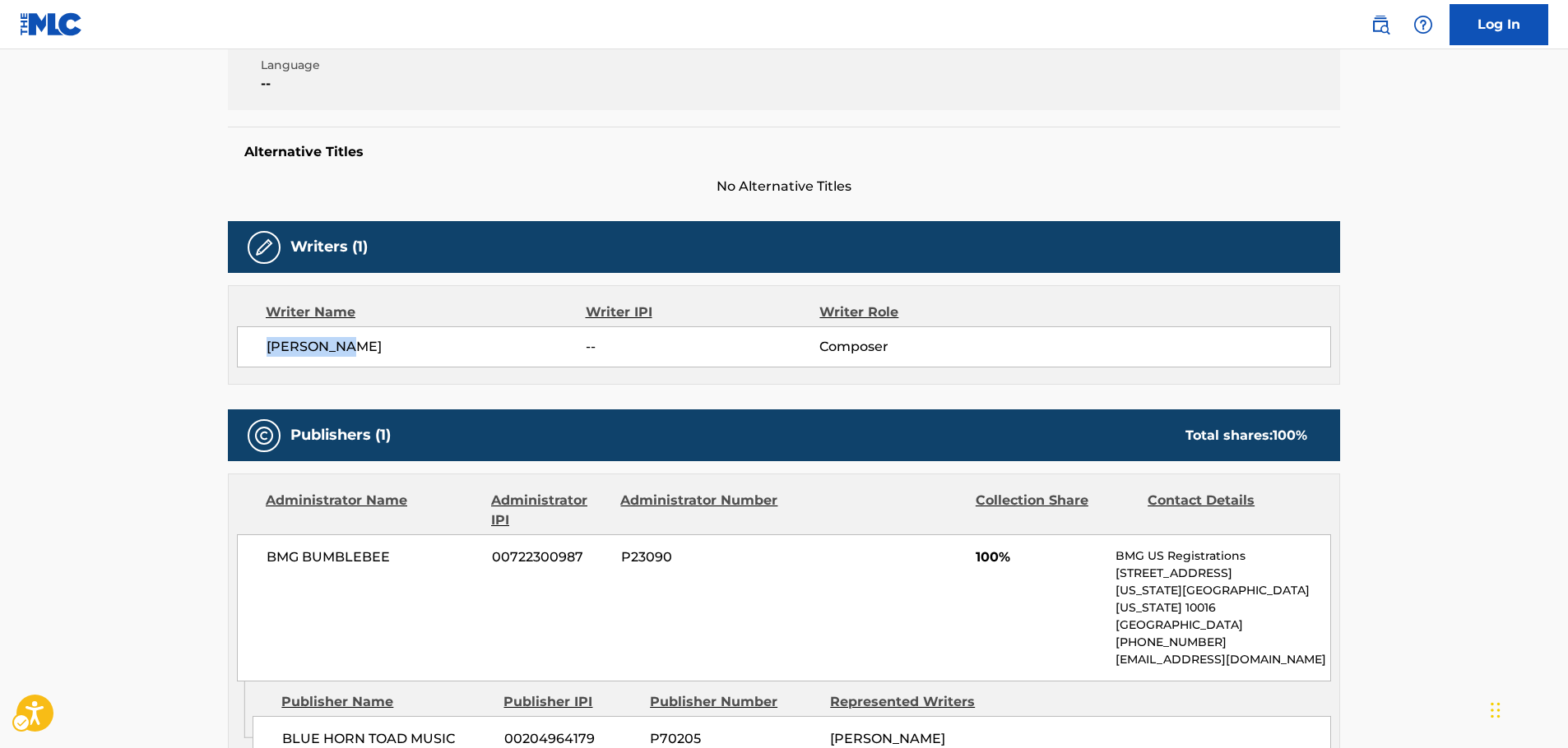
scroll to position [576, 0]
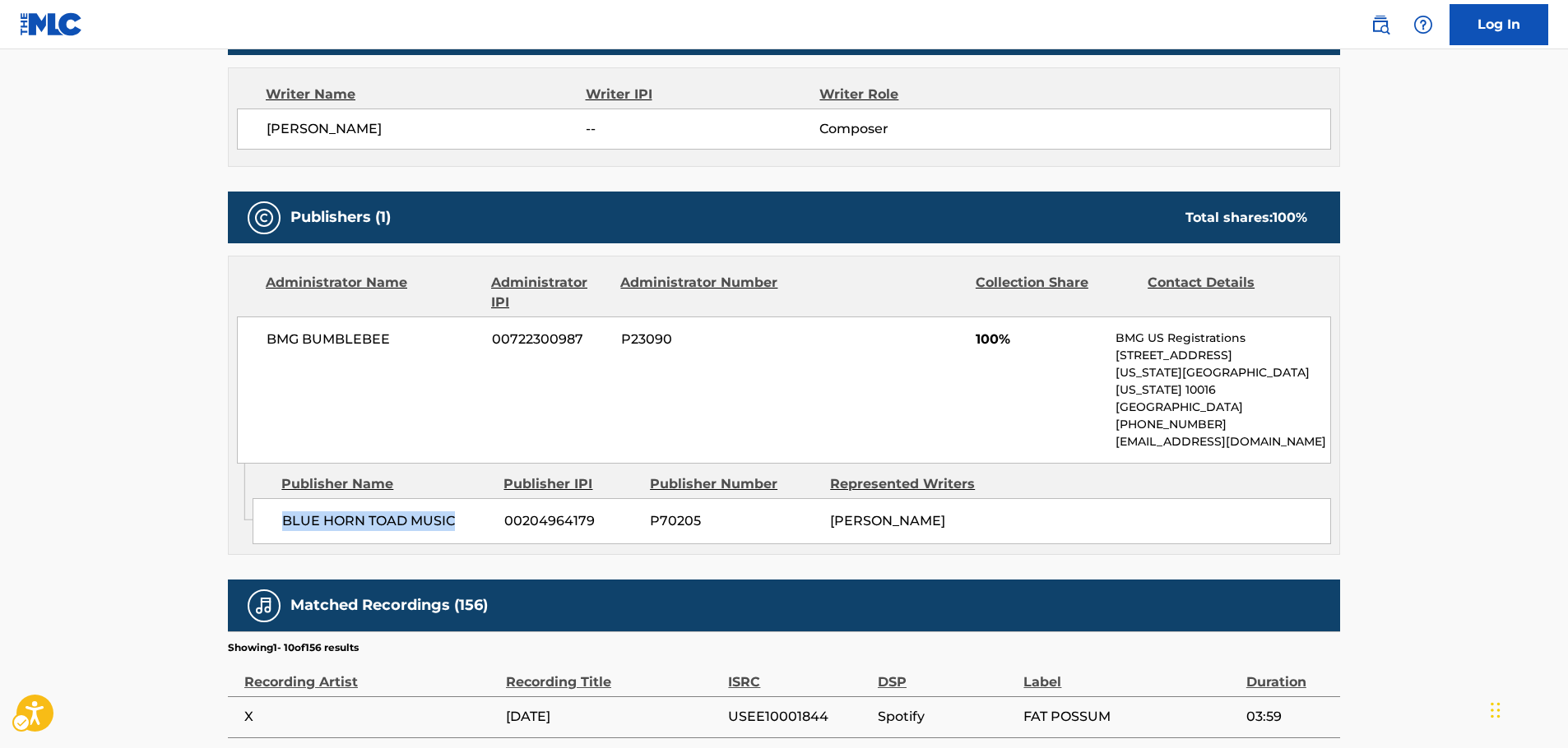
drag, startPoint x: 467, startPoint y: 498, endPoint x: 261, endPoint y: 502, distance: 206.0
click at [261, 502] on div "BLUE HORN TOAD MUSIC 00204964179 P70205 [PERSON_NAME]" at bounding box center [792, 522] width 1078 height 46
drag, startPoint x: 412, startPoint y: 346, endPoint x: 251, endPoint y: 353, distance: 161.2
click at [251, 353] on div "BMG BUMBLEBEE 00722300987 P23090 100% BMG US Registrations [STREET_ADDRESS][US_…" at bounding box center [784, 391] width 1095 height 147
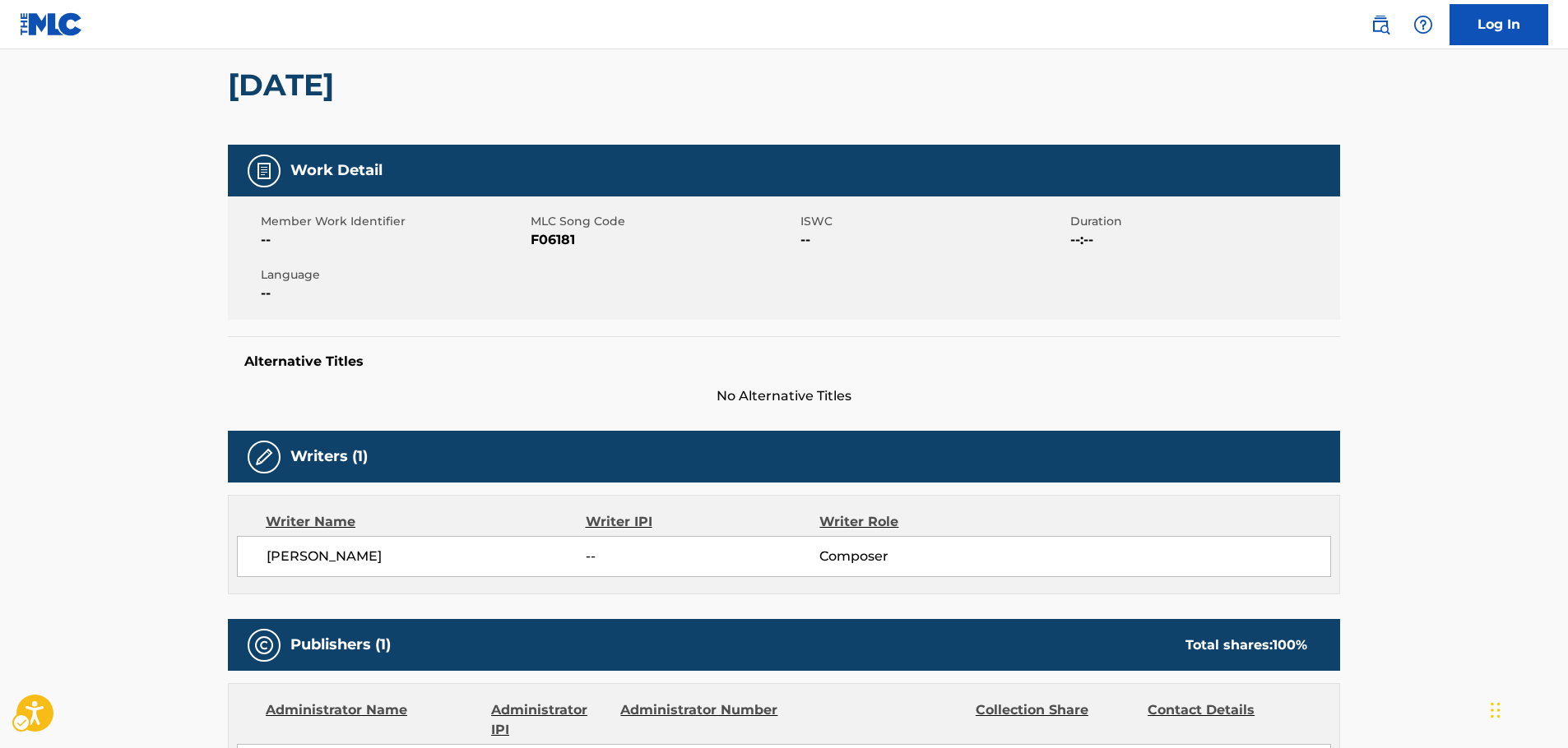
scroll to position [0, 0]
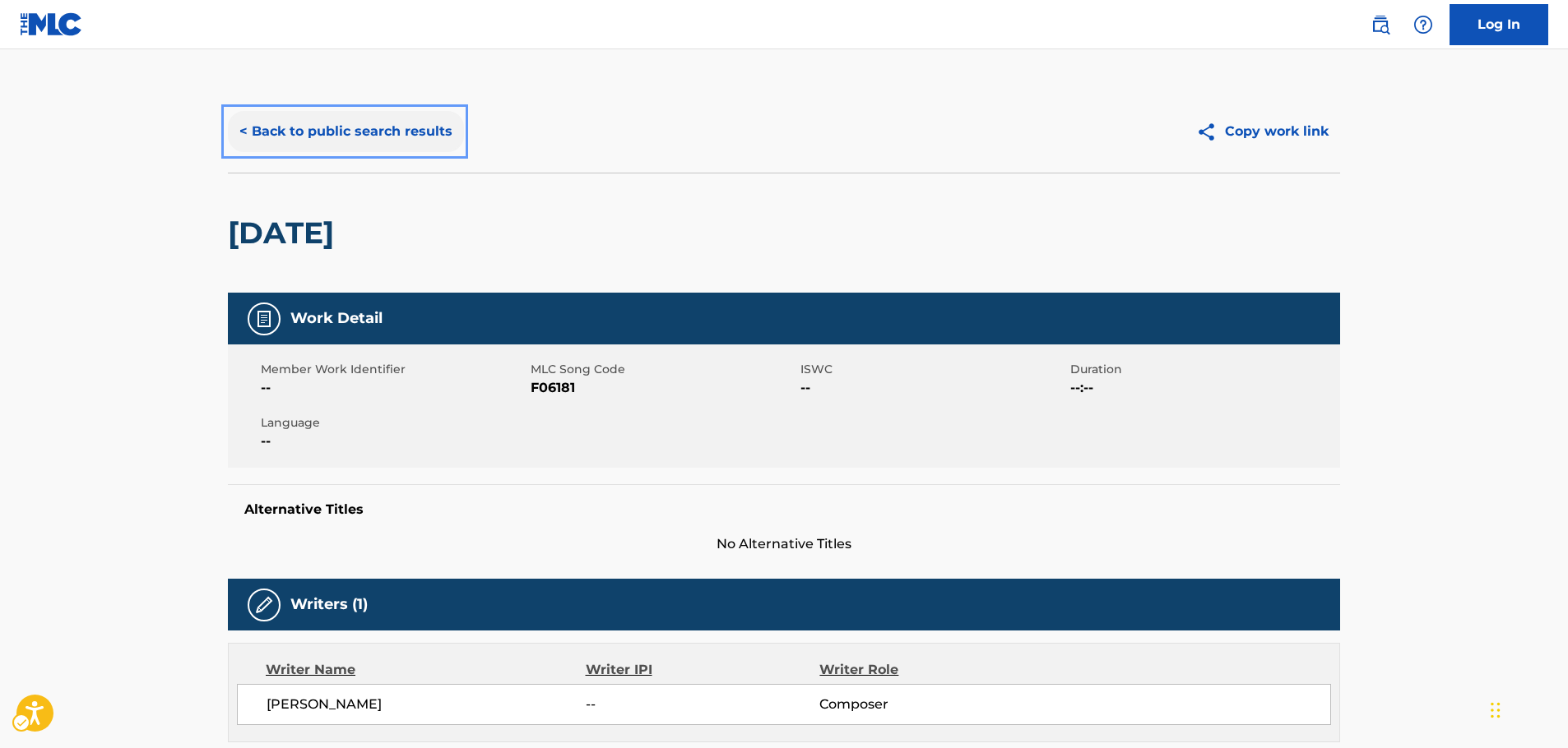
click at [339, 132] on button "< Back to public search results" at bounding box center [345, 132] width 236 height 41
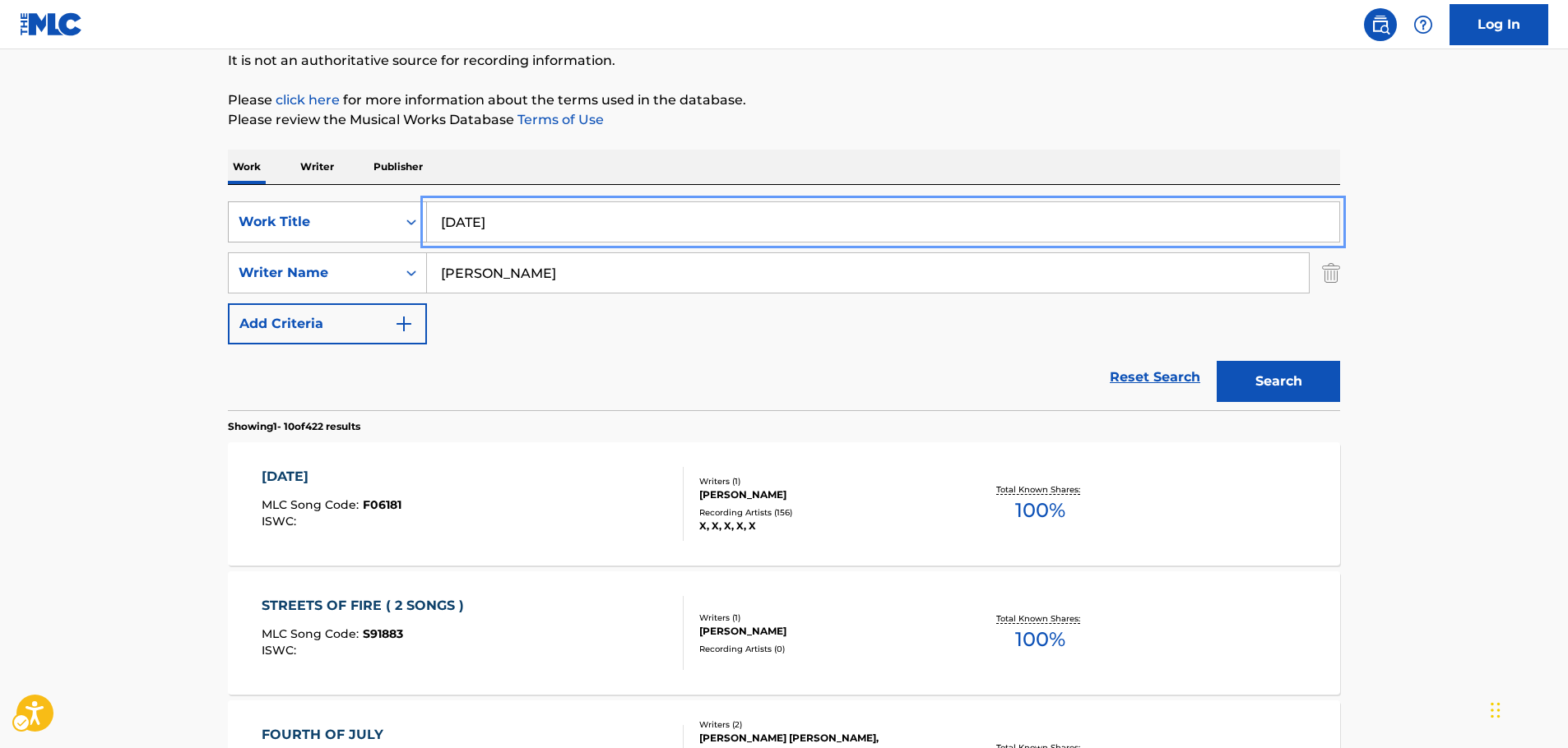
drag, startPoint x: 379, startPoint y: 224, endPoint x: 237, endPoint y: 230, distance: 142.1
paste input "Humble Narrator"
type input "Humble Narrator"
drag, startPoint x: 129, startPoint y: 239, endPoint x: 231, endPoint y: 260, distance: 104.1
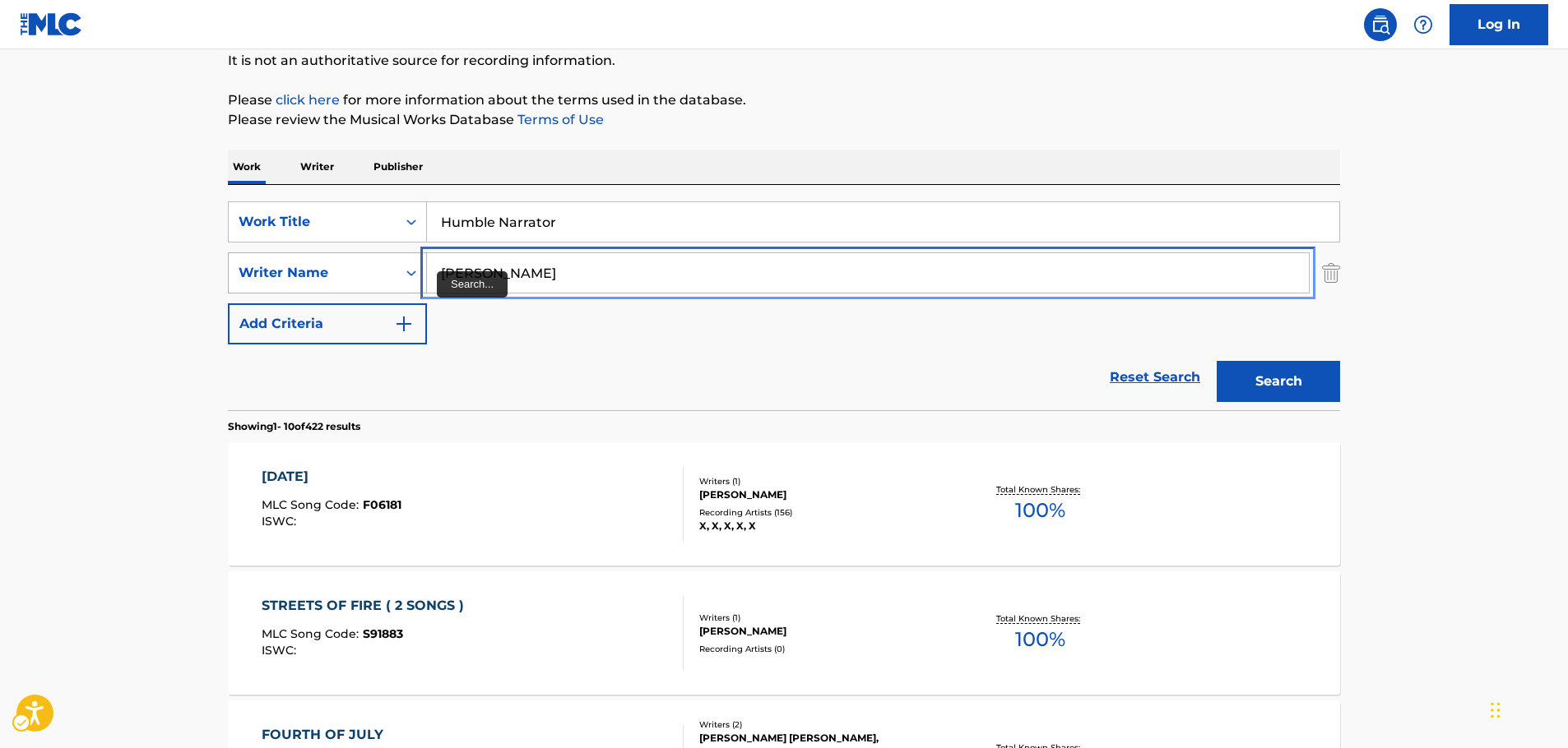
drag, startPoint x: 362, startPoint y: 276, endPoint x: 352, endPoint y: 276, distance: 10.0
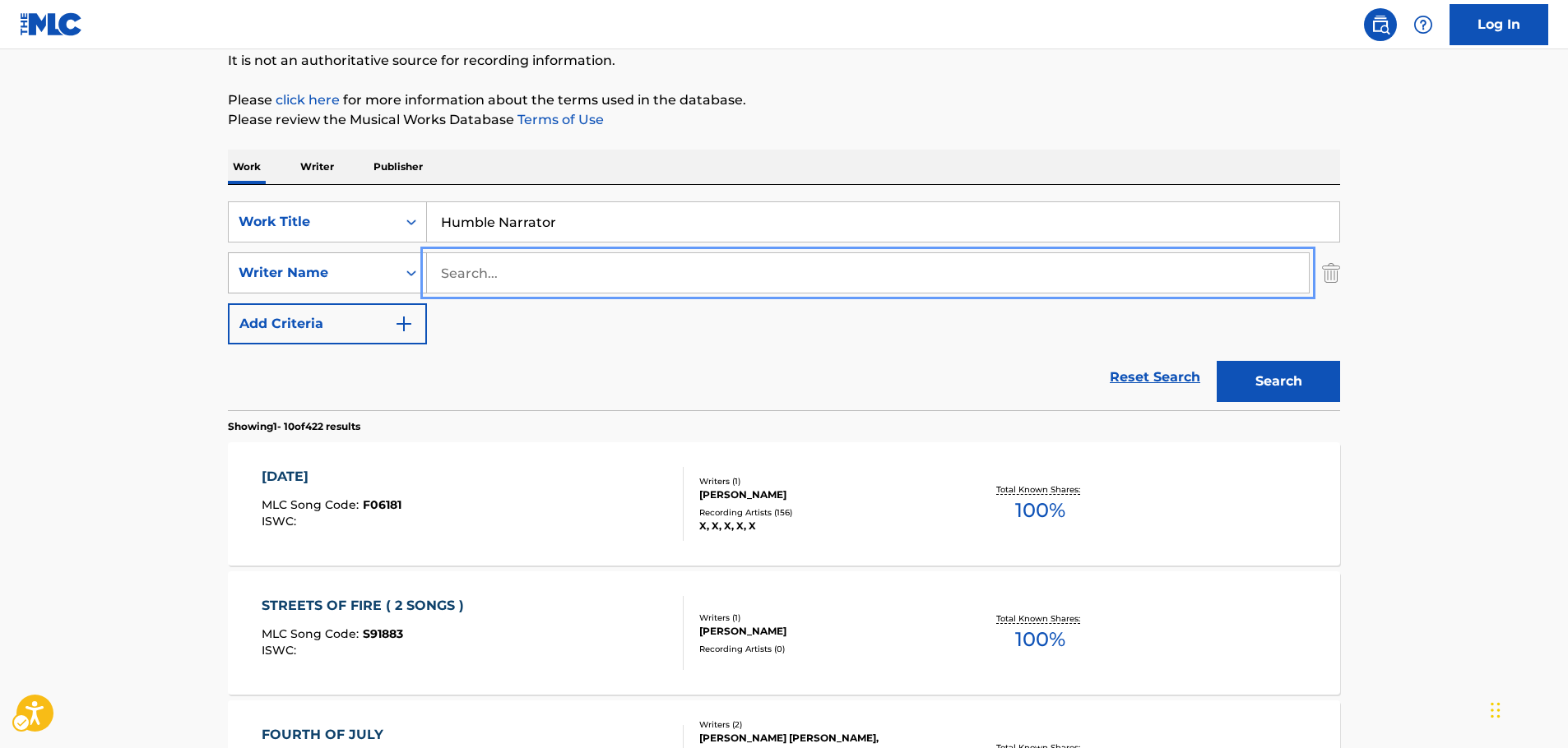
click at [1217, 361] on button "Search" at bounding box center [1279, 381] width 123 height 41
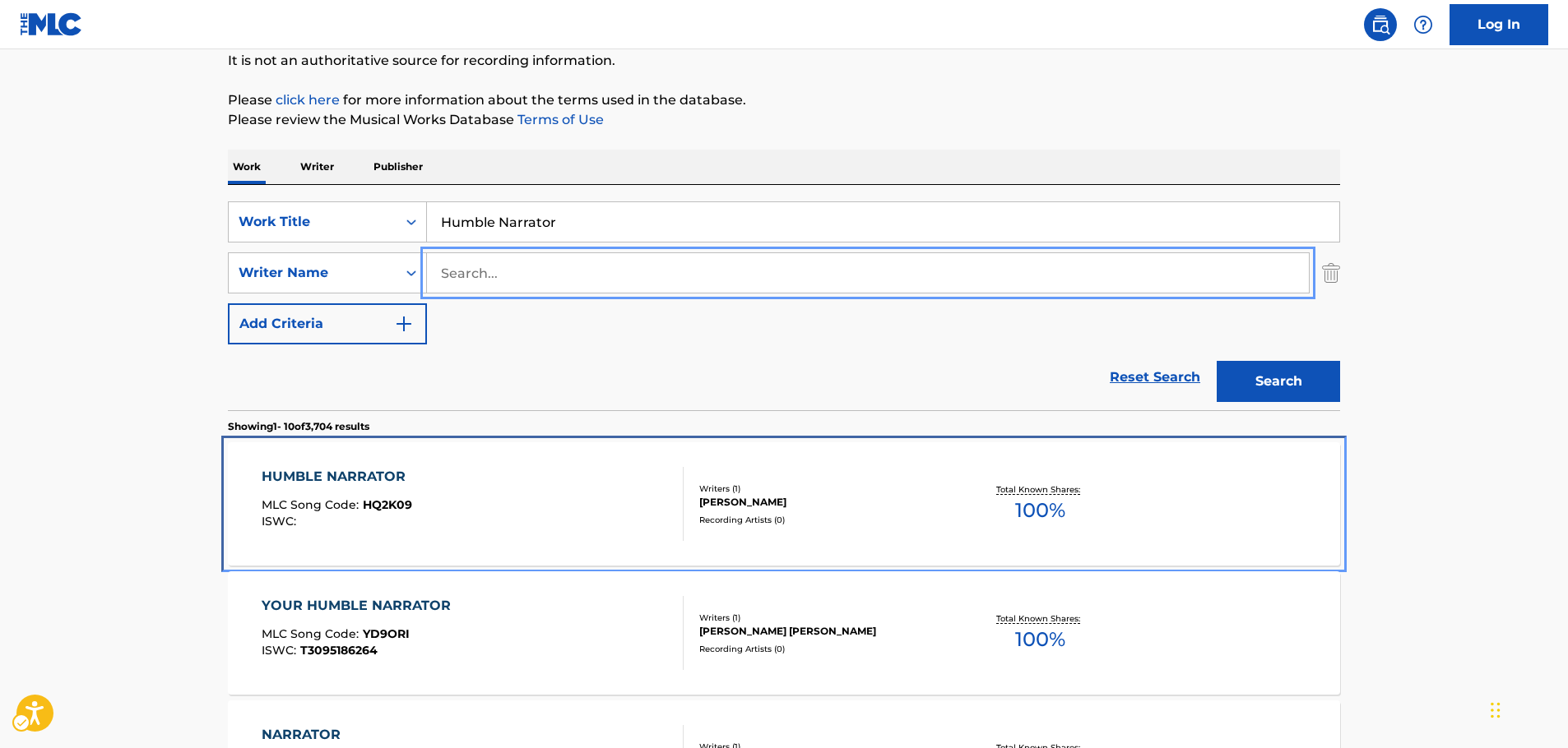
click at [561, 488] on div "HUMBLE NARRATOR MLC Song Code : HQ2K09 ISWC :" at bounding box center [472, 504] width 423 height 74
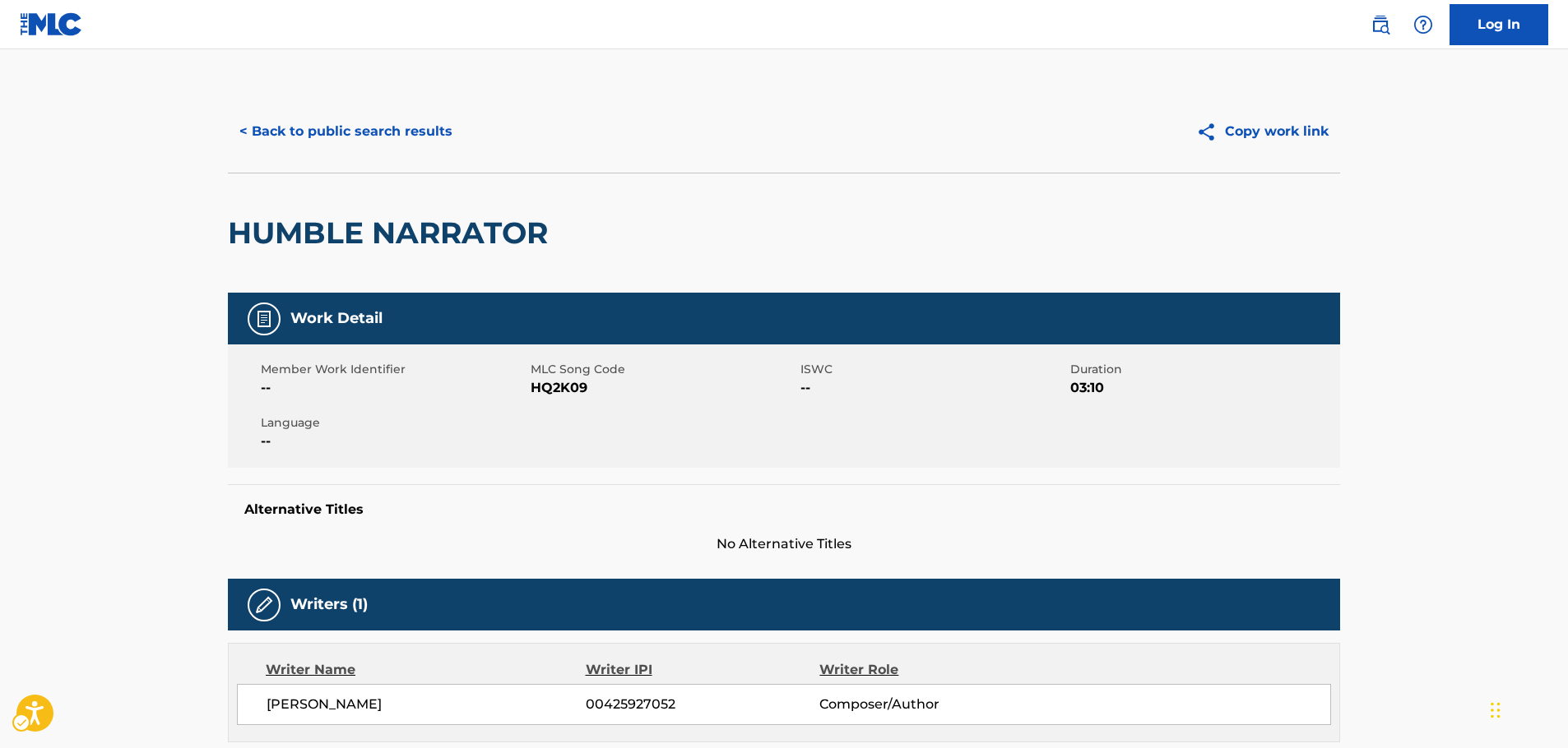
click at [562, 390] on span "MLC Song Code - HQ2K09" at bounding box center [664, 388] width 266 height 20
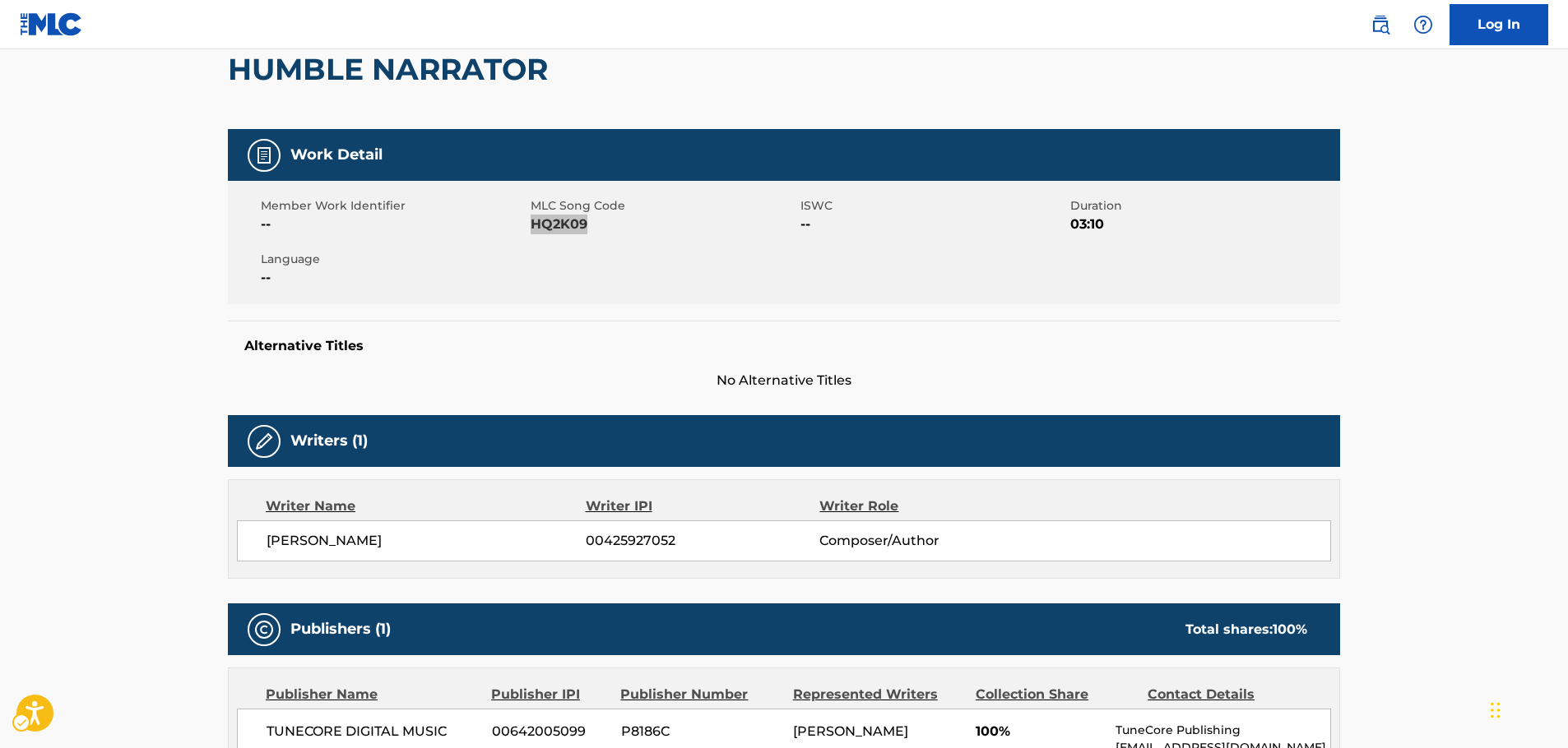
scroll to position [165, 0]
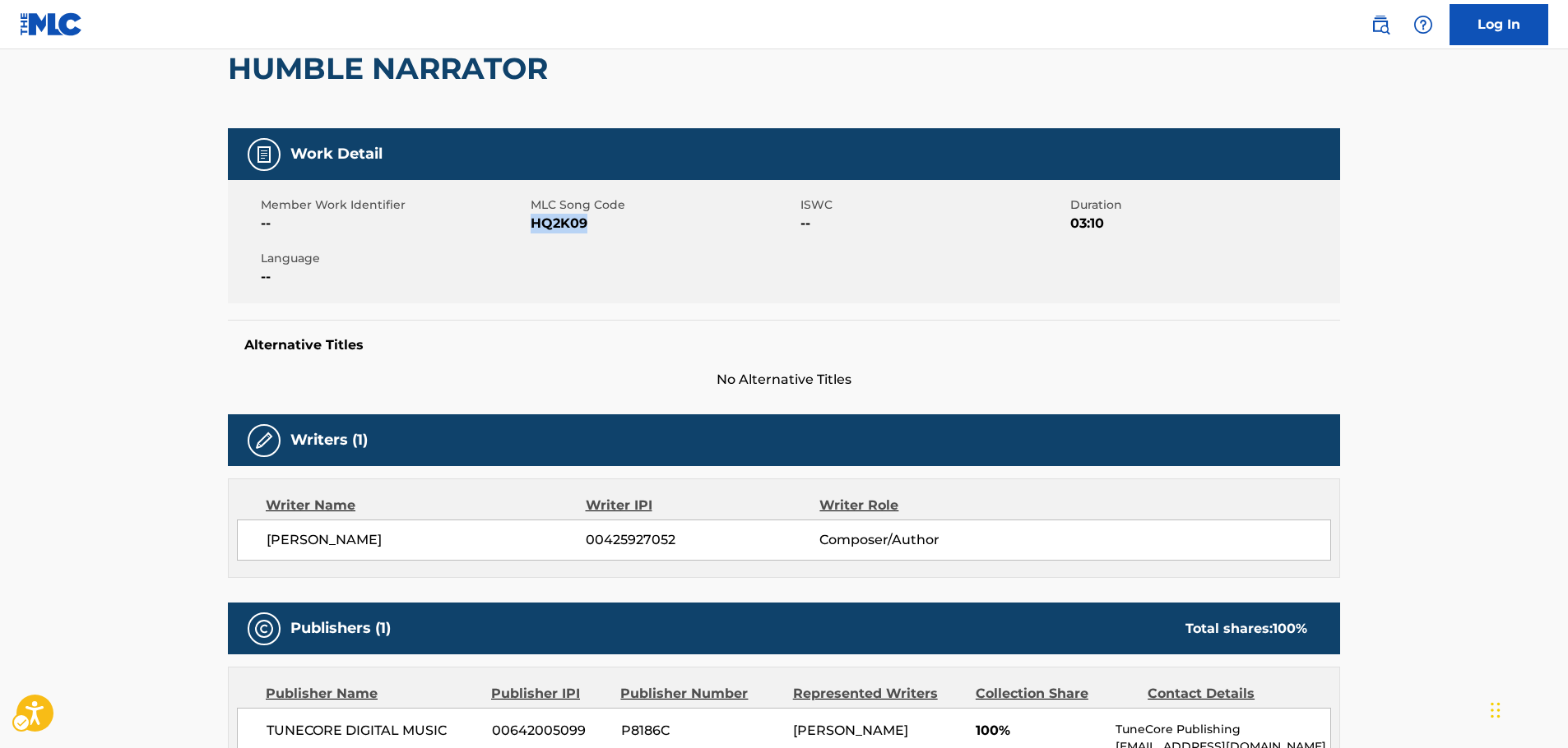
drag, startPoint x: 412, startPoint y: 540, endPoint x: 292, endPoint y: 540, distance: 120.0
click at [264, 542] on div "[PERSON_NAME] 00425927052 Composer/Author" at bounding box center [784, 541] width 1095 height 41
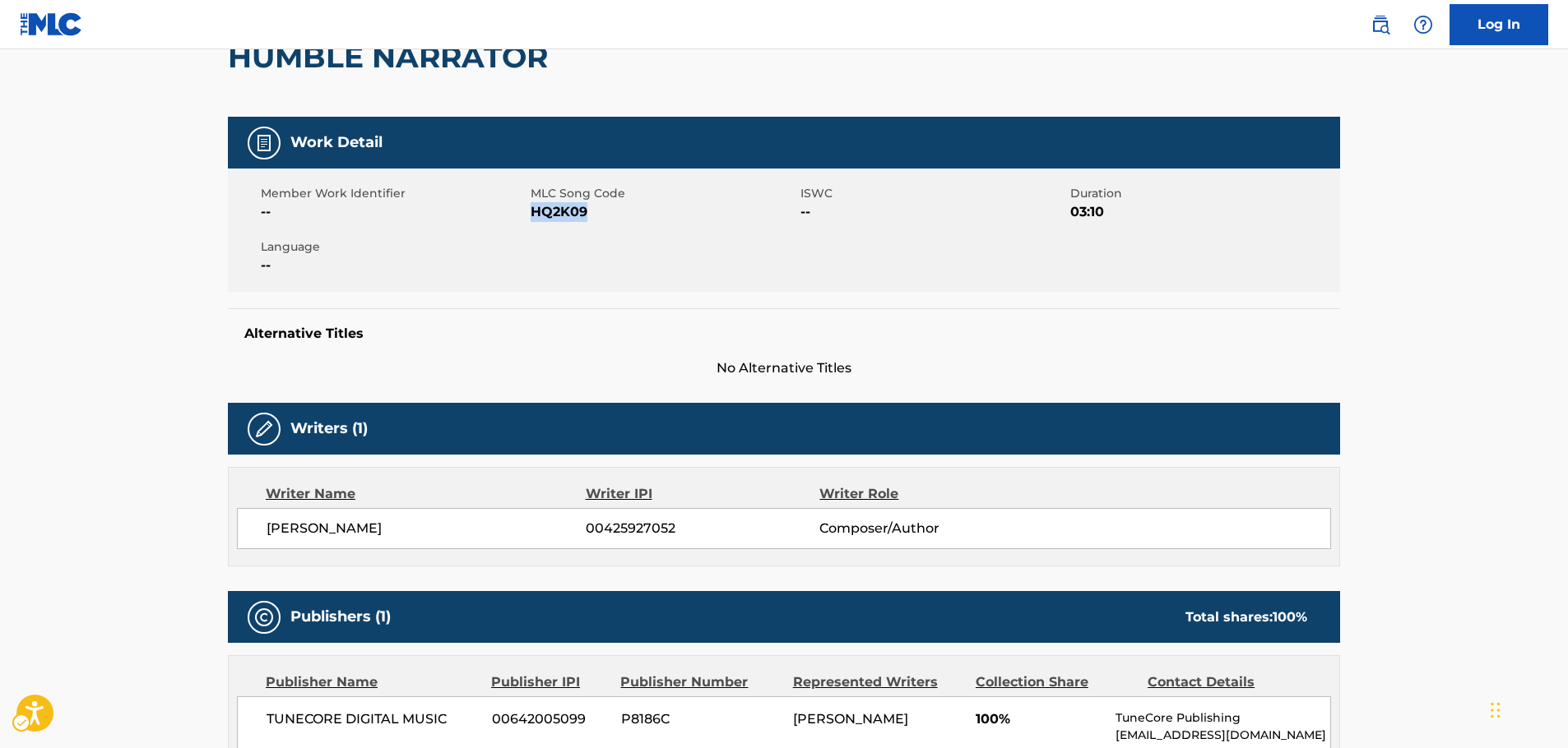
scroll to position [435, 0]
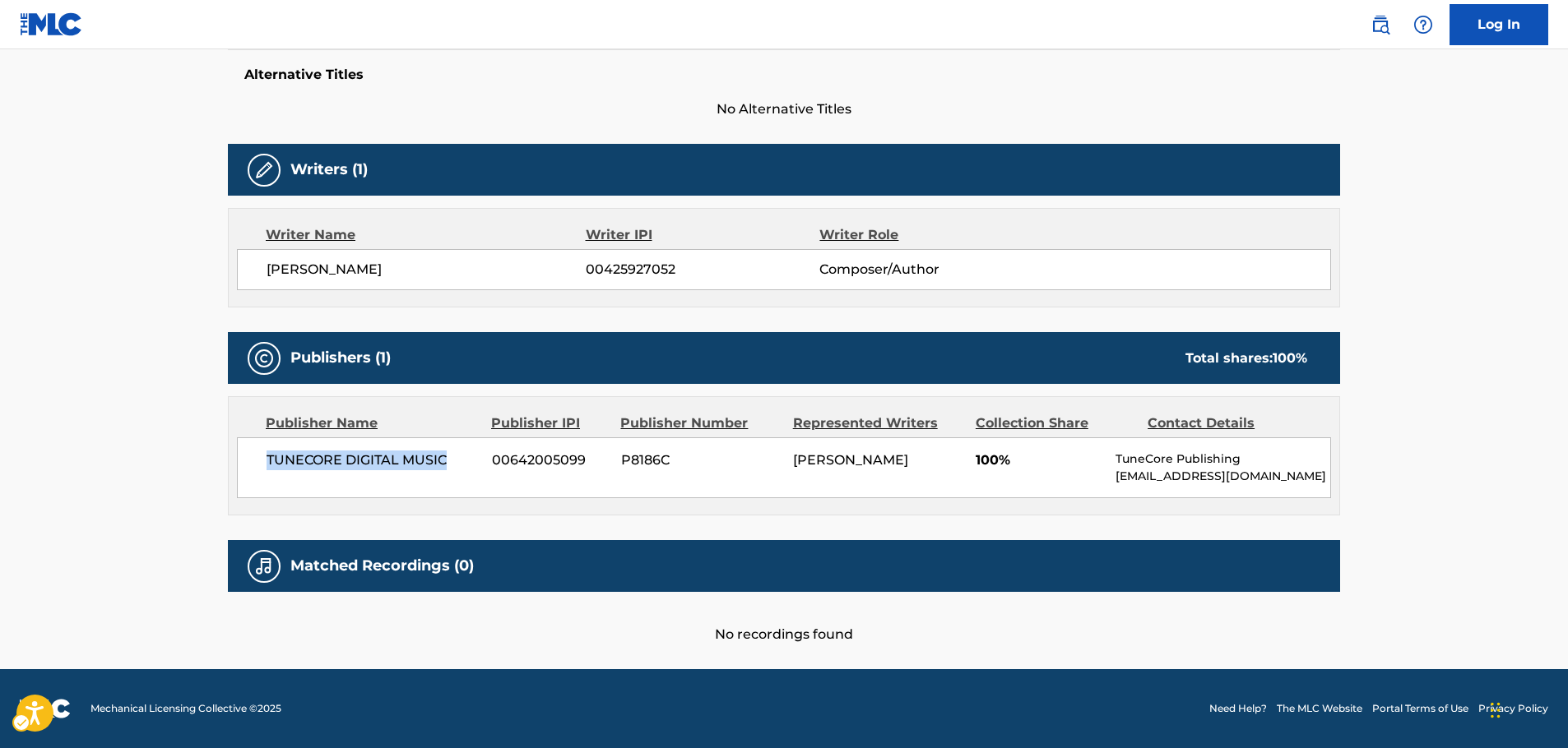
drag, startPoint x: 448, startPoint y: 464, endPoint x: 253, endPoint y: 440, distance: 196.5
click at [243, 473] on div "TUNECORE DIGITAL MUSIC 00642005099 P8186C [PERSON_NAME] 100% TuneCore Publishin…" at bounding box center [784, 468] width 1095 height 61
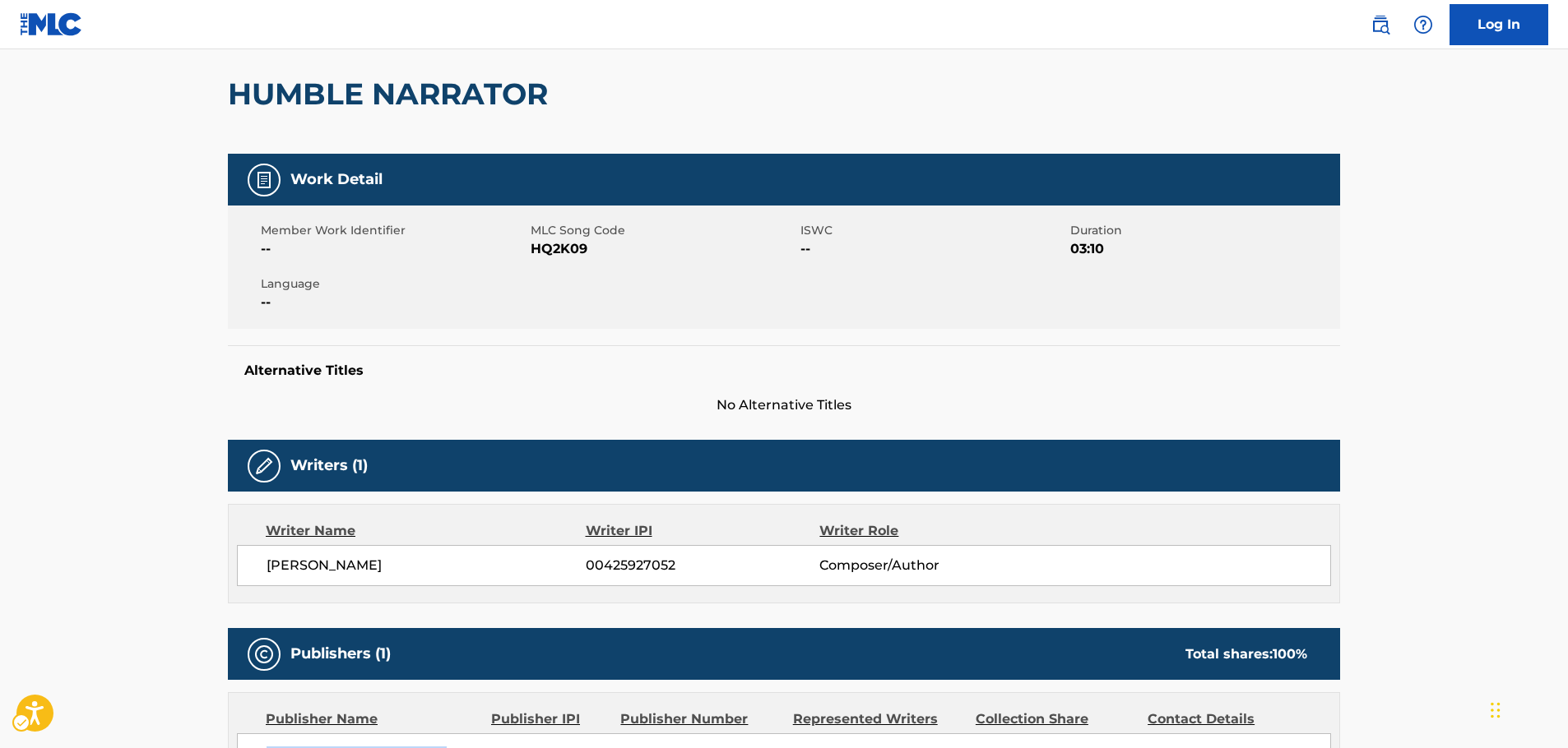
scroll to position [0, 0]
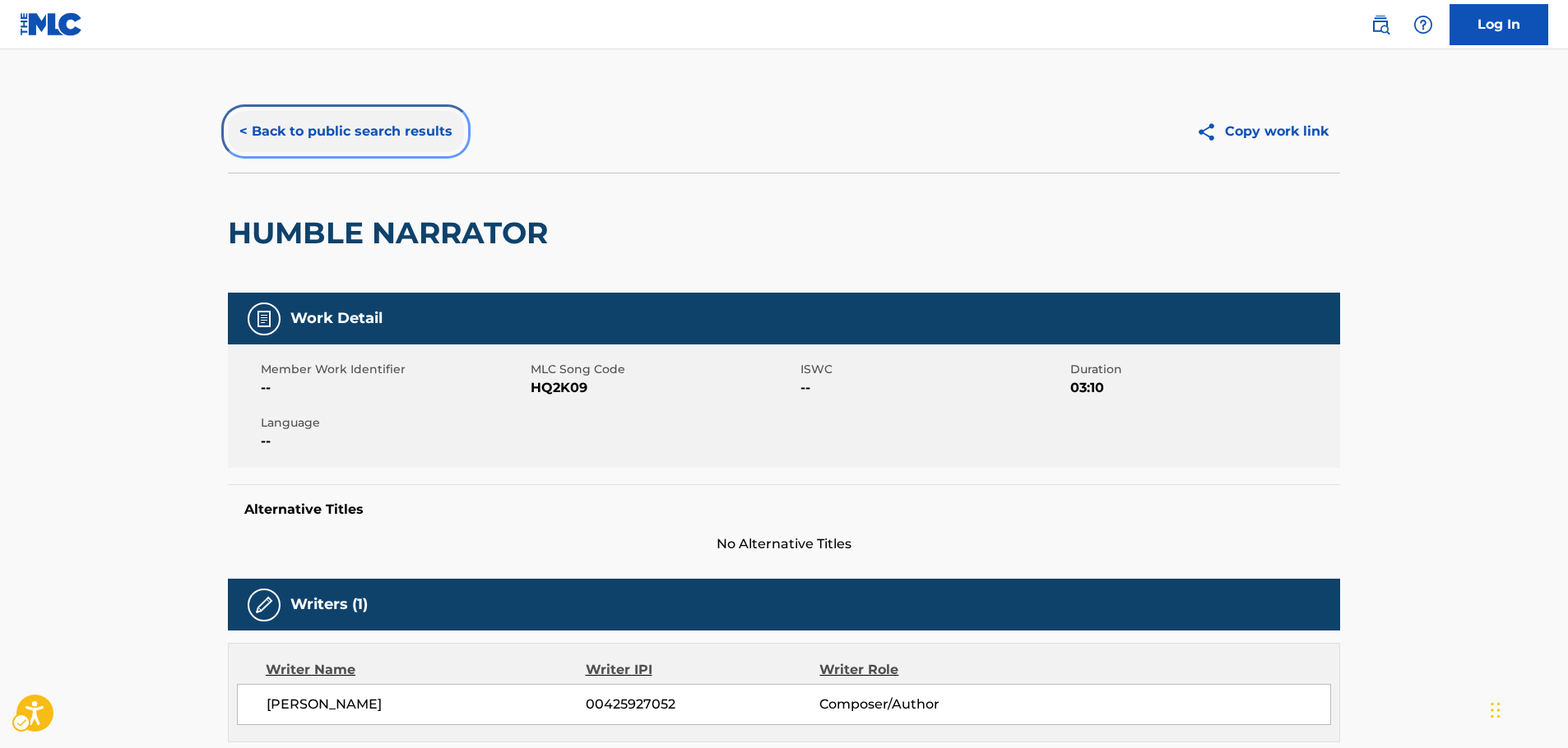
click at [351, 137] on button "< Back to public search results" at bounding box center [345, 132] width 236 height 41
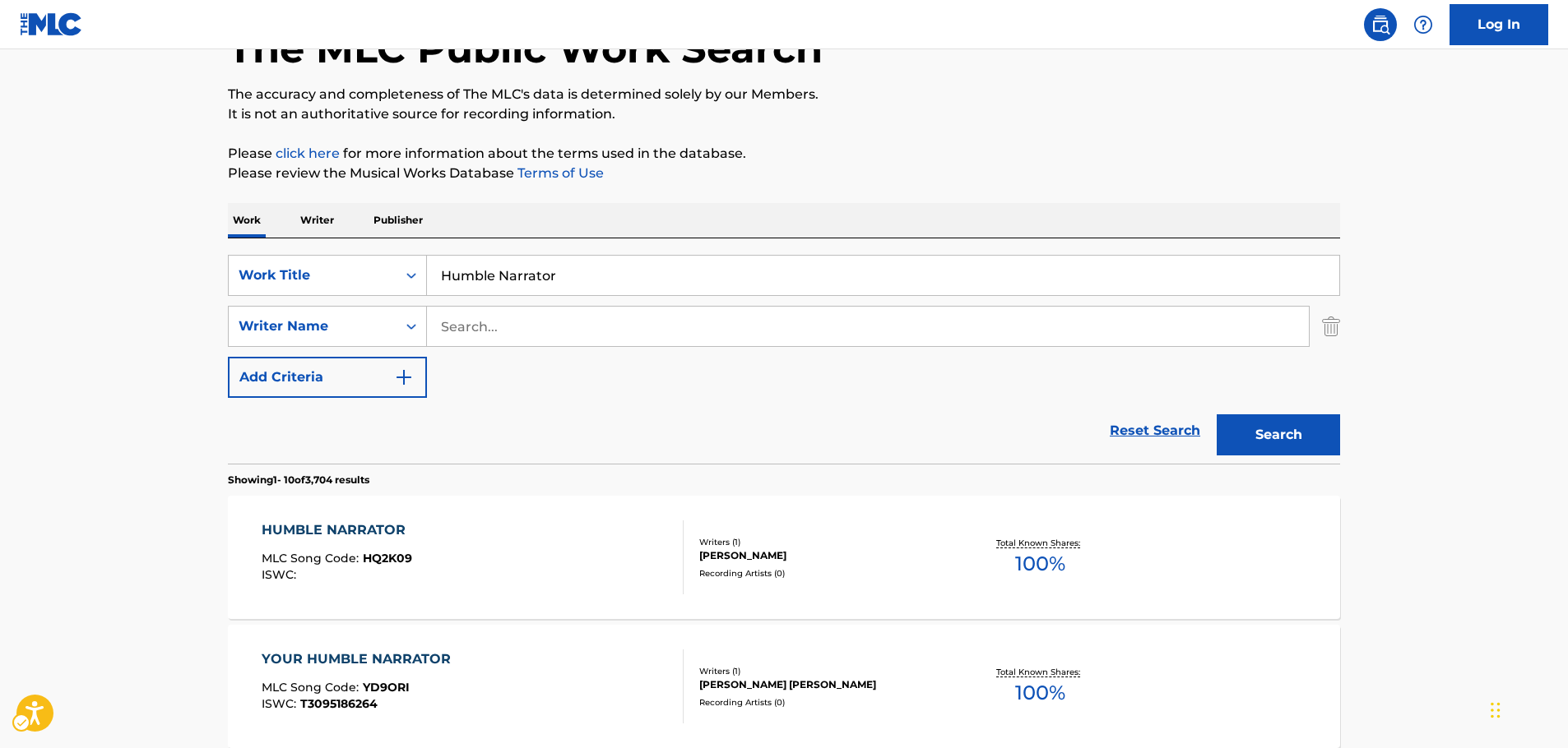
scroll to position [82, 0]
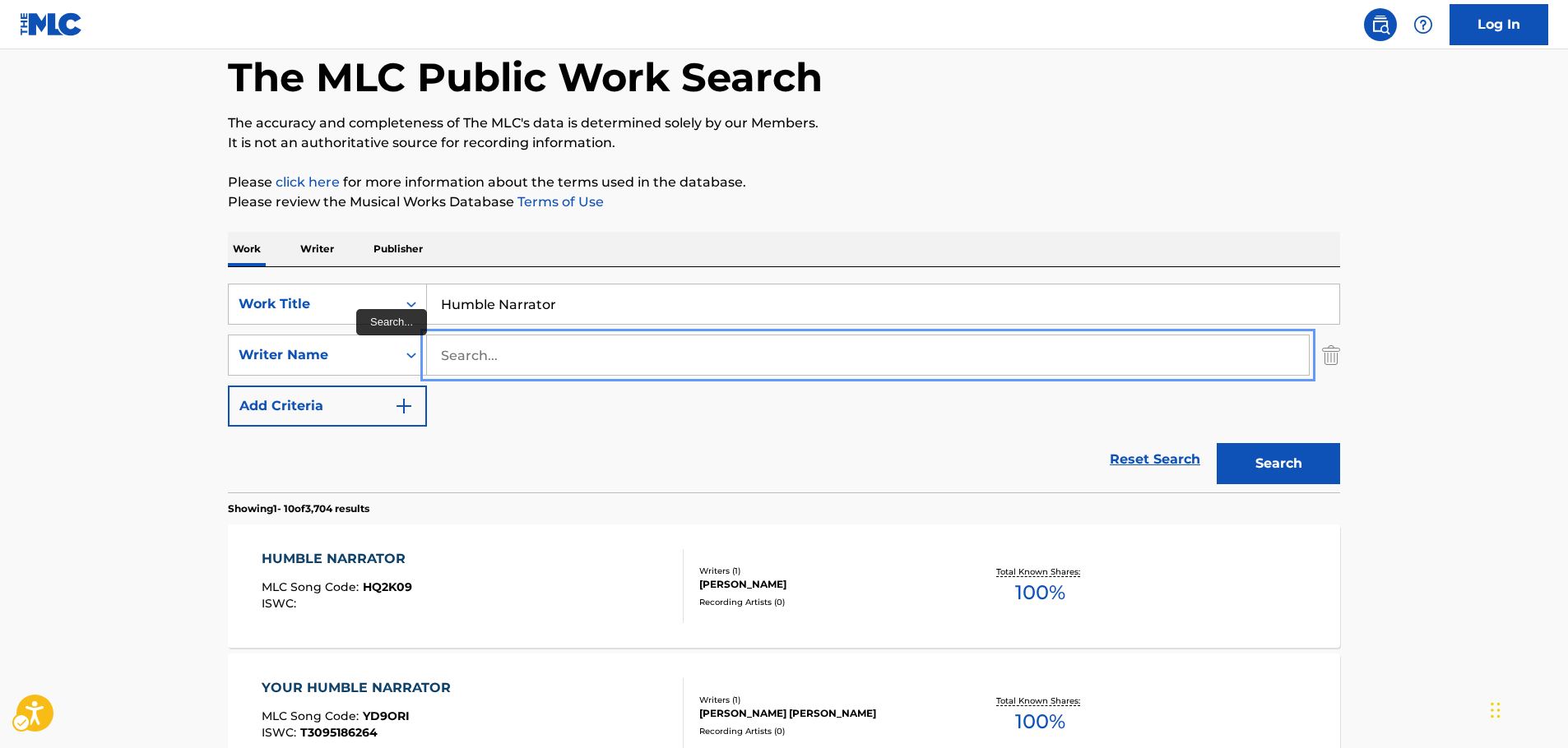
paste input "[PERSON_NAME]"
type input "[PERSON_NAME]"
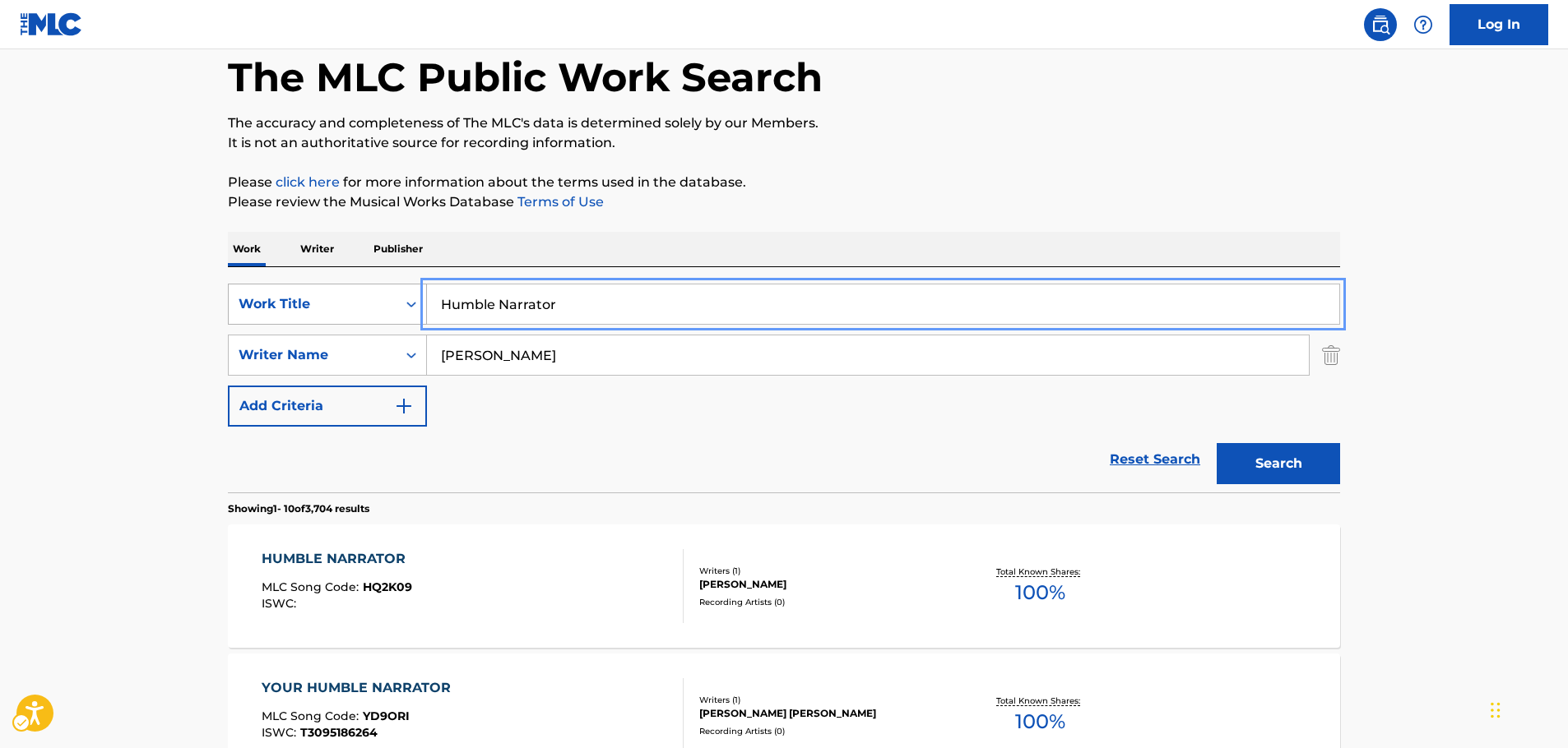
drag, startPoint x: 568, startPoint y: 301, endPoint x: 251, endPoint y: 313, distance: 317.2
type input "the fall"
click at [1217, 443] on button "Search" at bounding box center [1279, 464] width 123 height 41
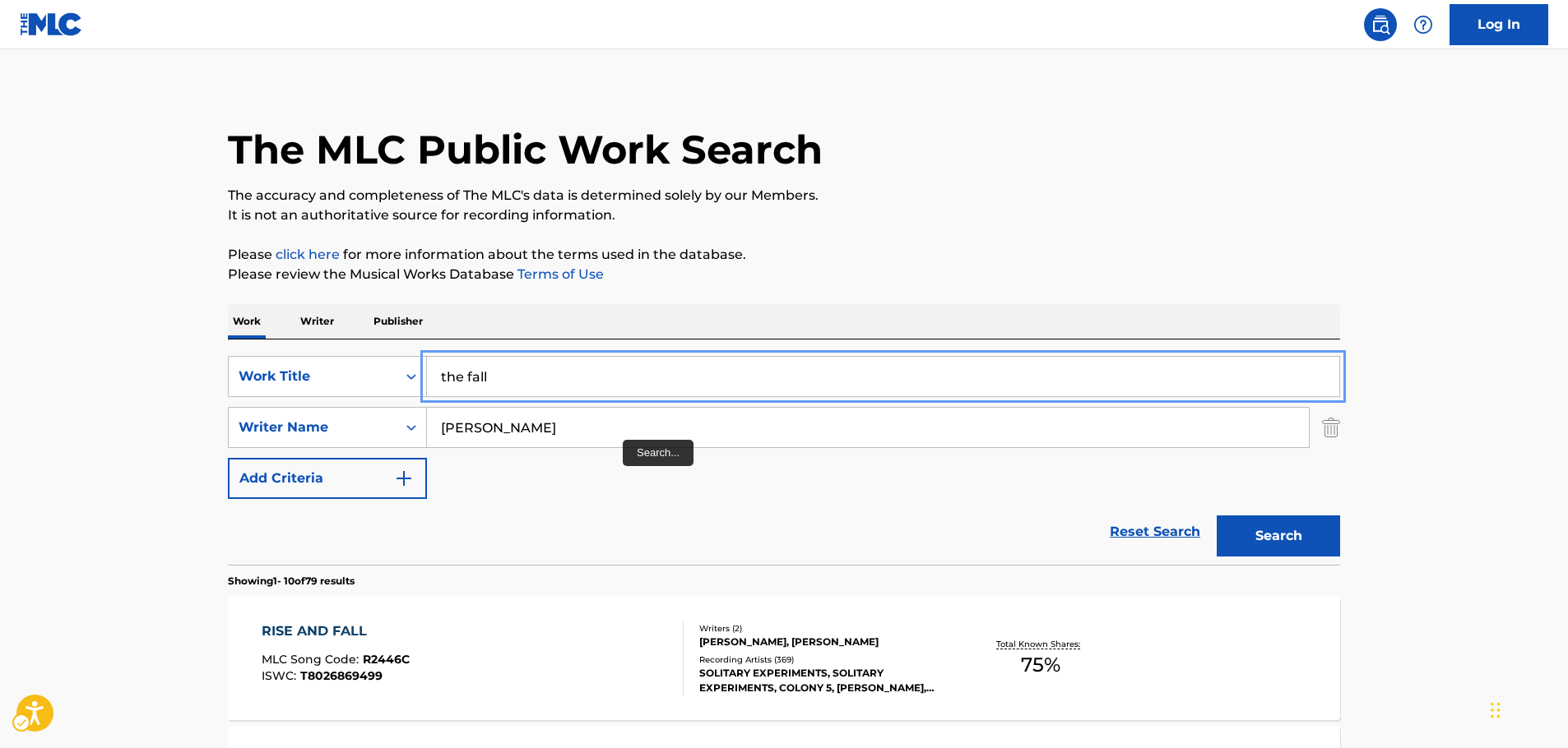
scroll to position [0, 0]
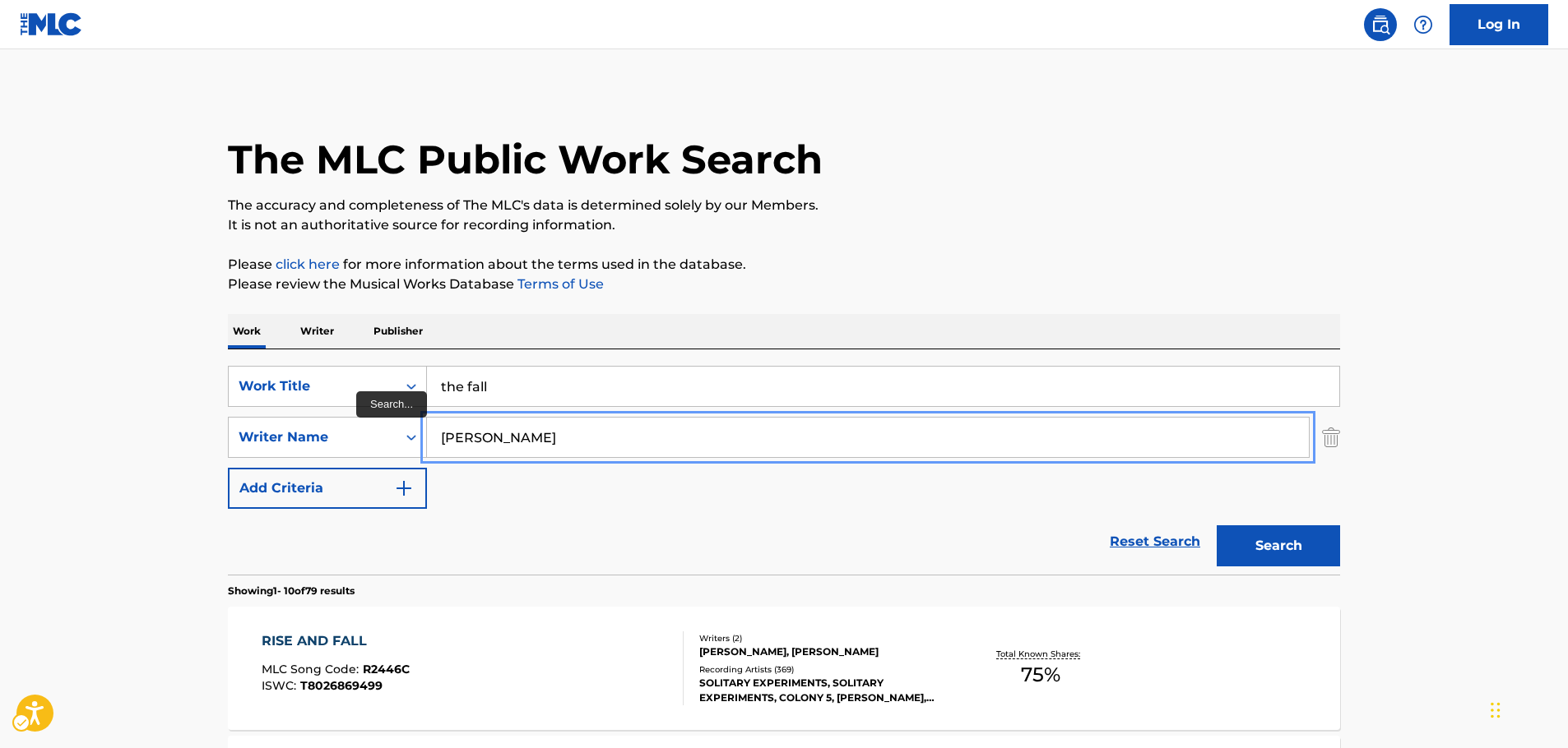
drag, startPoint x: 478, startPoint y: 424, endPoint x: 315, endPoint y: 411, distance: 163.5
click at [316, 413] on div "SearchWithCriteria4f2403e5-2f8f-4268-ad81-f25cedcad554 Work Title the fall Sear…" at bounding box center [784, 437] width 1113 height 143
paste input "[PERSON_NAME]"
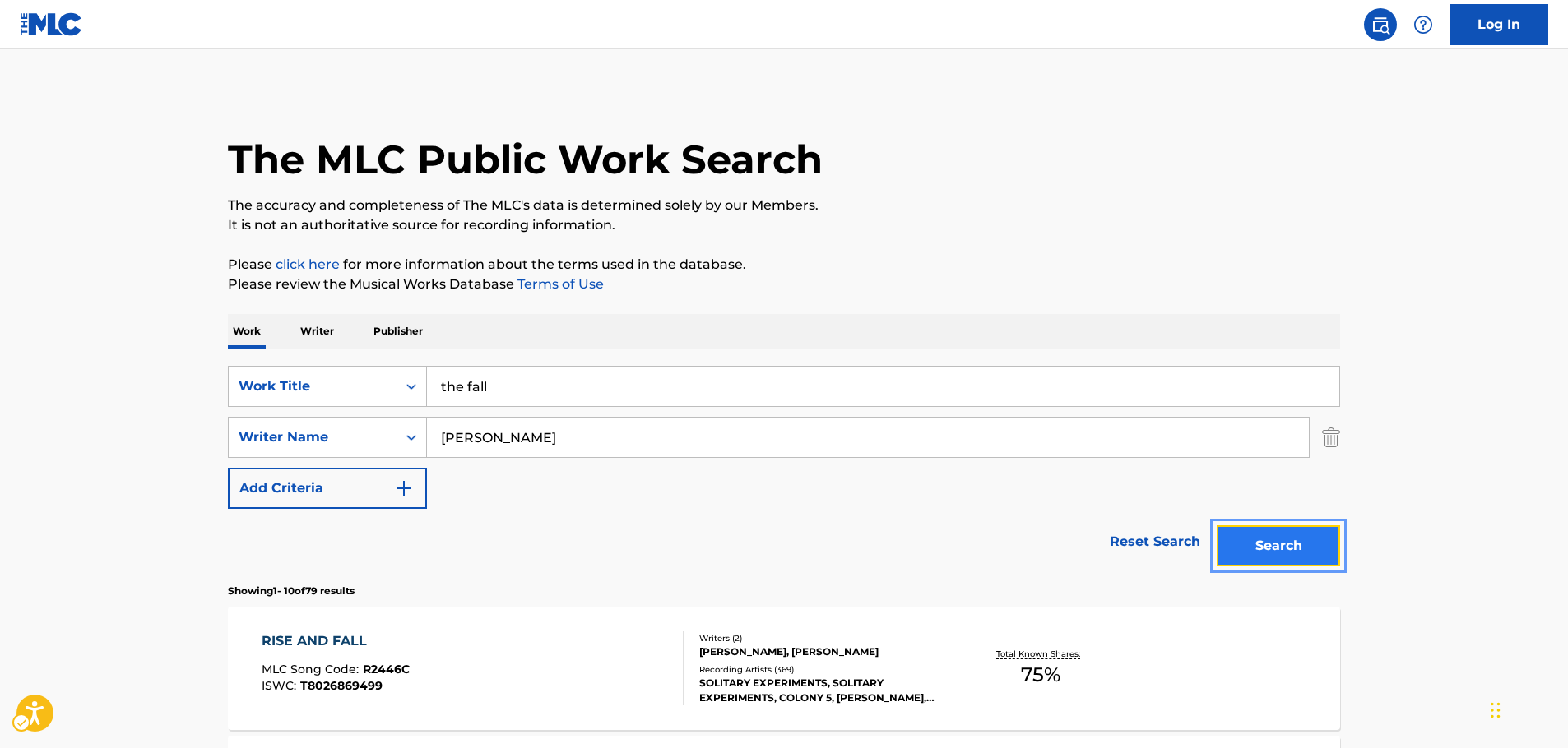
click at [1259, 545] on button "Search" at bounding box center [1279, 546] width 123 height 41
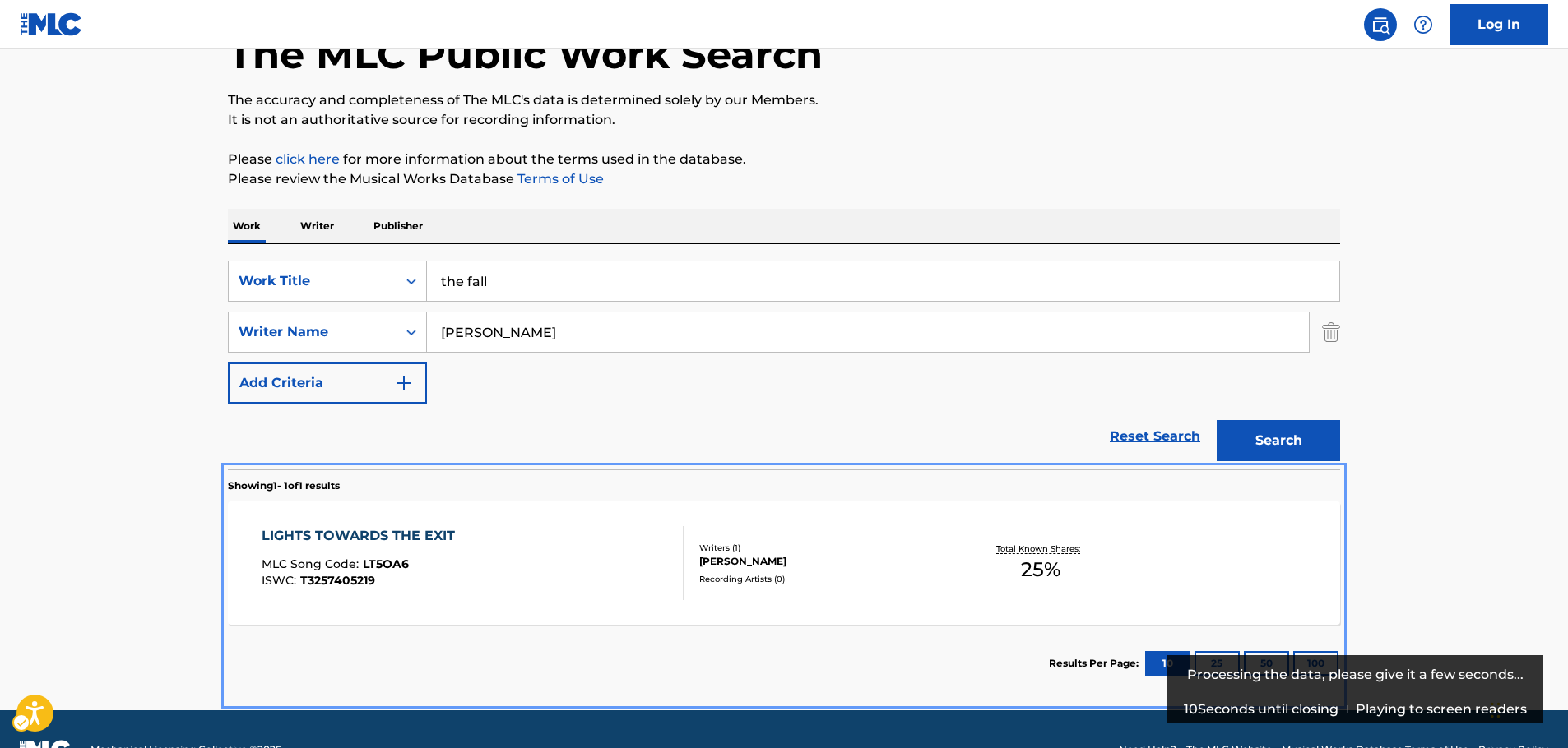
scroll to position [147, 0]
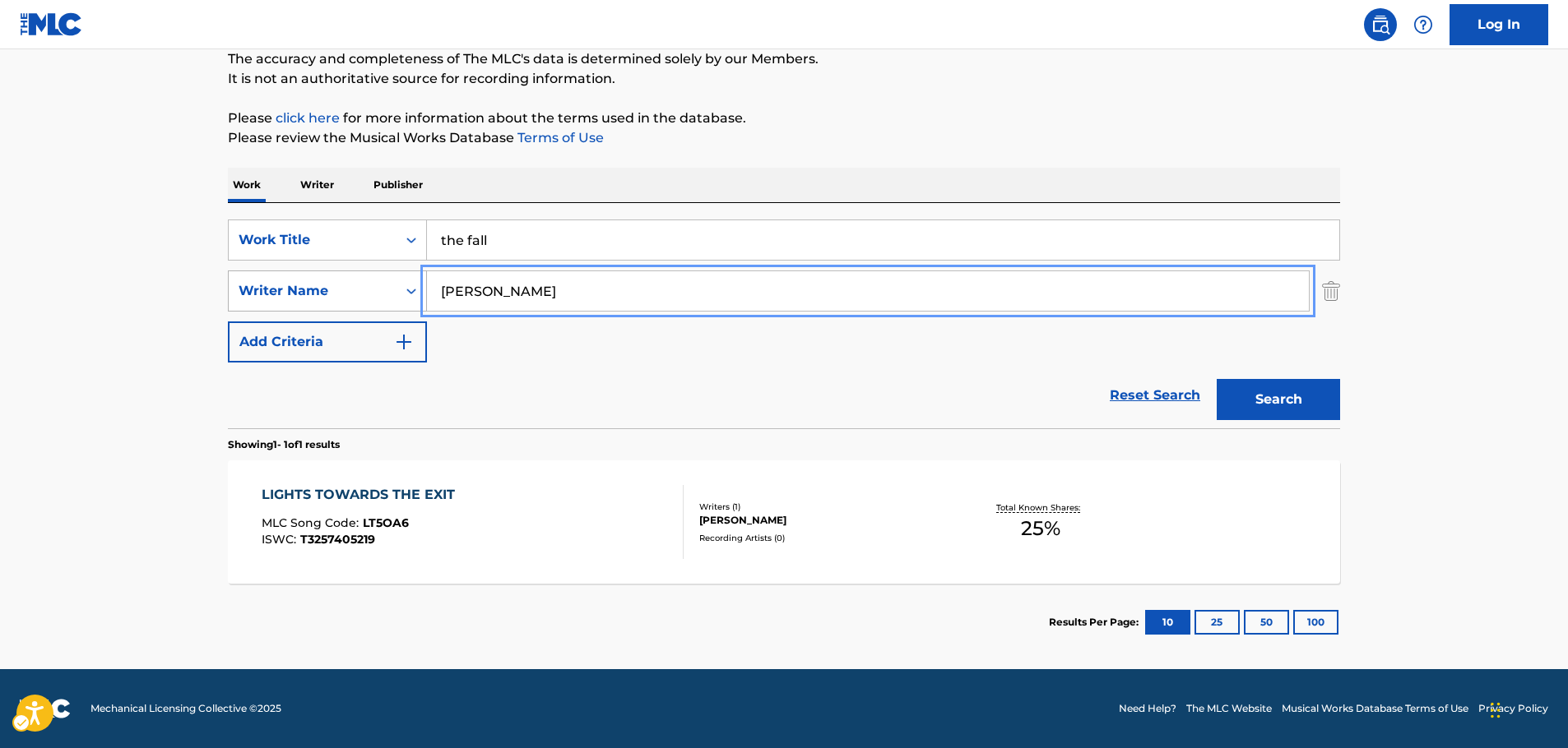
drag, startPoint x: 571, startPoint y: 302, endPoint x: 346, endPoint y: 306, distance: 225.0
click at [346, 306] on div "SearchWithCriteria9bea309a-0010-4978-8509-0b147f86fe60 Writer Name [PERSON_NAME]" at bounding box center [784, 291] width 1113 height 41
paste input "[PERSON_NAME]"
type input "[PERSON_NAME]"
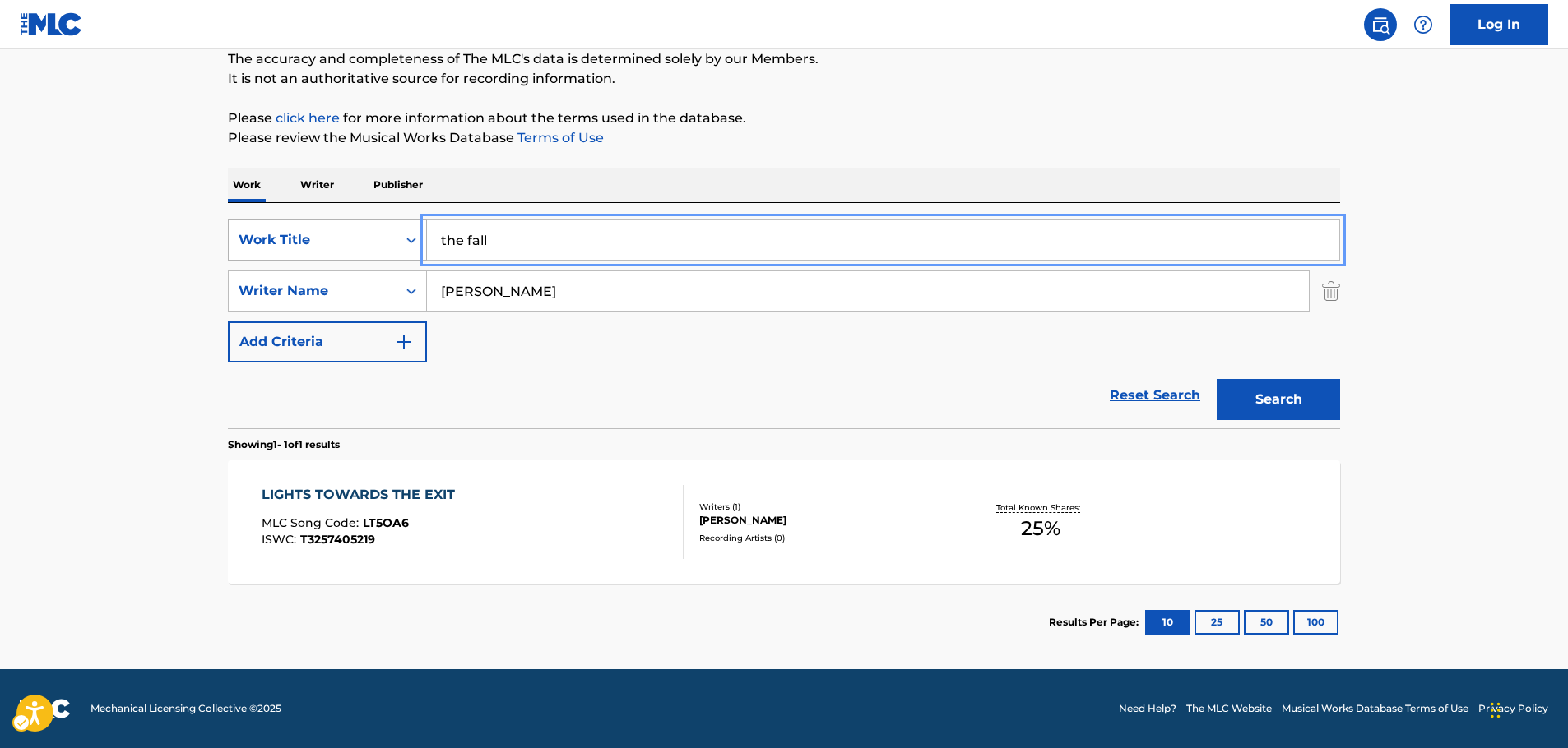
drag, startPoint x: 393, startPoint y: 236, endPoint x: 338, endPoint y: 241, distance: 55.2
click at [338, 241] on div "SearchWithCriteria4f2403e5-2f8f-4268-ad81-f25cedcad554 Work Title the fall" at bounding box center [784, 240] width 1113 height 41
paste input "Come on Christmas"
type input "Come on Christmas"
click at [1281, 398] on button "Search" at bounding box center [1279, 399] width 123 height 41
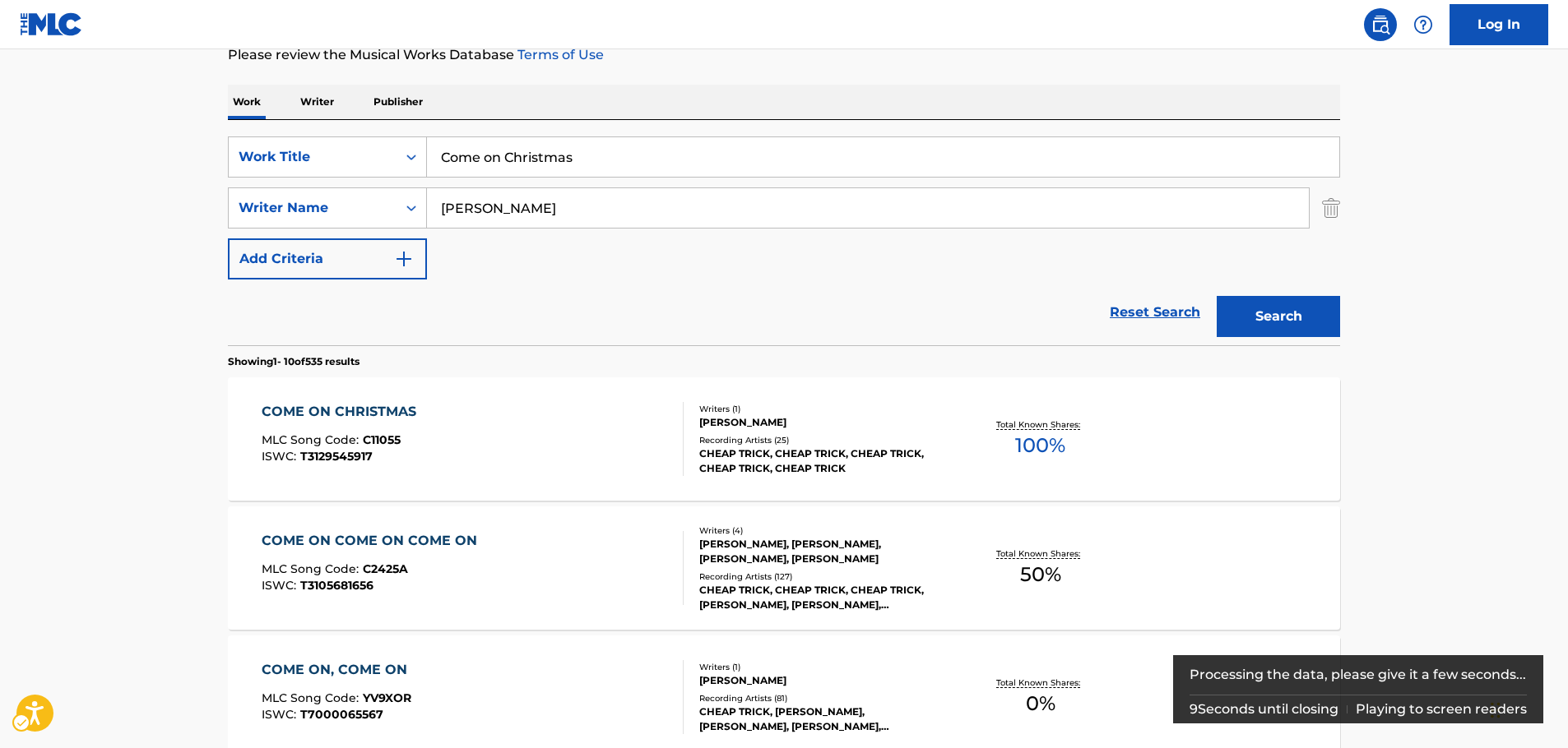
scroll to position [247, 0]
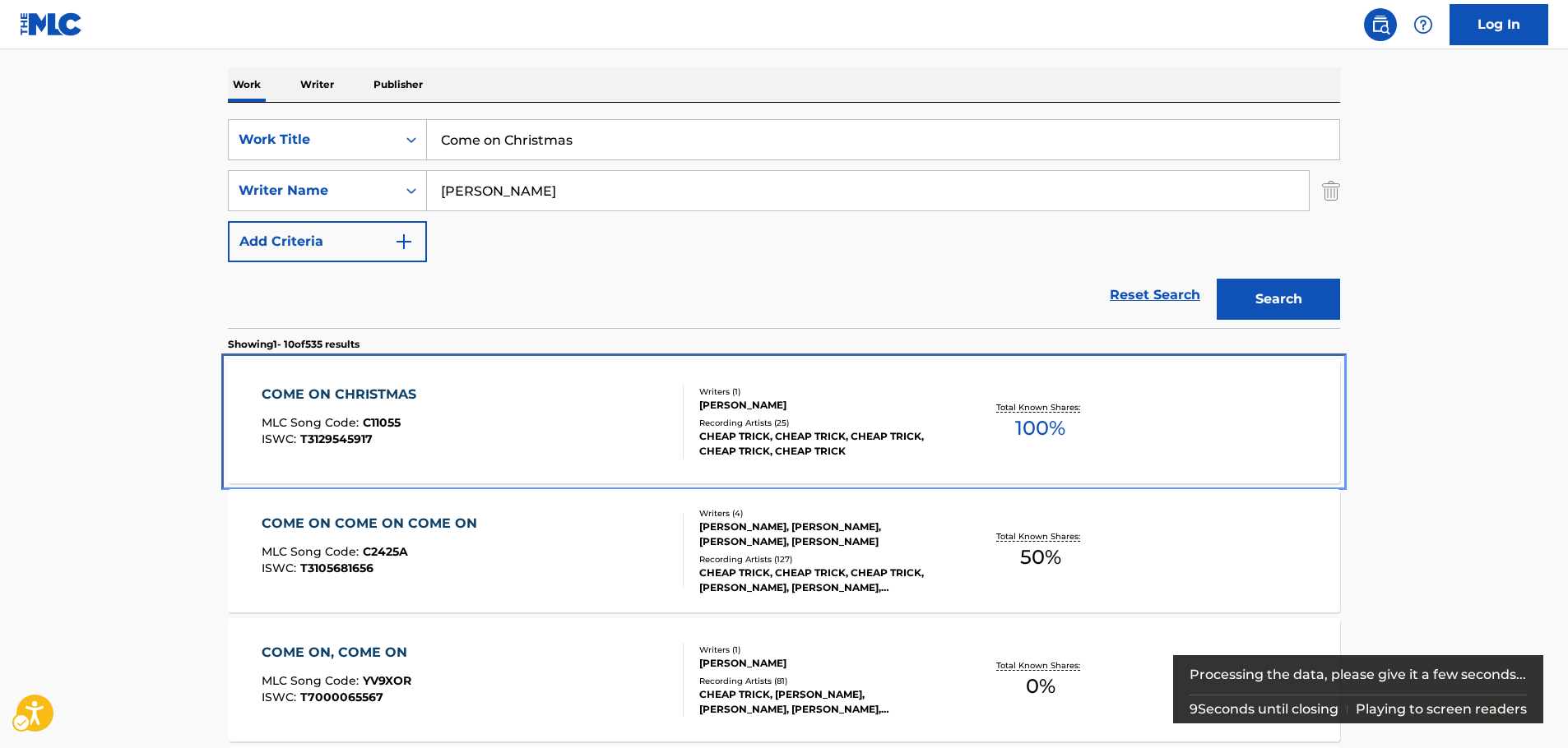
click at [531, 409] on div "COME ON CHRISTMAS MLC Song Code : C11055 ISWC : T3129545917" at bounding box center [472, 422] width 423 height 74
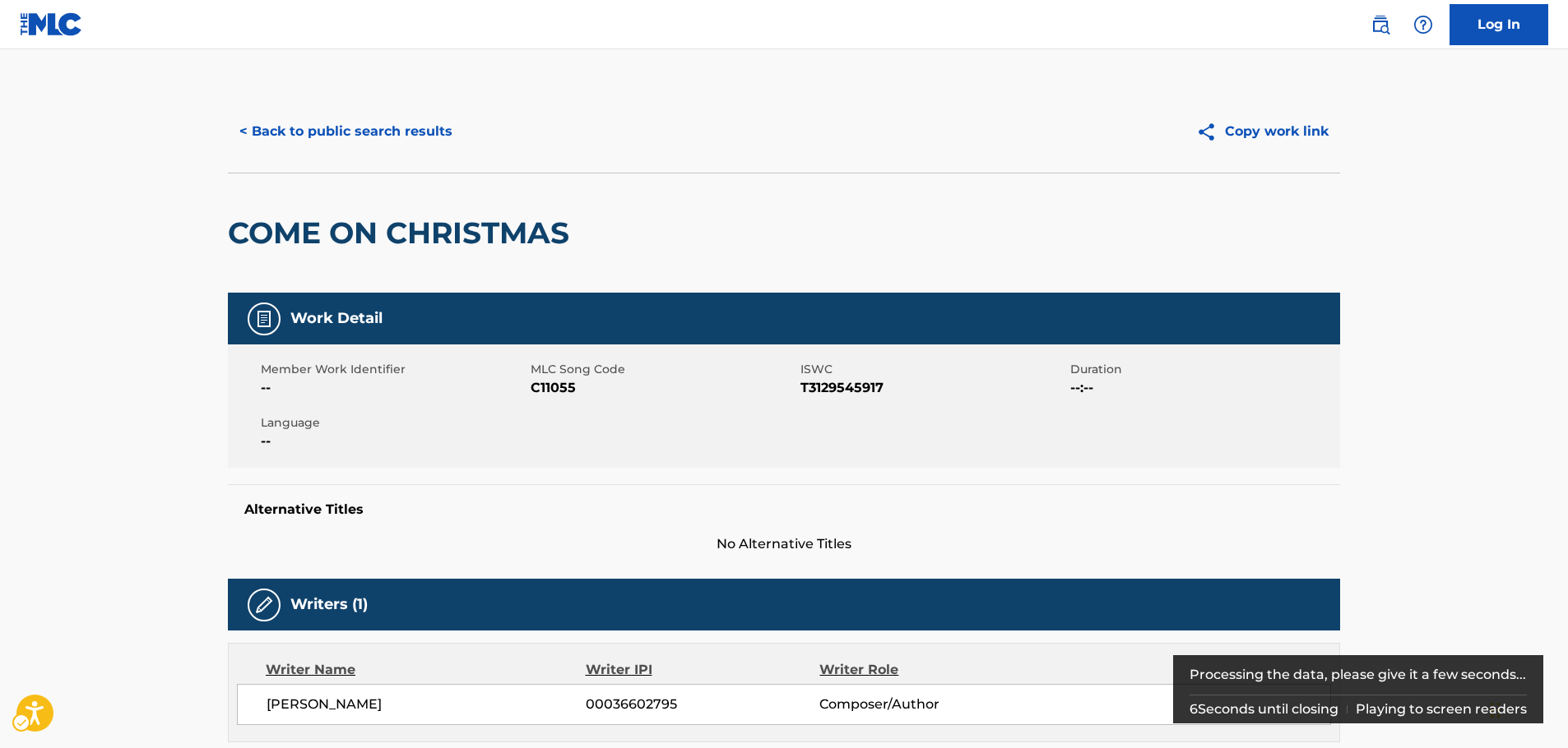
click at [563, 391] on span "MLC Song Code - C11055" at bounding box center [664, 388] width 266 height 20
click at [848, 385] on span "ISWC - T3129545917" at bounding box center [934, 388] width 266 height 20
click at [848, 386] on span "ISWC - T3129545917" at bounding box center [934, 388] width 266 height 20
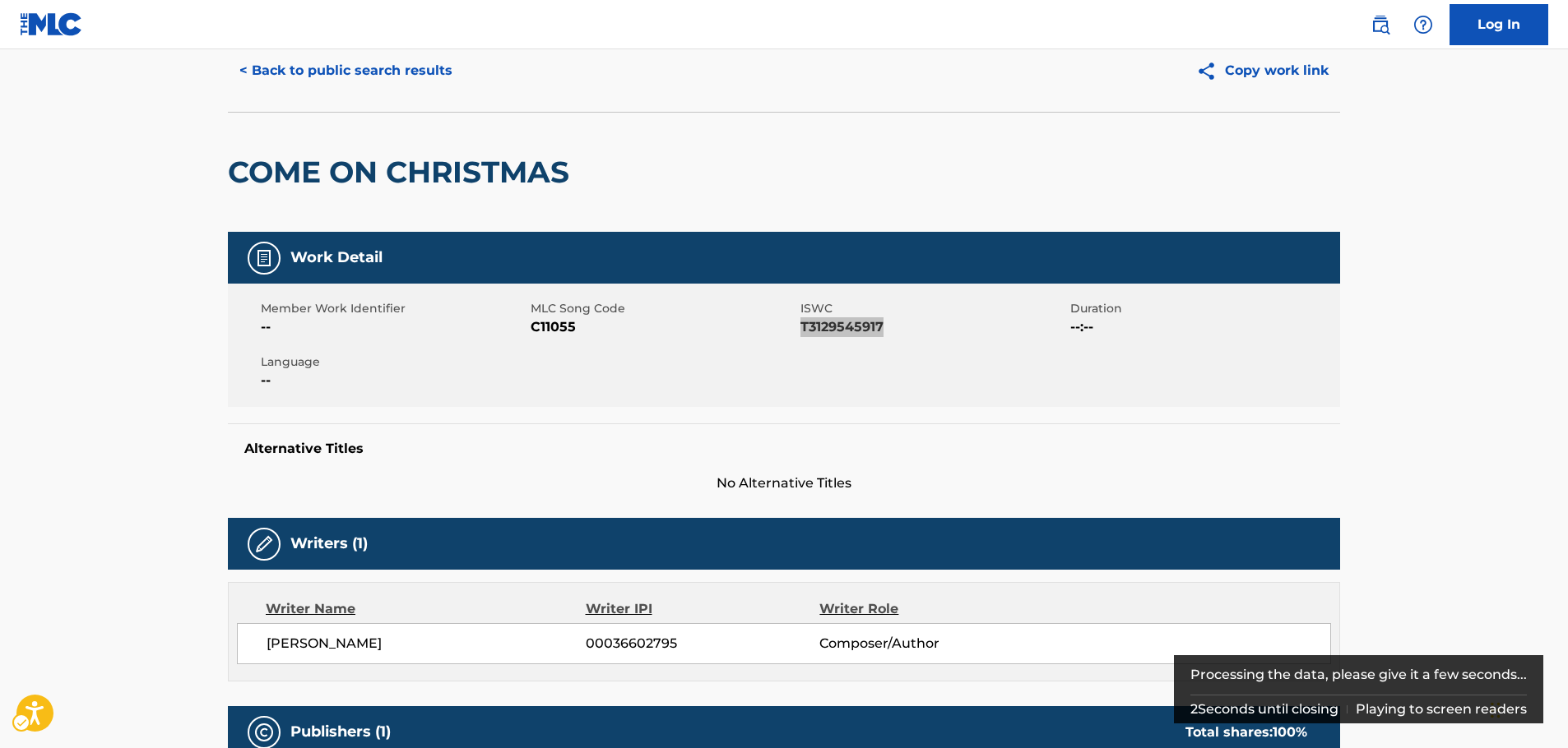
scroll to position [165, 0]
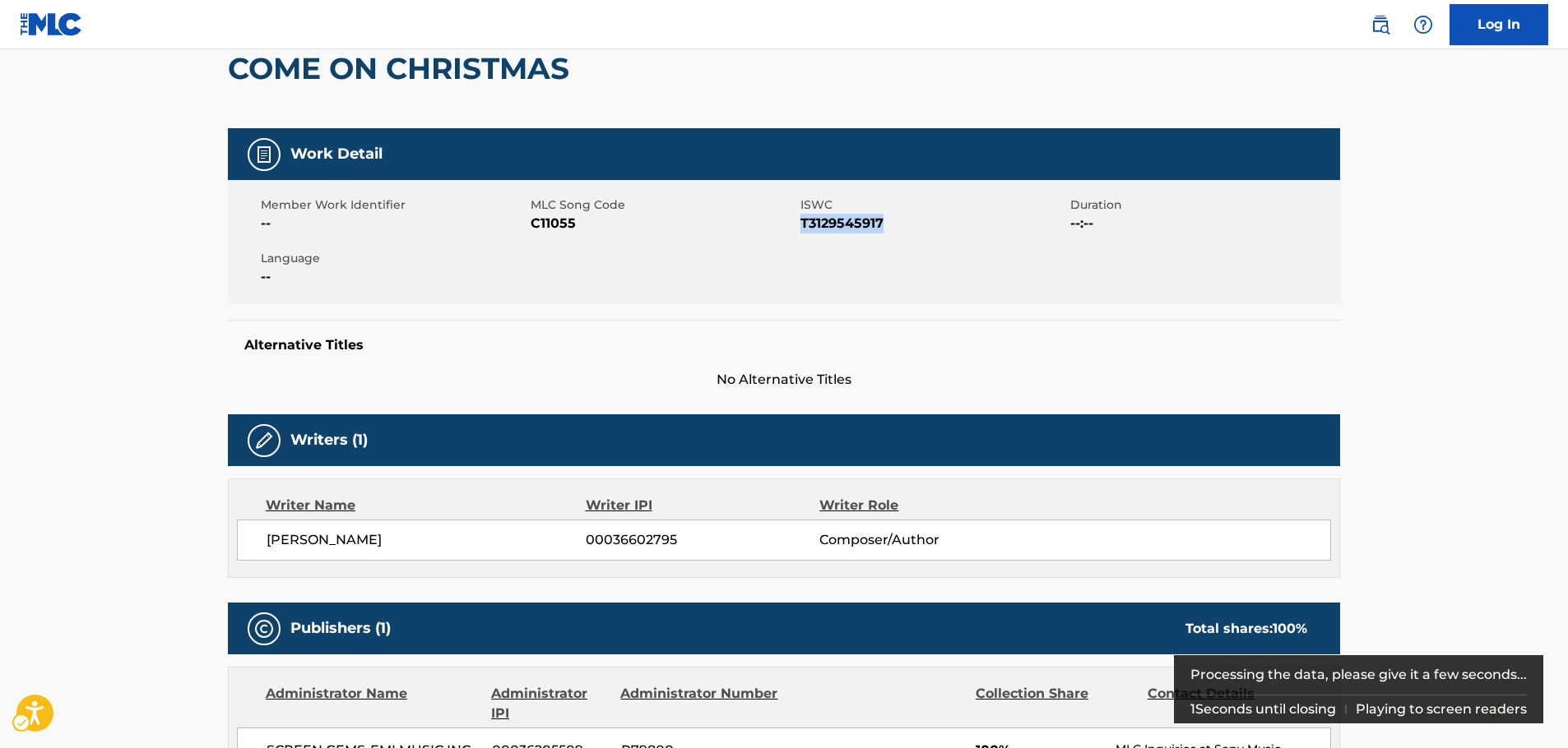
drag, startPoint x: 452, startPoint y: 537, endPoint x: 780, endPoint y: 291, distance: 410.0
click at [269, 537] on span "[PERSON_NAME]" at bounding box center [426, 540] width 319 height 20
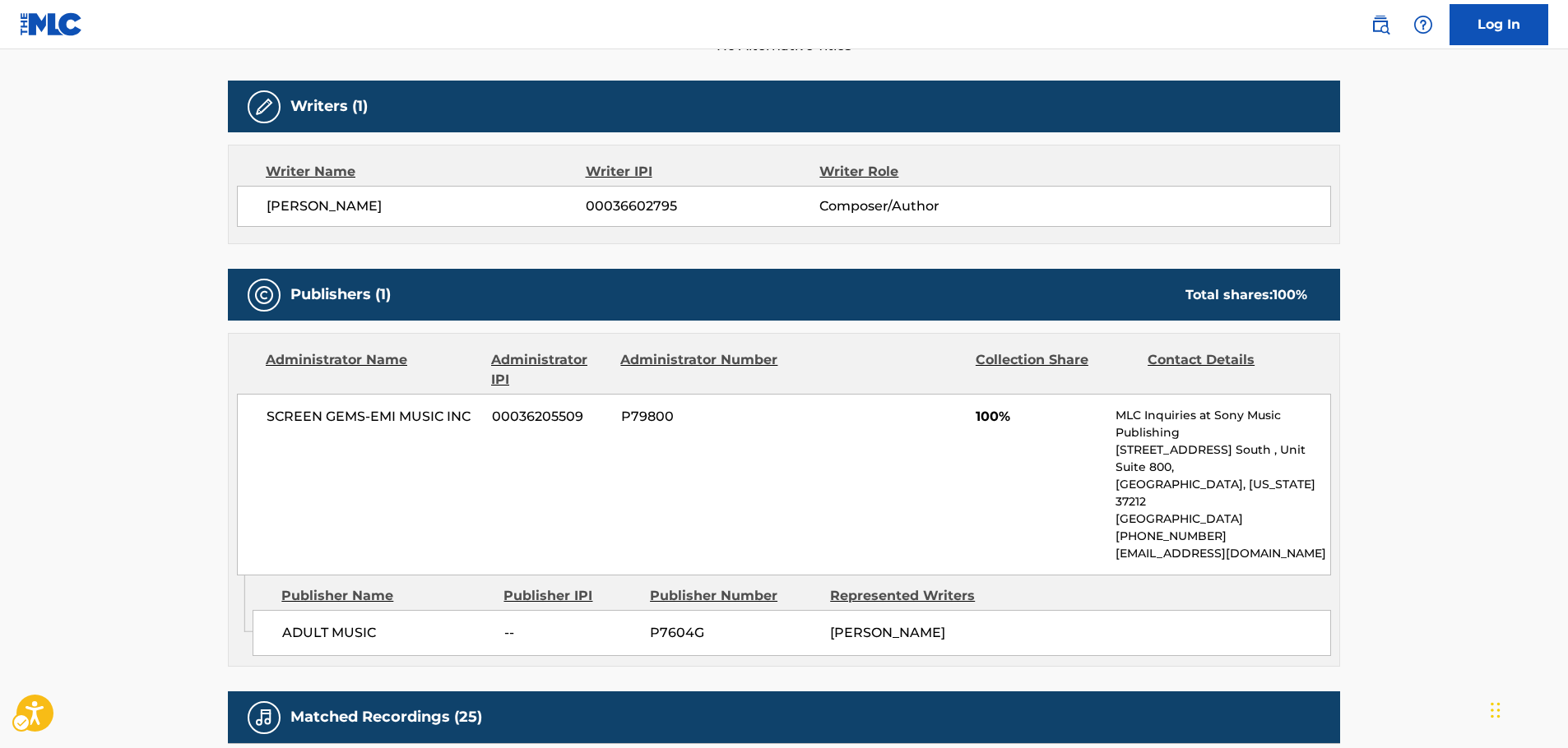
scroll to position [658, 0]
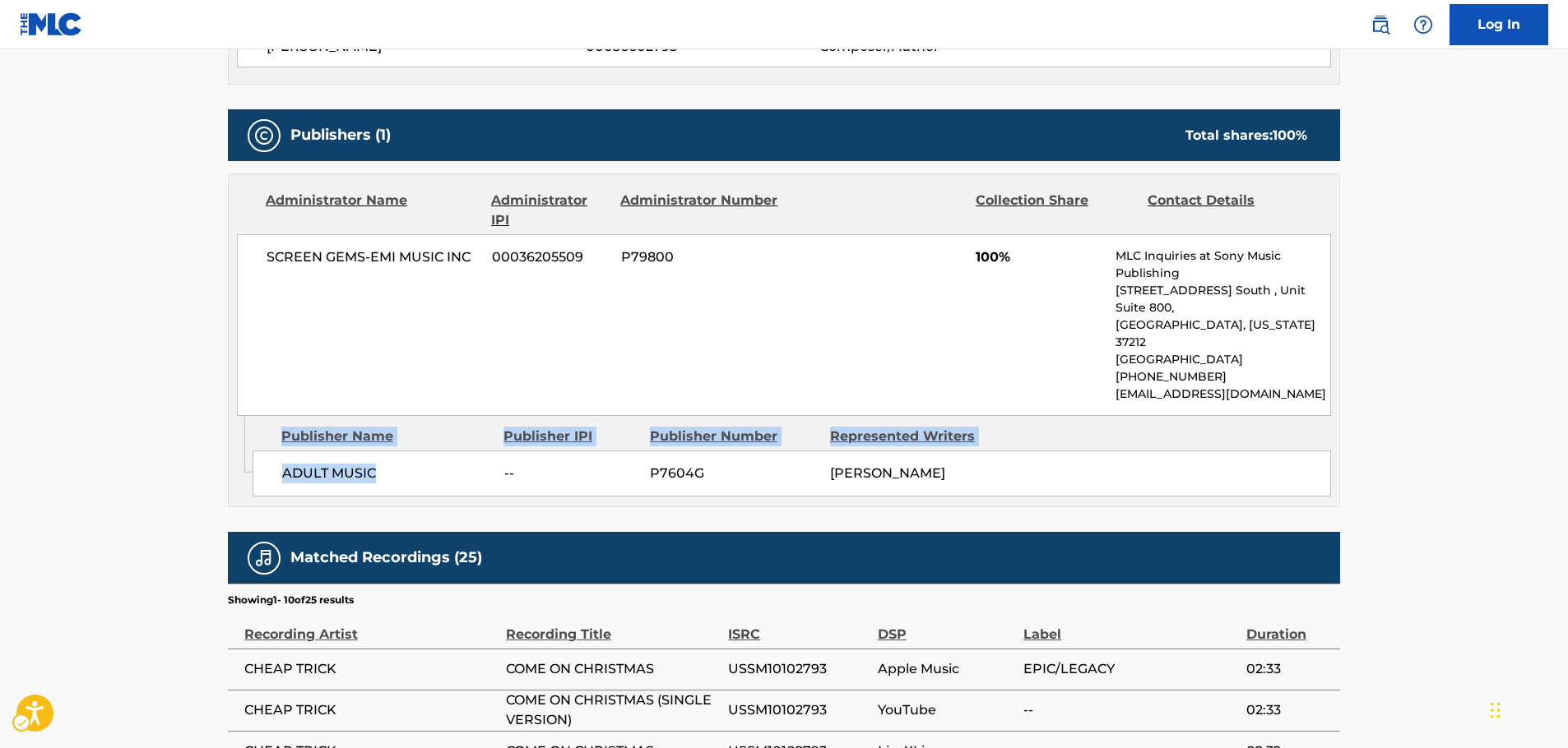
drag, startPoint x: 387, startPoint y: 439, endPoint x: 234, endPoint y: 440, distance: 153.0
click at [234, 440] on div "Admin Original Publisher Connecting Line Publisher Name Publisher IPI Publisher…" at bounding box center [784, 462] width 1111 height 91
click at [370, 464] on span "ADULT MUSIC" at bounding box center [387, 473] width 210 height 20
click at [387, 464] on span "ADULT MUSIC" at bounding box center [387, 473] width 210 height 20
click at [364, 464] on span "ADULT MUSIC" at bounding box center [387, 473] width 210 height 20
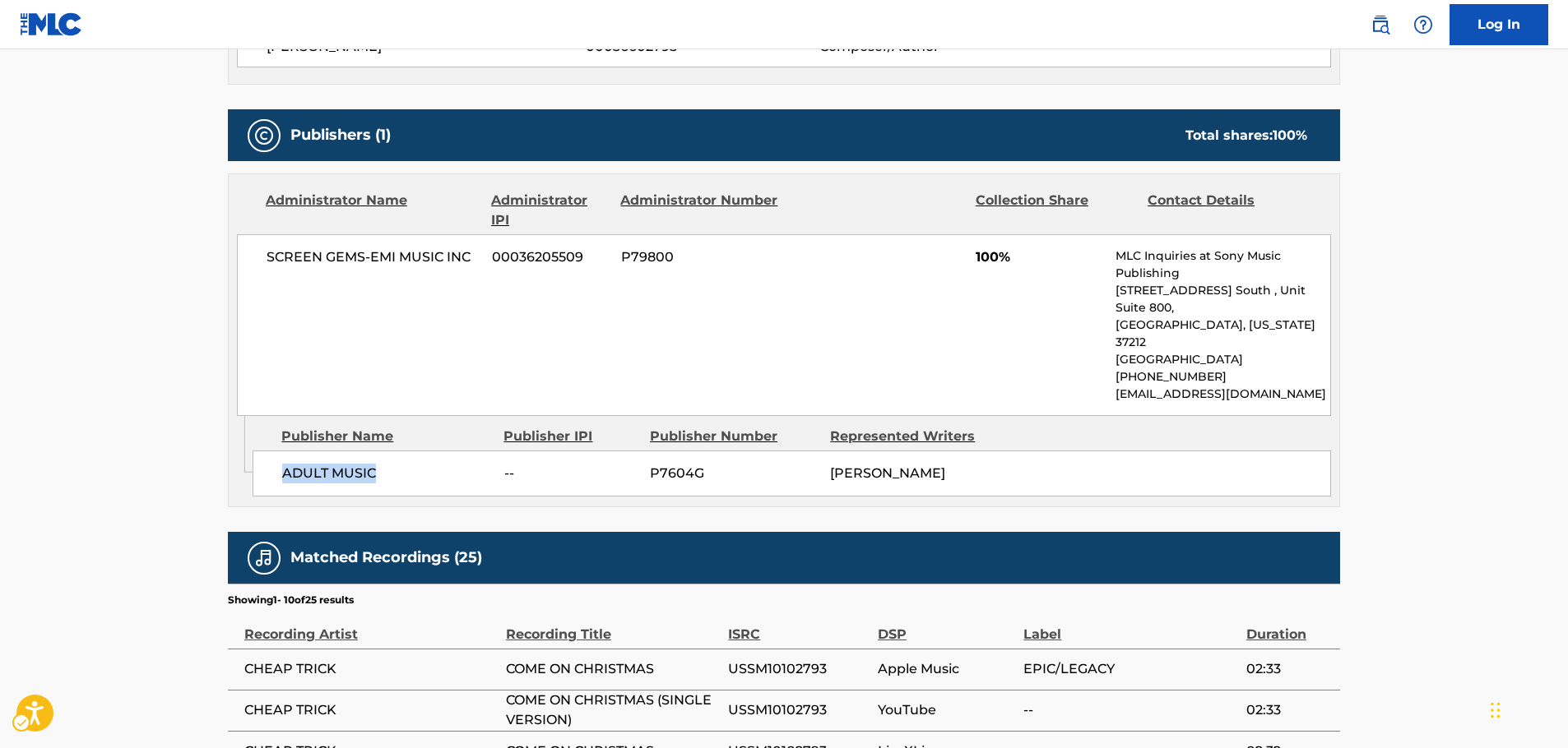
drag, startPoint x: 380, startPoint y: 435, endPoint x: 264, endPoint y: 440, distance: 116.1
click at [264, 451] on div "ADULT MUSIC -- P7604G [PERSON_NAME]" at bounding box center [792, 474] width 1078 height 46
drag, startPoint x: 406, startPoint y: 258, endPoint x: 90, endPoint y: 321, distance: 322.2
click at [249, 262] on div "SCREEN GEMS-EMI MUSIC INC 00036205509 P79800 100% MLC Inquiries at Sony Music P…" at bounding box center [784, 326] width 1095 height 182
